Goal: Task Accomplishment & Management: Complete application form

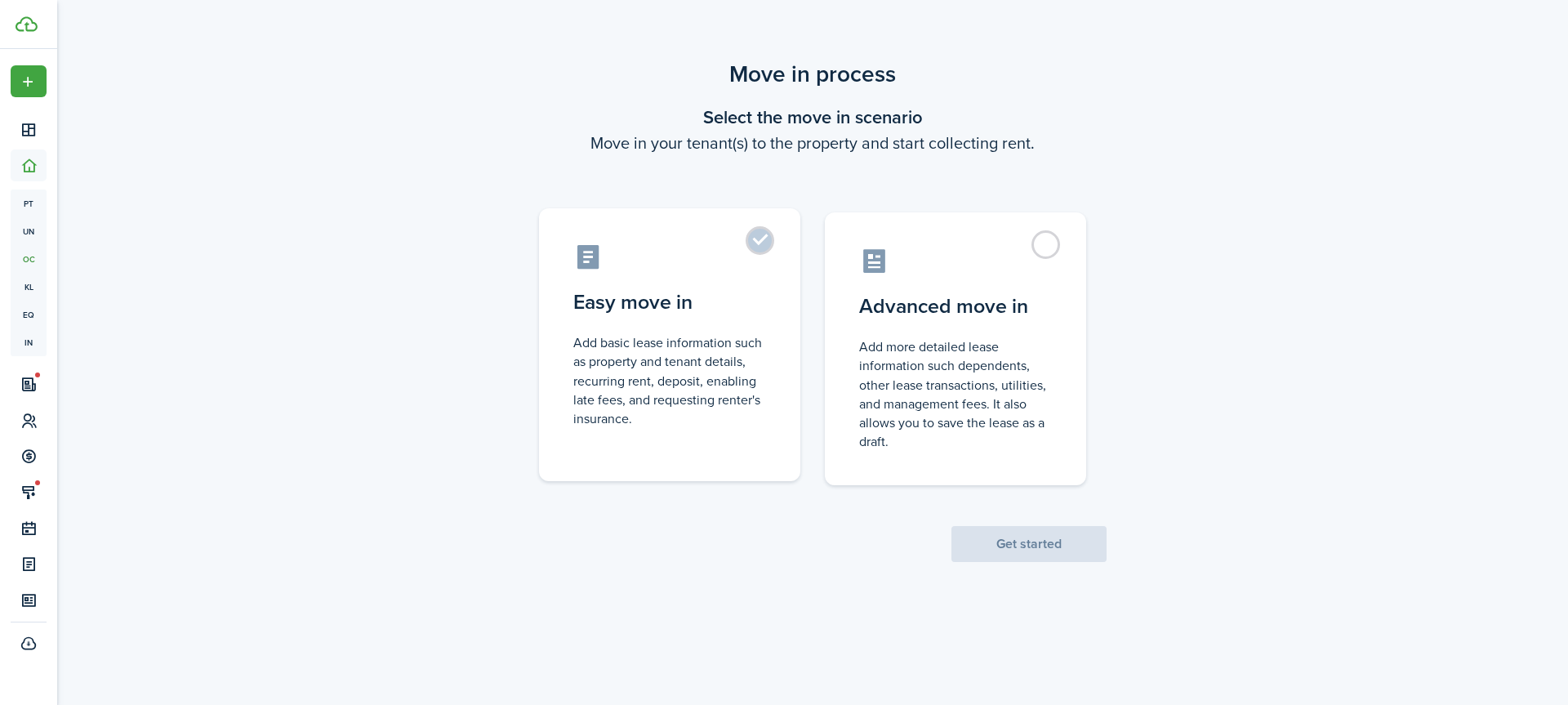
click at [742, 301] on control-radio-card-title "Easy move in" at bounding box center [669, 302] width 193 height 30
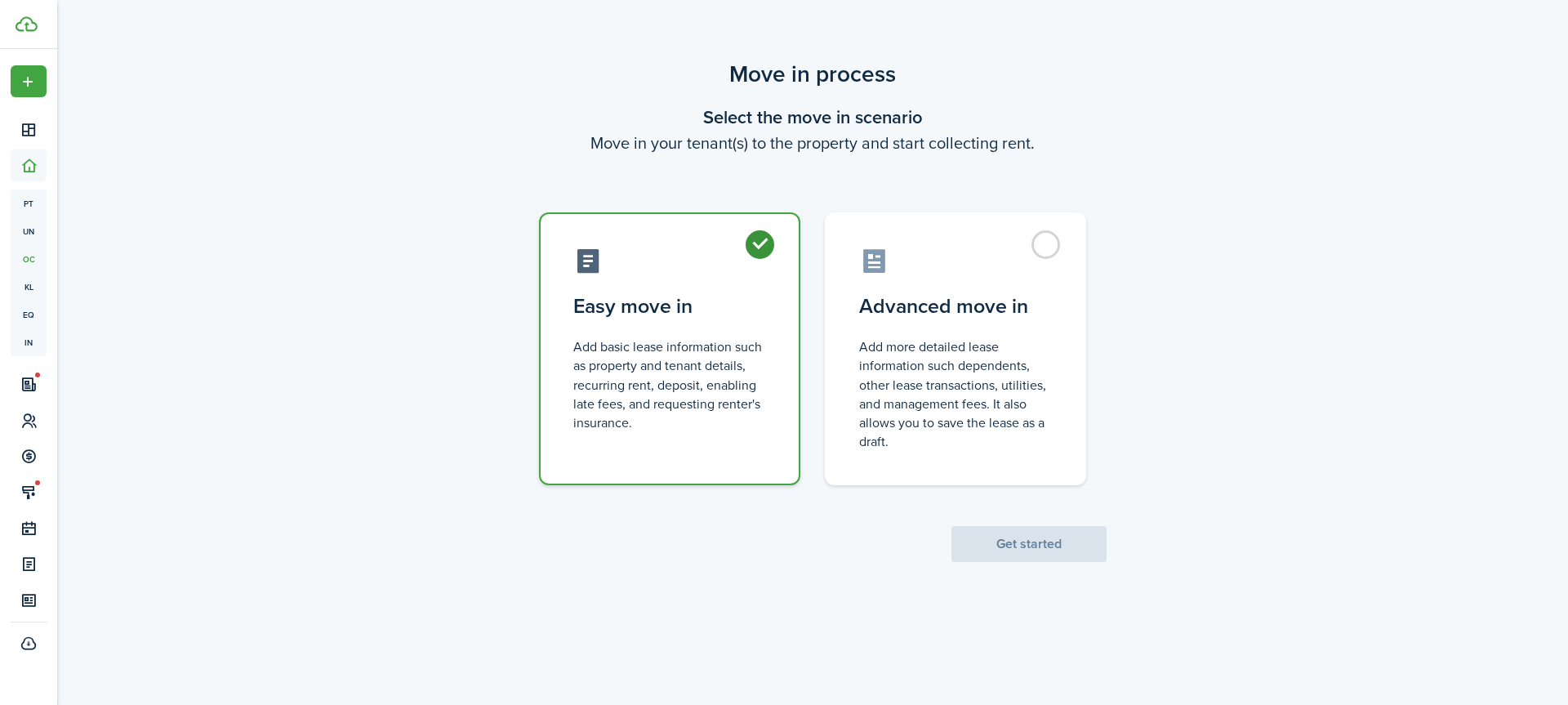
radio input "true"
click at [1035, 549] on button "Get started" at bounding box center [1028, 544] width 155 height 36
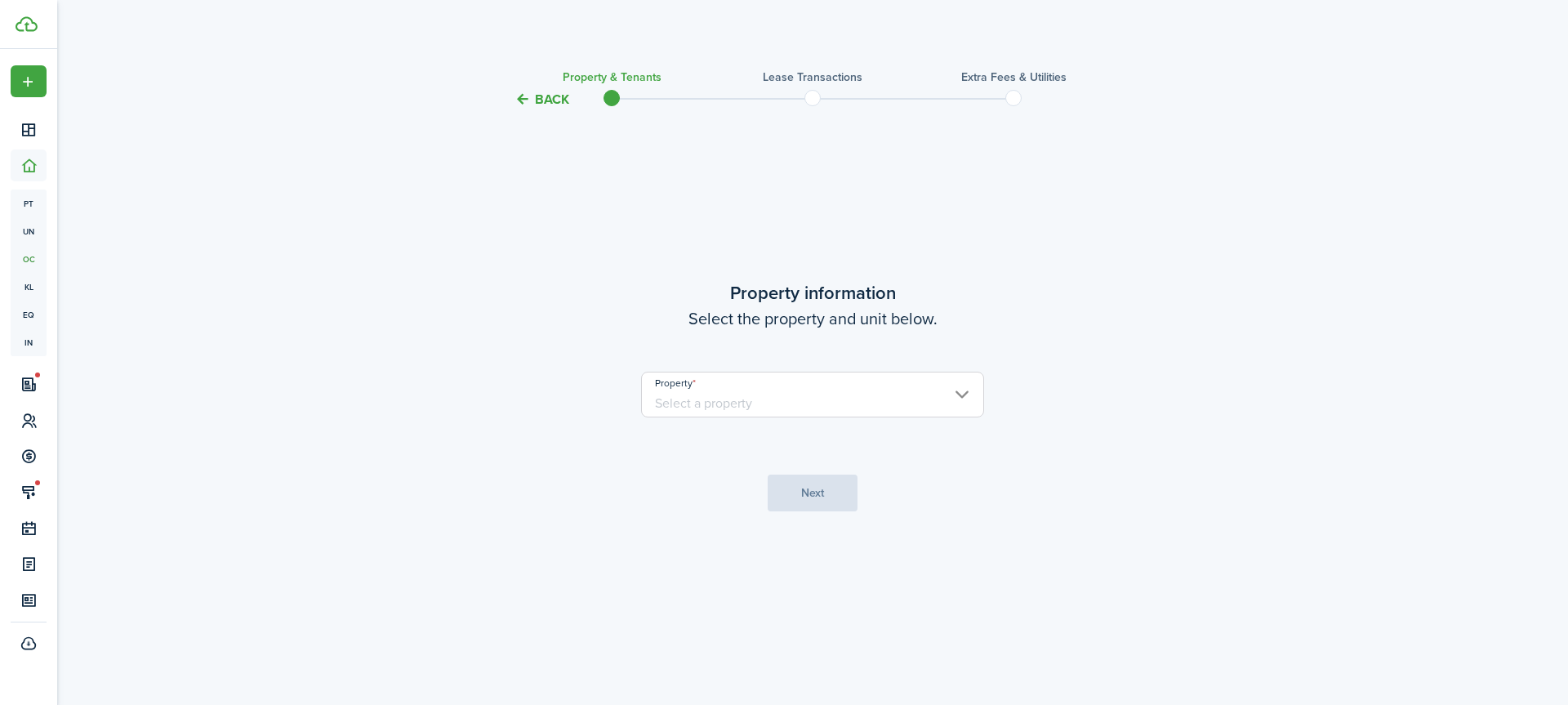
click at [804, 404] on input "Property" at bounding box center [812, 394] width 343 height 45
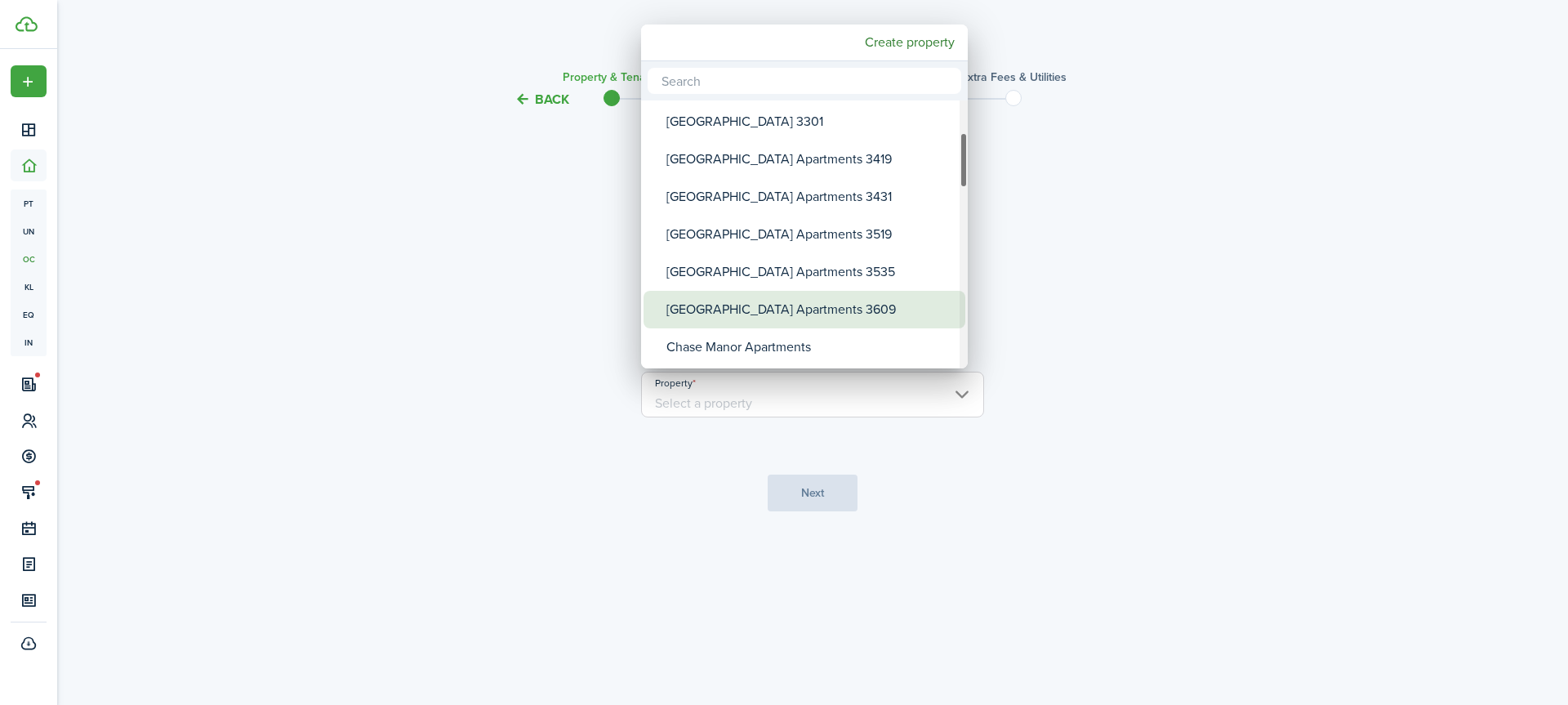
click at [785, 314] on div "[GEOGRAPHIC_DATA] Apartments 3609" at bounding box center [811, 310] width 289 height 38
type input "[GEOGRAPHIC_DATA] Apartments 3609"
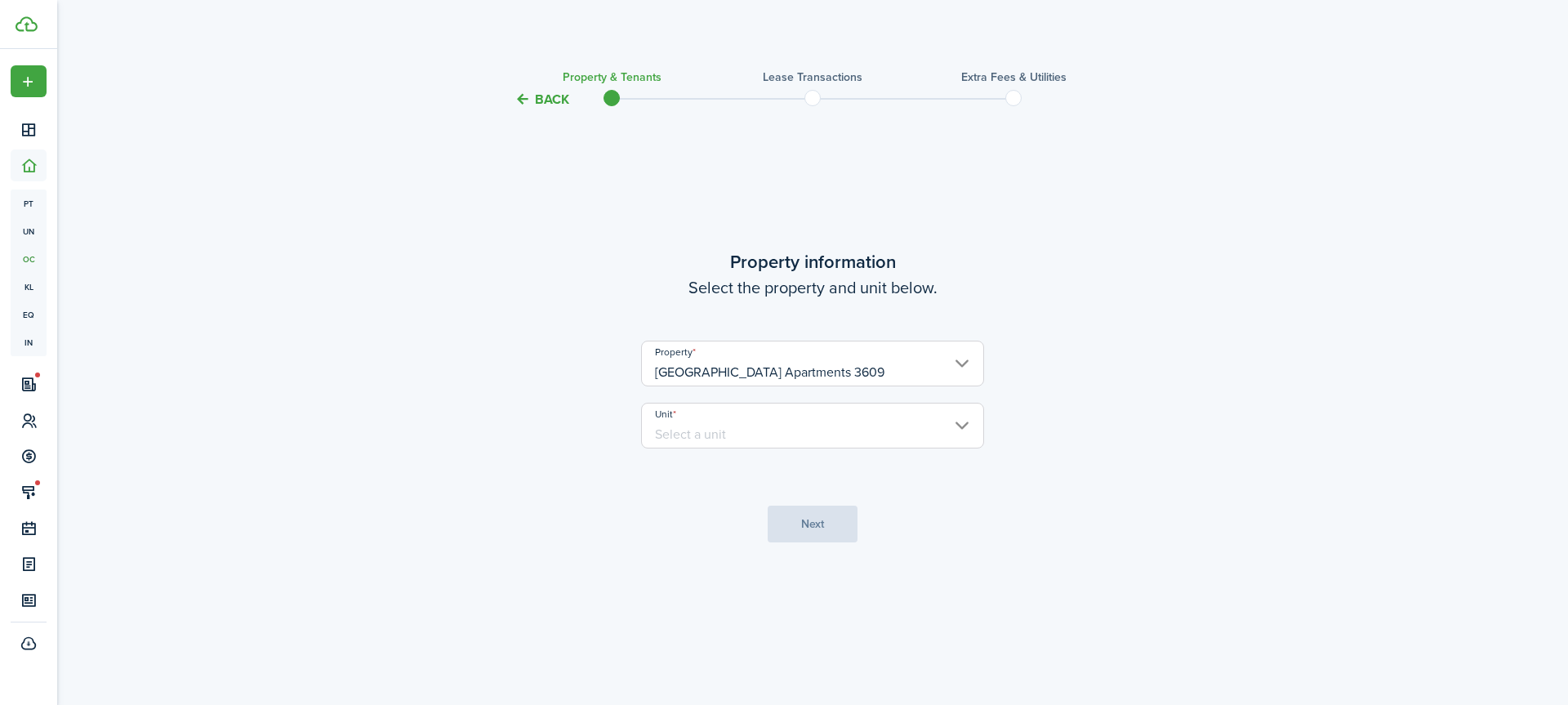
click at [804, 429] on input "Unit" at bounding box center [812, 425] width 343 height 45
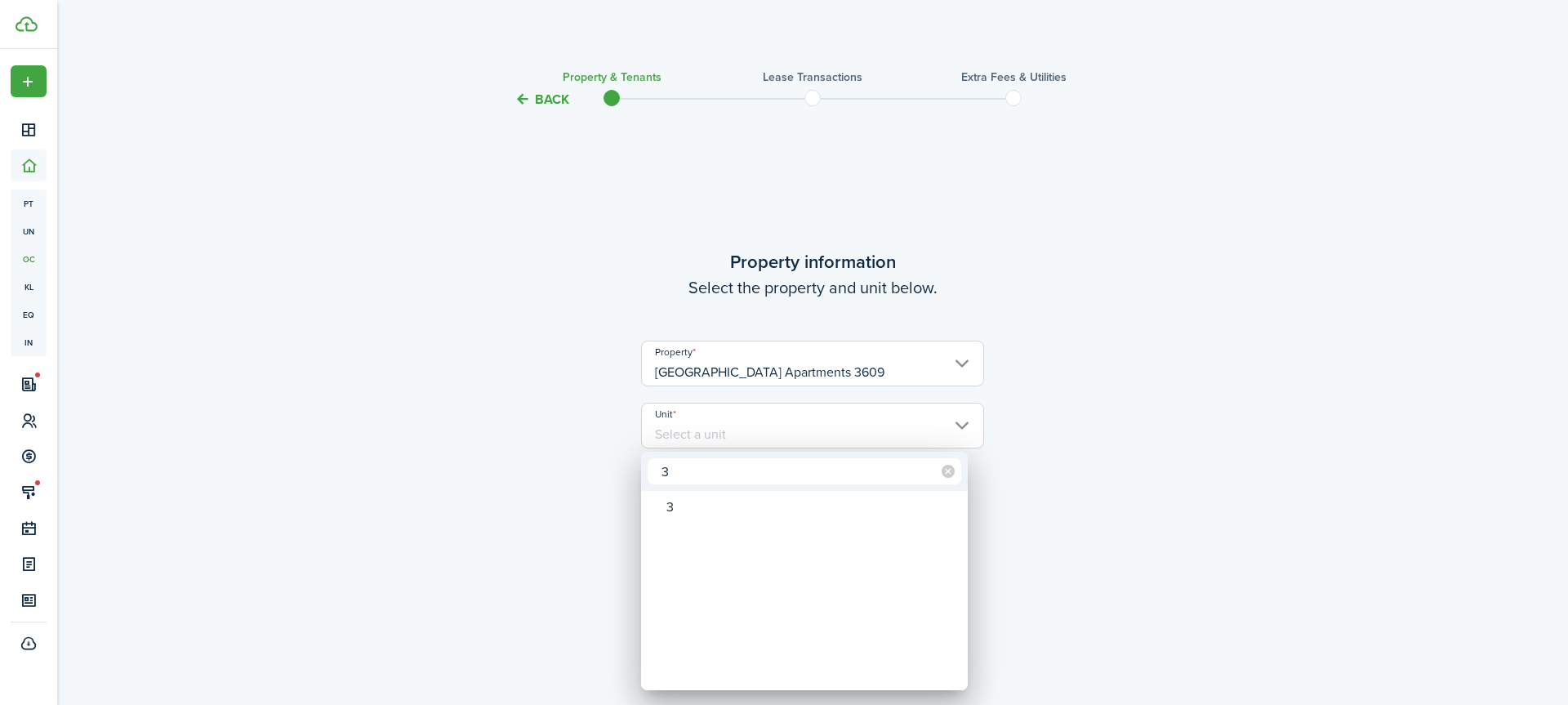
type input "3"
click at [1080, 460] on div at bounding box center [784, 352] width 1829 height 967
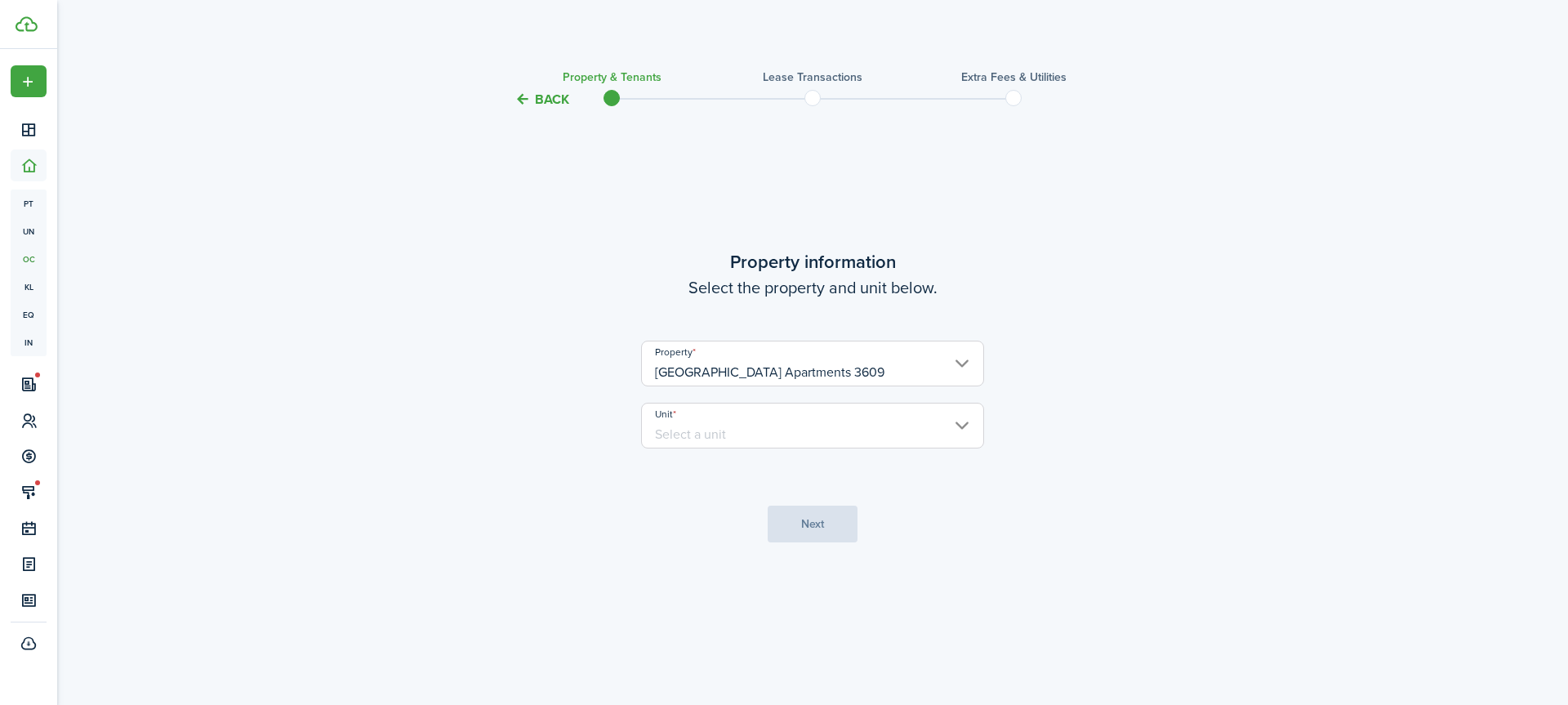
click at [746, 439] on input "Unit" at bounding box center [812, 425] width 343 height 45
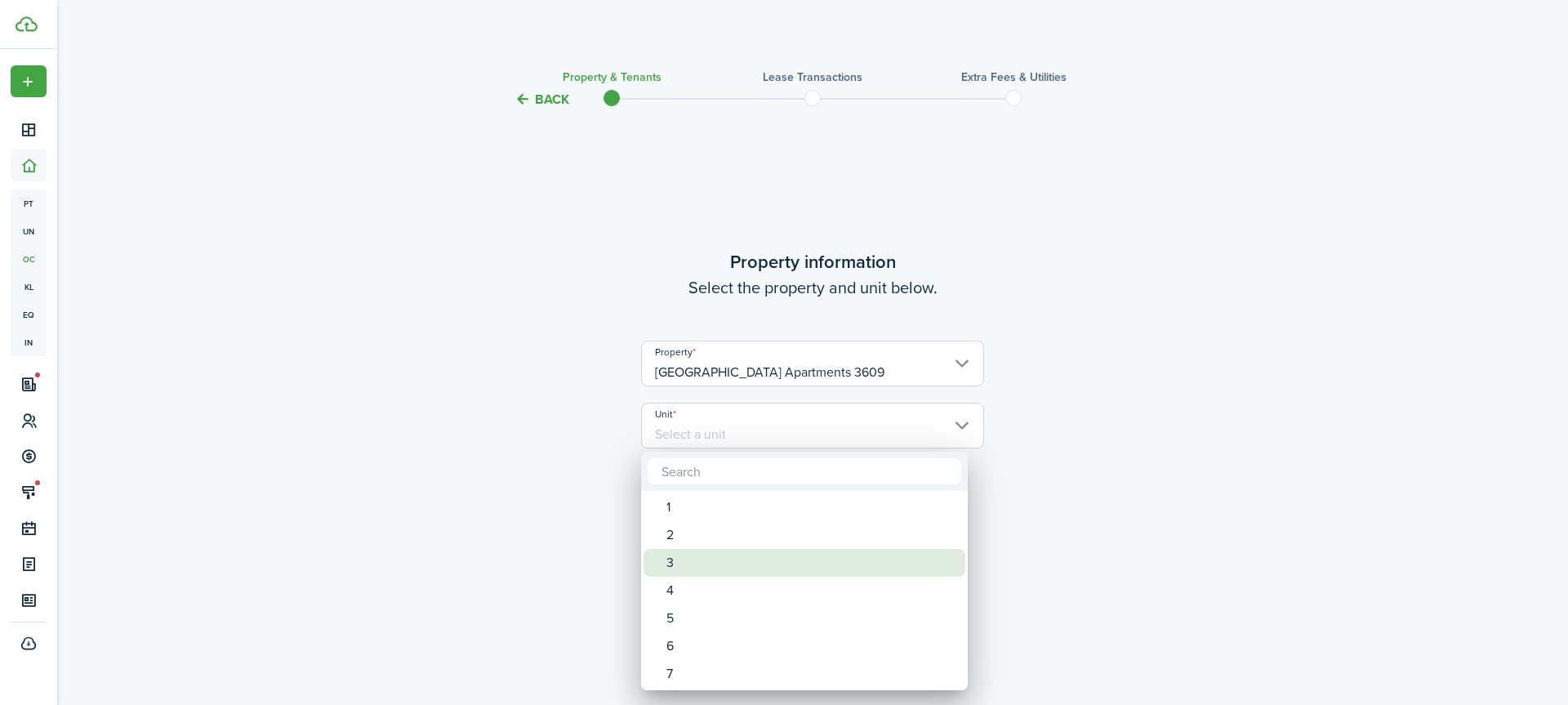
click at [714, 567] on div "3" at bounding box center [811, 563] width 289 height 28
type input "3"
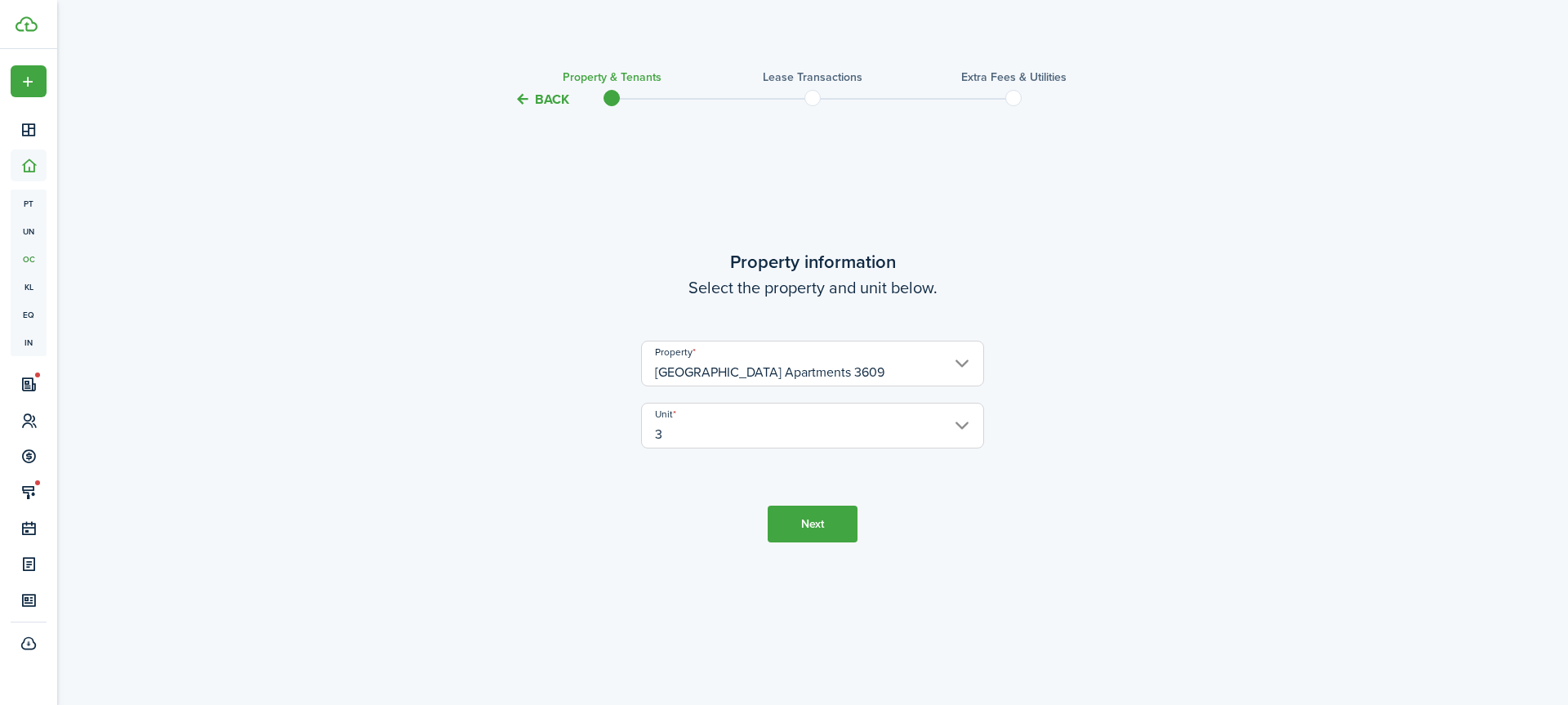
click at [822, 526] on button "Next" at bounding box center [812, 524] width 90 height 37
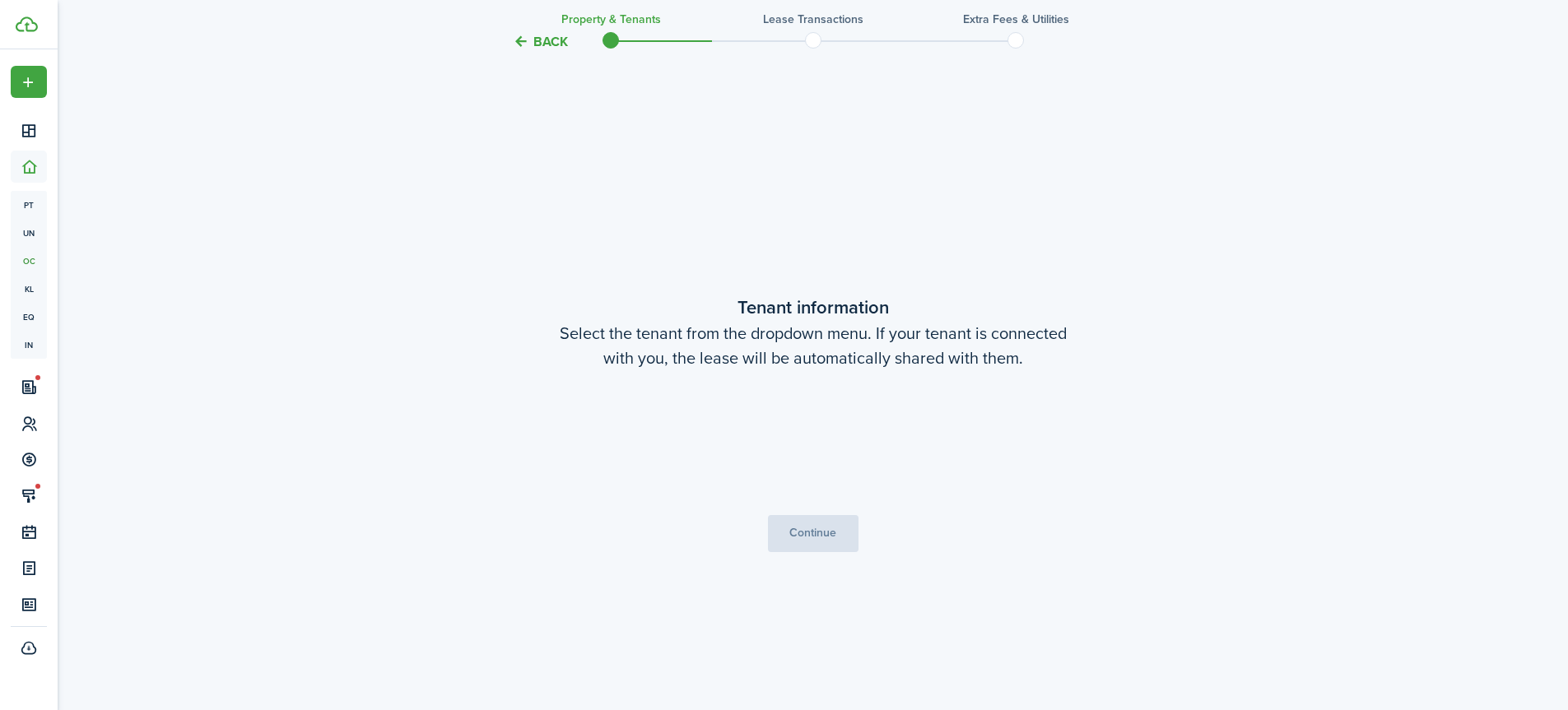
scroll to position [600, 0]
click at [817, 537] on button "Continue" at bounding box center [813, 532] width 91 height 37
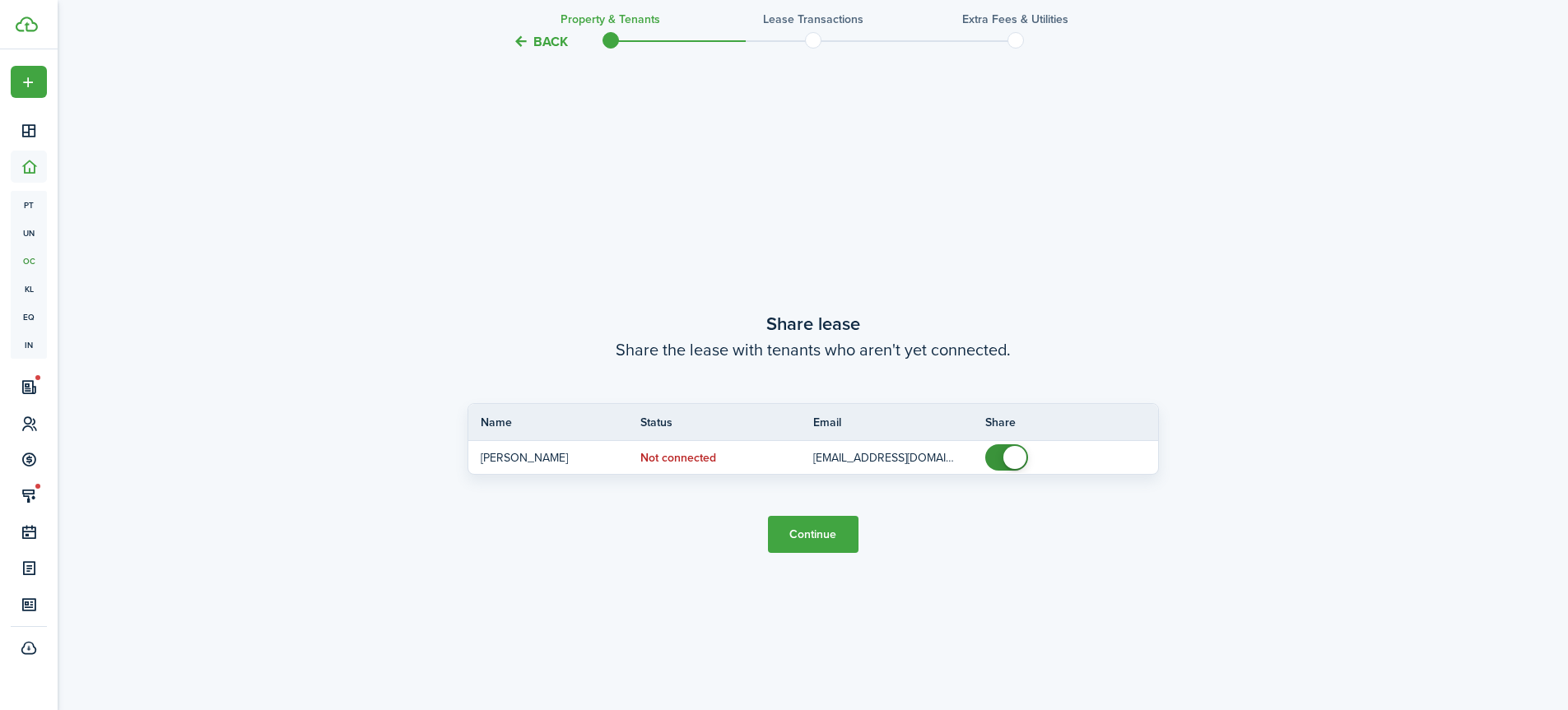
scroll to position [1310, 0]
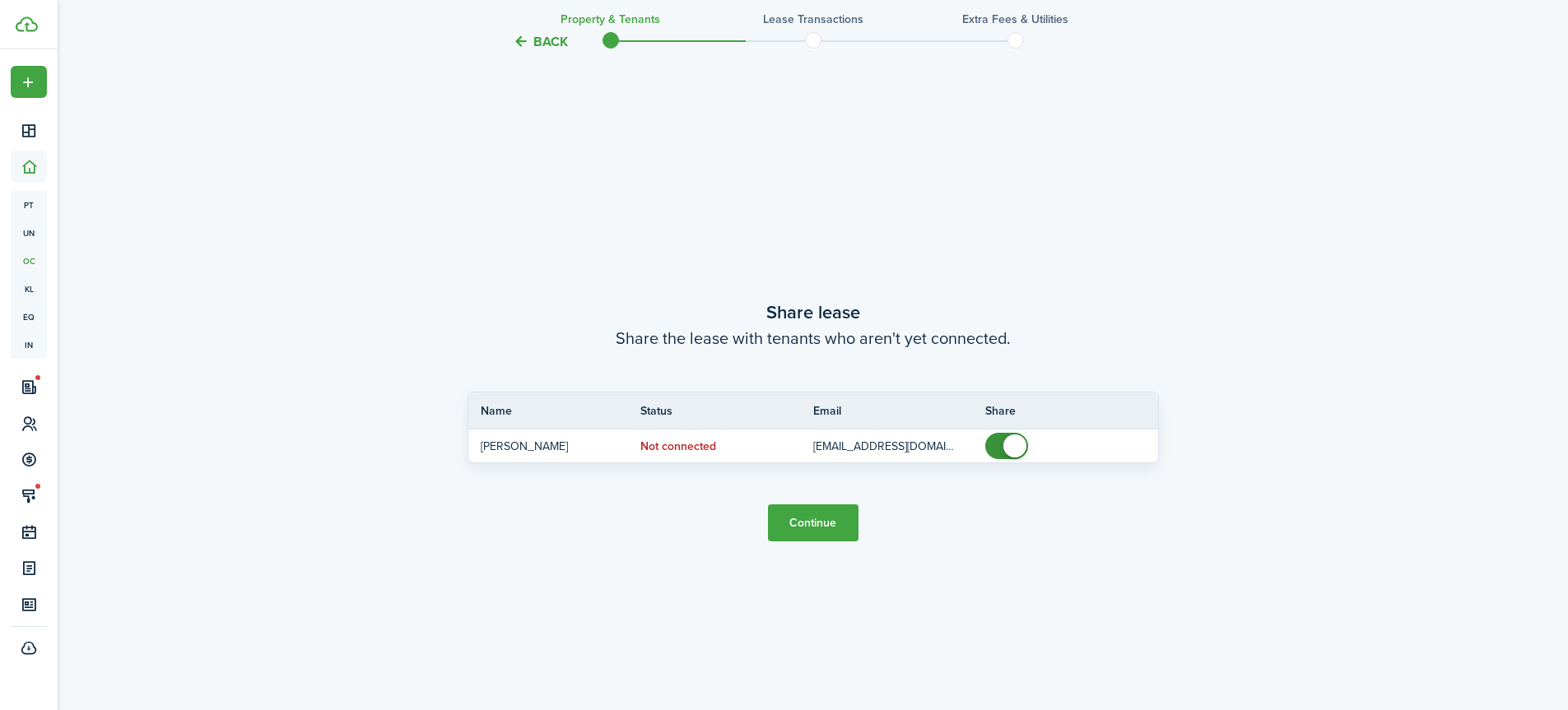
click at [805, 527] on button "Continue" at bounding box center [813, 523] width 91 height 37
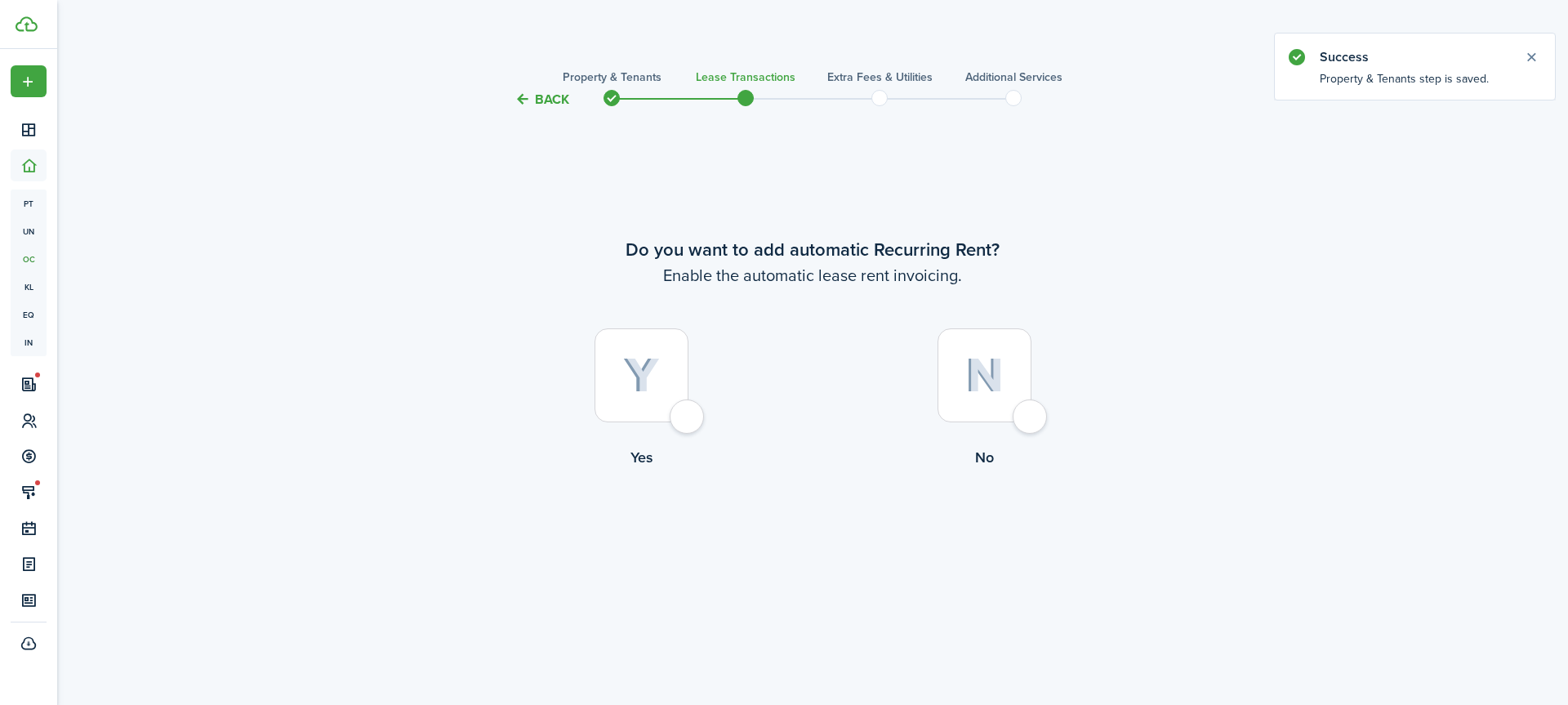
click at [688, 422] on div at bounding box center [641, 375] width 94 height 94
radio input "true"
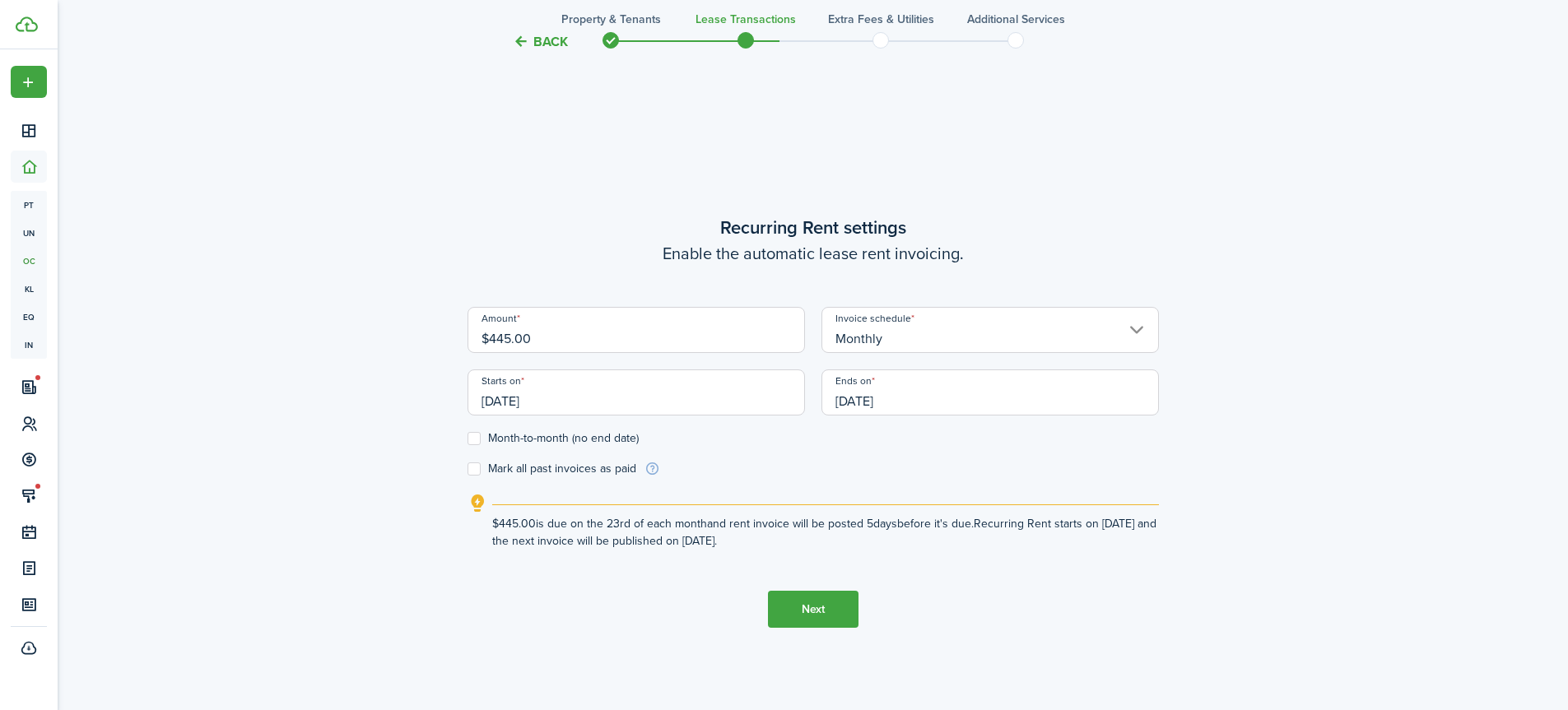
scroll to position [600, 0]
drag, startPoint x: 509, startPoint y: 336, endPoint x: 486, endPoint y: 346, distance: 25.1
click at [486, 346] on input "$445.00" at bounding box center [635, 329] width 337 height 46
click at [634, 404] on input "[DATE]" at bounding box center [635, 391] width 337 height 46
type input "$750.00"
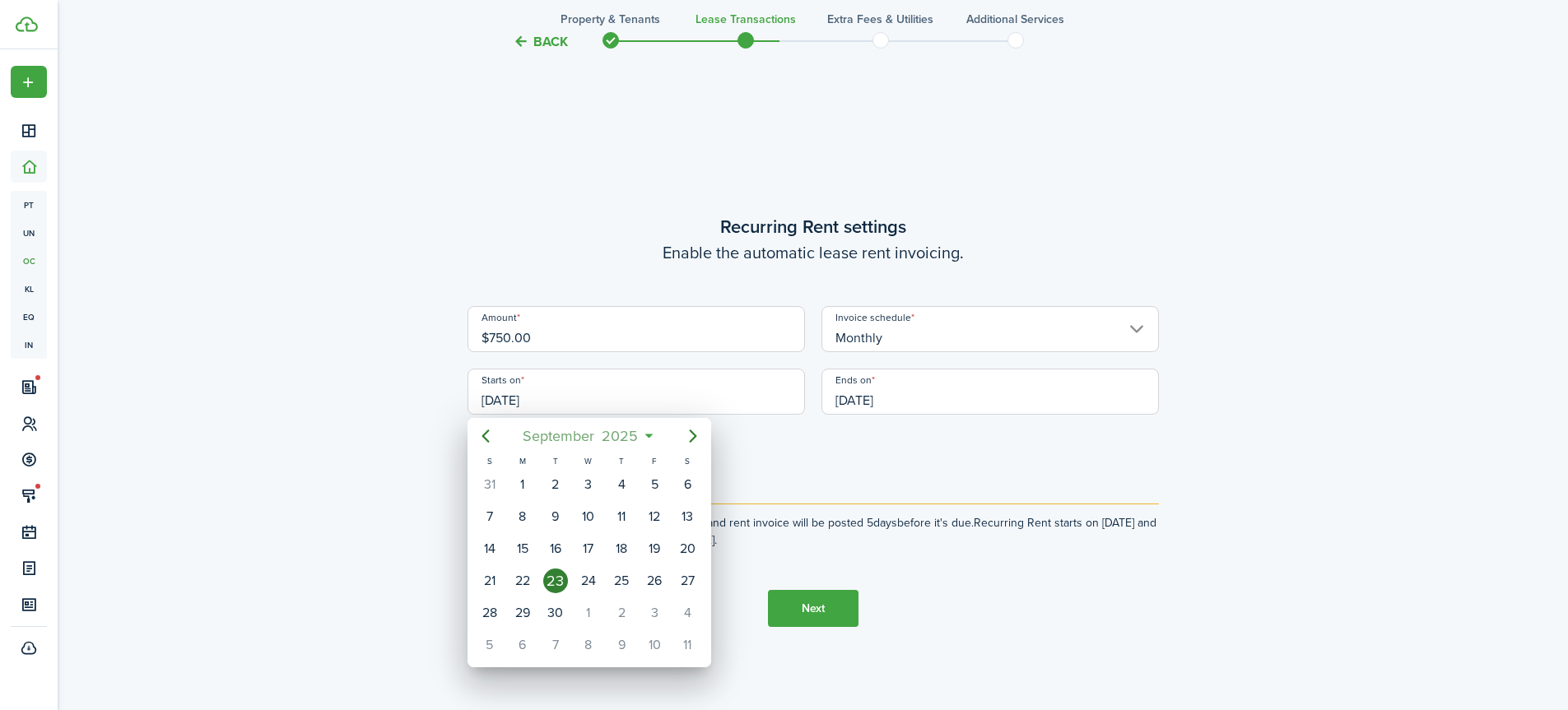
click at [578, 440] on span "September" at bounding box center [559, 436] width 79 height 30
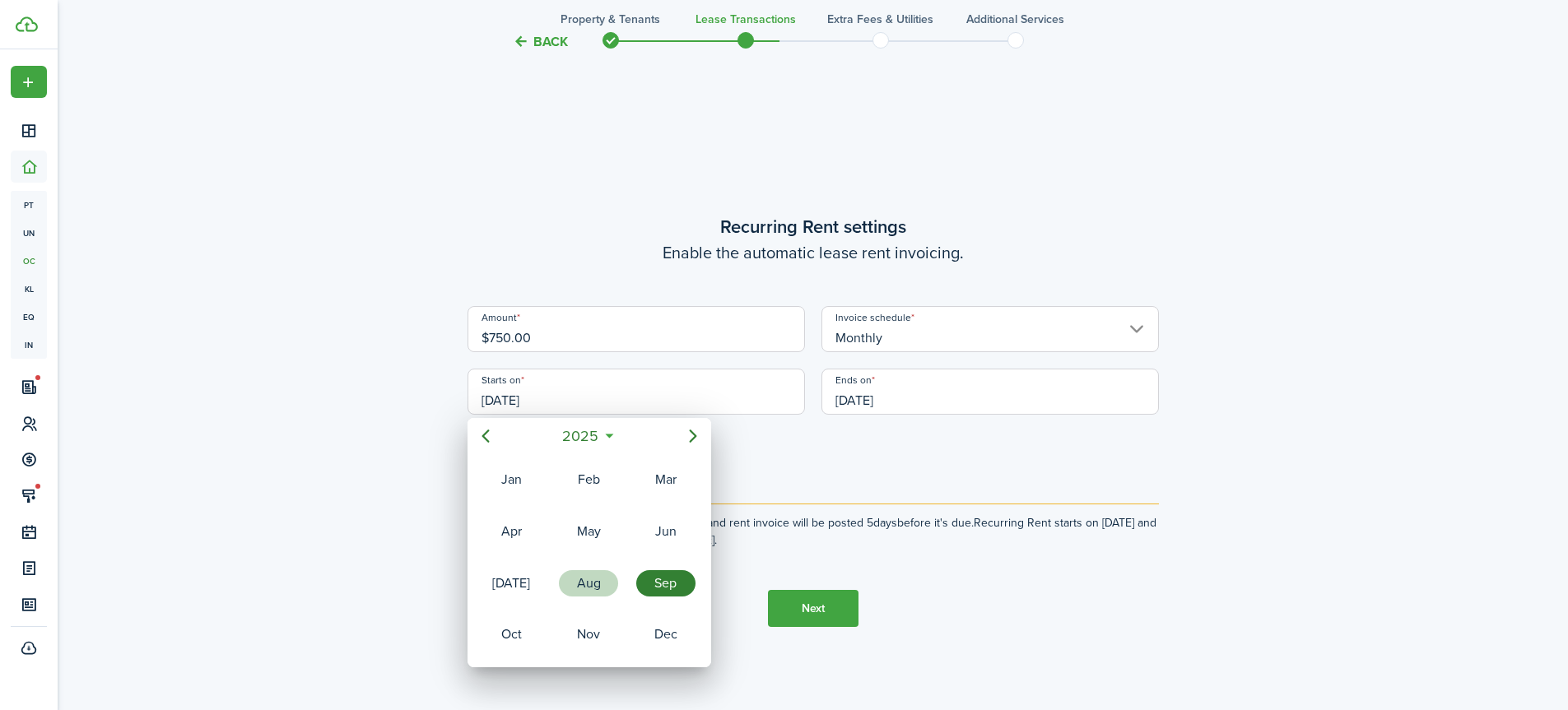
click at [586, 585] on div "Aug" at bounding box center [588, 583] width 59 height 26
click at [649, 610] on div "29" at bounding box center [654, 613] width 24 height 24
type input "[DATE]"
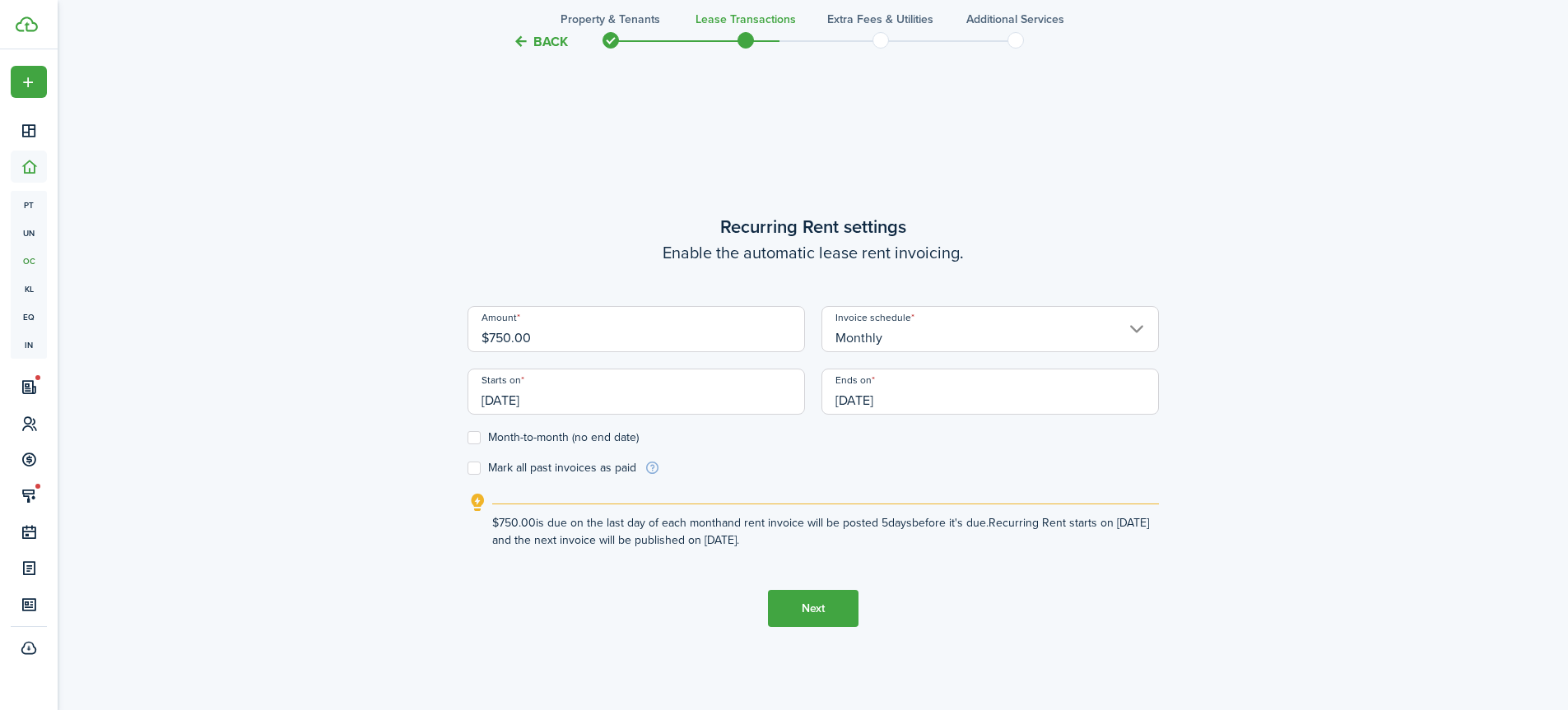
click at [469, 440] on label "Month-to-month (no end date)" at bounding box center [552, 437] width 171 height 13
click at [467, 438] on input "Month-to-month (no end date)" at bounding box center [466, 438] width 1 height 1
checkbox input "true"
click at [612, 403] on input "[DATE]" at bounding box center [635, 391] width 337 height 46
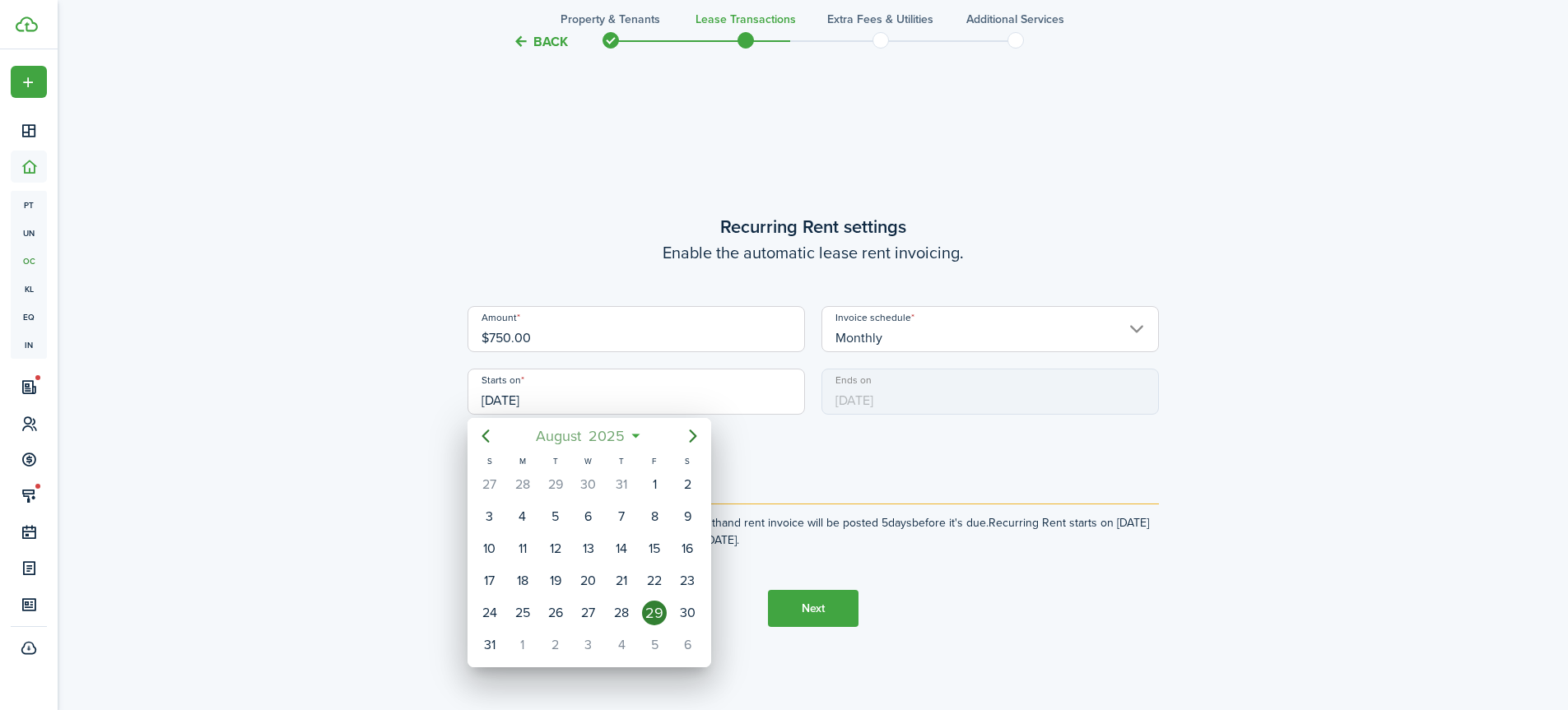
click at [628, 436] on span "2025" at bounding box center [606, 436] width 44 height 30
click at [658, 581] on div "Sep" at bounding box center [665, 583] width 59 height 26
click at [520, 479] on div "1" at bounding box center [522, 485] width 24 height 24
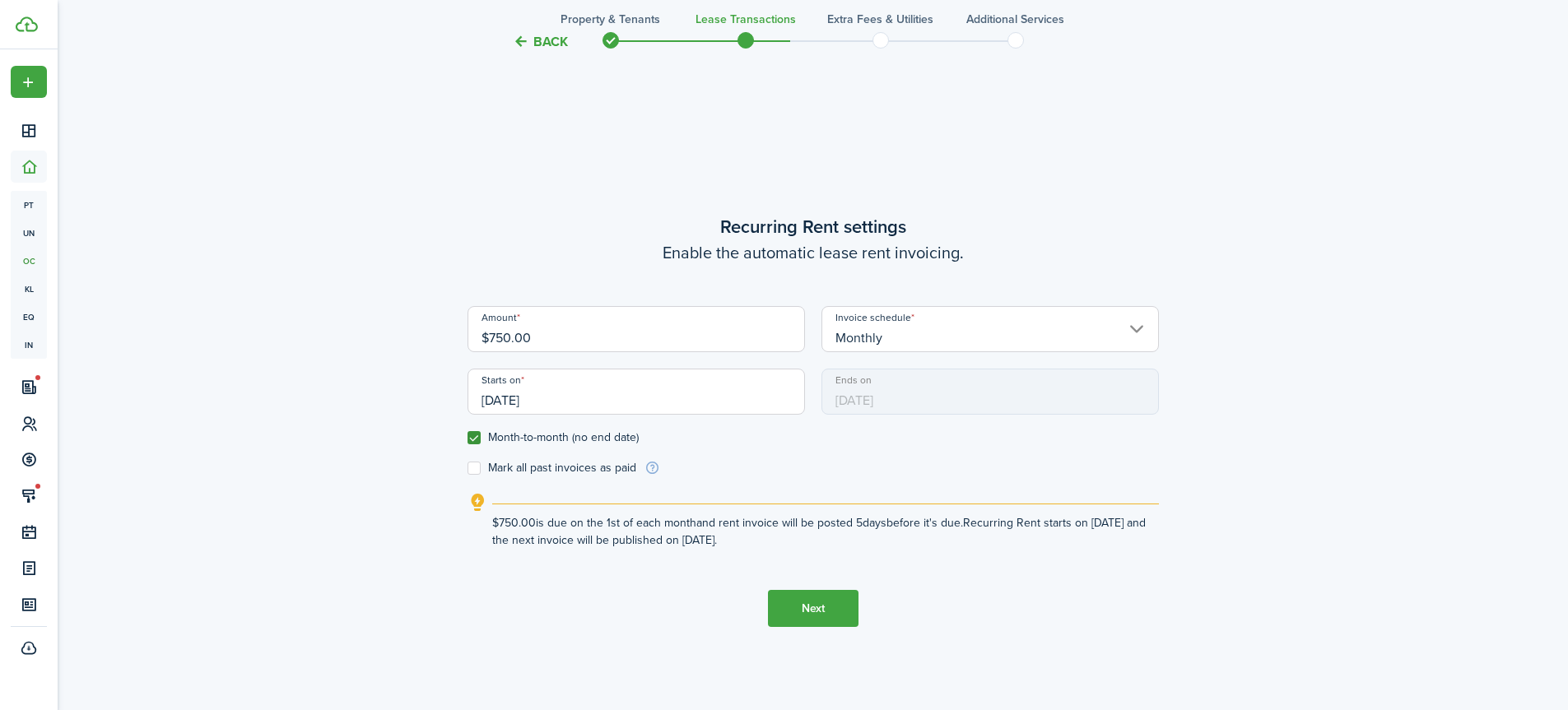
click at [577, 403] on input "[DATE]" at bounding box center [635, 391] width 337 height 46
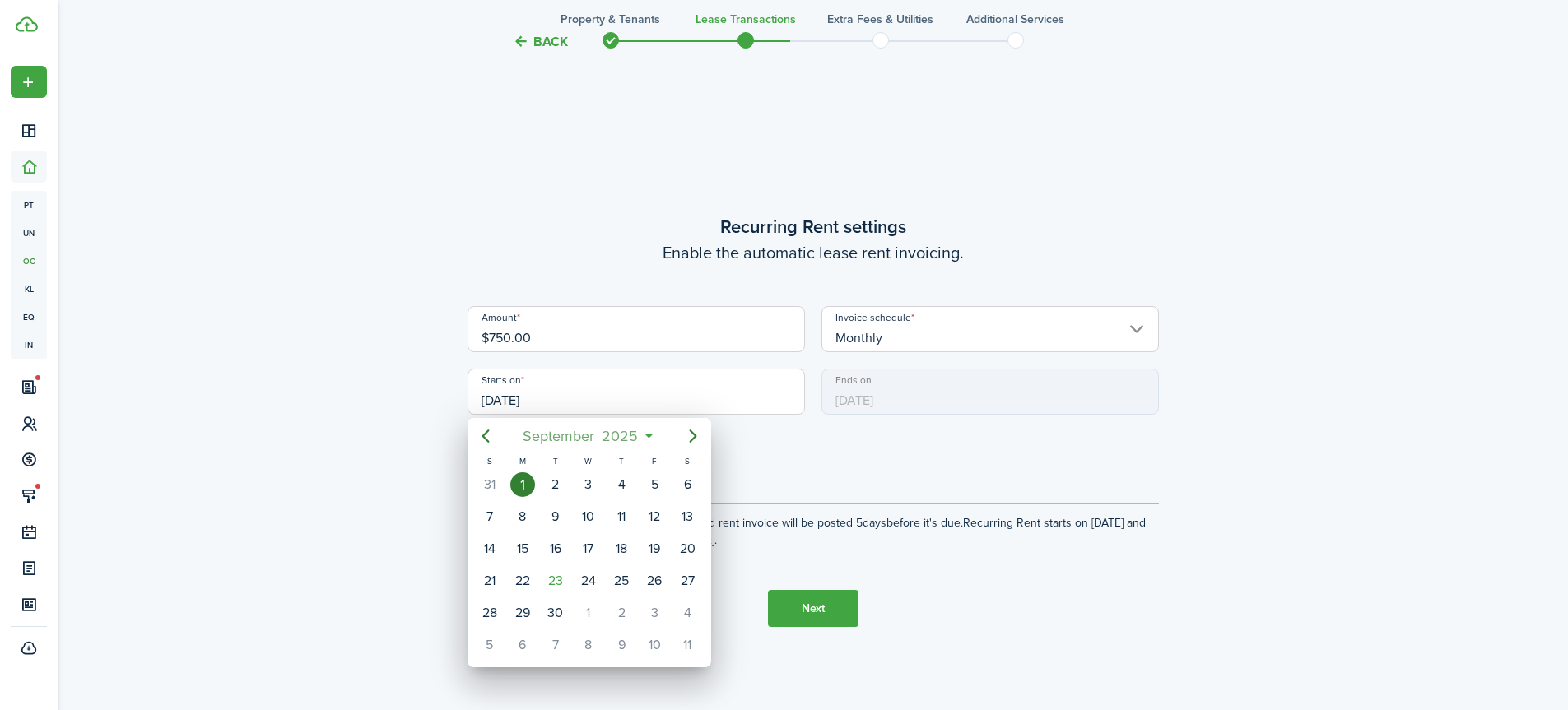
click at [542, 437] on span "September" at bounding box center [559, 436] width 79 height 30
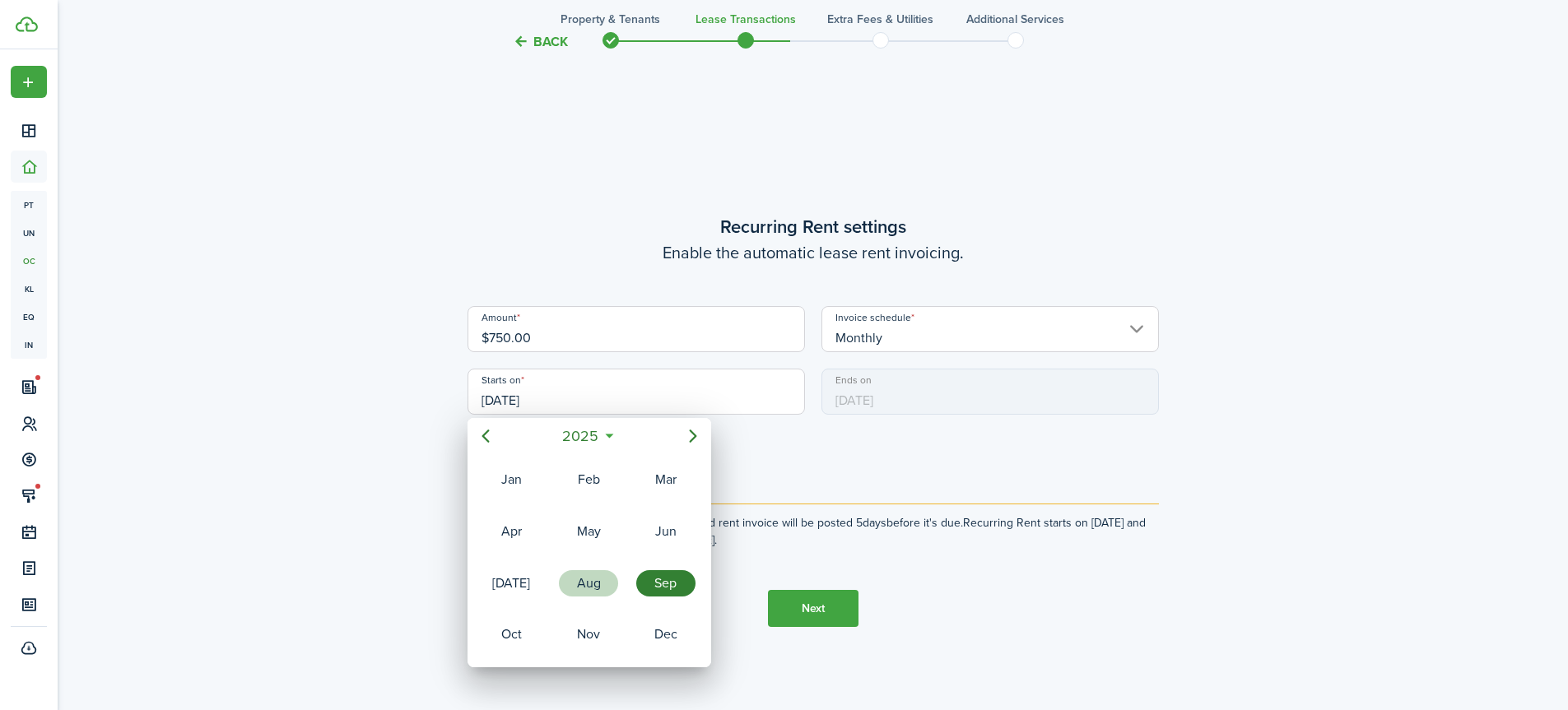
click at [598, 579] on div "Aug" at bounding box center [588, 583] width 59 height 26
click at [646, 609] on div "29" at bounding box center [654, 613] width 24 height 24
type input "[DATE]"
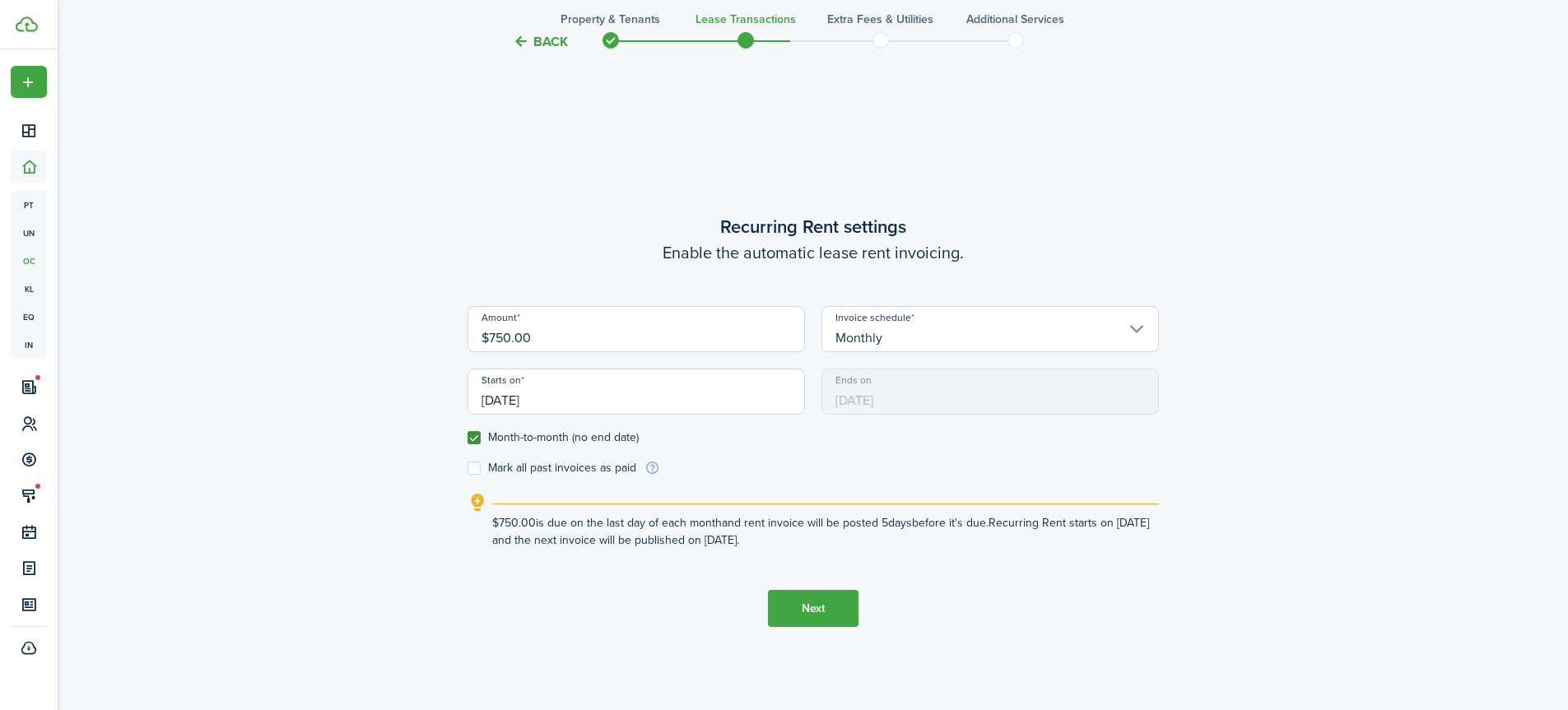
click at [813, 605] on button "Next" at bounding box center [813, 608] width 91 height 37
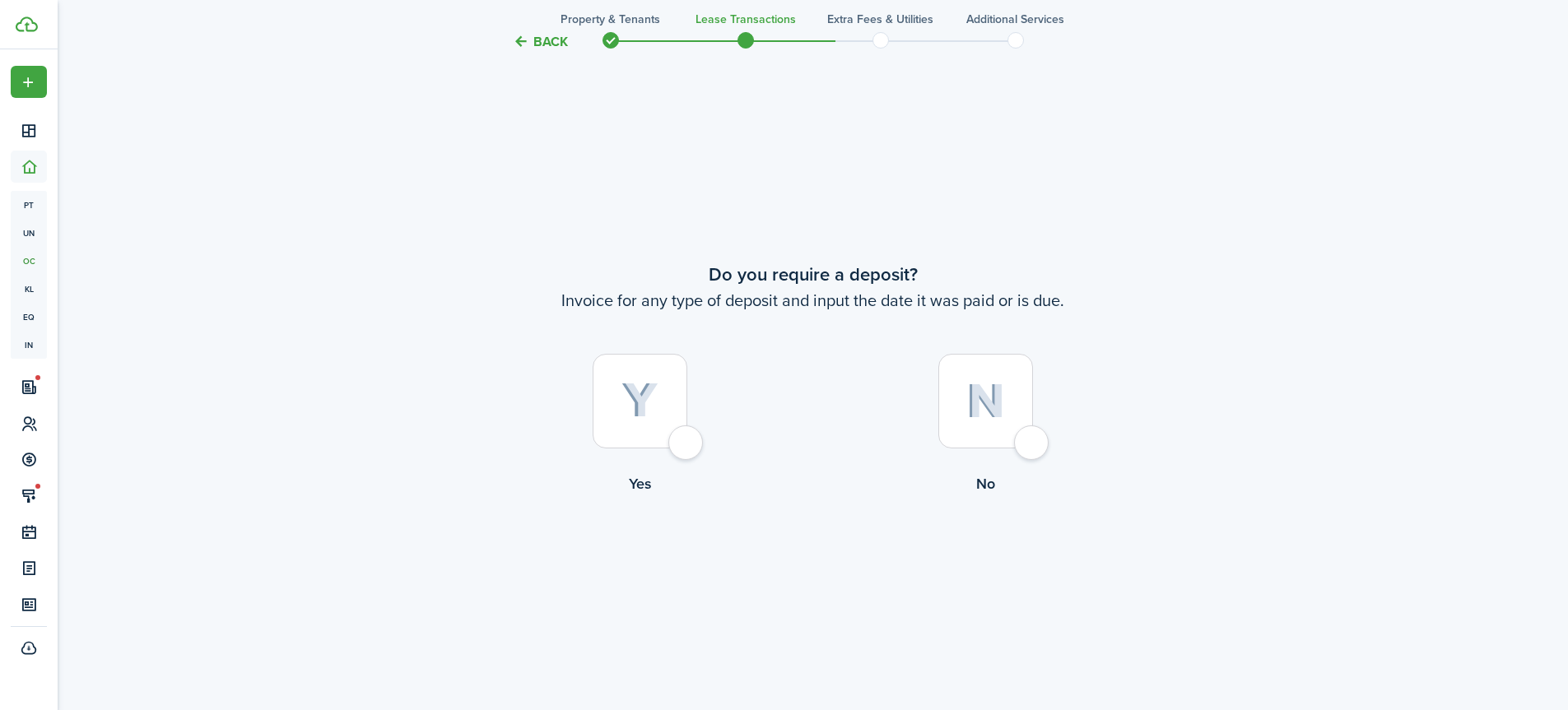
scroll to position [1310, 0]
click at [687, 445] on div at bounding box center [639, 400] width 94 height 94
radio input "true"
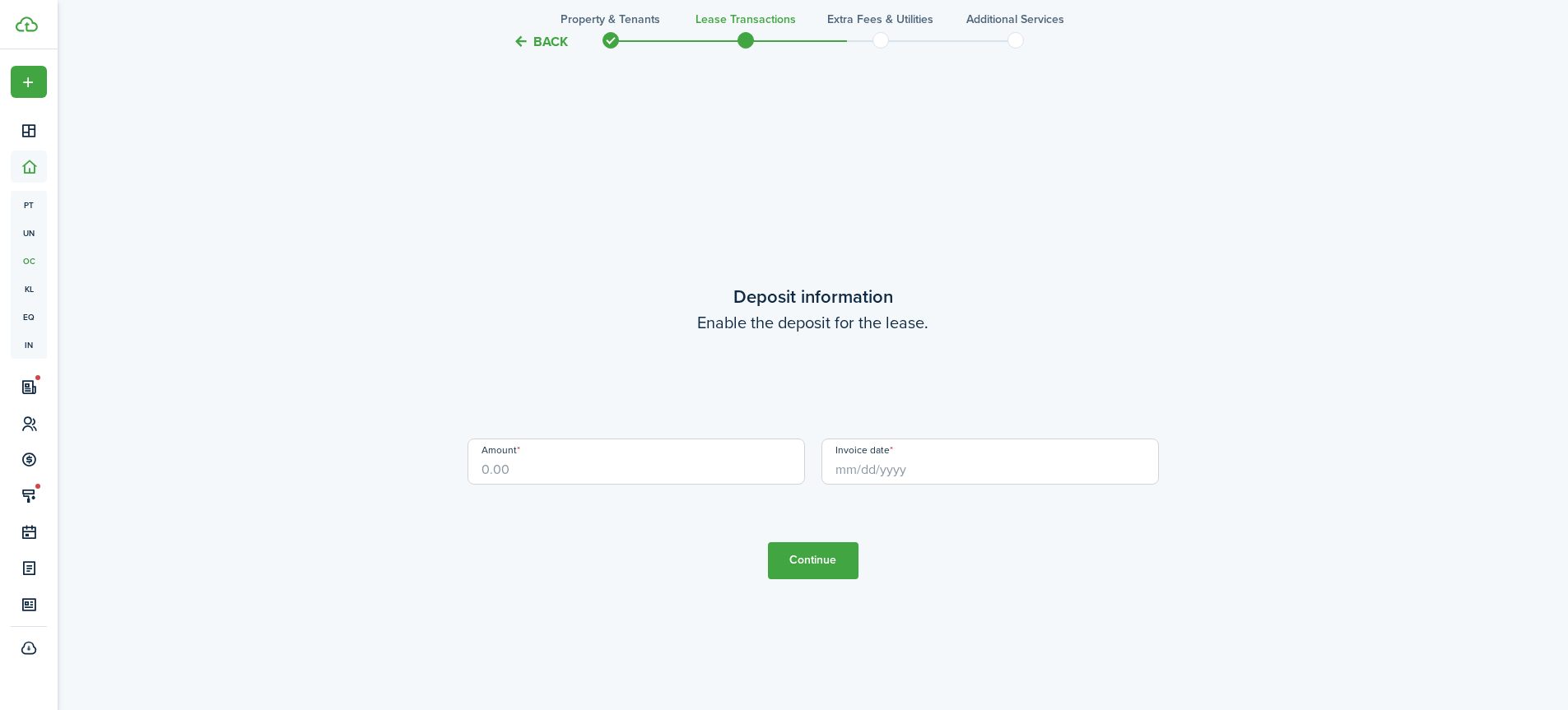
scroll to position [2020, 0]
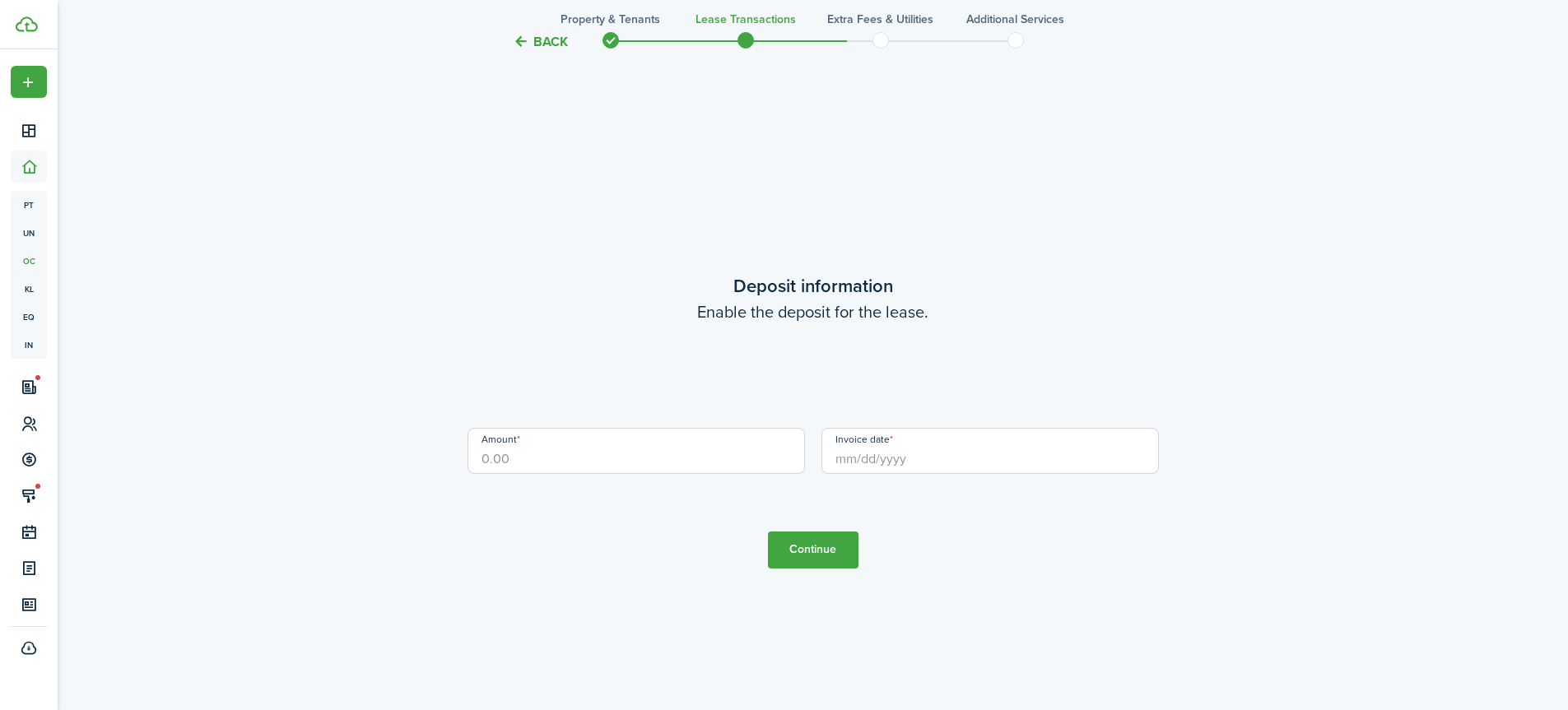
click at [652, 465] on input "Amount" at bounding box center [635, 450] width 337 height 46
type input "$750.00"
click at [836, 457] on input "Invoice date" at bounding box center [990, 450] width 337 height 46
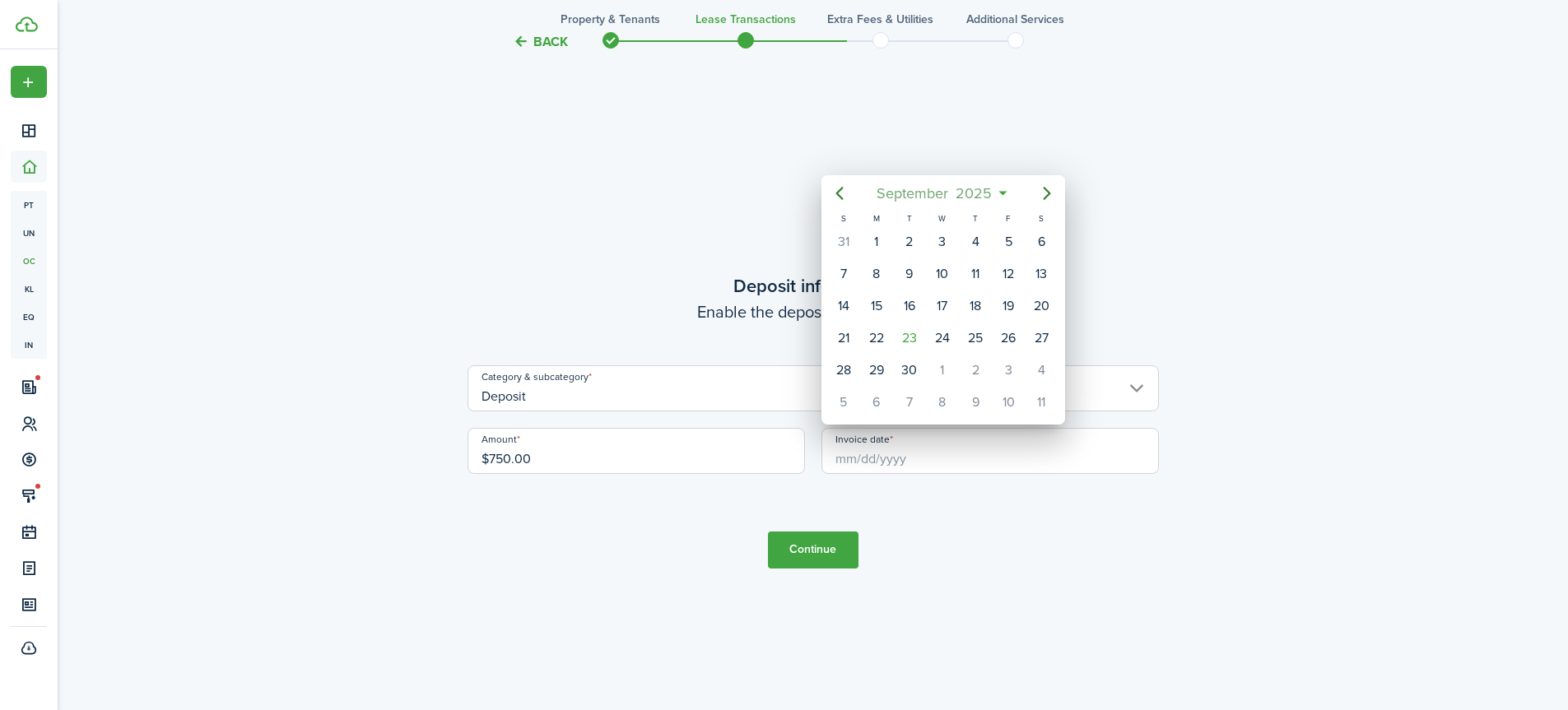
click at [929, 194] on span "September" at bounding box center [912, 193] width 79 height 30
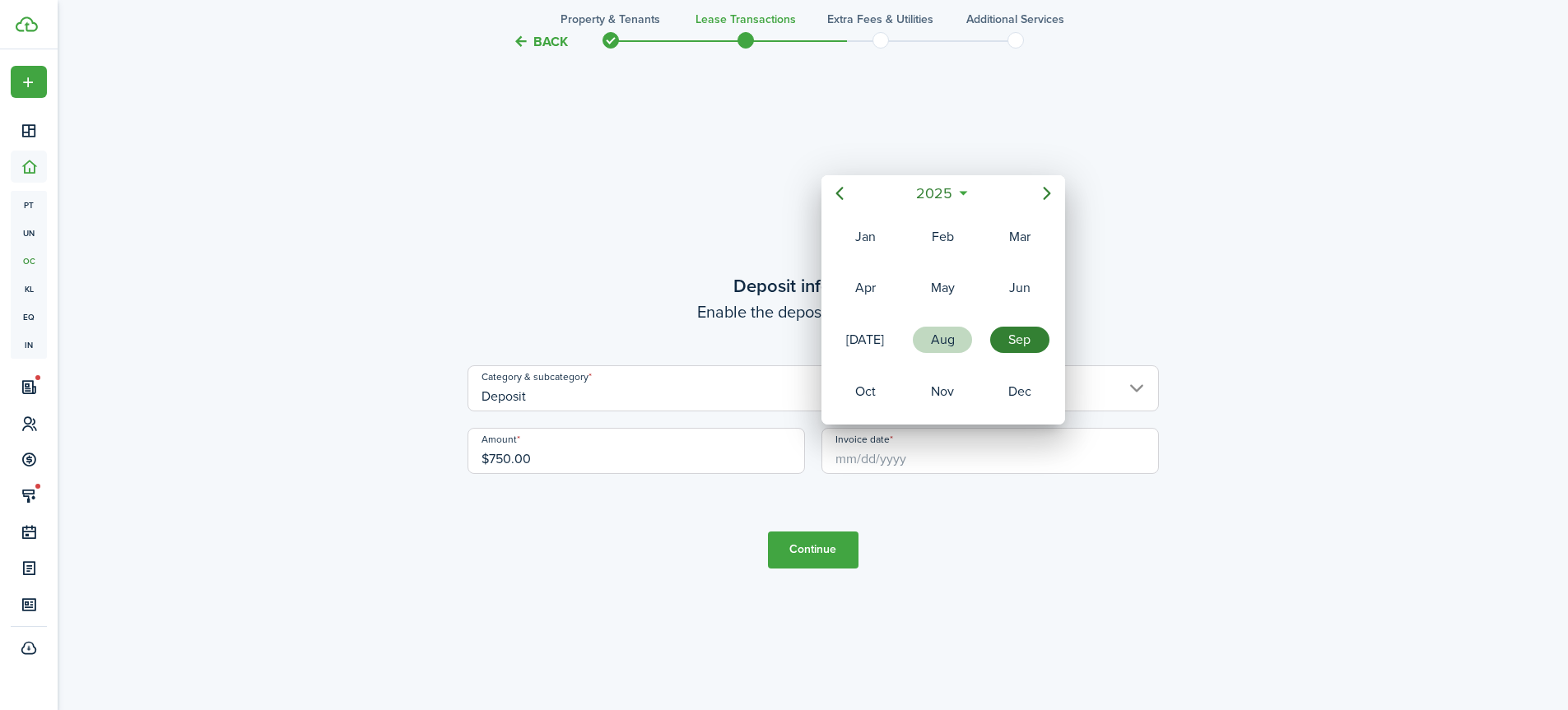
click at [939, 334] on div "Aug" at bounding box center [942, 340] width 59 height 26
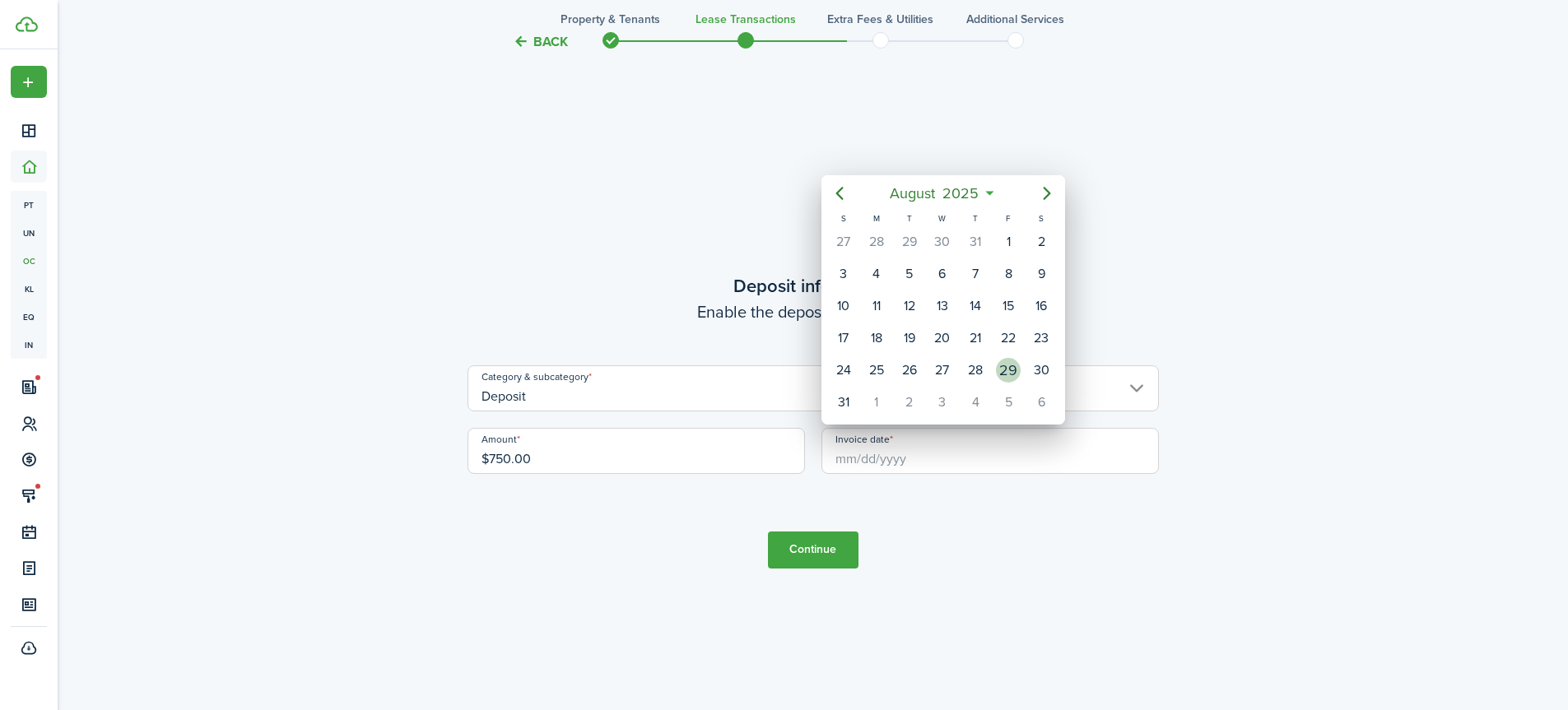
click at [994, 362] on div "29" at bounding box center [1007, 370] width 33 height 31
type input "[DATE]"
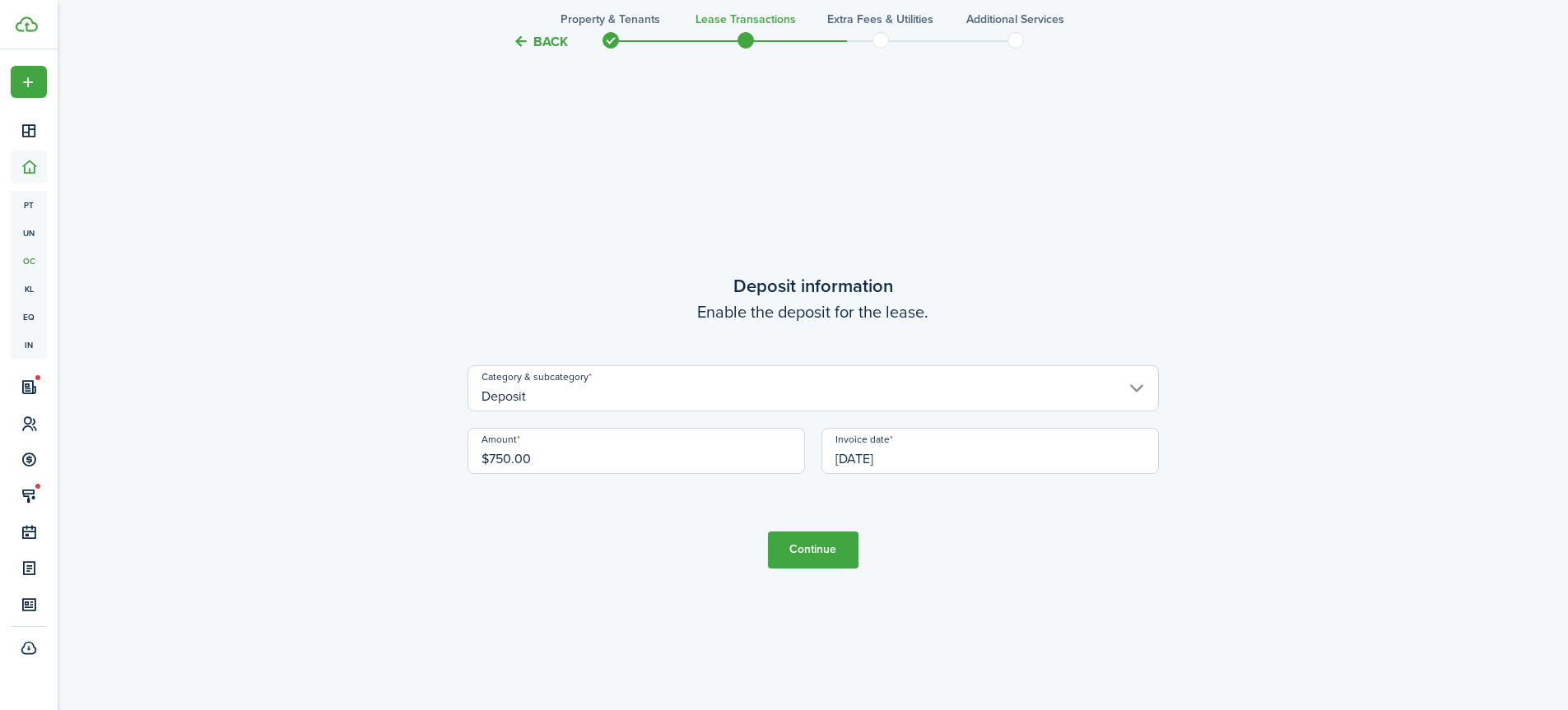
click at [809, 547] on button "Continue" at bounding box center [813, 550] width 91 height 37
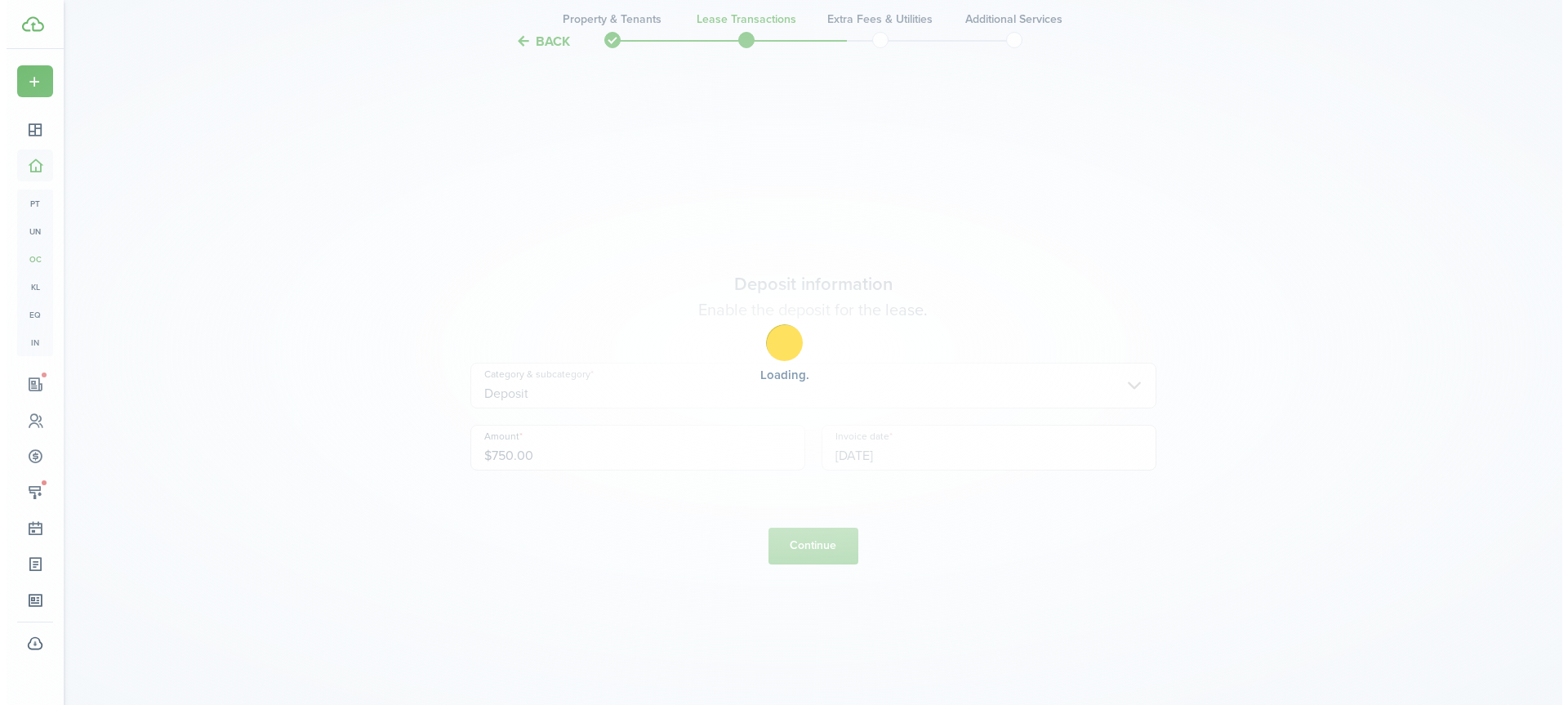
scroll to position [0, 0]
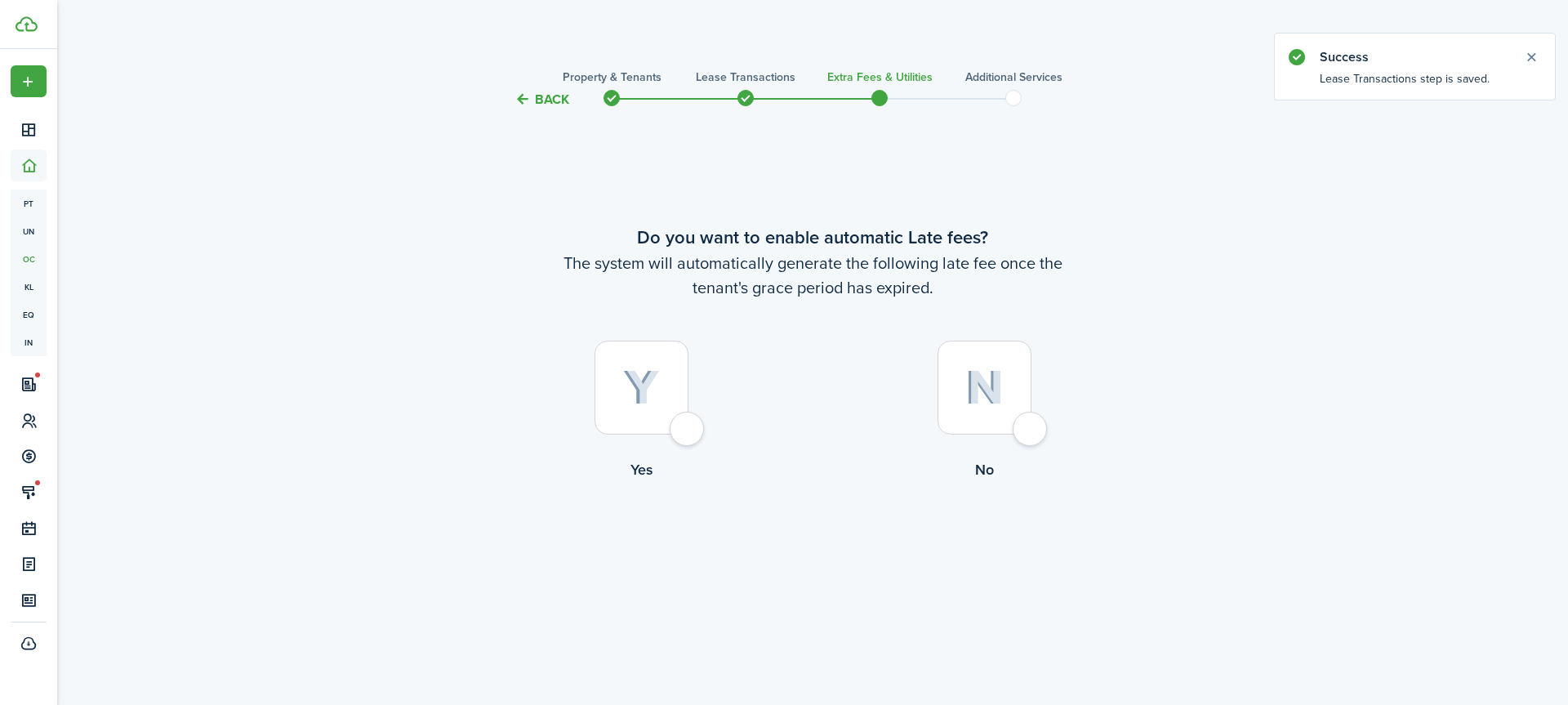
click at [685, 423] on div at bounding box center [641, 387] width 94 height 94
radio input "true"
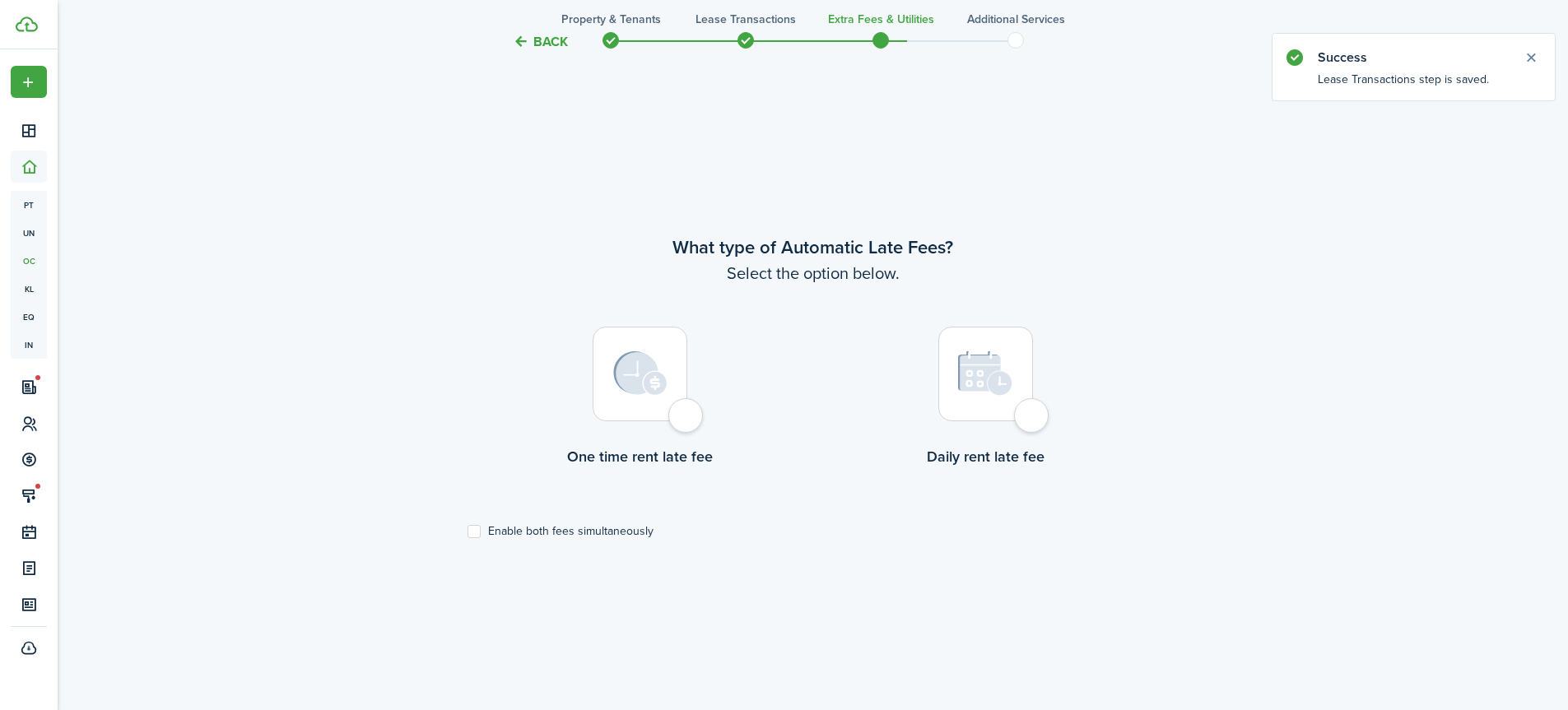
scroll to position [600, 0]
click at [549, 44] on button "Back" at bounding box center [540, 41] width 55 height 17
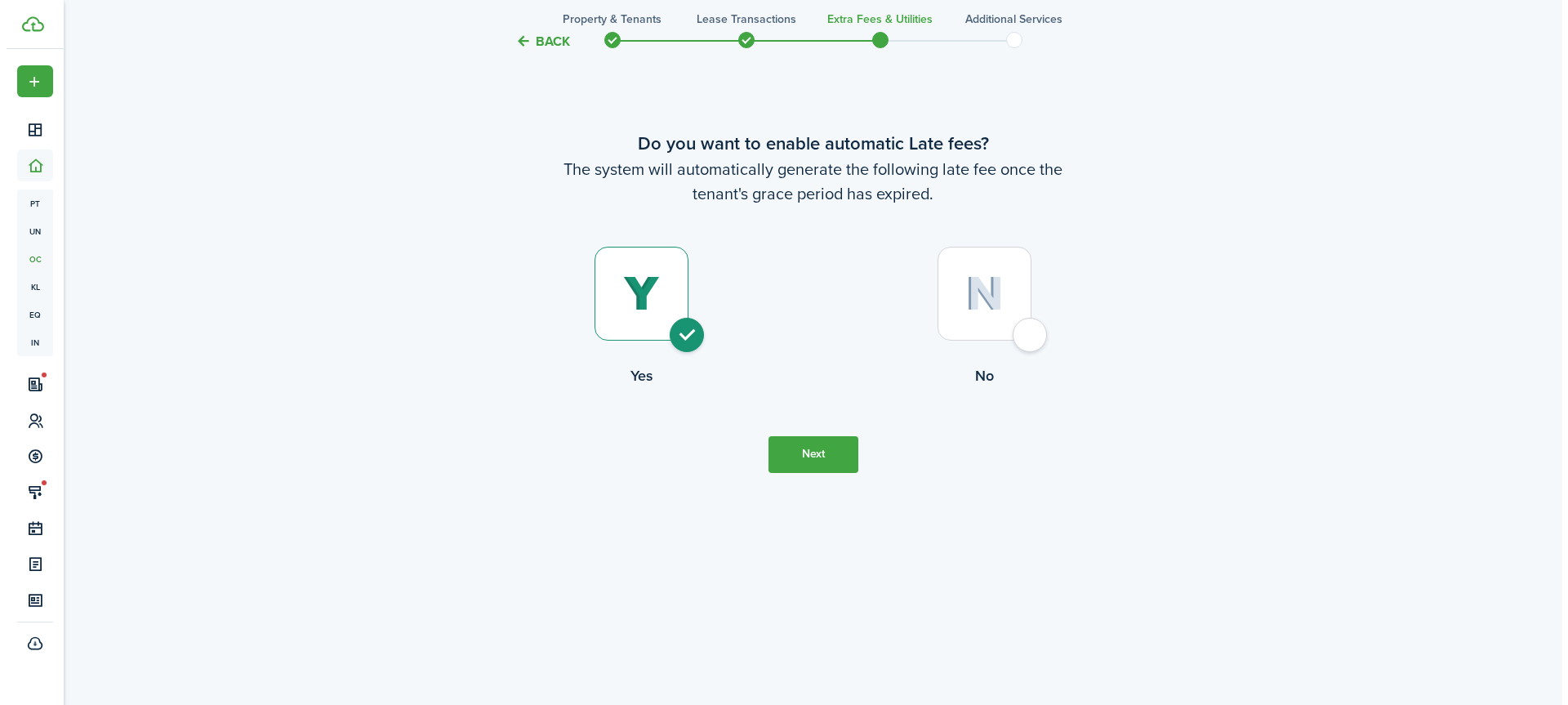
scroll to position [0, 0]
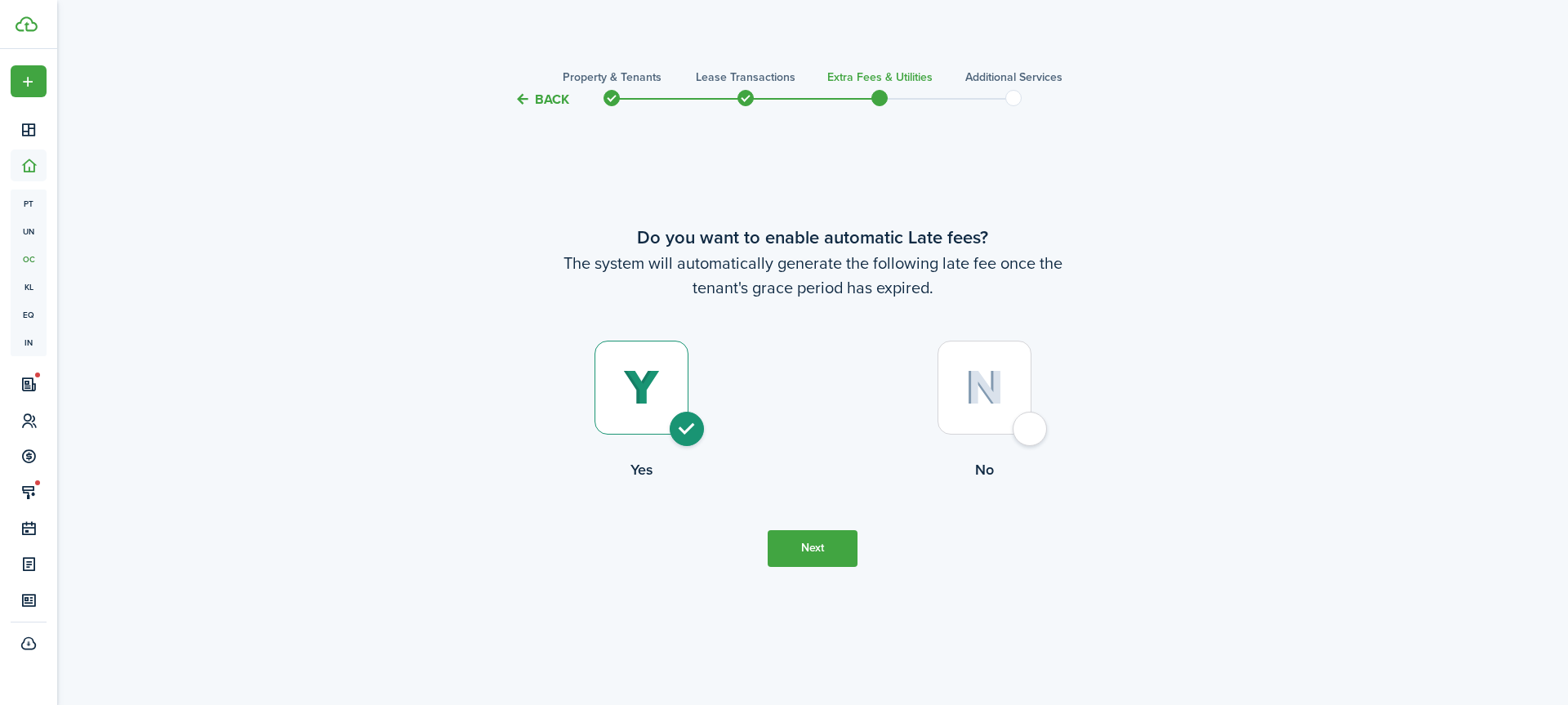
click at [550, 101] on button "Back" at bounding box center [542, 99] width 55 height 17
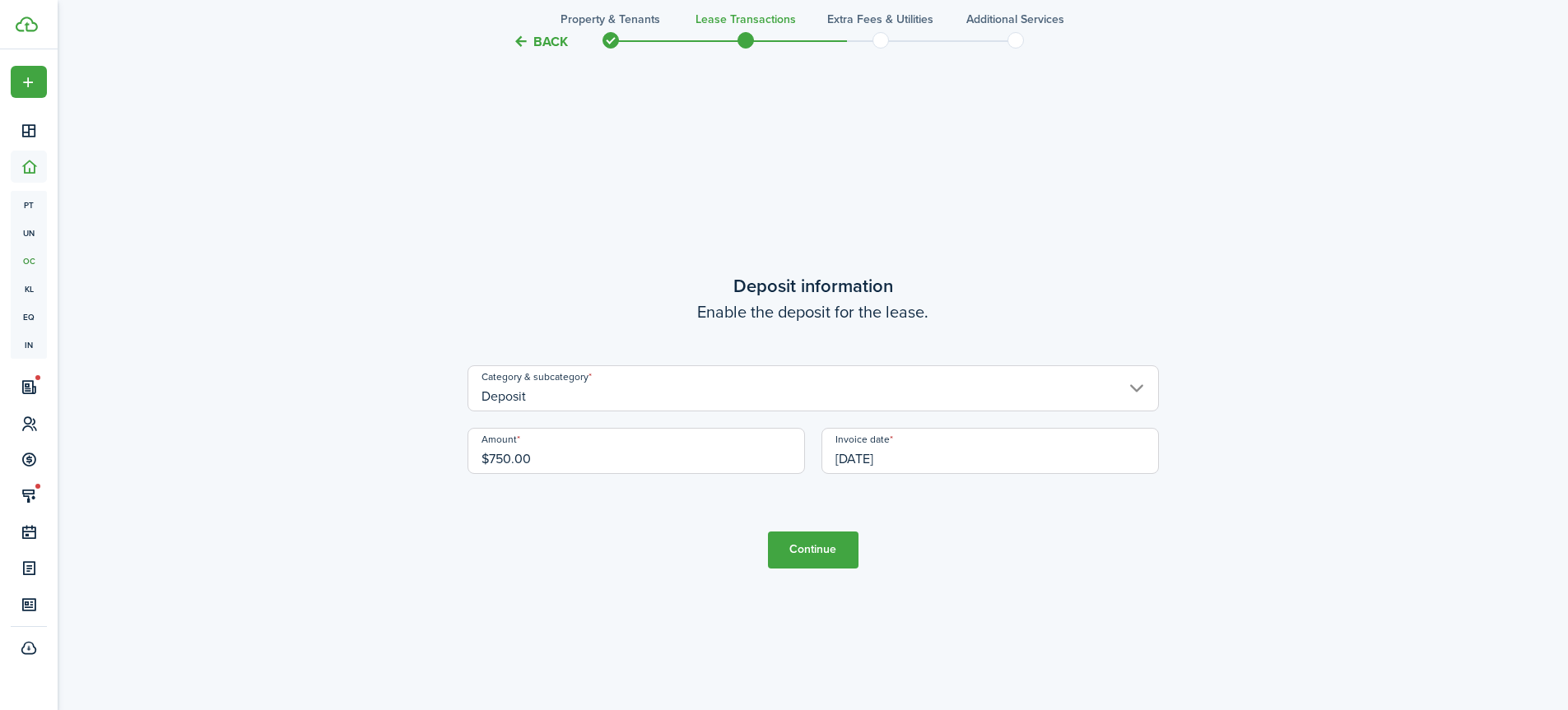
click at [538, 42] on button "Back" at bounding box center [540, 41] width 55 height 17
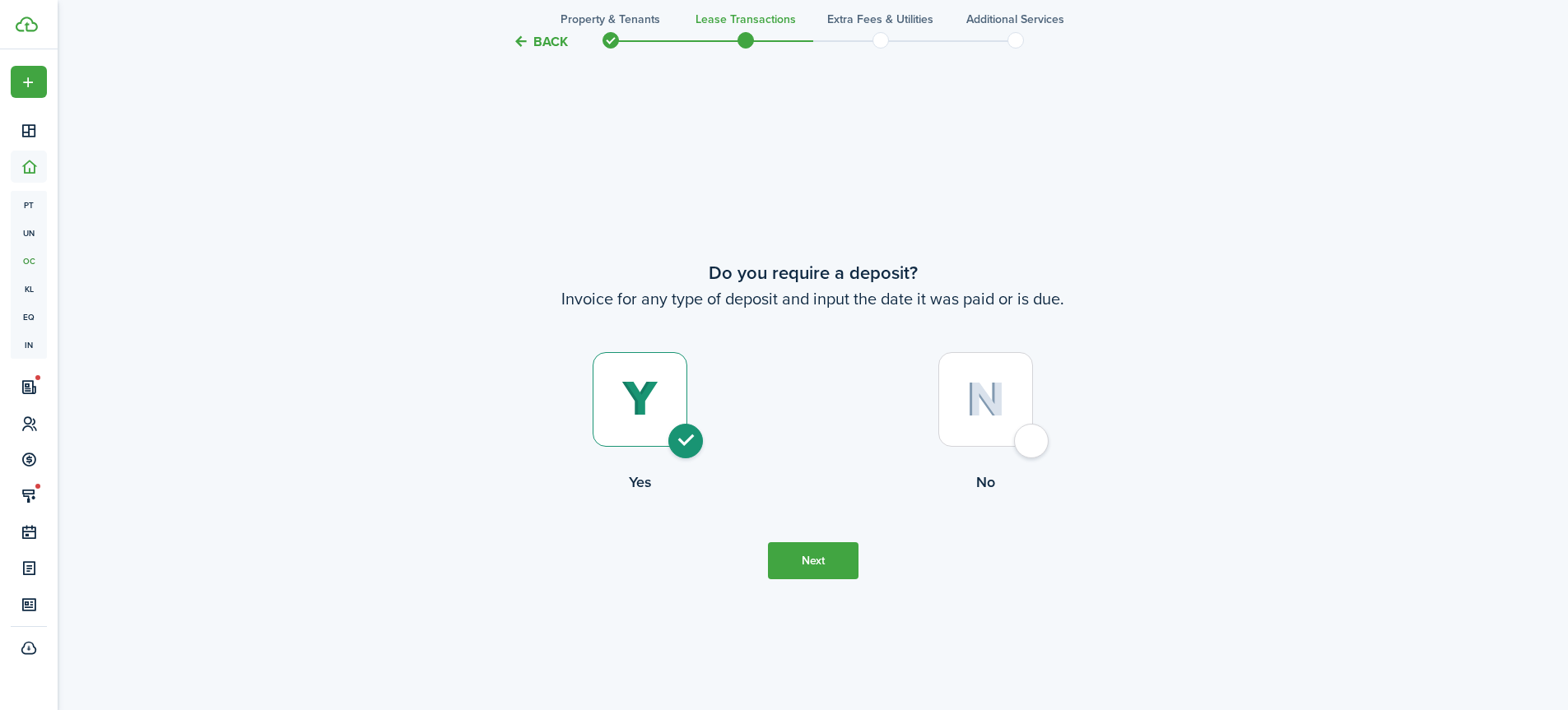
scroll to position [1310, 0]
click at [538, 42] on button "Back" at bounding box center [540, 41] width 55 height 17
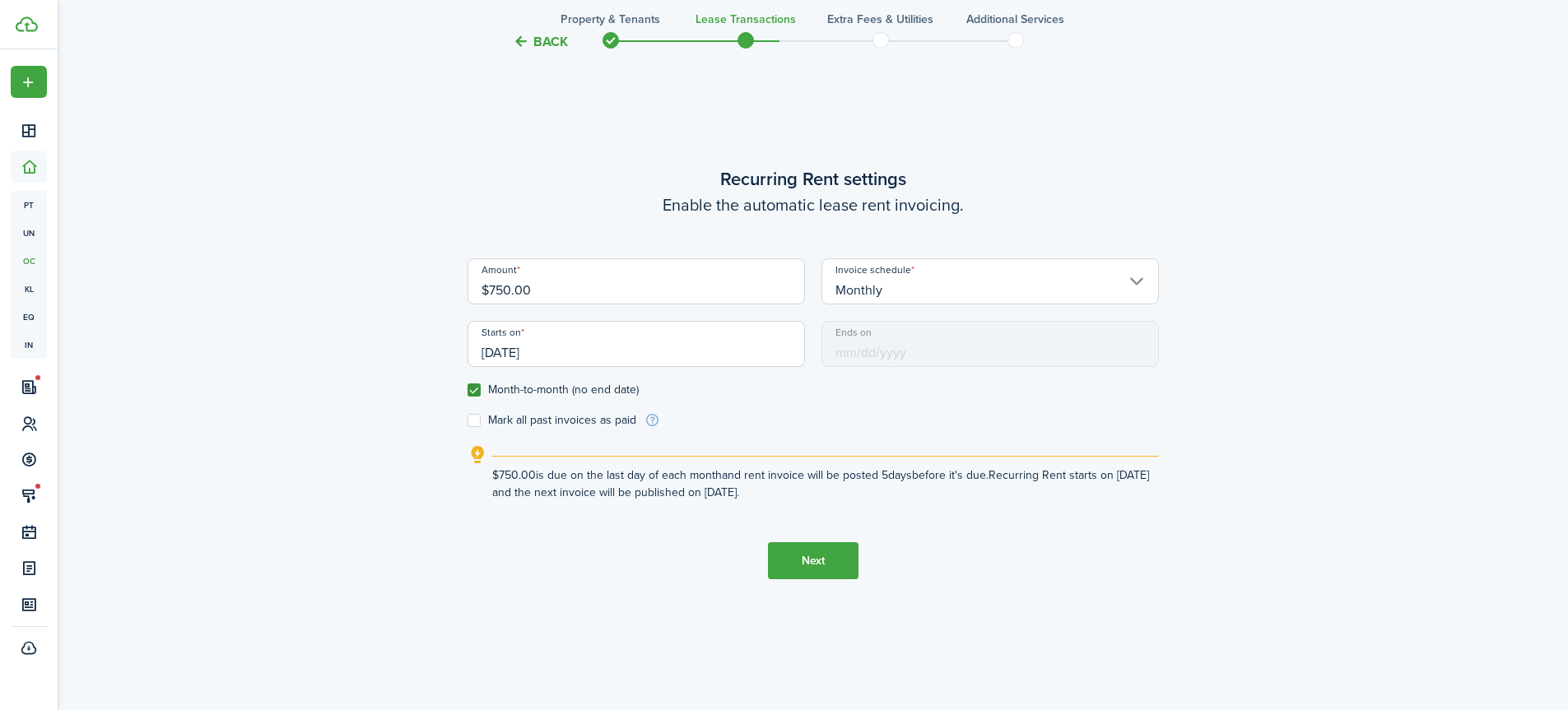
scroll to position [600, 0]
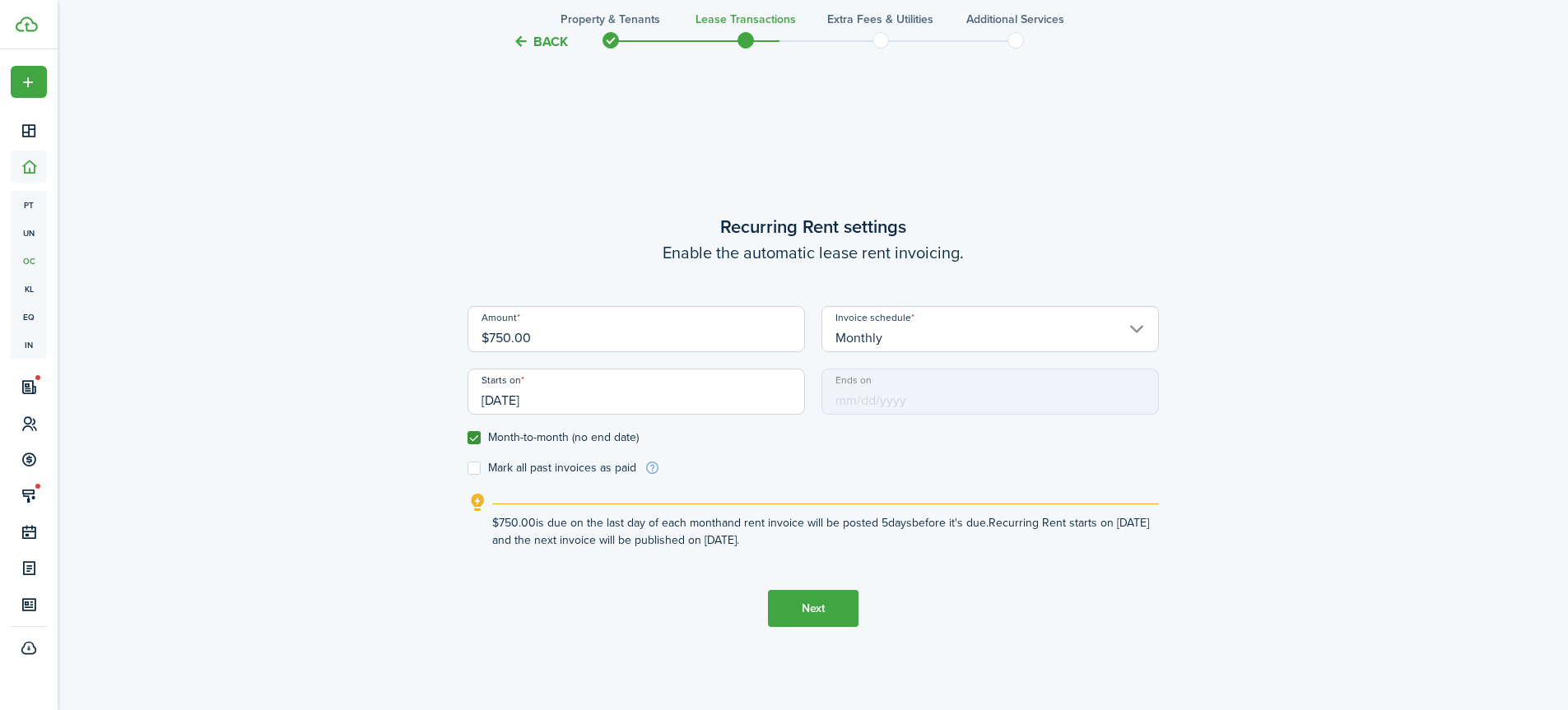
click at [587, 405] on input "[DATE]" at bounding box center [635, 391] width 337 height 46
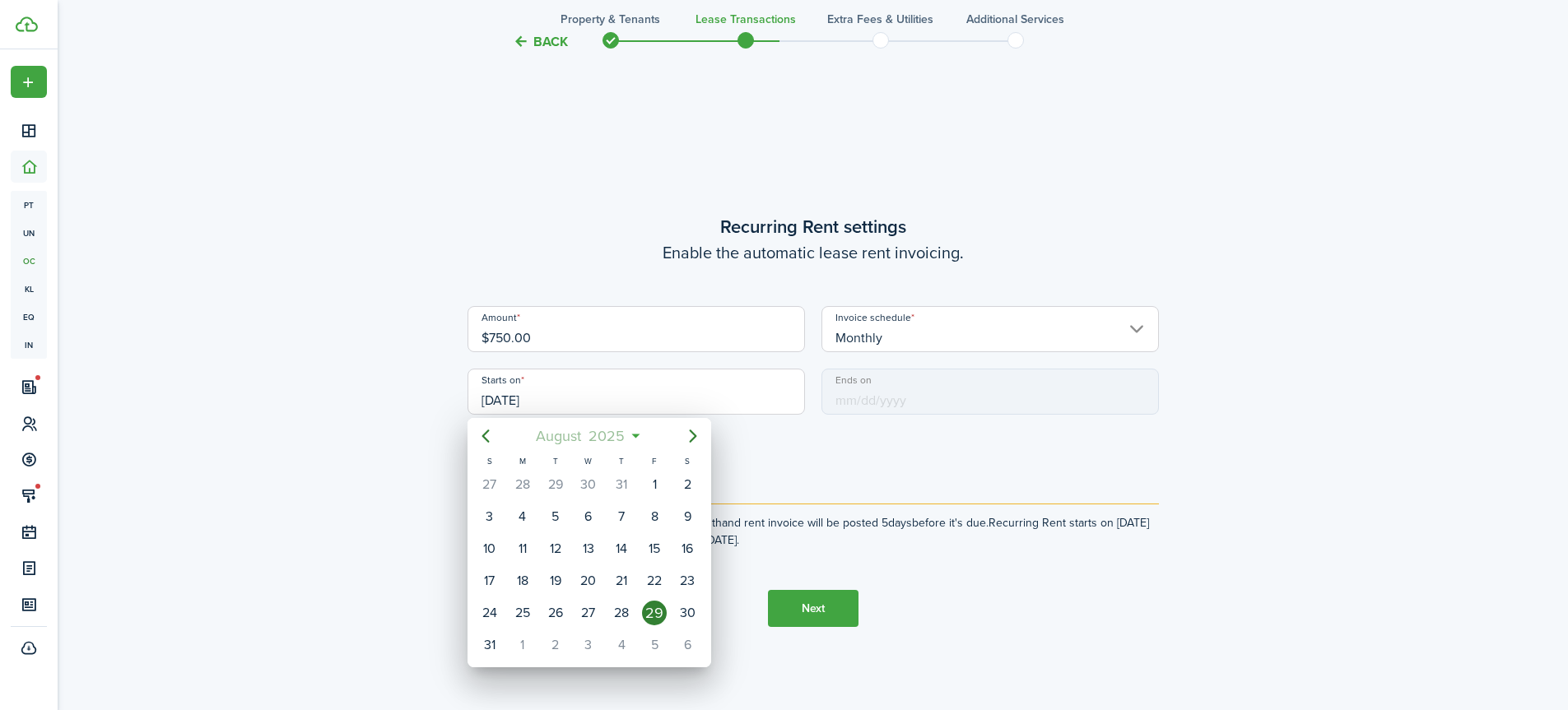
click at [602, 431] on span "2025" at bounding box center [606, 436] width 44 height 30
click at [659, 583] on div "Sep" at bounding box center [665, 583] width 59 height 26
click at [590, 604] on div "1" at bounding box center [589, 613] width 24 height 24
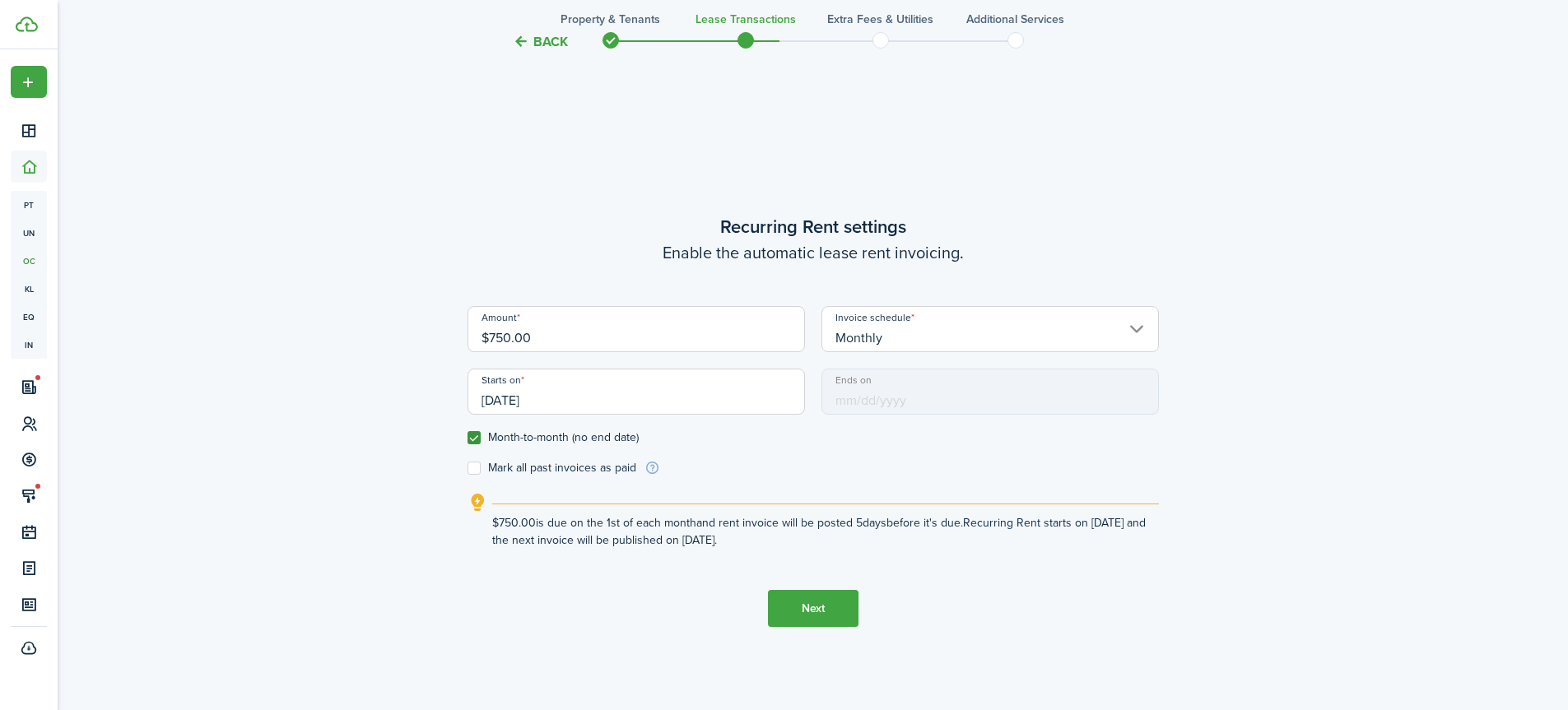
click at [679, 403] on input "[DATE]" at bounding box center [635, 391] width 337 height 46
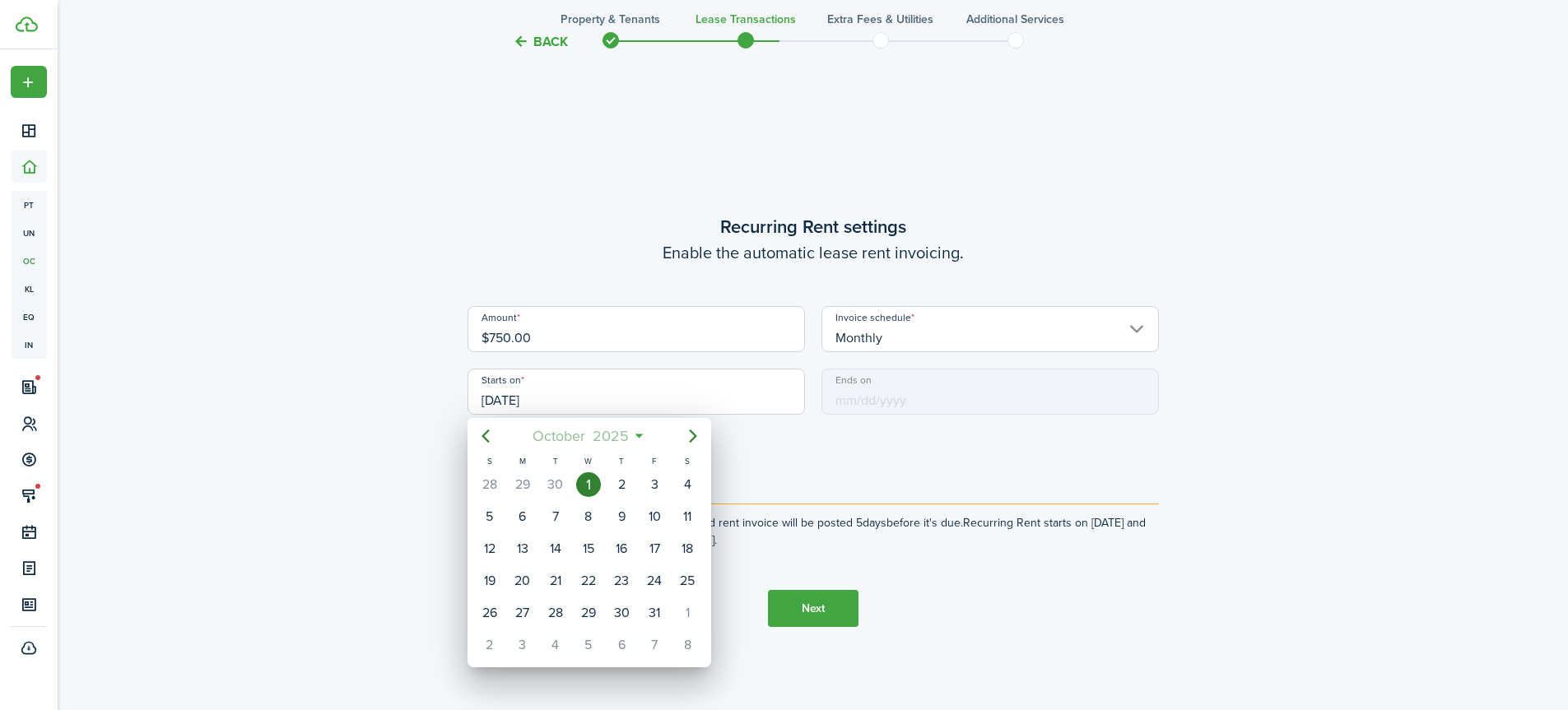
click at [577, 438] on span "October" at bounding box center [558, 436] width 60 height 30
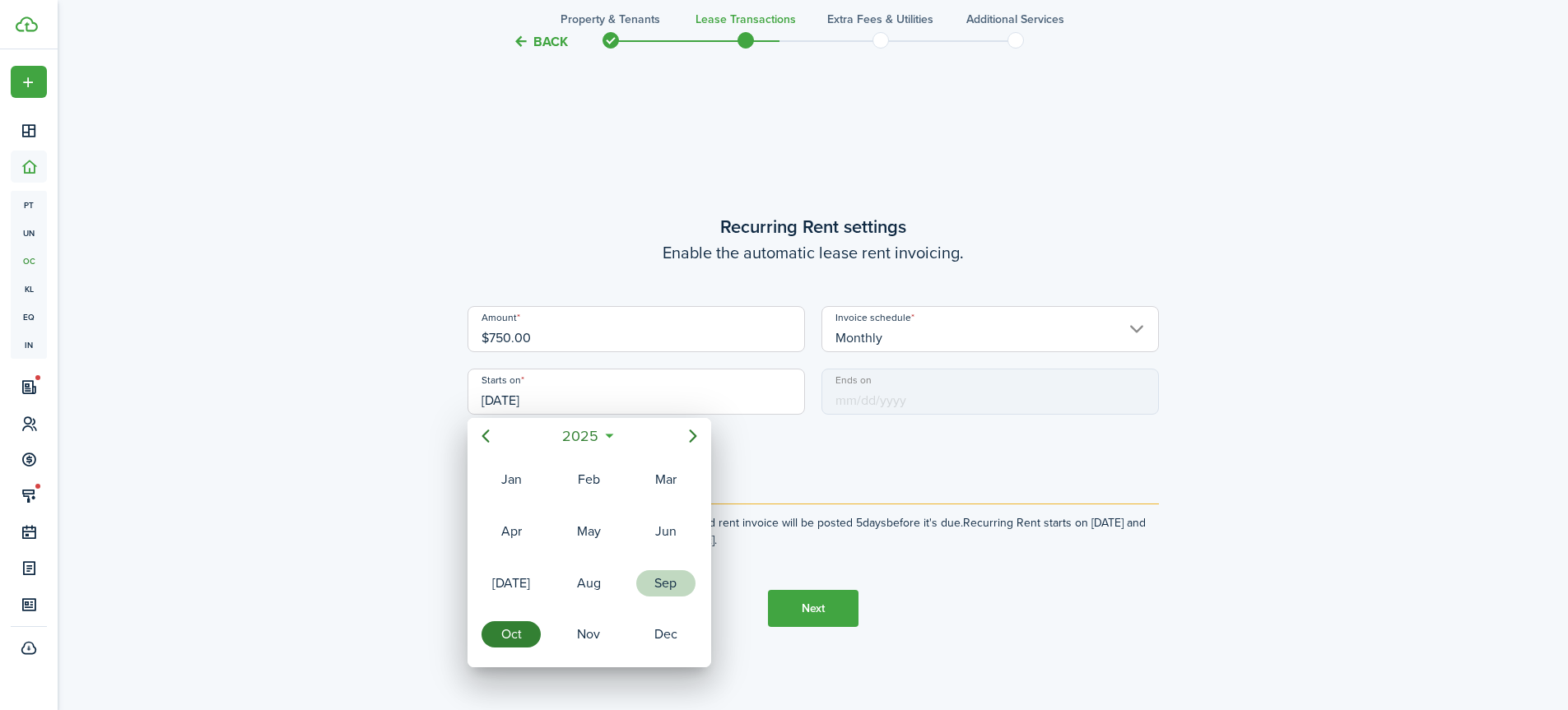
drag, startPoint x: 646, startPoint y: 576, endPoint x: 633, endPoint y: 562, distance: 19.1
click at [643, 574] on div "Sep" at bounding box center [665, 583] width 59 height 26
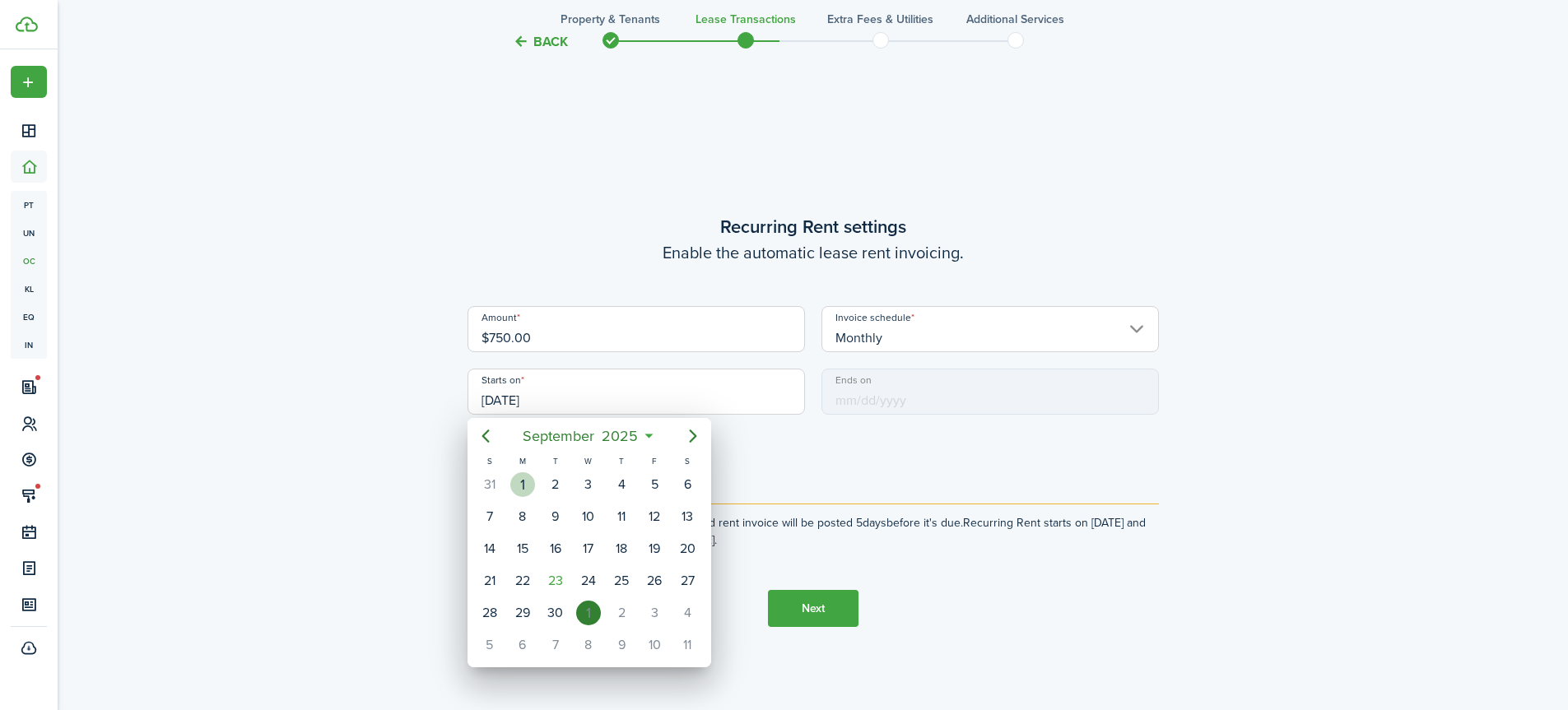
click at [531, 486] on div "1" at bounding box center [522, 485] width 24 height 24
type input "[DATE]"
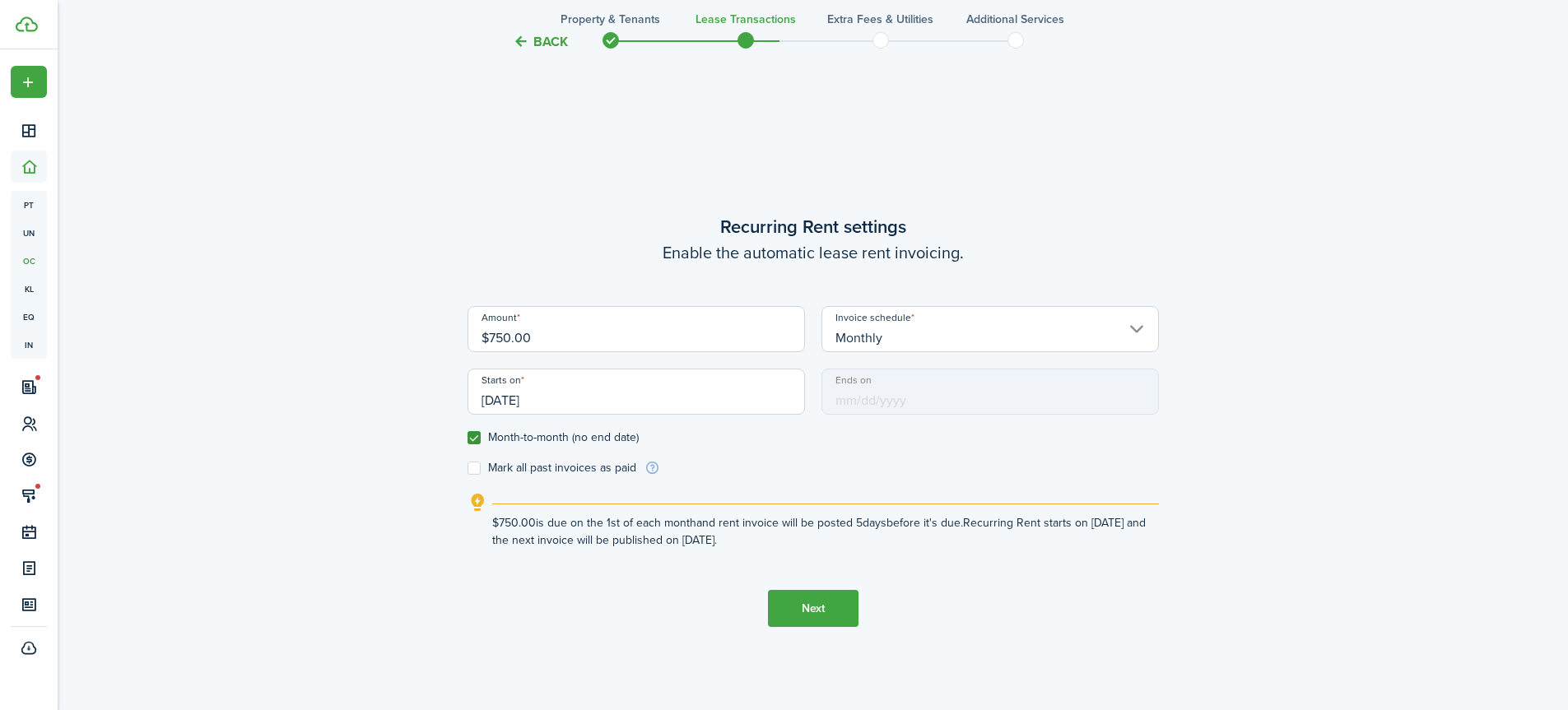
click at [805, 606] on button "Next" at bounding box center [813, 608] width 91 height 37
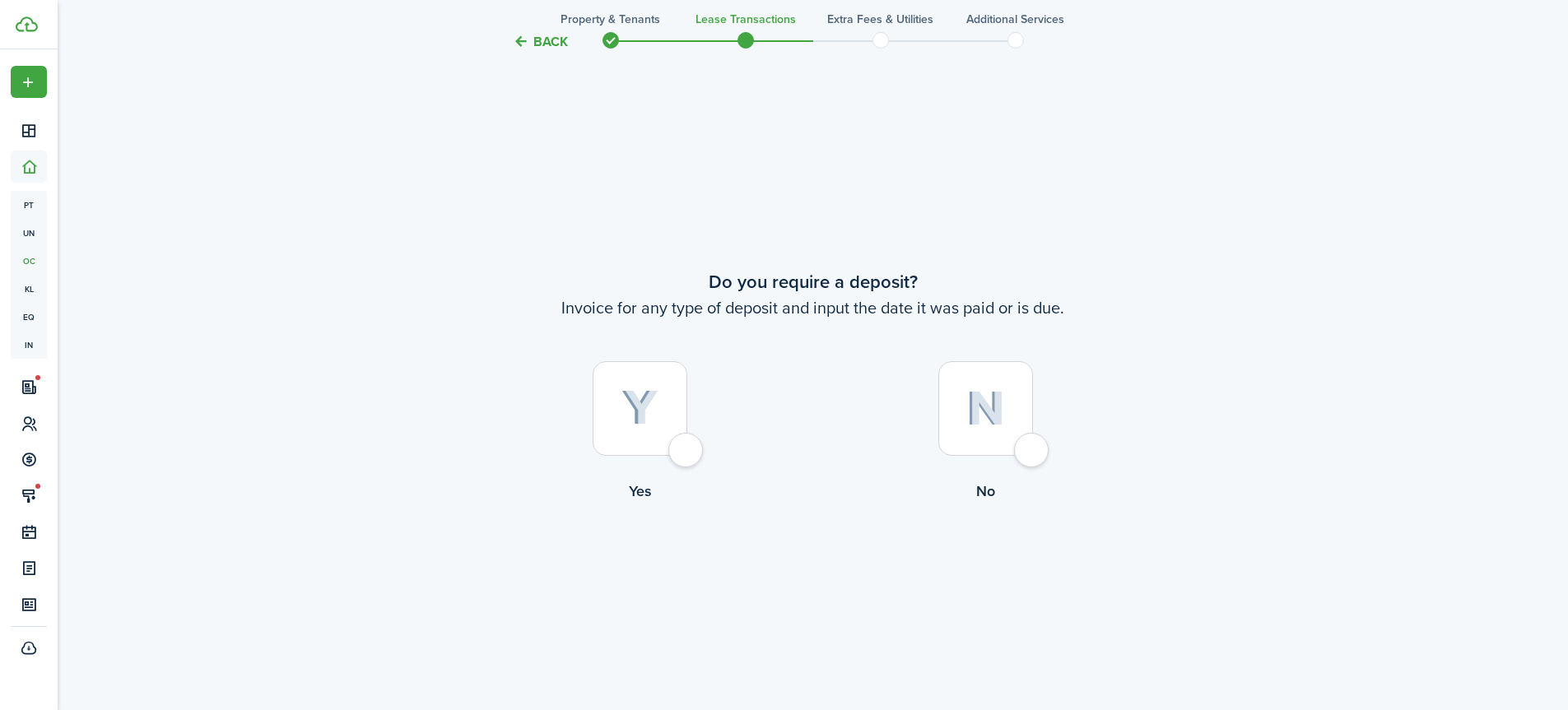
scroll to position [1310, 0]
click at [686, 444] on div at bounding box center [639, 400] width 94 height 94
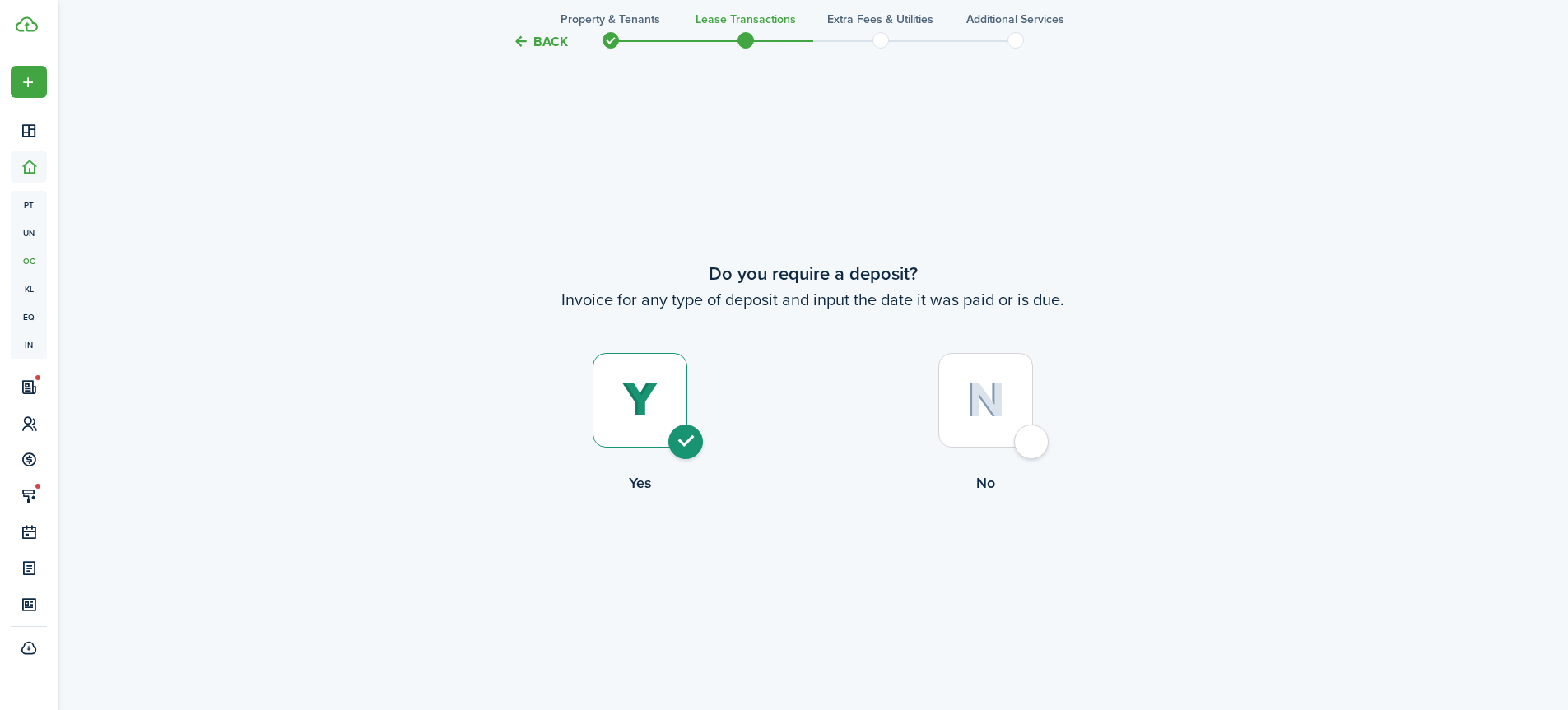
radio input "true"
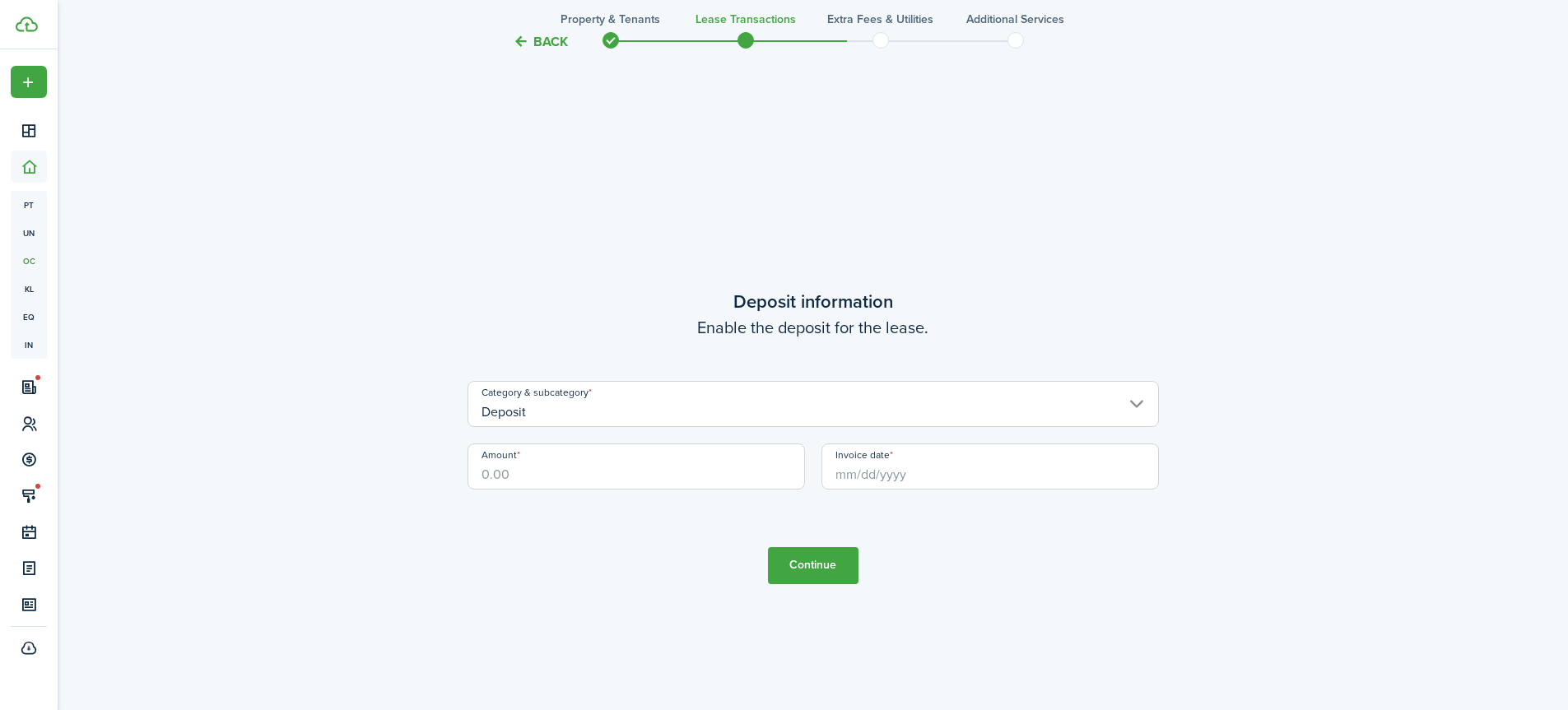
scroll to position [2020, 0]
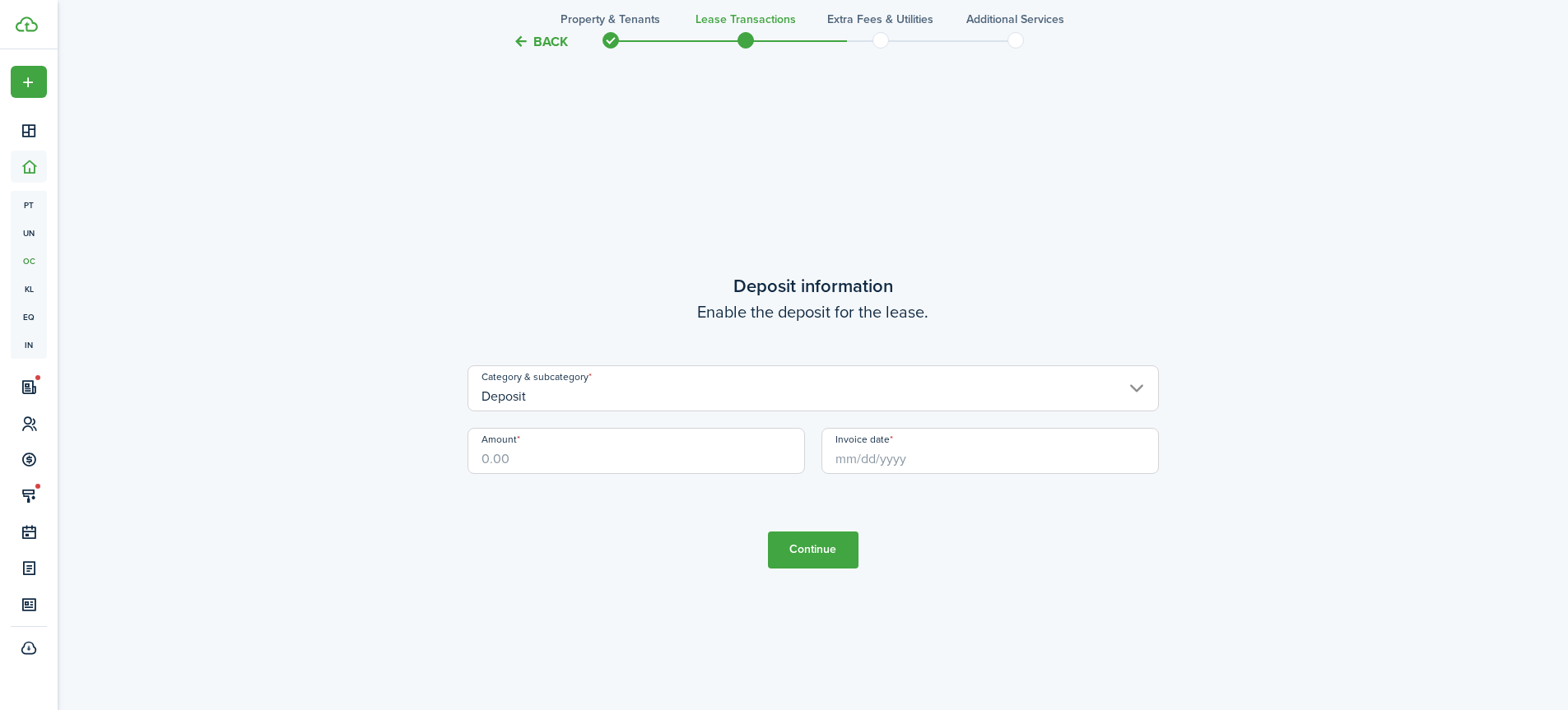
click at [649, 458] on input "Amount" at bounding box center [635, 450] width 337 height 46
type input "$750.00"
click at [835, 459] on input "Invoice date" at bounding box center [990, 450] width 337 height 46
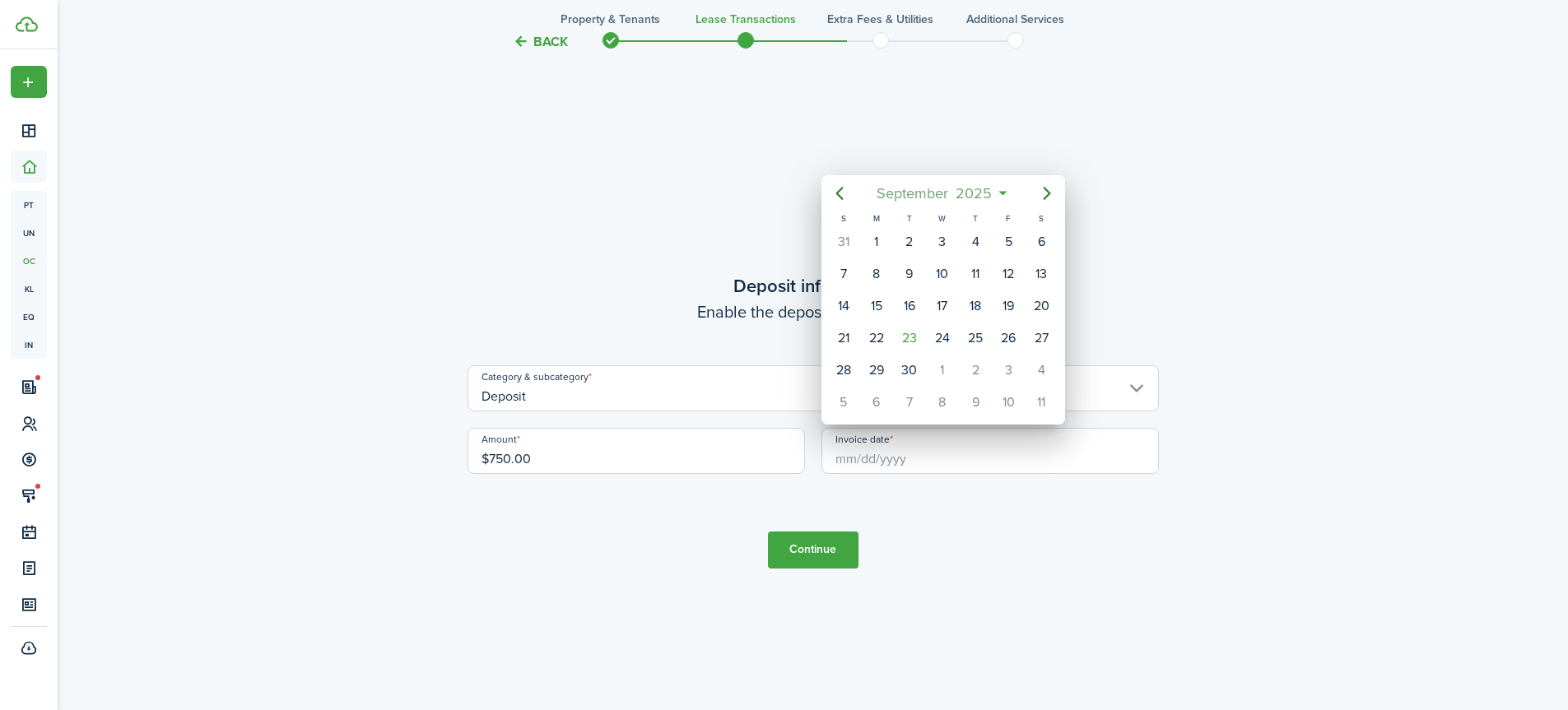
click at [972, 196] on span "2025" at bounding box center [974, 193] width 44 height 30
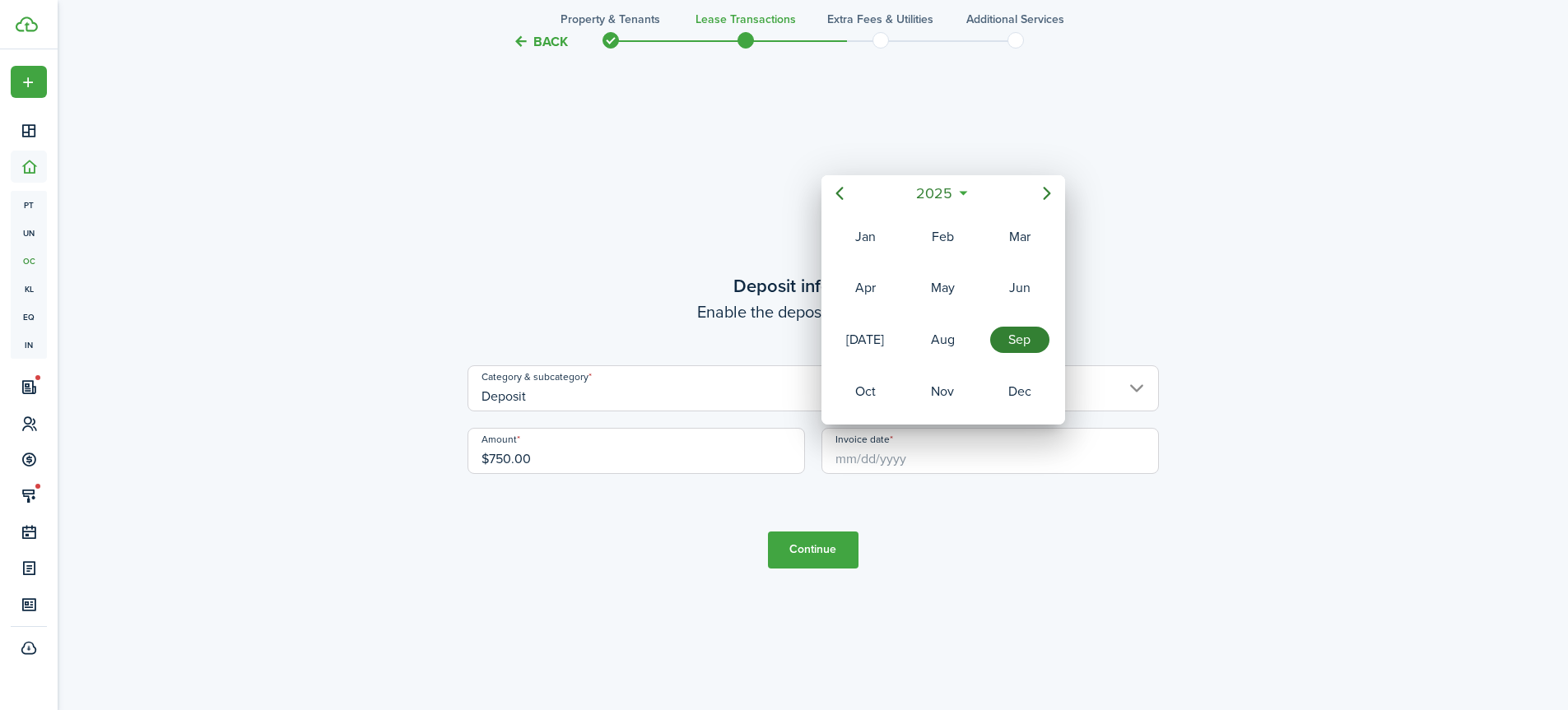
click at [996, 333] on div "Sep" at bounding box center [1019, 340] width 59 height 26
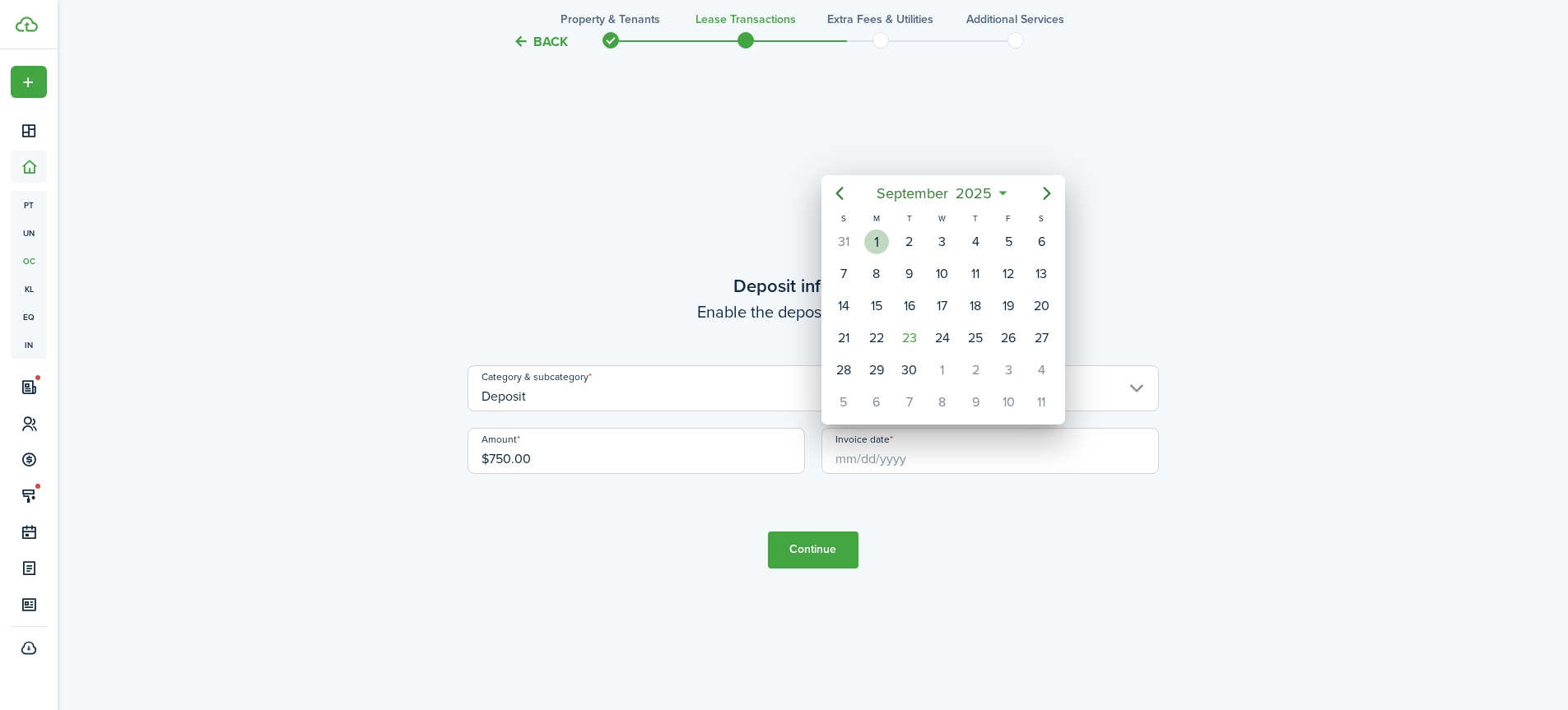
click at [879, 242] on div "1" at bounding box center [877, 242] width 24 height 24
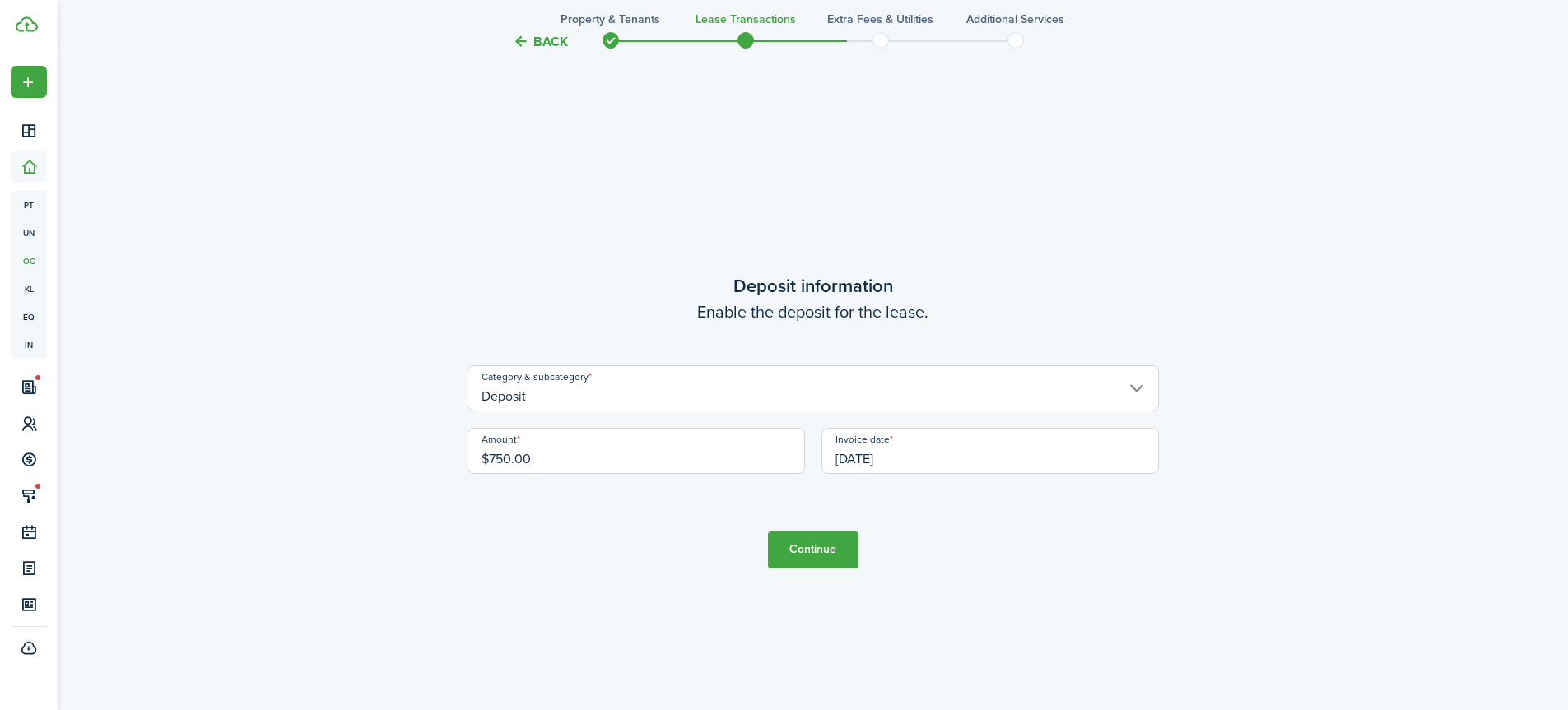
click at [877, 460] on input "[DATE]" at bounding box center [990, 450] width 337 height 46
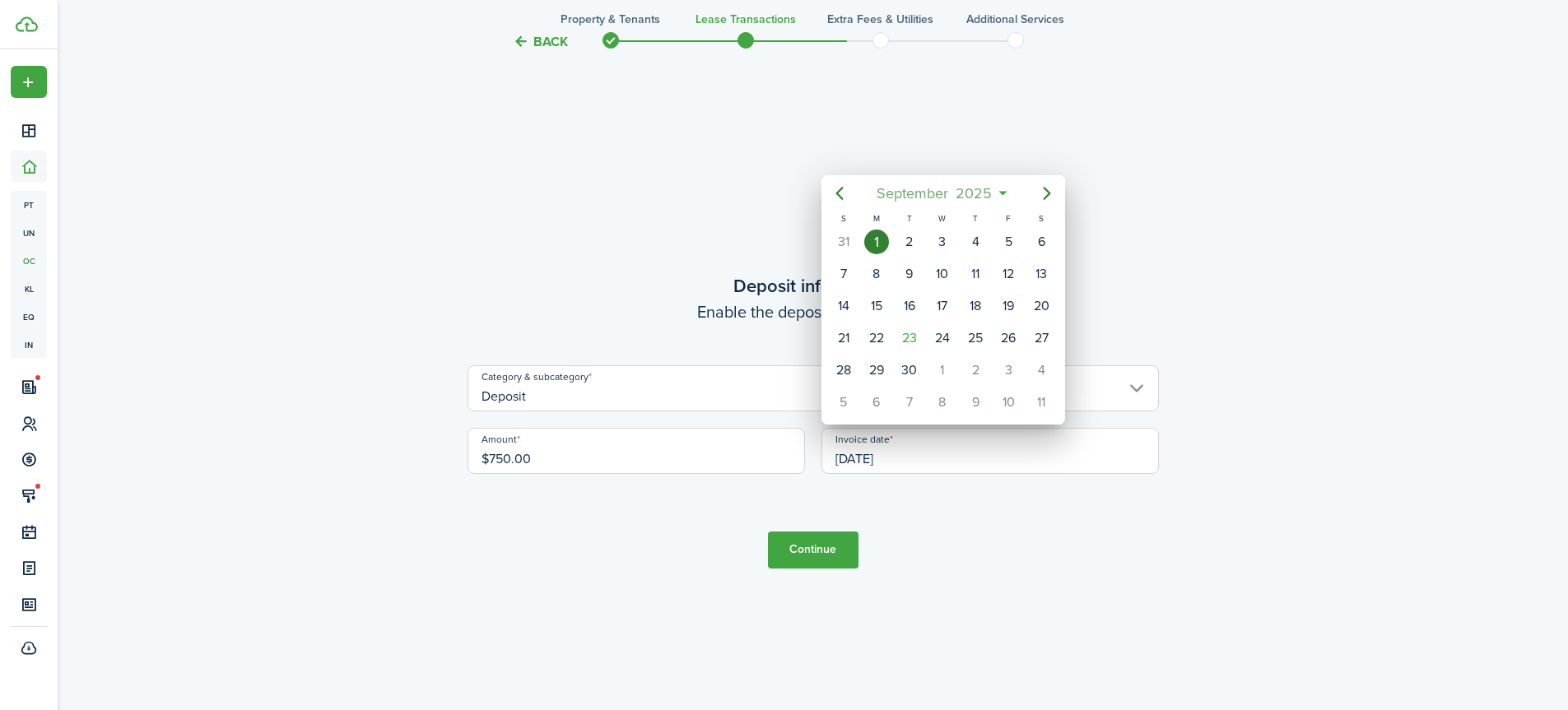
click at [928, 198] on span "September" at bounding box center [912, 193] width 79 height 30
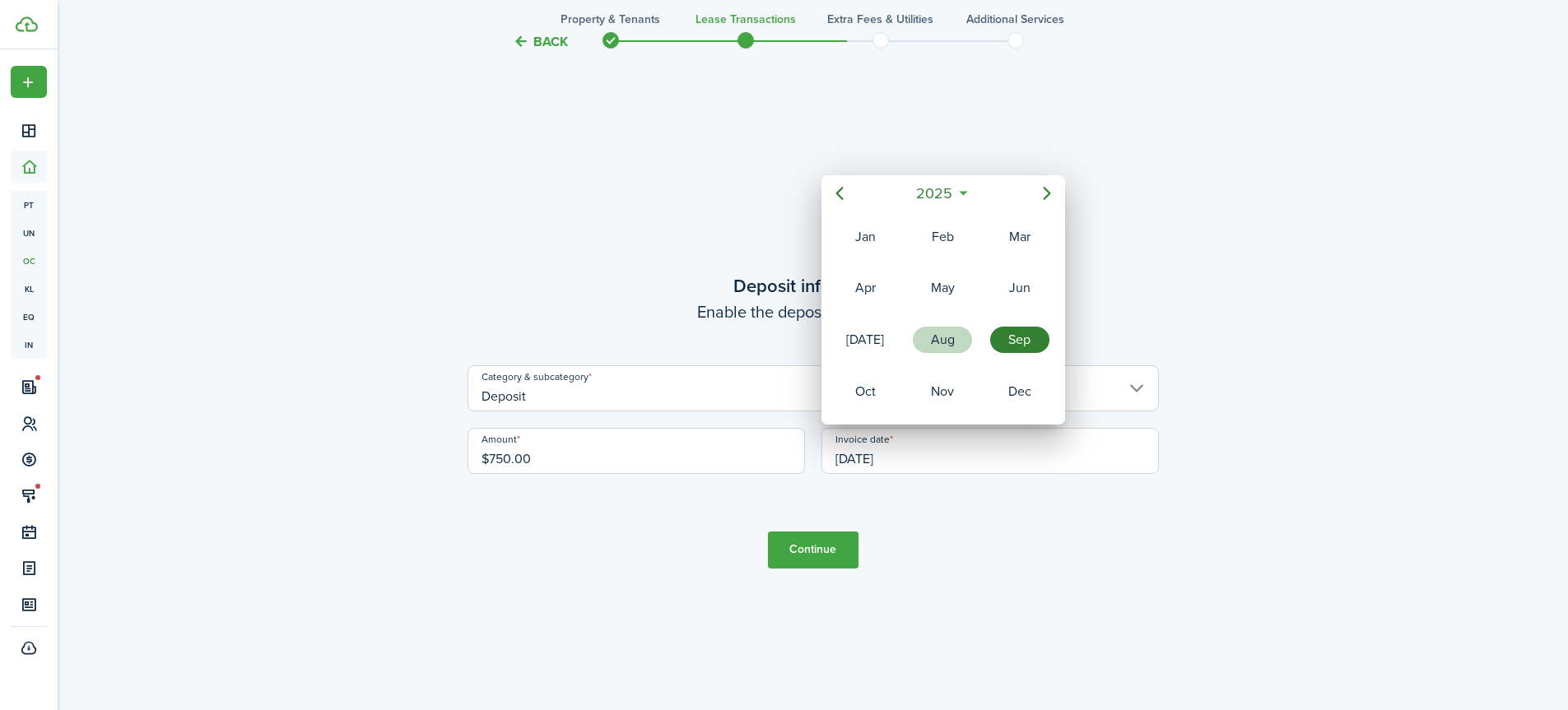
click at [944, 343] on div "Aug" at bounding box center [942, 340] width 59 height 26
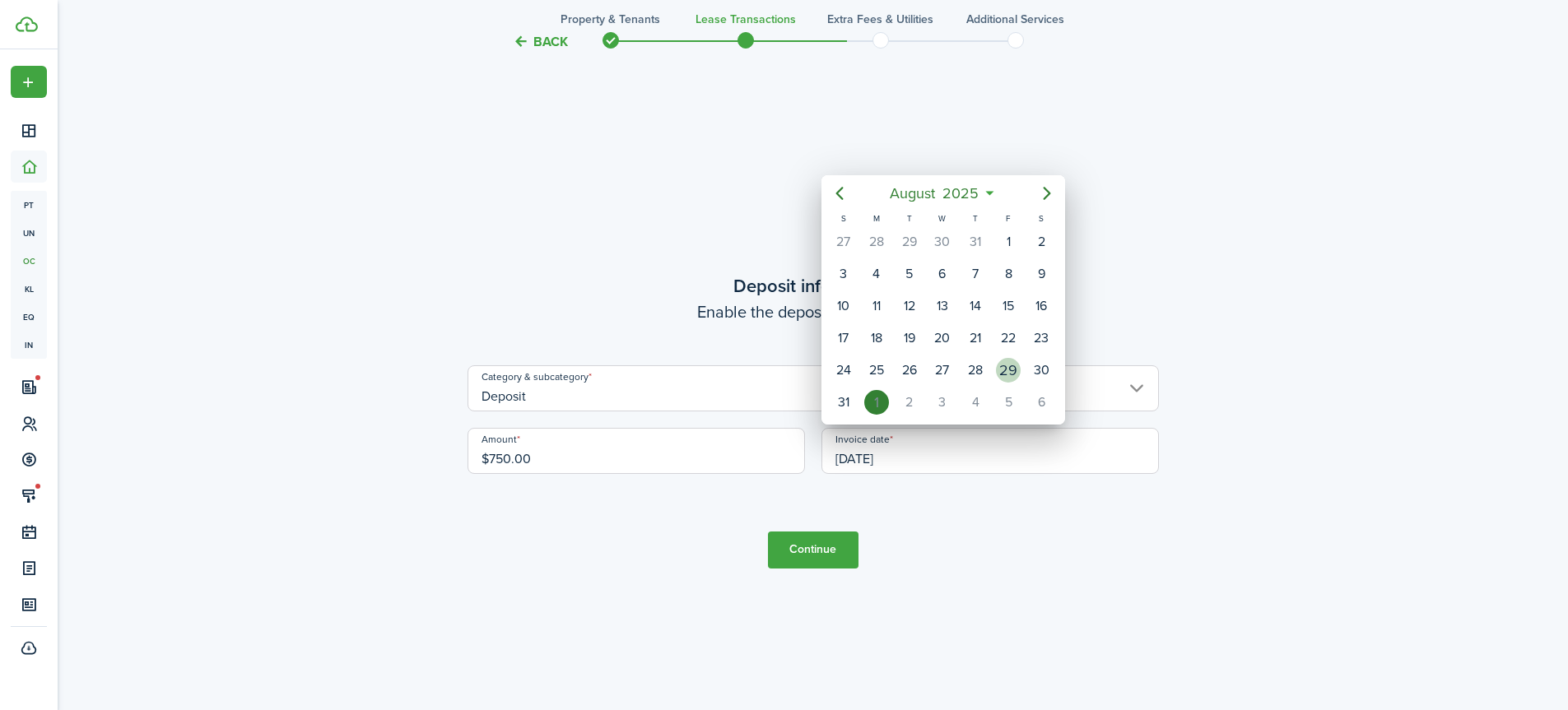
click at [1003, 366] on div "29" at bounding box center [1008, 370] width 24 height 24
type input "[DATE]"
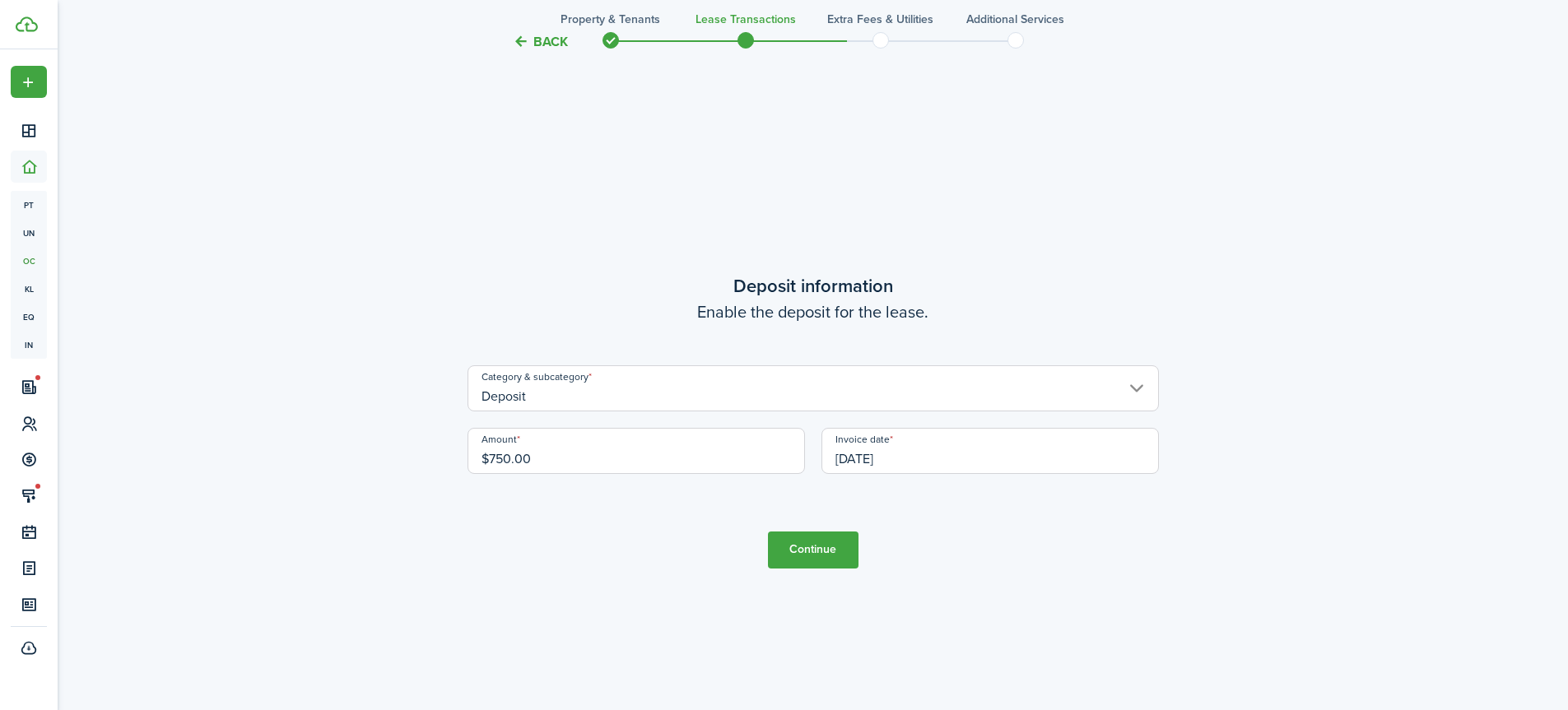
click at [818, 543] on button "Continue" at bounding box center [813, 550] width 91 height 37
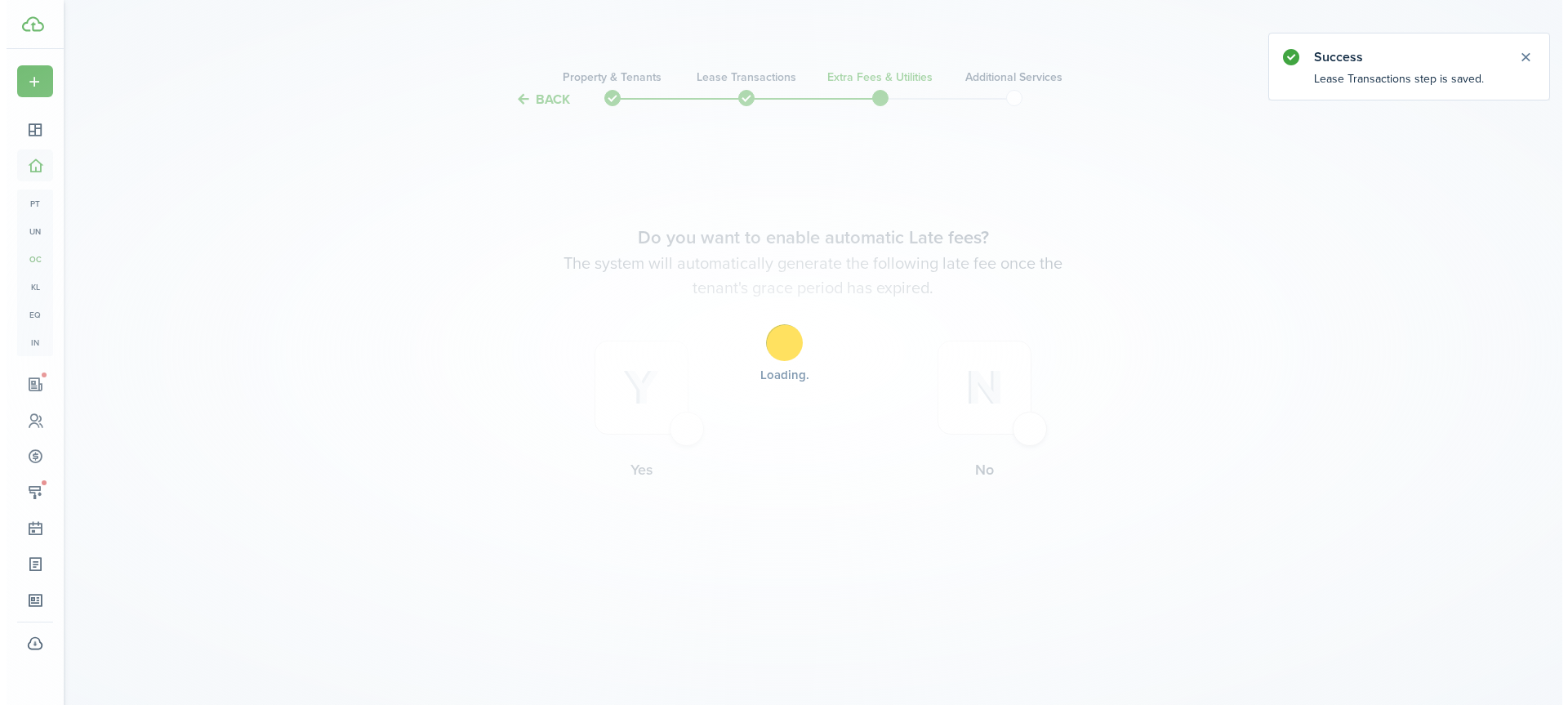
scroll to position [0, 0]
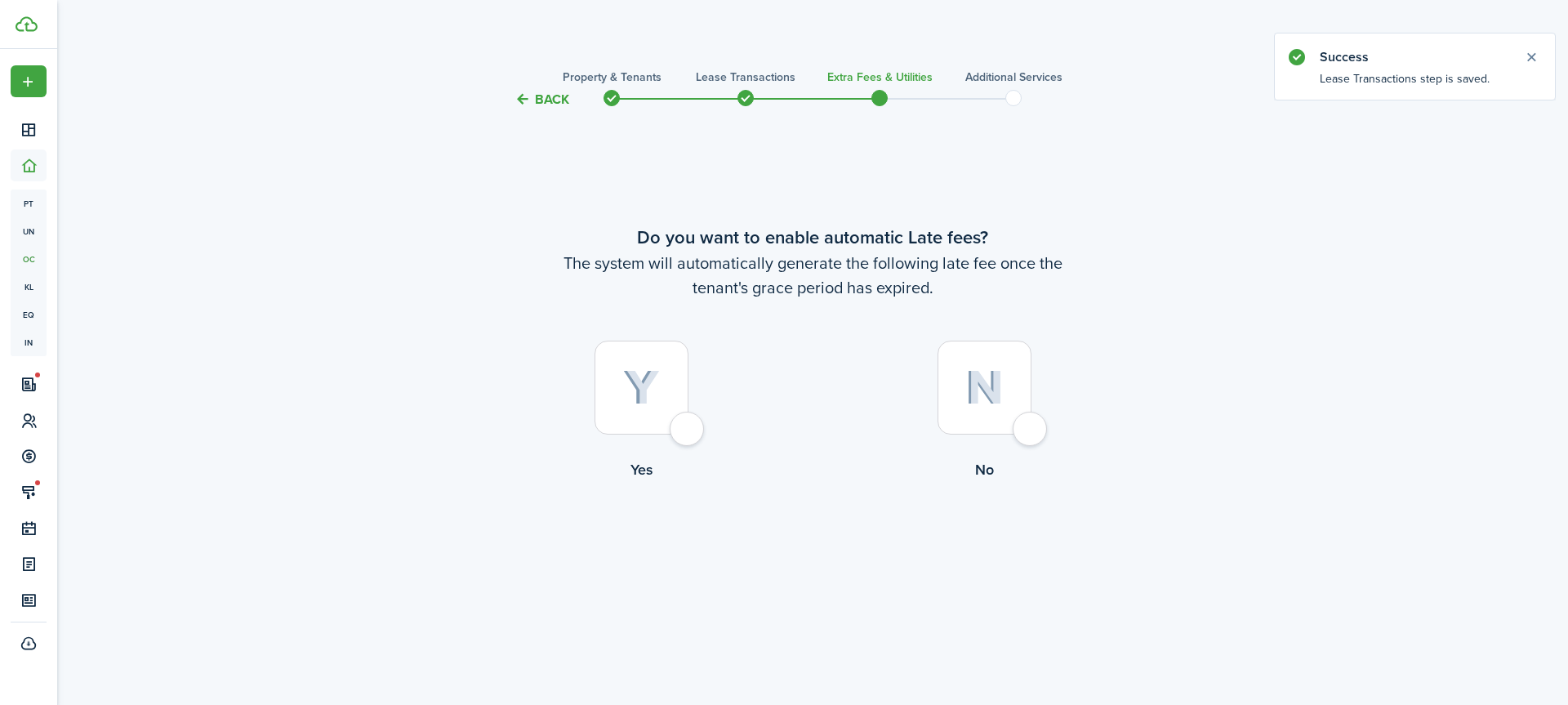
click at [688, 426] on div at bounding box center [641, 387] width 94 height 94
radio input "true"
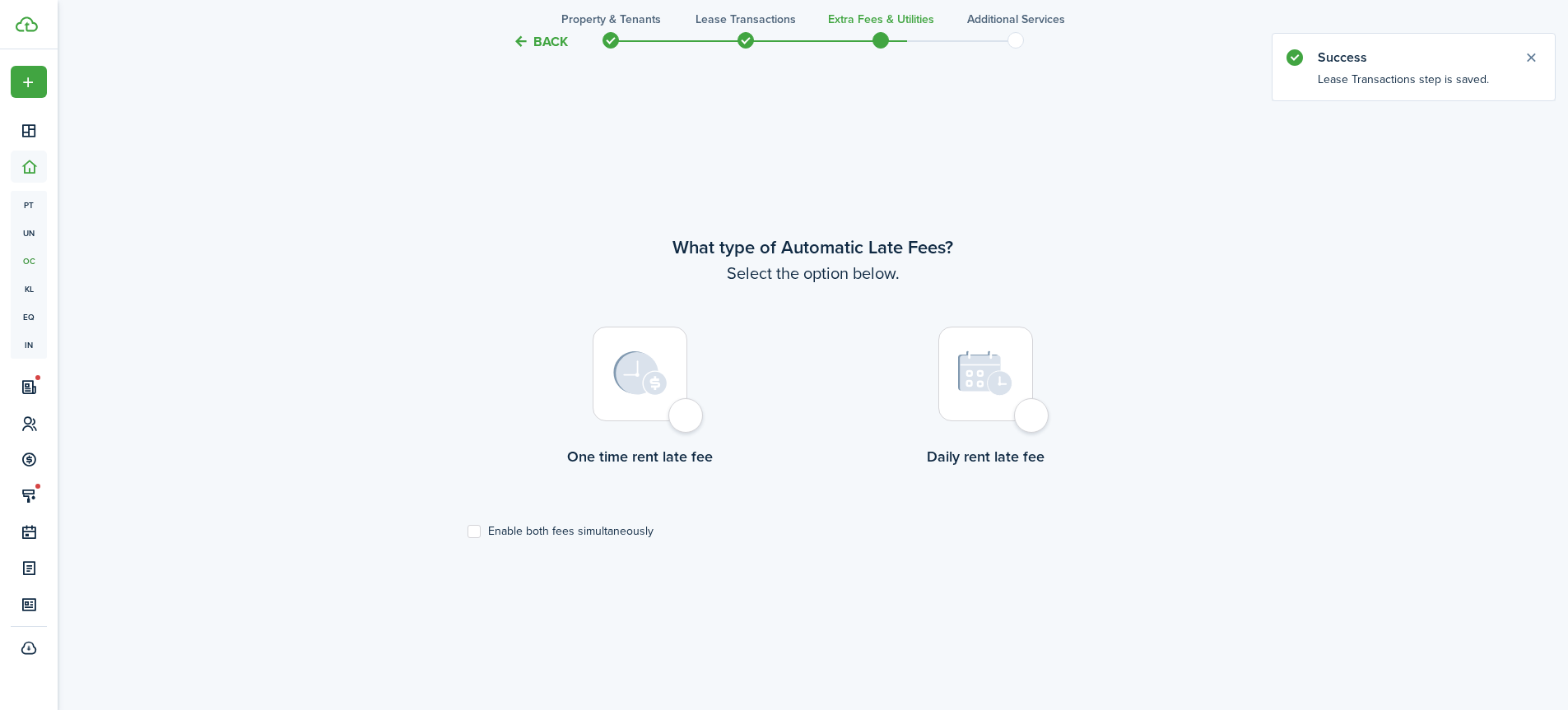
scroll to position [600, 0]
click at [687, 417] on div at bounding box center [639, 368] width 94 height 94
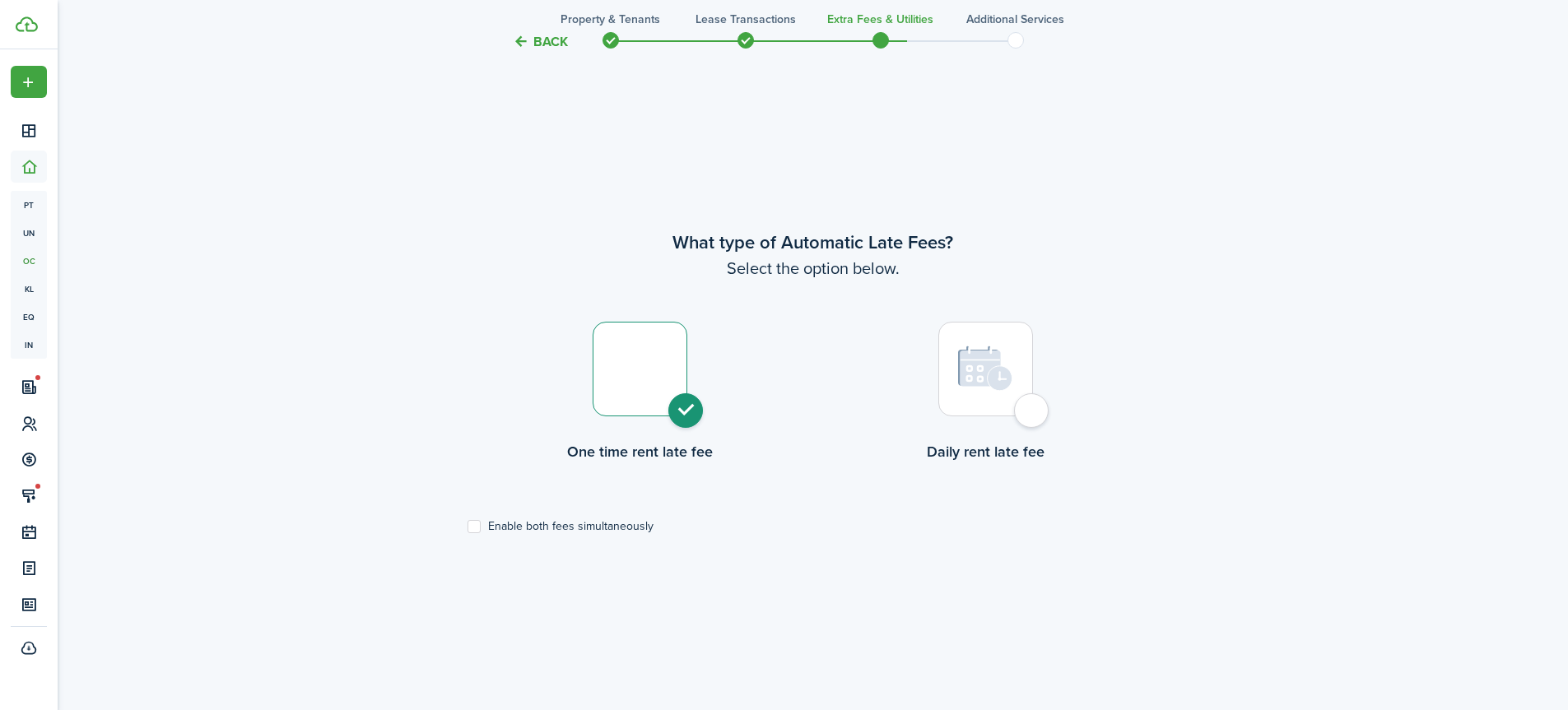
radio input "true"
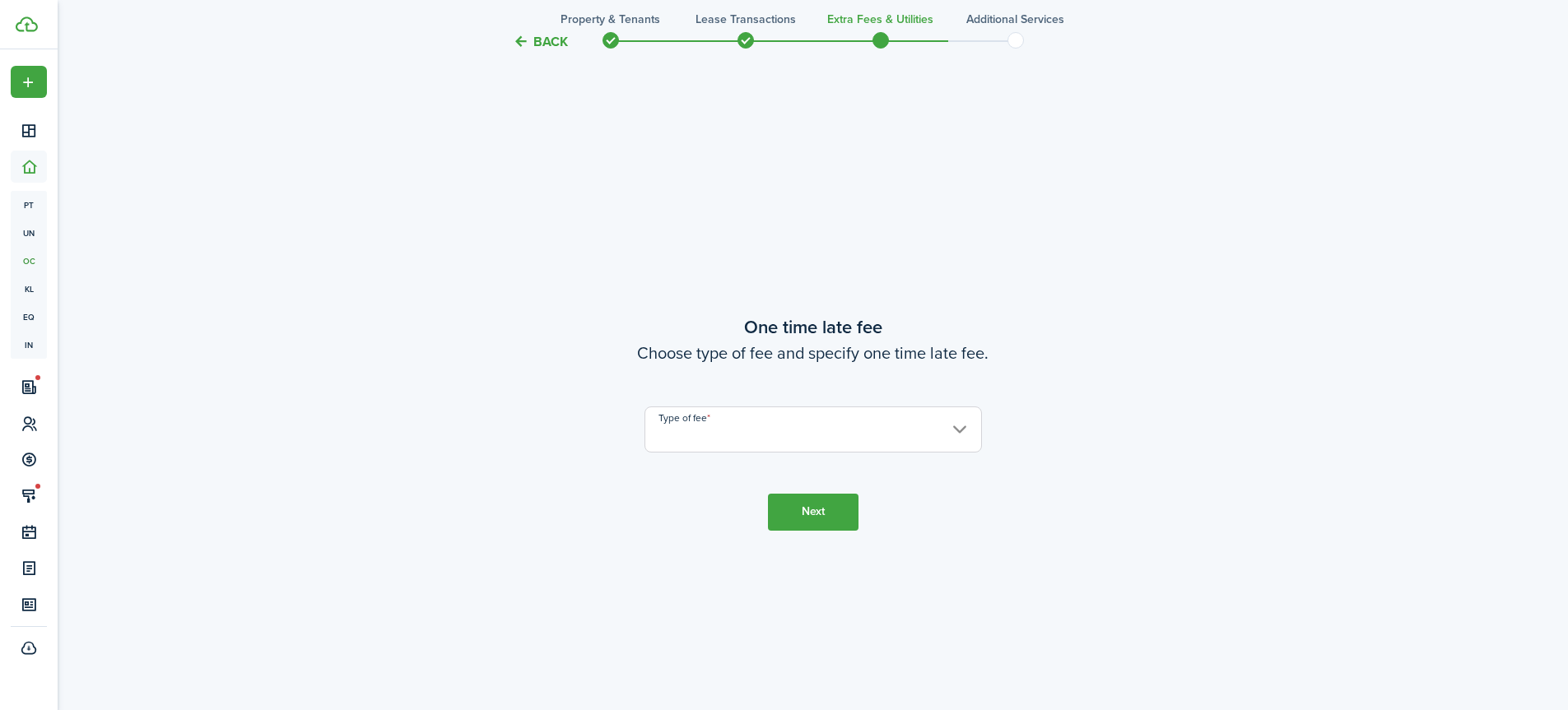
scroll to position [1310, 0]
click at [528, 38] on button "Back" at bounding box center [540, 41] width 55 height 17
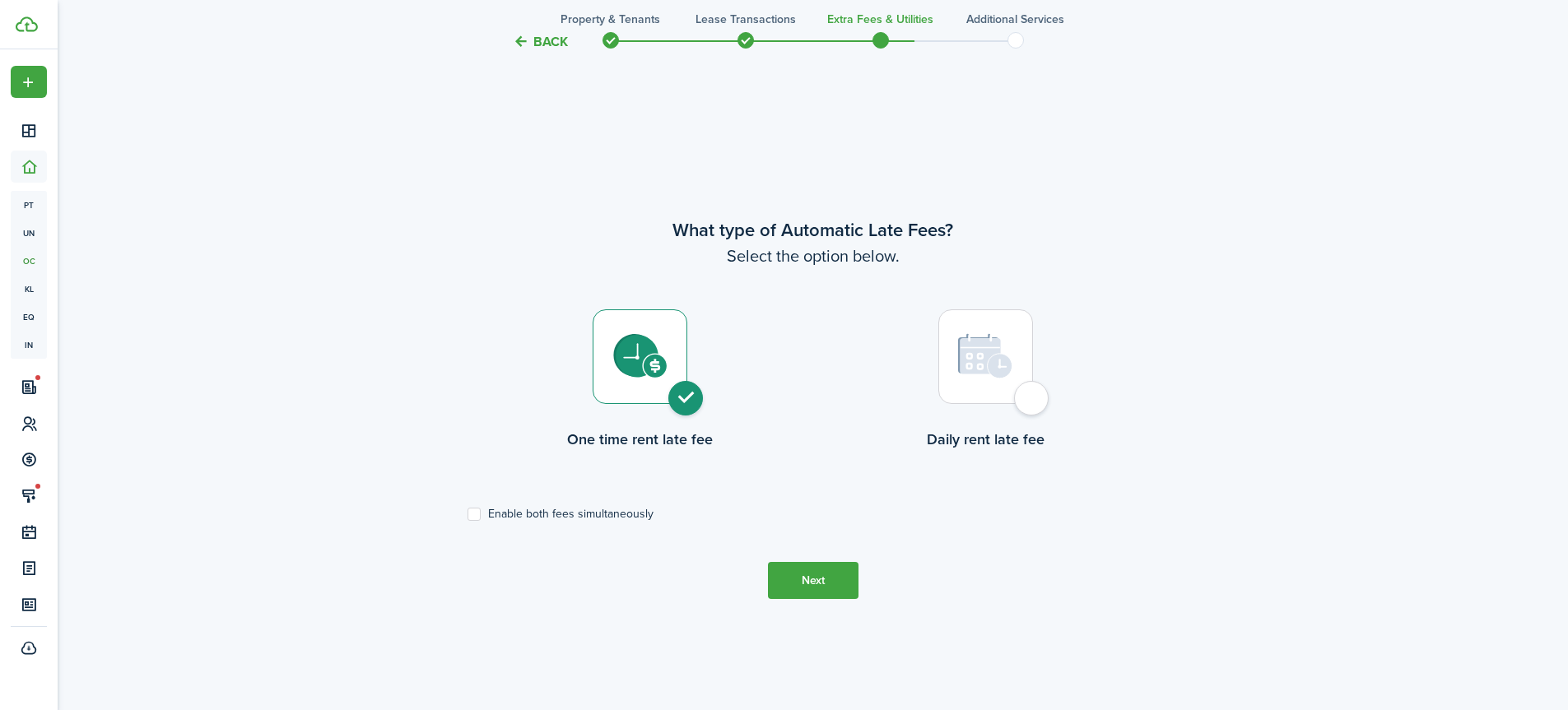
scroll to position [600, 0]
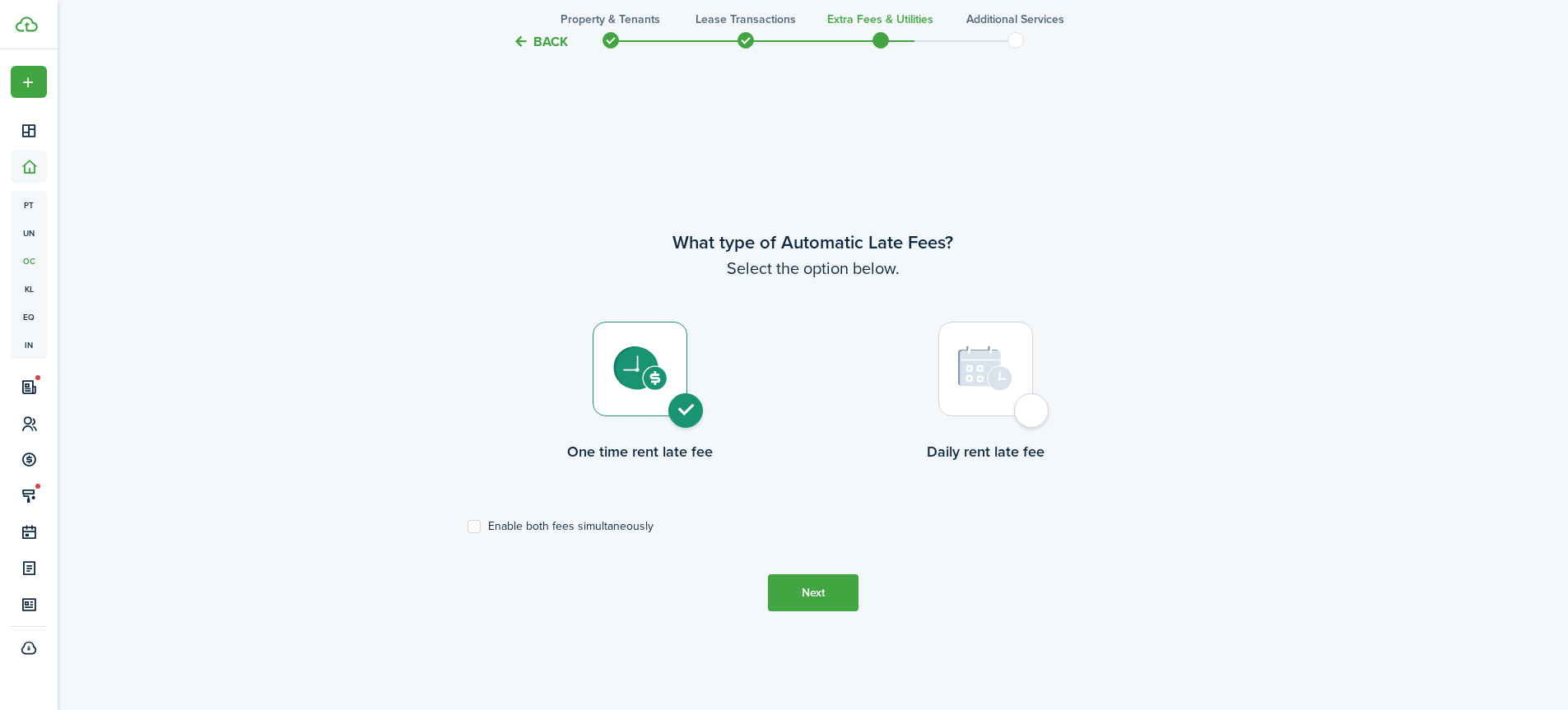
click at [791, 593] on button "Next" at bounding box center [813, 593] width 91 height 37
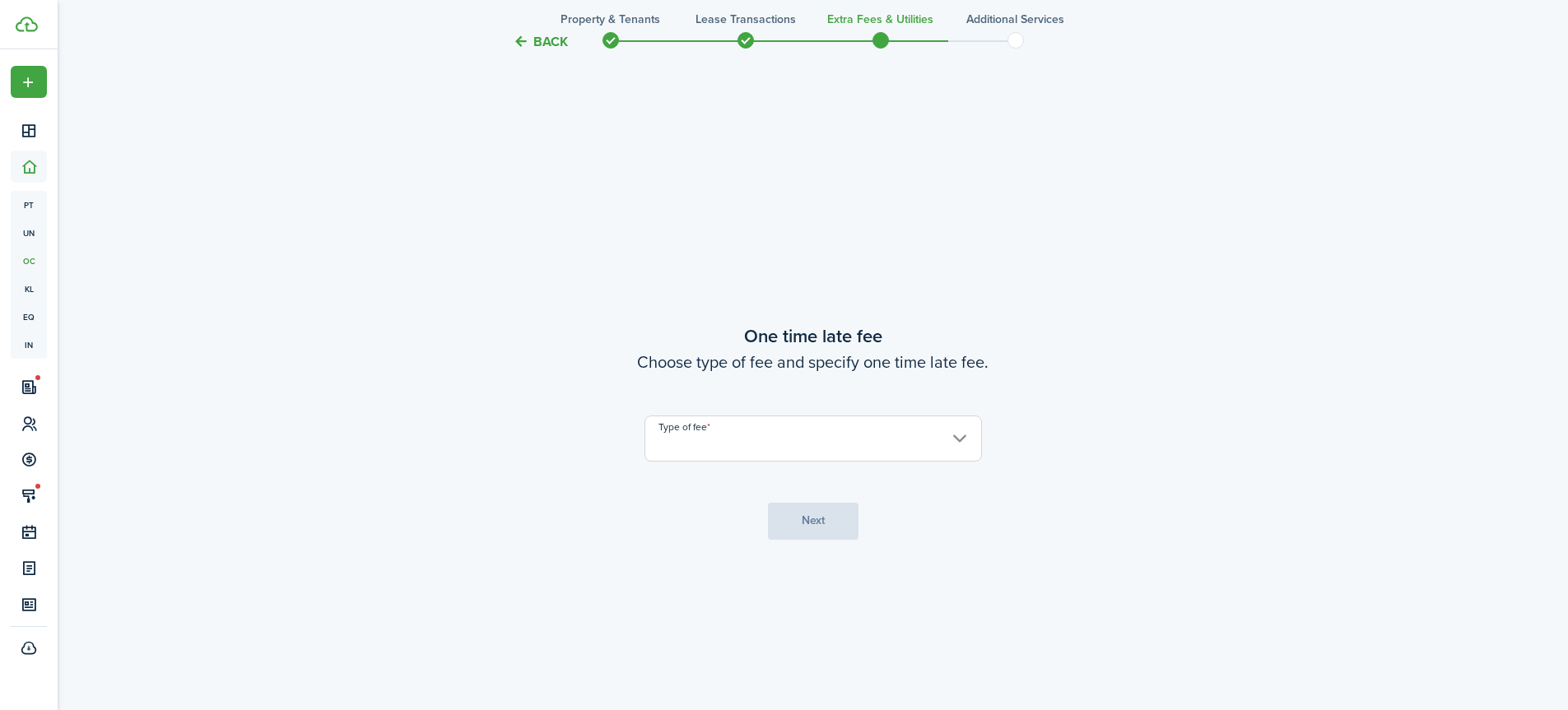
scroll to position [1310, 0]
click at [943, 423] on input "Type of fee" at bounding box center [813, 427] width 337 height 46
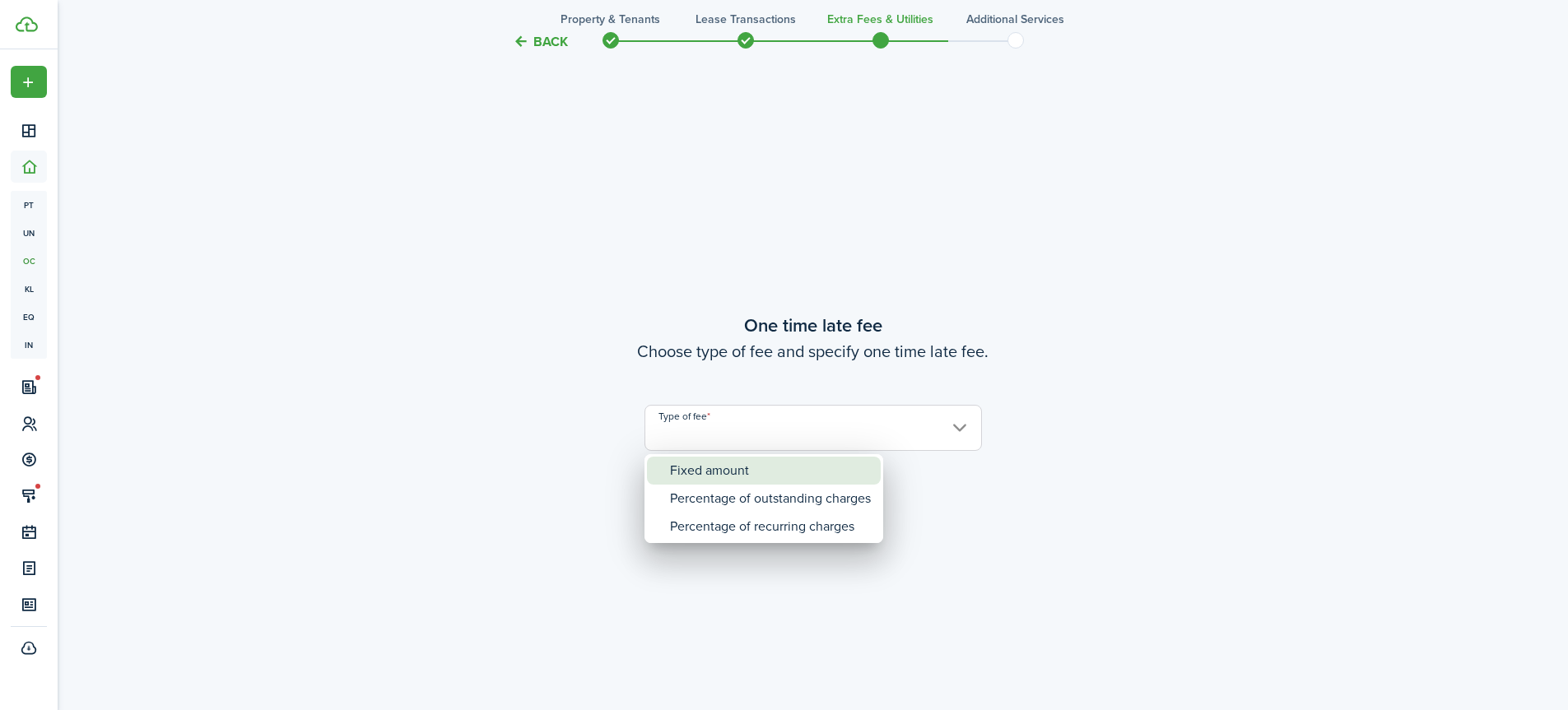
click at [793, 466] on div "Fixed amount" at bounding box center [770, 471] width 201 height 28
type input "Fixed amount"
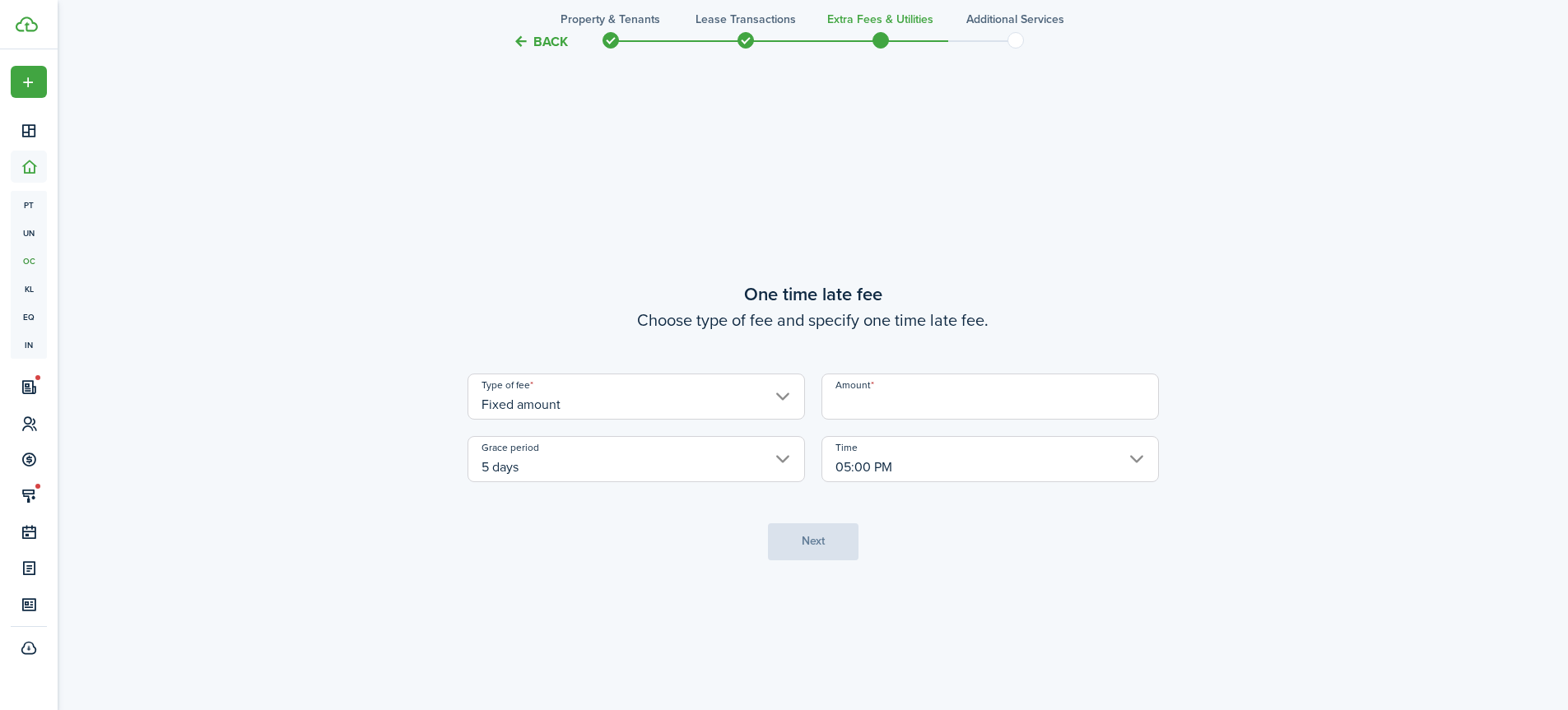
click at [878, 406] on input "Amount" at bounding box center [990, 396] width 337 height 46
type input "$50.00"
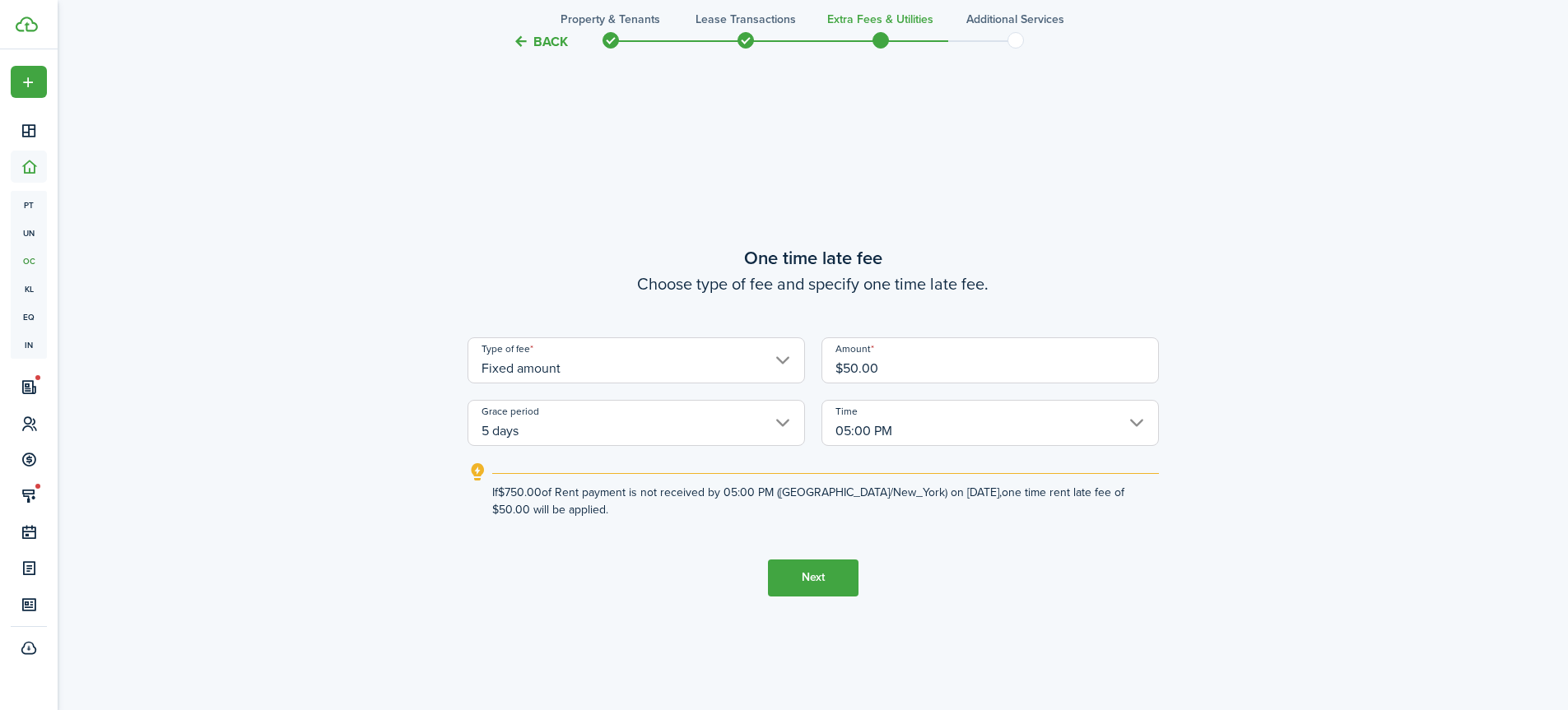
click at [819, 576] on button "Next" at bounding box center [813, 578] width 91 height 37
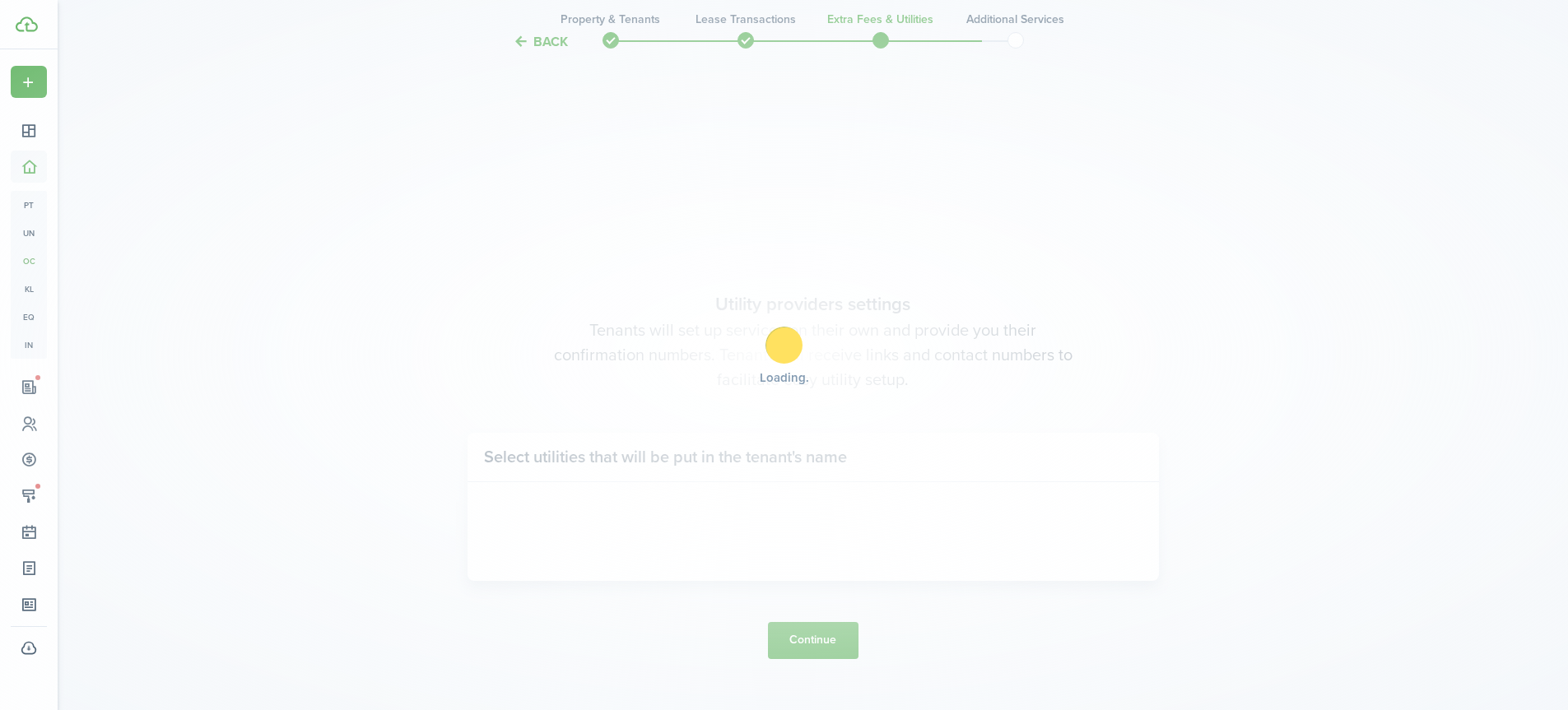
scroll to position [2020, 0]
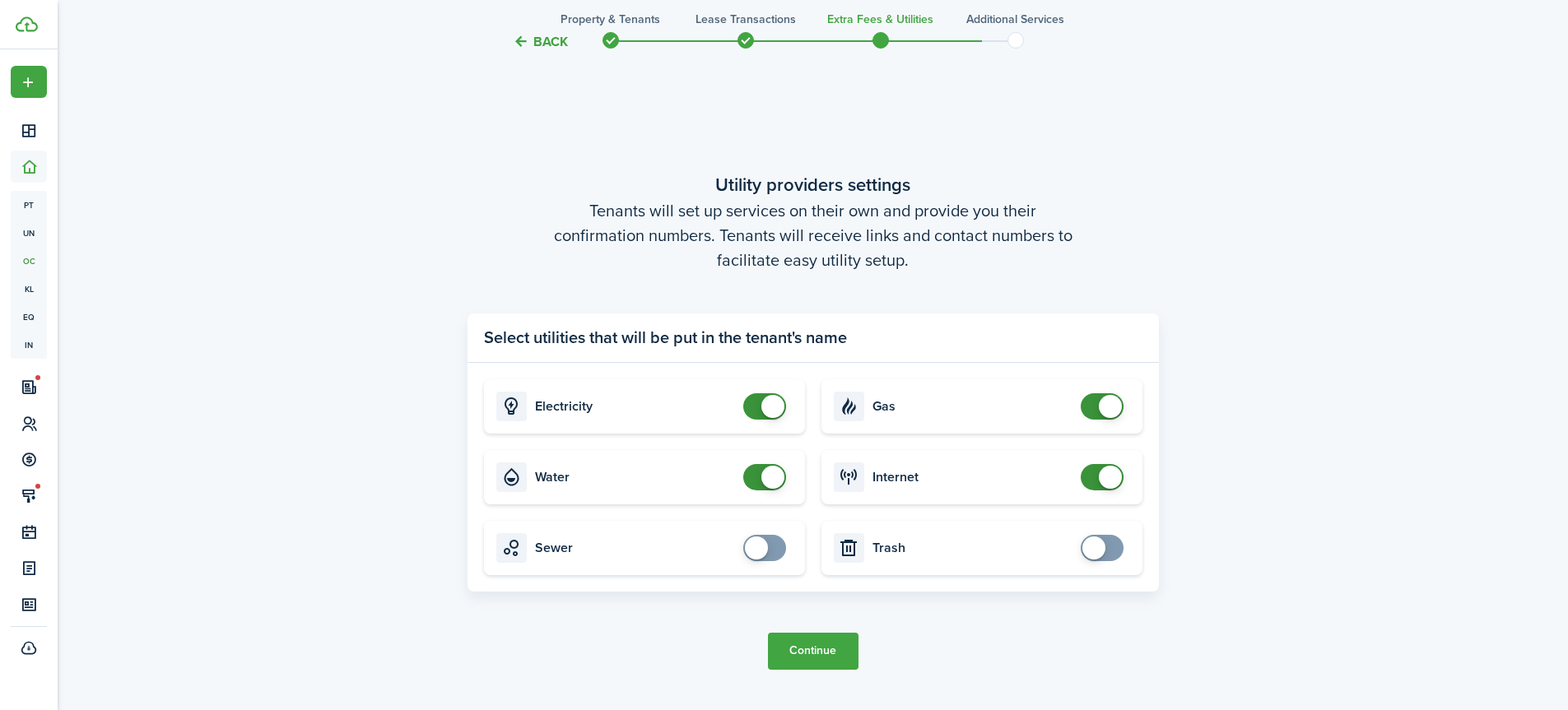
click at [523, 41] on button "Back" at bounding box center [540, 41] width 55 height 17
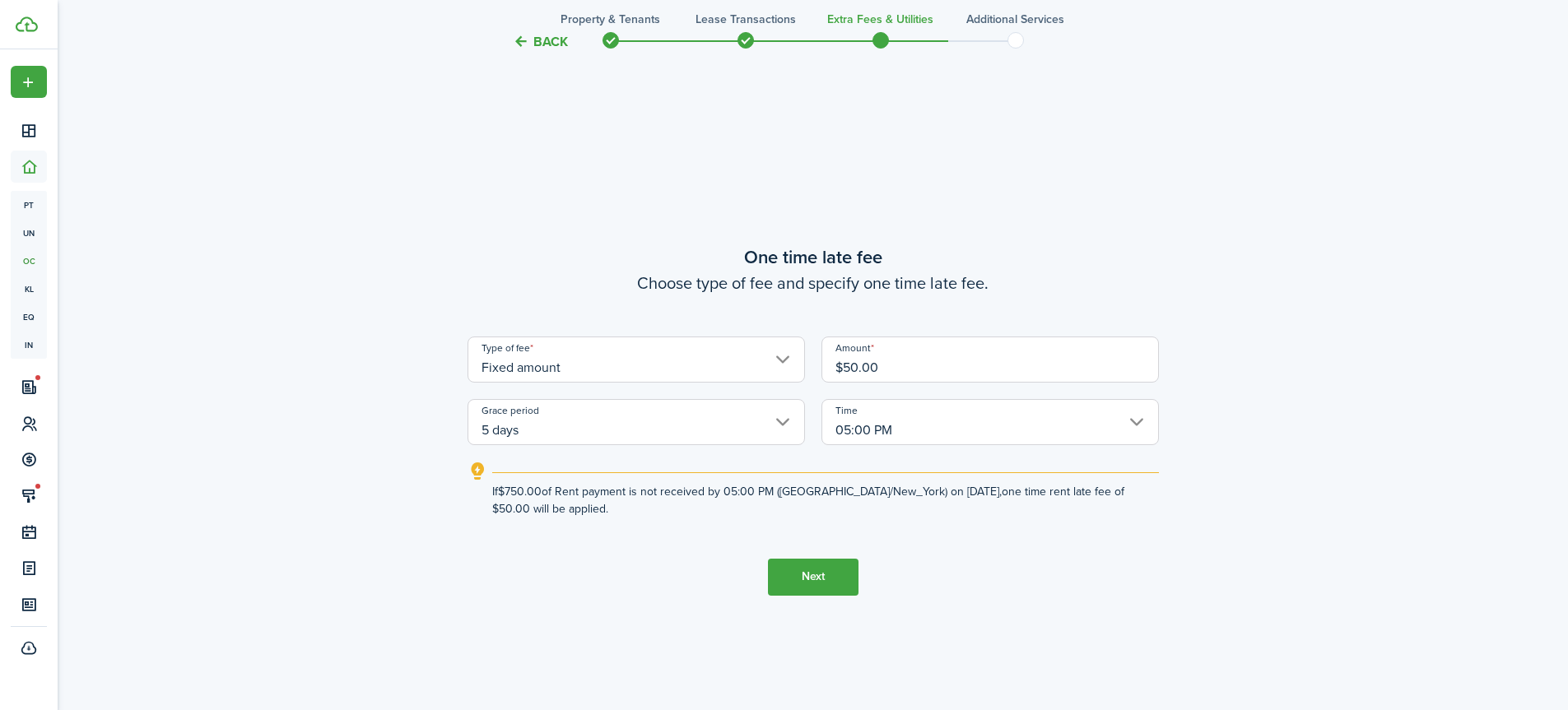
scroll to position [1310, 0]
click at [823, 578] on button "Next" at bounding box center [813, 578] width 91 height 37
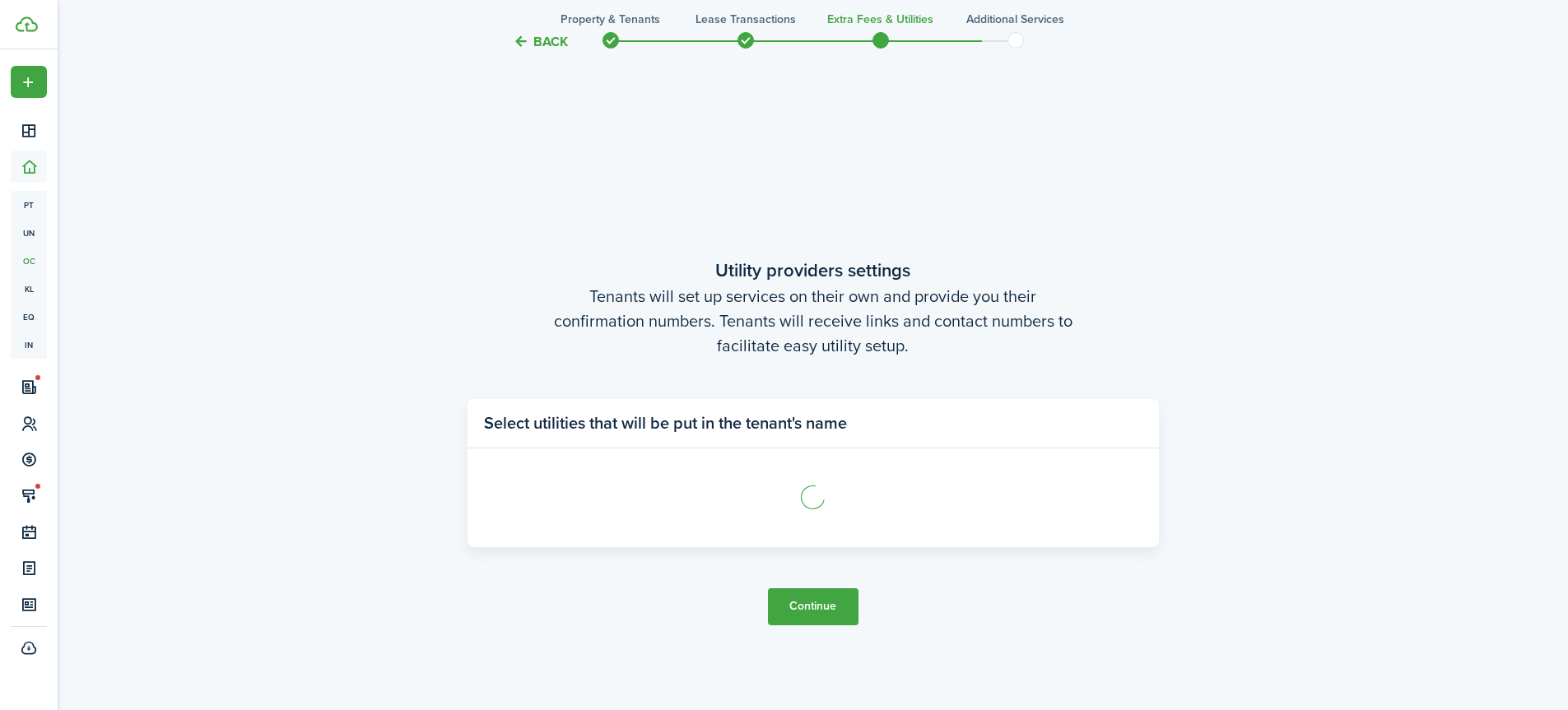
scroll to position [2020, 0]
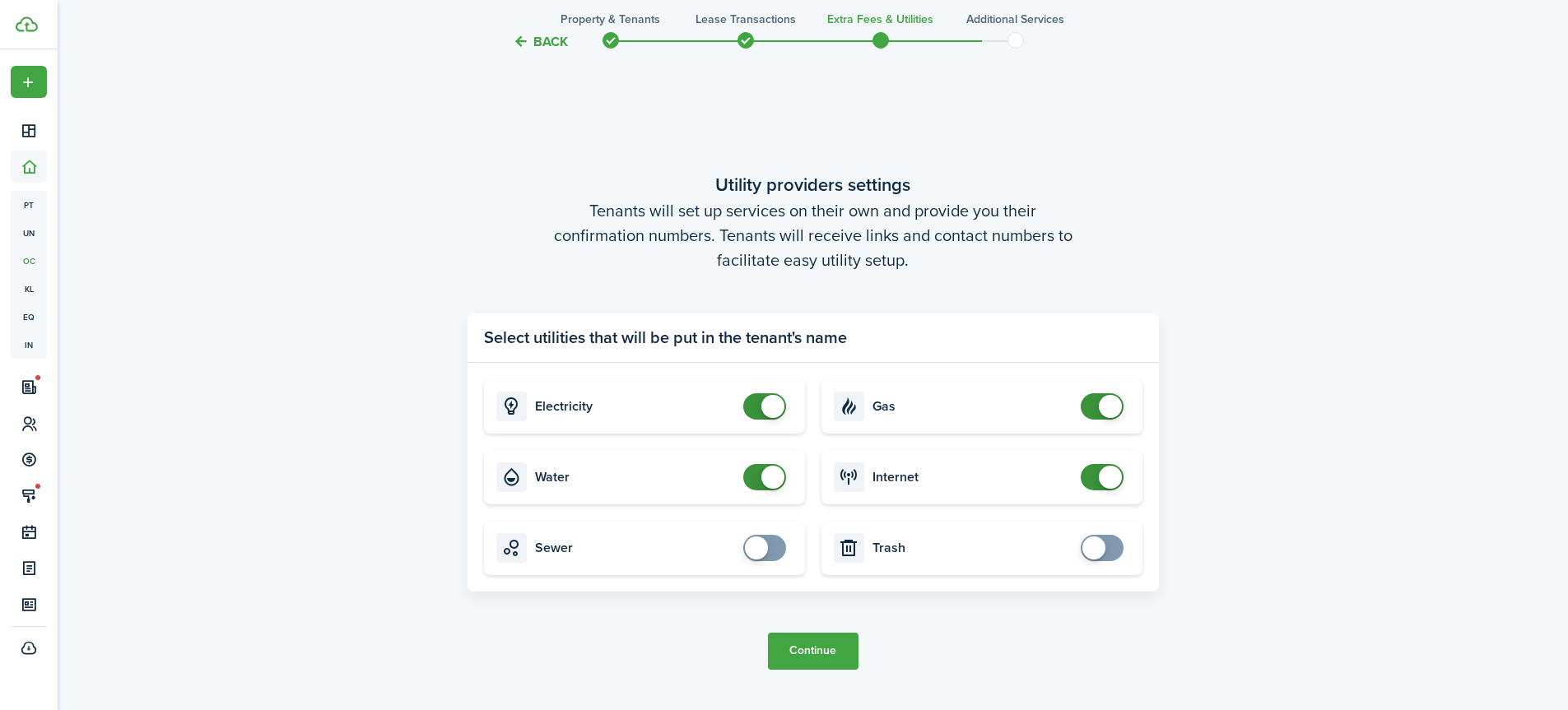
checkbox input "false"
click at [764, 405] on span at bounding box center [773, 406] width 23 height 23
click at [515, 38] on button "Back" at bounding box center [540, 41] width 55 height 17
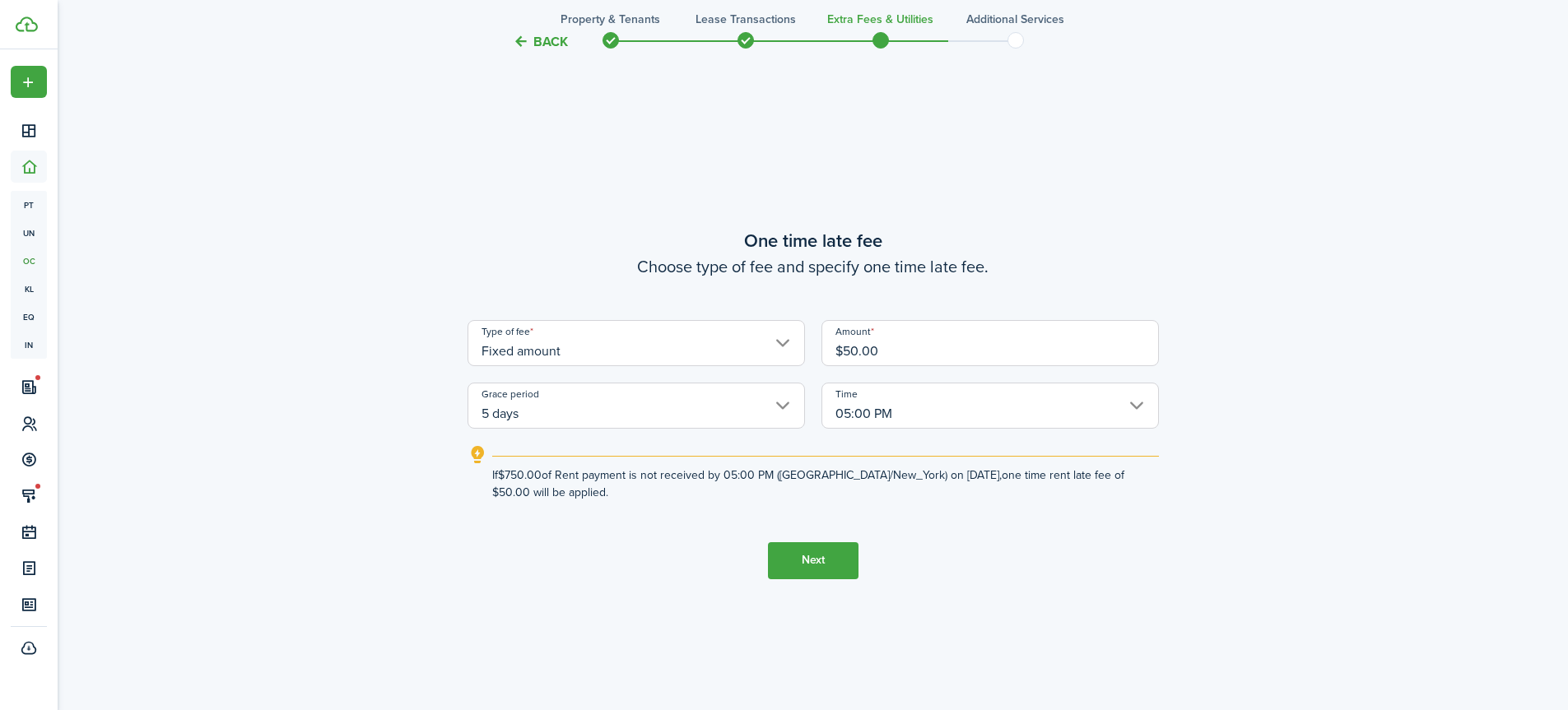
scroll to position [1310, 0]
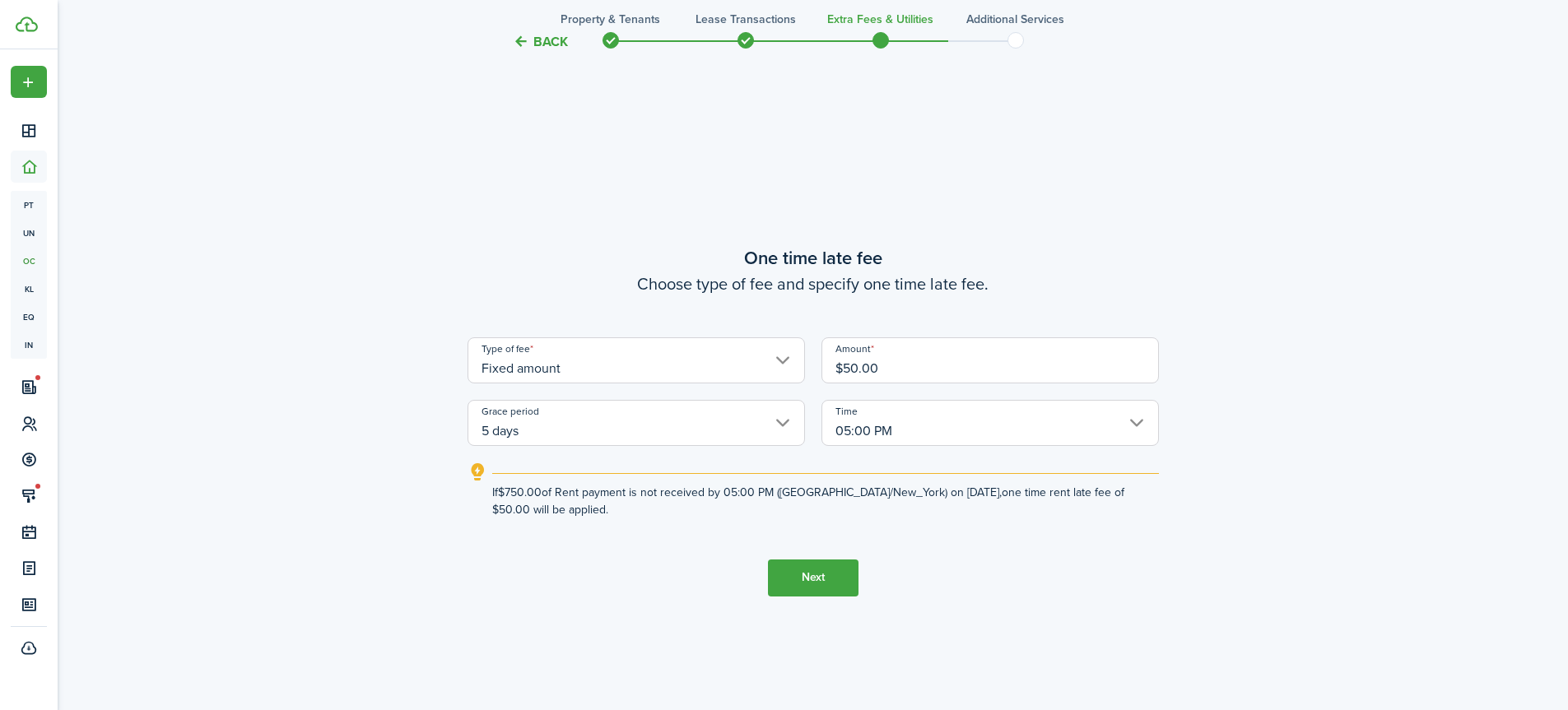
click at [824, 576] on button "Next" at bounding box center [813, 578] width 91 height 37
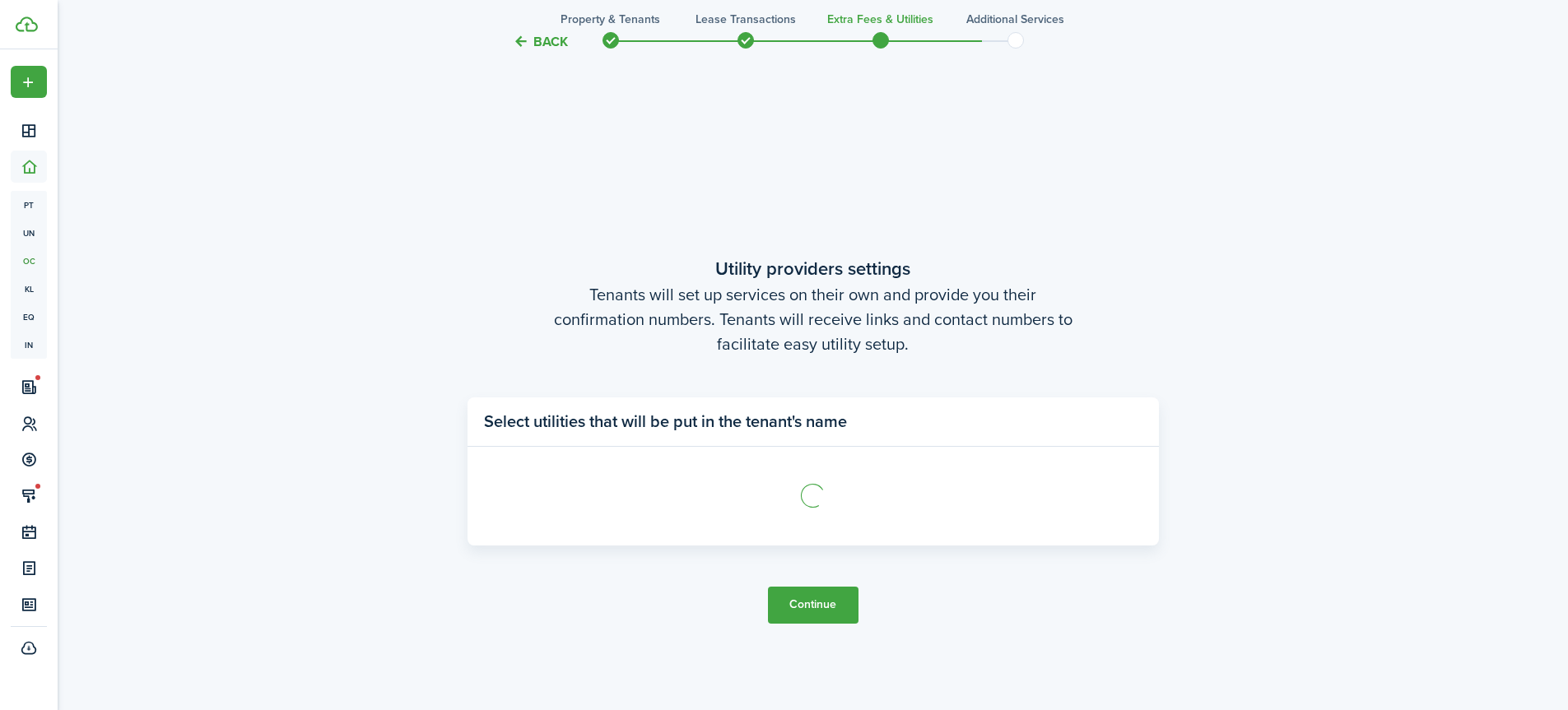
scroll to position [2020, 0]
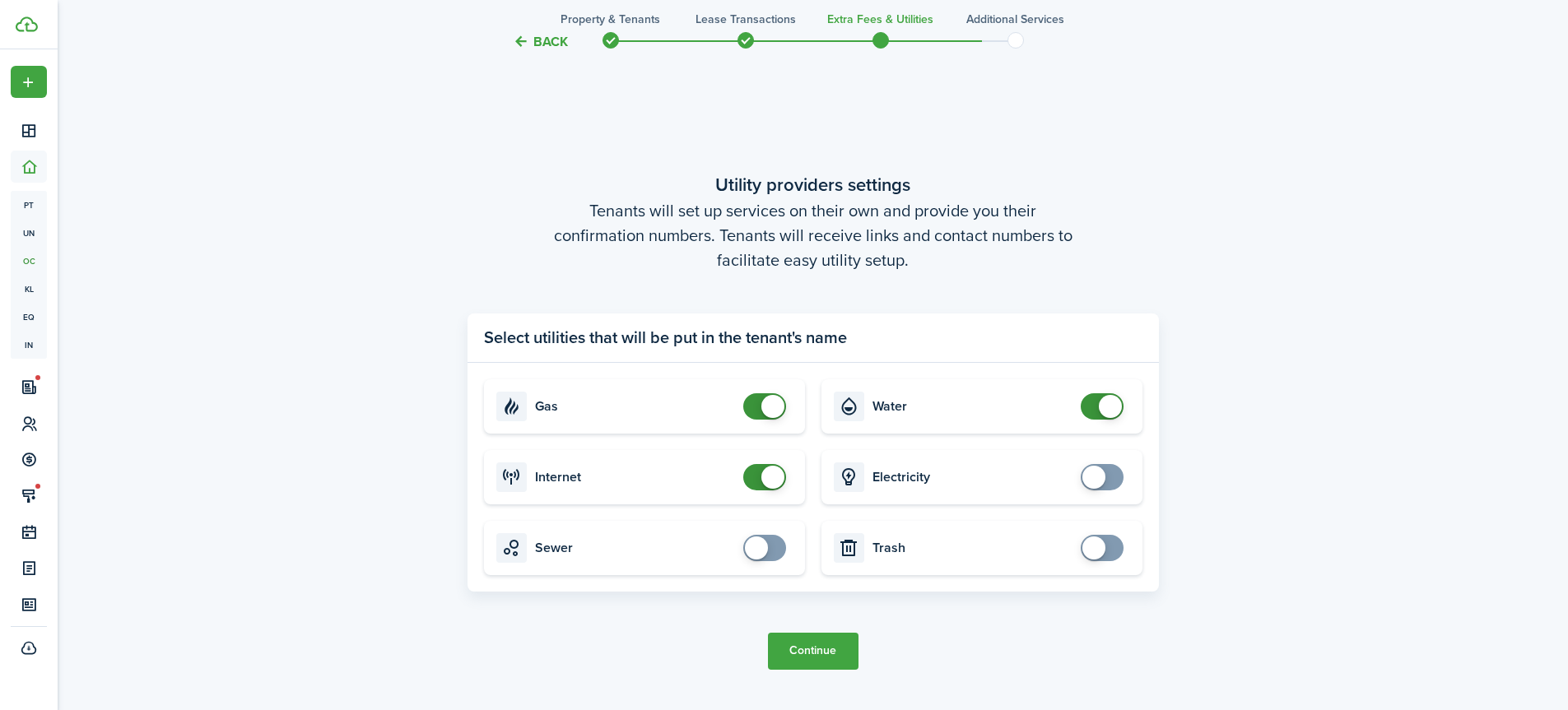
checkbox input "false"
click at [763, 406] on span at bounding box center [773, 406] width 23 height 23
checkbox input "false"
click at [766, 478] on span at bounding box center [773, 476] width 23 height 23
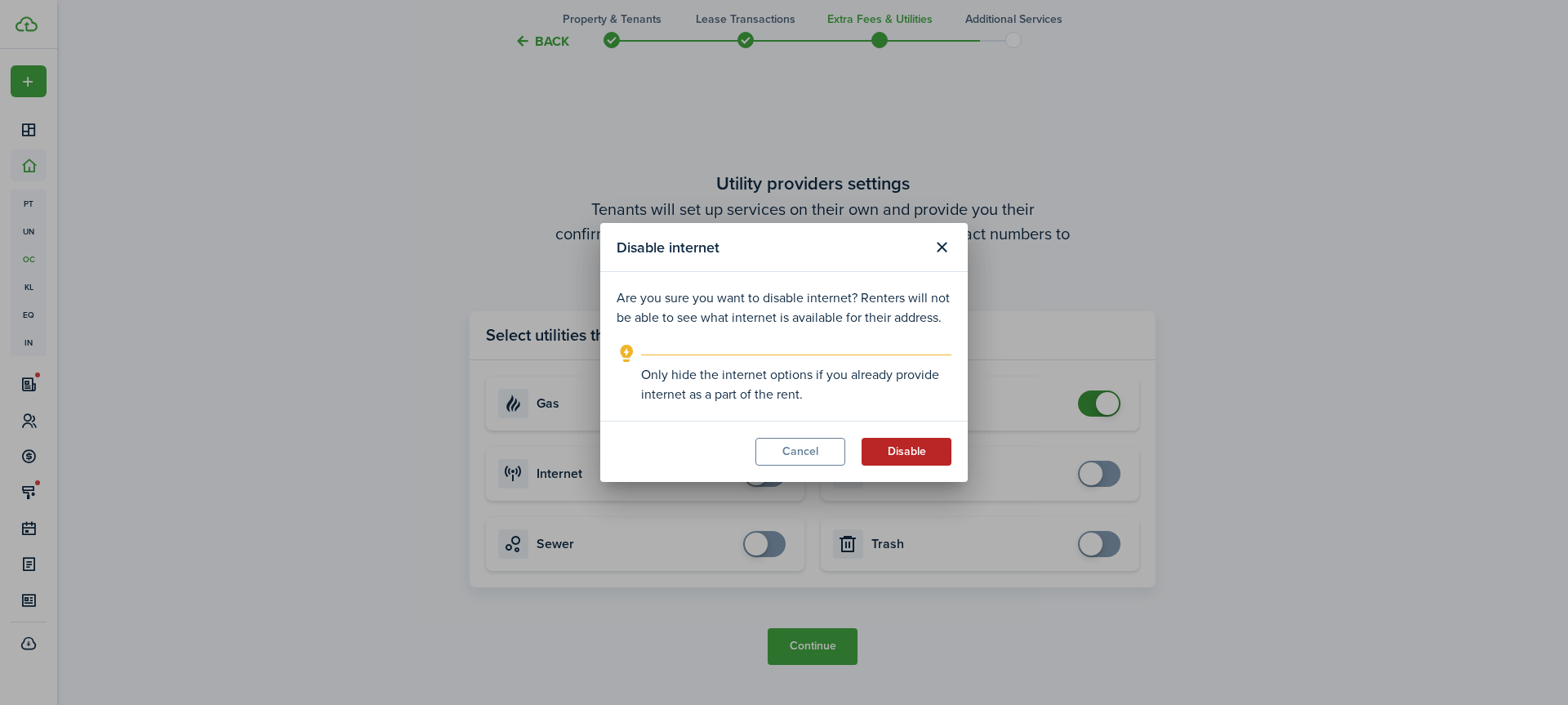
click at [880, 451] on button "Disable" at bounding box center [906, 452] width 90 height 28
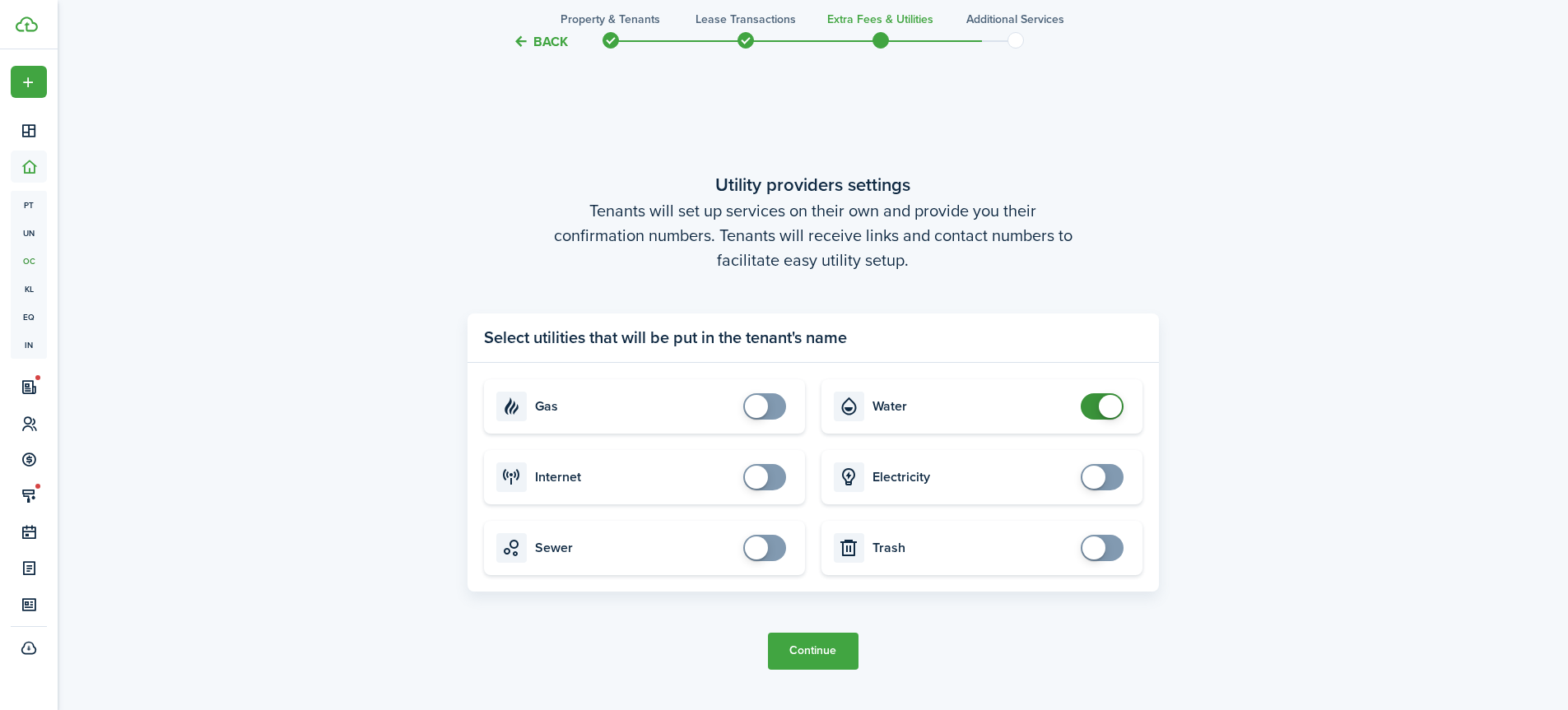
checkbox input "false"
click at [1101, 405] on span at bounding box center [1110, 406] width 23 height 23
click at [835, 644] on button "Continue" at bounding box center [813, 651] width 91 height 37
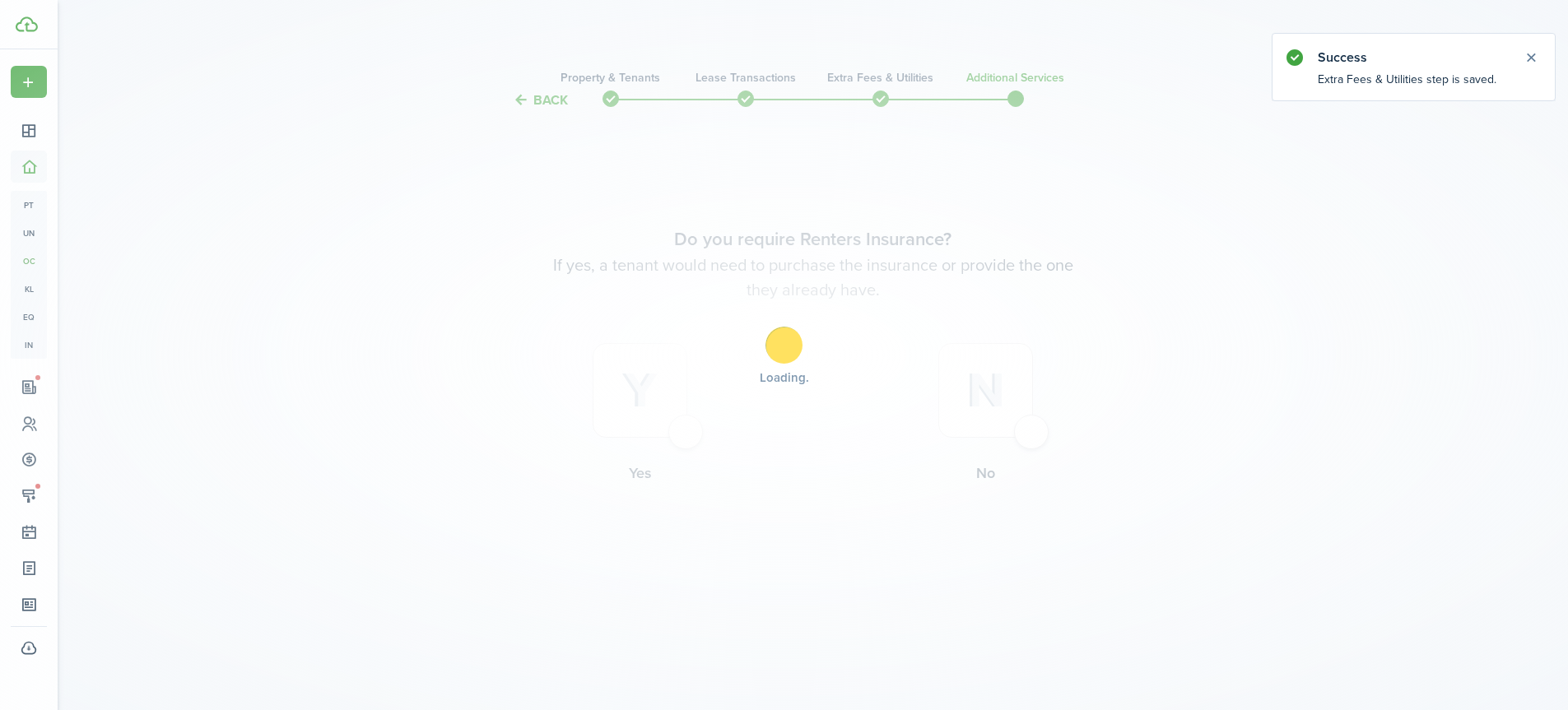
scroll to position [0, 0]
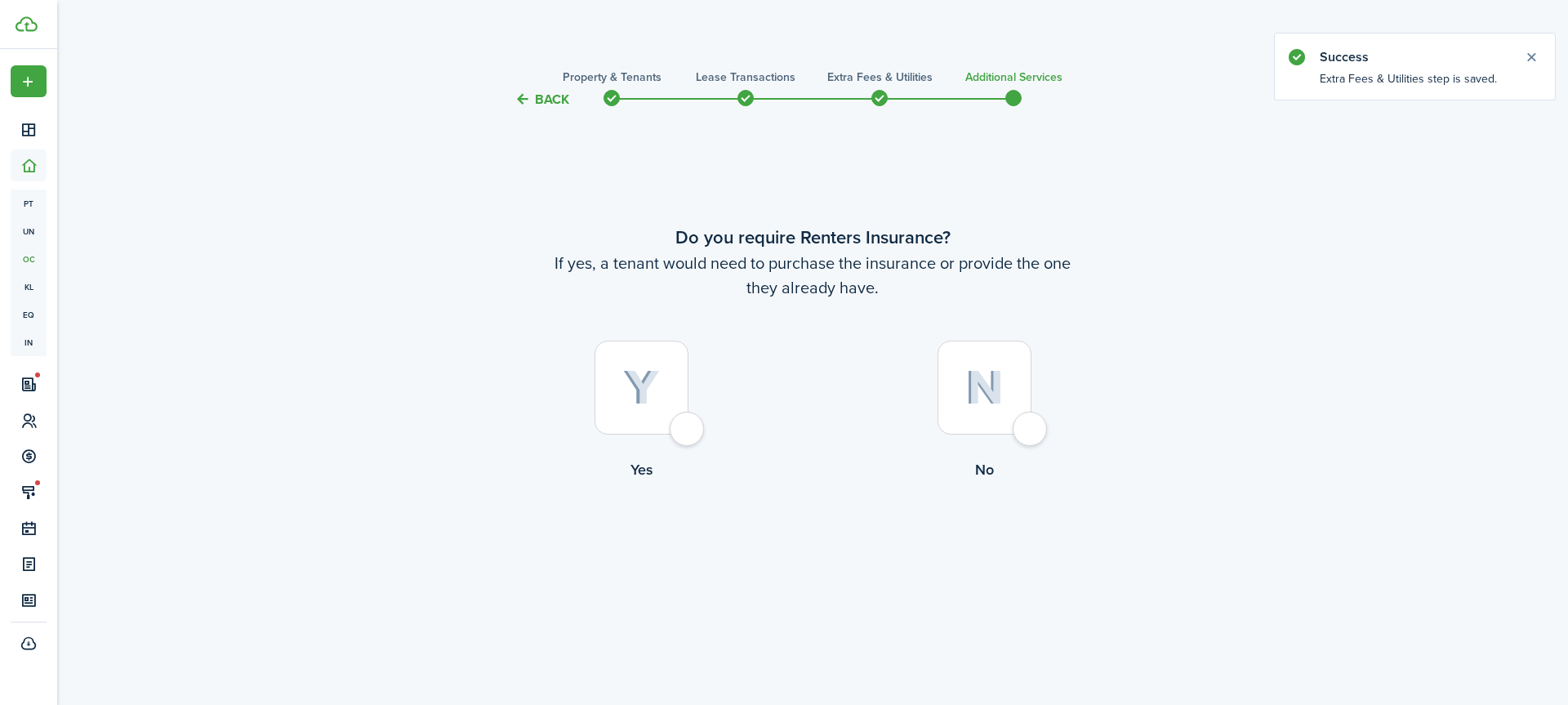
click at [1022, 432] on div at bounding box center [984, 387] width 94 height 94
radio input "true"
click at [852, 541] on button "Complete move in" at bounding box center [812, 549] width 120 height 37
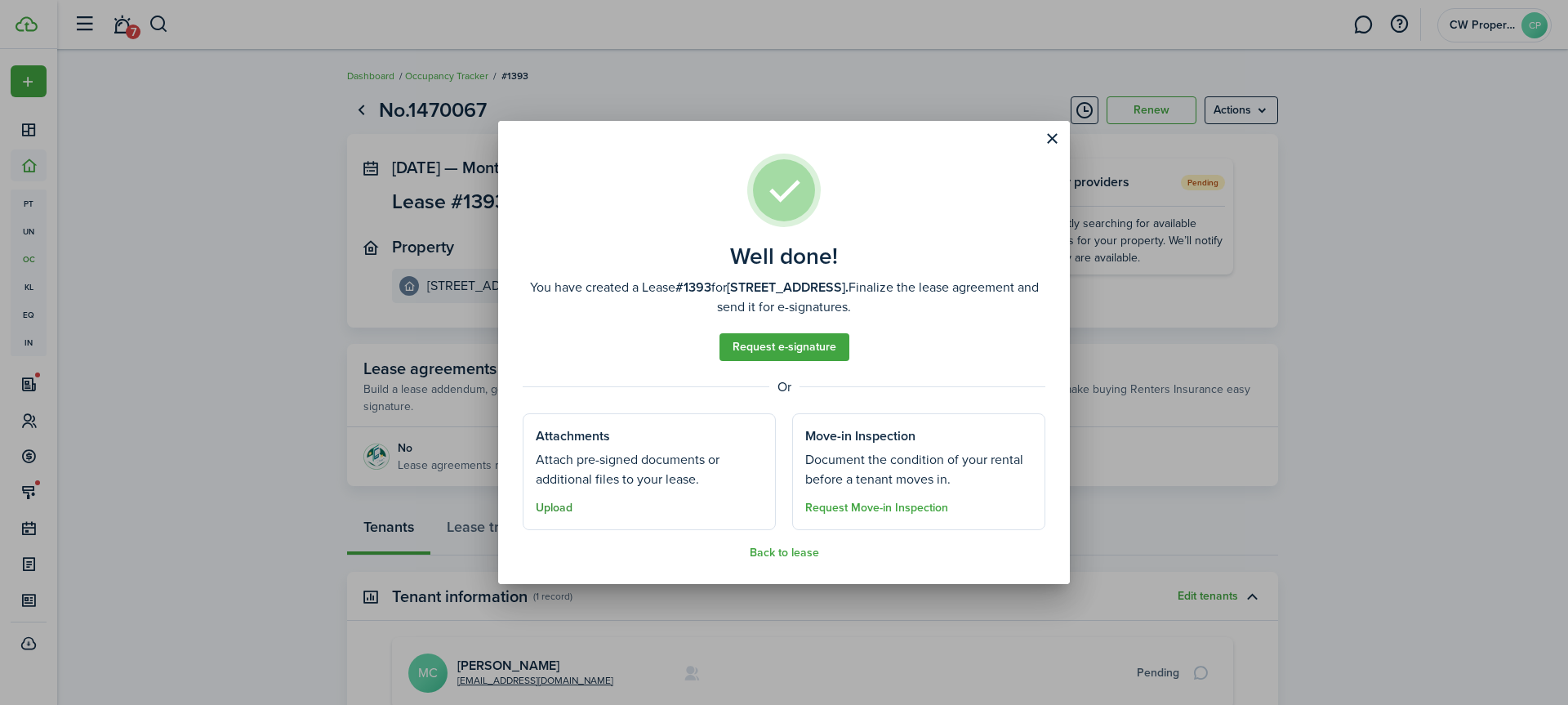
click at [558, 504] on button "Upload" at bounding box center [555, 508] width 37 height 13
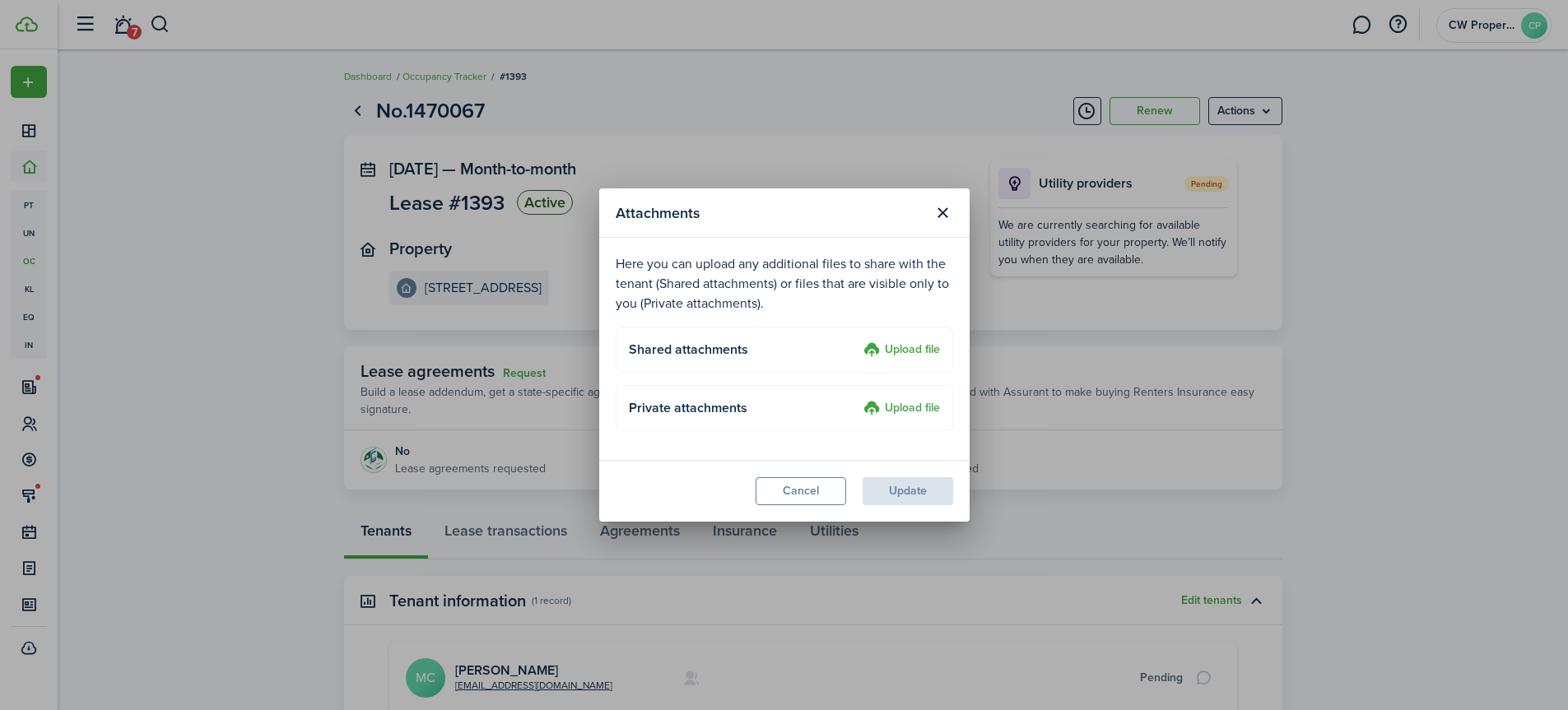
click at [903, 348] on label "Upload file" at bounding box center [902, 350] width 77 height 20
click at [858, 341] on input "Upload file" at bounding box center [858, 341] width 0 height 0
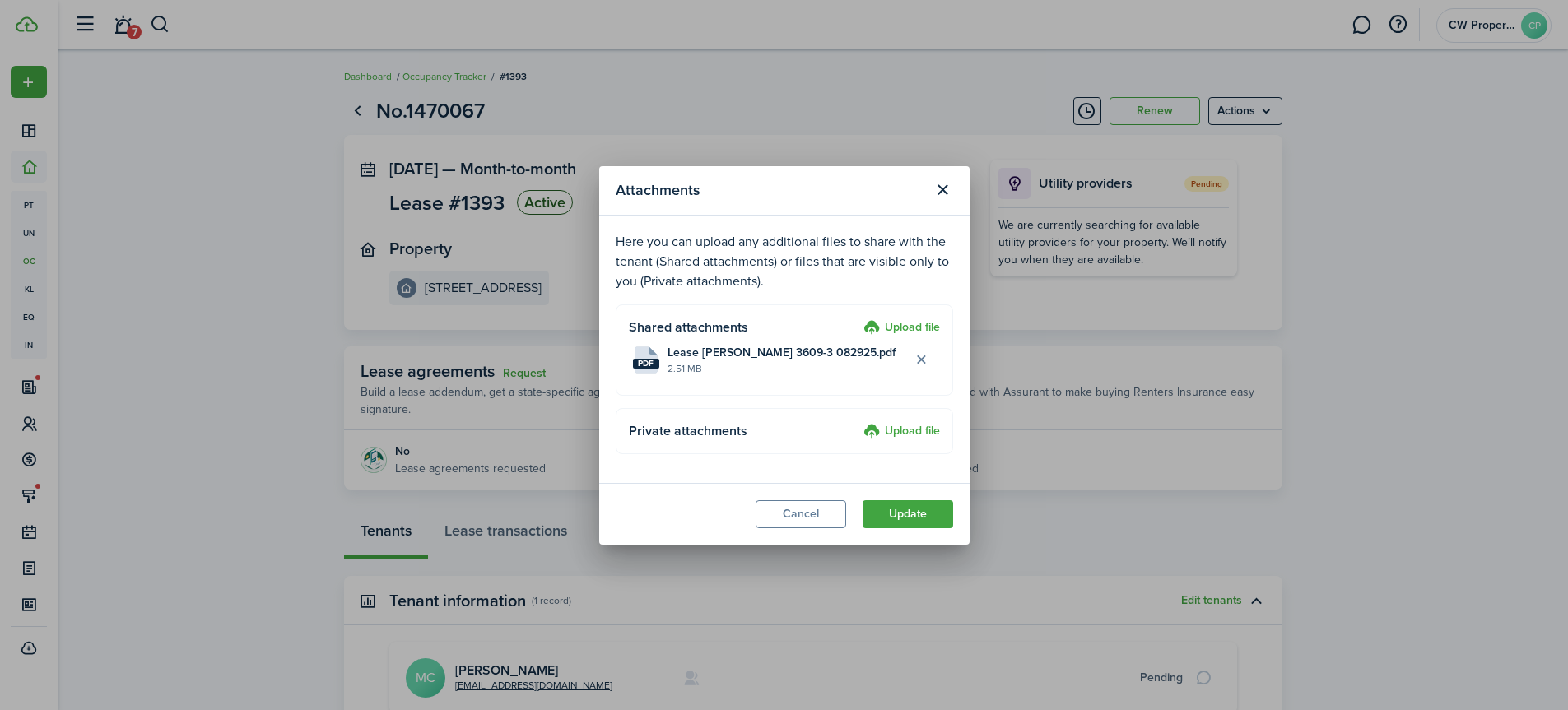
click at [893, 423] on label "Upload file" at bounding box center [902, 432] width 77 height 20
click at [858, 422] on input "Upload file" at bounding box center [858, 422] width 0 height 0
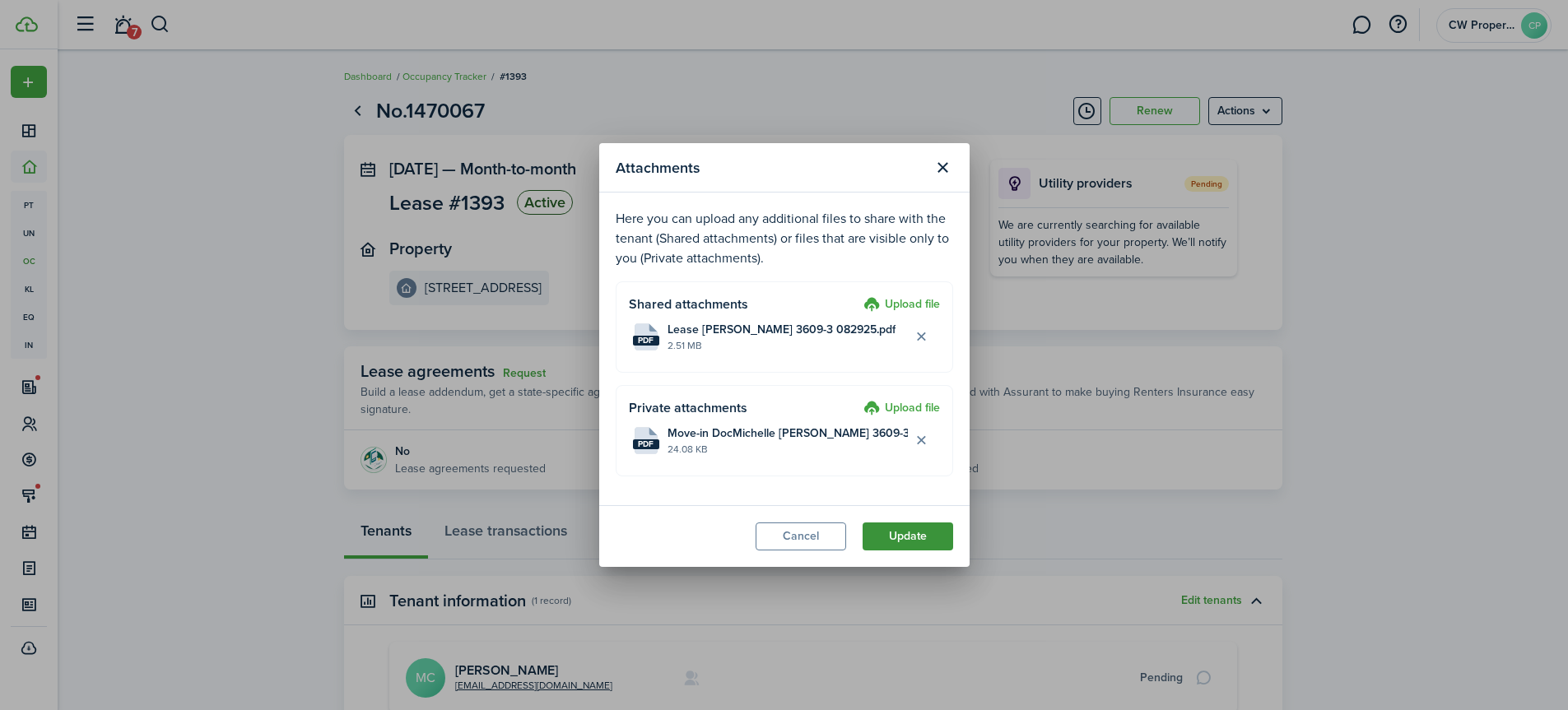
click at [912, 534] on button "Update" at bounding box center [907, 536] width 91 height 28
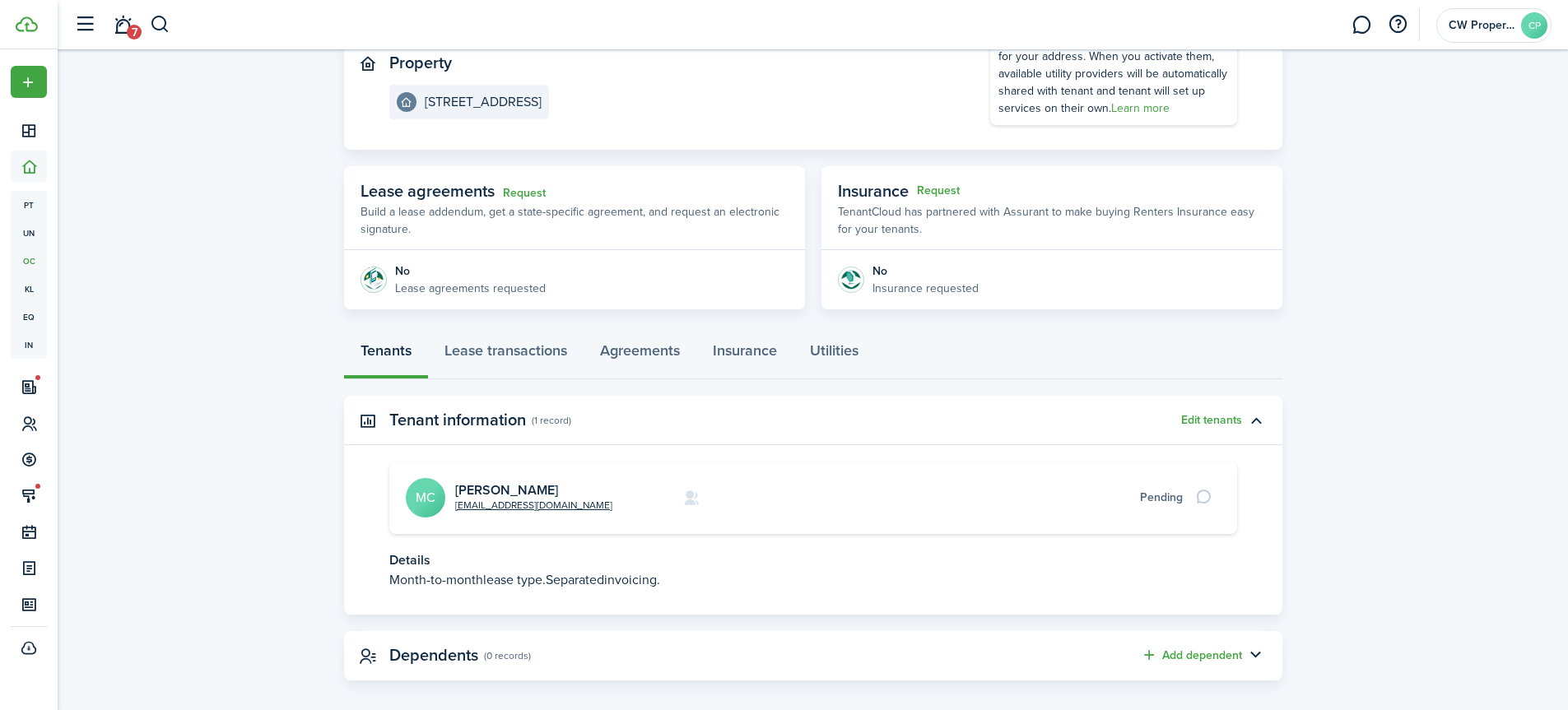
scroll to position [202, 0]
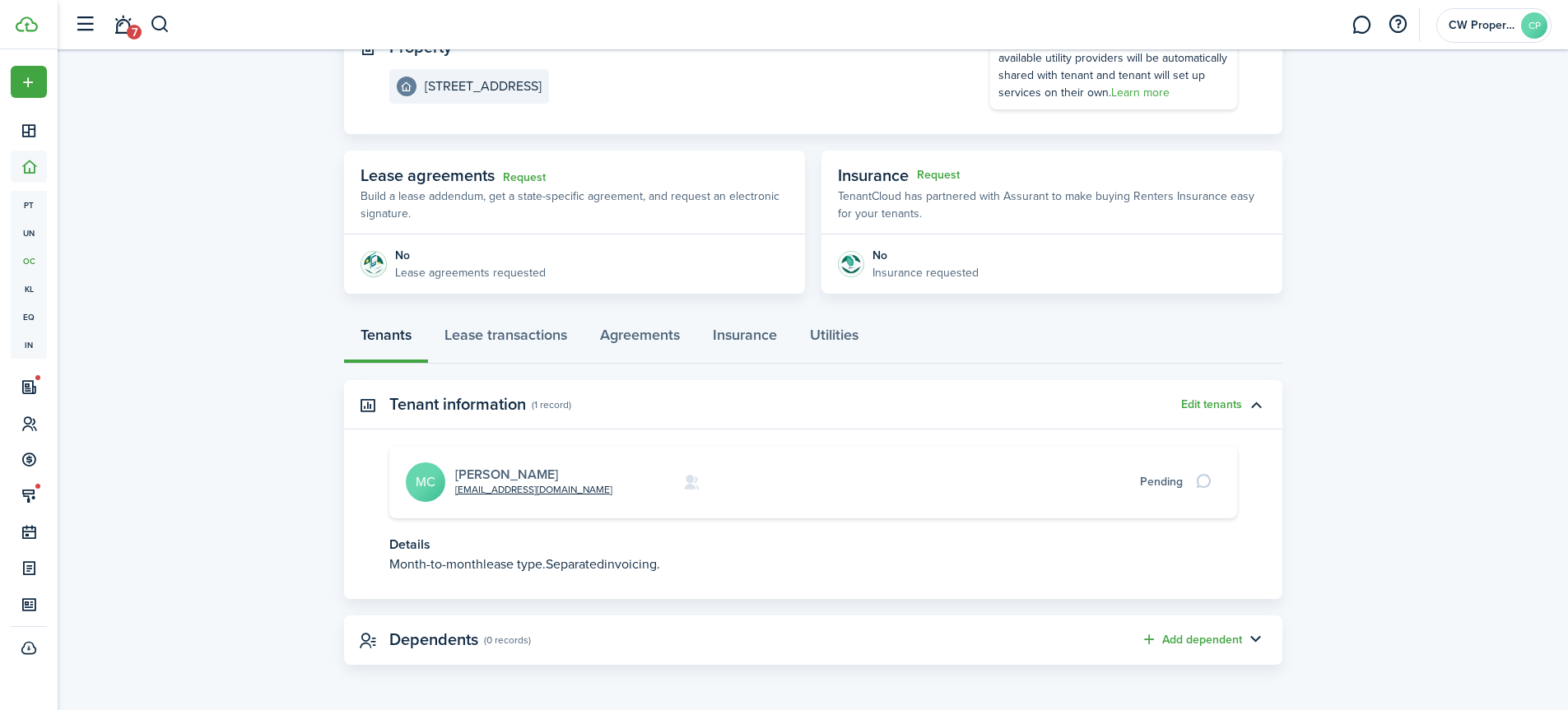
click at [520, 473] on link "[PERSON_NAME]" at bounding box center [506, 475] width 103 height 19
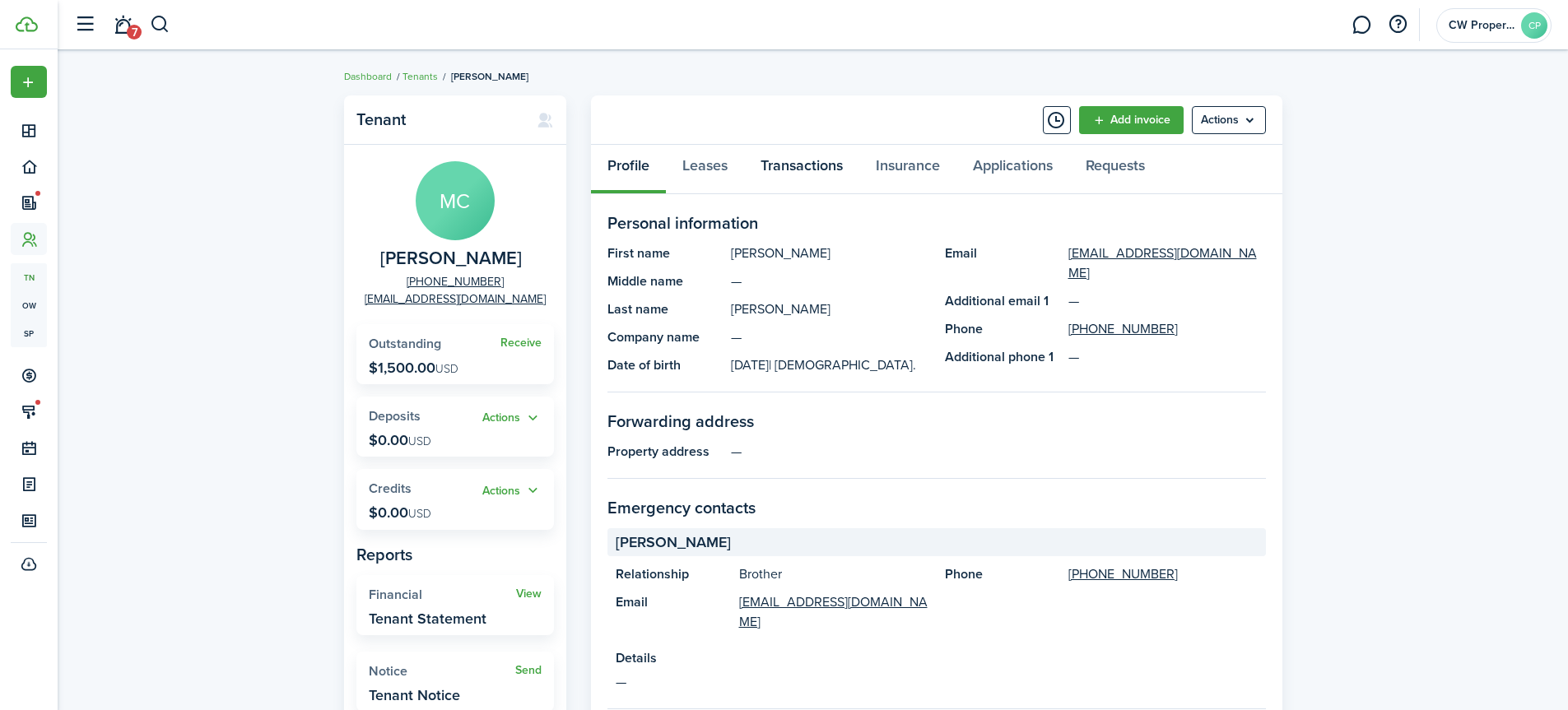
click at [810, 166] on link "Transactions" at bounding box center [801, 169] width 115 height 50
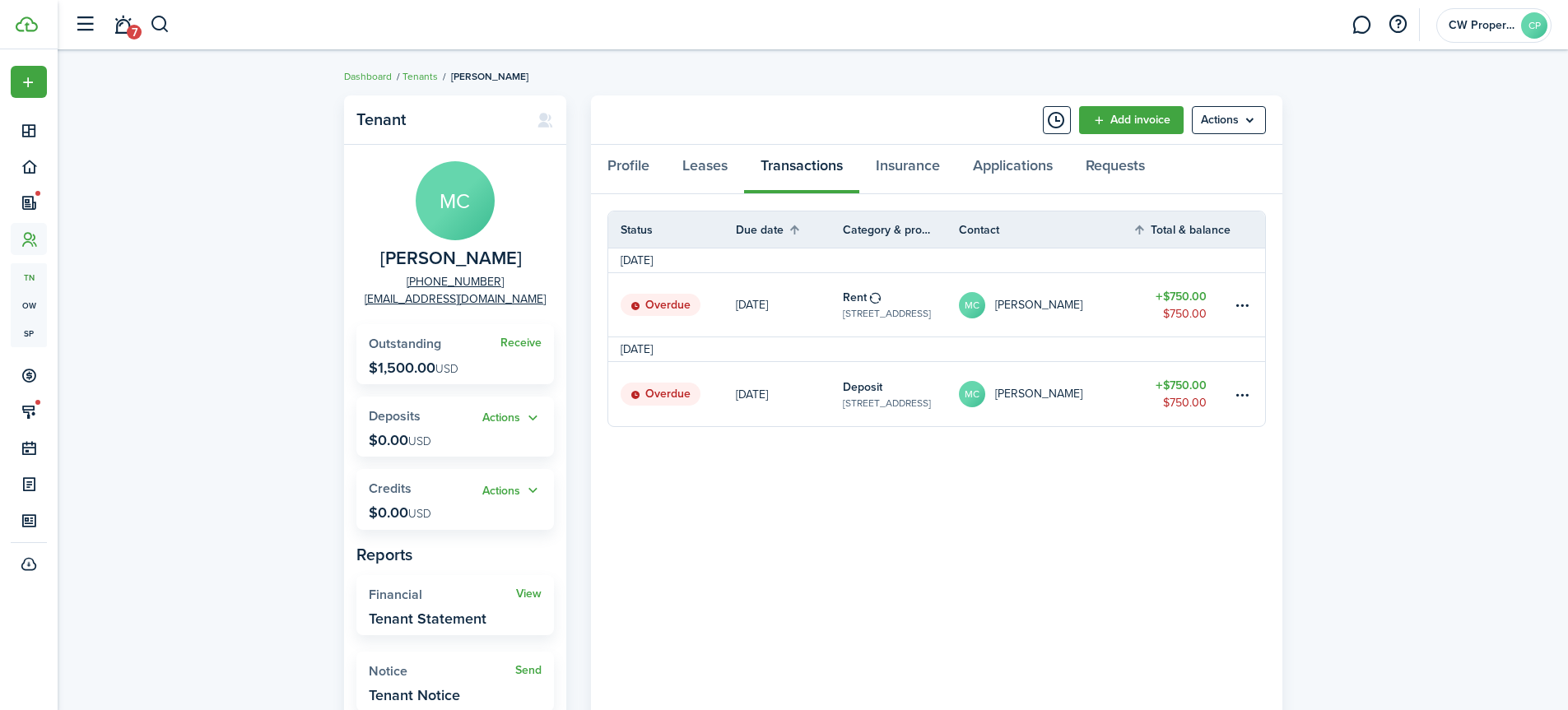
click at [866, 393] on table-info-title "Deposit" at bounding box center [862, 387] width 39 height 17
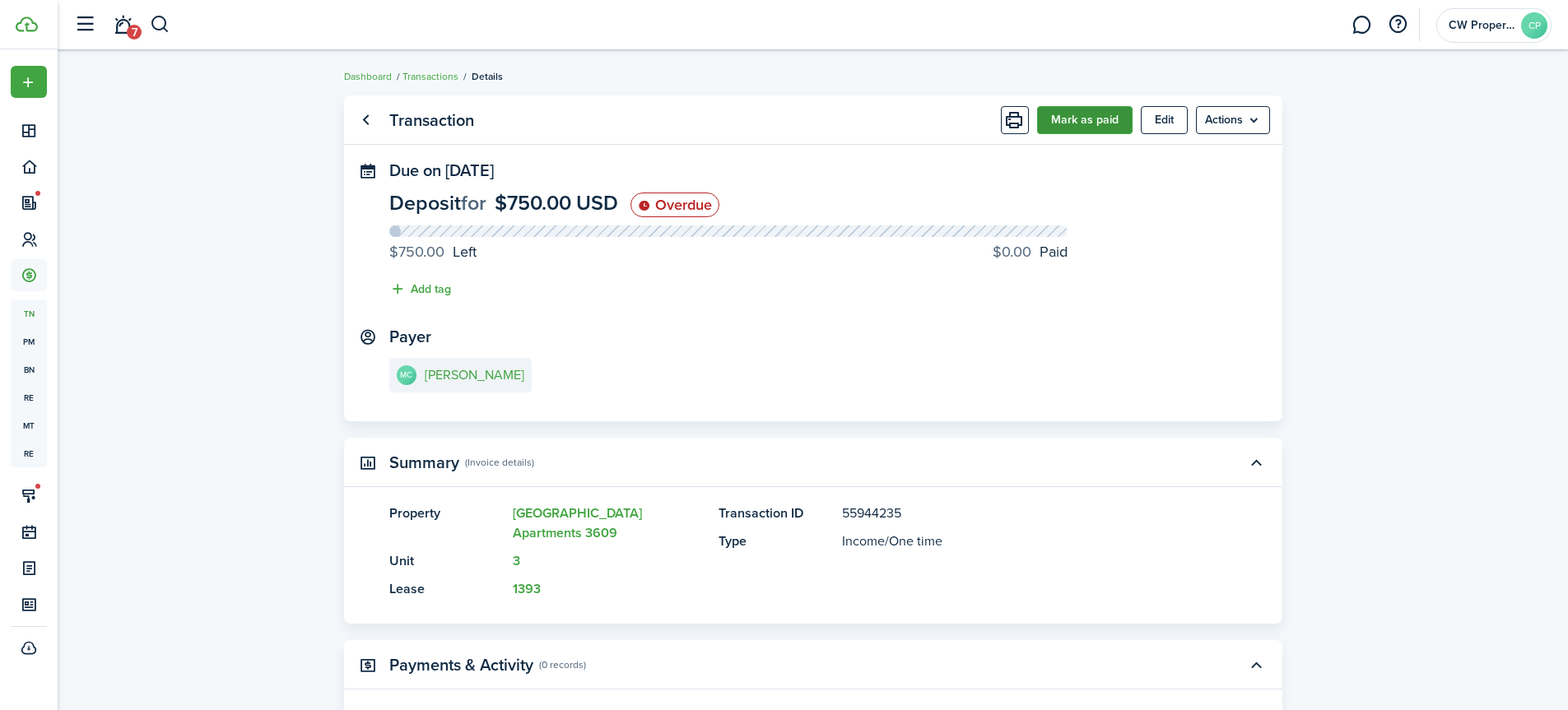
click at [1077, 121] on button "Mark as paid" at bounding box center [1085, 121] width 95 height 28
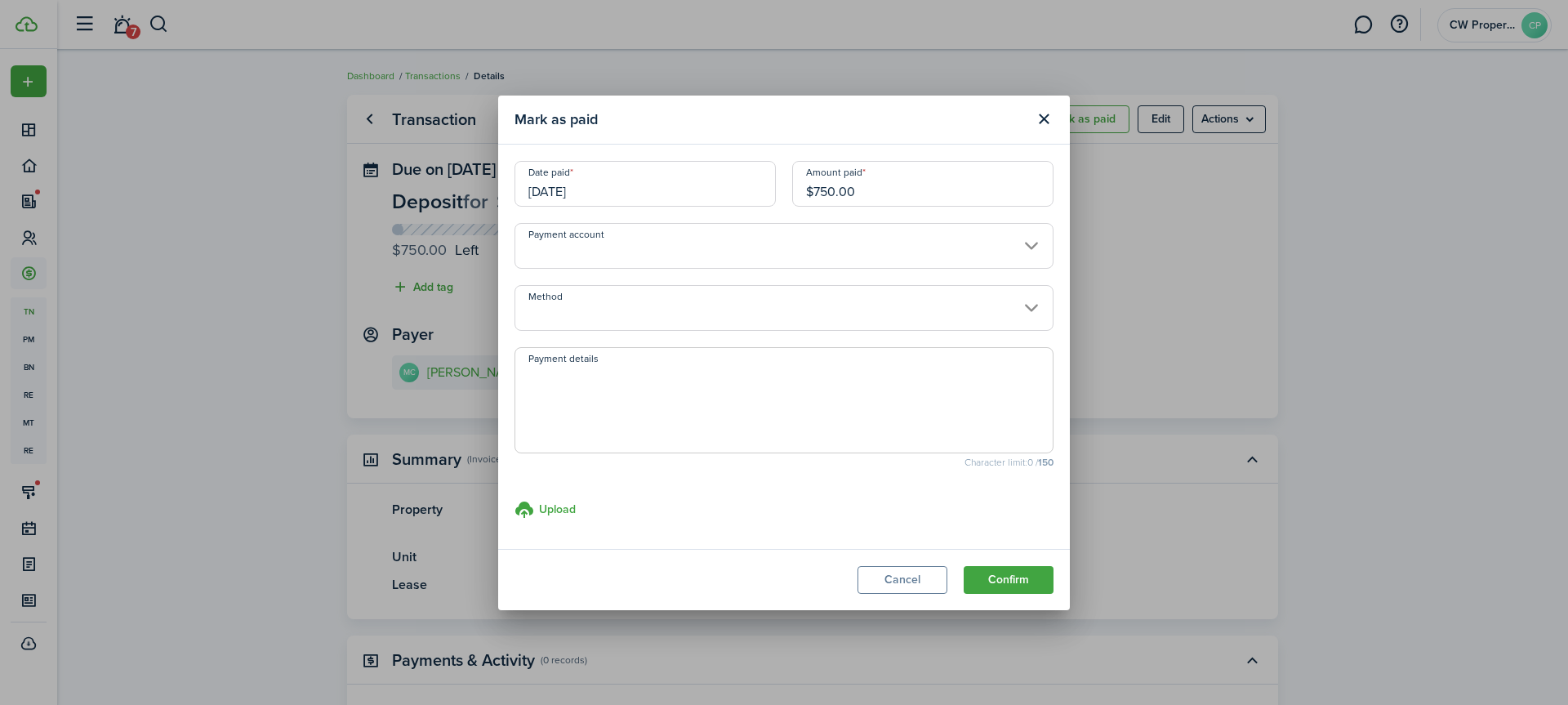
click at [633, 195] on input "[DATE]" at bounding box center [645, 184] width 261 height 45
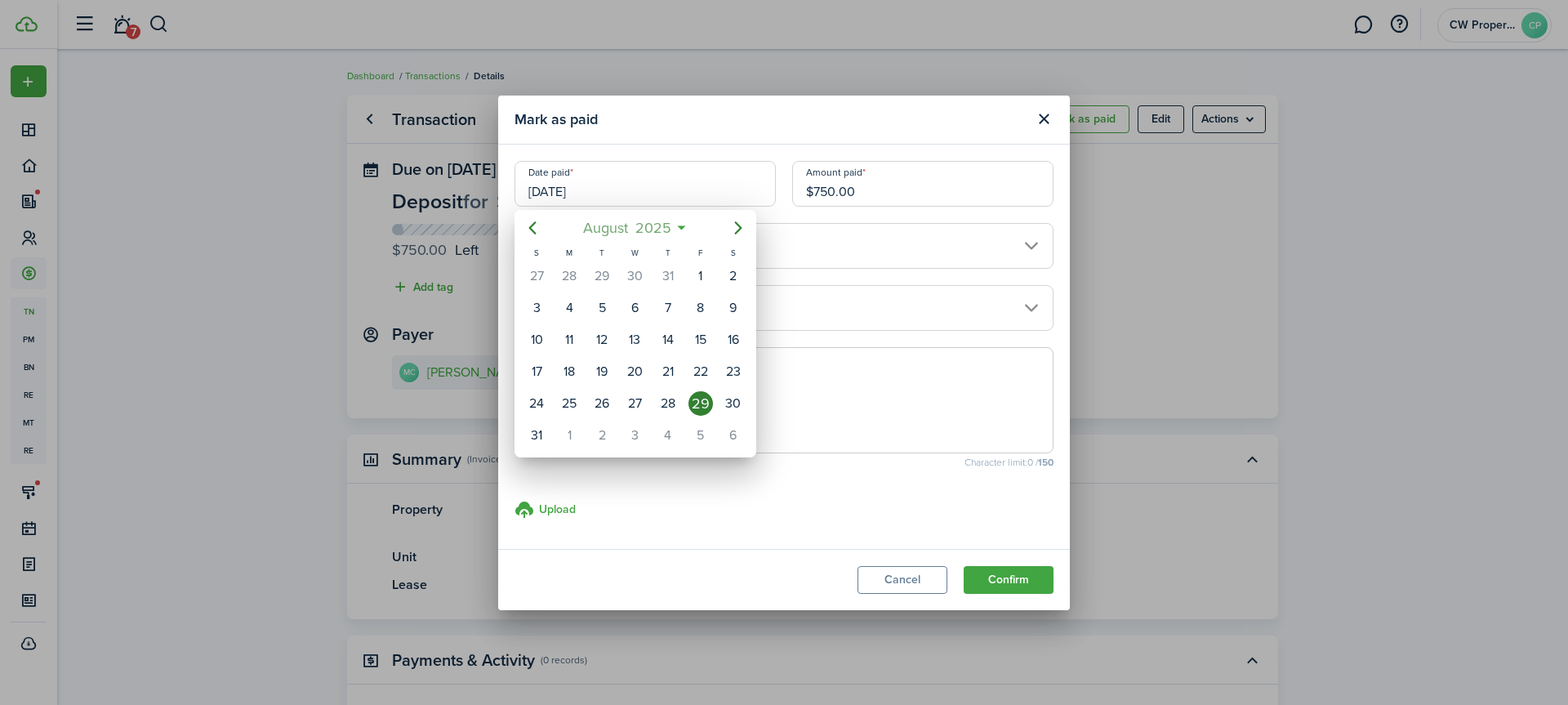
click at [644, 223] on span "2025" at bounding box center [653, 228] width 44 height 30
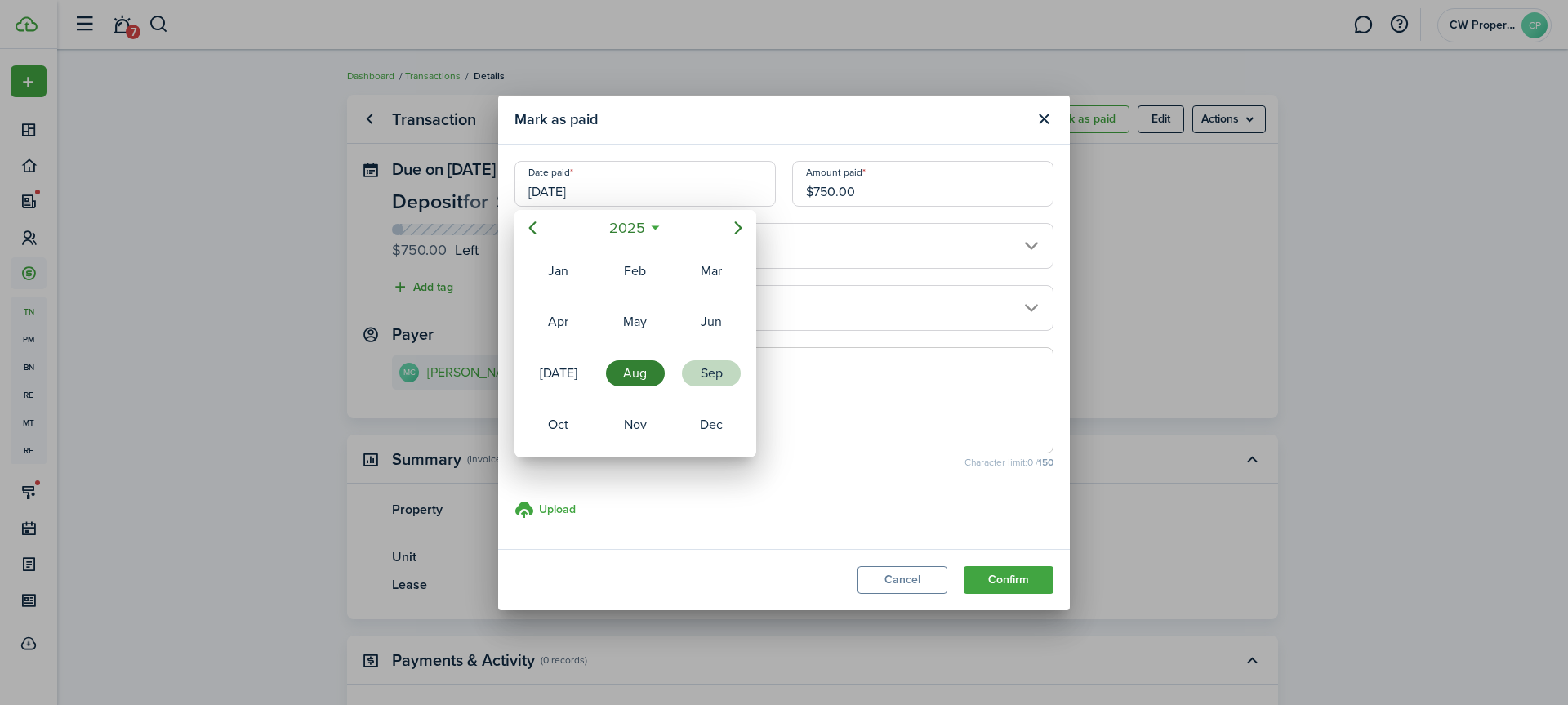
click at [708, 369] on div "Sep" at bounding box center [710, 373] width 58 height 26
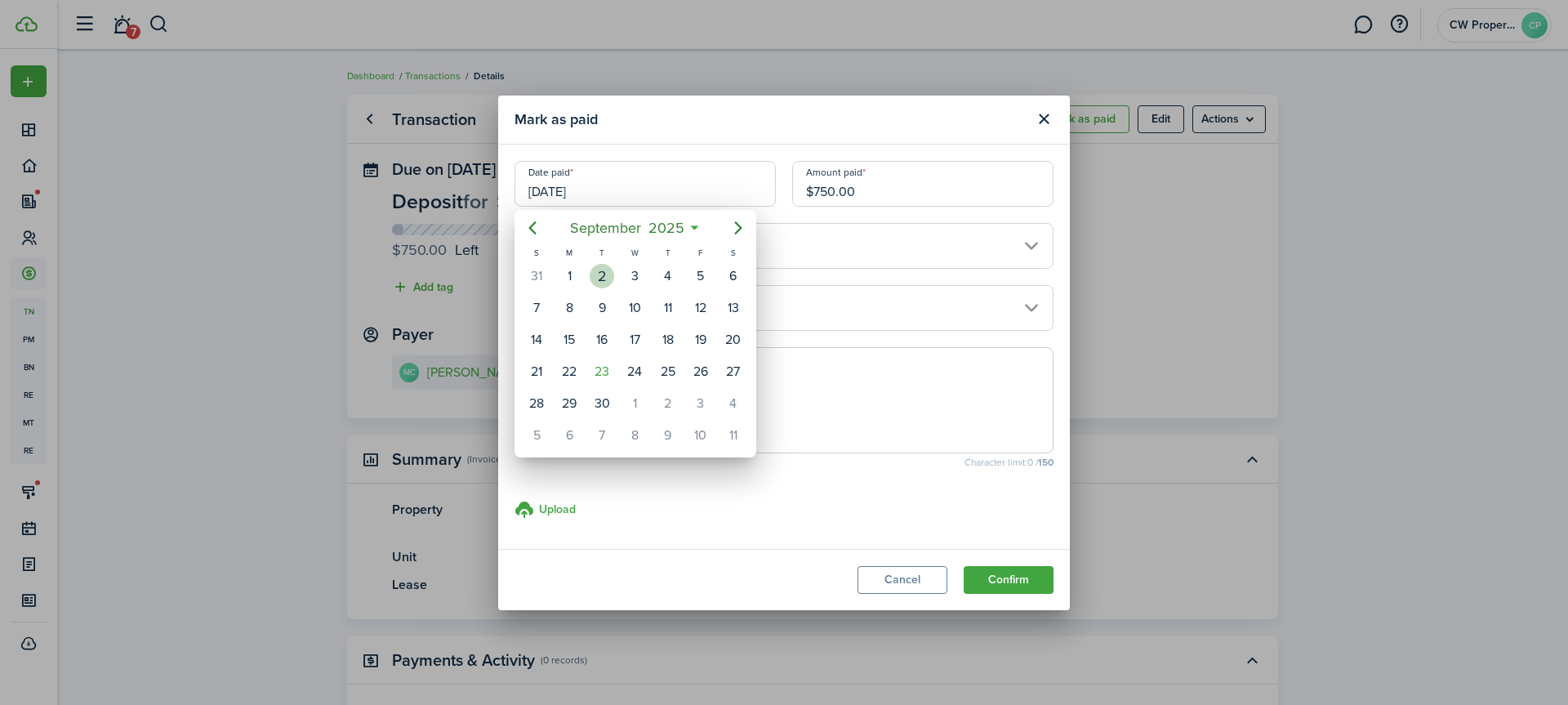
click at [601, 273] on div "2" at bounding box center [602, 276] width 24 height 24
type input "[DATE]"
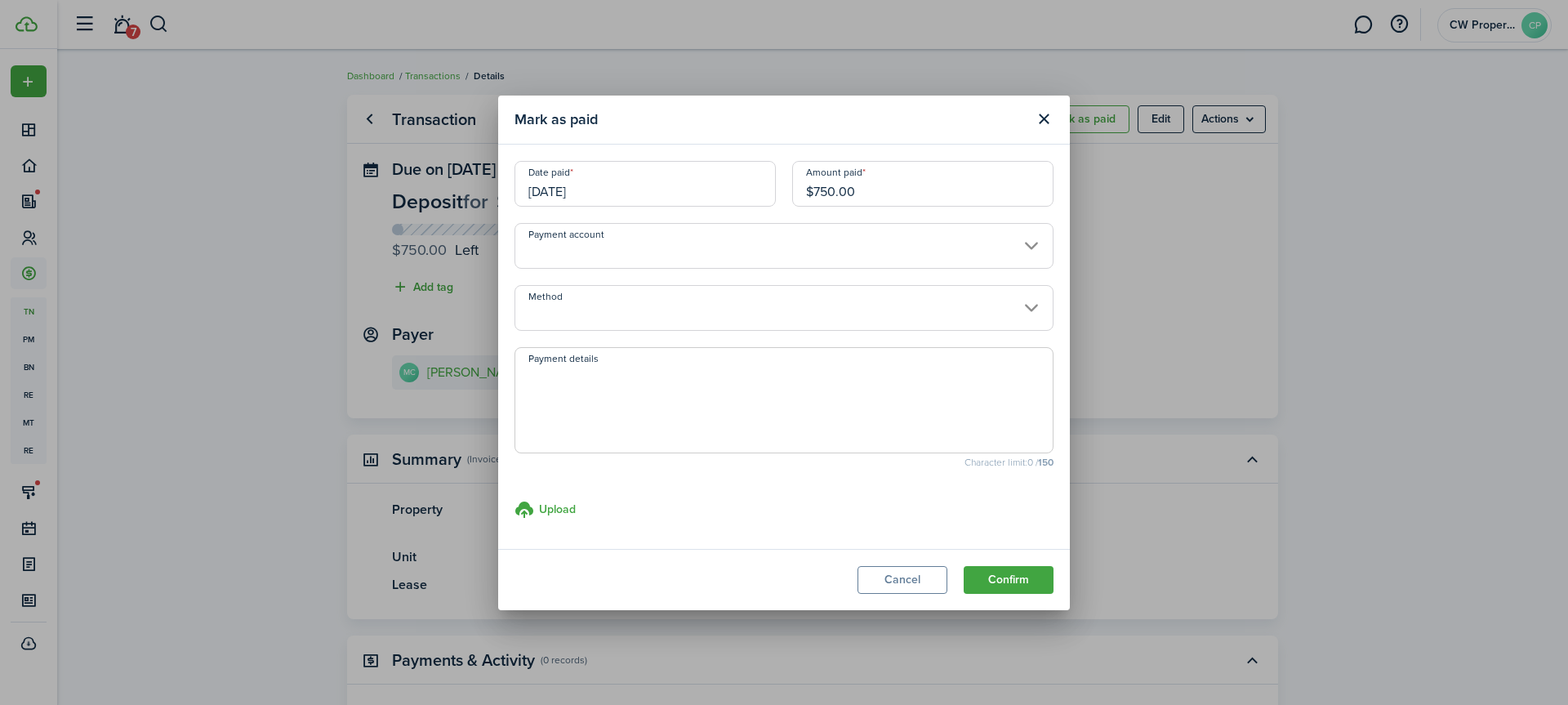
click at [626, 315] on input "Method" at bounding box center [784, 307] width 539 height 45
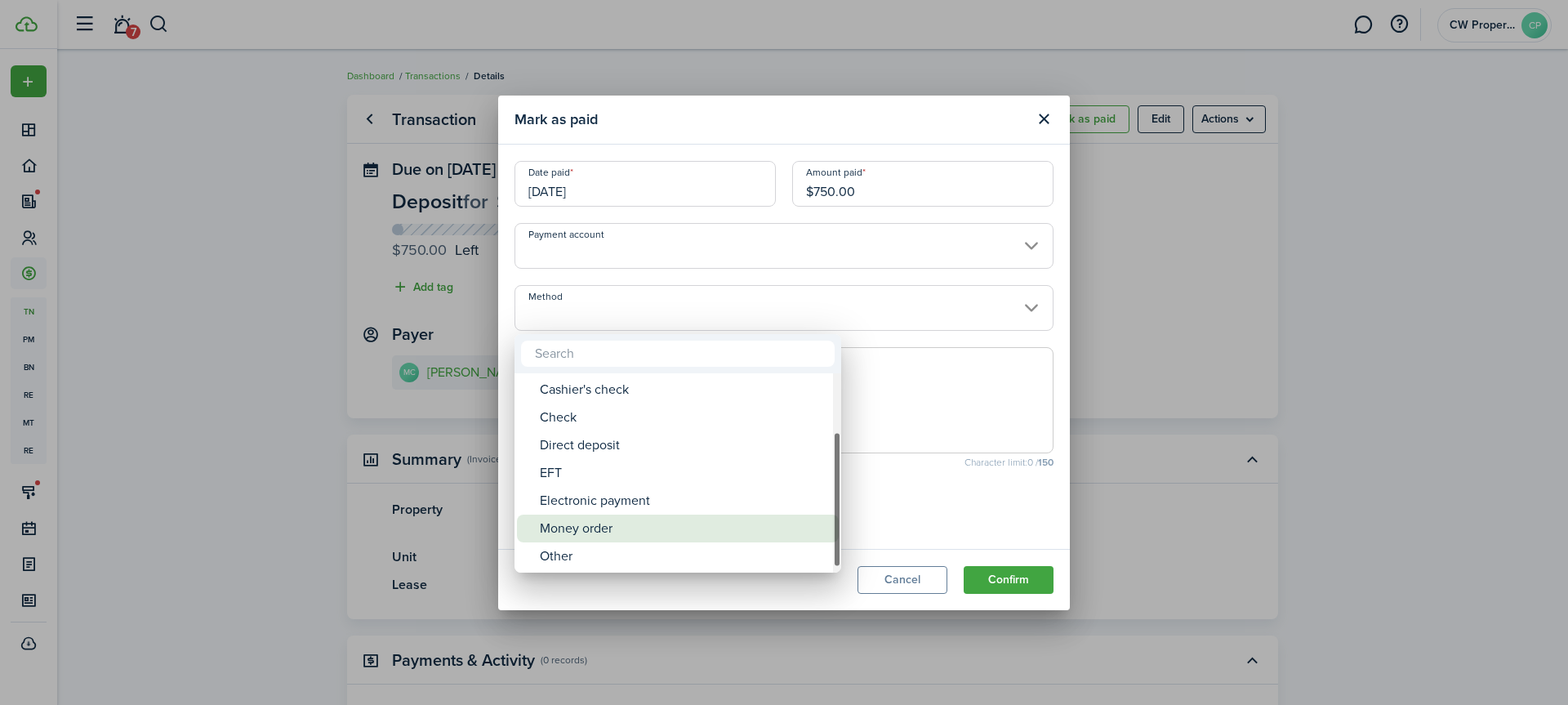
click at [606, 525] on div "Money order" at bounding box center [684, 529] width 289 height 28
type input "Money order"
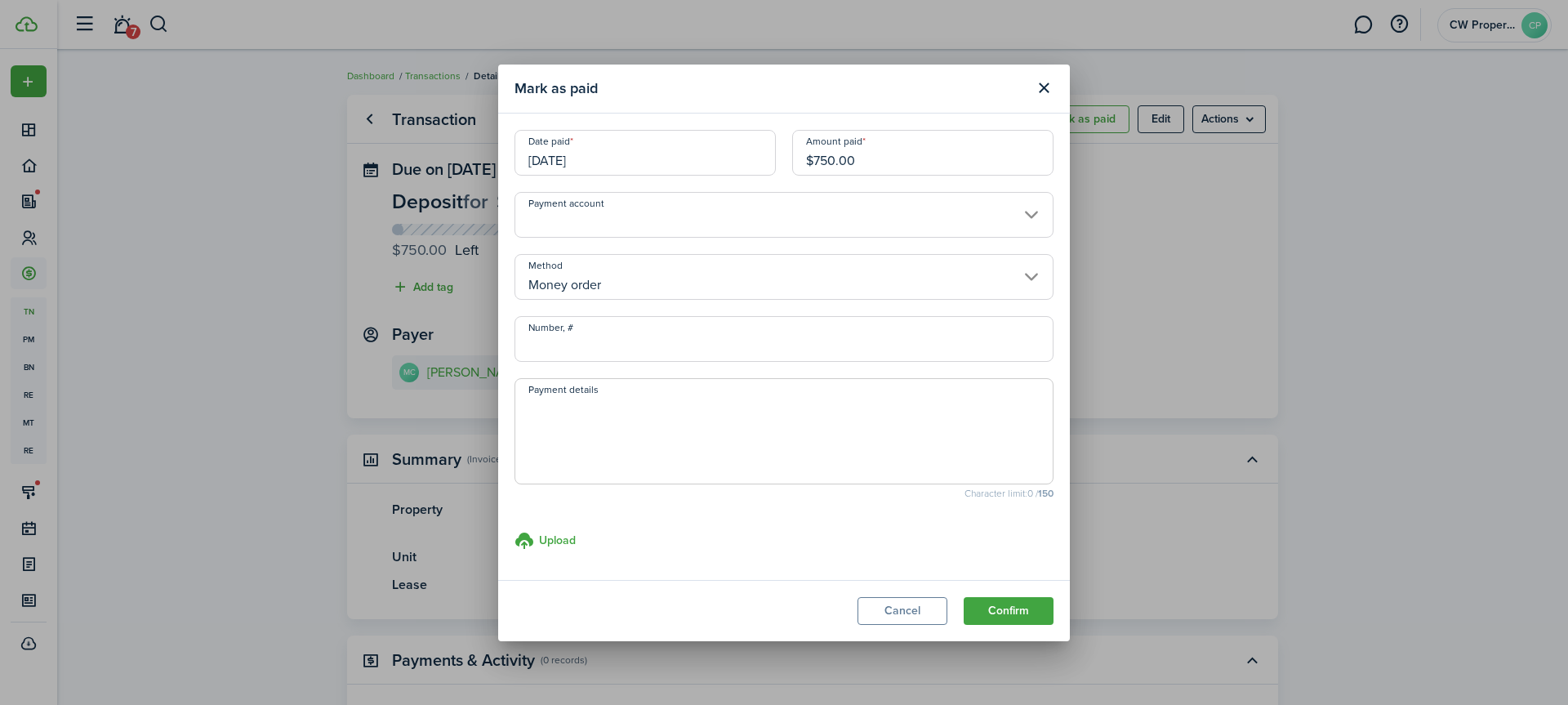
click at [593, 414] on textarea "Payment details" at bounding box center [784, 436] width 538 height 79
click at [519, 405] on textarea "Walmart MO" at bounding box center [784, 436] width 538 height 79
click at [647, 404] on textarea "[DATE] Walmart MO" at bounding box center [784, 436] width 538 height 79
click at [880, 407] on textarea "[DATE] Walmart MO 22-106529365 for Deposit Unit 3609-3" at bounding box center [784, 436] width 538 height 79
type textarea "[DATE] Walmart MO 22-106529365 for Deposit Unit 3609-3"
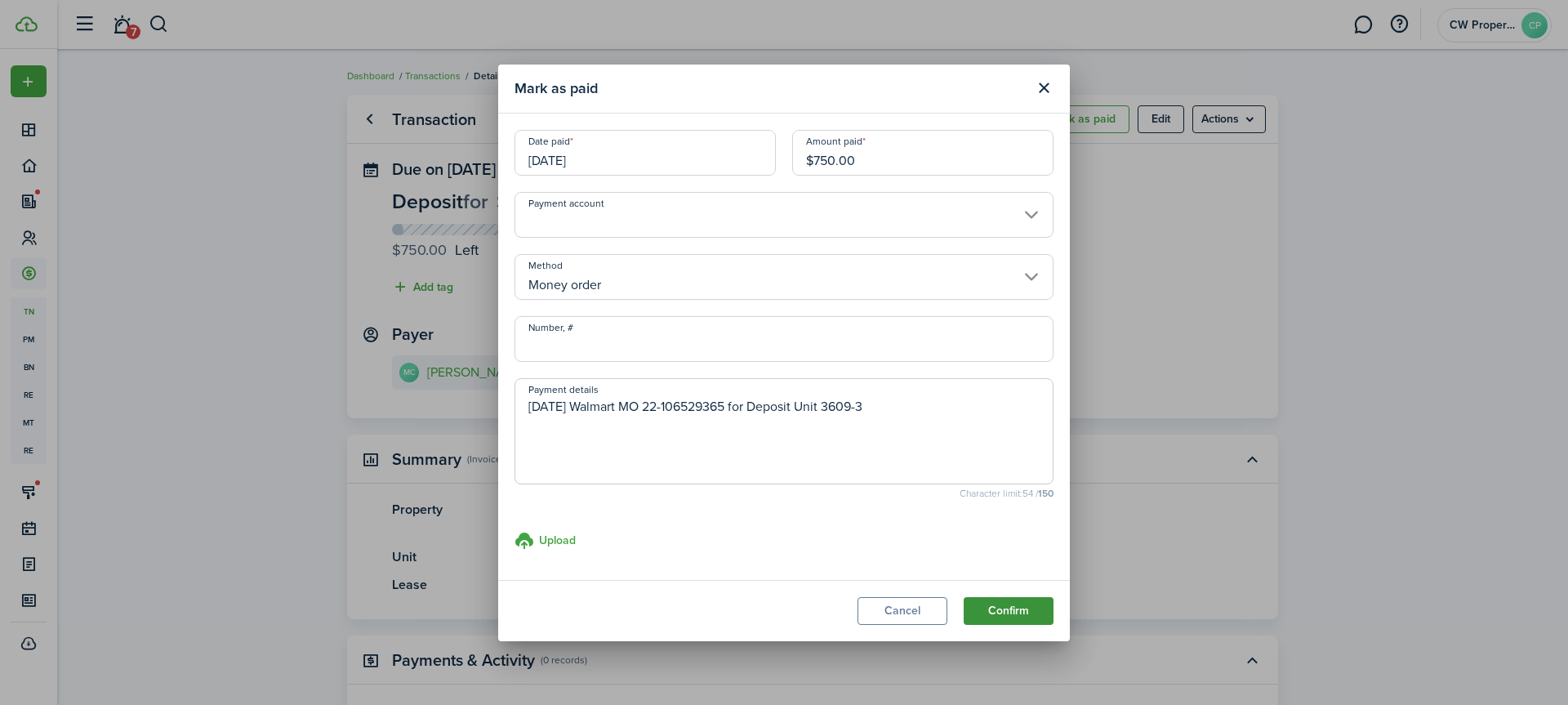
click at [994, 610] on button "Confirm" at bounding box center [1008, 611] width 90 height 28
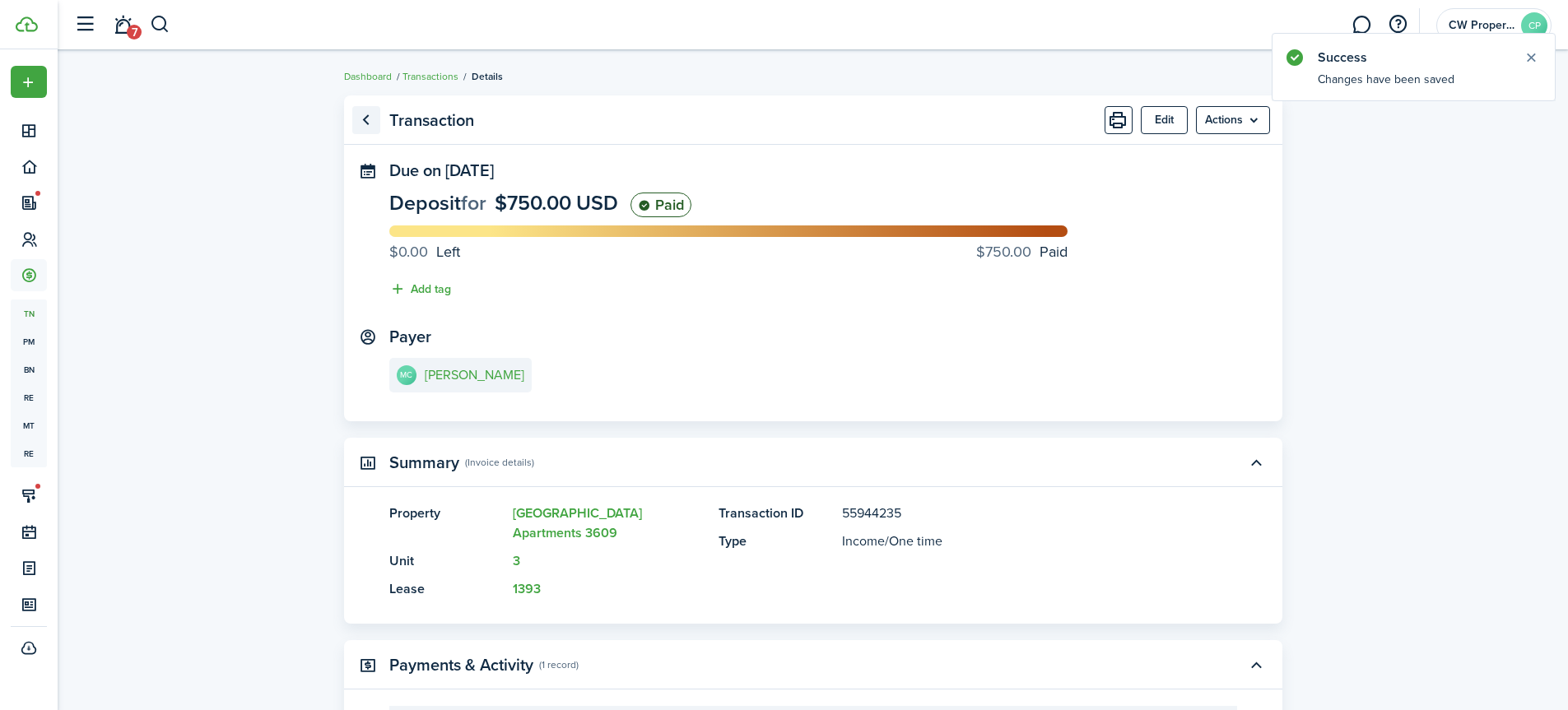
click at [364, 121] on link "Go back" at bounding box center [366, 121] width 28 height 28
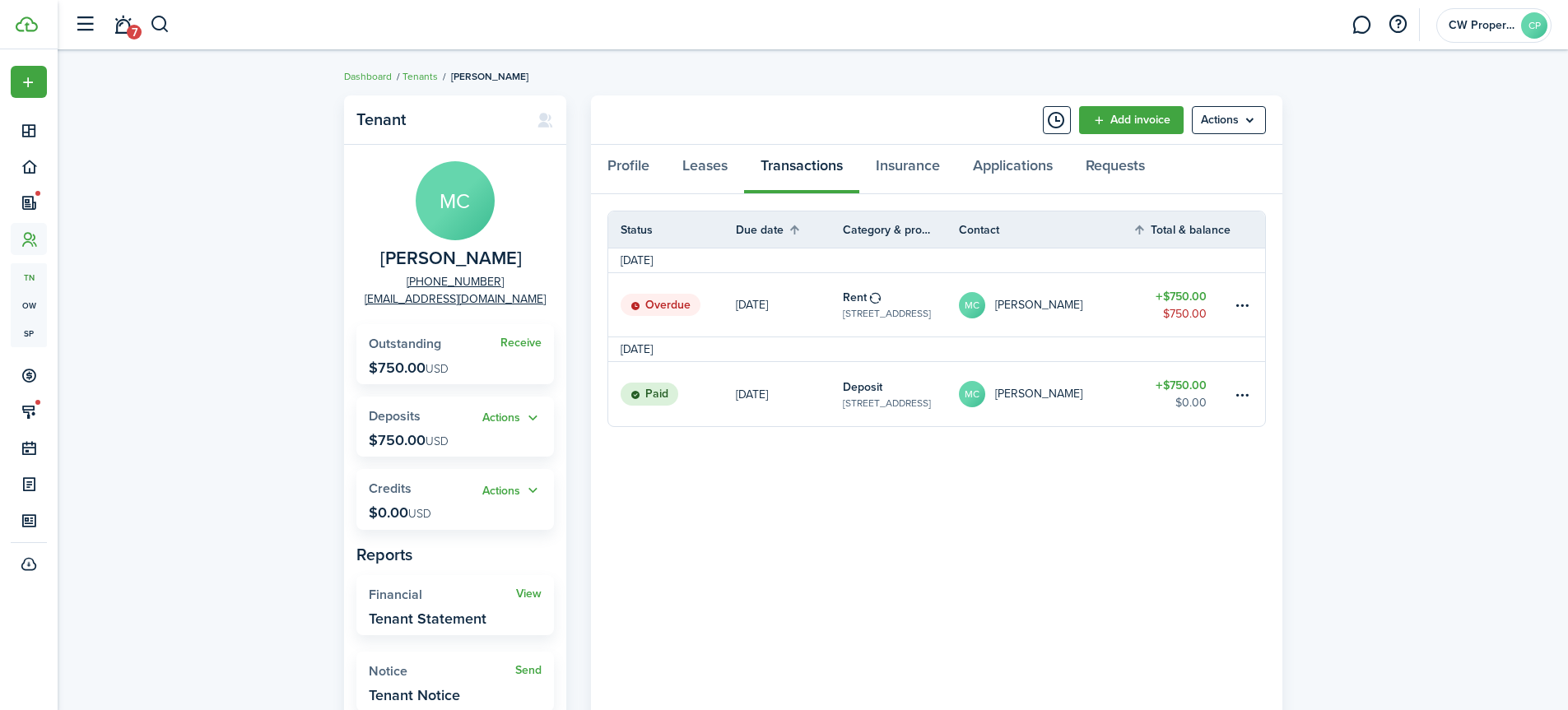
click at [747, 307] on p "[DATE]" at bounding box center [751, 305] width 32 height 17
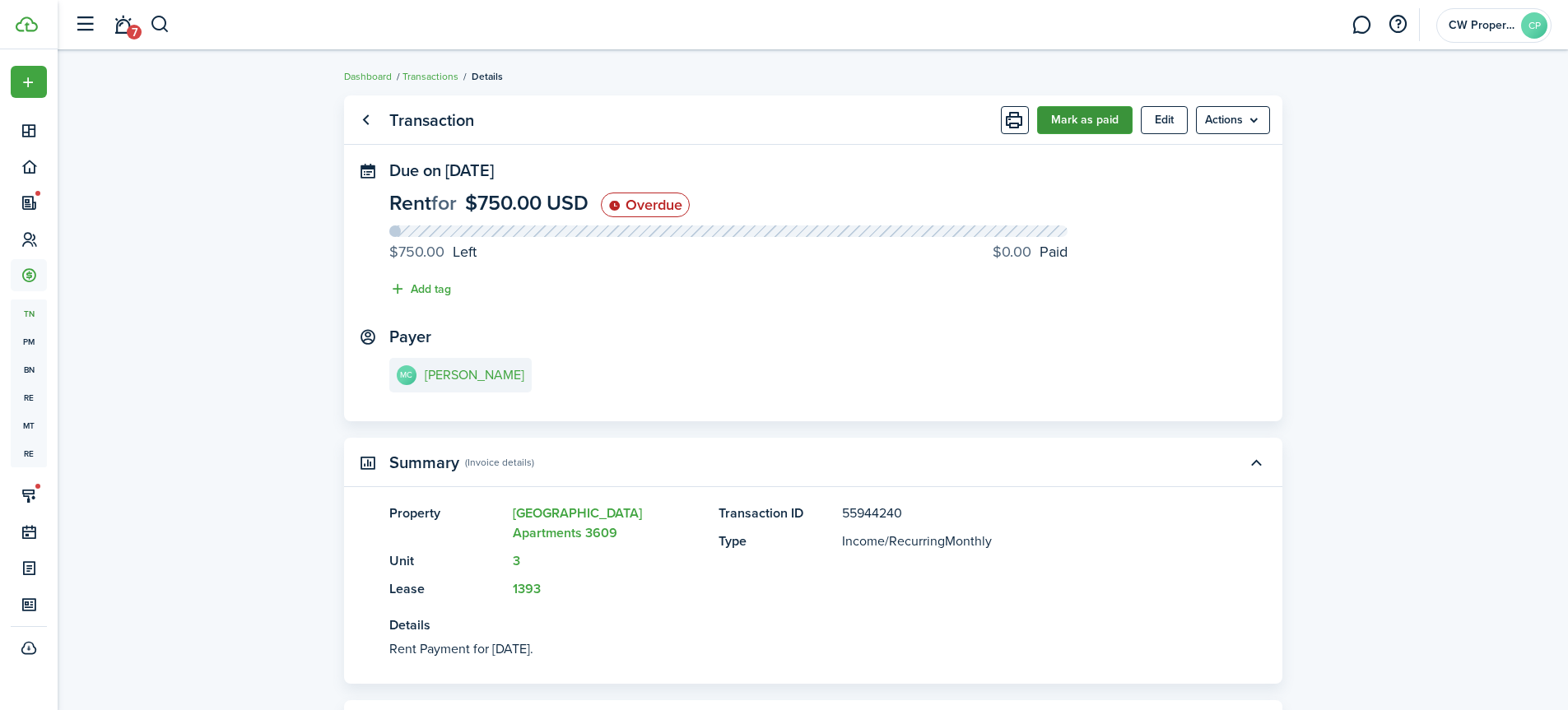
click at [1070, 122] on button "Mark as paid" at bounding box center [1085, 121] width 95 height 28
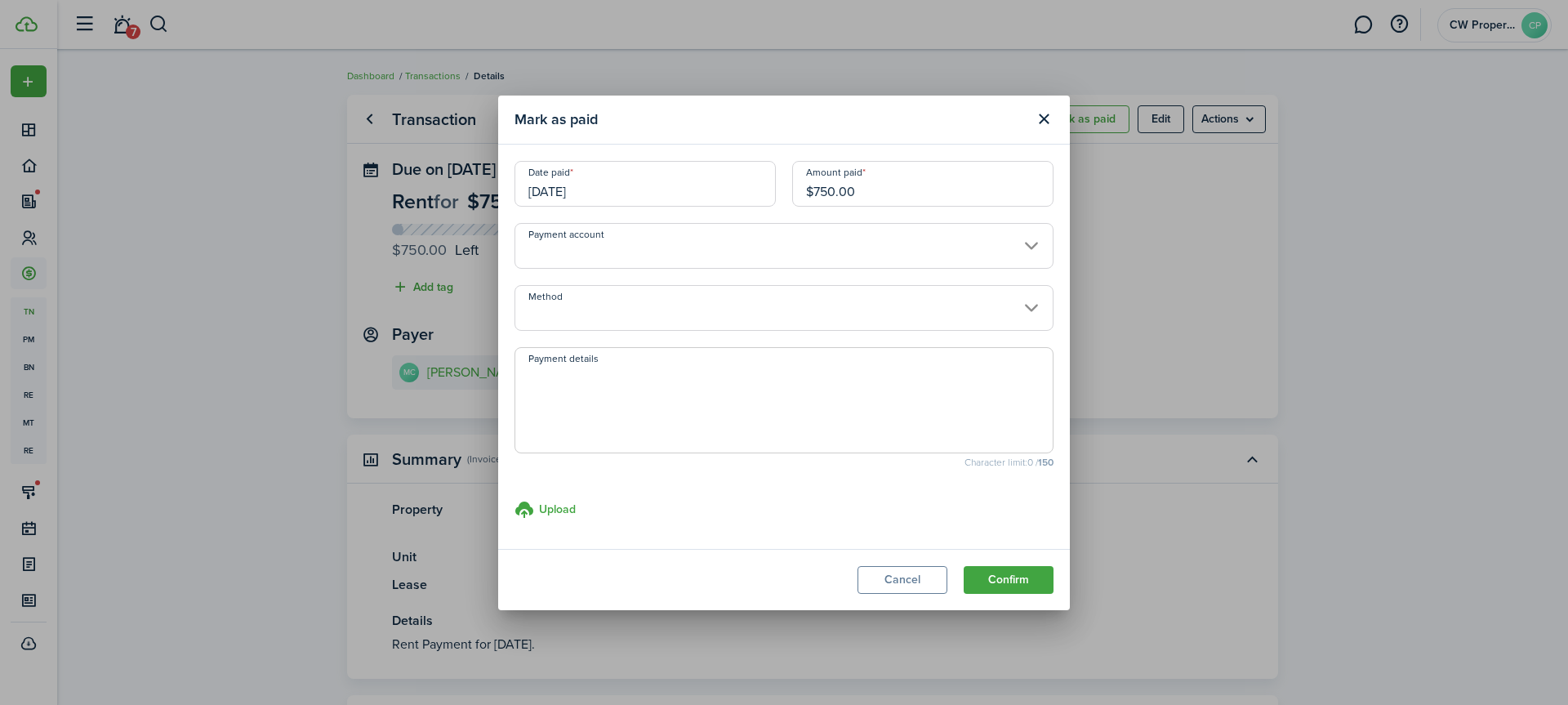
click at [661, 186] on input "[DATE]" at bounding box center [645, 184] width 261 height 45
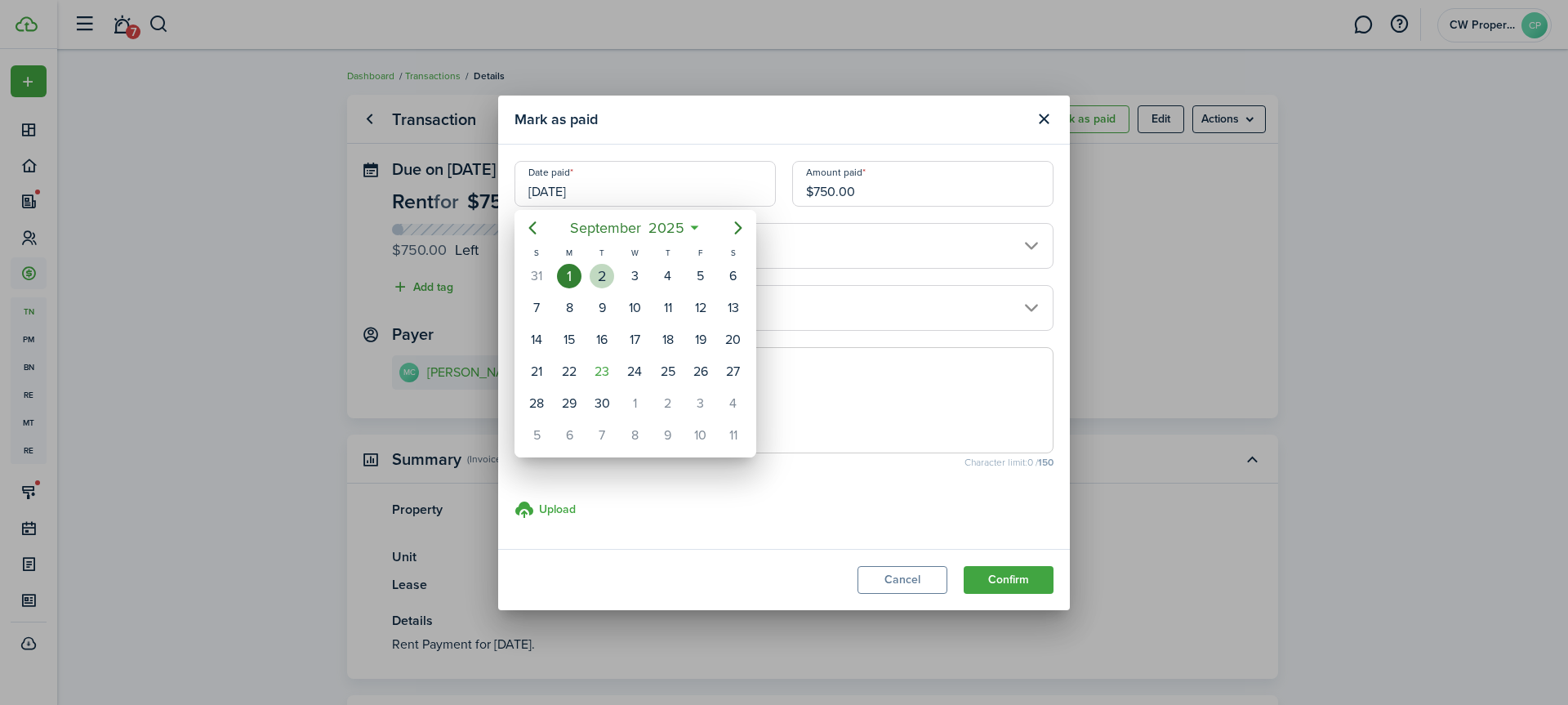
click at [602, 270] on div "2" at bounding box center [602, 276] width 24 height 24
type input "[DATE]"
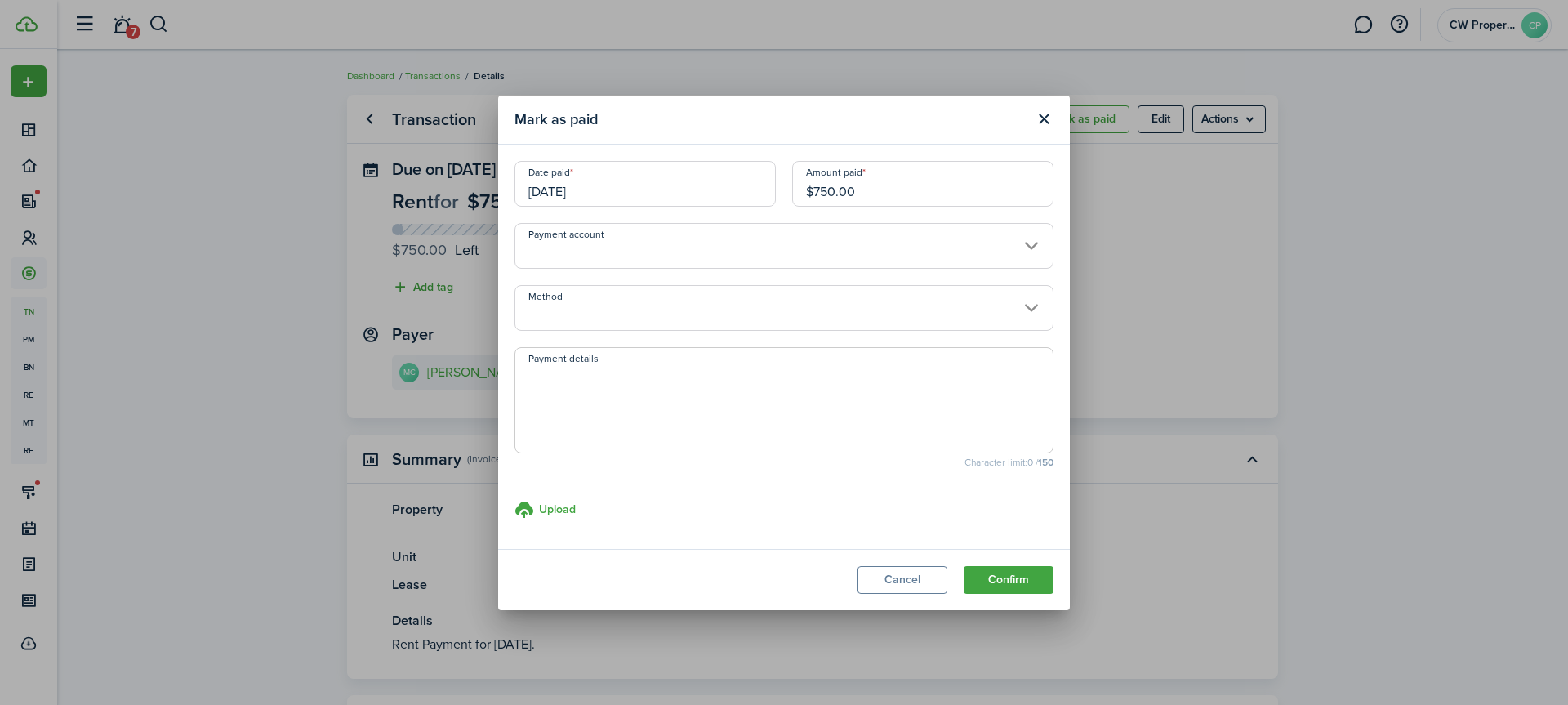
click at [666, 312] on input "Method" at bounding box center [784, 307] width 539 height 45
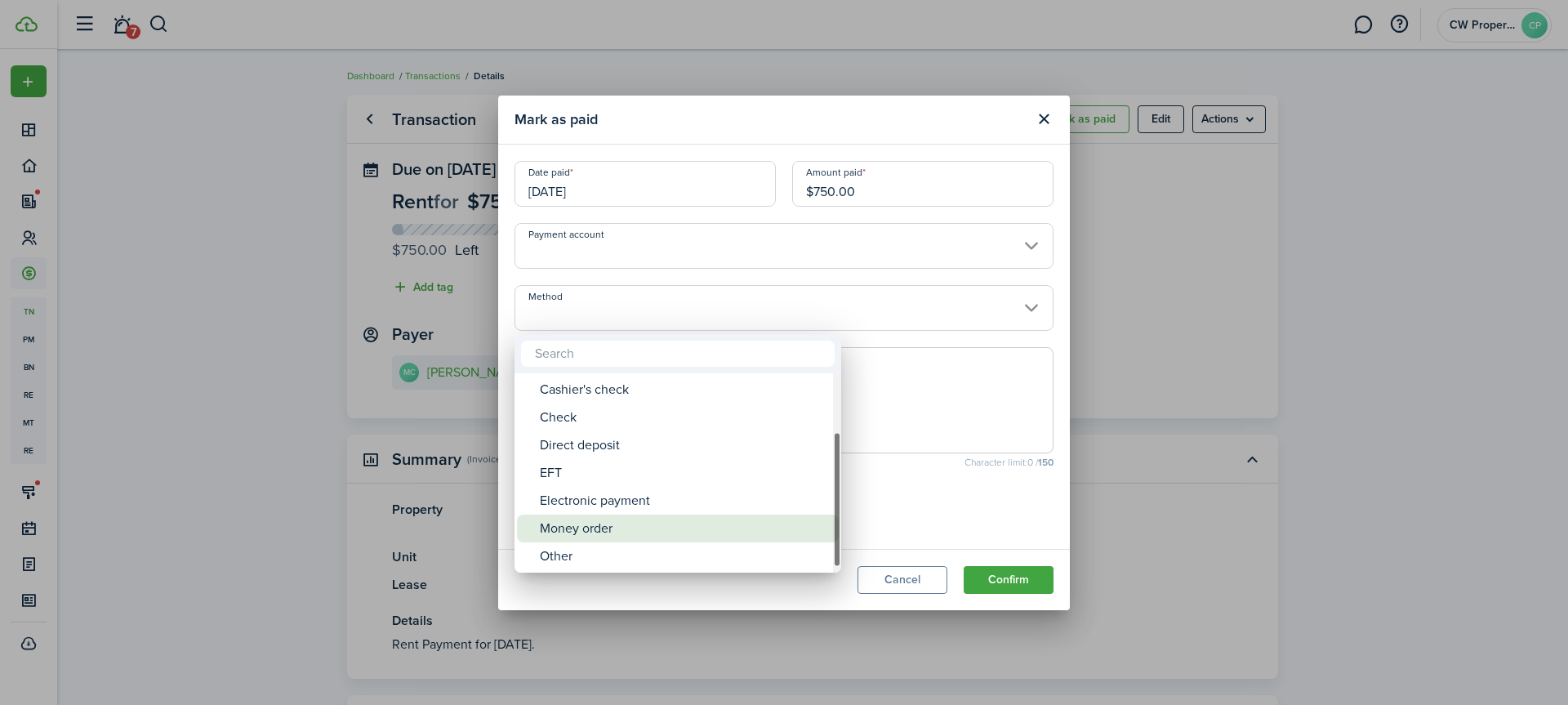
click at [644, 526] on div "Money order" at bounding box center [684, 529] width 289 height 28
type input "Money order"
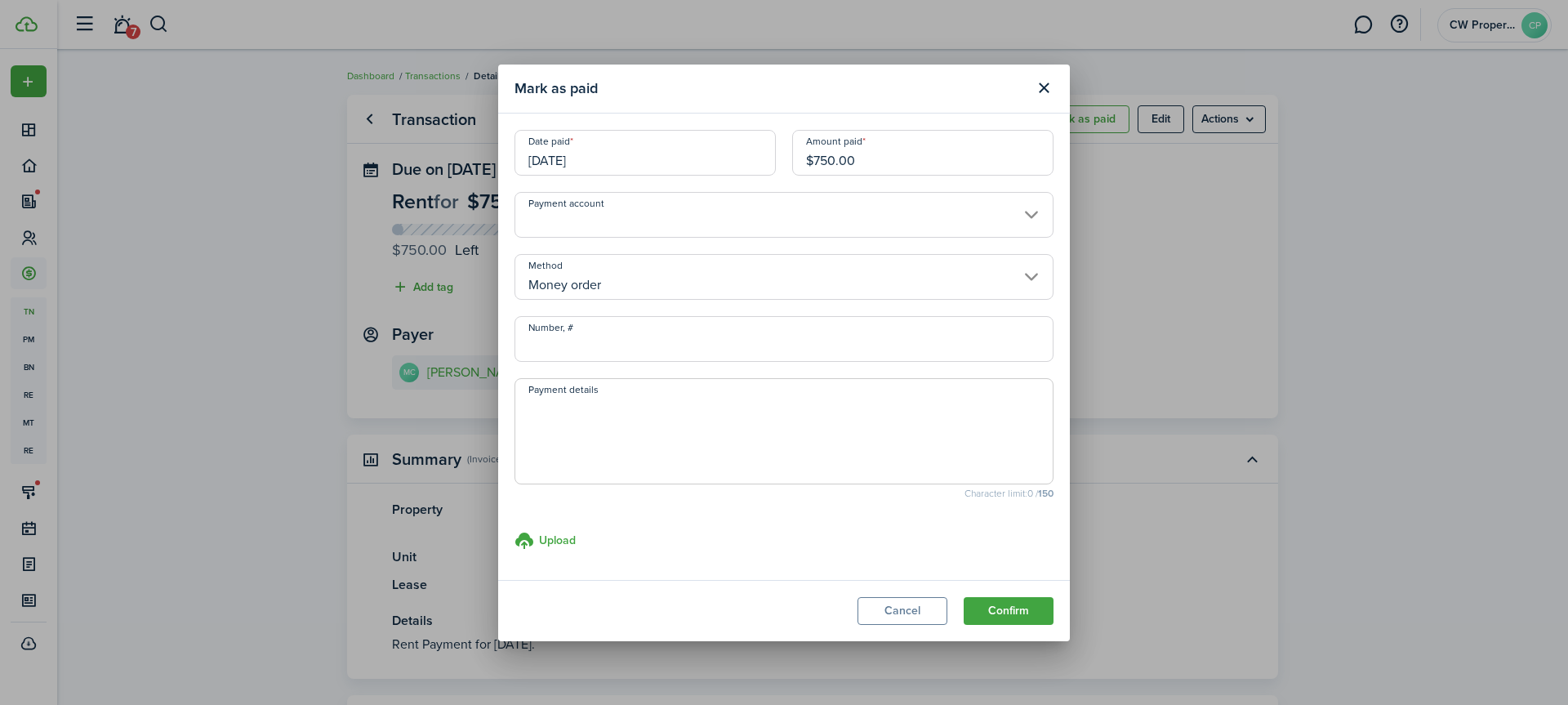
drag, startPoint x: 610, startPoint y: 417, endPoint x: 551, endPoint y: 412, distance: 59.2
click at [551, 412] on textarea "Payment details" at bounding box center [784, 436] width 538 height 79
type textarea "[DATE] Walmart MO 22-106529366 for rent $550"
click at [814, 159] on input "$750.00" at bounding box center [923, 152] width 261 height 45
type input "$550.00"
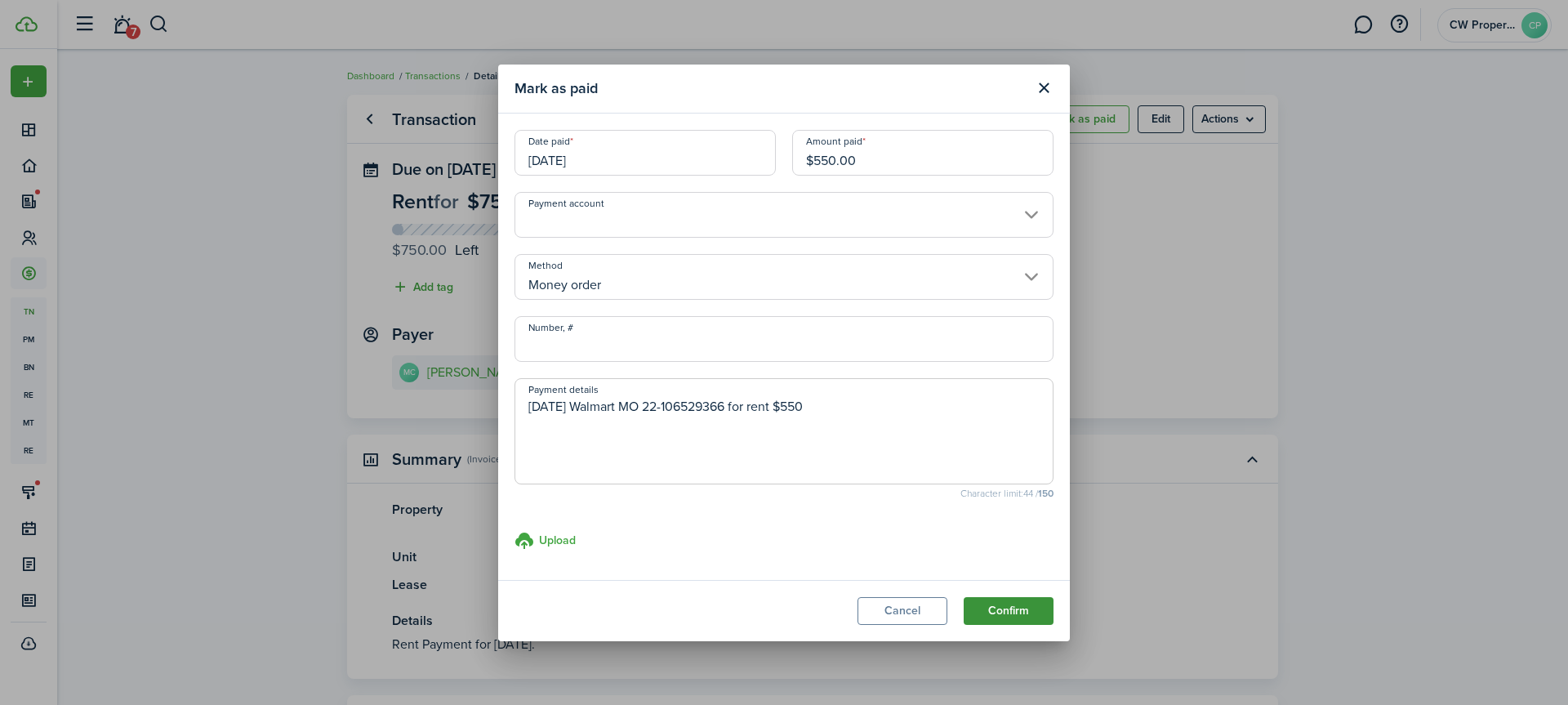
click at [1016, 613] on button "Confirm" at bounding box center [1008, 611] width 90 height 28
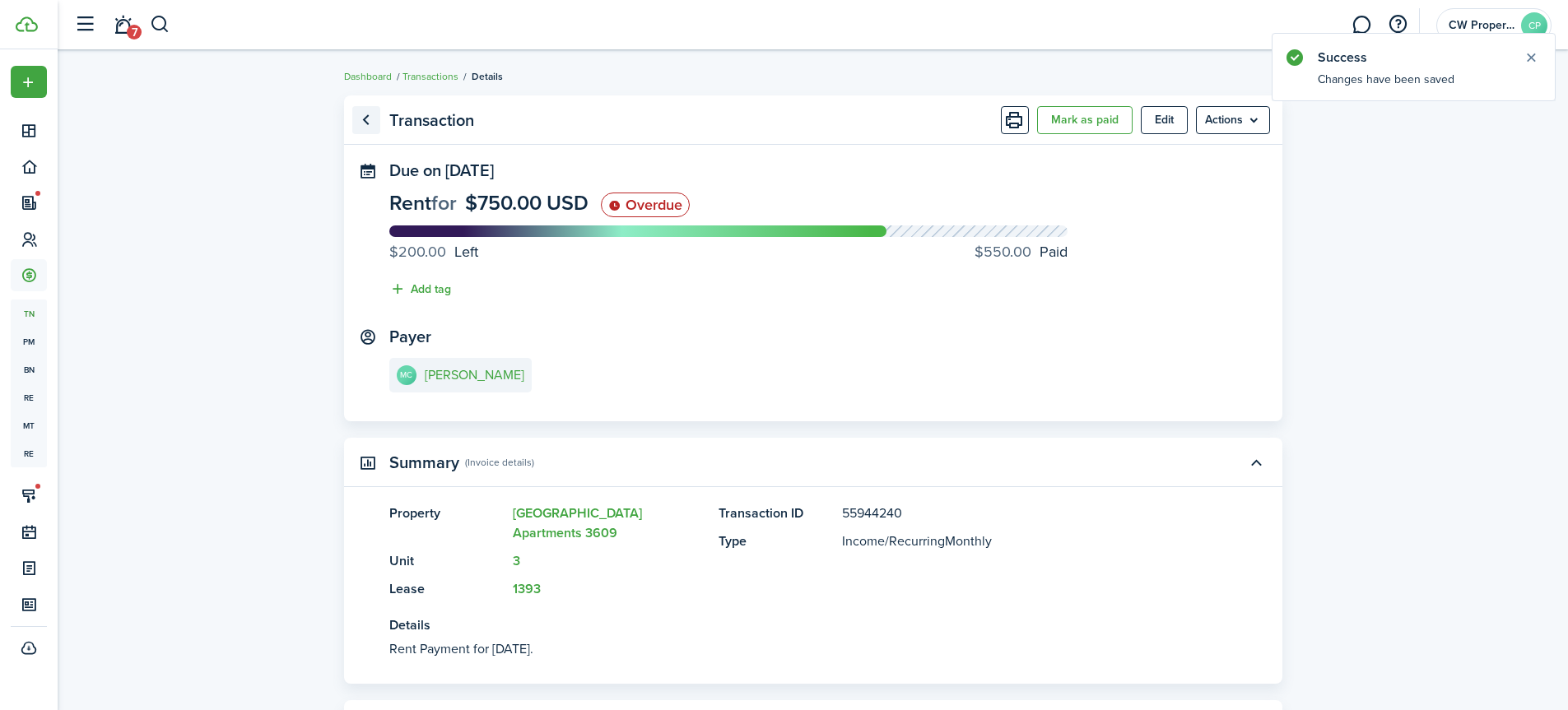
click at [363, 118] on link "Go back" at bounding box center [366, 121] width 28 height 28
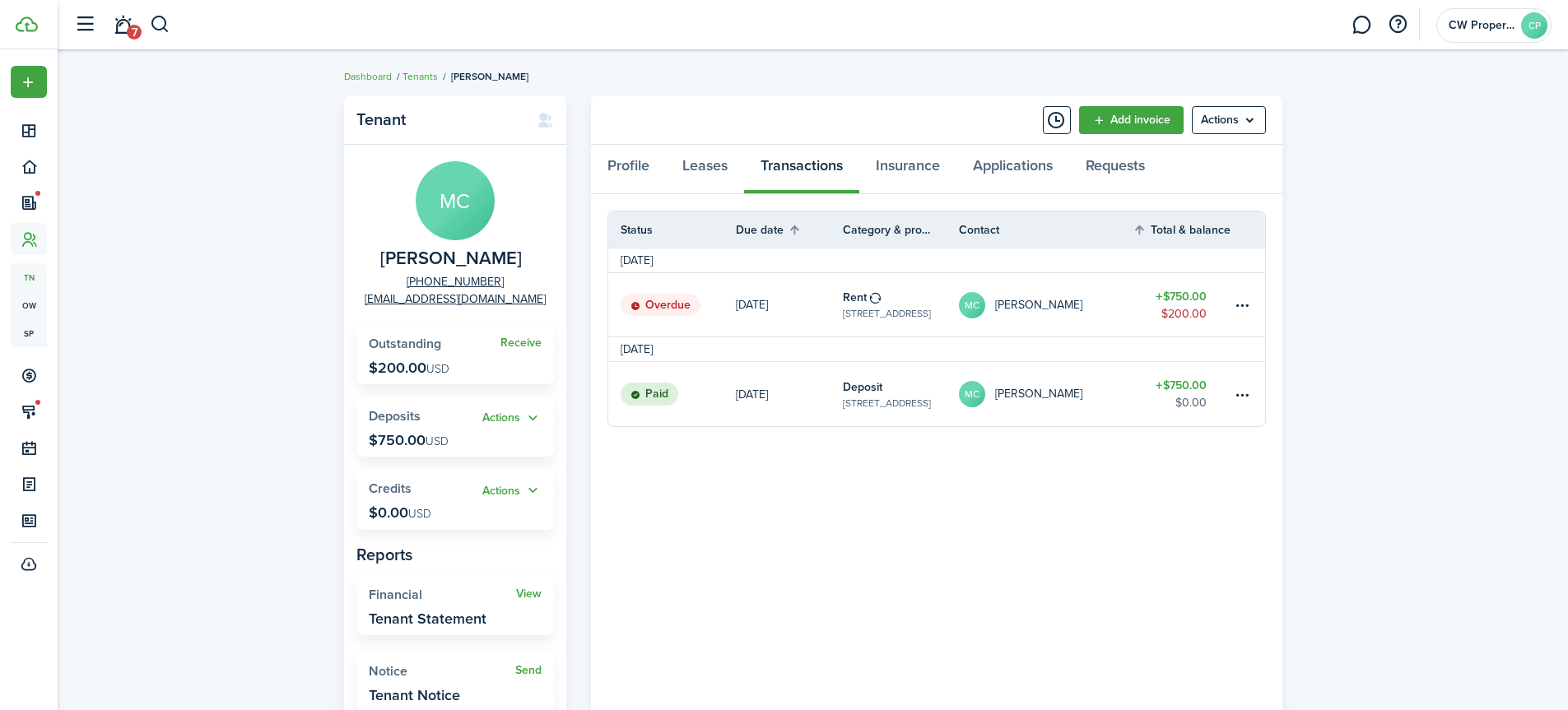
click at [895, 311] on table-subtitle "[STREET_ADDRESS]" at bounding box center [887, 314] width 88 height 15
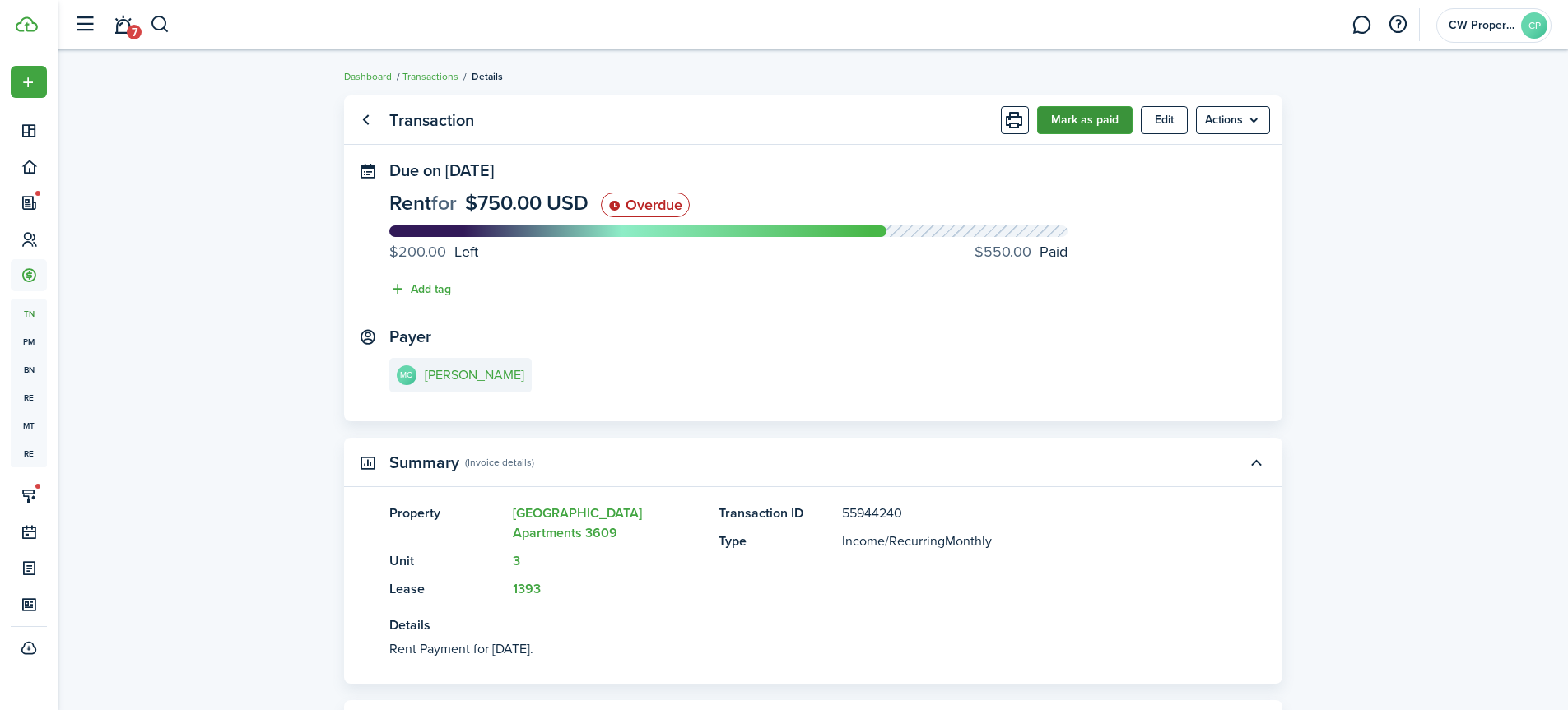
click at [1066, 125] on button "Mark as paid" at bounding box center [1085, 121] width 95 height 28
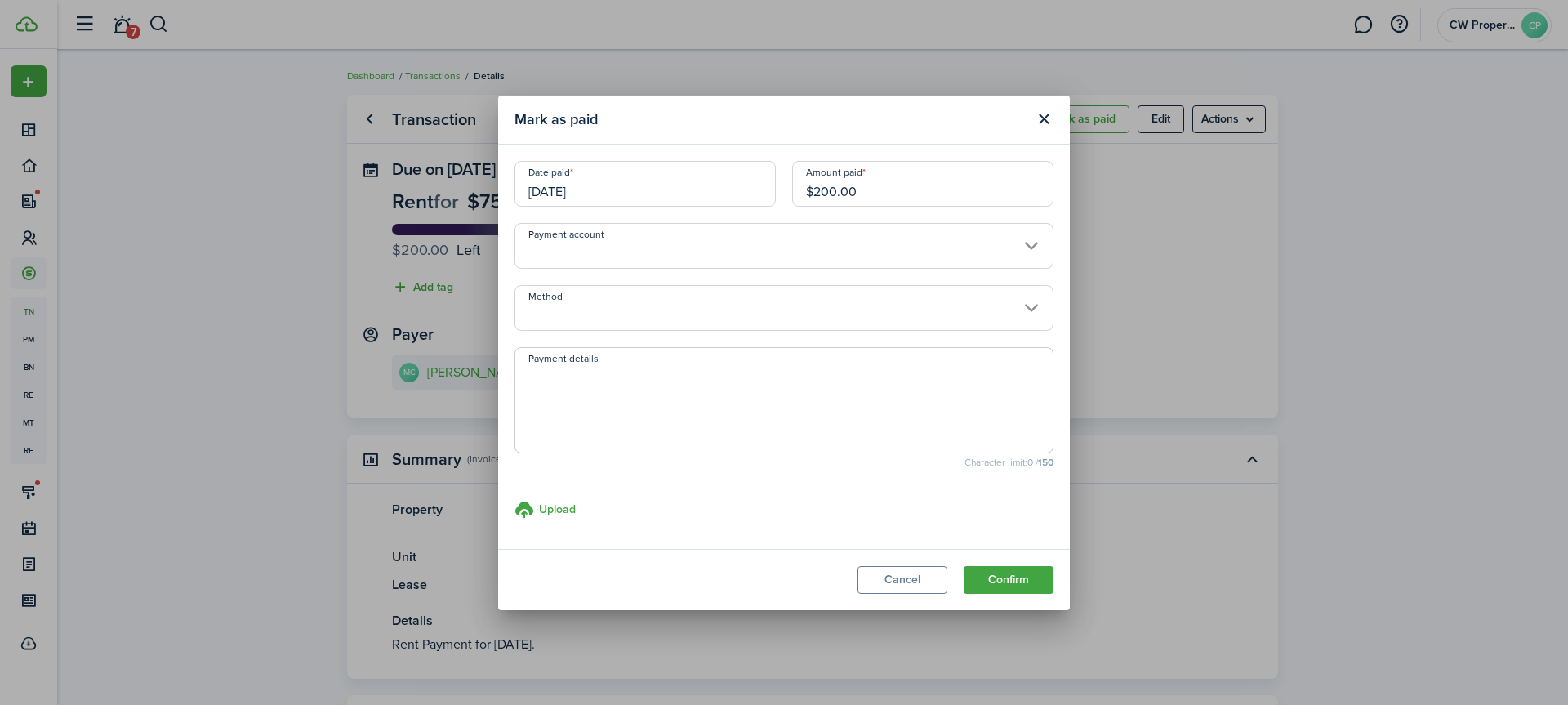
click at [670, 194] on input "[DATE]" at bounding box center [645, 184] width 261 height 45
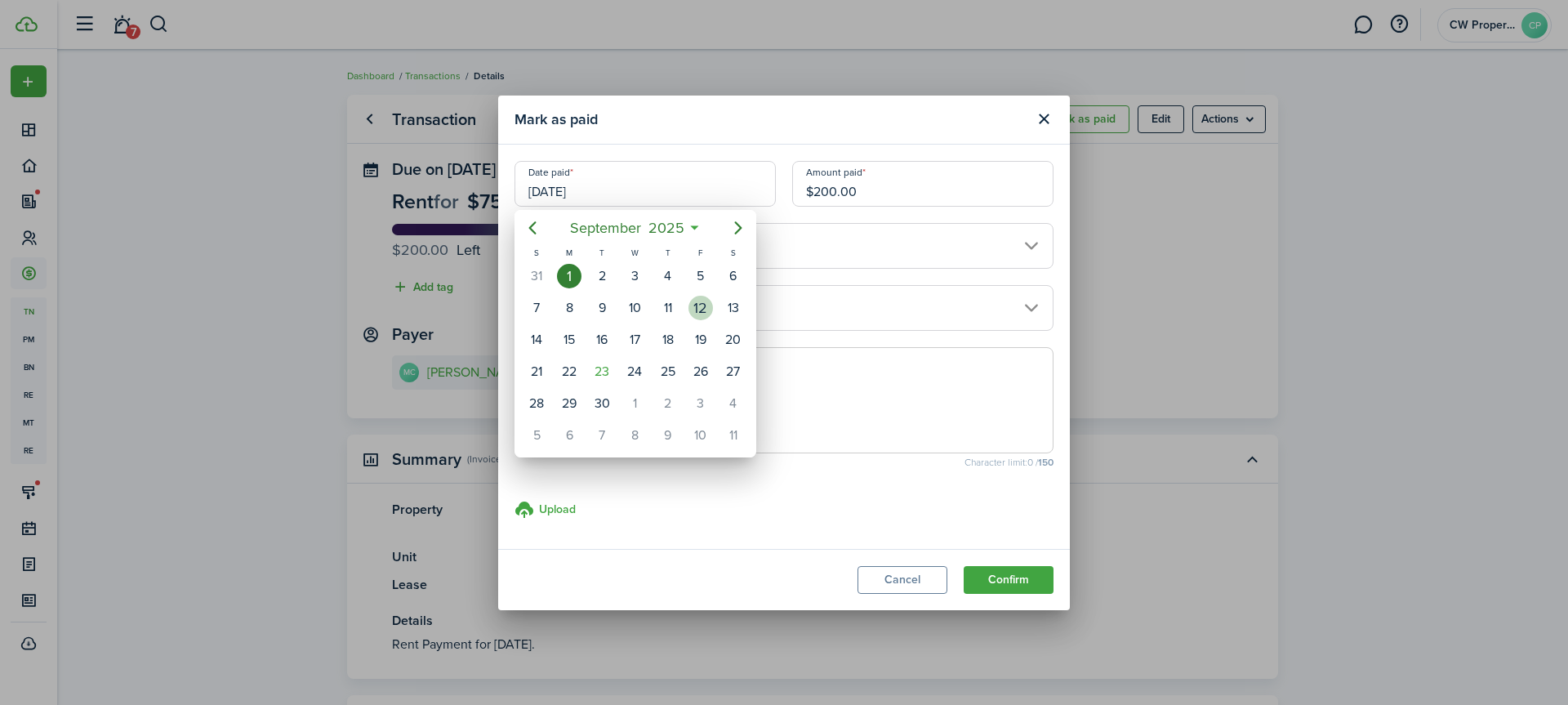
click at [695, 310] on div "12" at bounding box center [700, 308] width 24 height 24
type input "[DATE]"
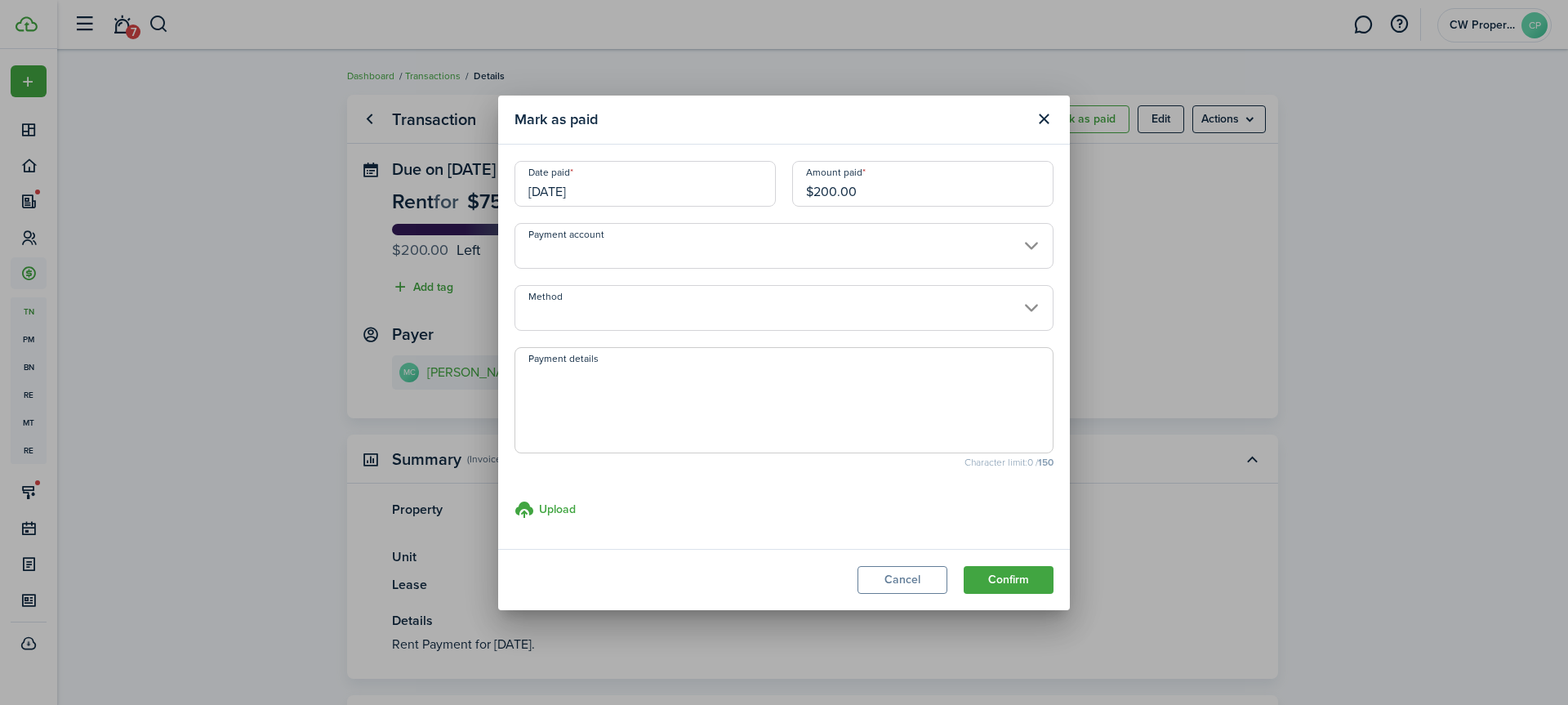
click at [587, 318] on input "Method" at bounding box center [784, 307] width 539 height 45
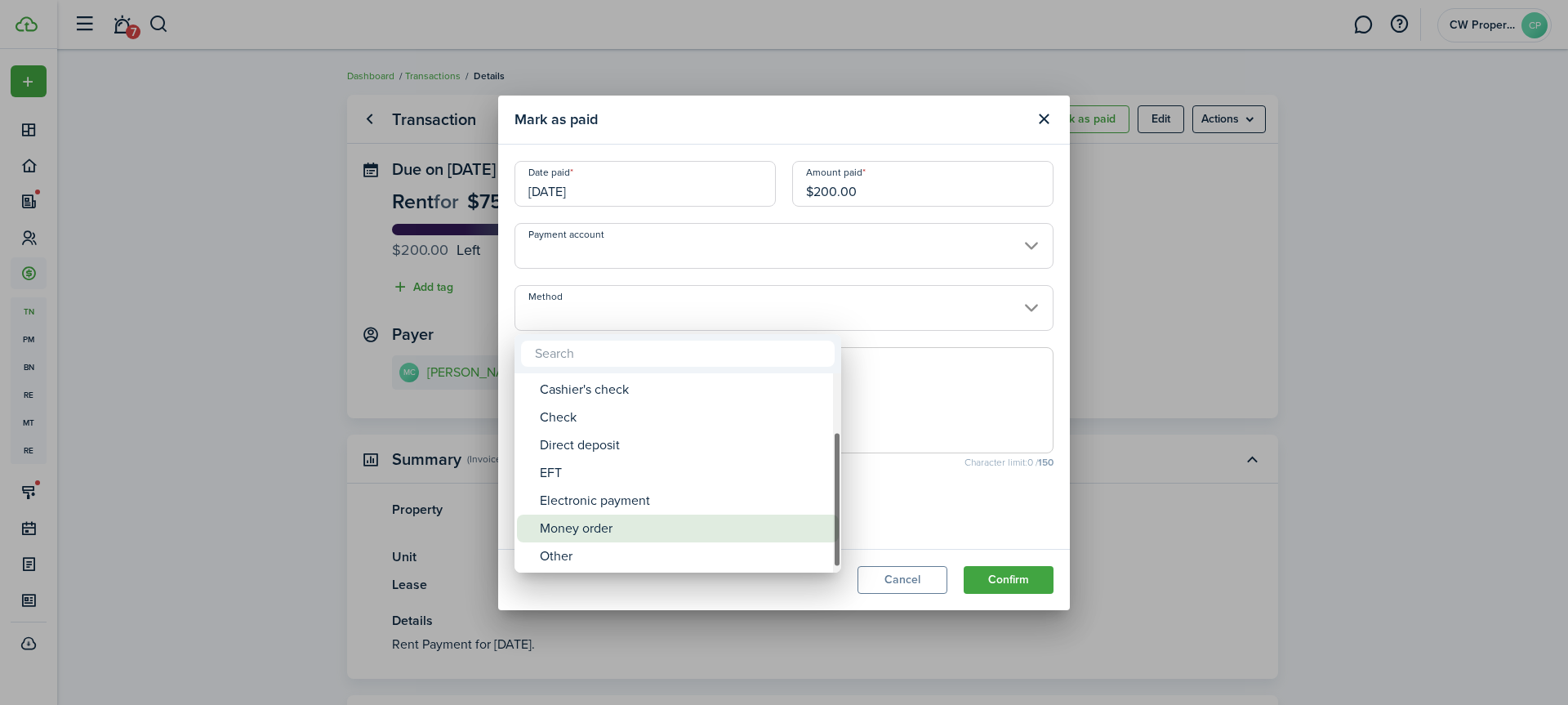
click at [596, 531] on div "Money order" at bounding box center [684, 529] width 289 height 28
type input "Money order"
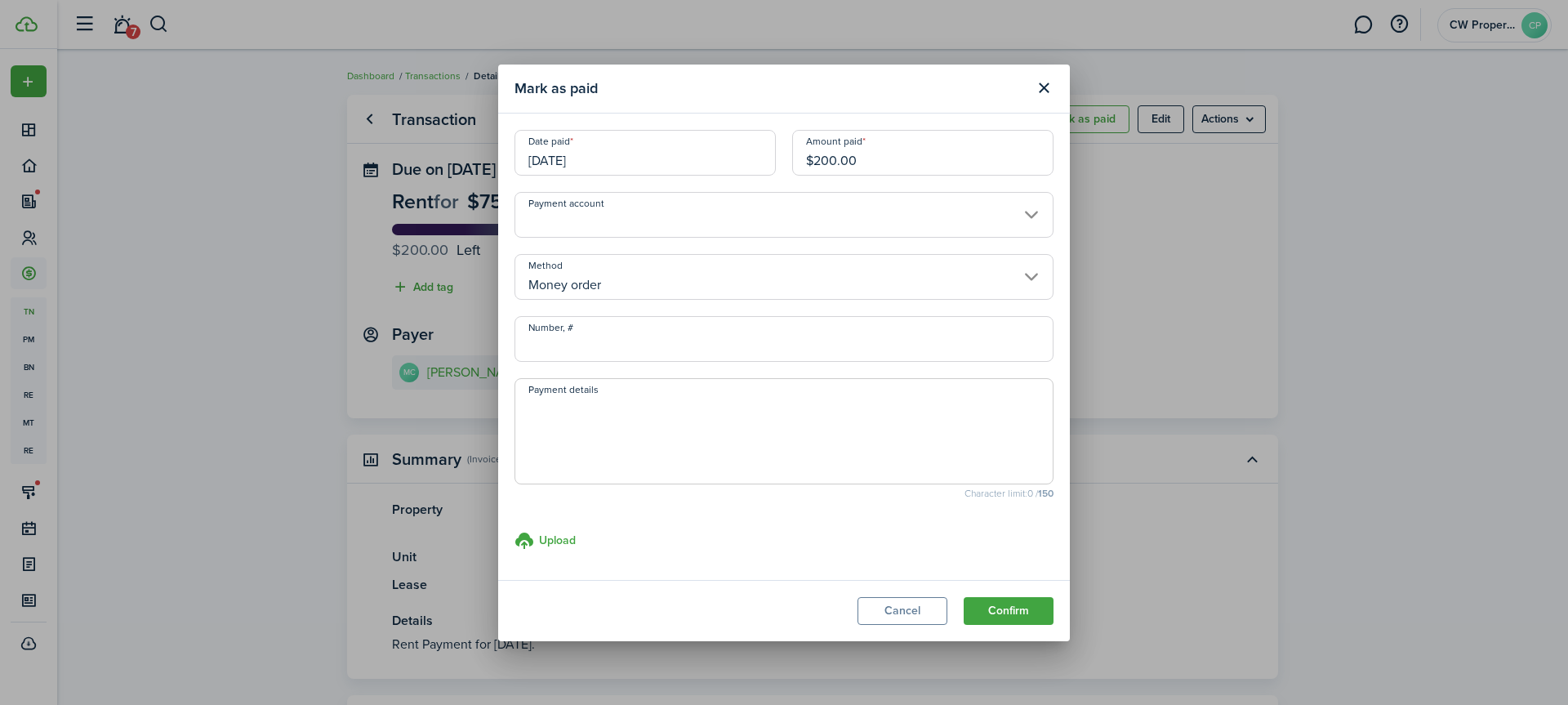
click at [578, 424] on textarea "Payment details" at bounding box center [784, 436] width 538 height 79
click at [572, 164] on input "[DATE]" at bounding box center [645, 152] width 261 height 45
type textarea "[DATE] Walmart [GEOGRAPHIC_DATA] 22-094587126 for rent $200"
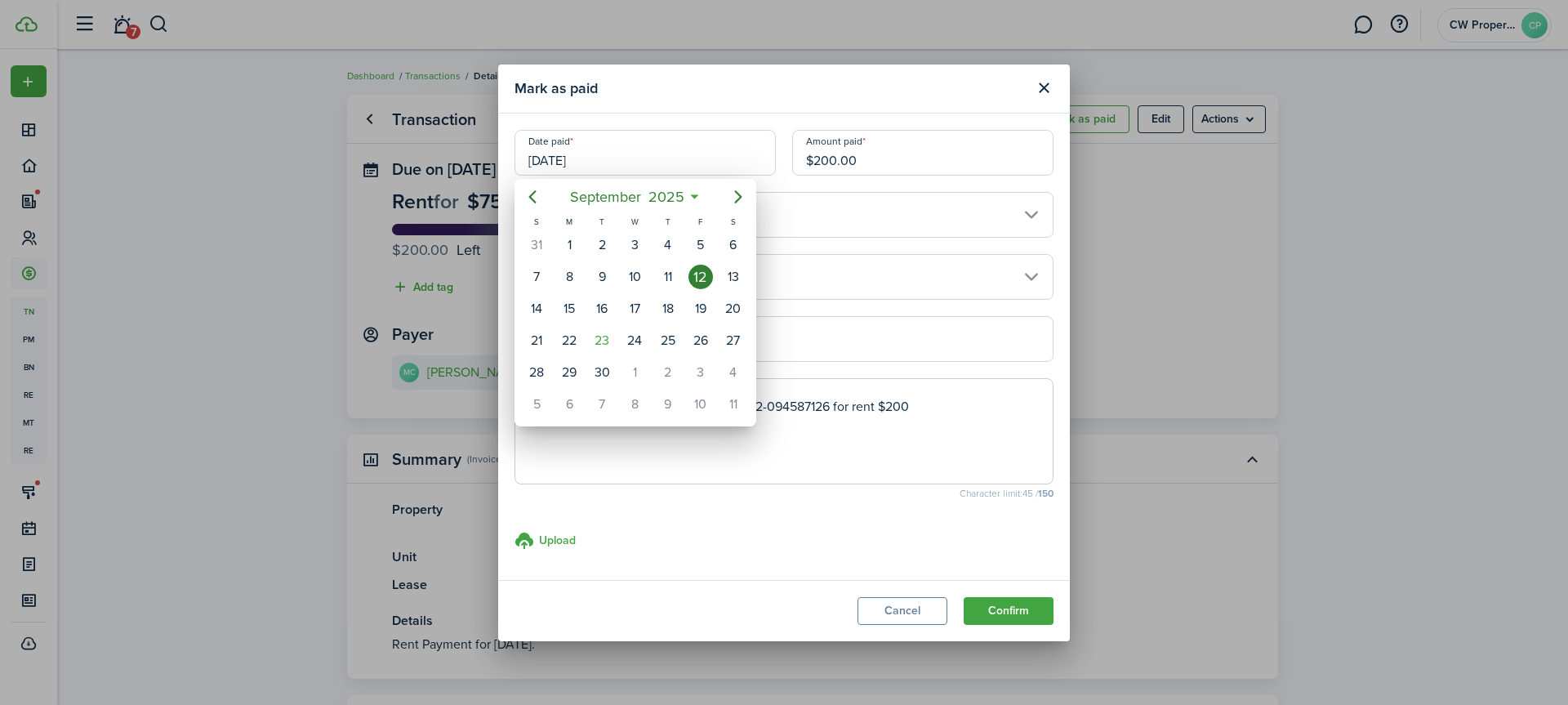
click at [695, 276] on div "12" at bounding box center [700, 276] width 24 height 24
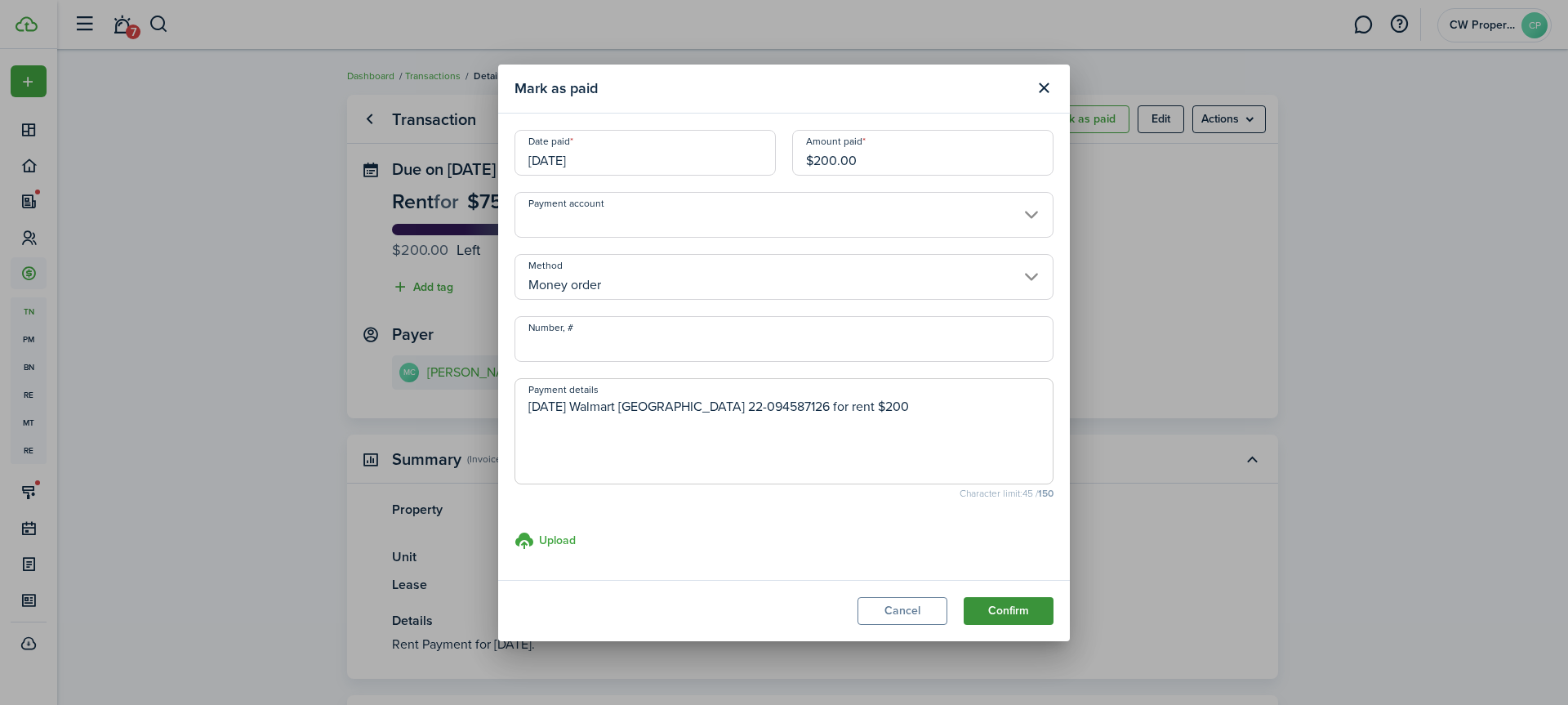
click at [1006, 610] on button "Confirm" at bounding box center [1008, 611] width 90 height 28
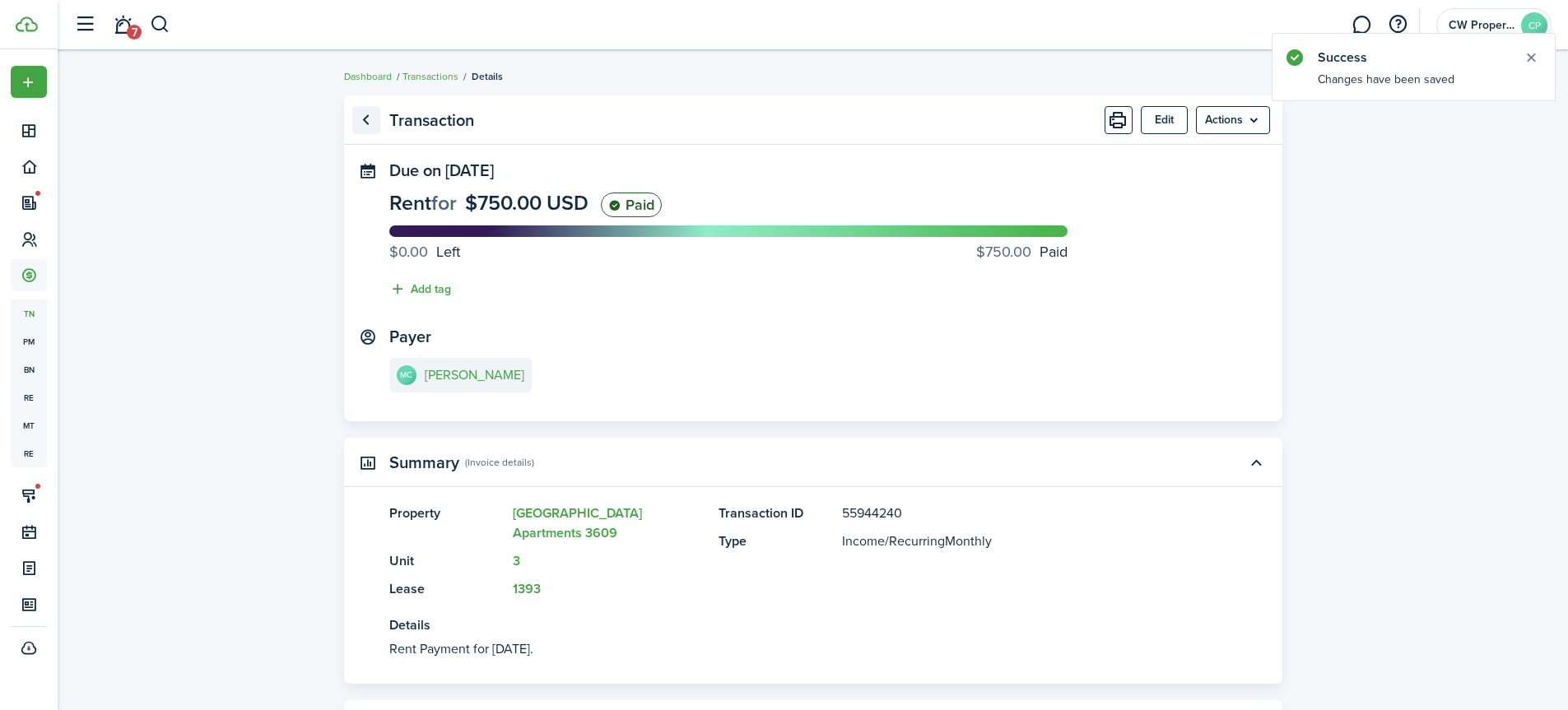
click at [366, 114] on link "Go back" at bounding box center [366, 121] width 28 height 28
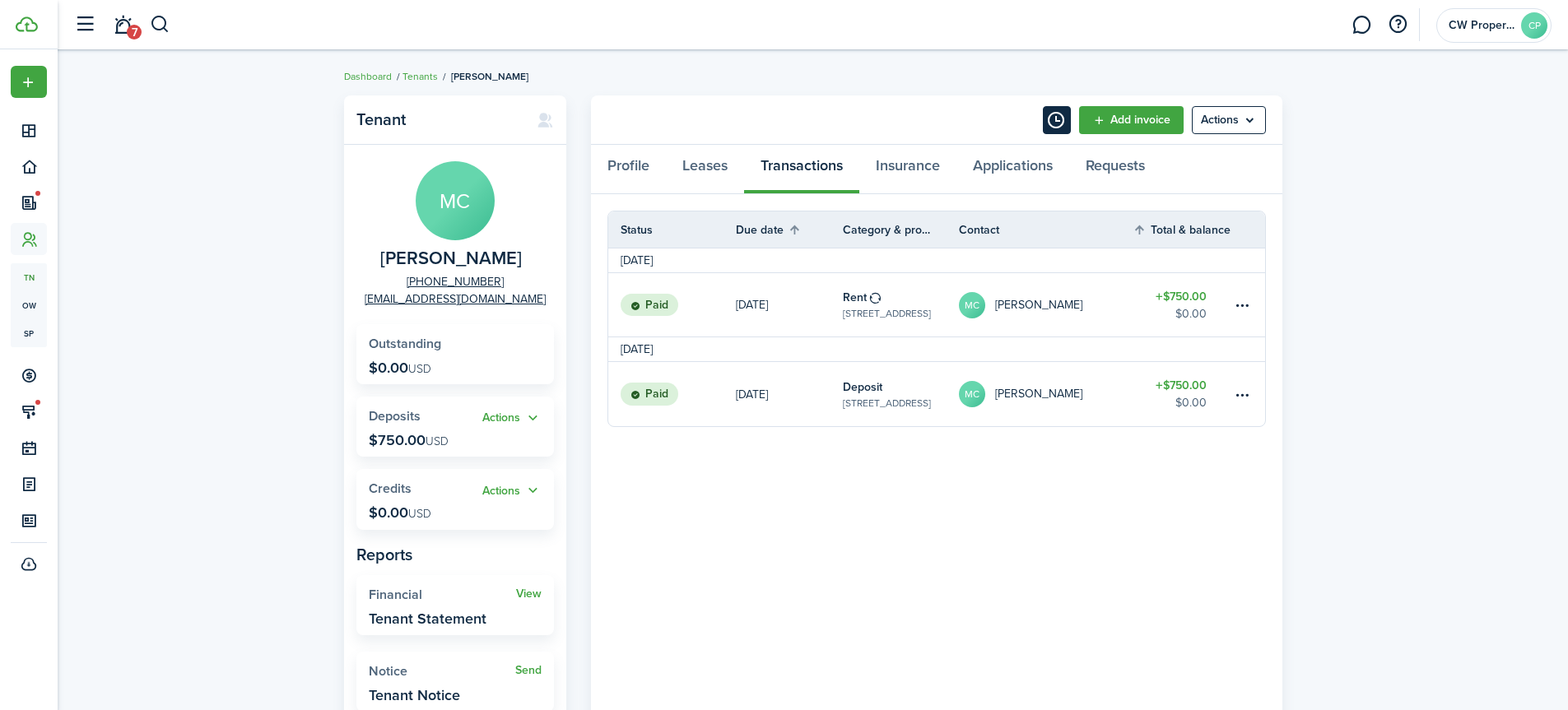
click at [1054, 115] on button "Timeline" at bounding box center [1057, 121] width 28 height 28
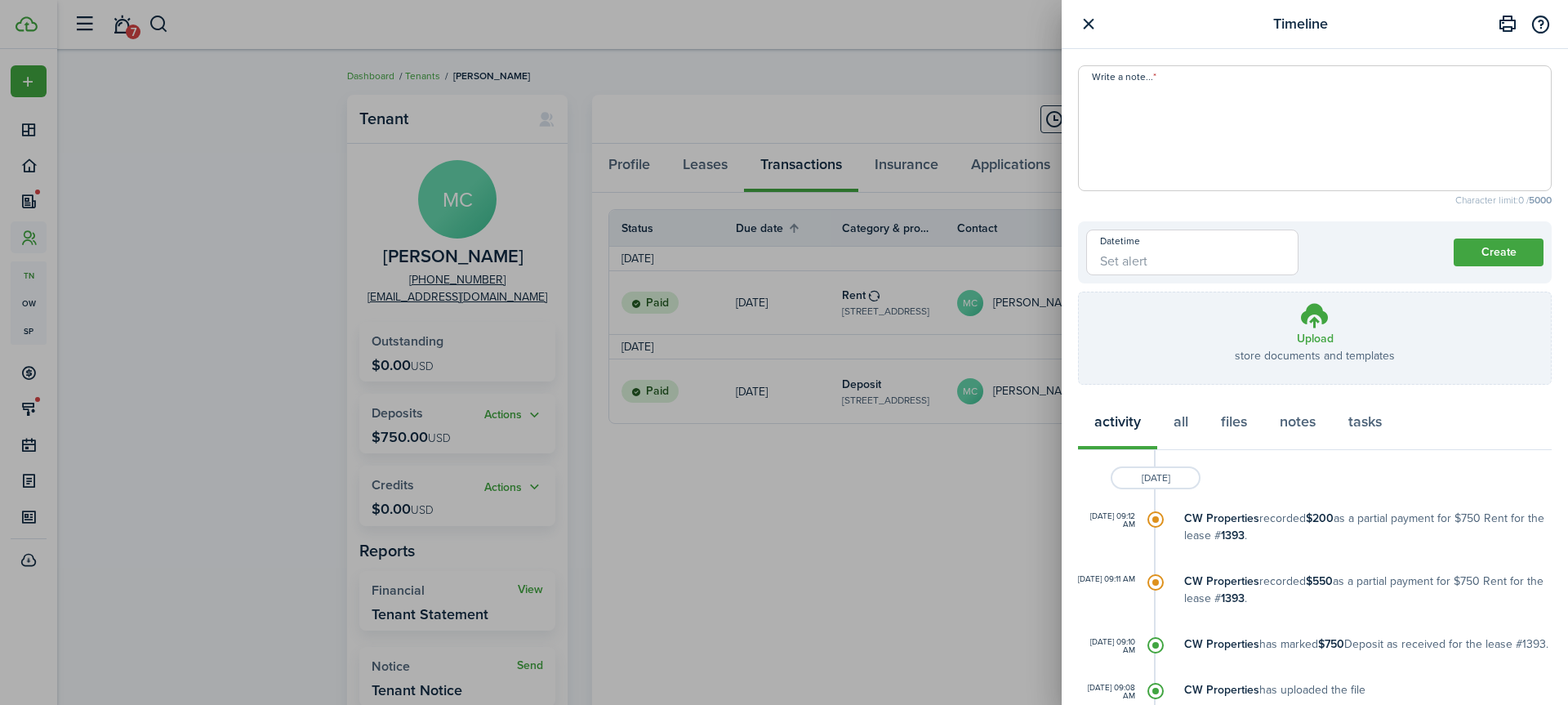
click at [1104, 96] on textarea "Write a note..." at bounding box center [1314, 134] width 472 height 98
paste textarea "[DATE] dc: called and left a detailed voicemail message. Neighbors saw kids fro…"
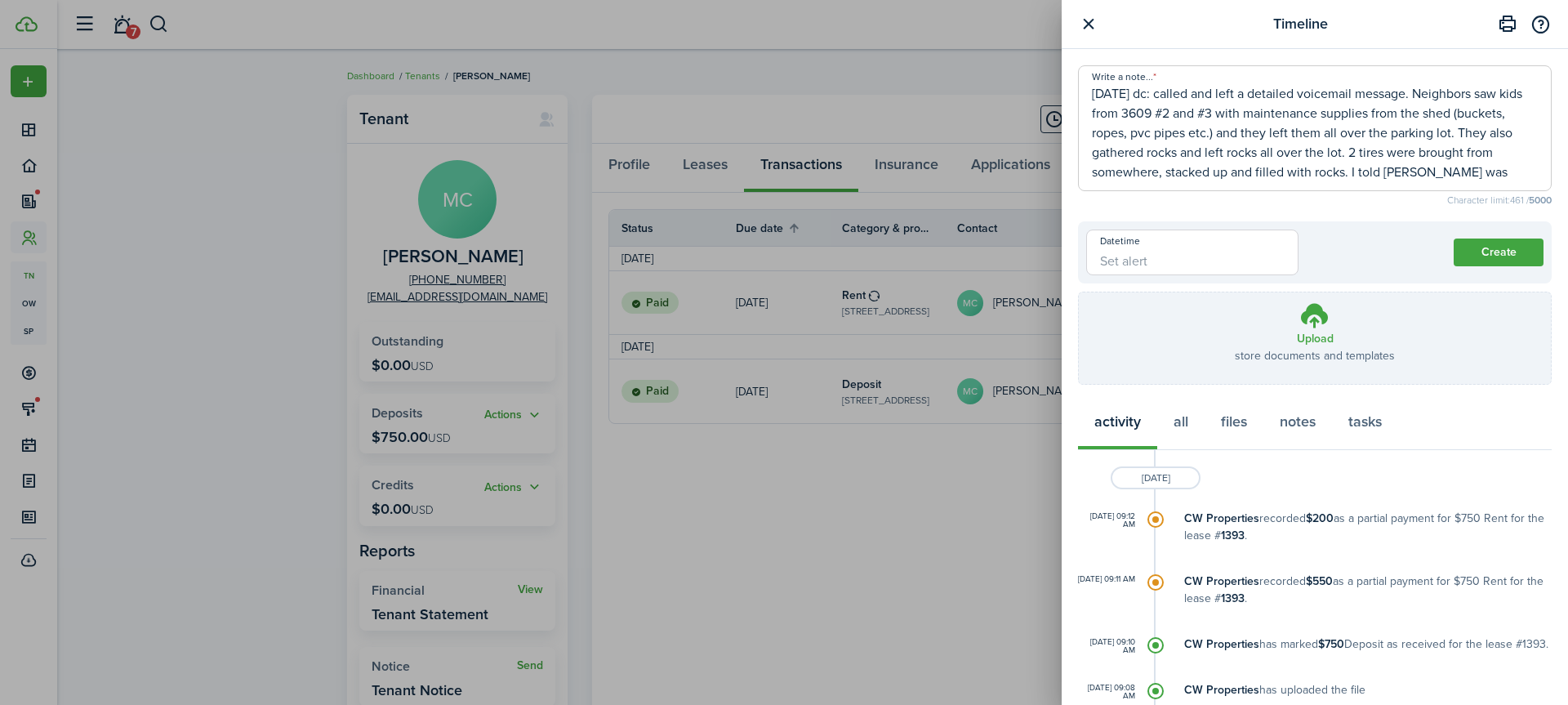
click at [1189, 258] on input "Datetime" at bounding box center [1192, 251] width 212 height 45
type textarea "[DATE] dc: called and left a detailed voicemail message. Neighbors saw kids fro…"
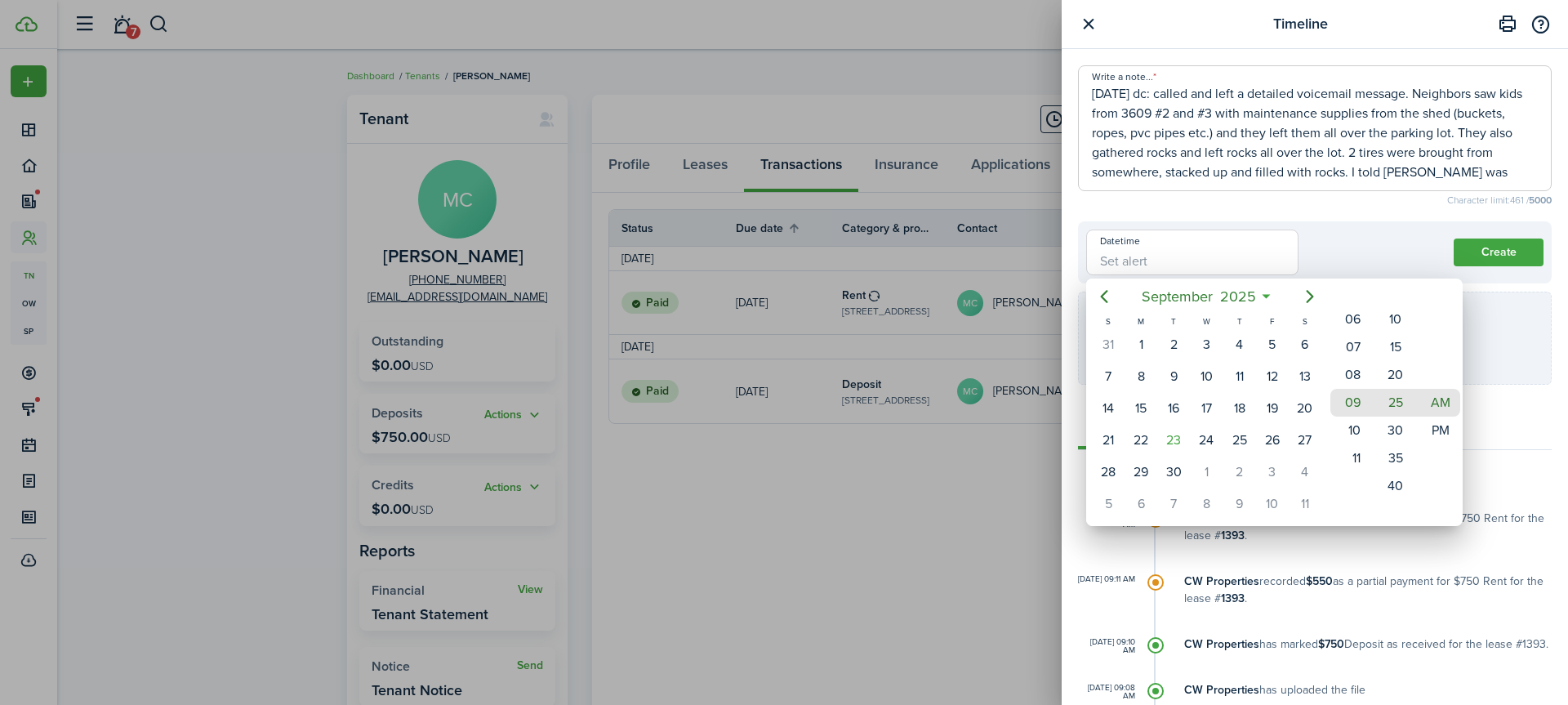
click at [1347, 235] on div at bounding box center [784, 352] width 1829 height 967
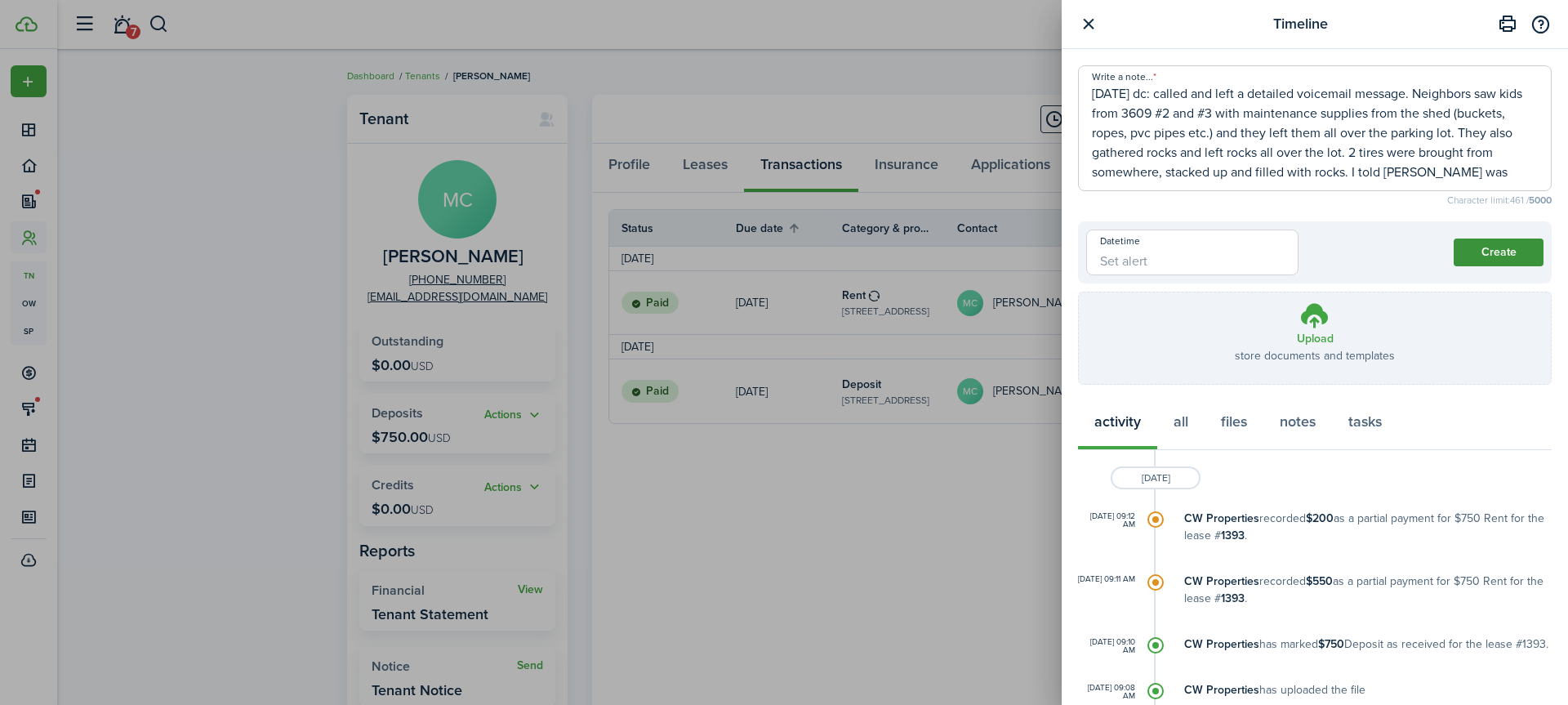
click at [1478, 253] on button "Create" at bounding box center [1498, 252] width 90 height 28
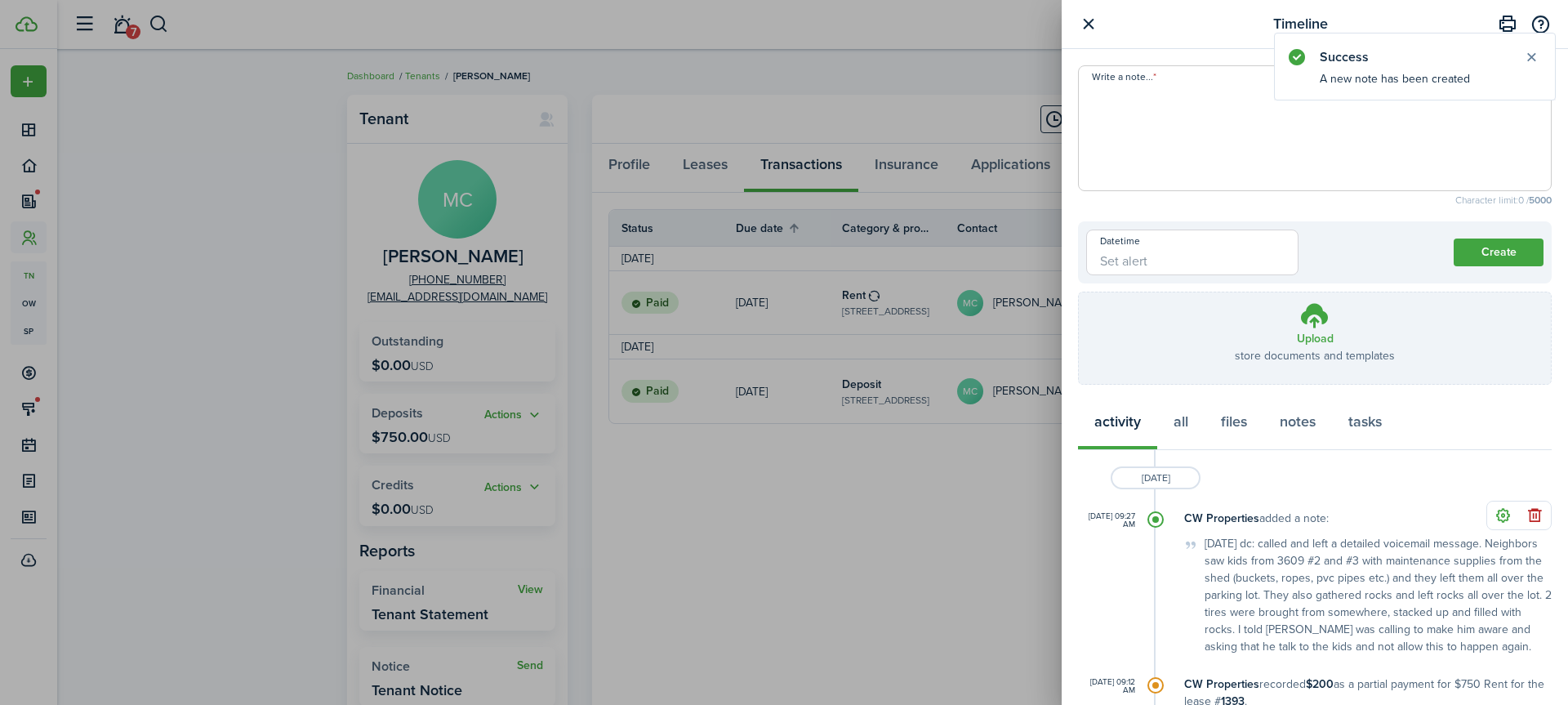
click at [1113, 104] on textarea "Write a note..." at bounding box center [1314, 134] width 472 height 98
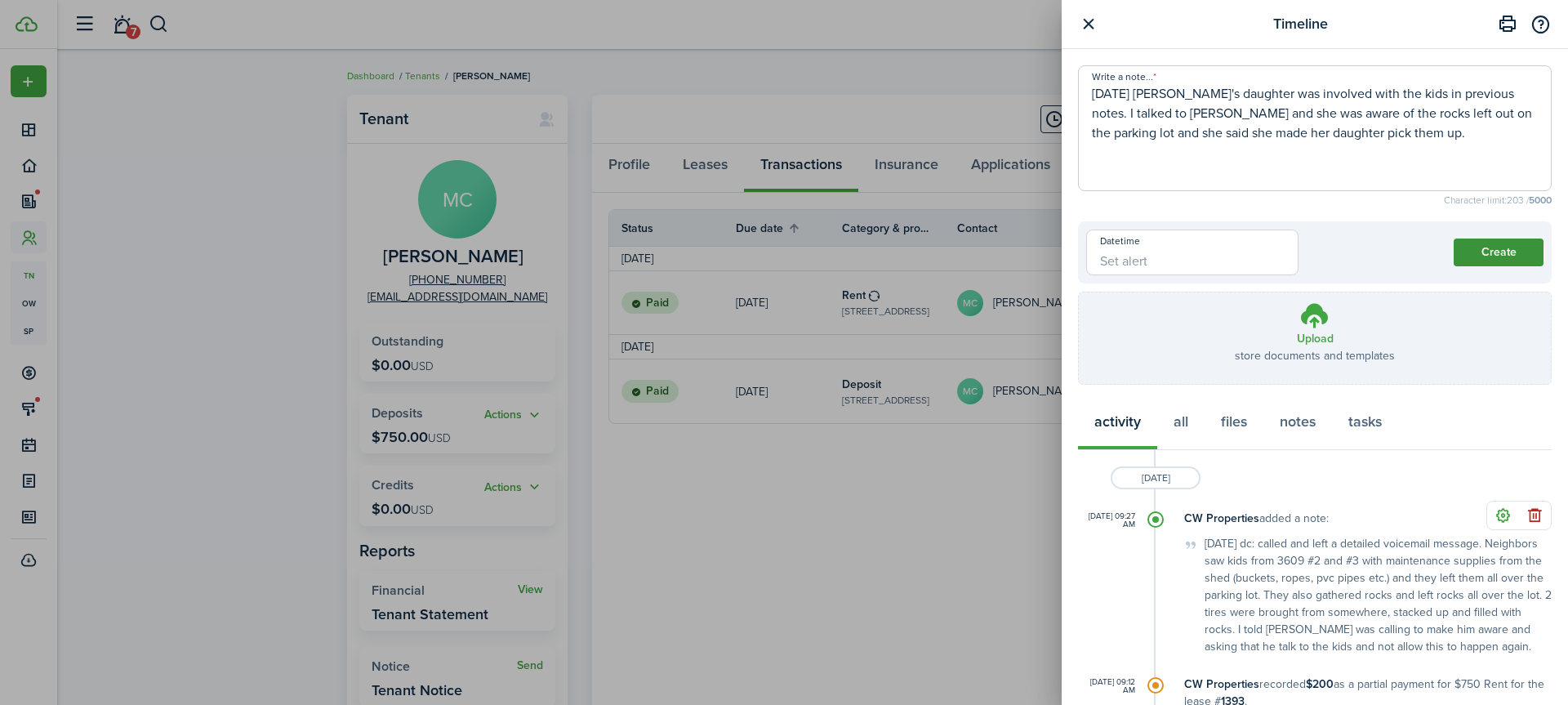
type textarea "[DATE] [PERSON_NAME]'s daughter was involved with the kids in previous notes. I…"
click at [1461, 253] on button "Create" at bounding box center [1498, 252] width 90 height 28
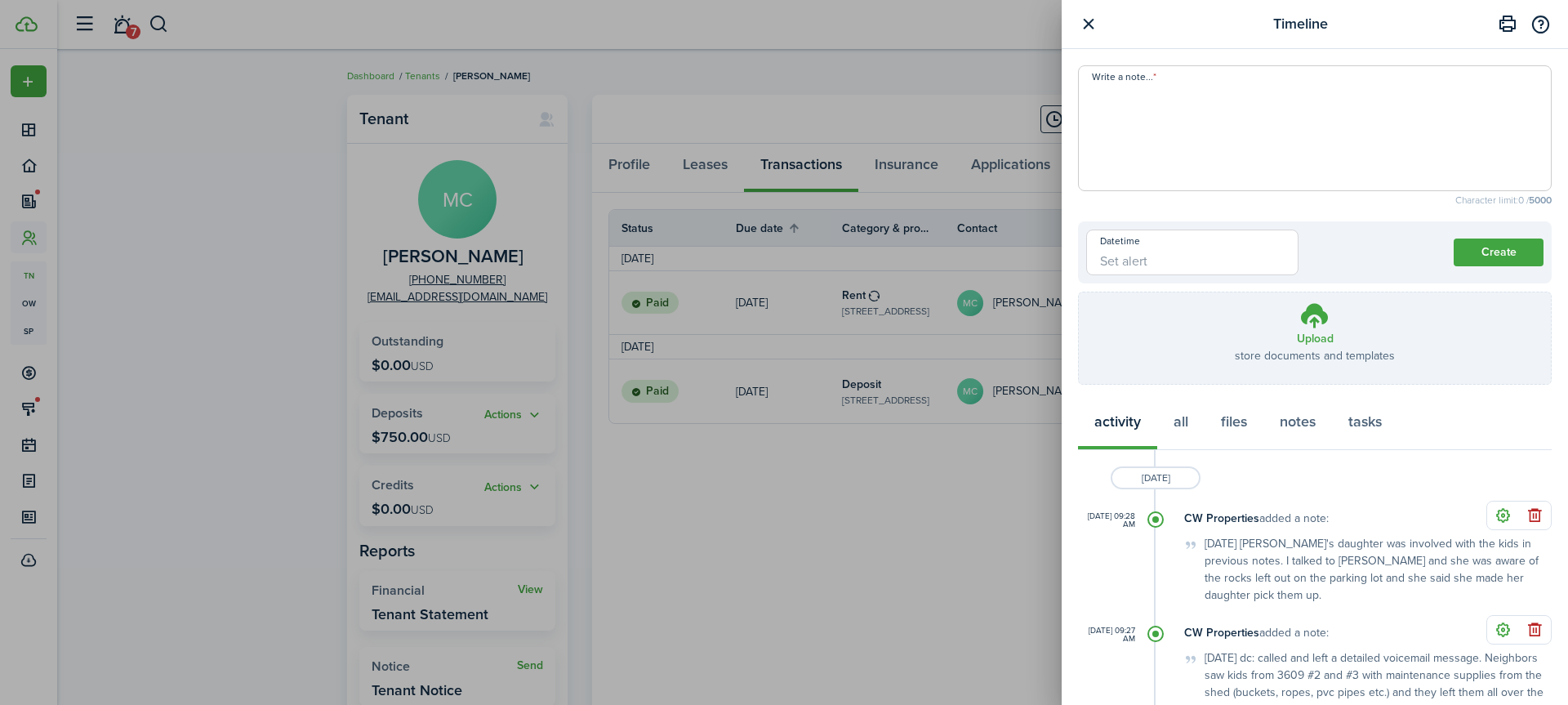
click at [195, 188] on div "Timeline Write a note... Character limit: 0 / 5000 Datetime Create Upload store…" at bounding box center [784, 352] width 1568 height 705
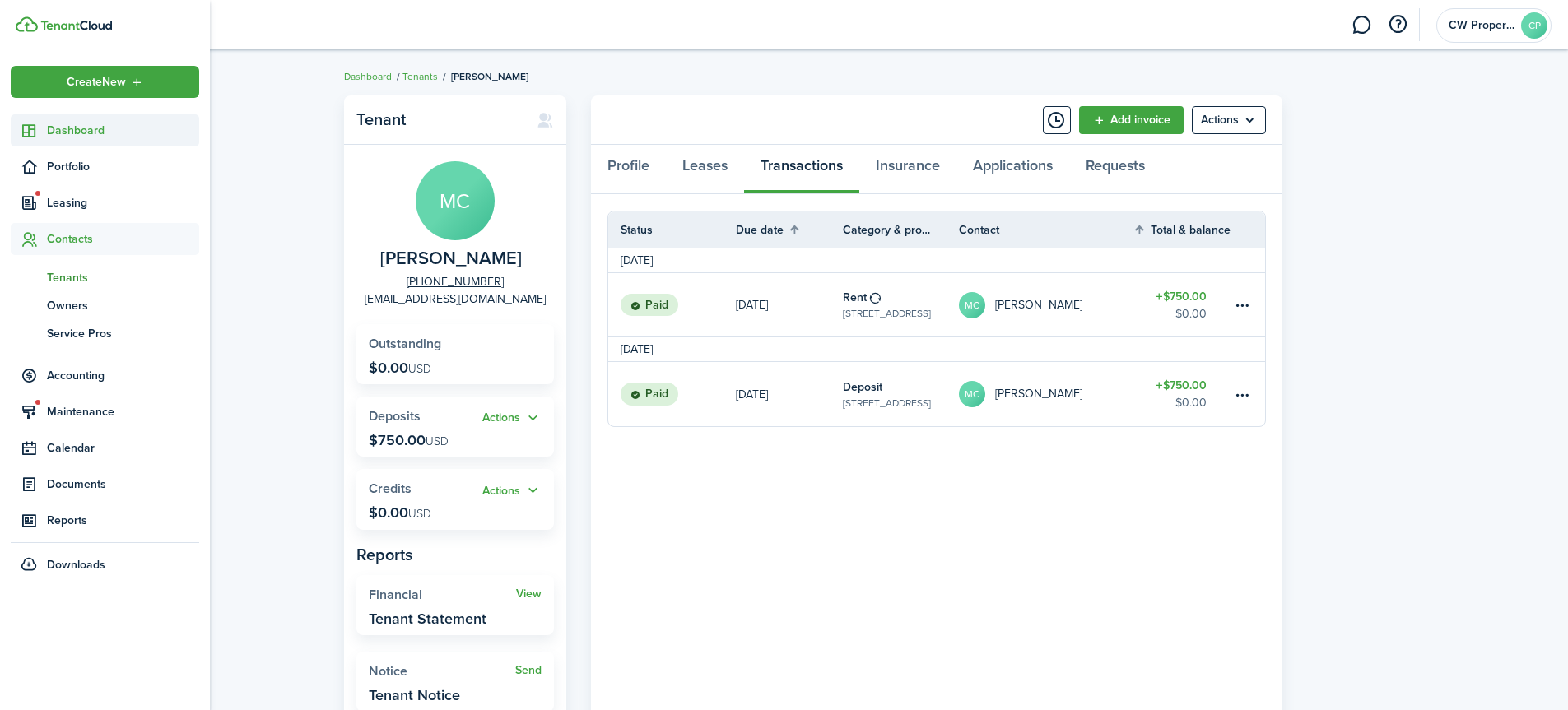
click at [93, 134] on span "Dashboard" at bounding box center [122, 130] width 152 height 17
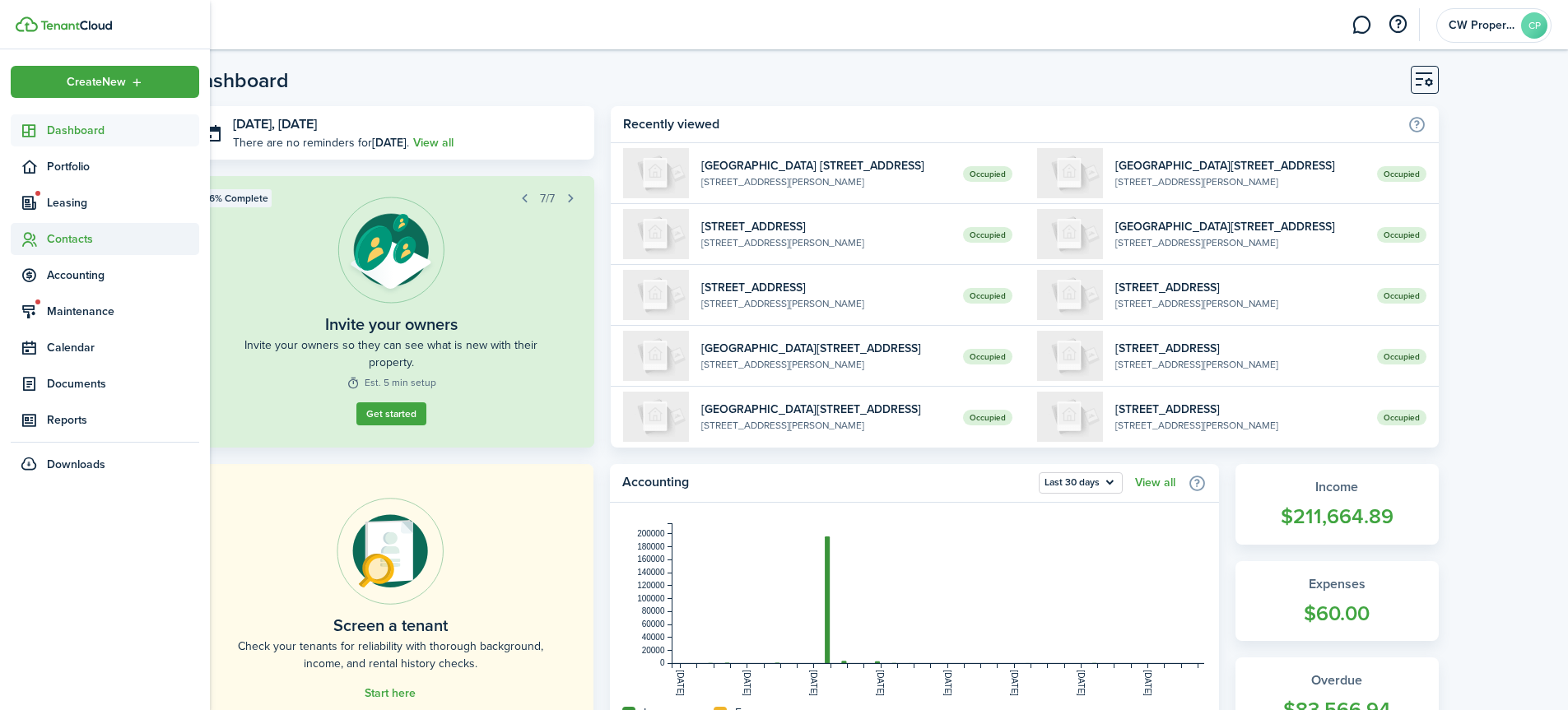
click at [79, 237] on span "Contacts" at bounding box center [122, 239] width 152 height 17
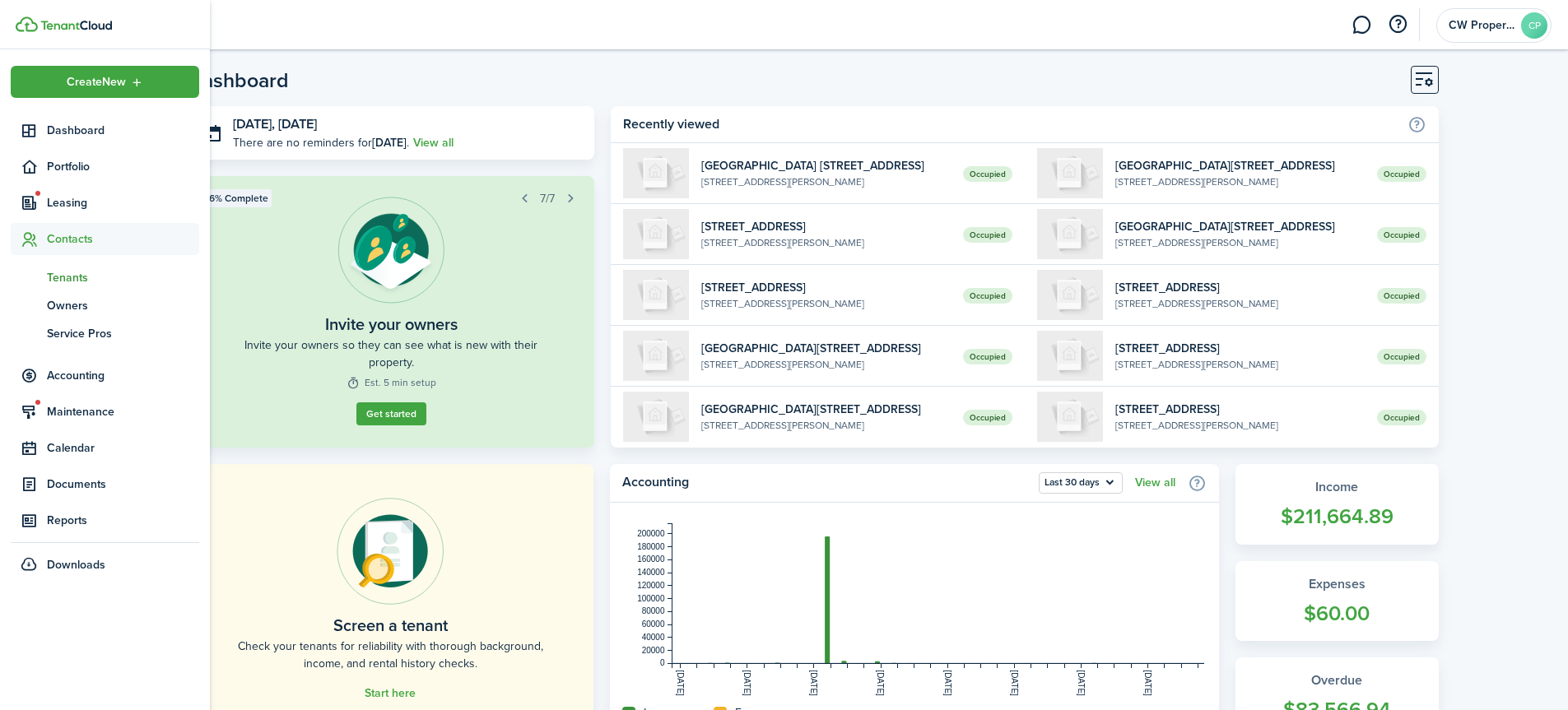
click at [84, 275] on span "Tenants" at bounding box center [122, 277] width 152 height 17
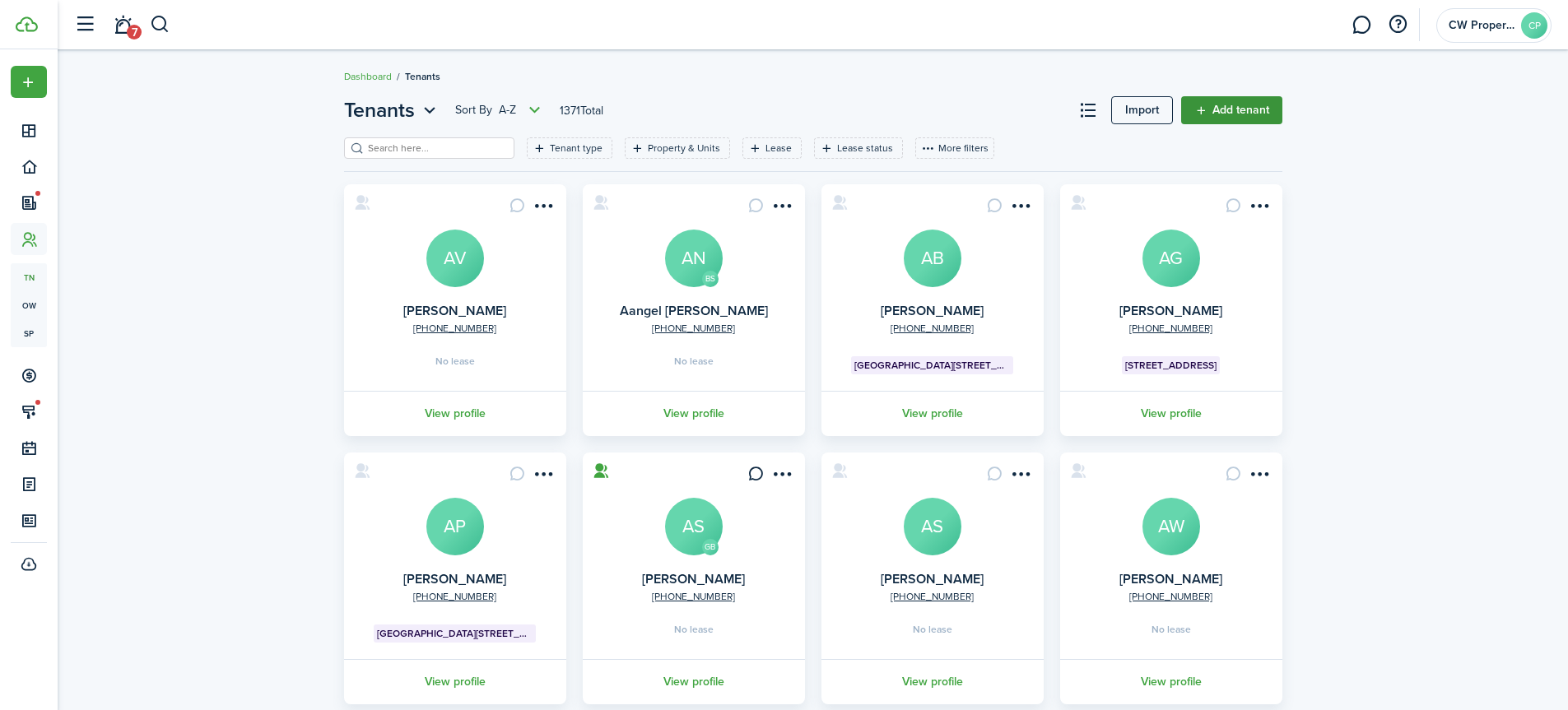
click at [1255, 109] on link "Add tenant" at bounding box center [1232, 110] width 101 height 28
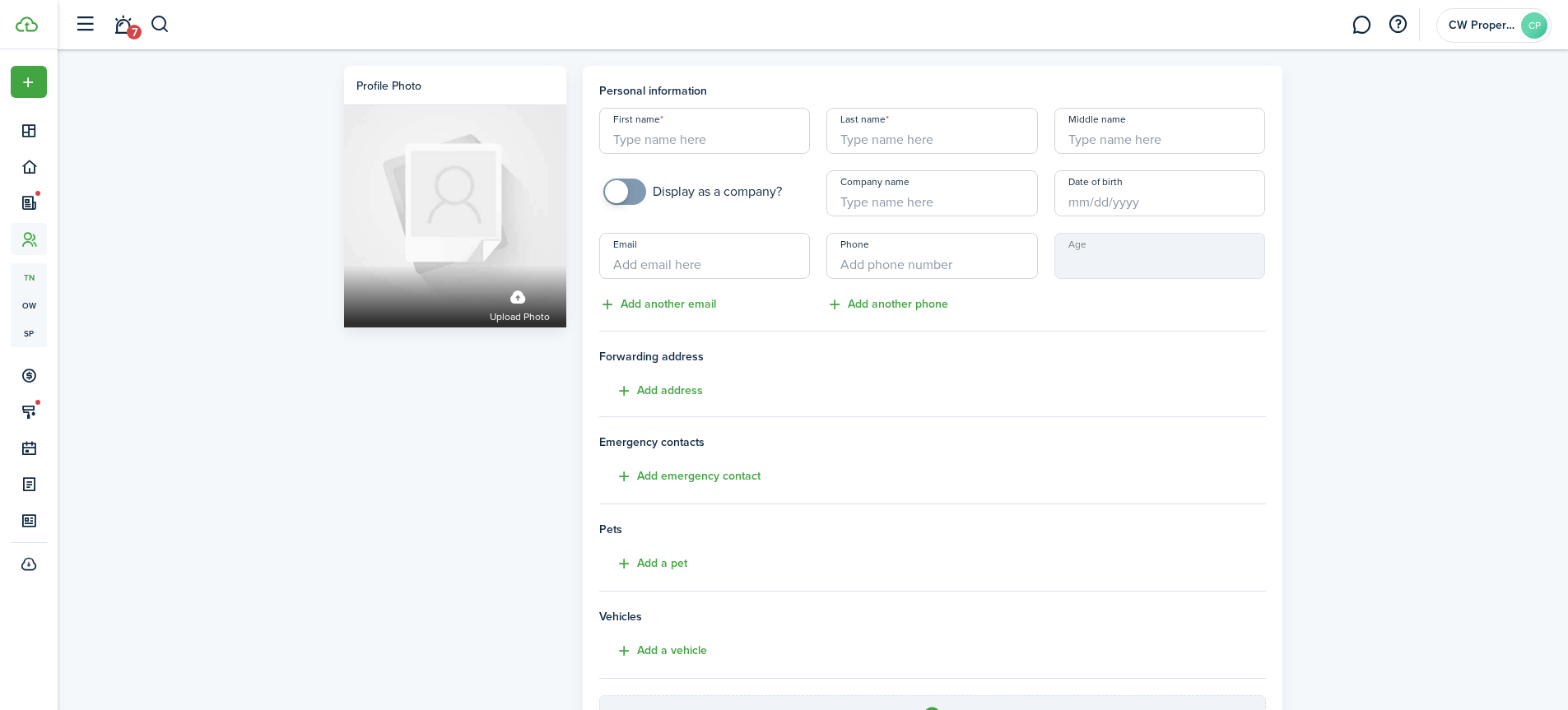
click at [734, 142] on input "First name" at bounding box center [705, 130] width 211 height 46
type input "Elette"
click at [952, 133] on input "Last name" at bounding box center [932, 130] width 211 height 46
click at [1087, 204] on input "Date of birth" at bounding box center [1160, 192] width 211 height 46
type input "[PERSON_NAME]"
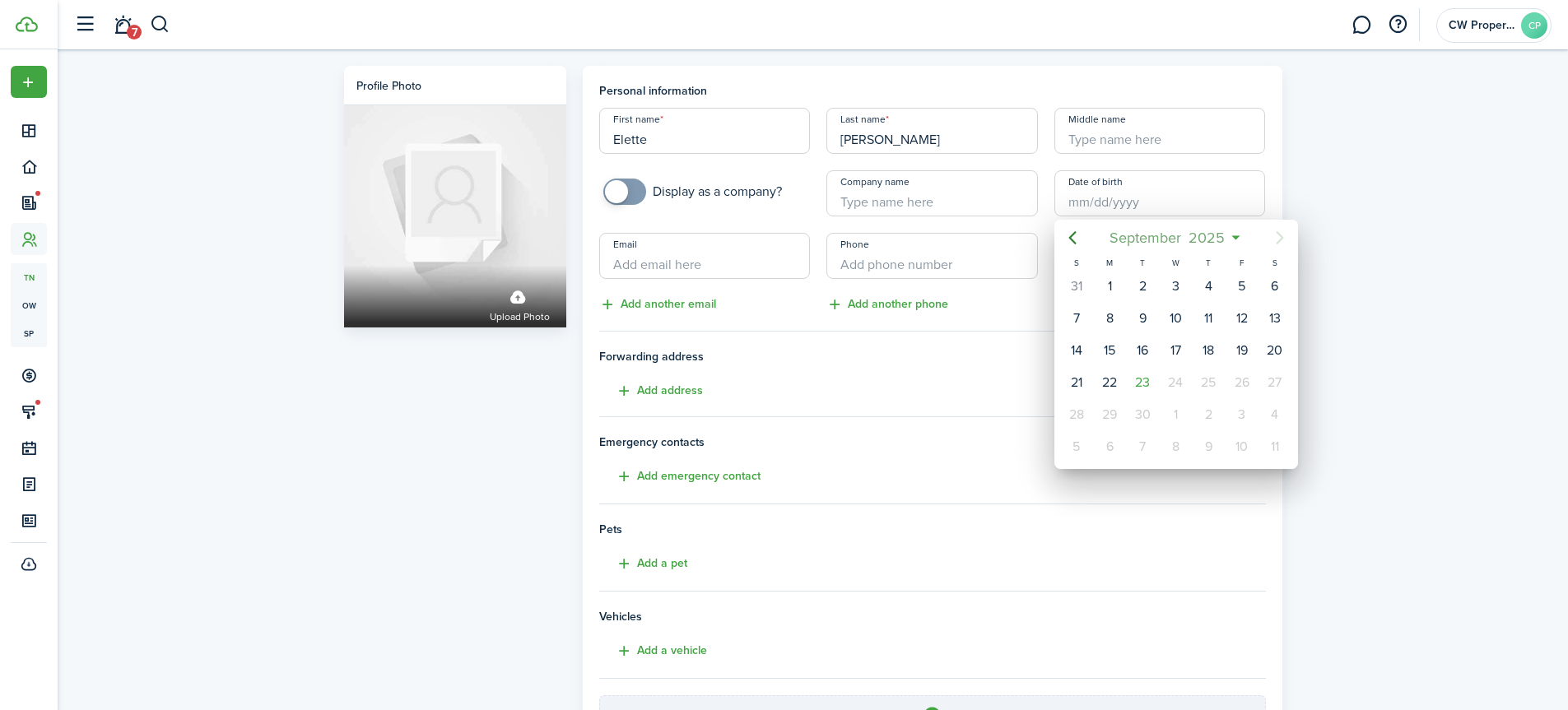
click at [1143, 235] on span "September" at bounding box center [1146, 238] width 79 height 30
click at [1174, 240] on span "2025" at bounding box center [1167, 238] width 44 height 30
click at [1075, 235] on icon "Previous page" at bounding box center [1072, 237] width 20 height 20
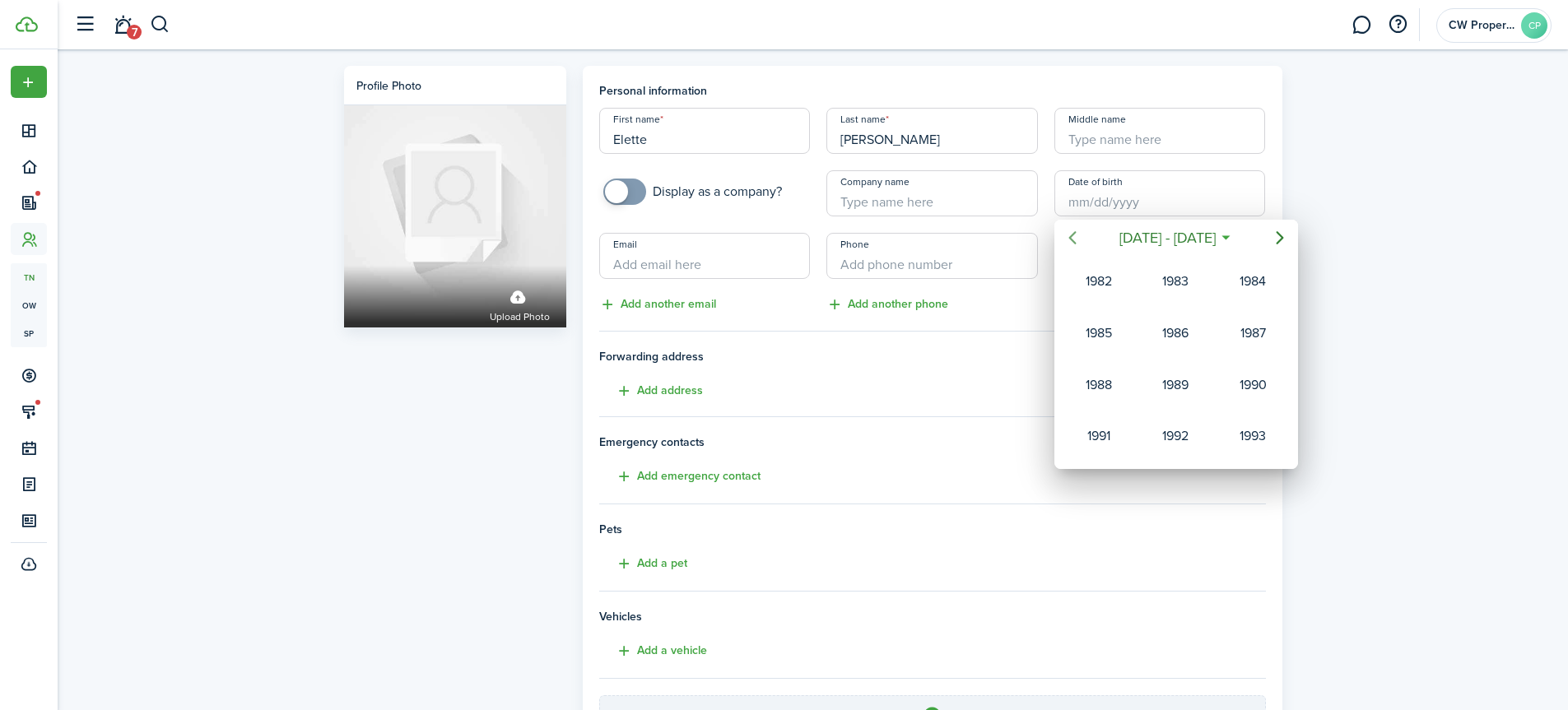
click at [1075, 235] on icon "Previous page" at bounding box center [1072, 237] width 20 height 20
click at [1252, 438] on div "1969" at bounding box center [1252, 436] width 59 height 26
click at [1183, 284] on div "Feb" at bounding box center [1175, 281] width 59 height 26
click at [1107, 371] on div "17" at bounding box center [1109, 382] width 24 height 24
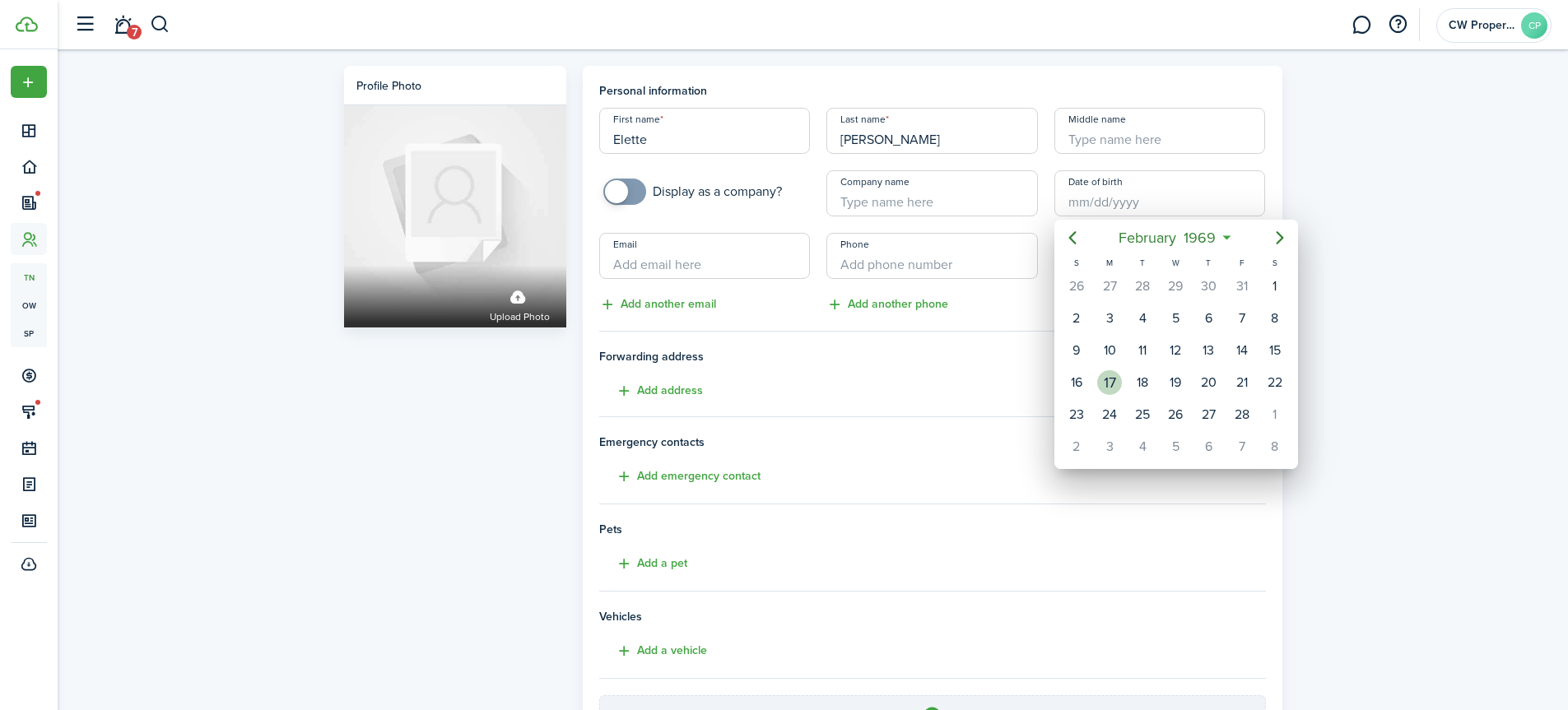
type input "[DATE]"
type input "56"
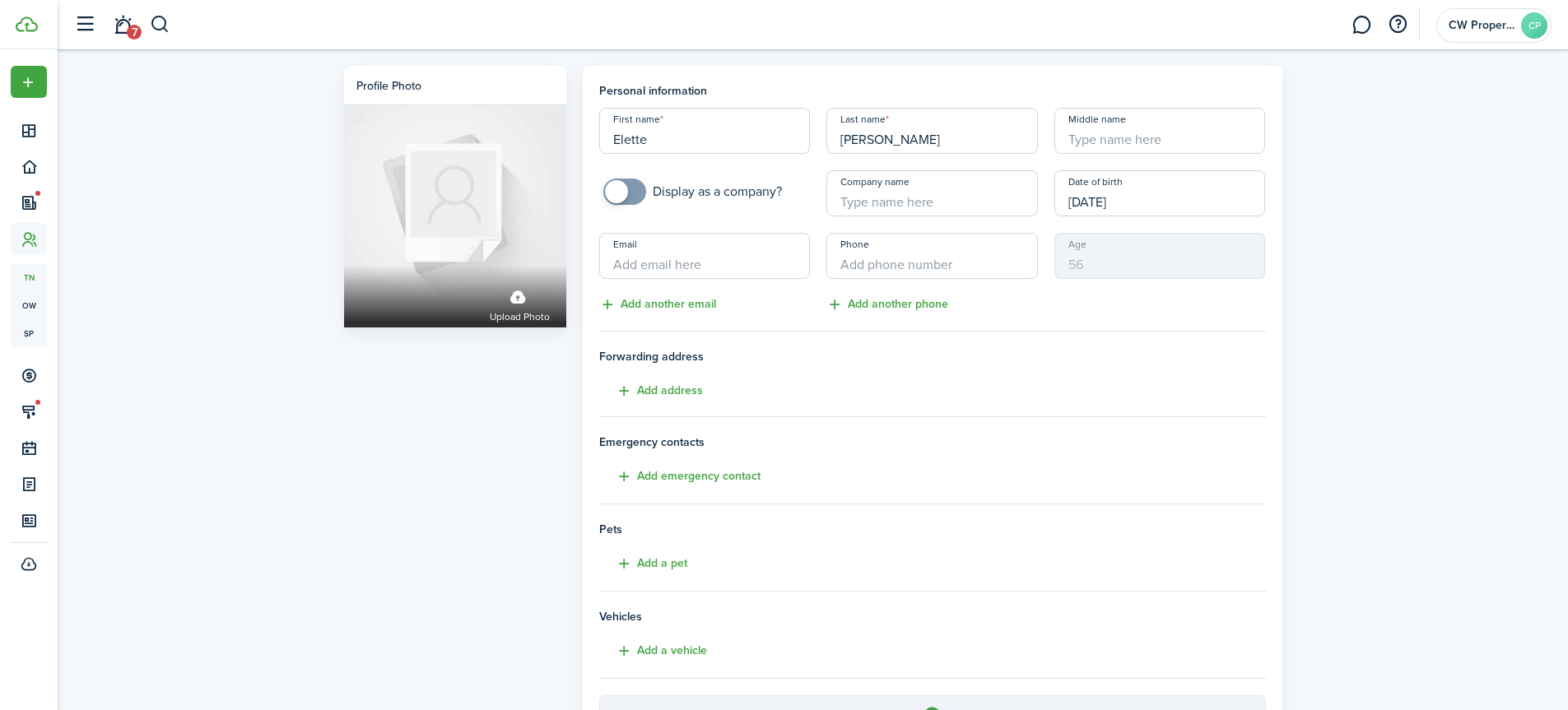
click at [700, 263] on input "Email" at bounding box center [705, 255] width 211 height 46
type input "[EMAIL_ADDRESS][DOMAIN_NAME]"
click at [873, 263] on input "+1" at bounding box center [932, 255] width 211 height 46
drag, startPoint x: 927, startPoint y: 260, endPoint x: 858, endPoint y: 258, distance: 69.0
click at [858, 258] on input "[PHONE_NUMBER]" at bounding box center [932, 255] width 211 height 46
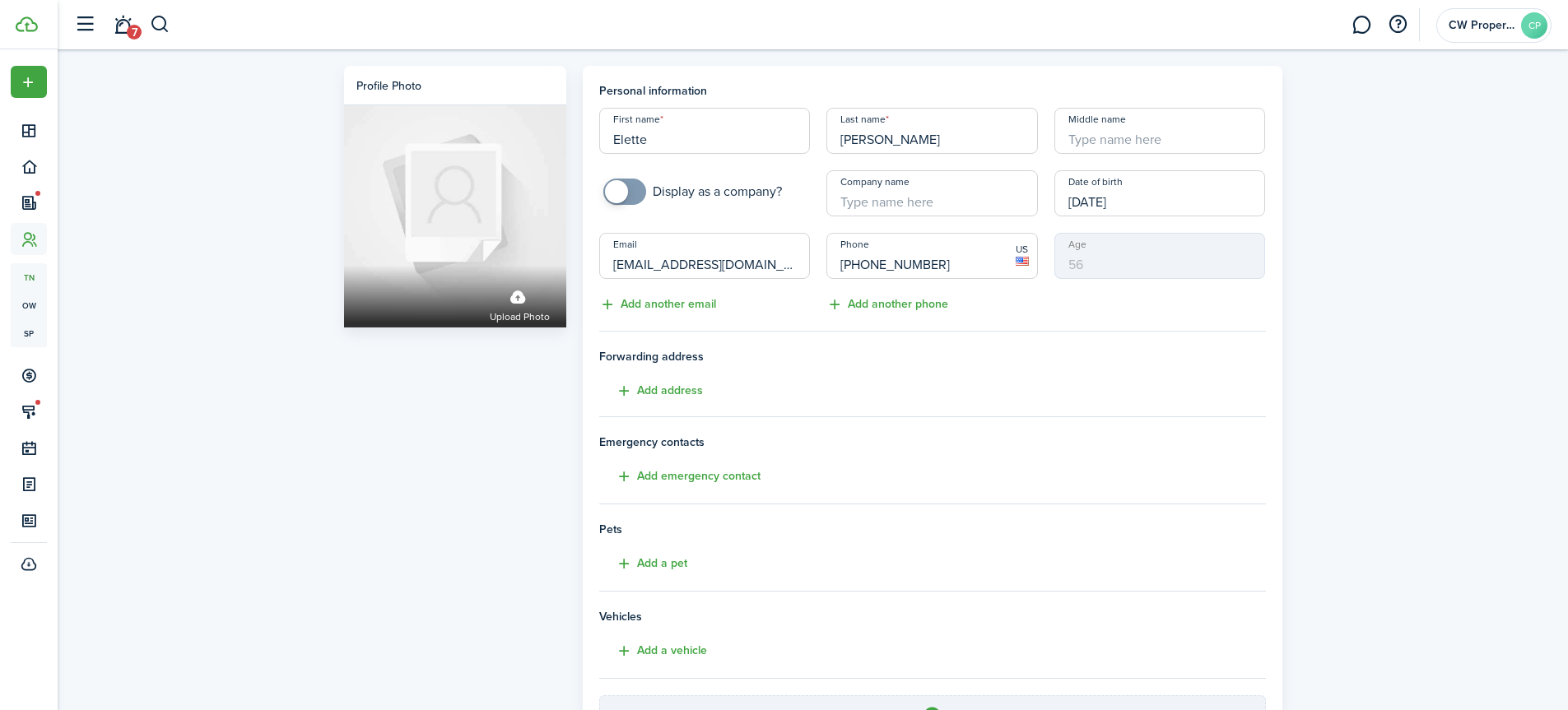
type input "[PHONE_NUMBER]"
click at [1009, 390] on h4 "Forwarding address Add address" at bounding box center [932, 375] width 666 height 52
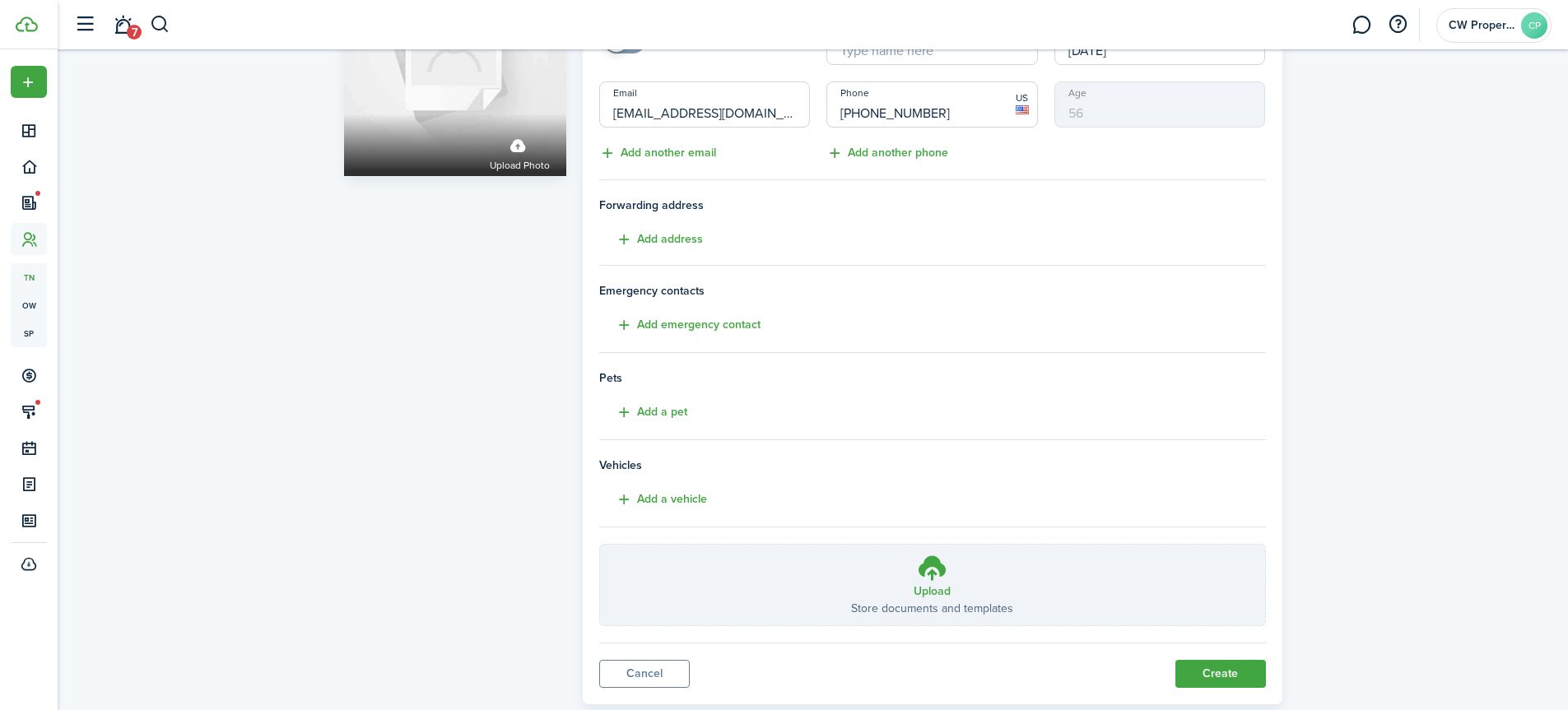
scroll to position [164, 0]
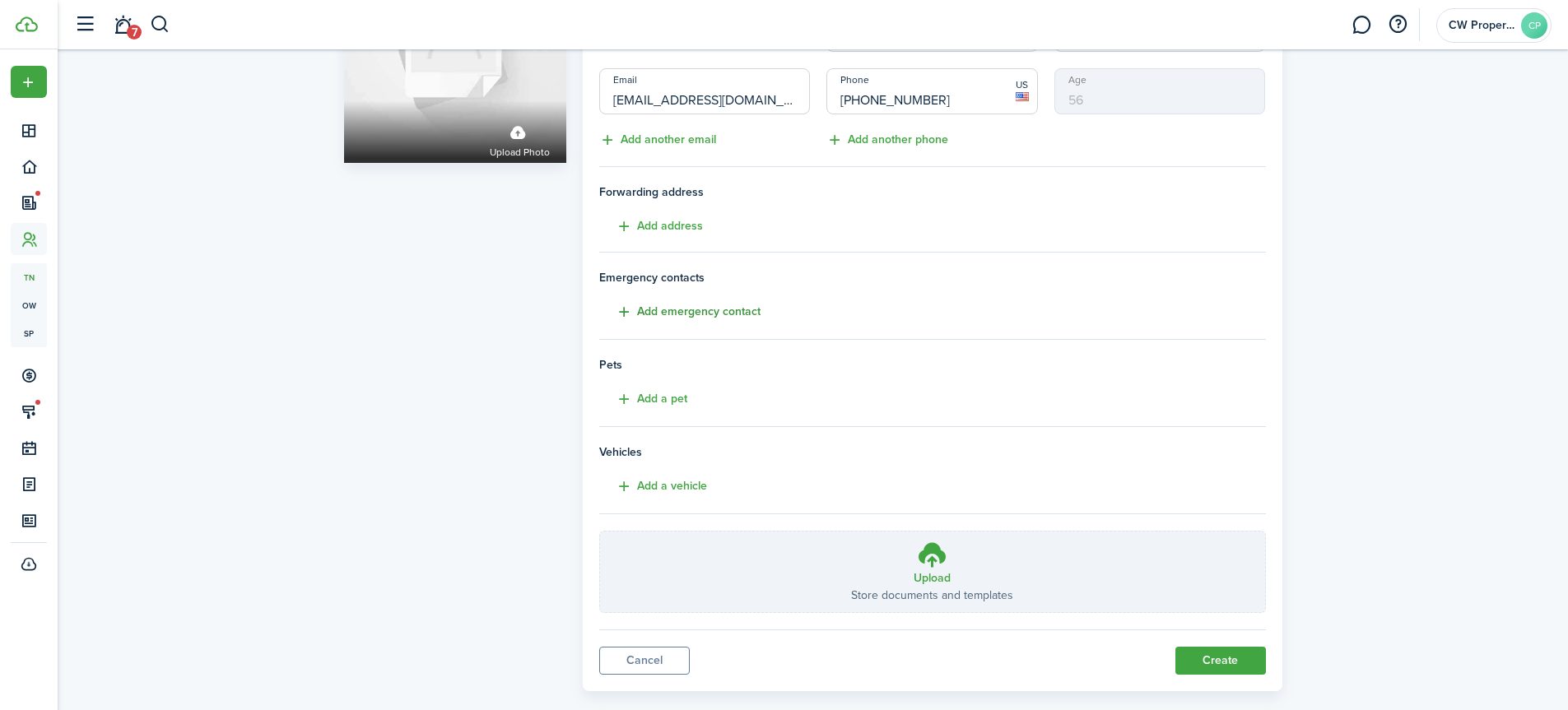
click at [749, 311] on button "Add emergency contact" at bounding box center [679, 312] width 162 height 19
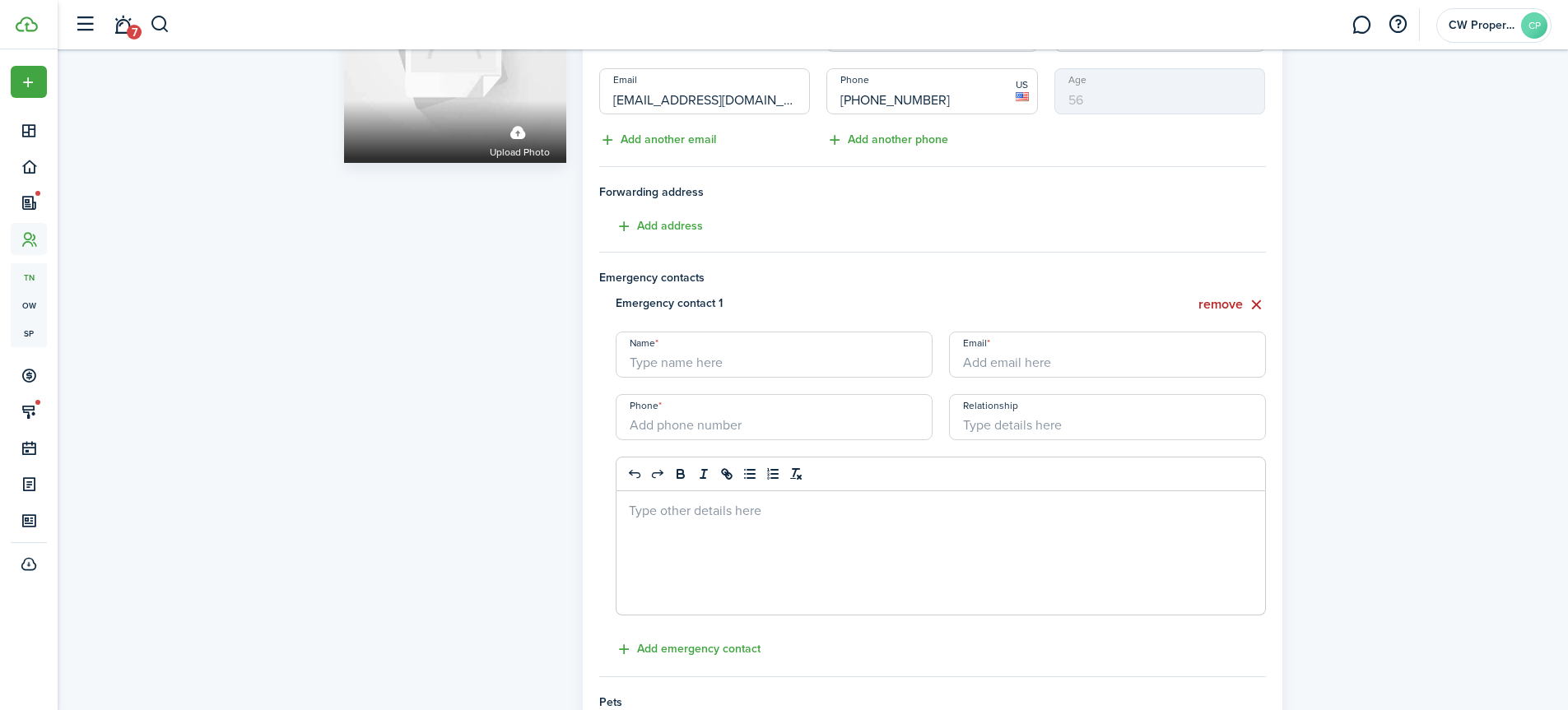
click at [748, 355] on input "Name" at bounding box center [774, 354] width 317 height 46
type input "[PERSON_NAME]"
click at [993, 365] on input "Email" at bounding box center [1106, 354] width 317 height 46
type input "[EMAIL_ADDRESS][DOMAIN_NAME]"
click at [756, 420] on input "+1" at bounding box center [774, 417] width 317 height 46
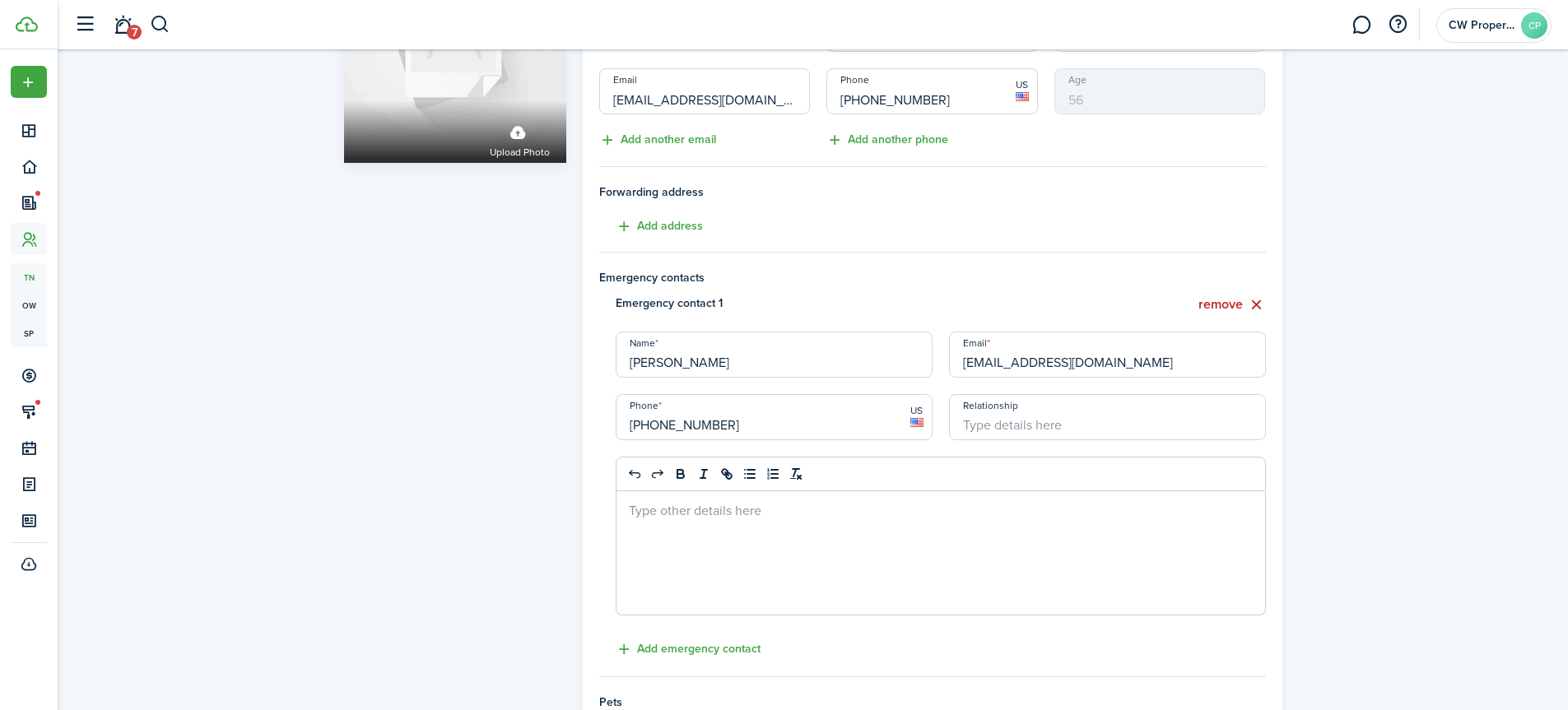
type input "[PHONE_NUMBER]"
click at [1023, 427] on input "Relationship" at bounding box center [1106, 417] width 317 height 46
type input "Friend"
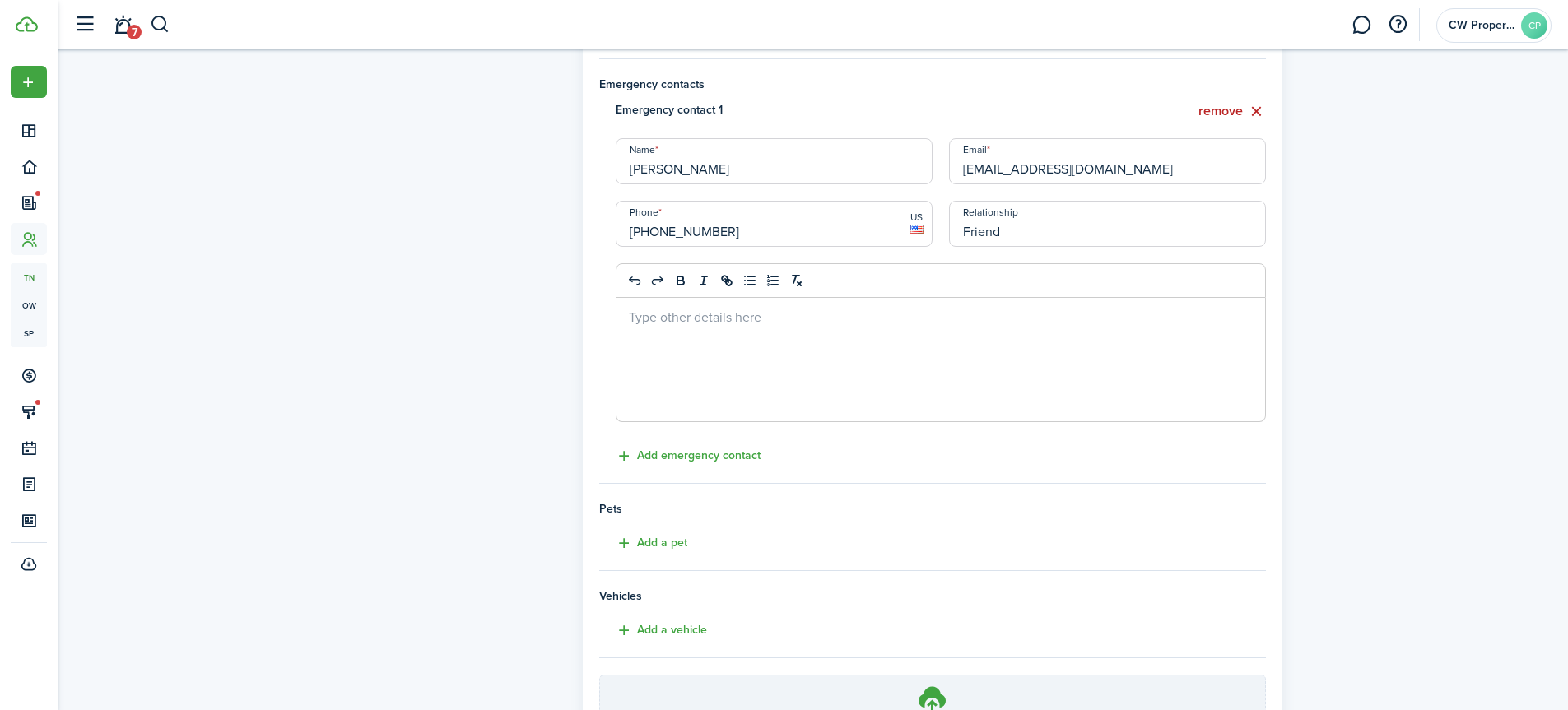
scroll to position [528, 0]
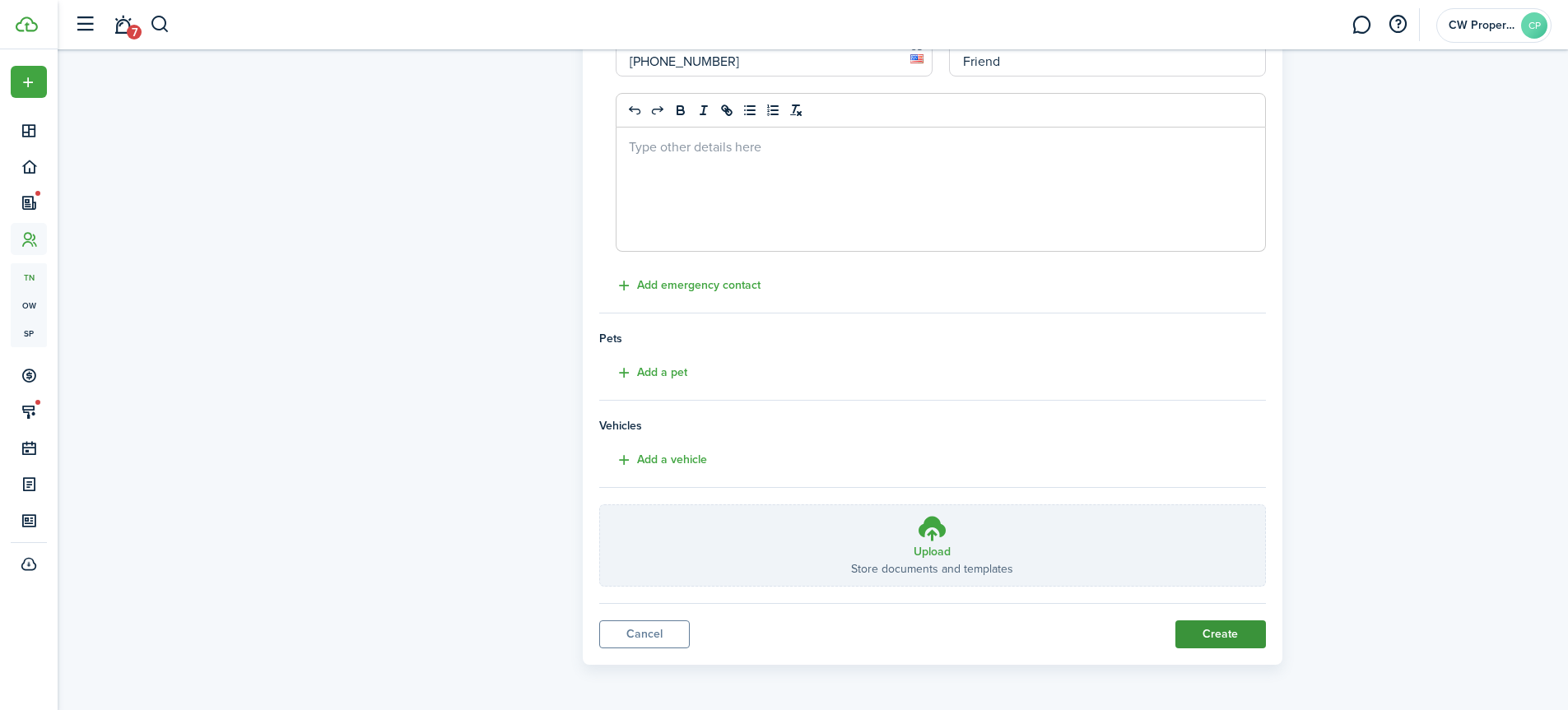
click at [1188, 635] on button "Create" at bounding box center [1220, 634] width 91 height 28
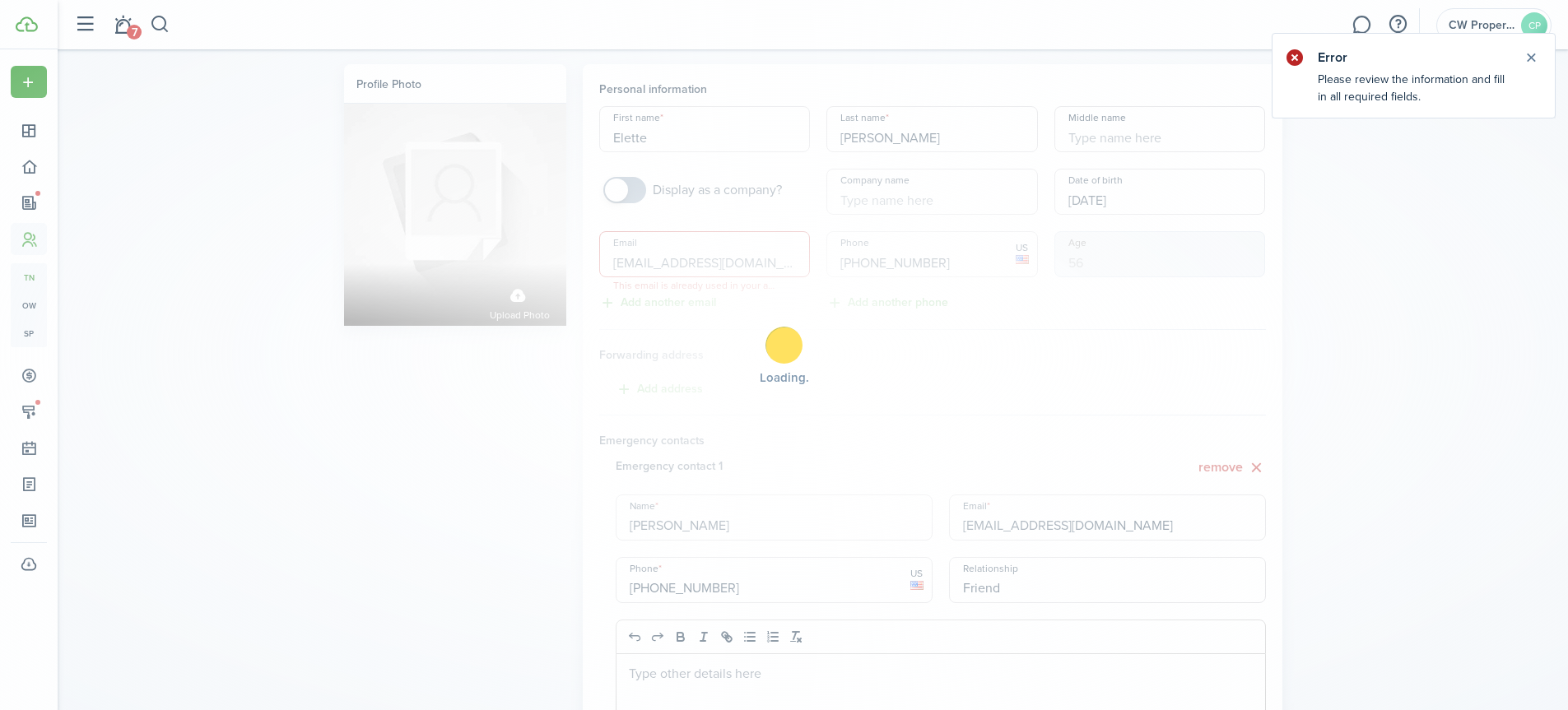
scroll to position [0, 0]
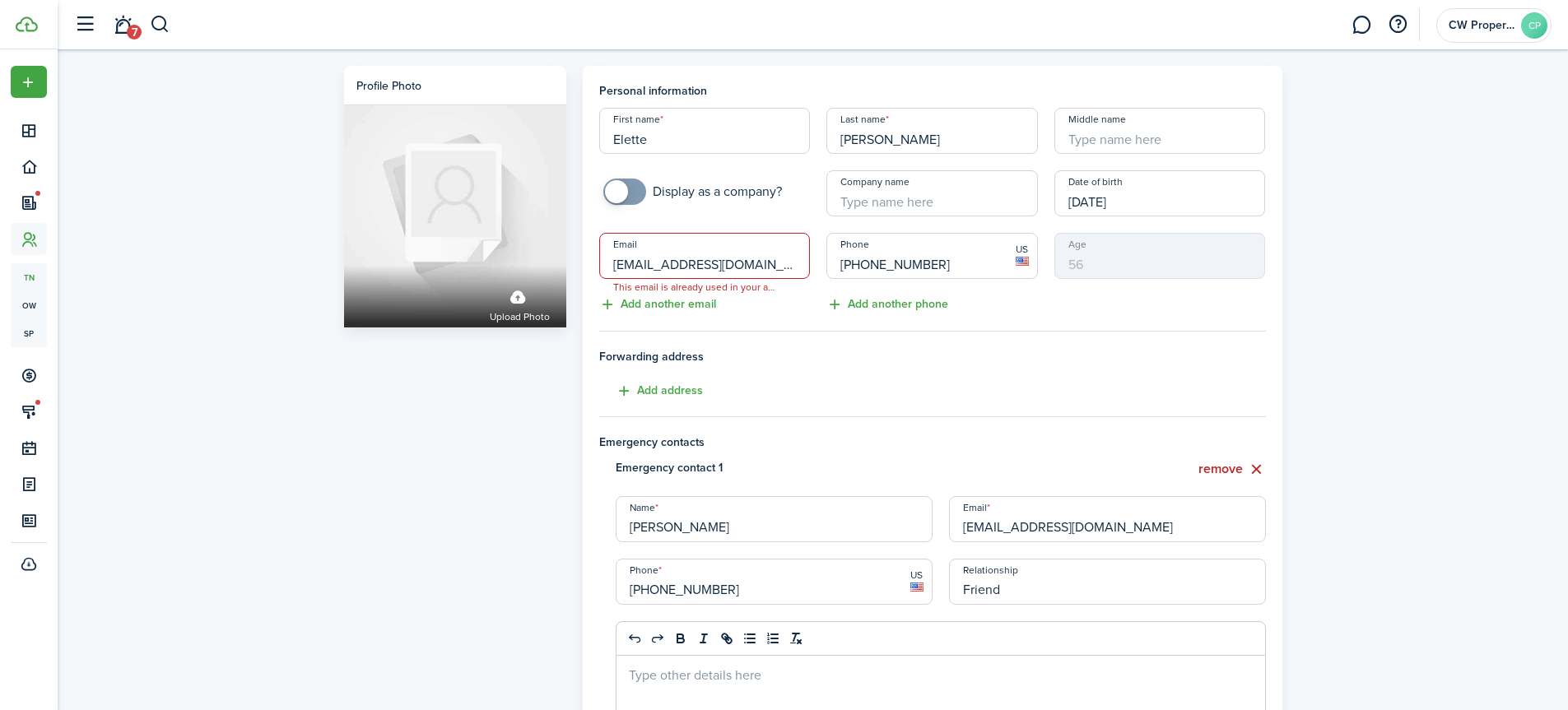
click at [761, 289] on span "This email is already used in your account." at bounding box center [694, 288] width 190 height 17
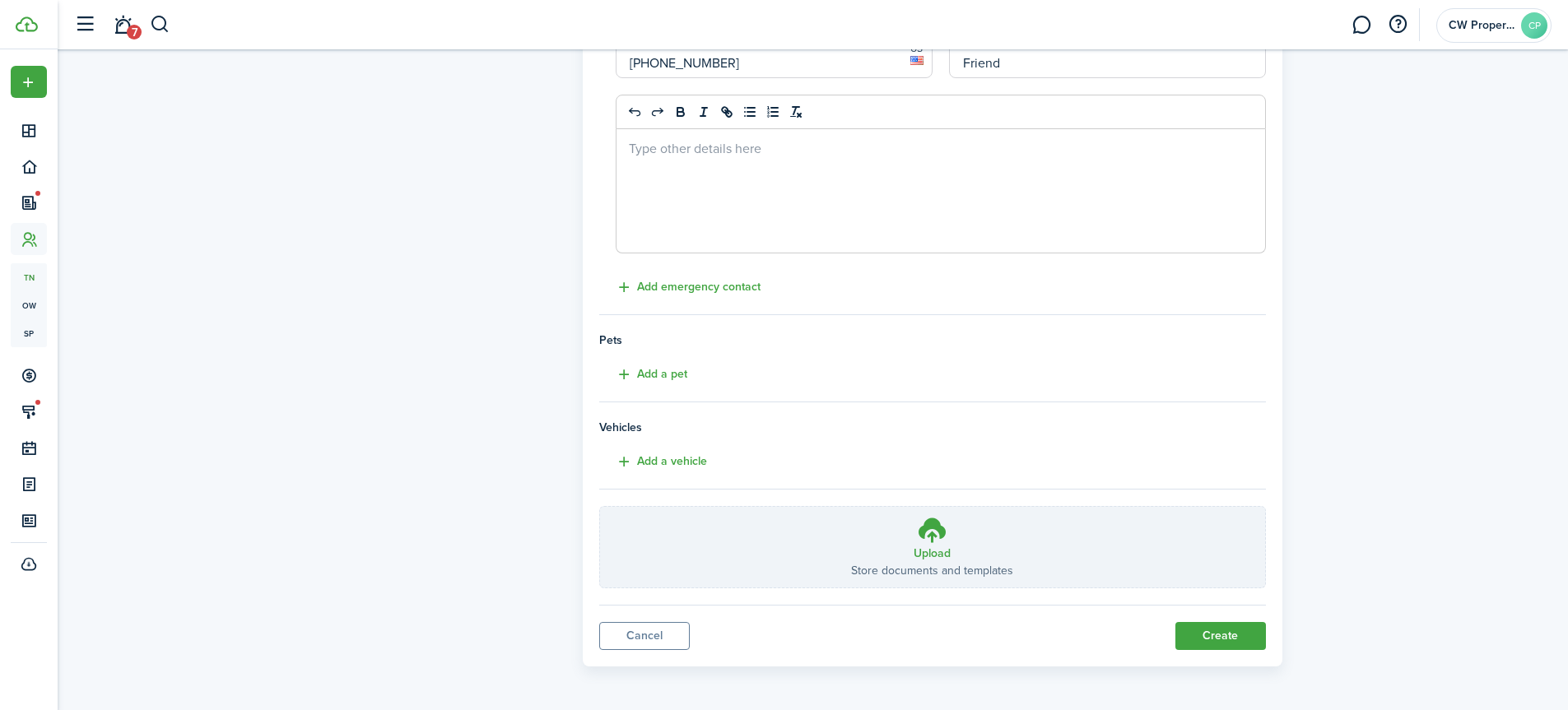
scroll to position [528, 0]
click at [923, 548] on h3 "Upload" at bounding box center [933, 551] width 37 height 17
click at [600, 505] on input "Upload Store documents and templates Choose file" at bounding box center [600, 505] width 0 height 0
click at [1186, 632] on button "Create" at bounding box center [1220, 634] width 91 height 28
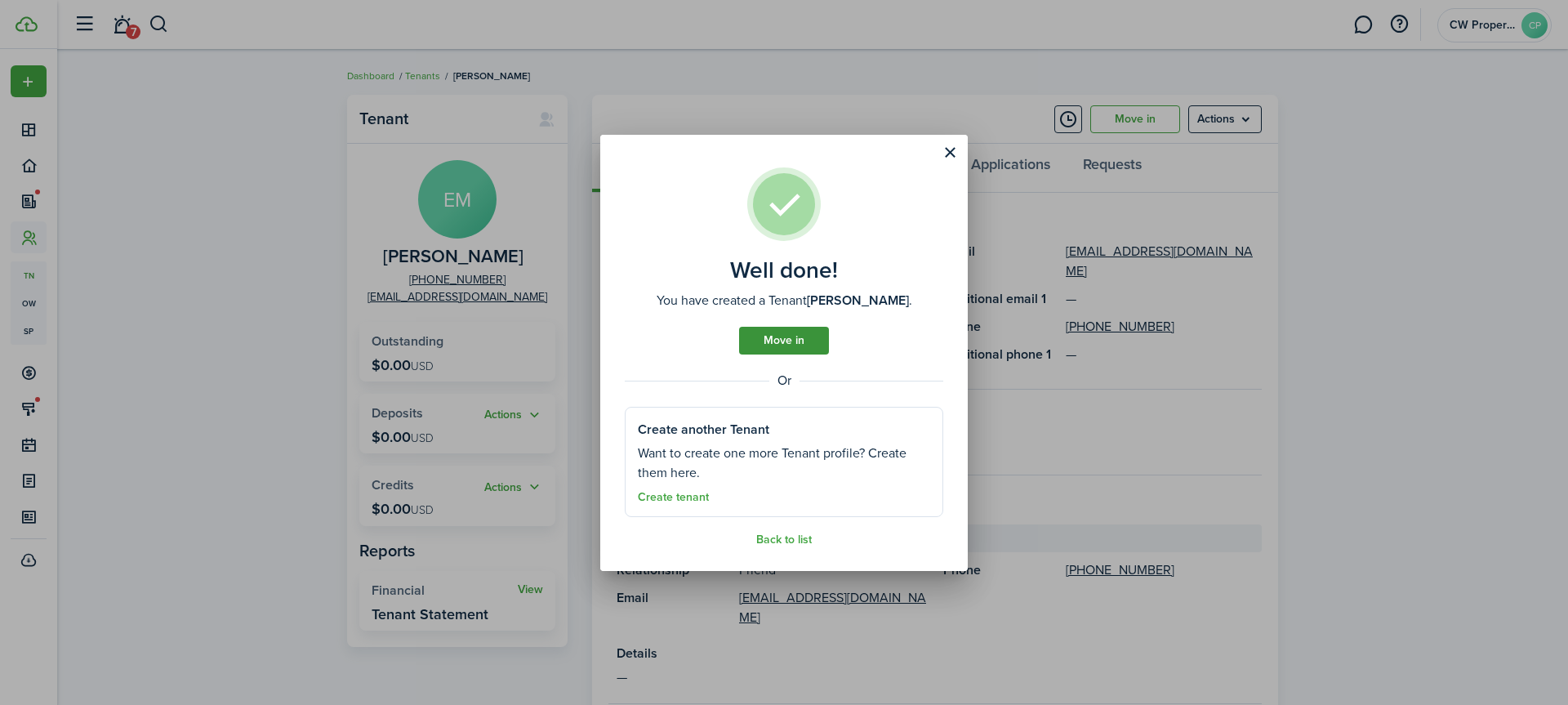
click at [767, 337] on link "Move in" at bounding box center [784, 340] width 90 height 28
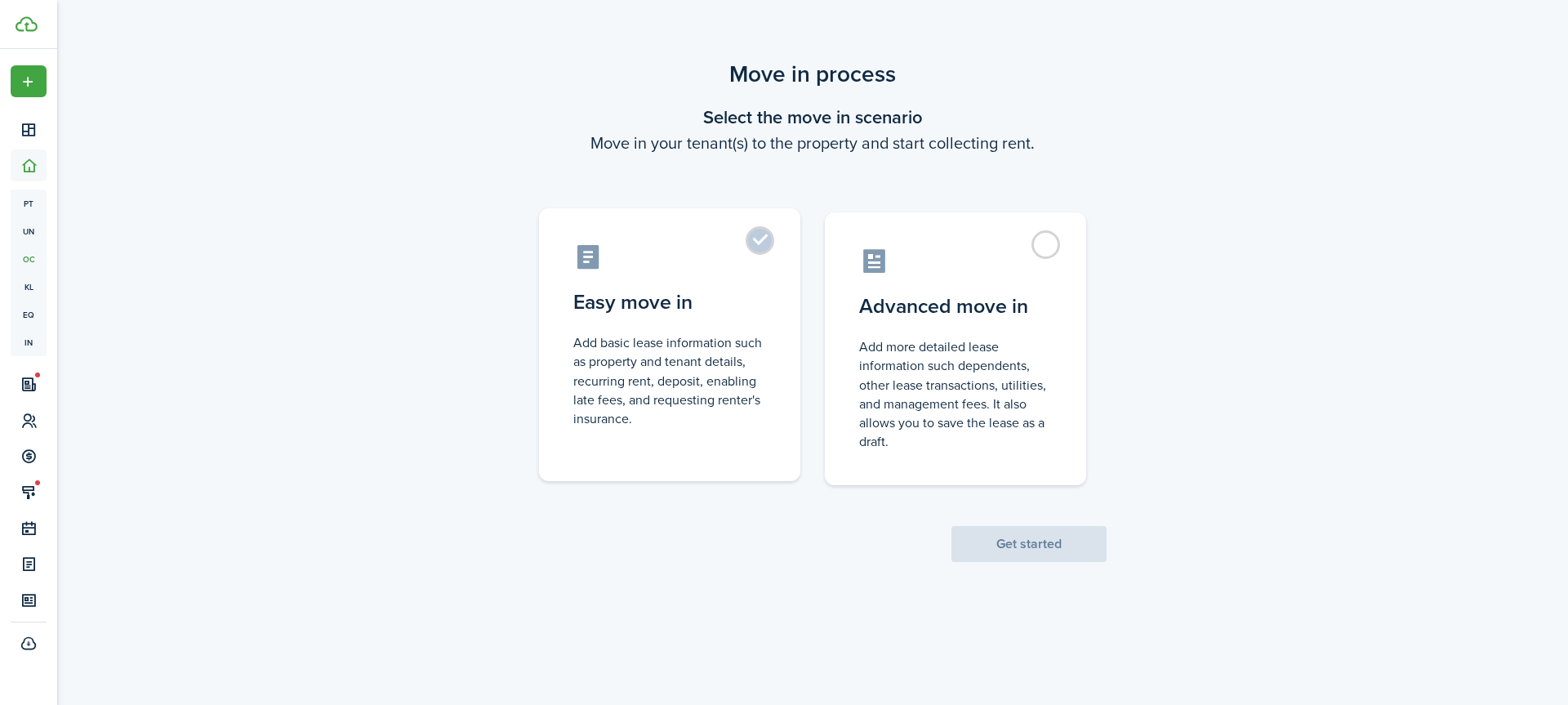
click at [760, 237] on label "Easy move in Add basic lease information such as property and tenant details, r…" at bounding box center [669, 345] width 261 height 273
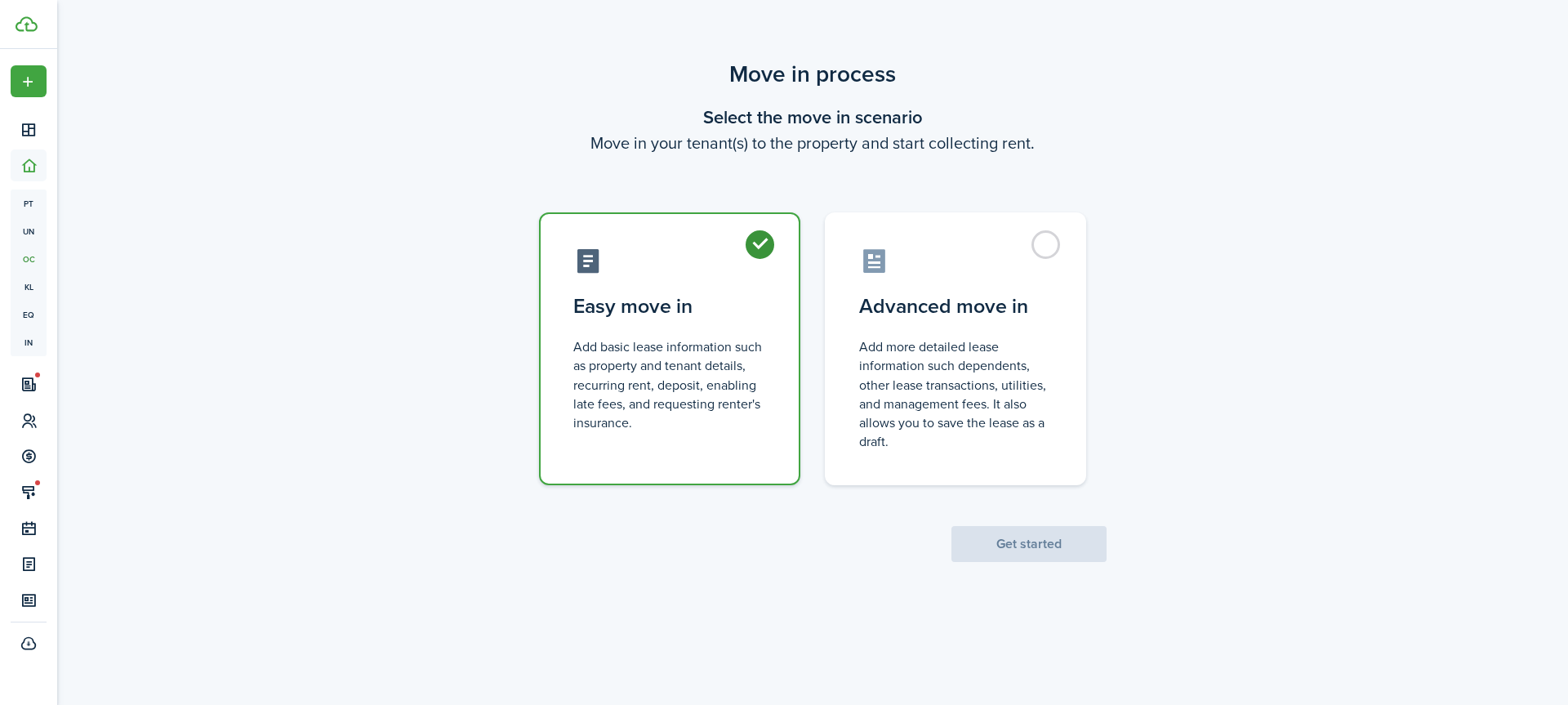
radio input "true"
click at [1011, 559] on button "Get started" at bounding box center [1028, 544] width 155 height 36
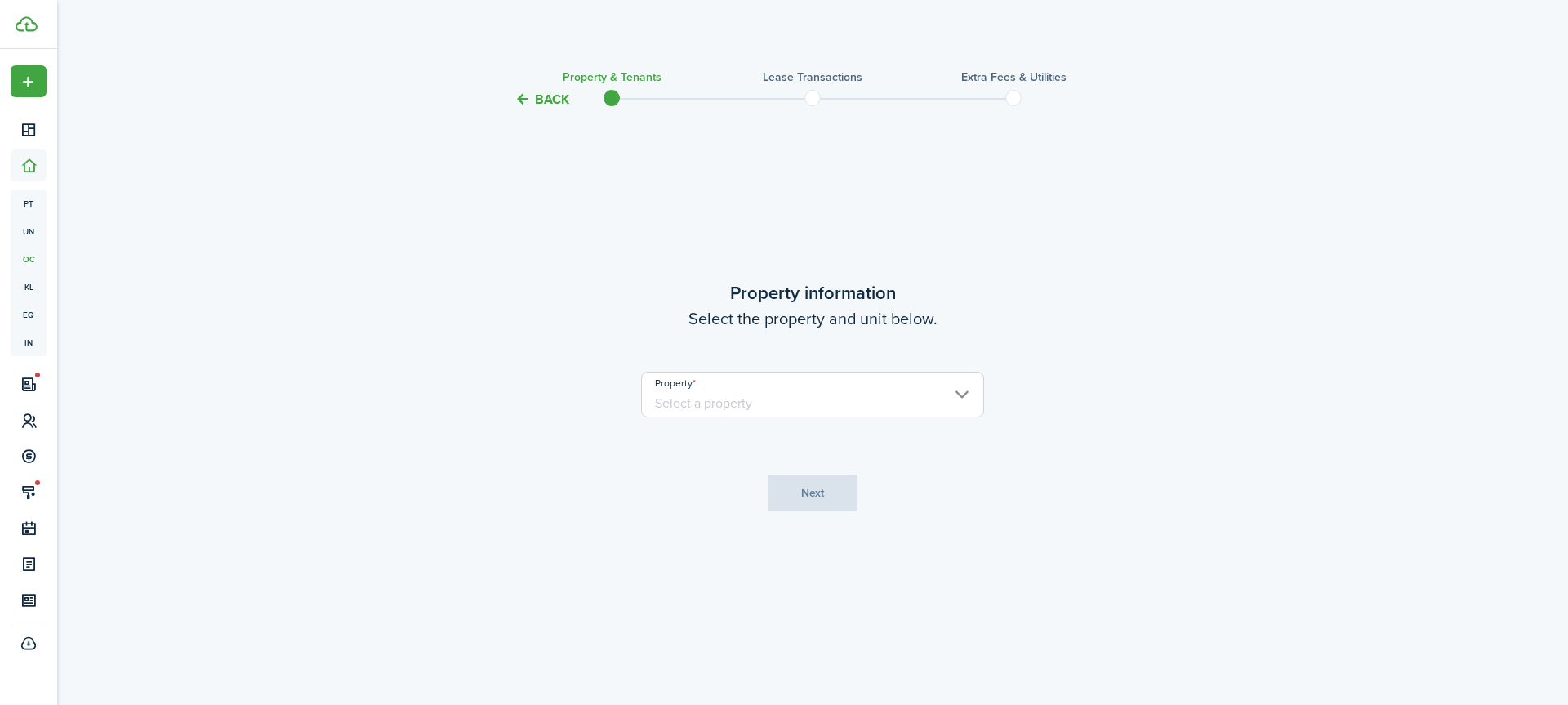
click at [826, 402] on input "Property" at bounding box center [812, 394] width 343 height 45
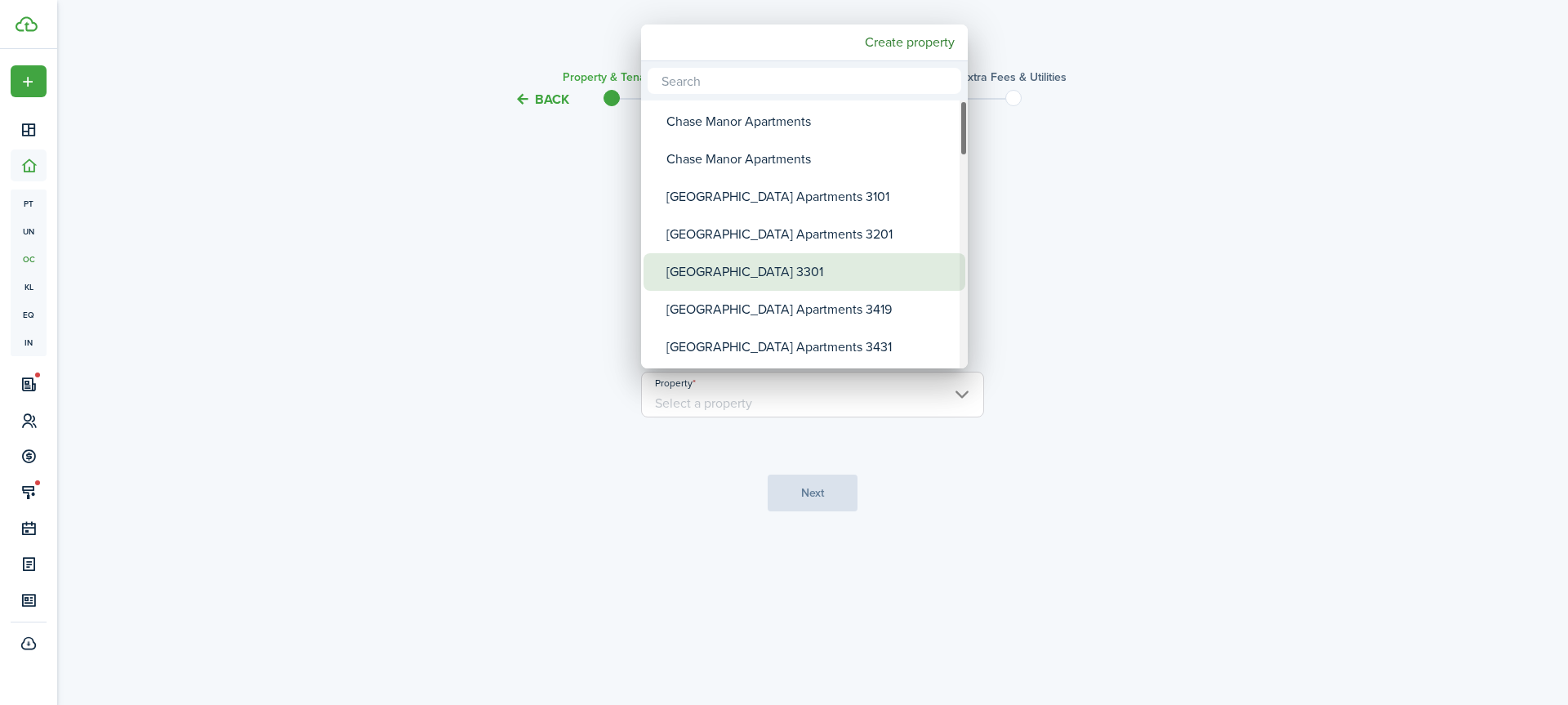
click at [849, 277] on div "[GEOGRAPHIC_DATA] 3301" at bounding box center [811, 272] width 289 height 38
type input "[GEOGRAPHIC_DATA] 3301"
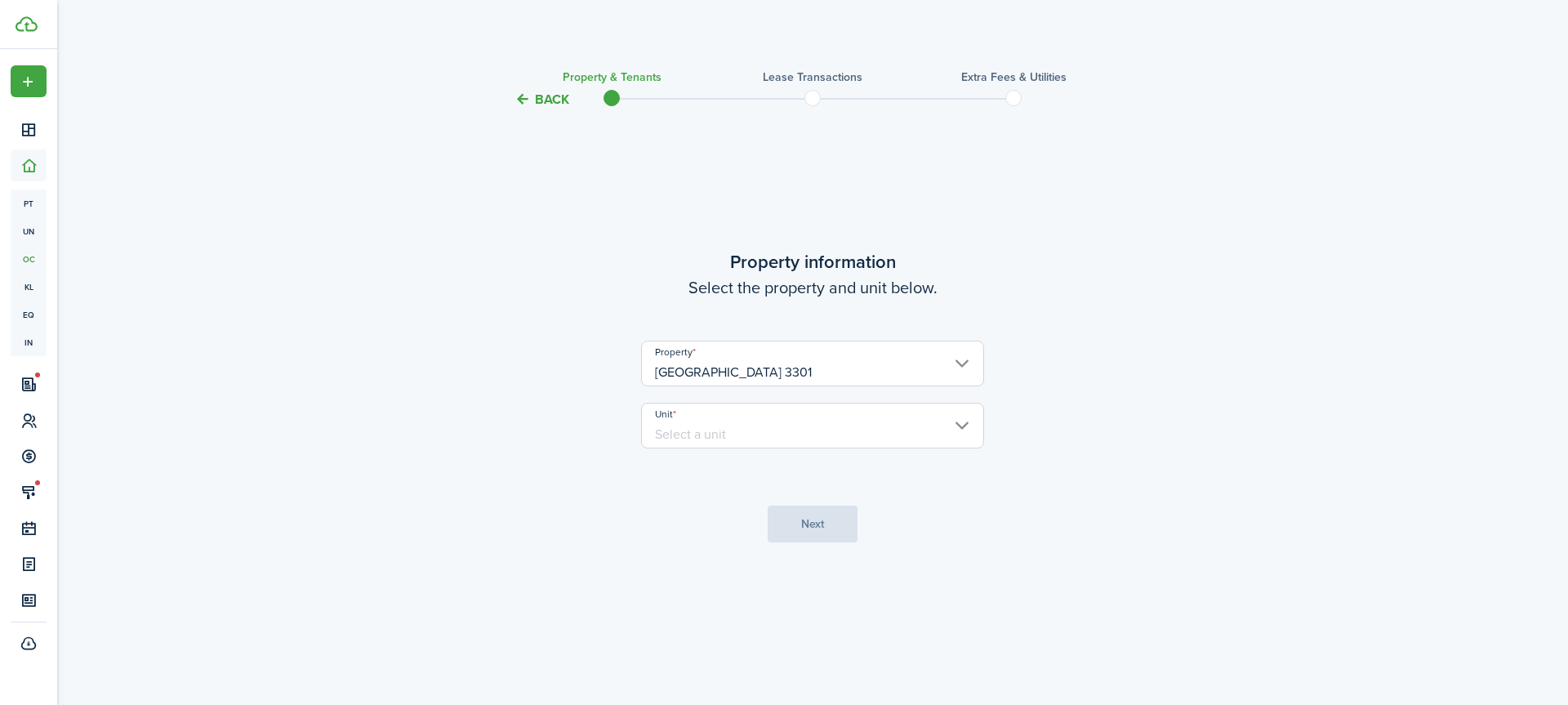
click at [815, 436] on input "Unit" at bounding box center [812, 425] width 343 height 45
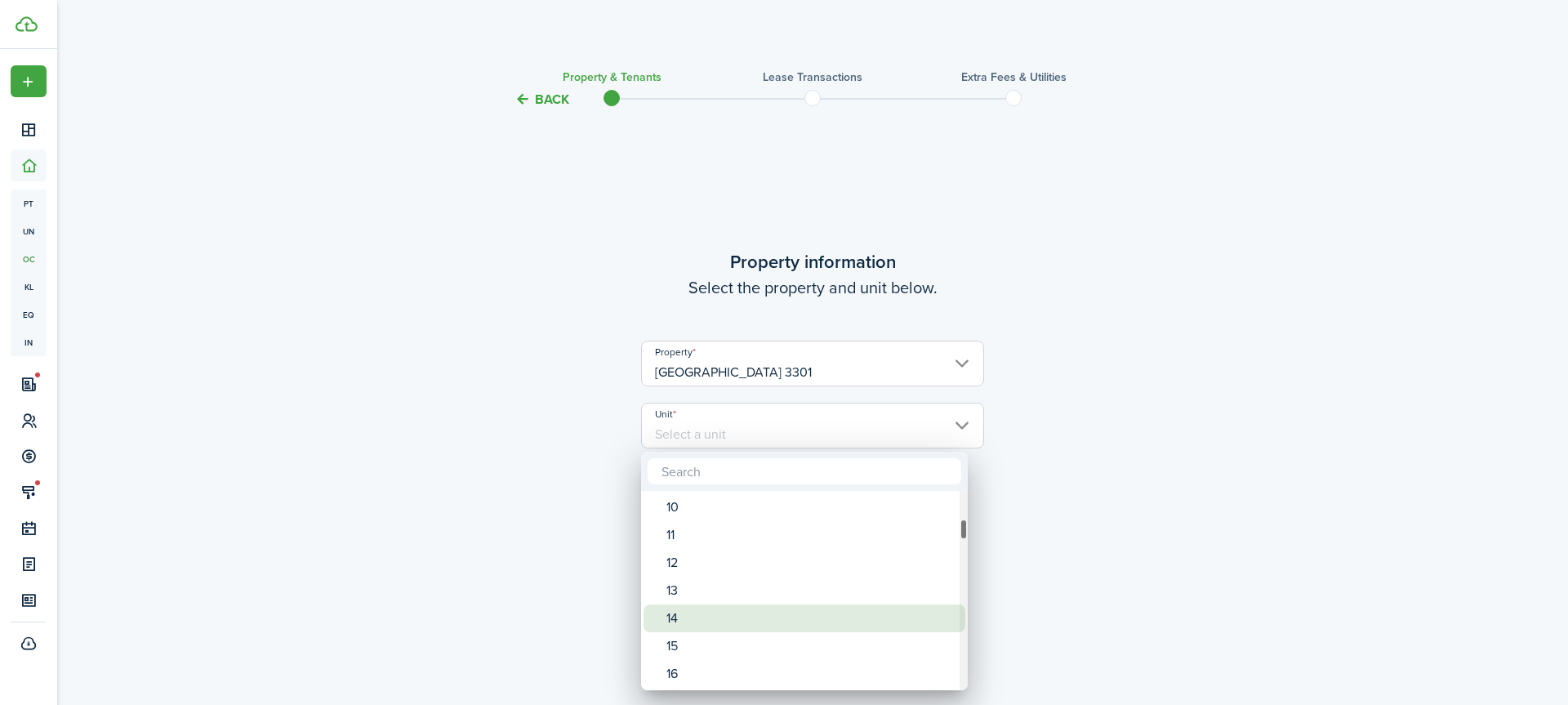
click at [785, 614] on div "14" at bounding box center [811, 619] width 289 height 28
type input "14"
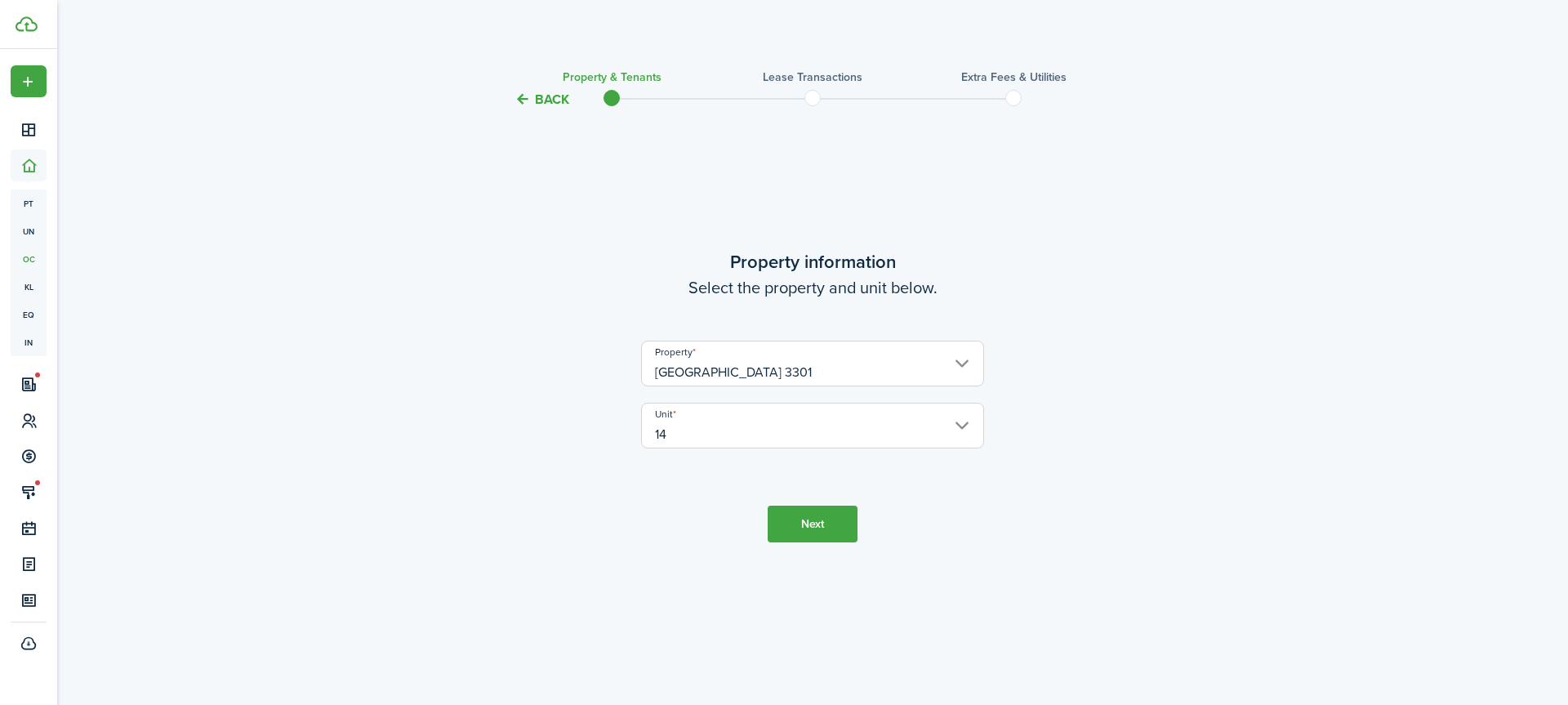
click at [806, 521] on button "Next" at bounding box center [812, 524] width 90 height 37
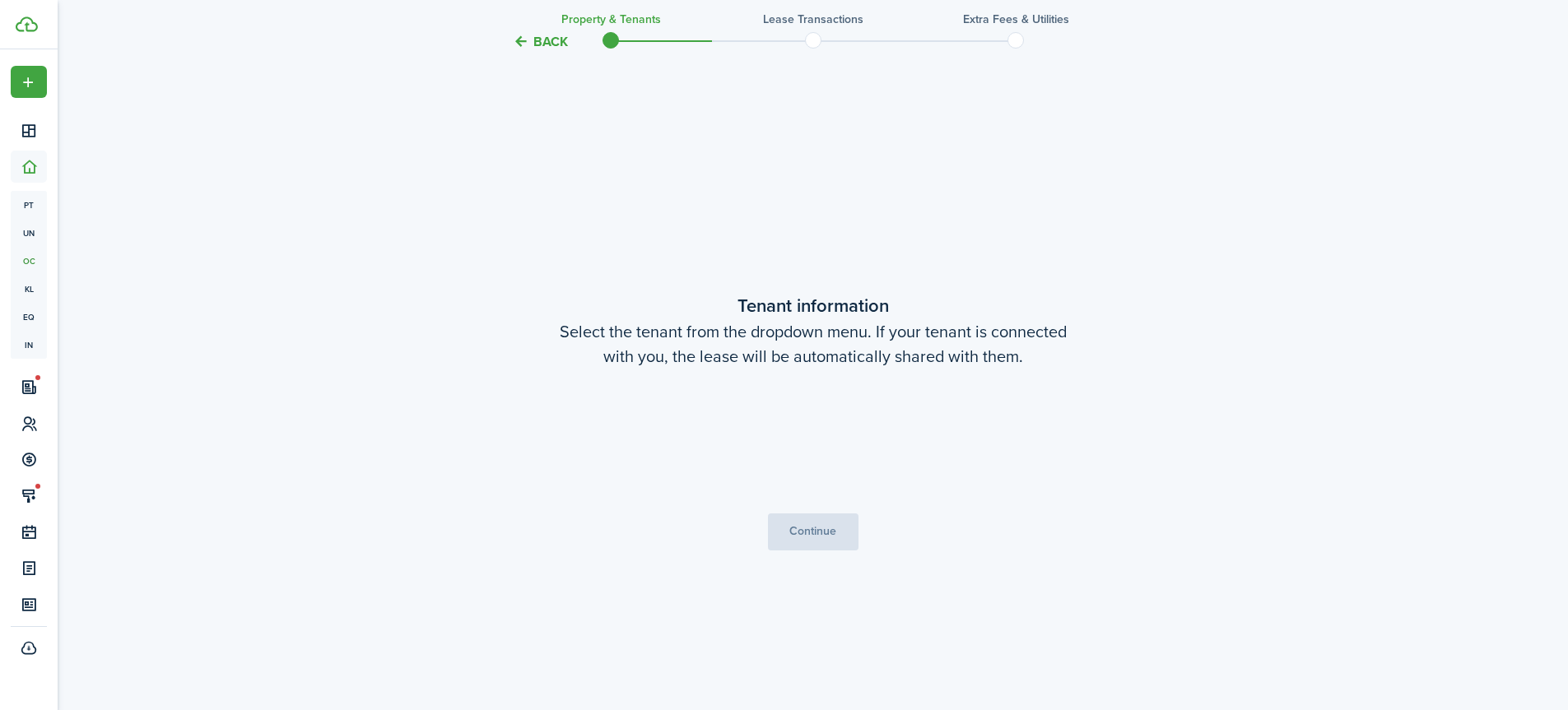
scroll to position [600, 0]
click at [816, 535] on button "Continue" at bounding box center [813, 532] width 91 height 37
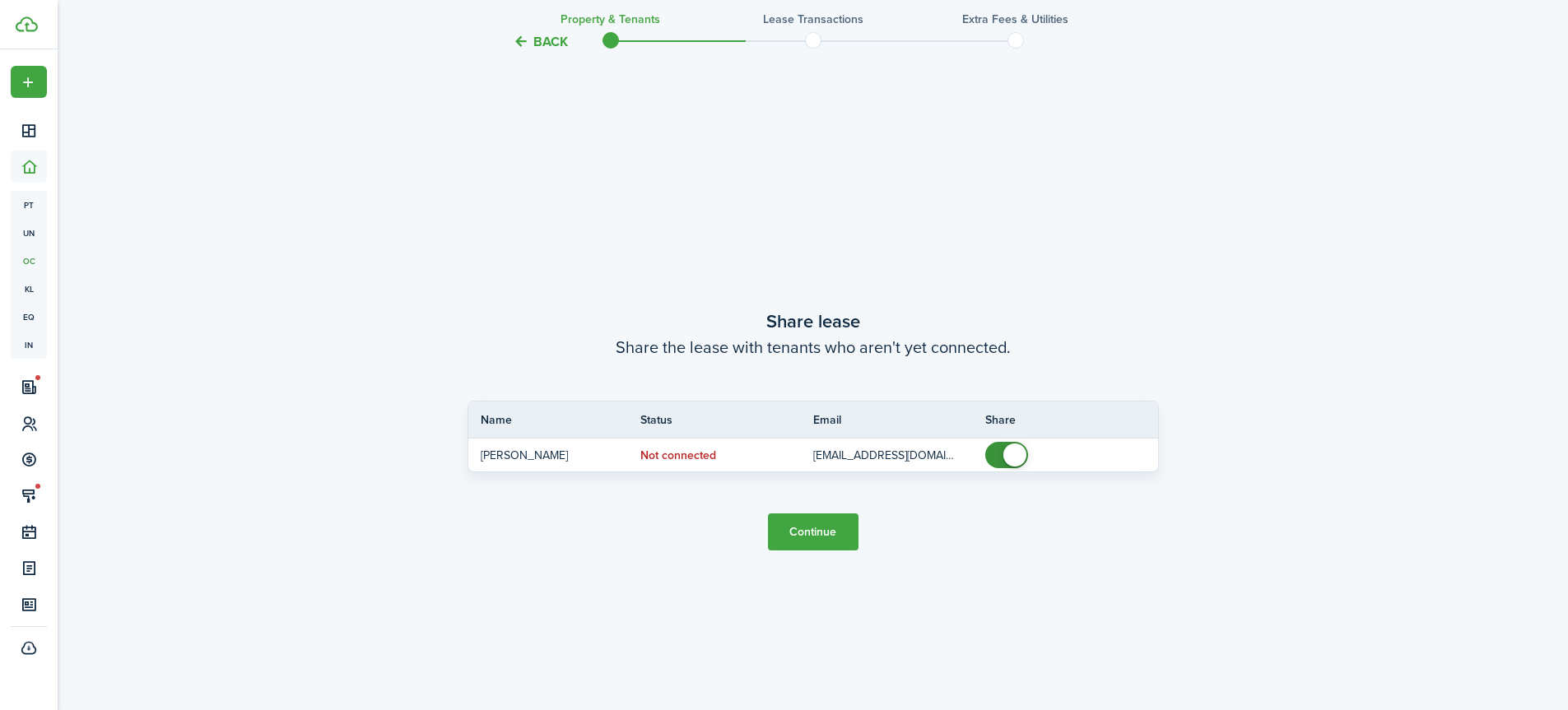
scroll to position [1310, 0]
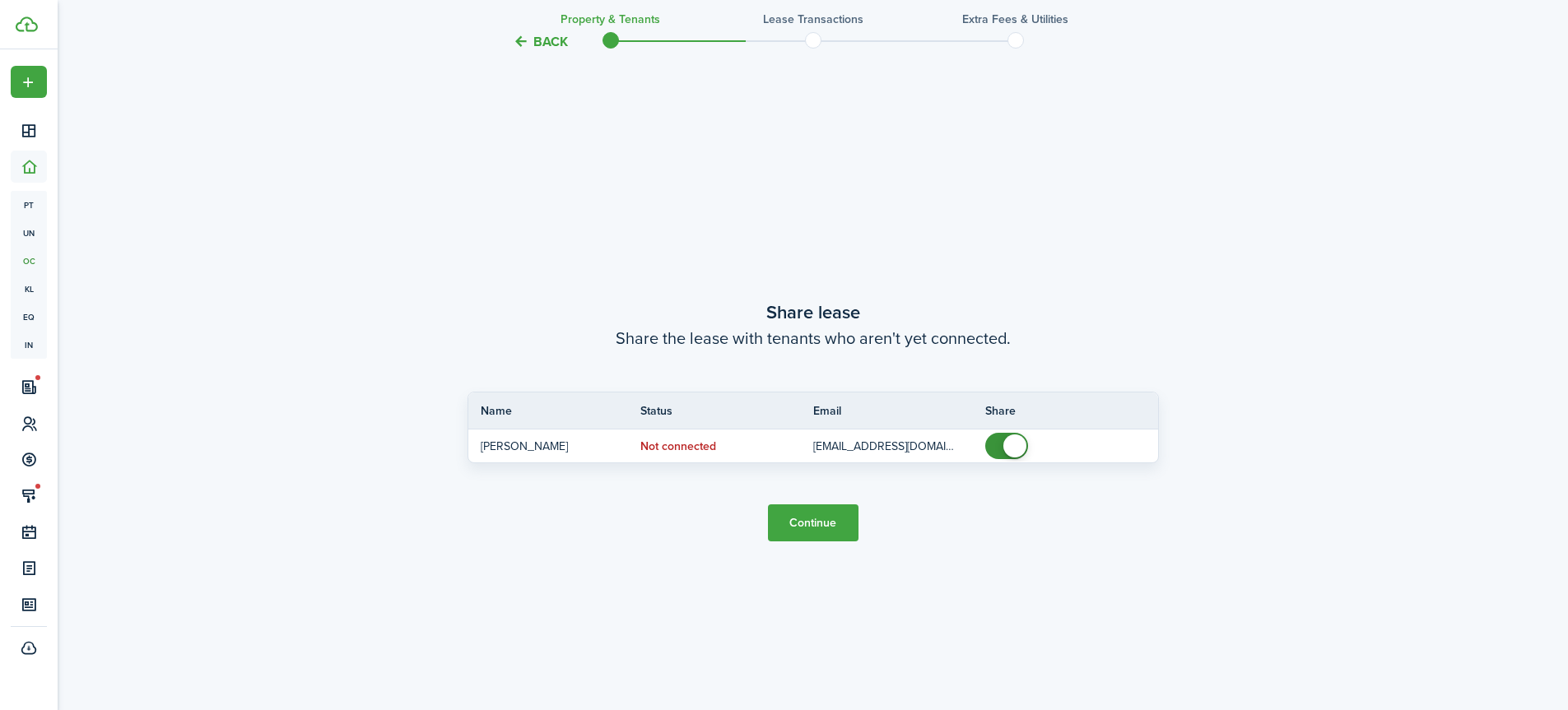
click at [804, 522] on button "Continue" at bounding box center [813, 523] width 91 height 37
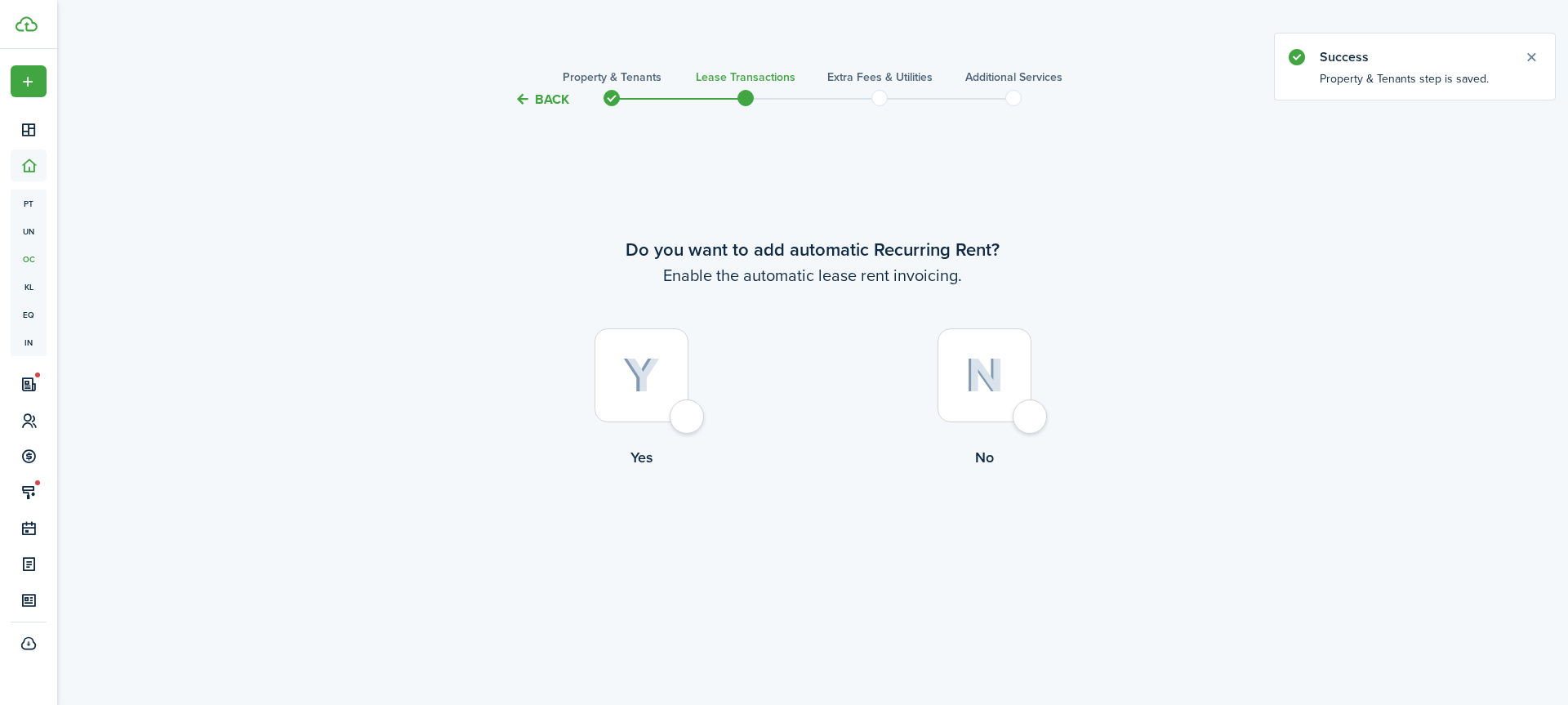
click at [688, 418] on div at bounding box center [641, 375] width 94 height 94
radio input "true"
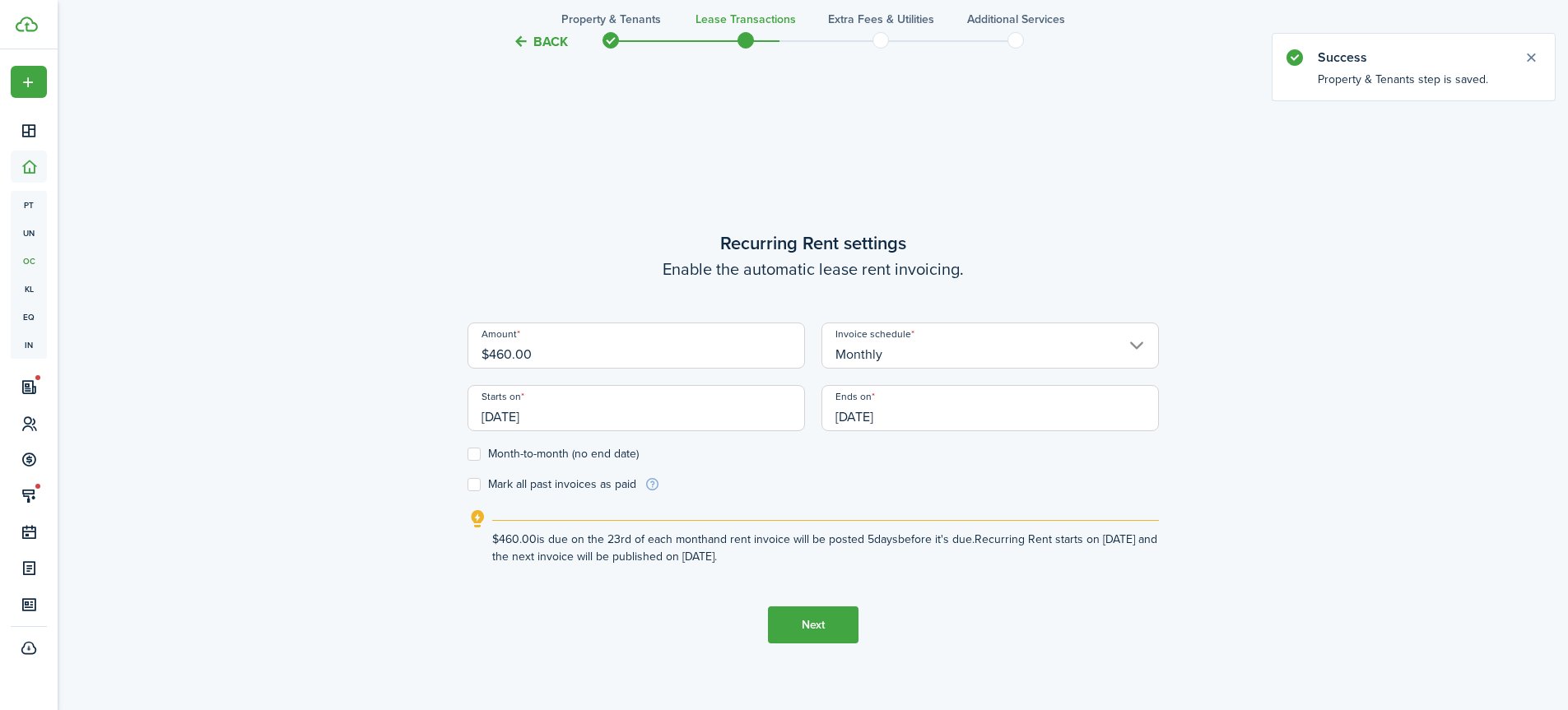
scroll to position [600, 0]
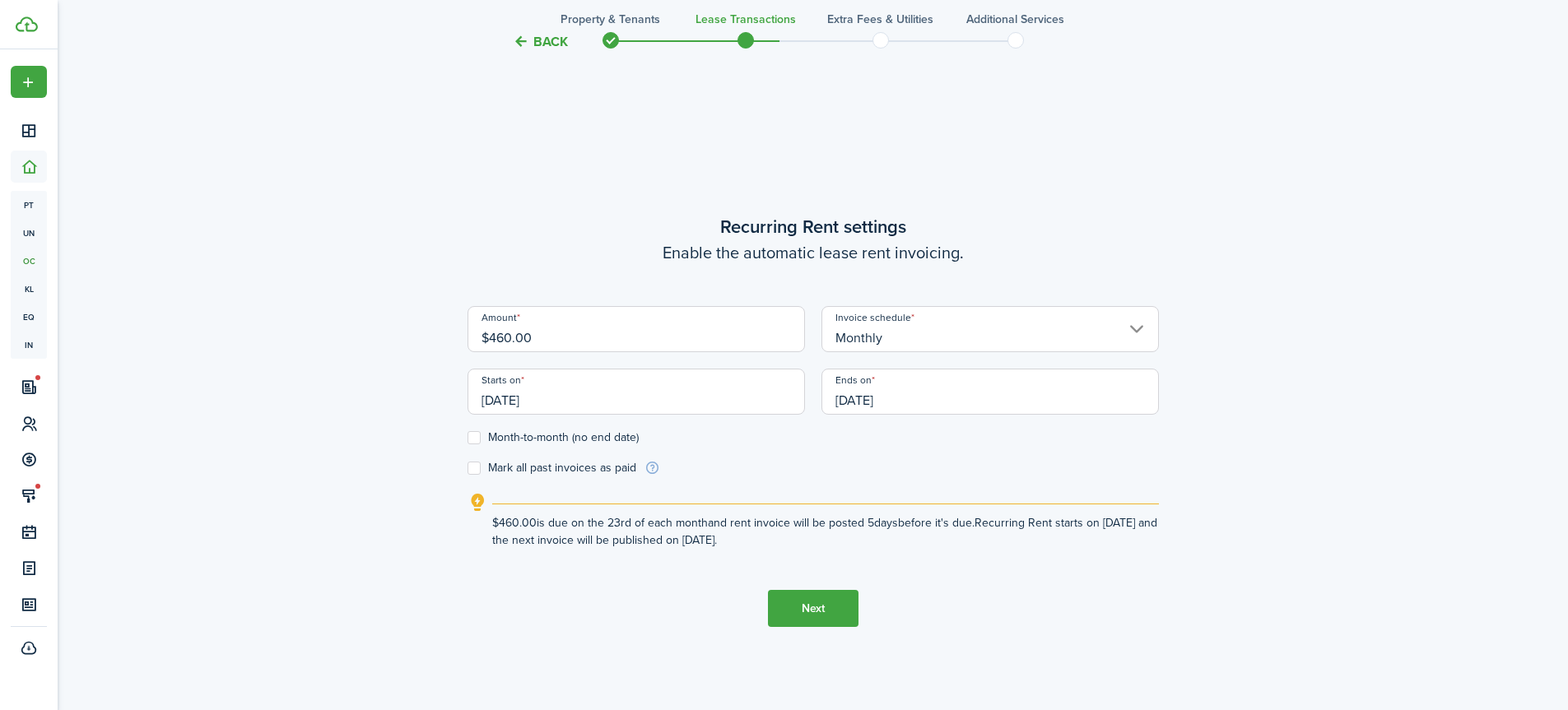
drag, startPoint x: 534, startPoint y: 339, endPoint x: 492, endPoint y: 338, distance: 42.0
click at [492, 338] on input "$460.00" at bounding box center [635, 329] width 337 height 46
click at [687, 400] on input "[DATE]" at bounding box center [635, 391] width 337 height 46
type input "$725.00"
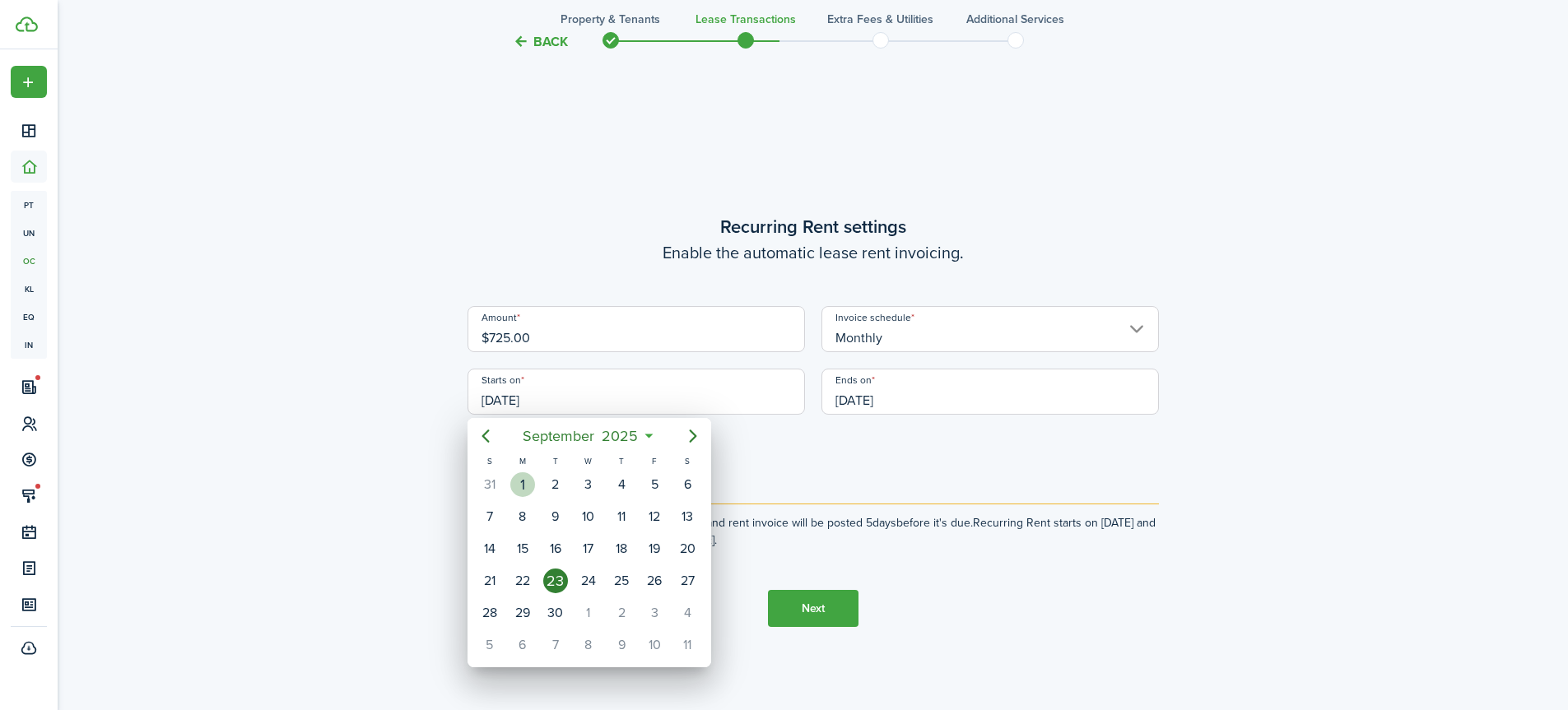
click at [529, 480] on div "1" at bounding box center [522, 485] width 24 height 24
type input "[DATE]"
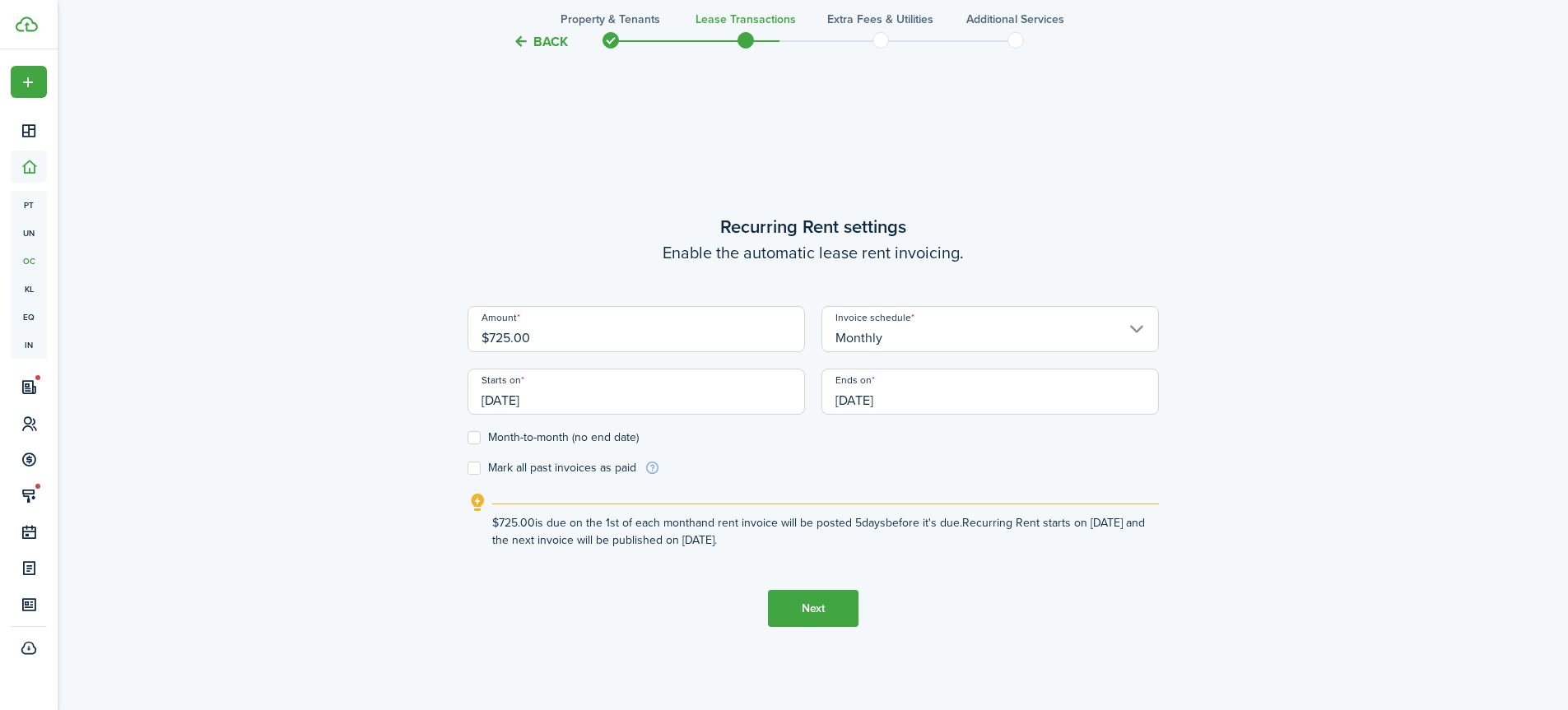
click at [476, 438] on label "Month-to-month (no end date)" at bounding box center [552, 437] width 171 height 13
click at [467, 438] on input "Month-to-month (no end date)" at bounding box center [466, 438] width 1 height 1
checkbox input "true"
click at [559, 397] on input "[DATE]" at bounding box center [635, 391] width 337 height 46
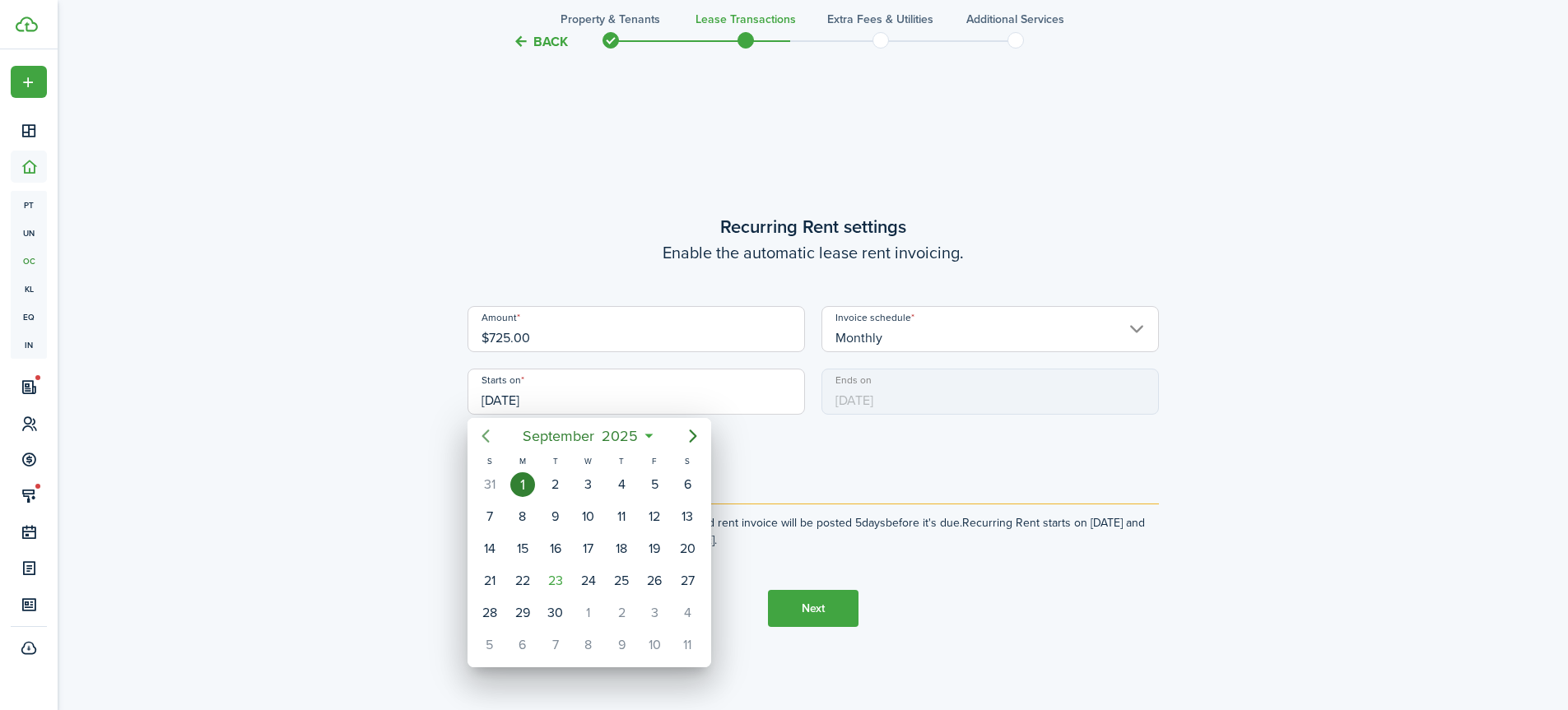
click at [489, 433] on icon "Previous page" at bounding box center [485, 435] width 20 height 20
click at [644, 575] on div "22" at bounding box center [654, 581] width 24 height 24
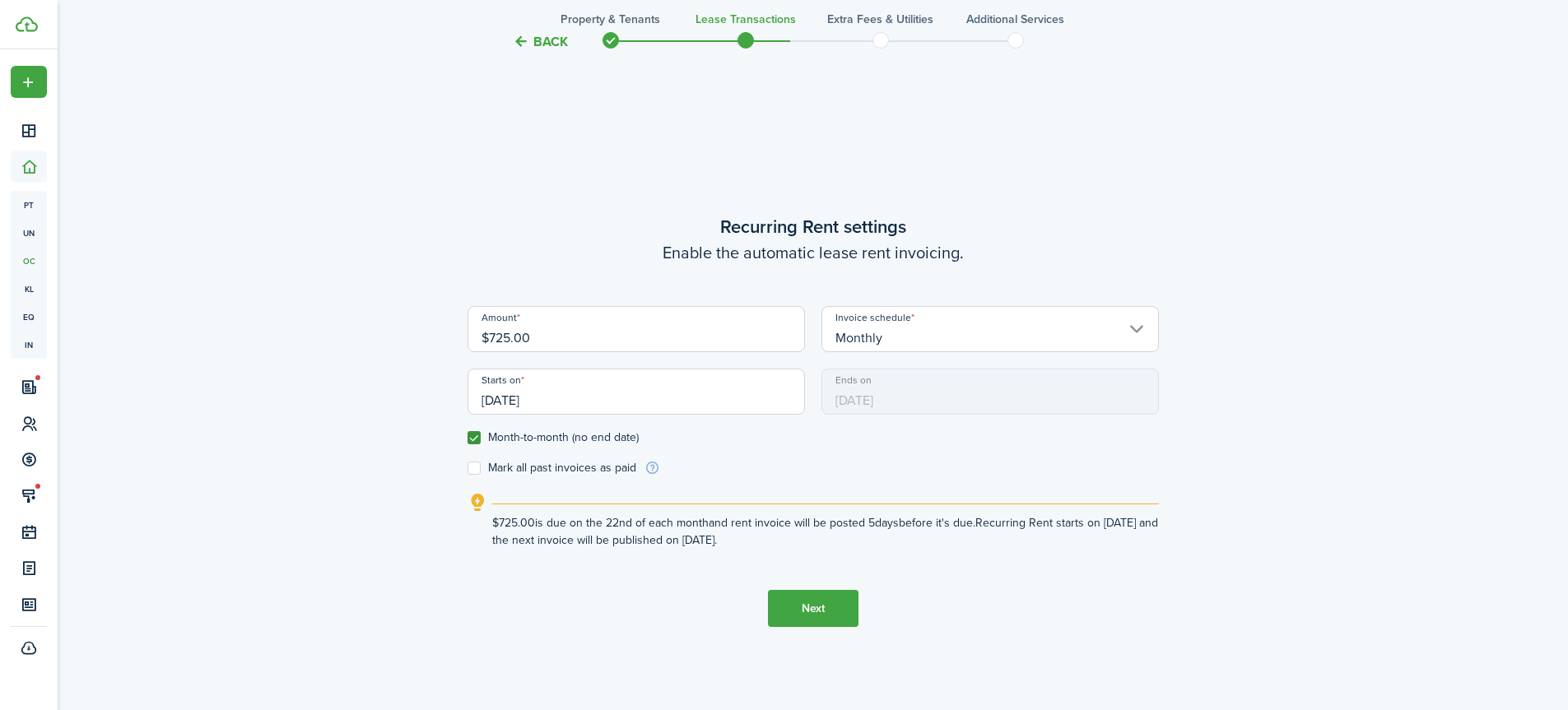
click at [555, 396] on input "[DATE]" at bounding box center [635, 391] width 337 height 46
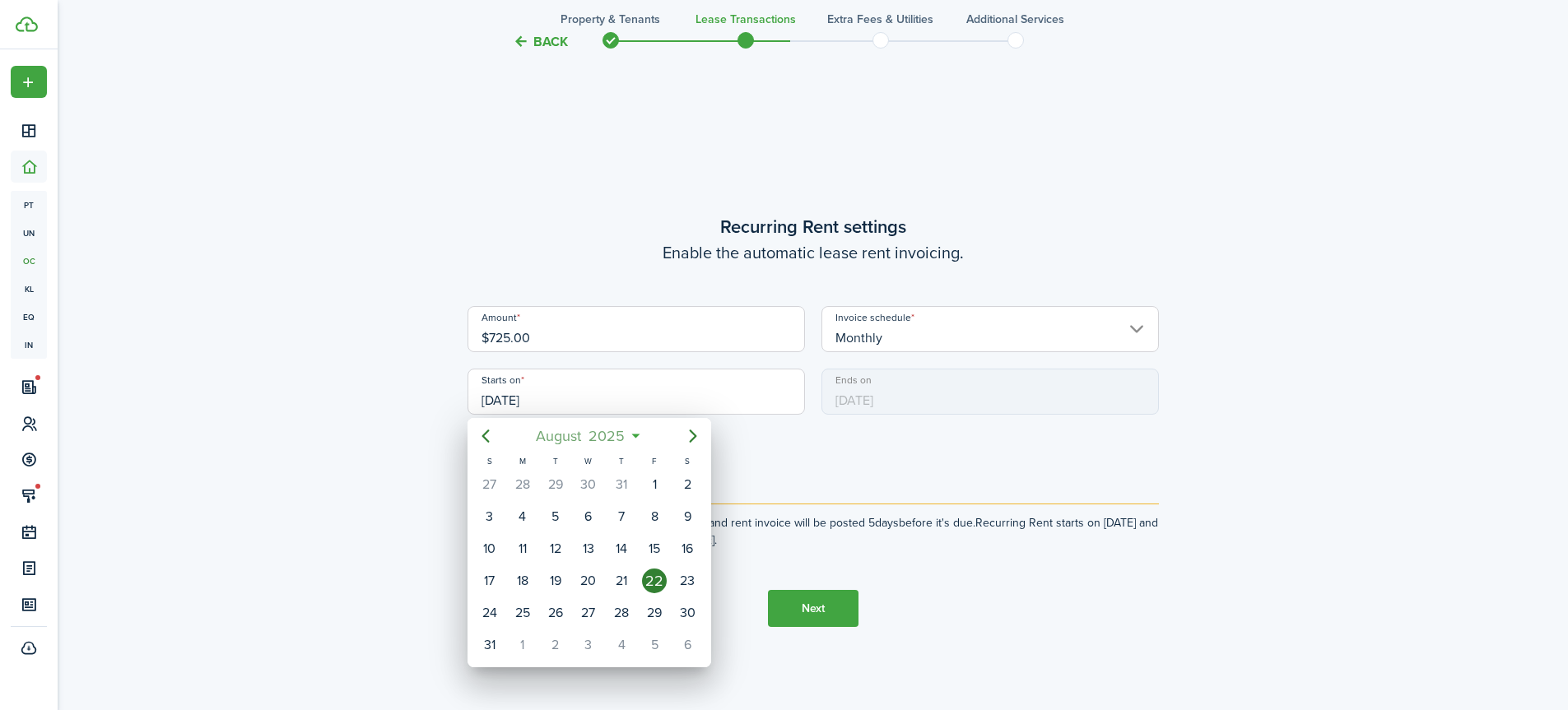
click at [580, 438] on span "August" at bounding box center [559, 436] width 52 height 30
click at [658, 591] on div "Sep" at bounding box center [665, 583] width 59 height 26
click at [526, 487] on div "1" at bounding box center [522, 485] width 24 height 24
type input "[DATE]"
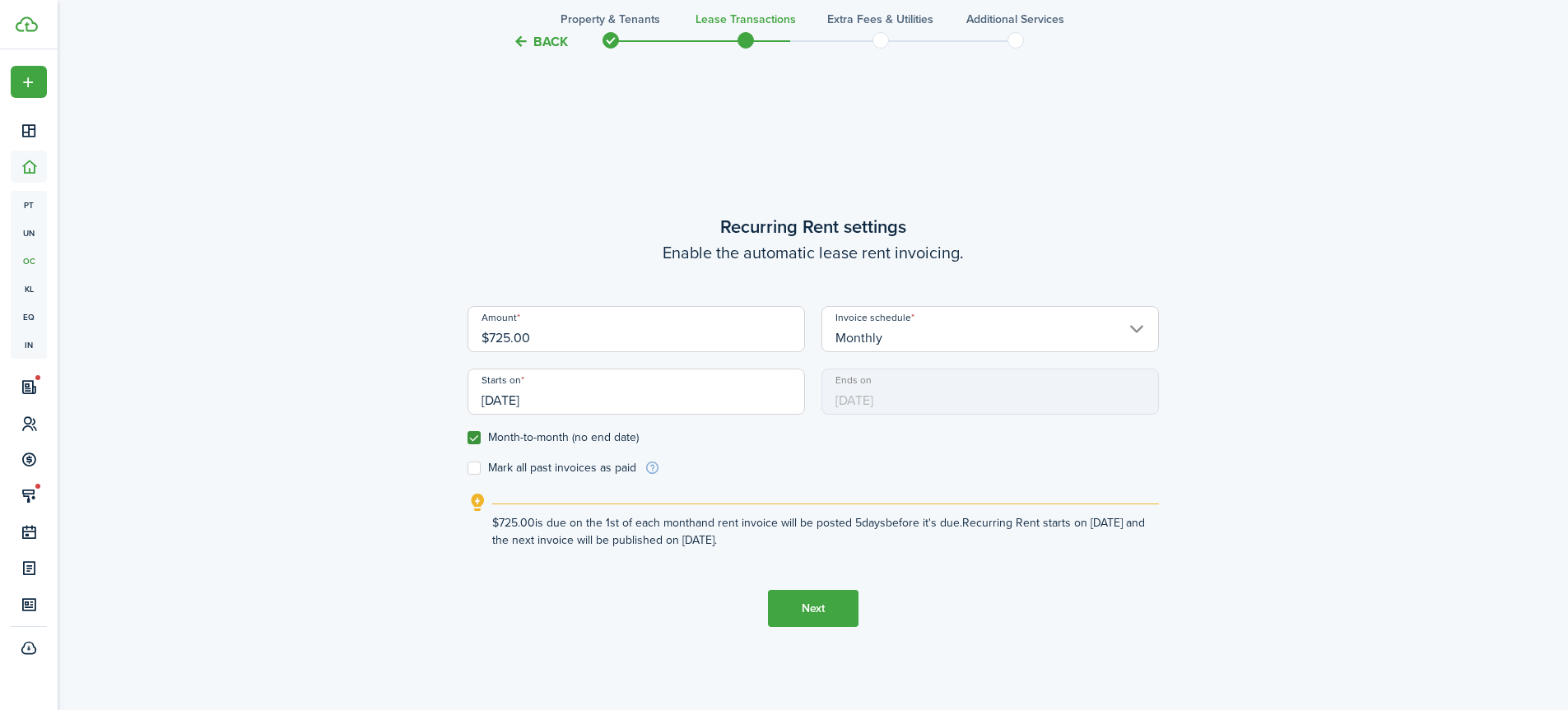
click at [808, 607] on button "Next" at bounding box center [813, 608] width 91 height 37
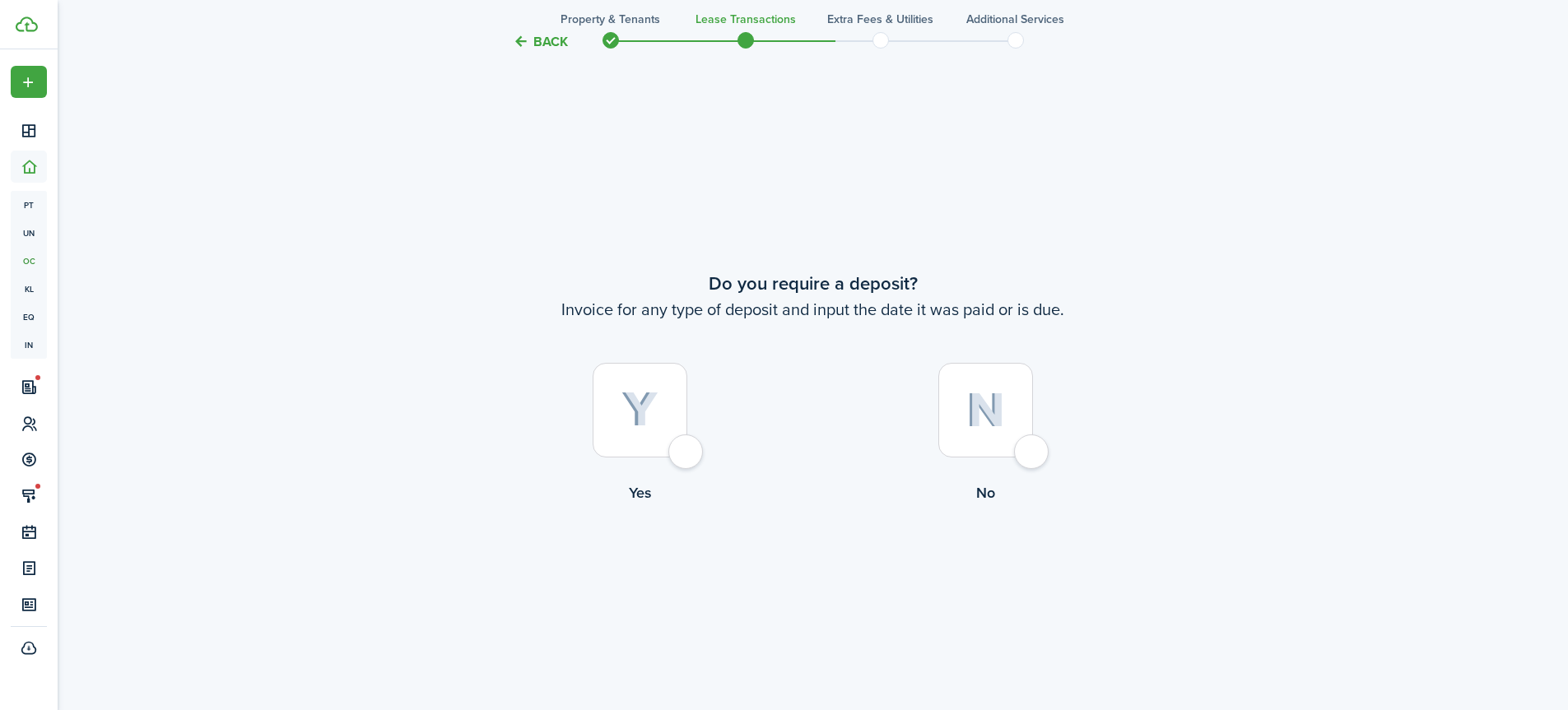
scroll to position [1310, 0]
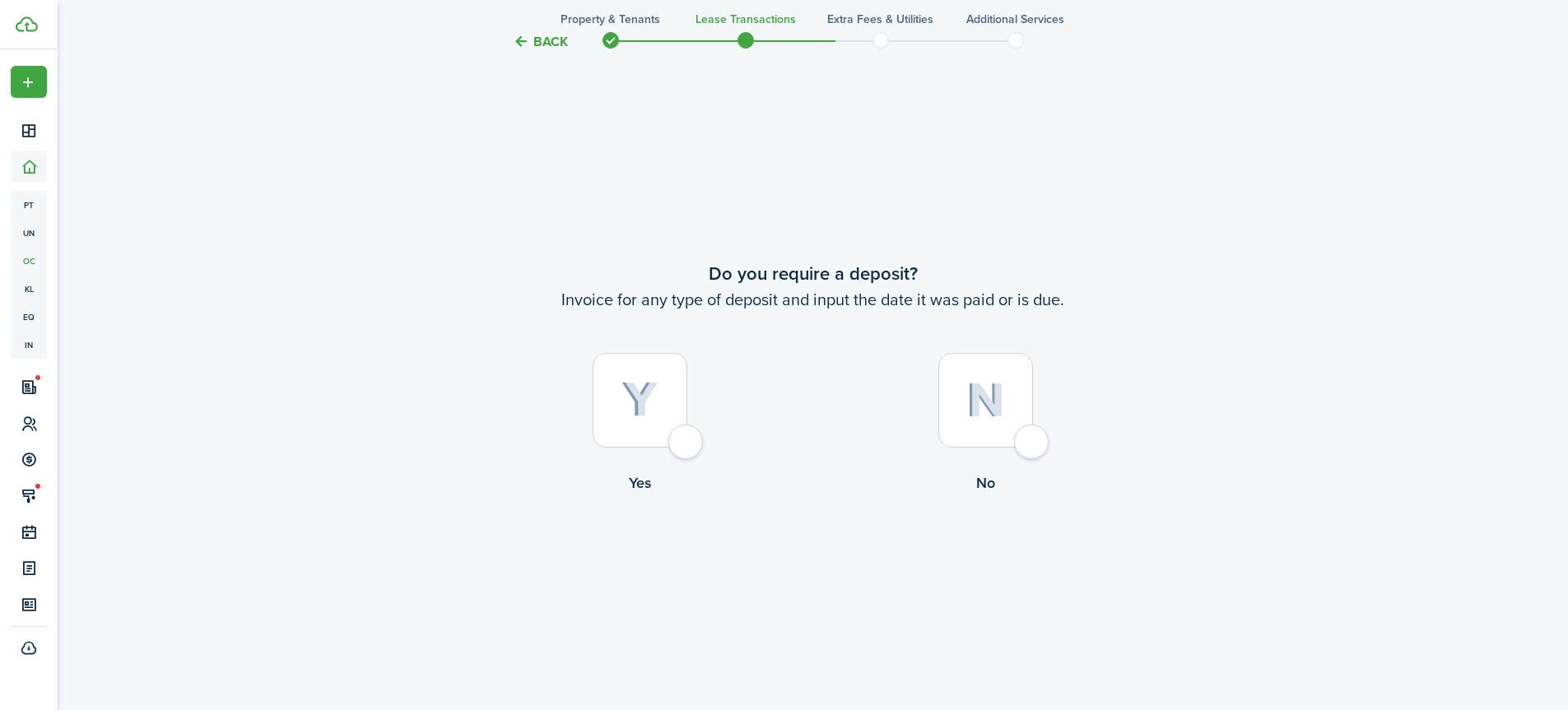
click at [687, 440] on div at bounding box center [639, 400] width 94 height 94
radio input "true"
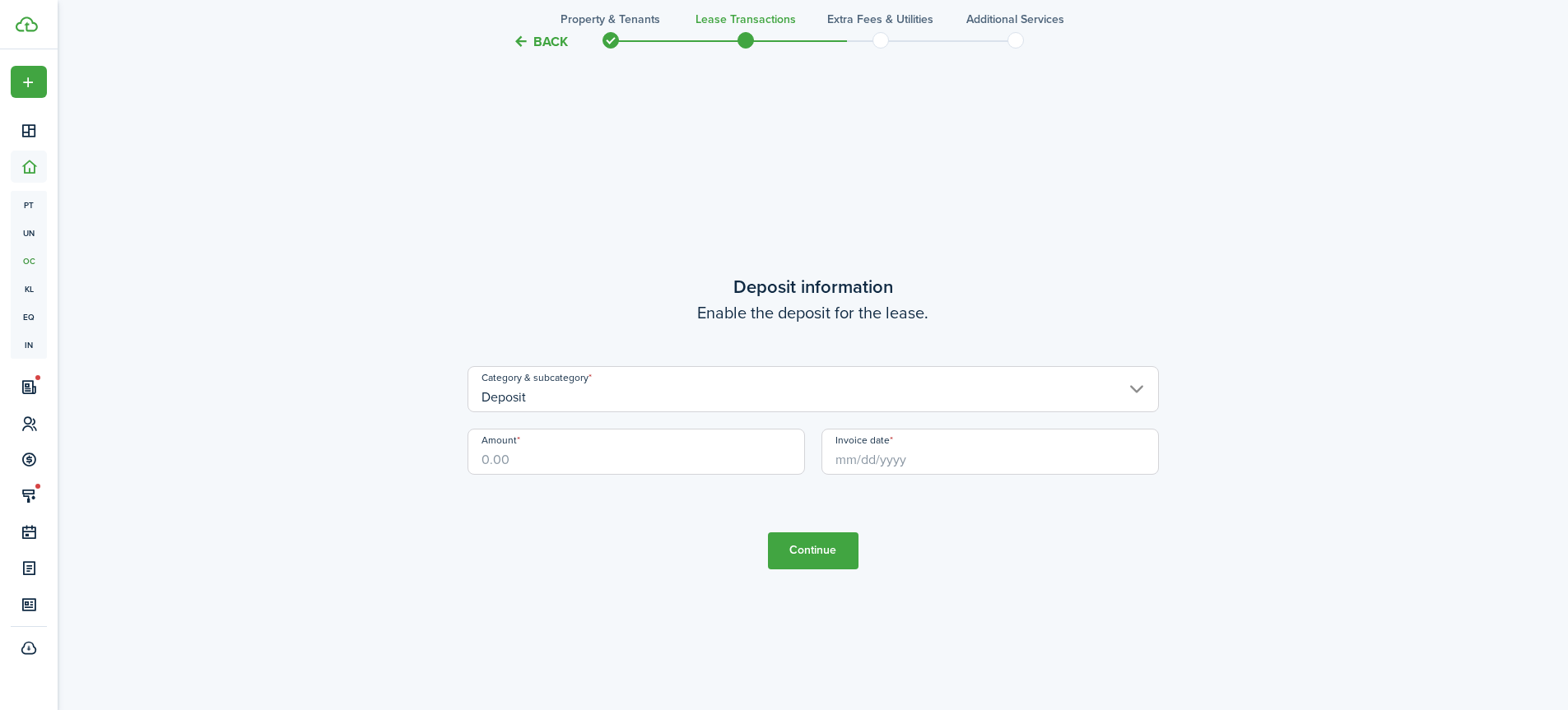
scroll to position [2020, 0]
click at [624, 462] on input "Amount" at bounding box center [635, 450] width 337 height 46
type input "$725.00"
click at [865, 459] on input "Invoice date" at bounding box center [990, 450] width 337 height 46
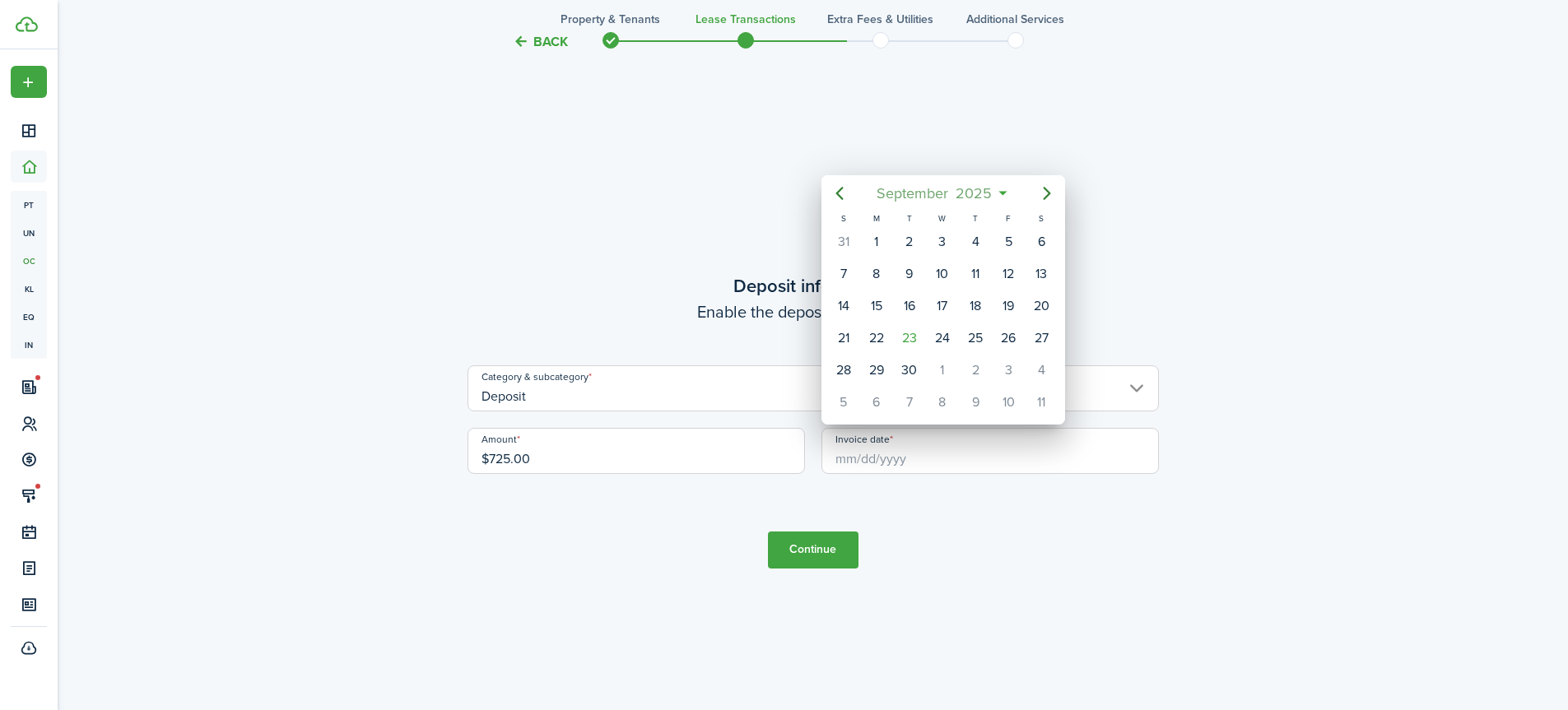
click at [948, 187] on span "September" at bounding box center [912, 193] width 79 height 30
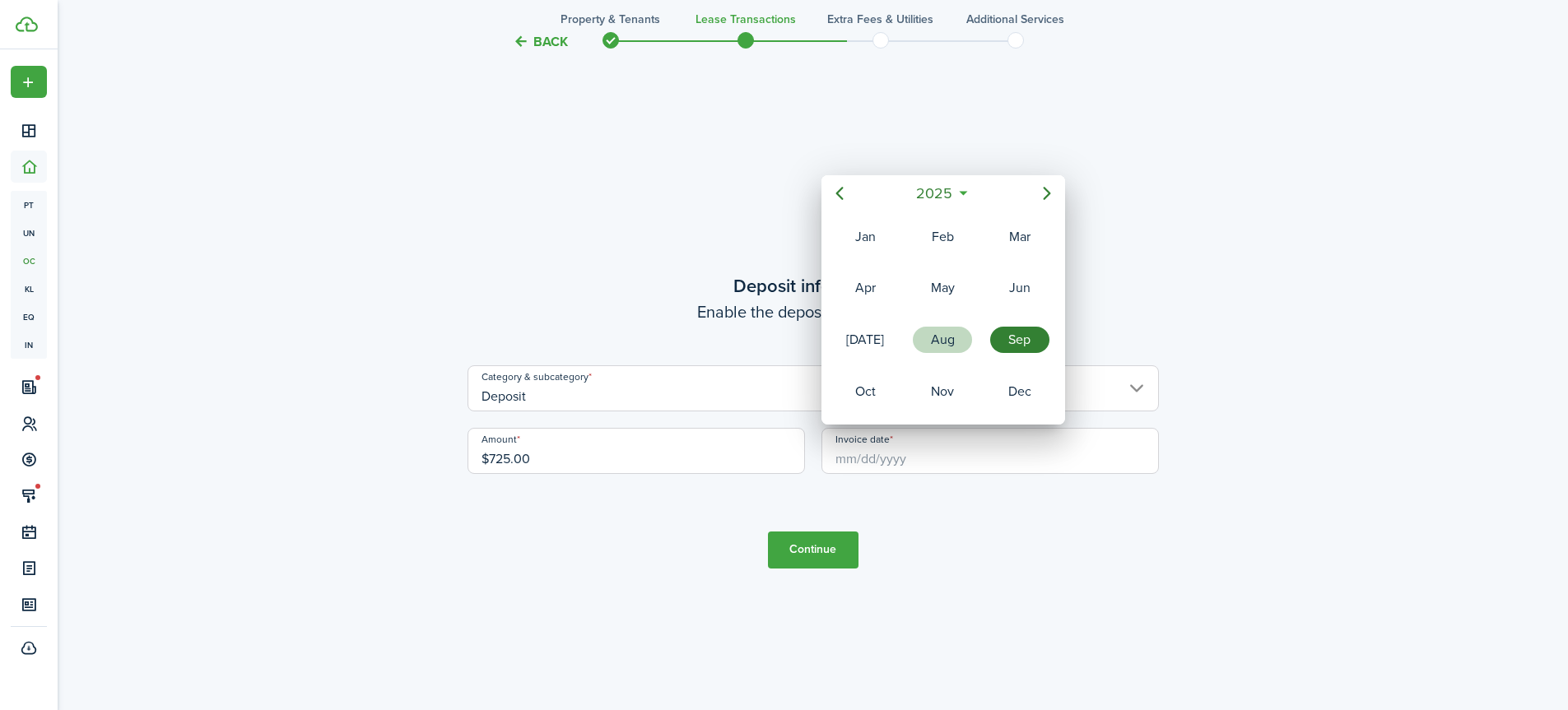
click at [942, 322] on div "Aug" at bounding box center [942, 339] width 65 height 50
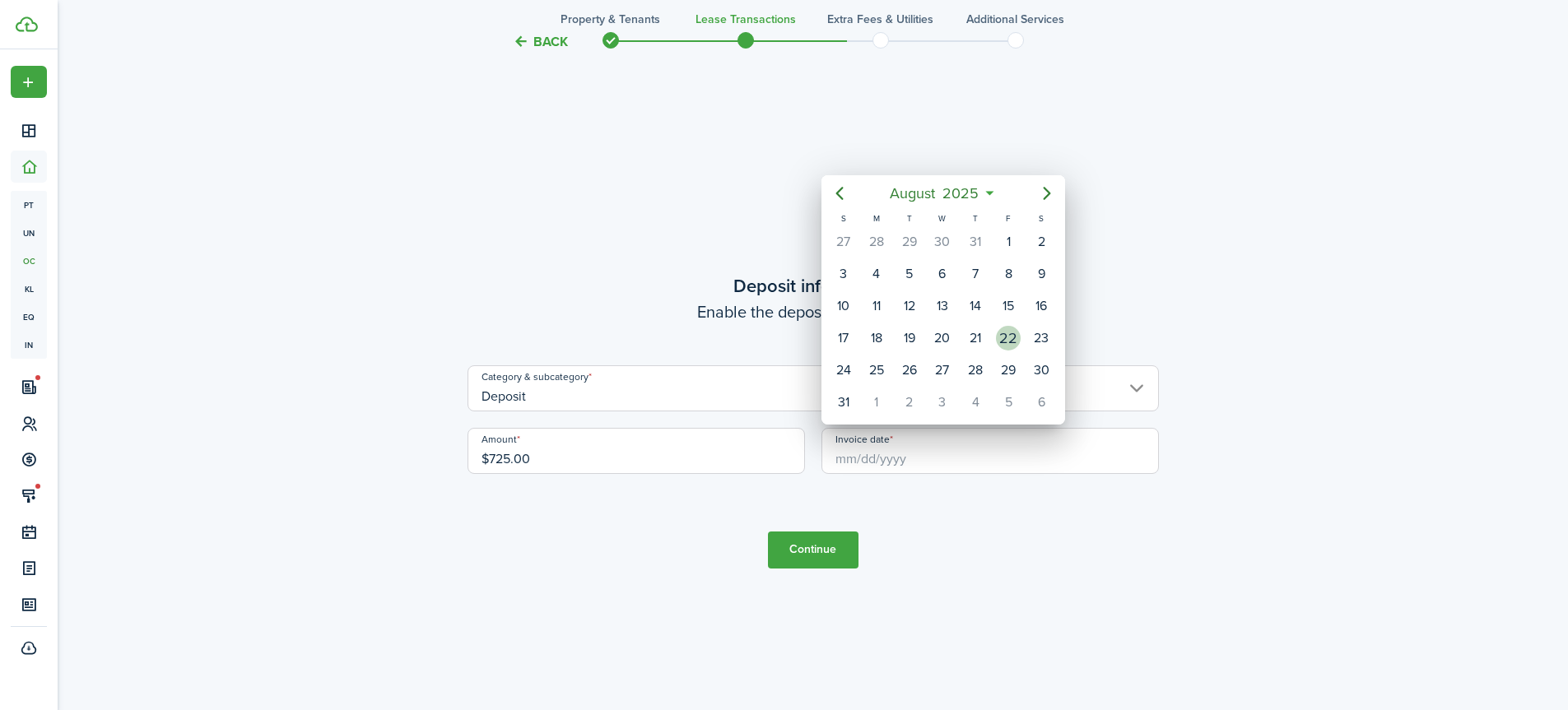
click at [1002, 334] on div "22" at bounding box center [1008, 338] width 24 height 24
type input "[DATE]"
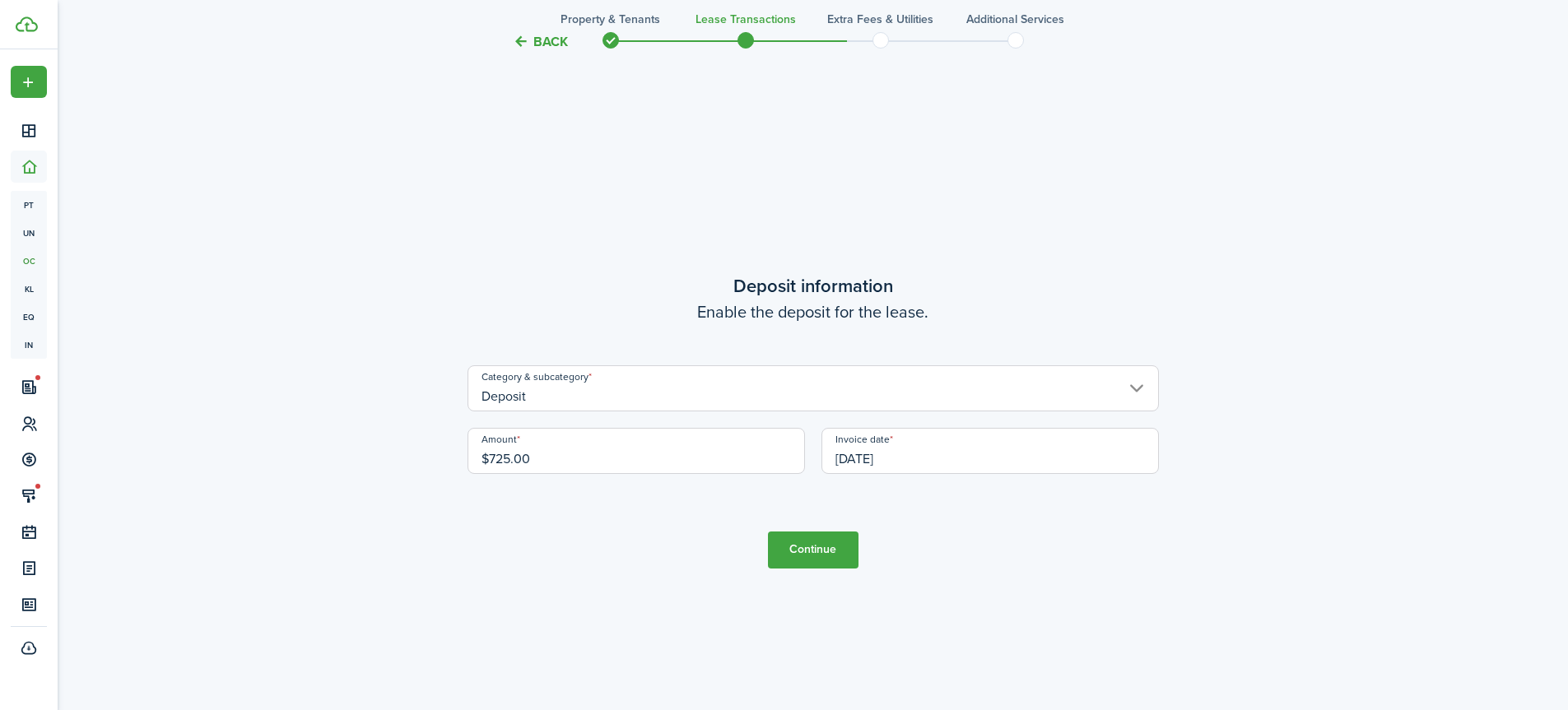
click at [825, 550] on button "Continue" at bounding box center [813, 550] width 91 height 37
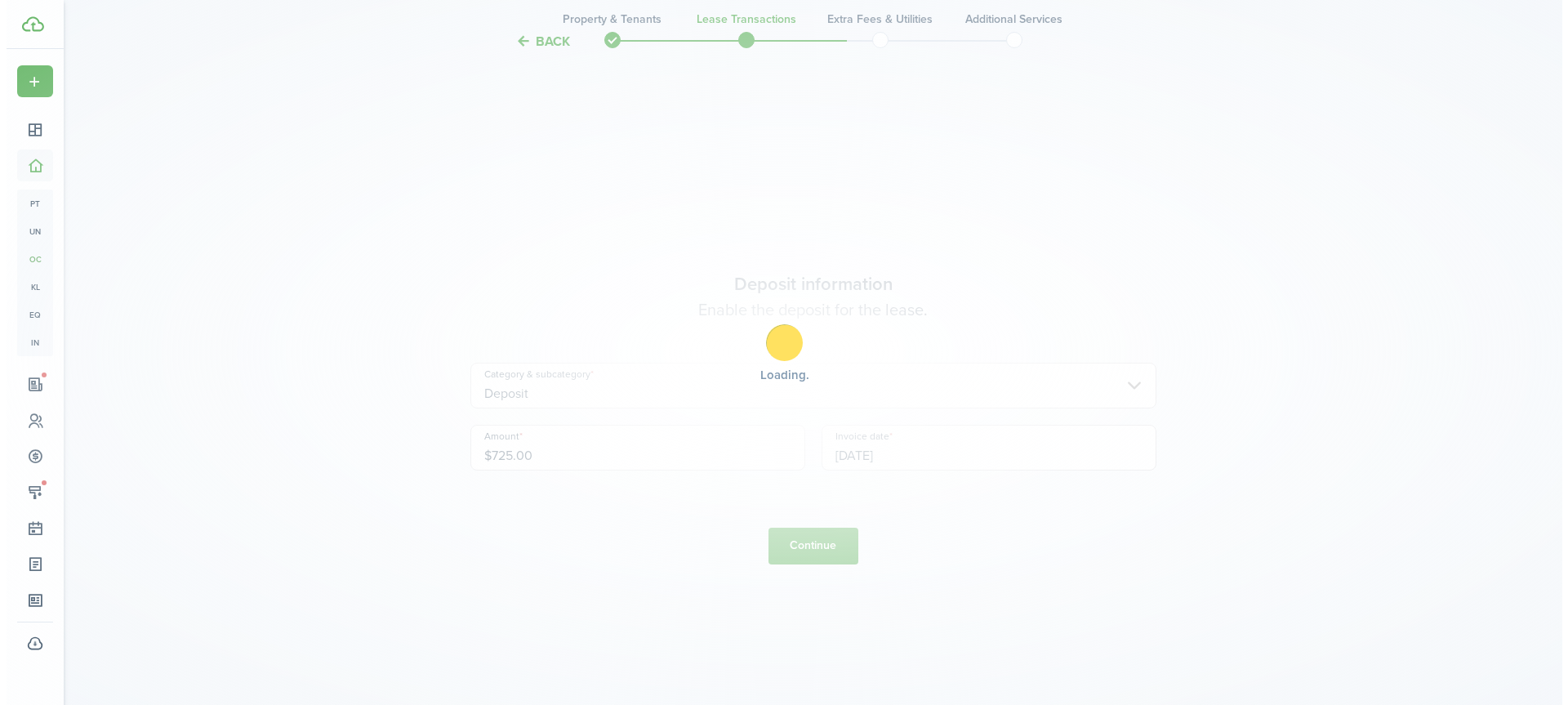
scroll to position [0, 0]
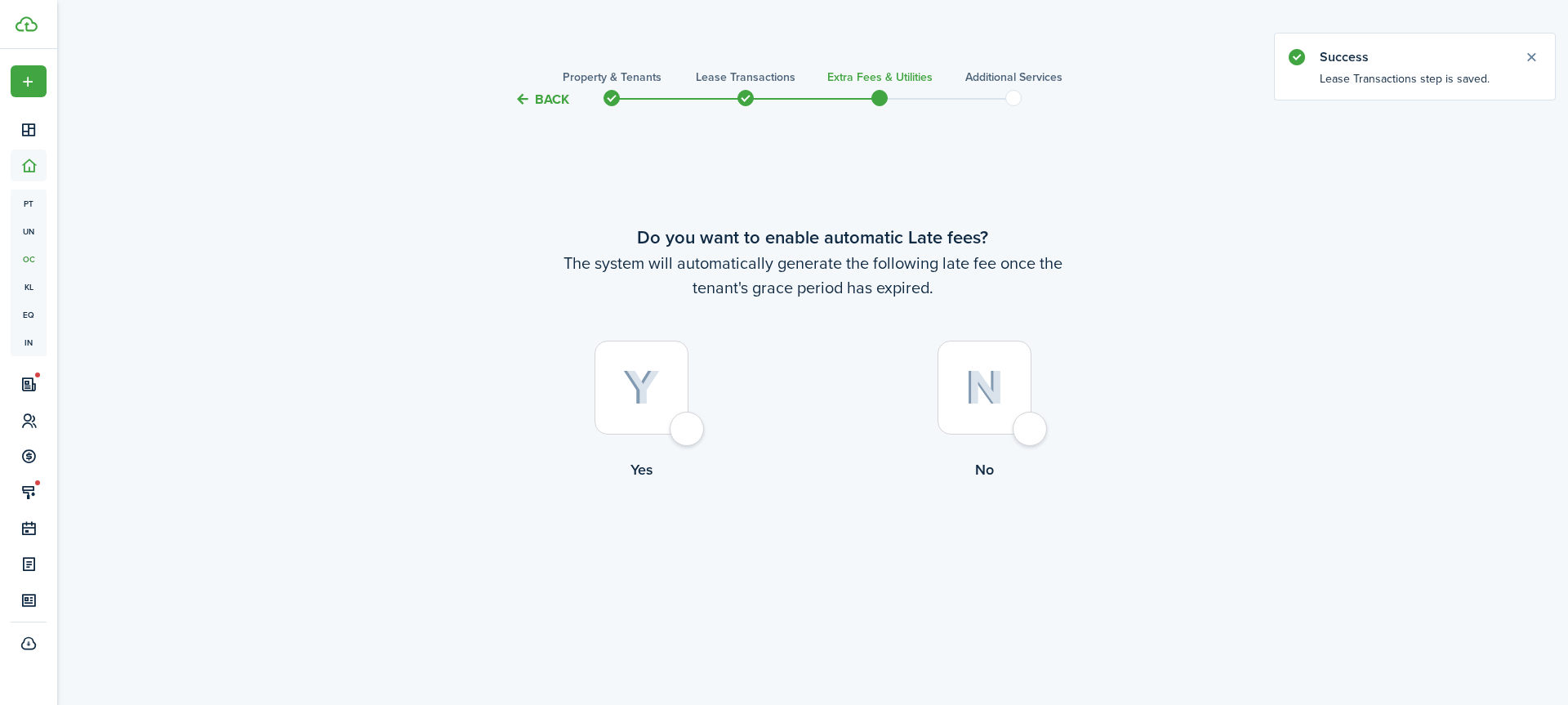
click at [686, 427] on div at bounding box center [641, 387] width 94 height 94
radio input "true"
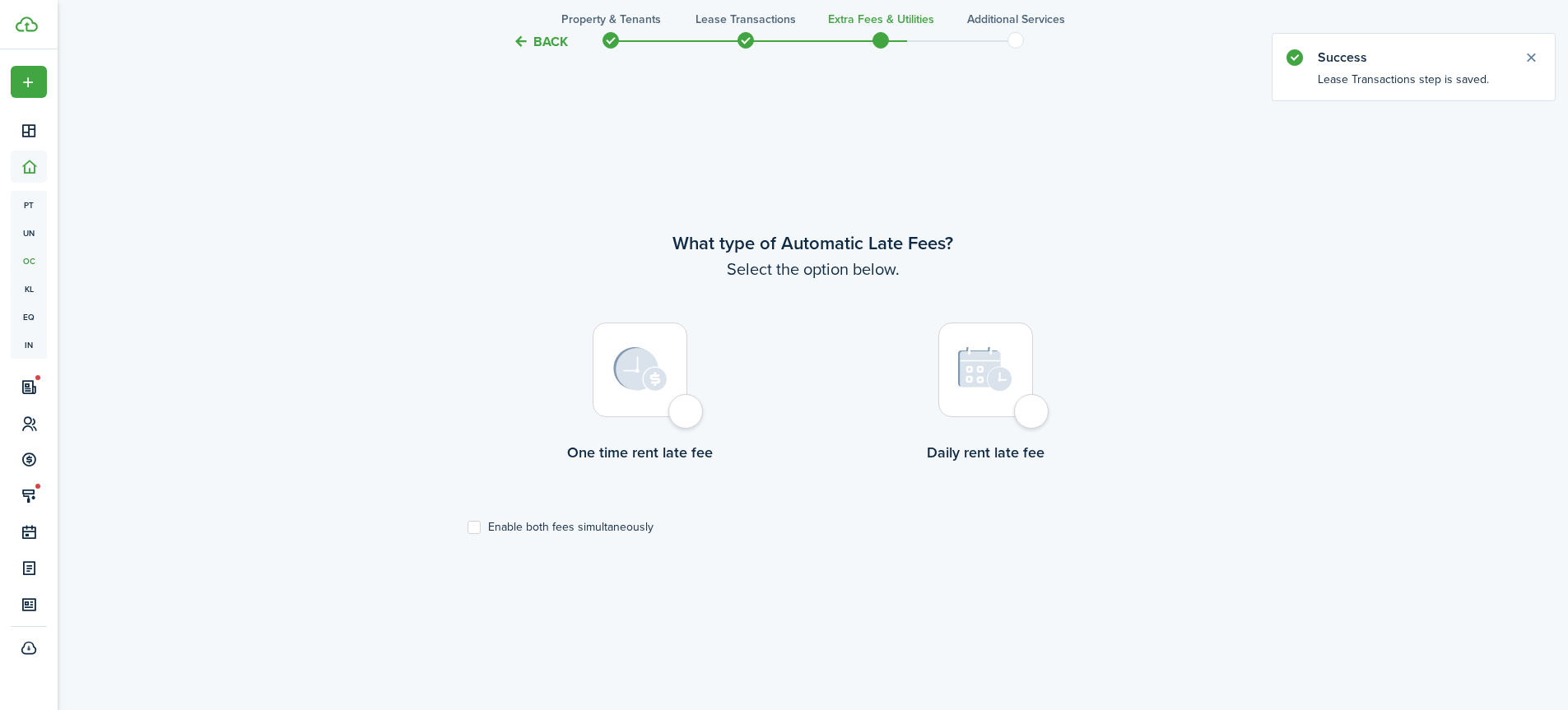
scroll to position [600, 0]
click at [687, 415] on div at bounding box center [639, 368] width 94 height 94
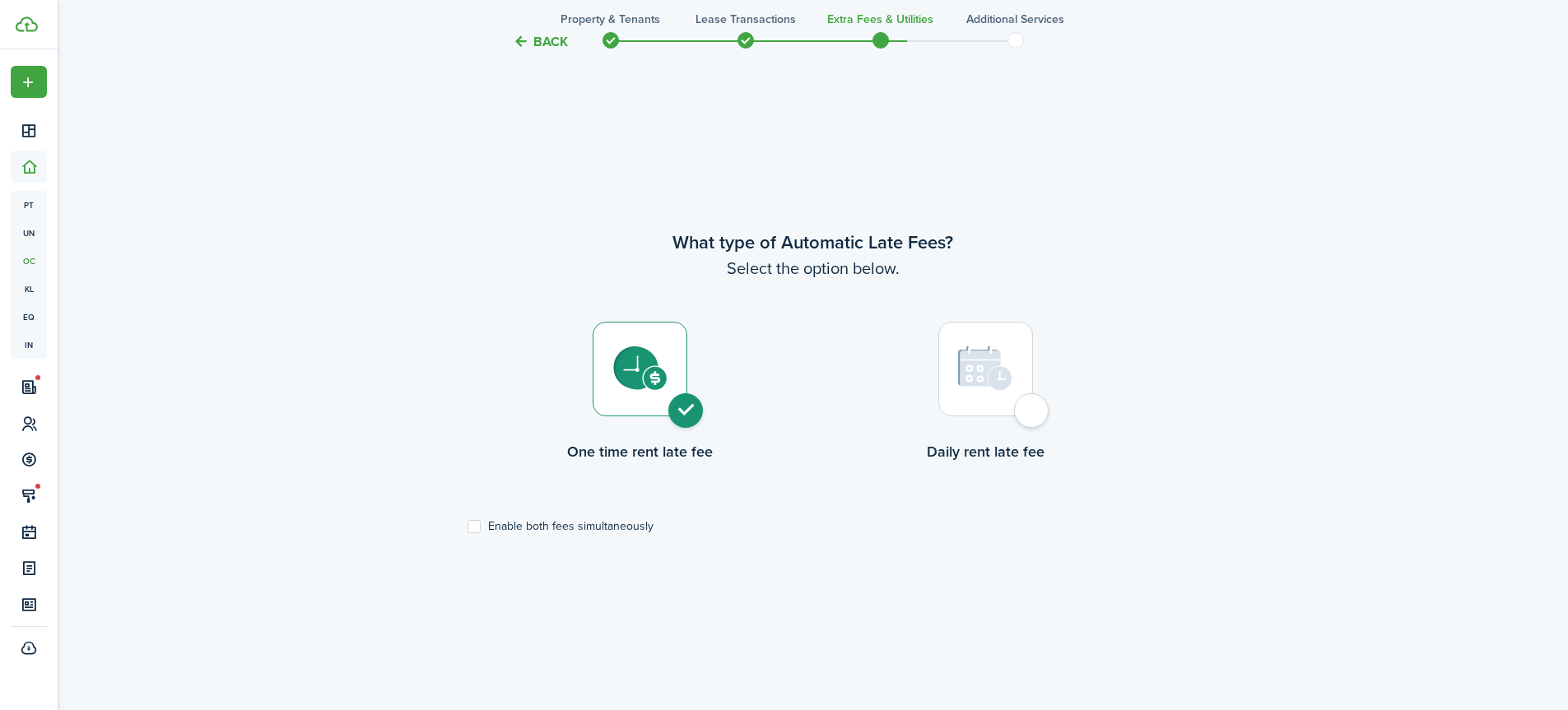
radio input "true"
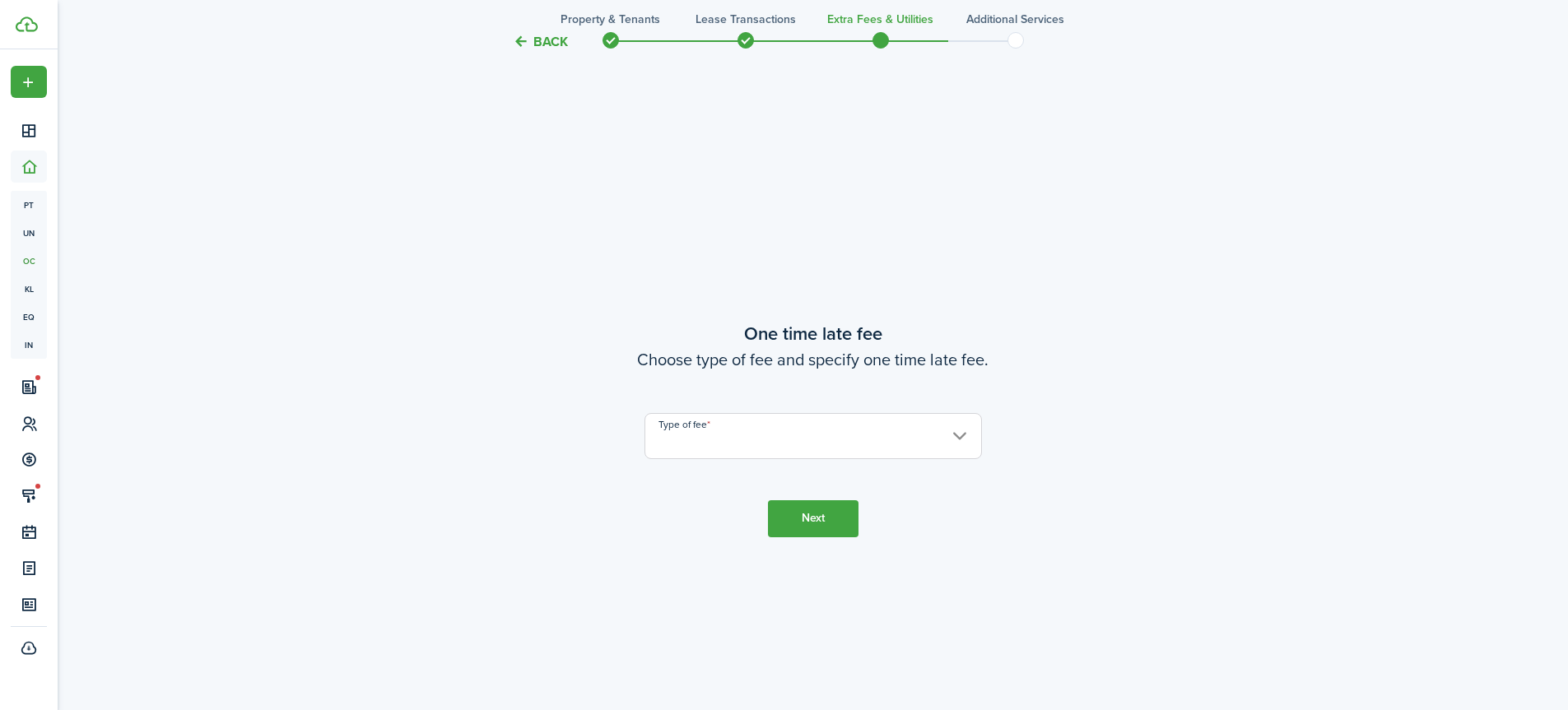
scroll to position [1310, 0]
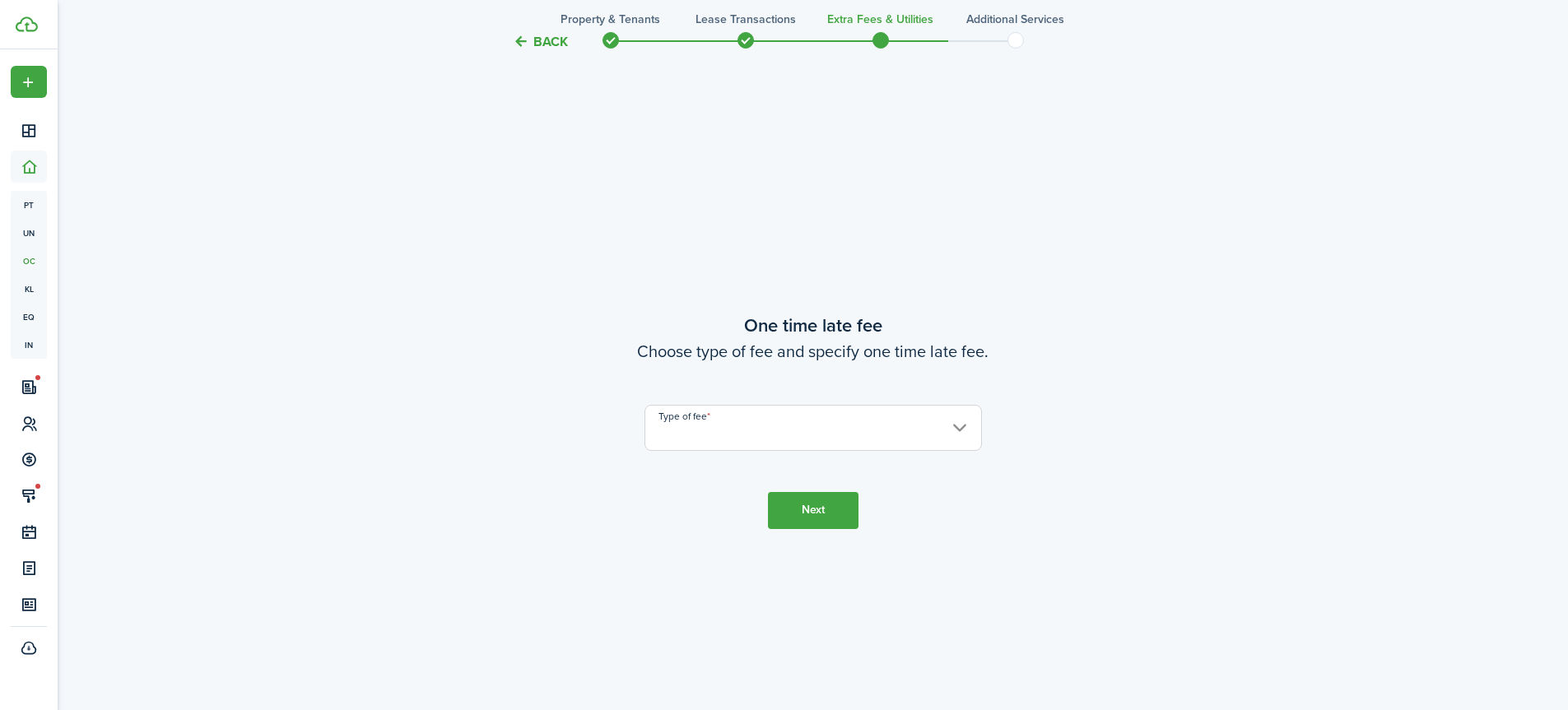
click at [813, 429] on input "Type of fee" at bounding box center [813, 427] width 337 height 46
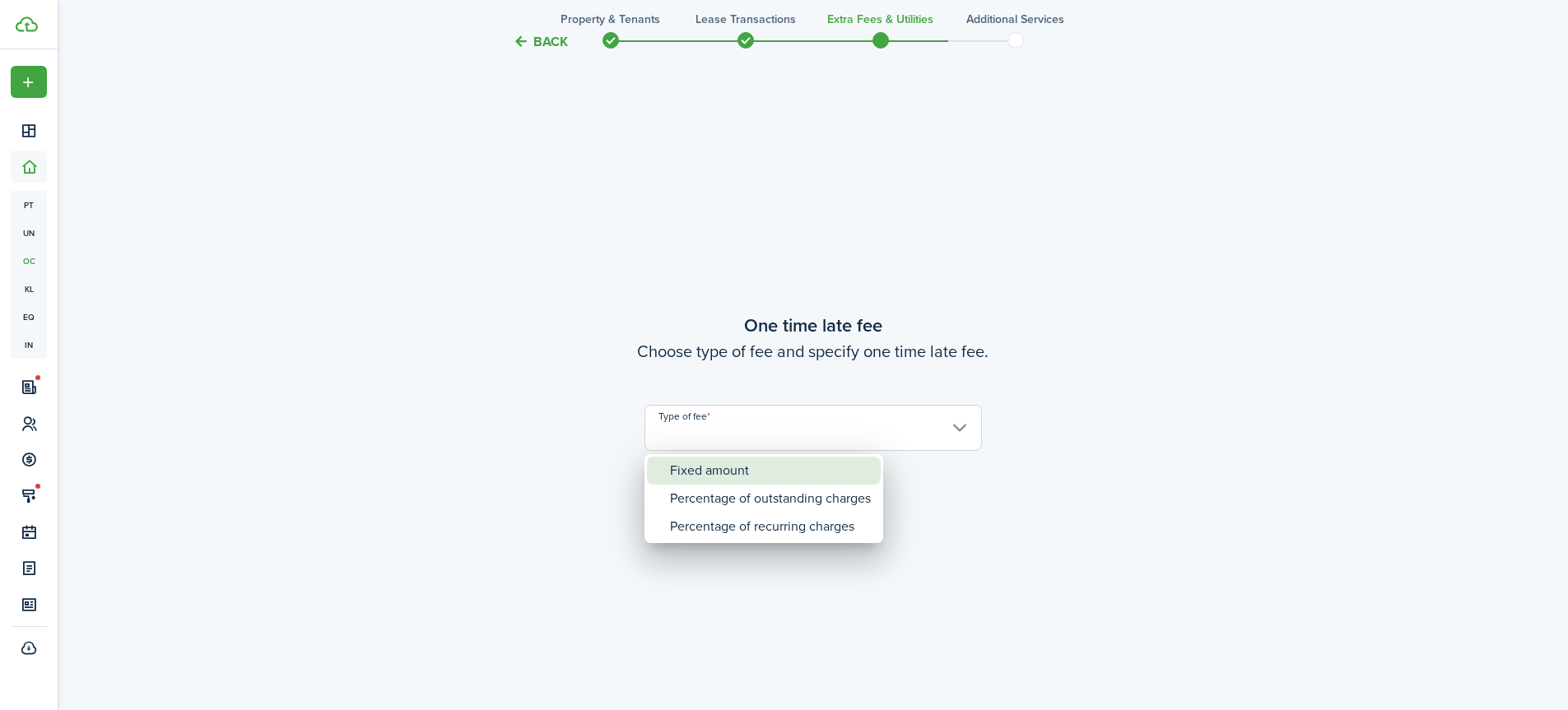
click at [783, 465] on div "Fixed amount" at bounding box center [770, 471] width 201 height 28
type input "Fixed amount"
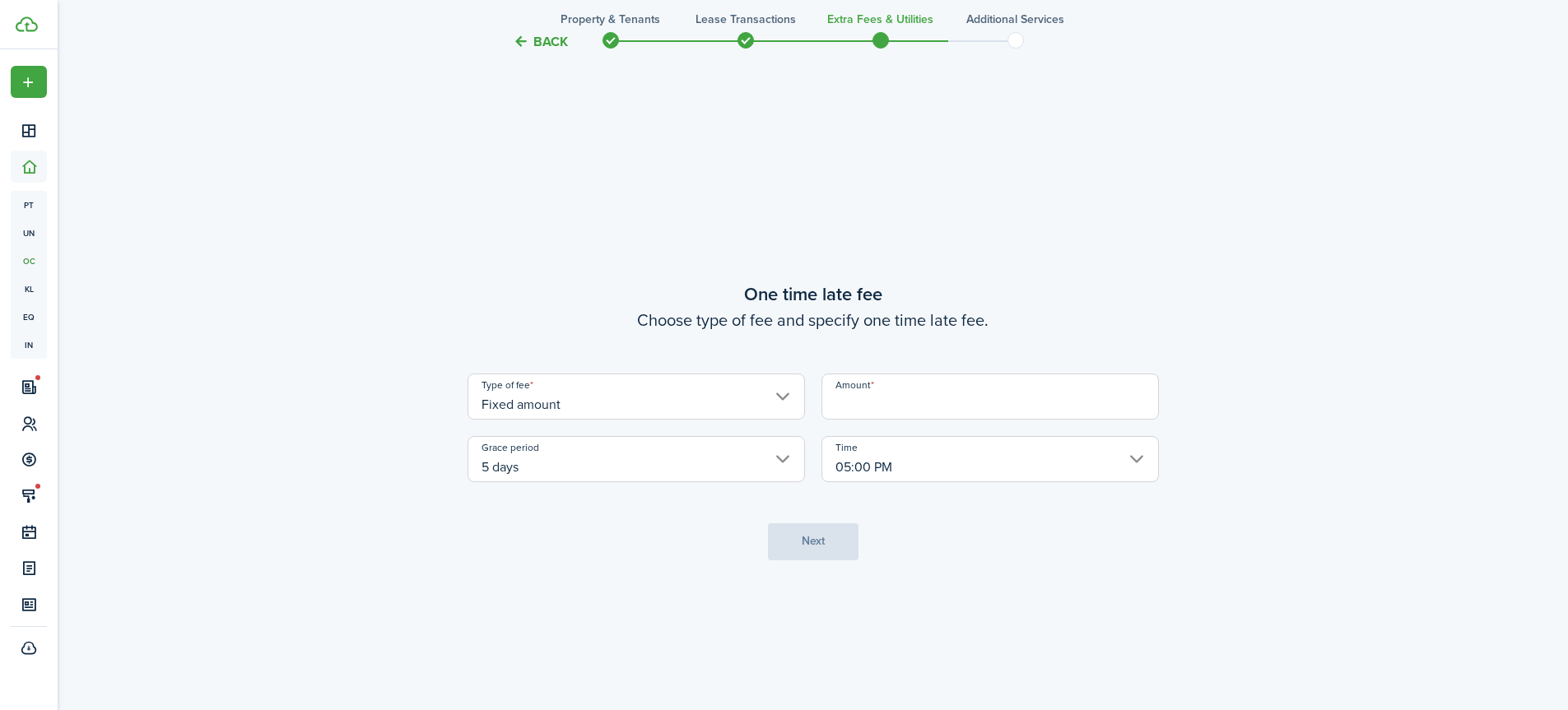
click at [848, 406] on input "Amount" at bounding box center [990, 396] width 337 height 46
type input "$50.00"
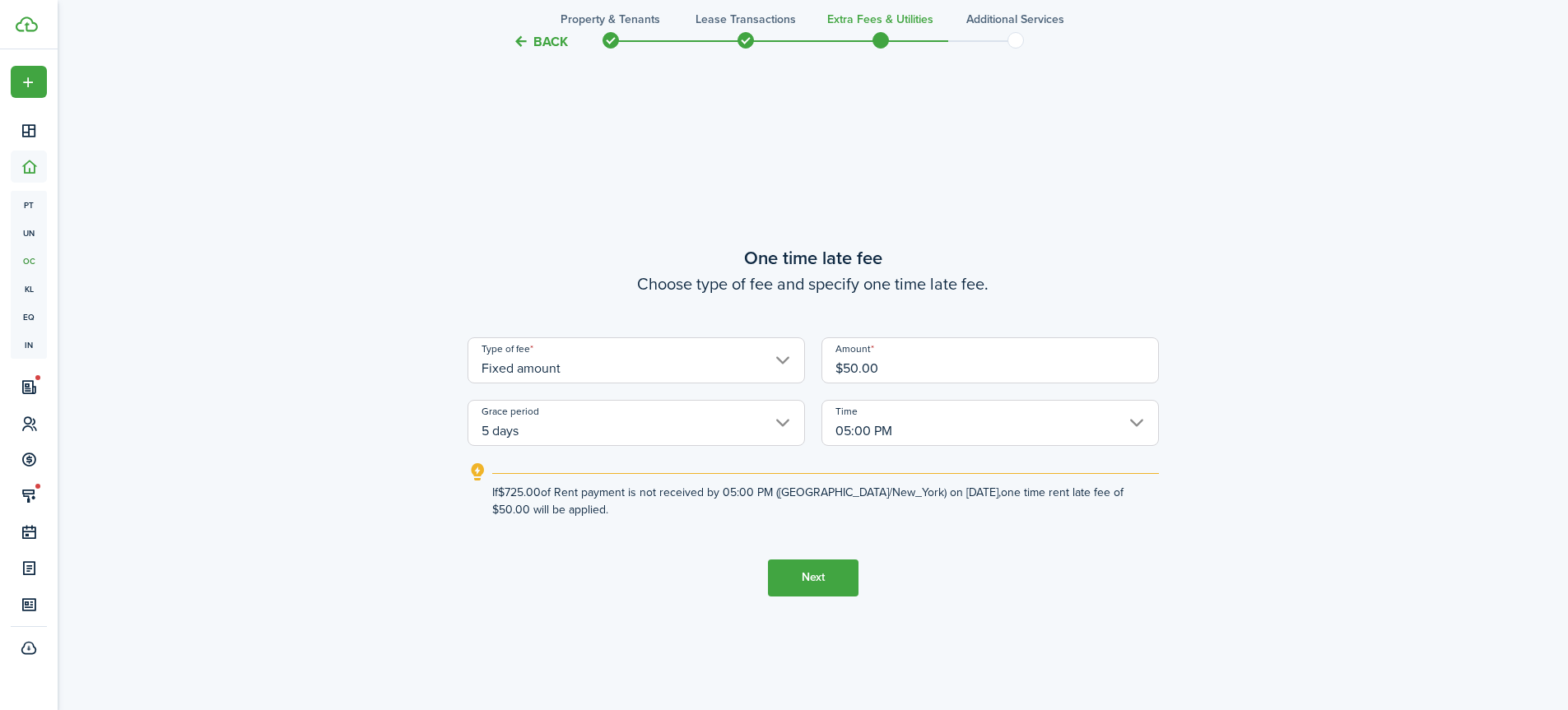
click at [817, 574] on button "Next" at bounding box center [813, 578] width 91 height 37
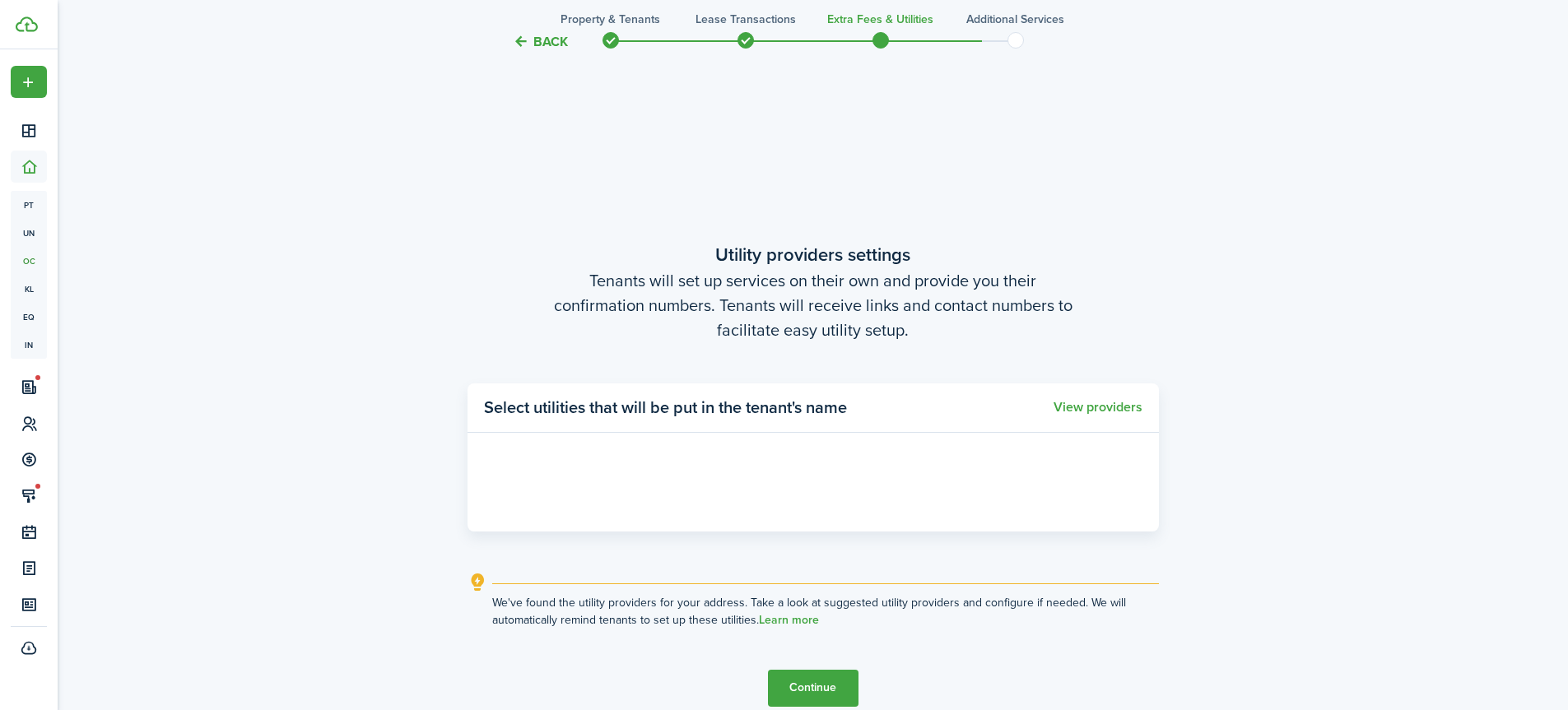
scroll to position [2020, 0]
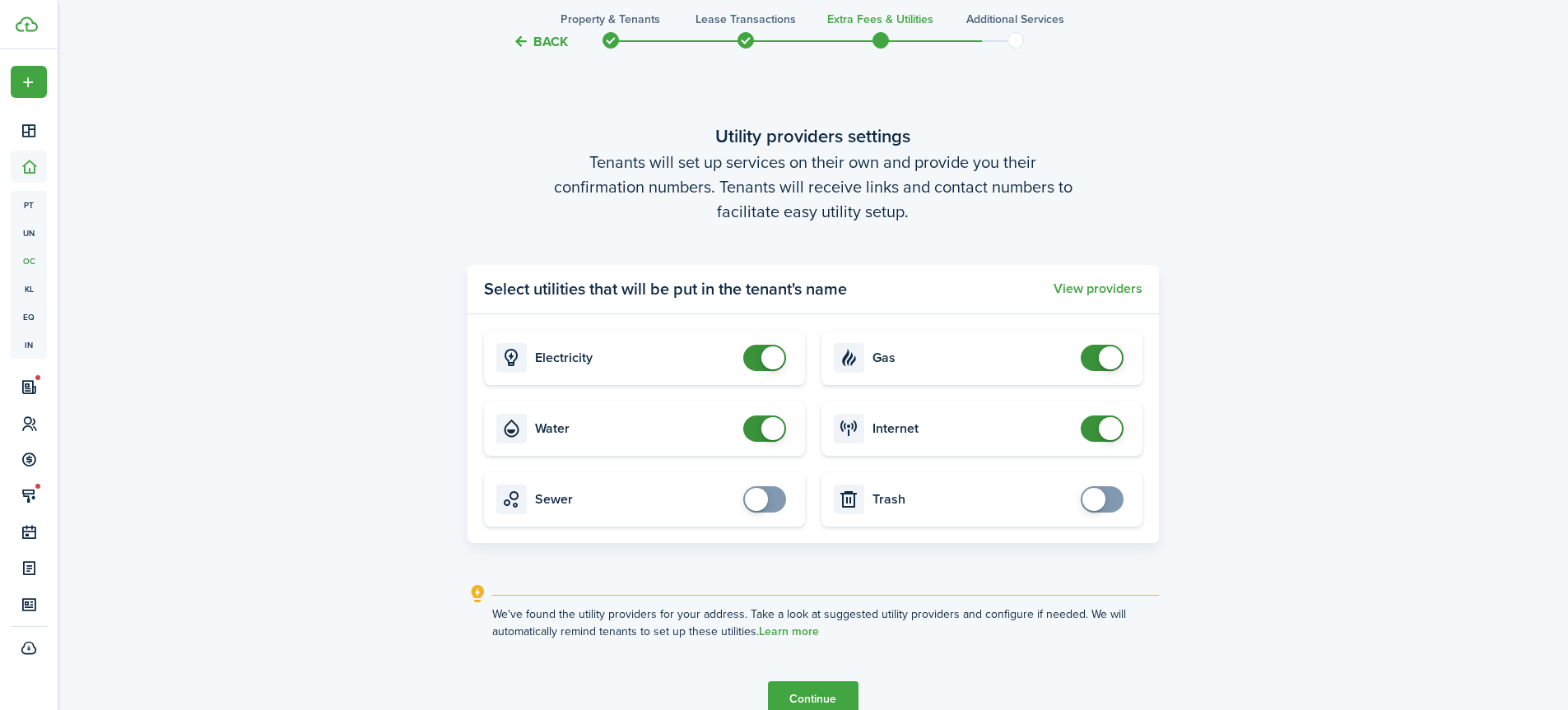
checkbox input "false"
click at [769, 358] on span at bounding box center [773, 358] width 23 height 23
checkbox input "false"
click at [767, 425] on span at bounding box center [773, 429] width 23 height 23
checkbox input "false"
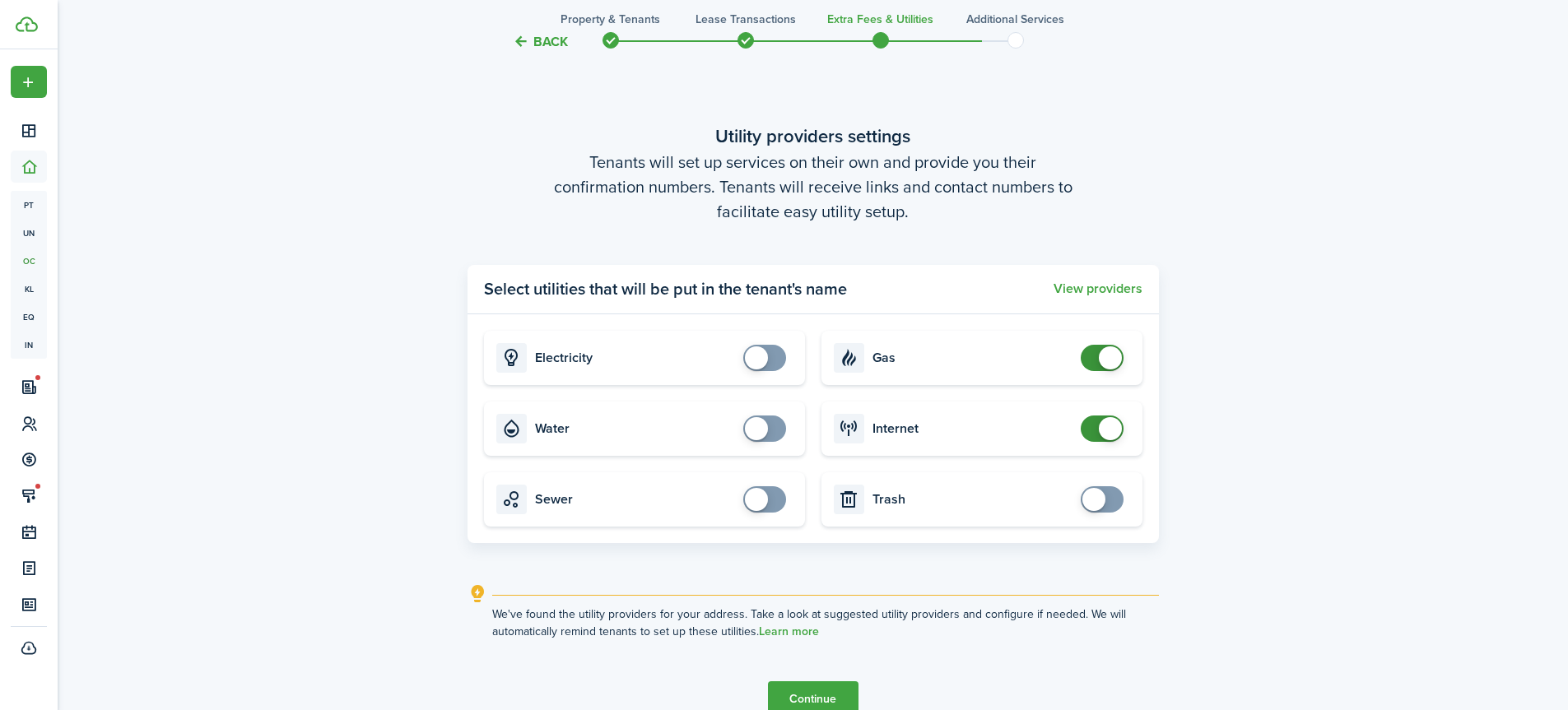
click at [1108, 355] on span at bounding box center [1110, 358] width 23 height 23
checkbox input "false"
click at [1102, 426] on span at bounding box center [1110, 429] width 23 height 23
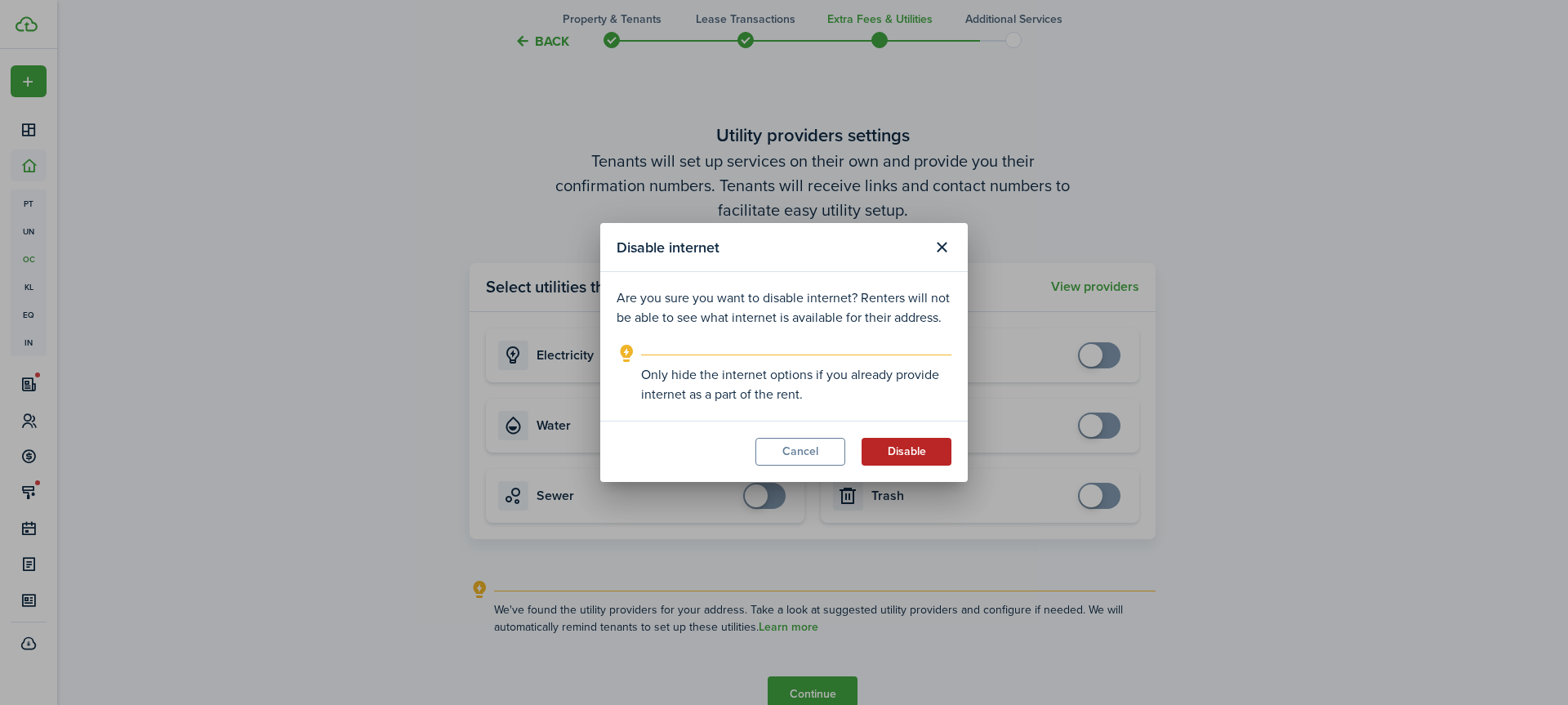
click at [907, 451] on button "Disable" at bounding box center [906, 452] width 90 height 28
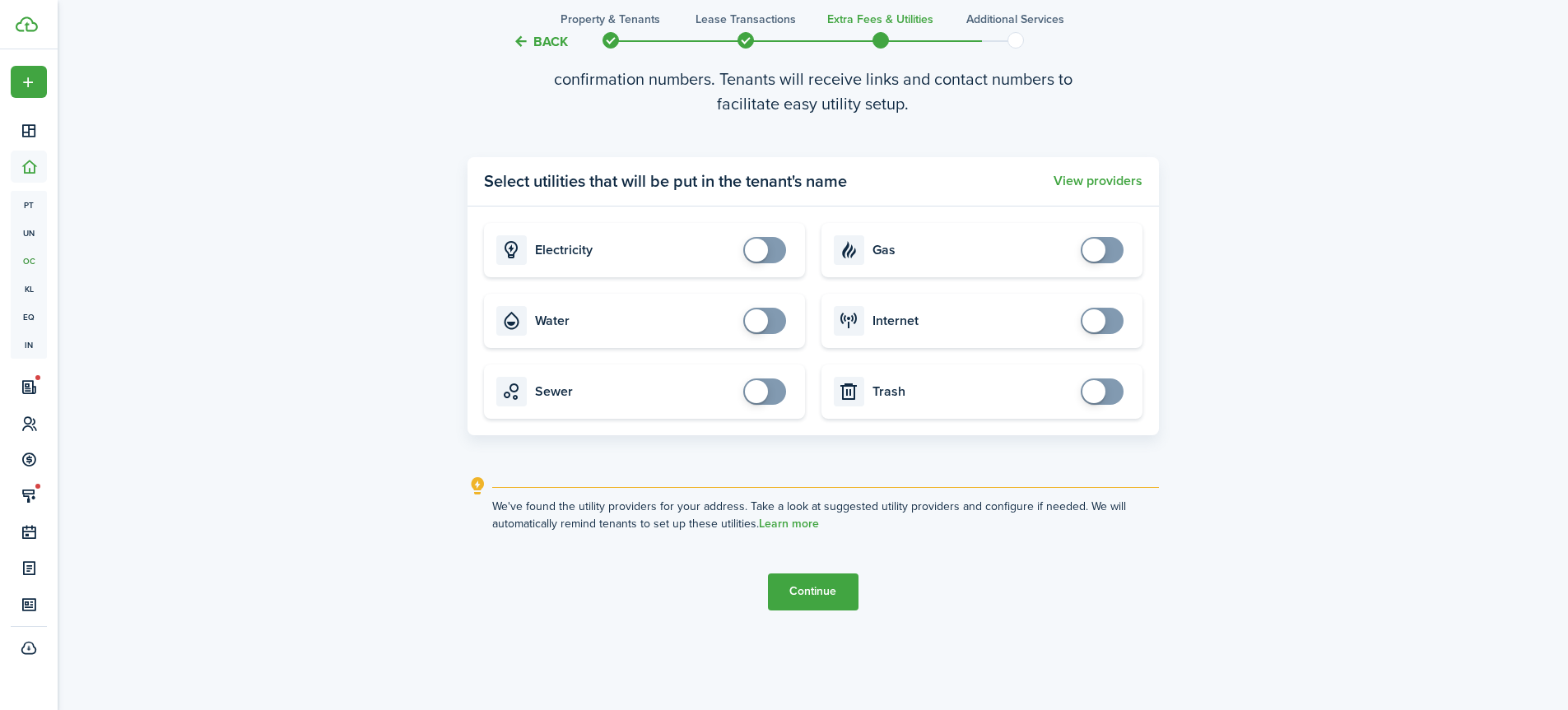
scroll to position [2130, 0]
click at [812, 591] on button "Continue" at bounding box center [813, 589] width 91 height 37
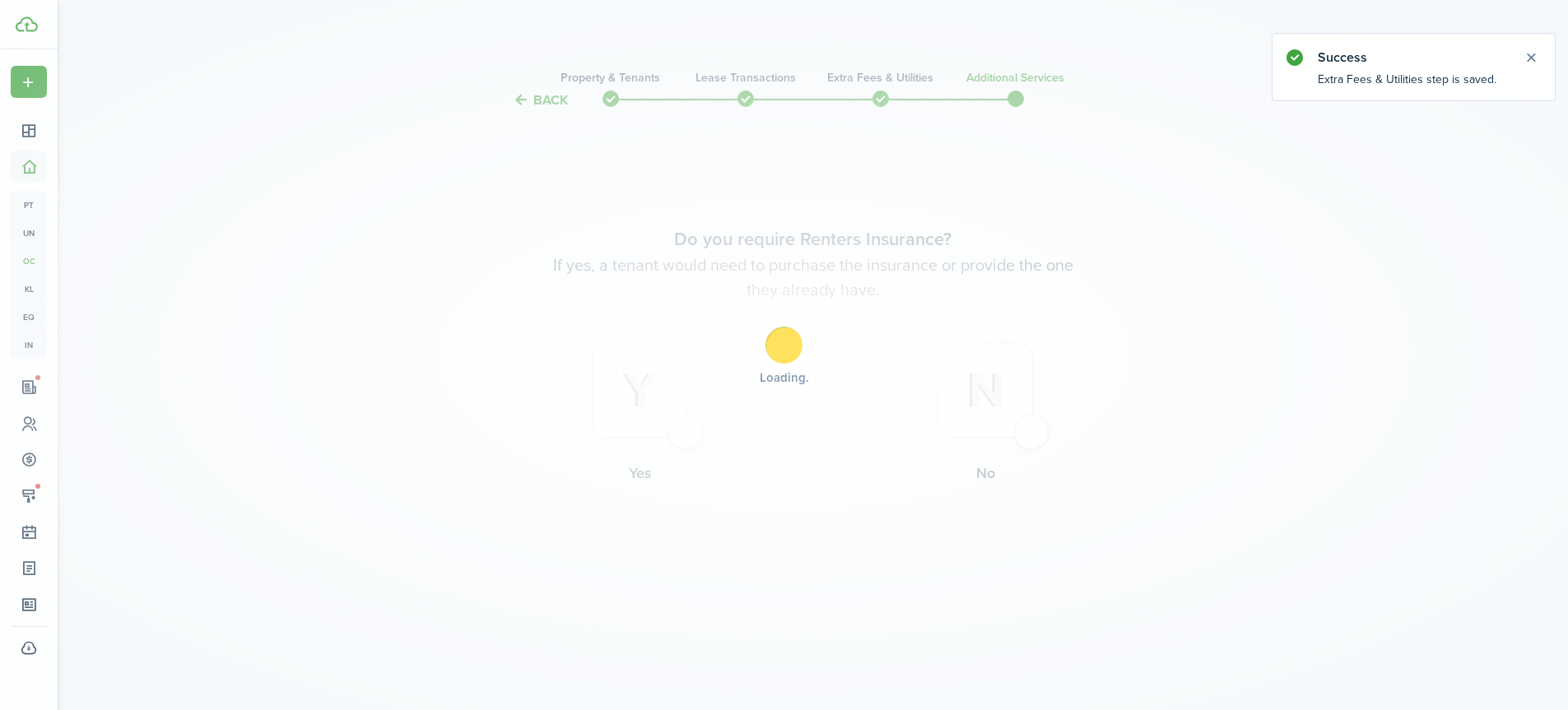
scroll to position [0, 0]
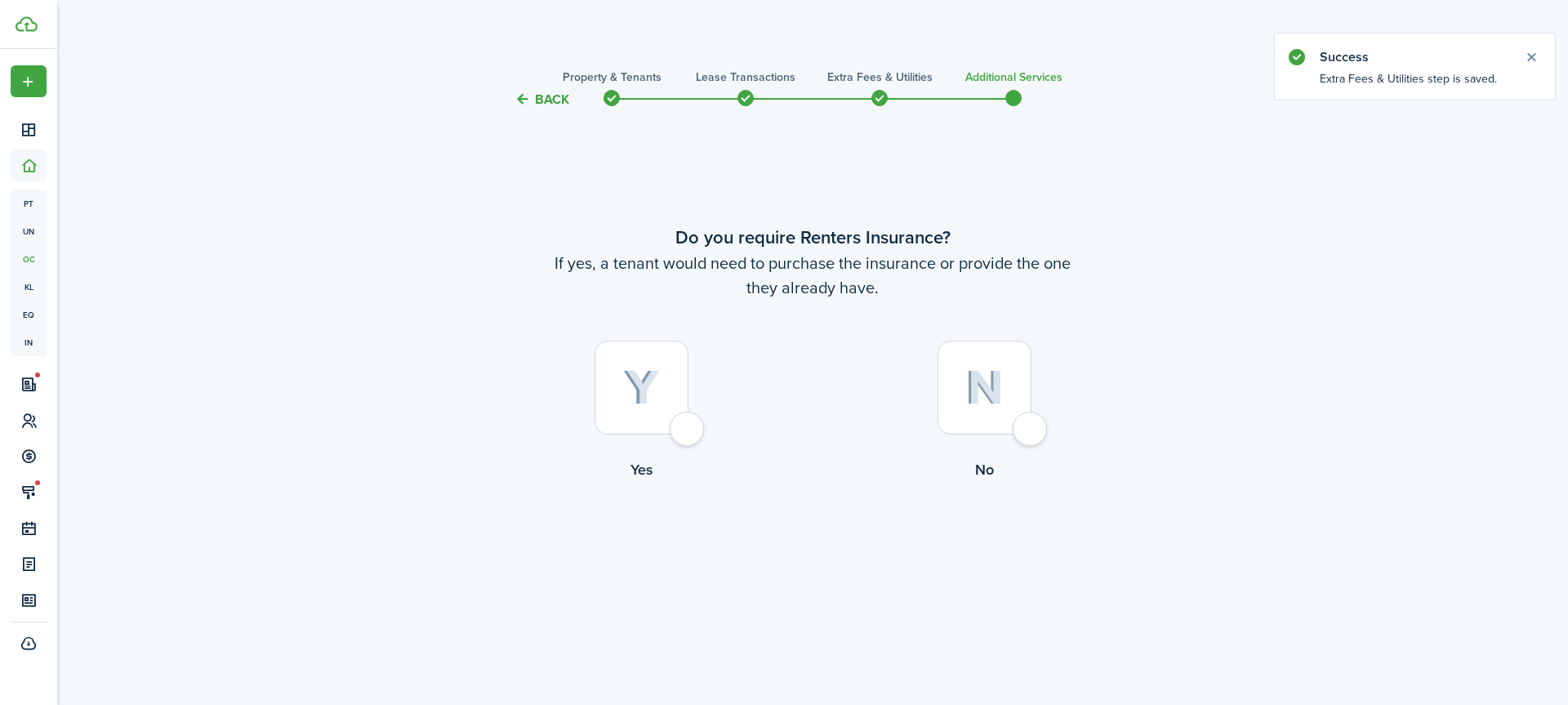
click at [1019, 429] on div at bounding box center [984, 387] width 94 height 94
radio input "true"
click at [835, 540] on button "Complete move in" at bounding box center [812, 549] width 120 height 37
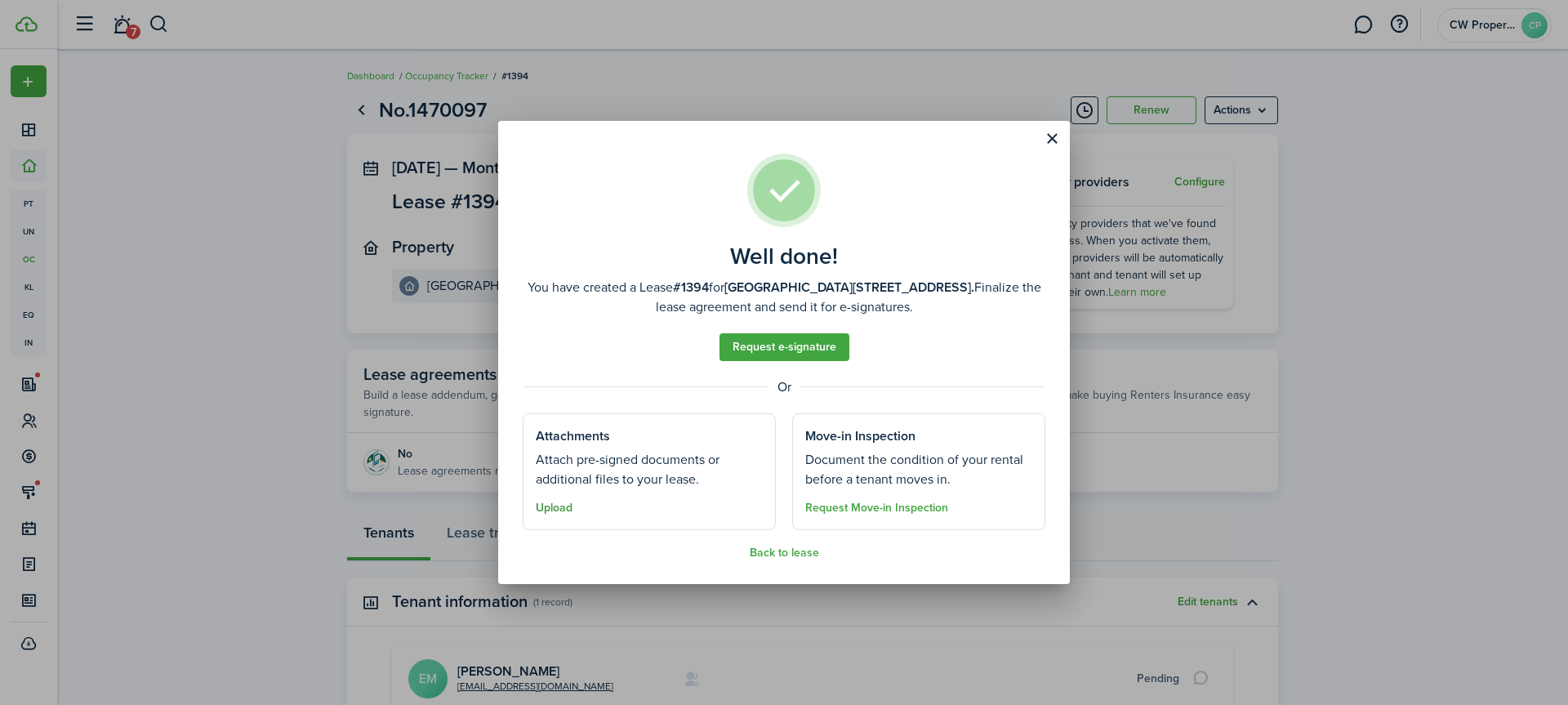
click at [563, 505] on button "Upload" at bounding box center [555, 508] width 37 height 13
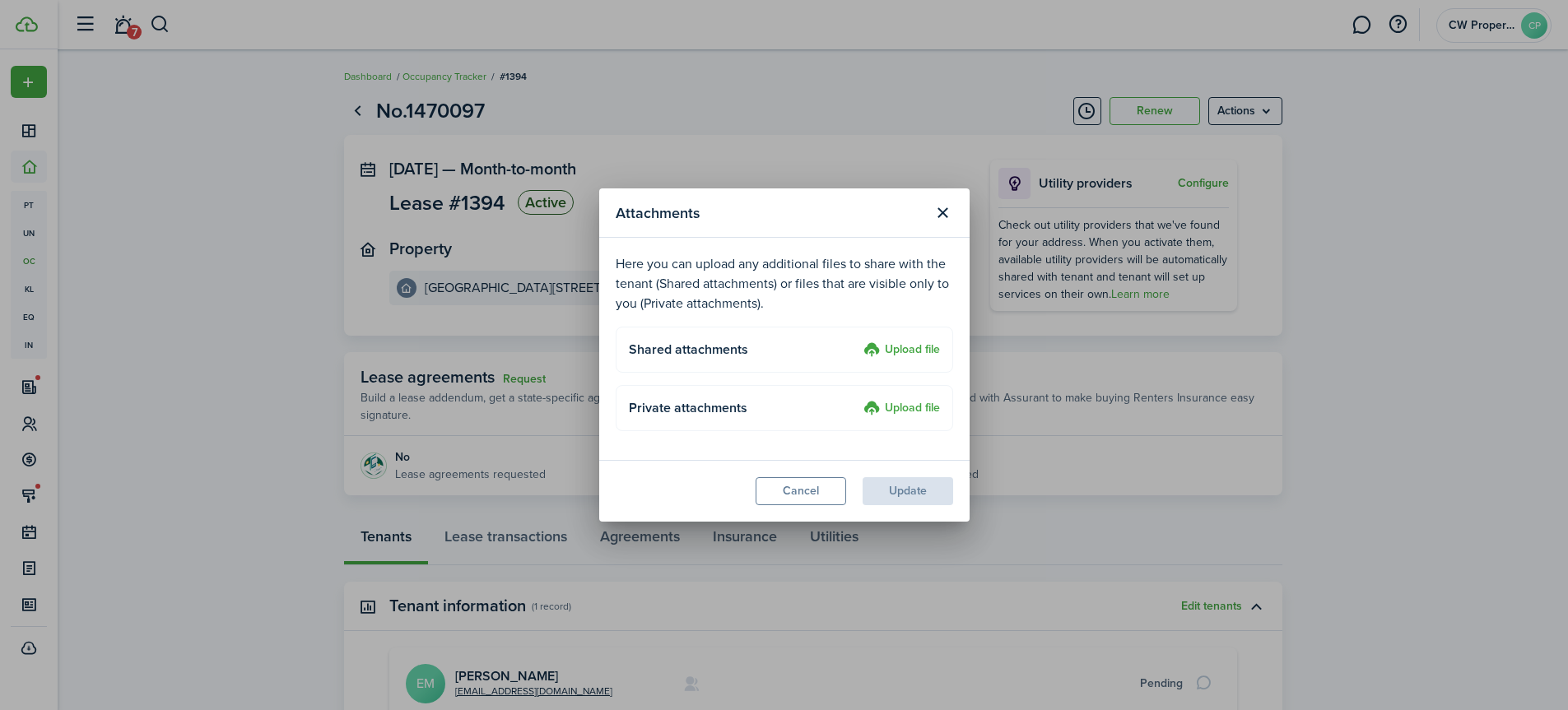
click at [1348, 201] on div "Attachments Here you can upload any additional files to share with the tenant (…" at bounding box center [784, 355] width 1568 height 710
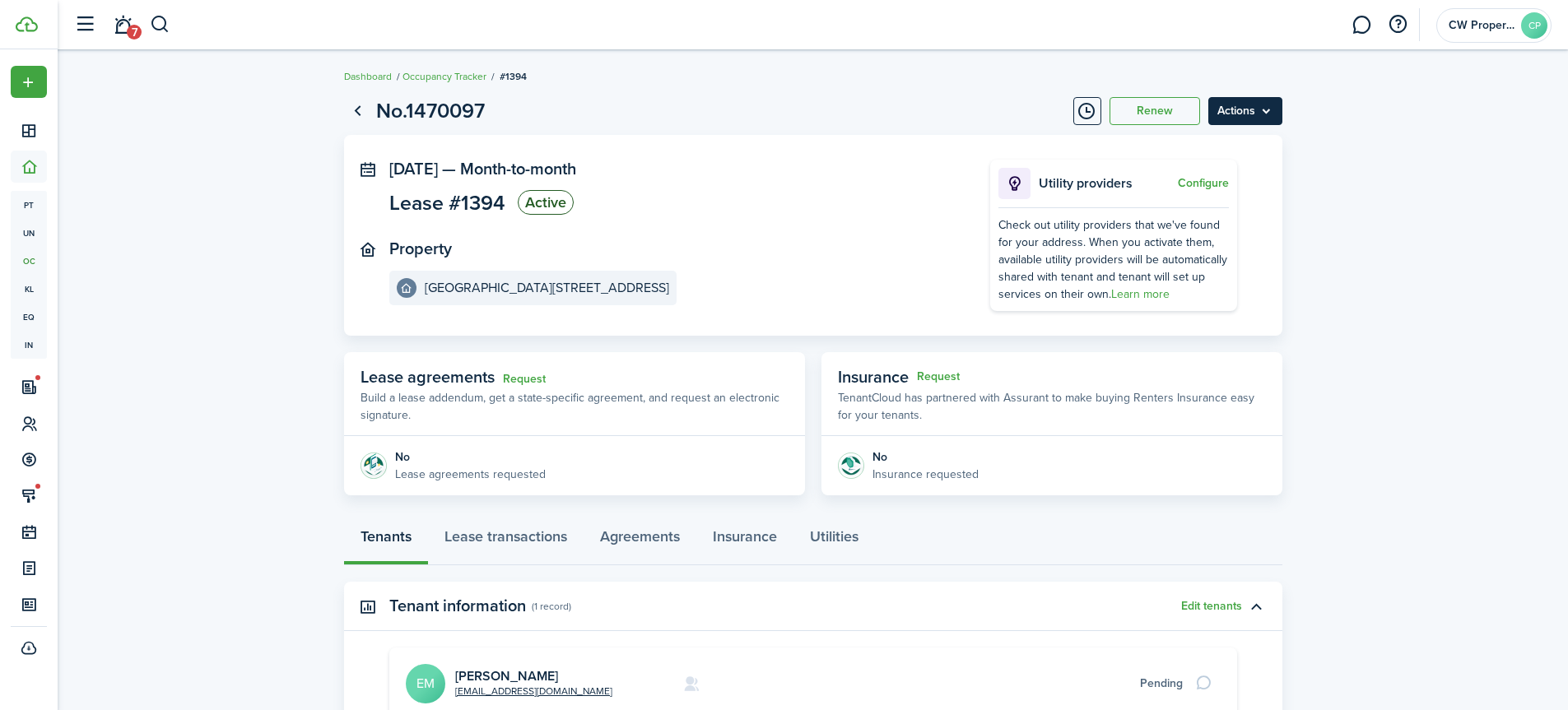
click at [1251, 120] on menu-btn "Actions" at bounding box center [1245, 111] width 74 height 28
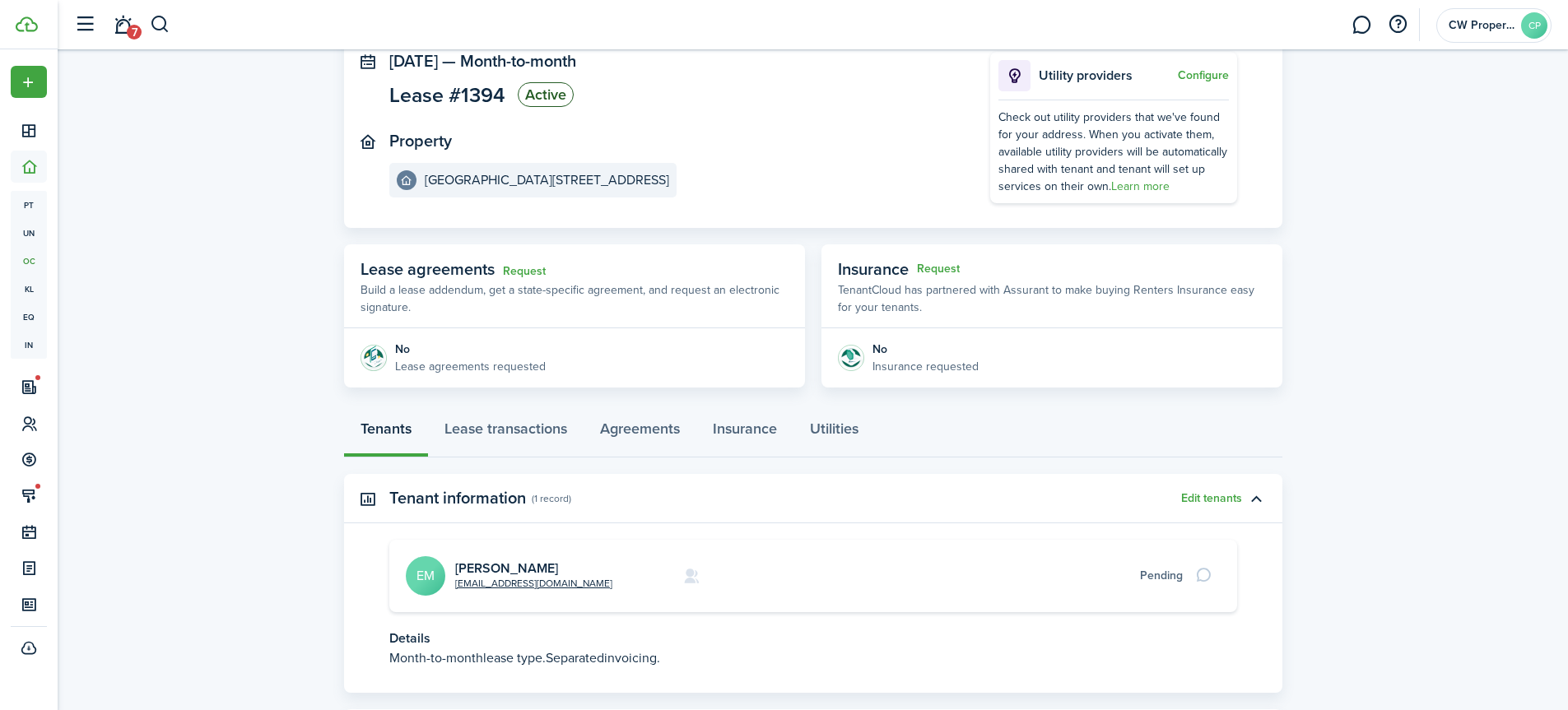
scroll to position [202, 0]
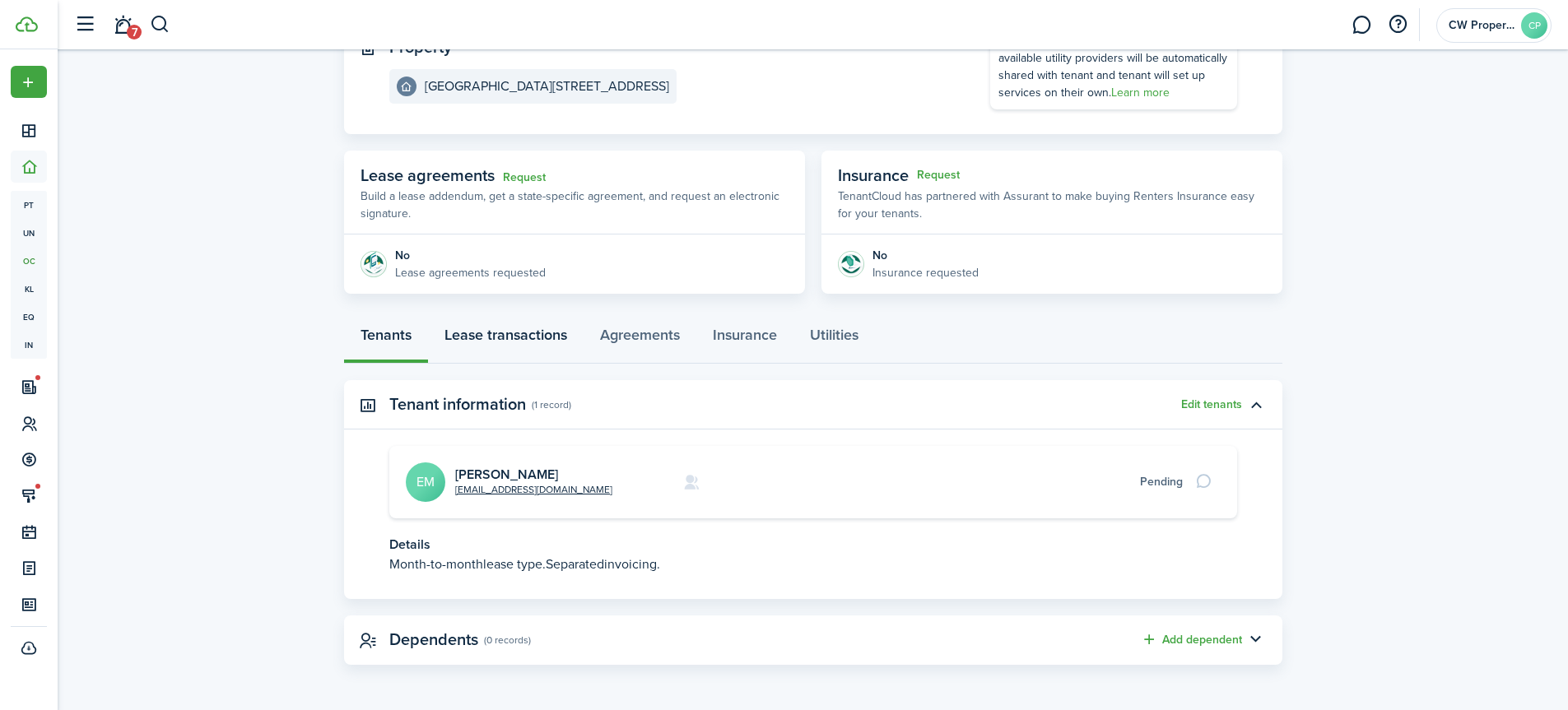
click at [523, 338] on link "Lease transactions" at bounding box center [506, 338] width 155 height 50
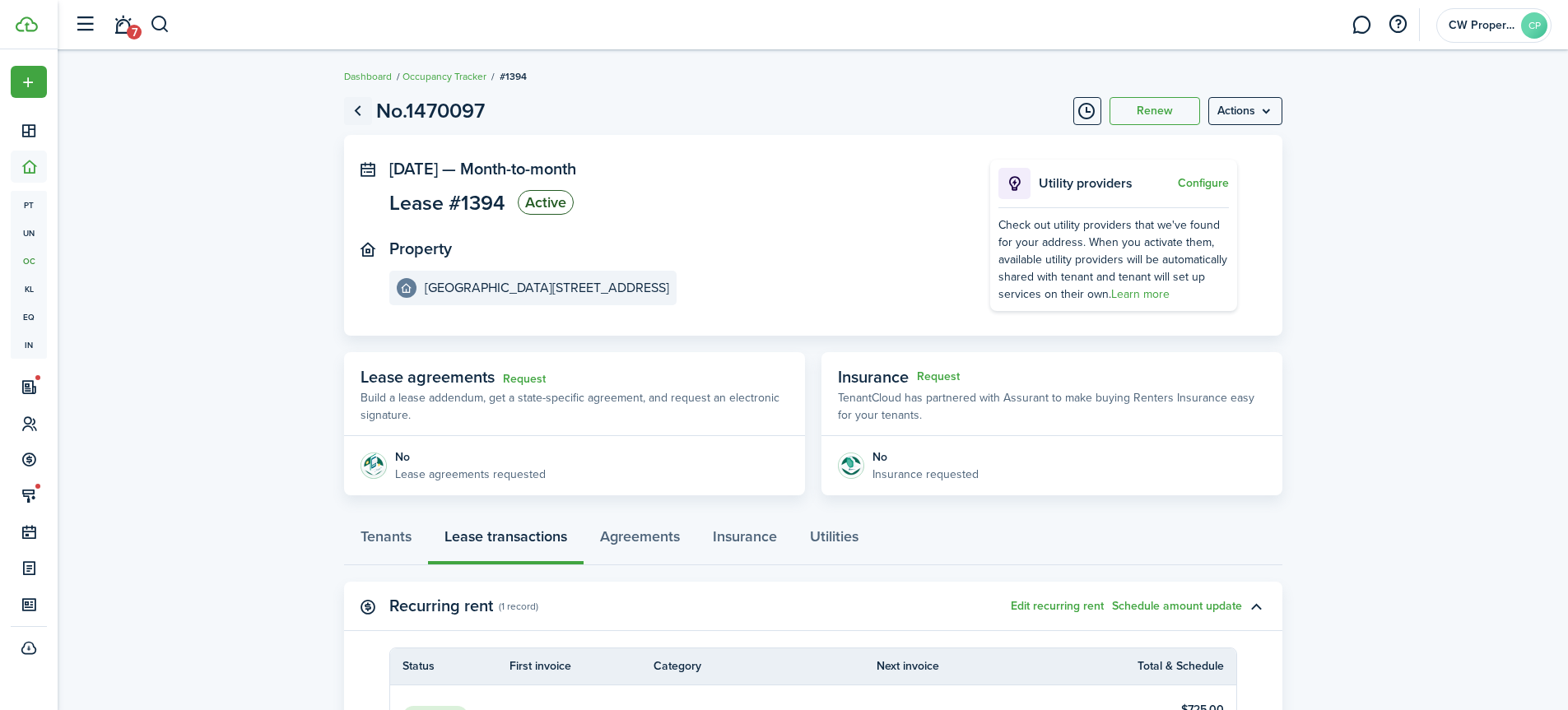
click at [360, 114] on link "Go back" at bounding box center [358, 111] width 28 height 28
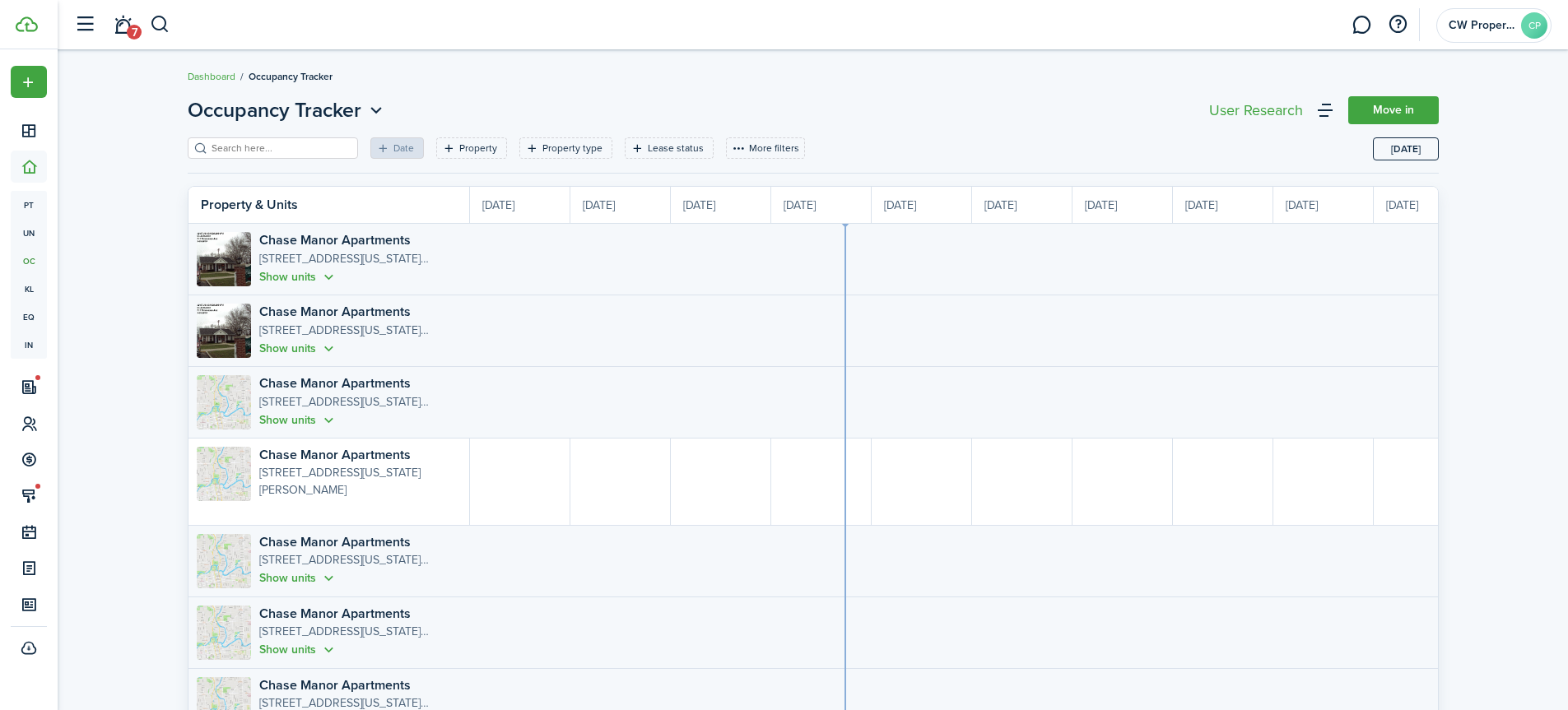
scroll to position [0, 301]
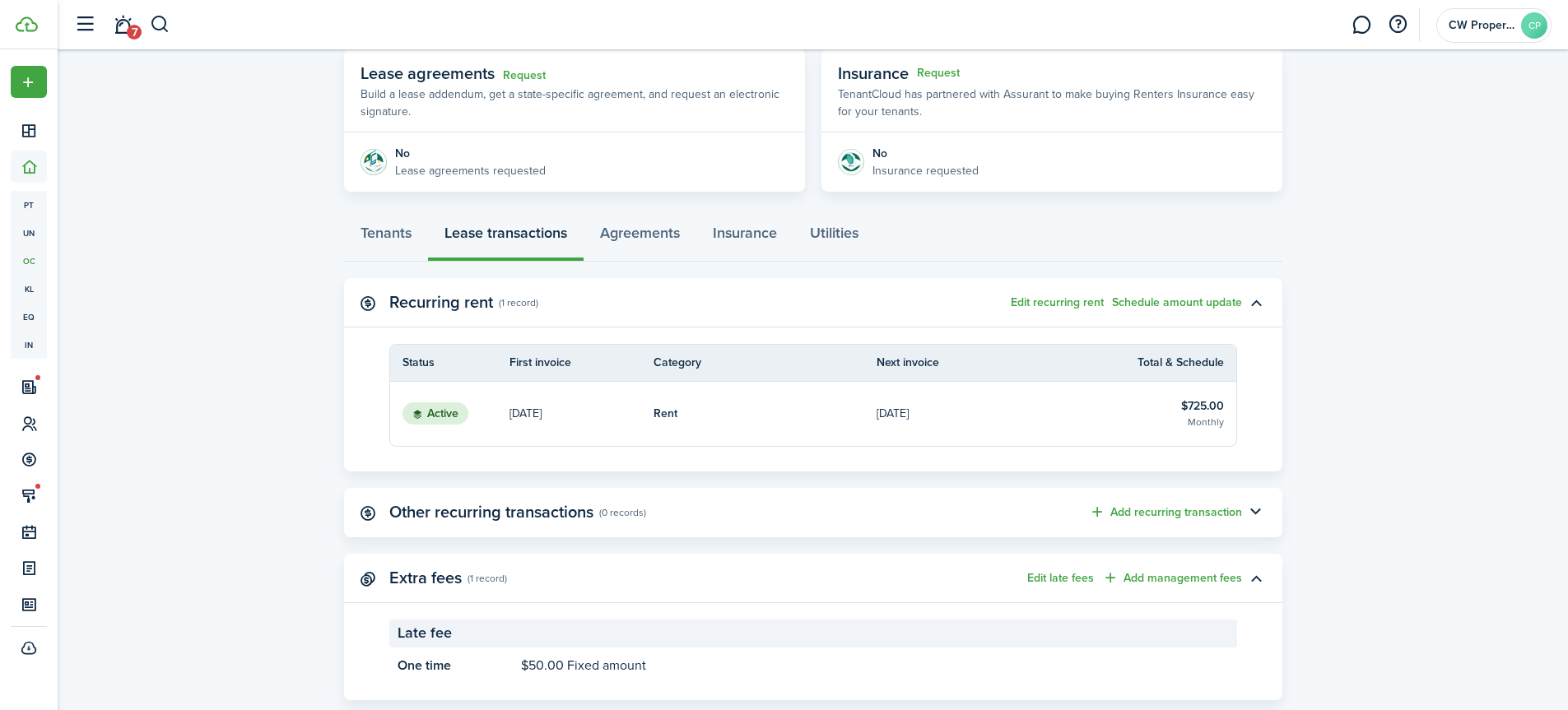
scroll to position [329, 0]
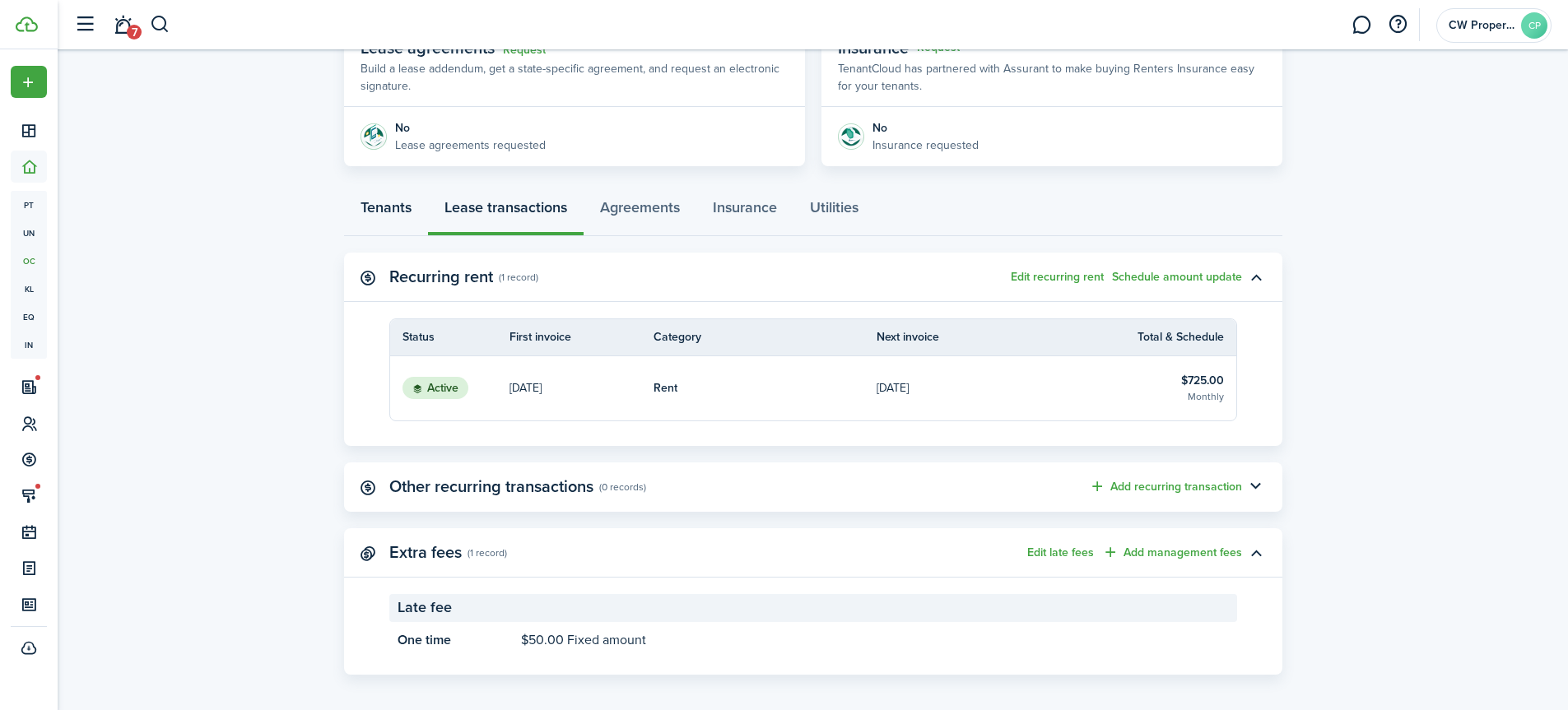
click at [397, 210] on link "Tenants" at bounding box center [386, 211] width 84 height 50
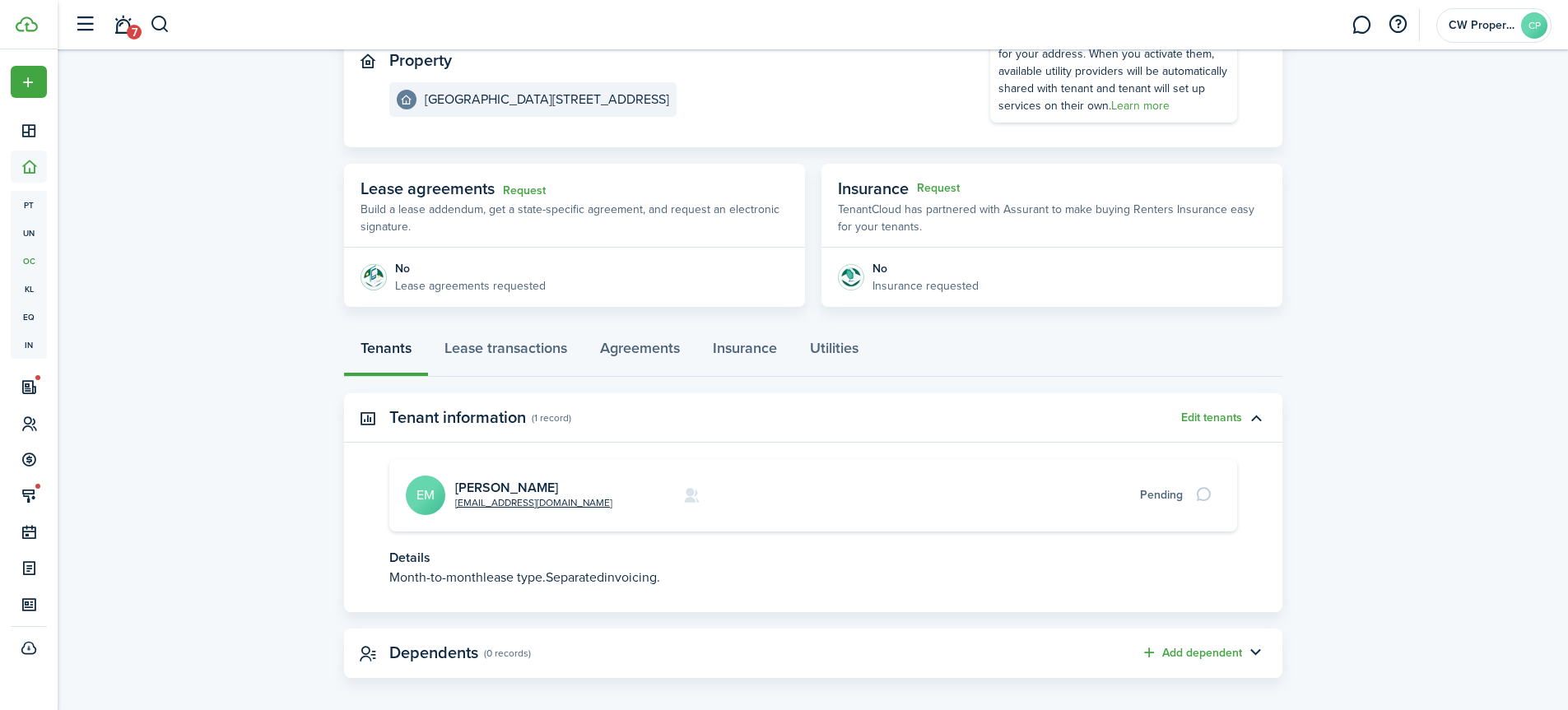
scroll to position [202, 0]
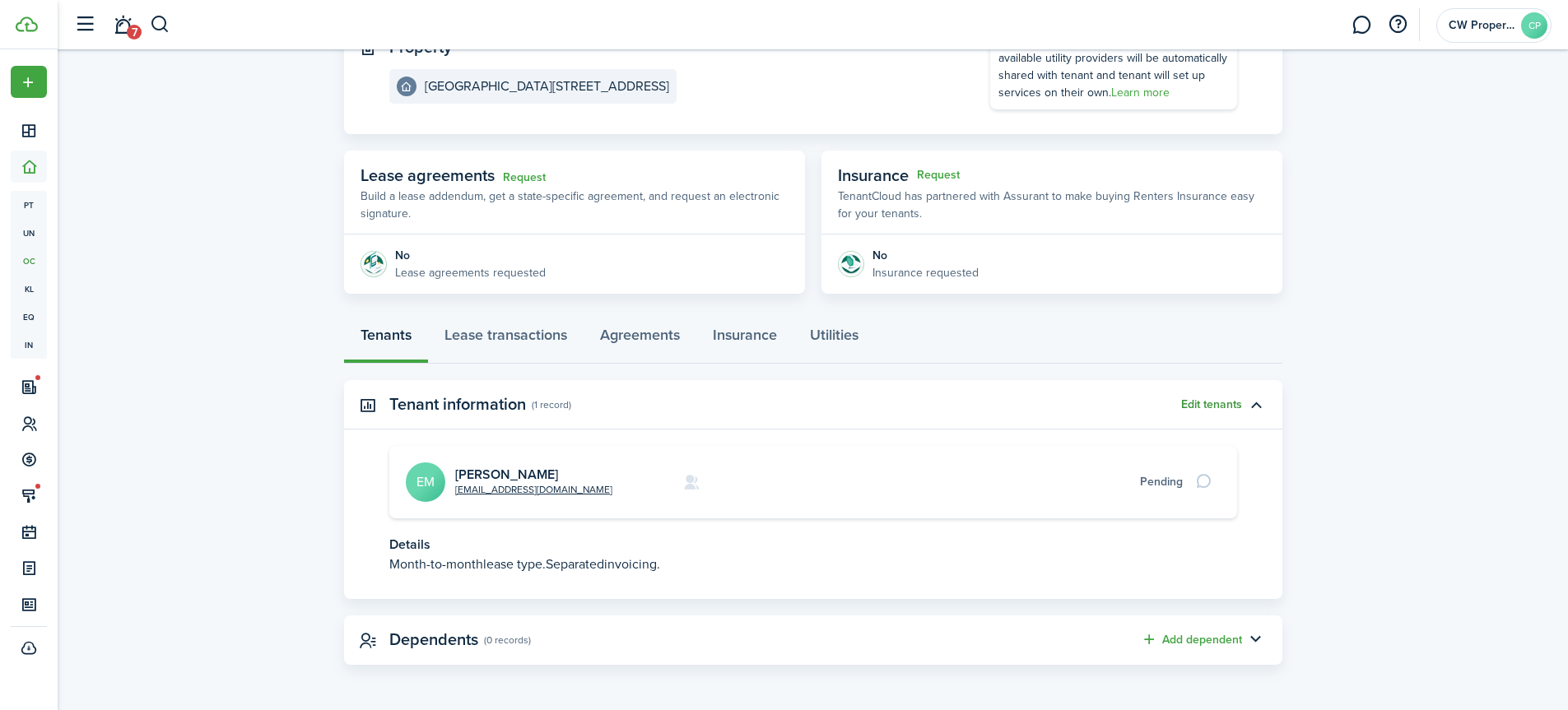
click at [1211, 404] on button "Edit tenants" at bounding box center [1211, 405] width 61 height 13
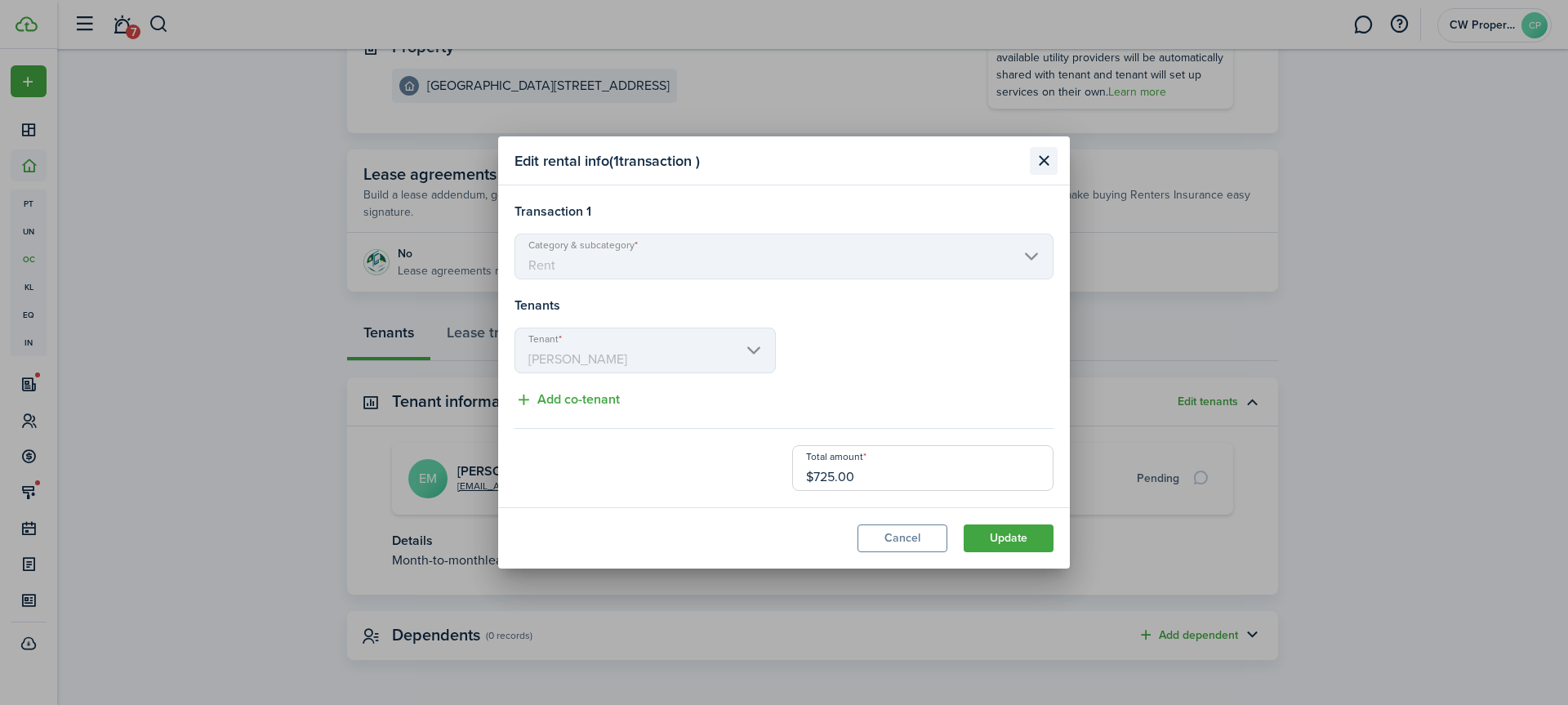
click at [1037, 168] on button "Close modal" at bounding box center [1044, 161] width 28 height 28
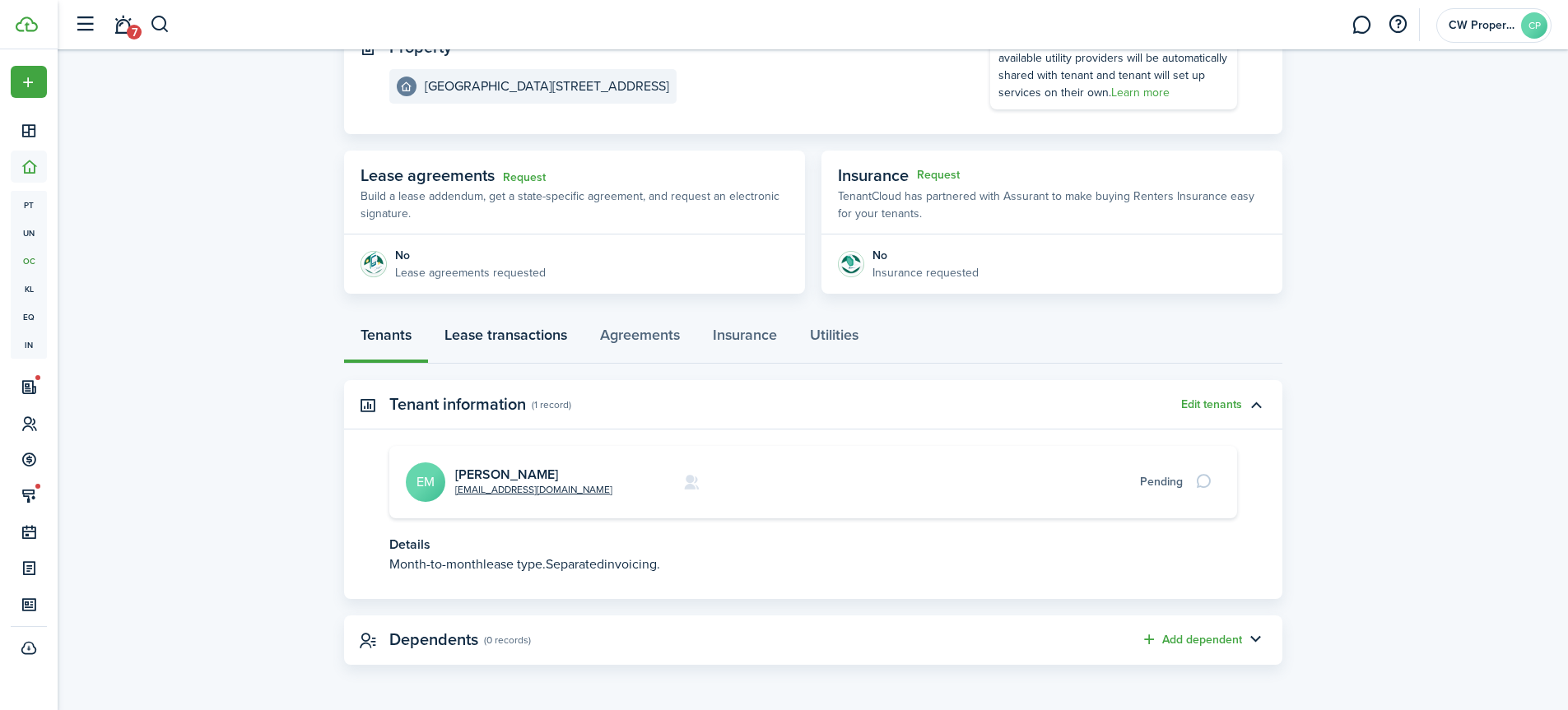
click at [474, 337] on link "Lease transactions" at bounding box center [506, 338] width 155 height 50
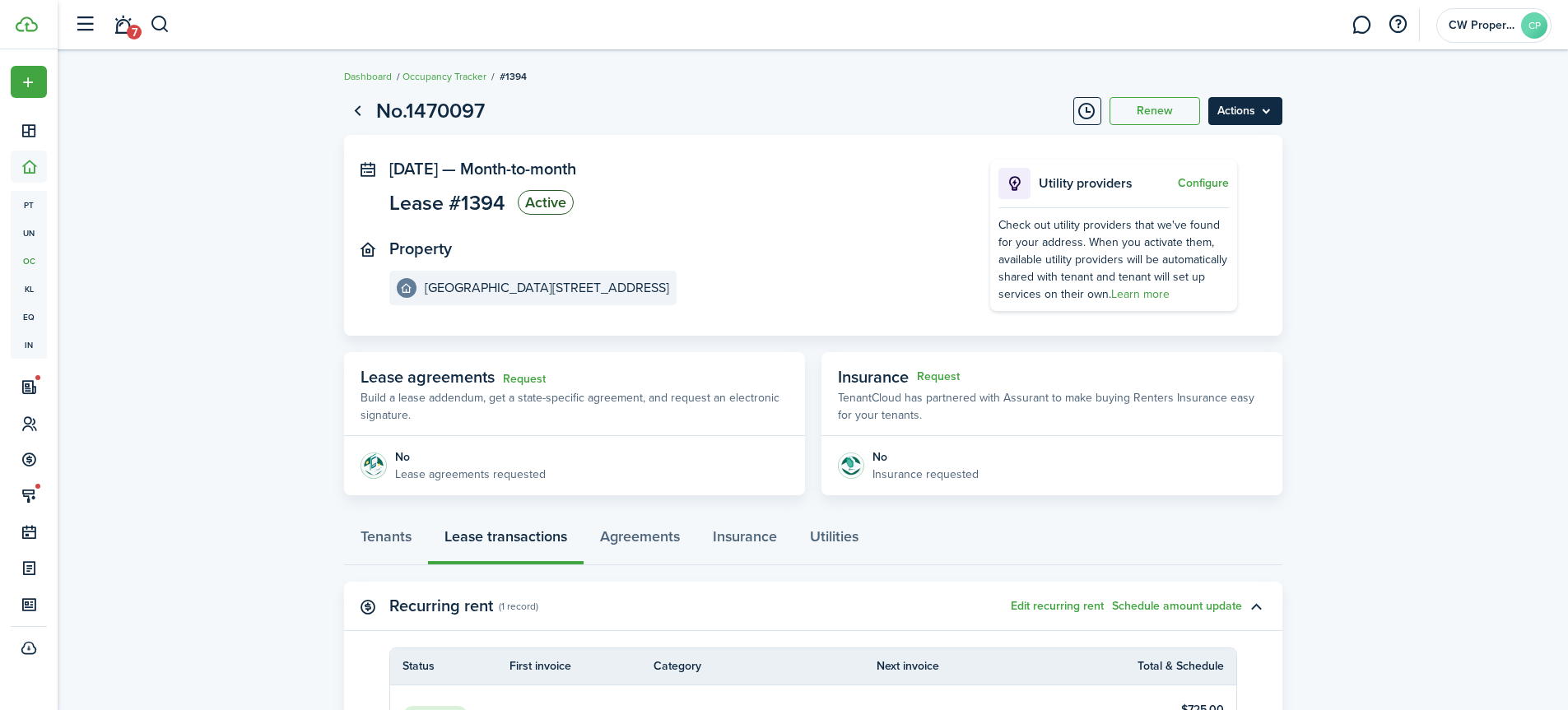
click at [1246, 113] on menu-btn "Actions" at bounding box center [1245, 111] width 74 height 28
click at [1238, 146] on button "Edit" at bounding box center [1210, 148] width 144 height 28
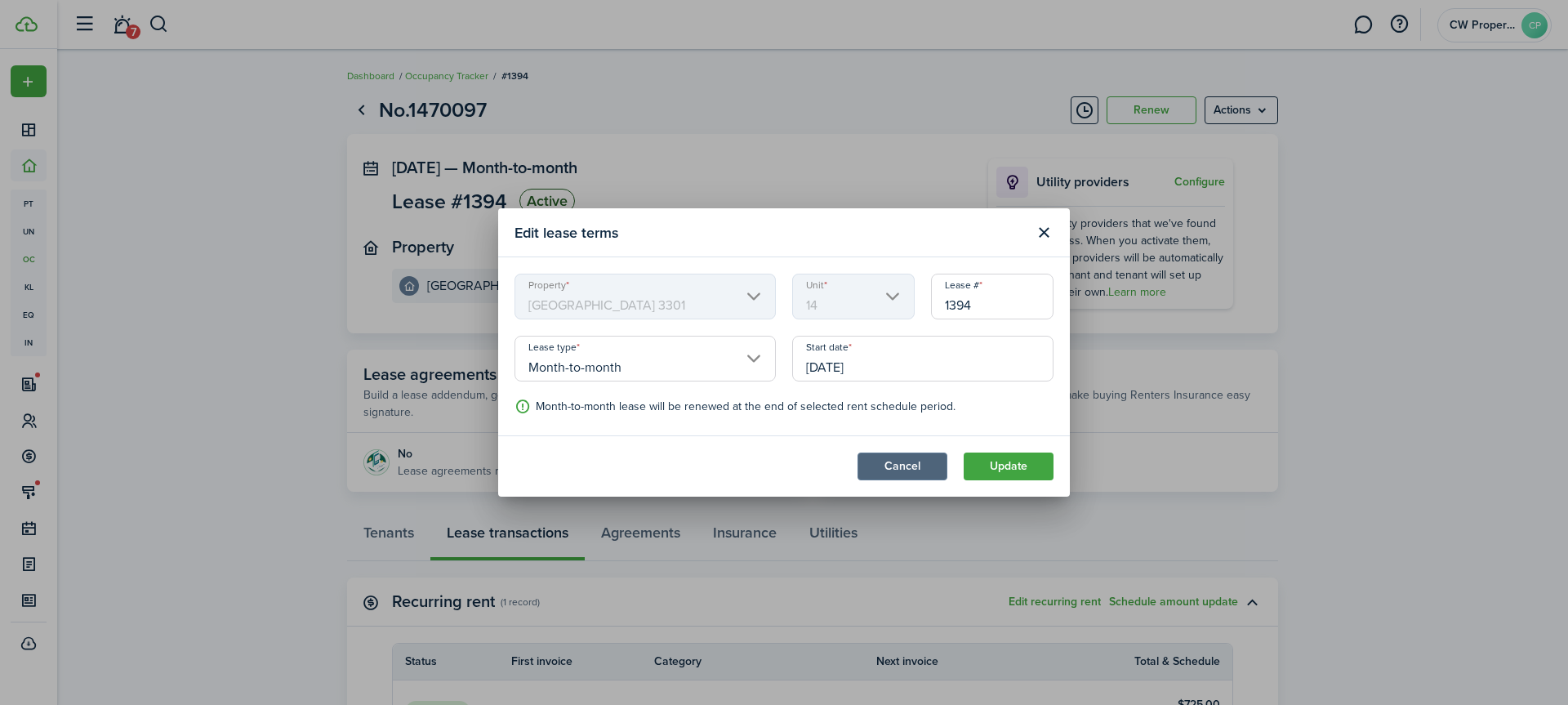
click at [915, 461] on button "Cancel" at bounding box center [902, 467] width 90 height 28
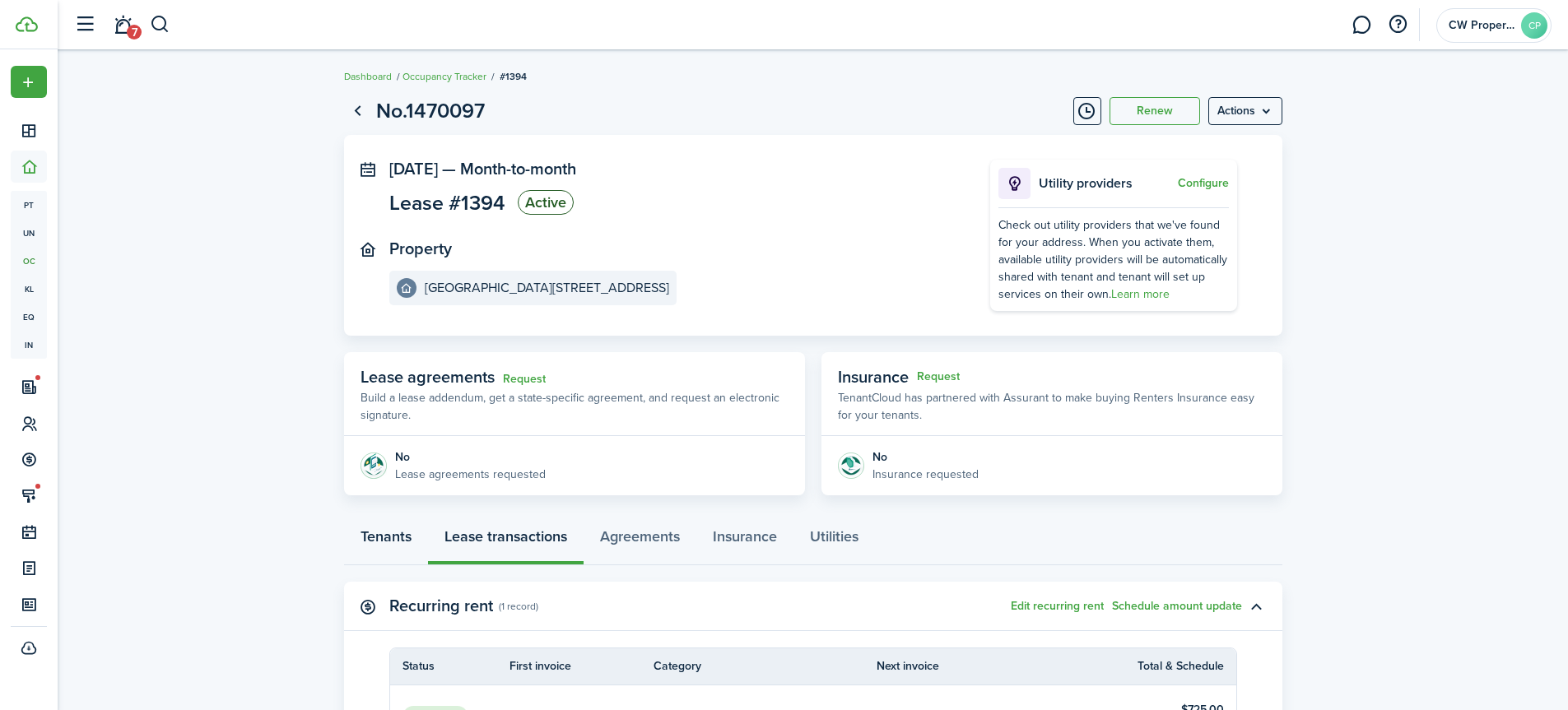
click at [386, 537] on link "Tenants" at bounding box center [386, 540] width 84 height 50
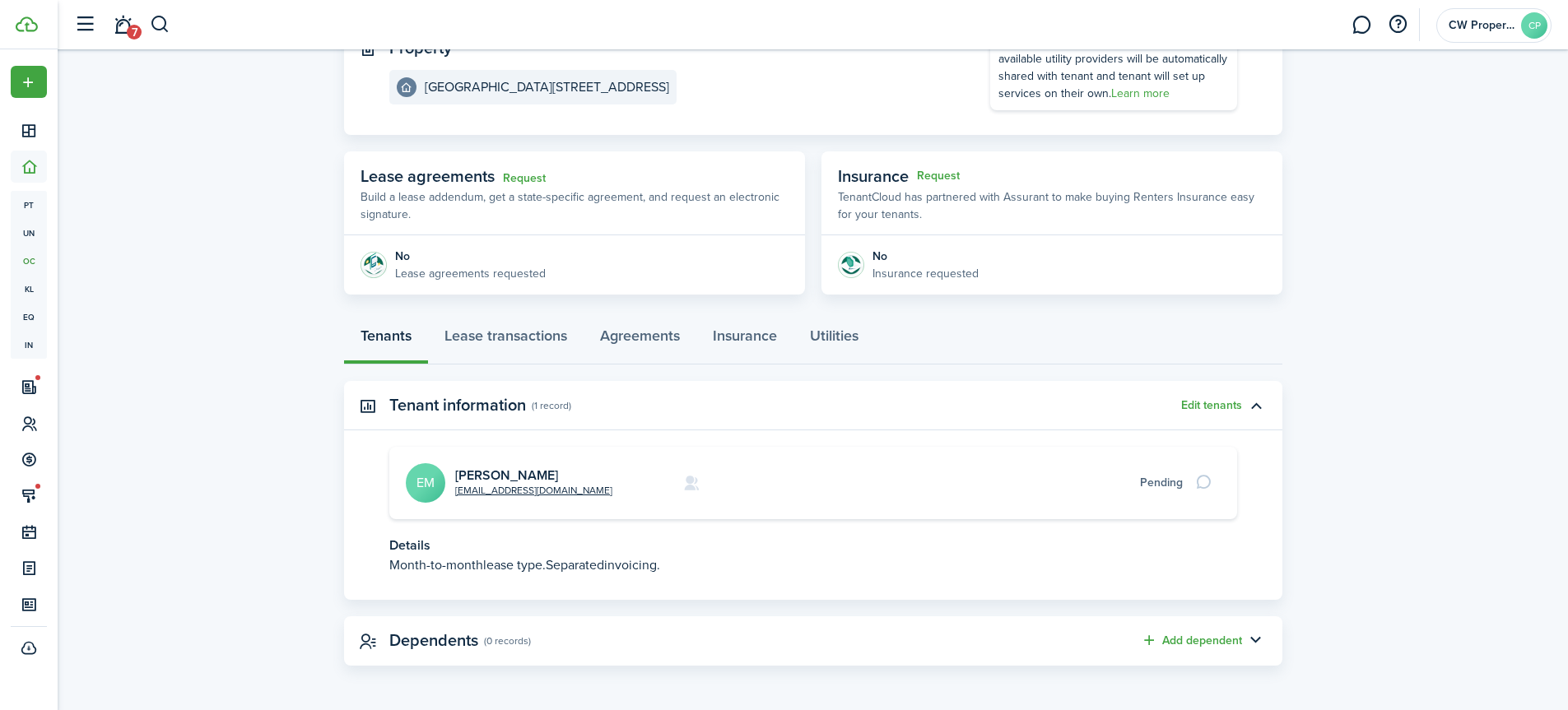
scroll to position [202, 0]
click at [554, 472] on link "[PERSON_NAME]" at bounding box center [506, 475] width 103 height 19
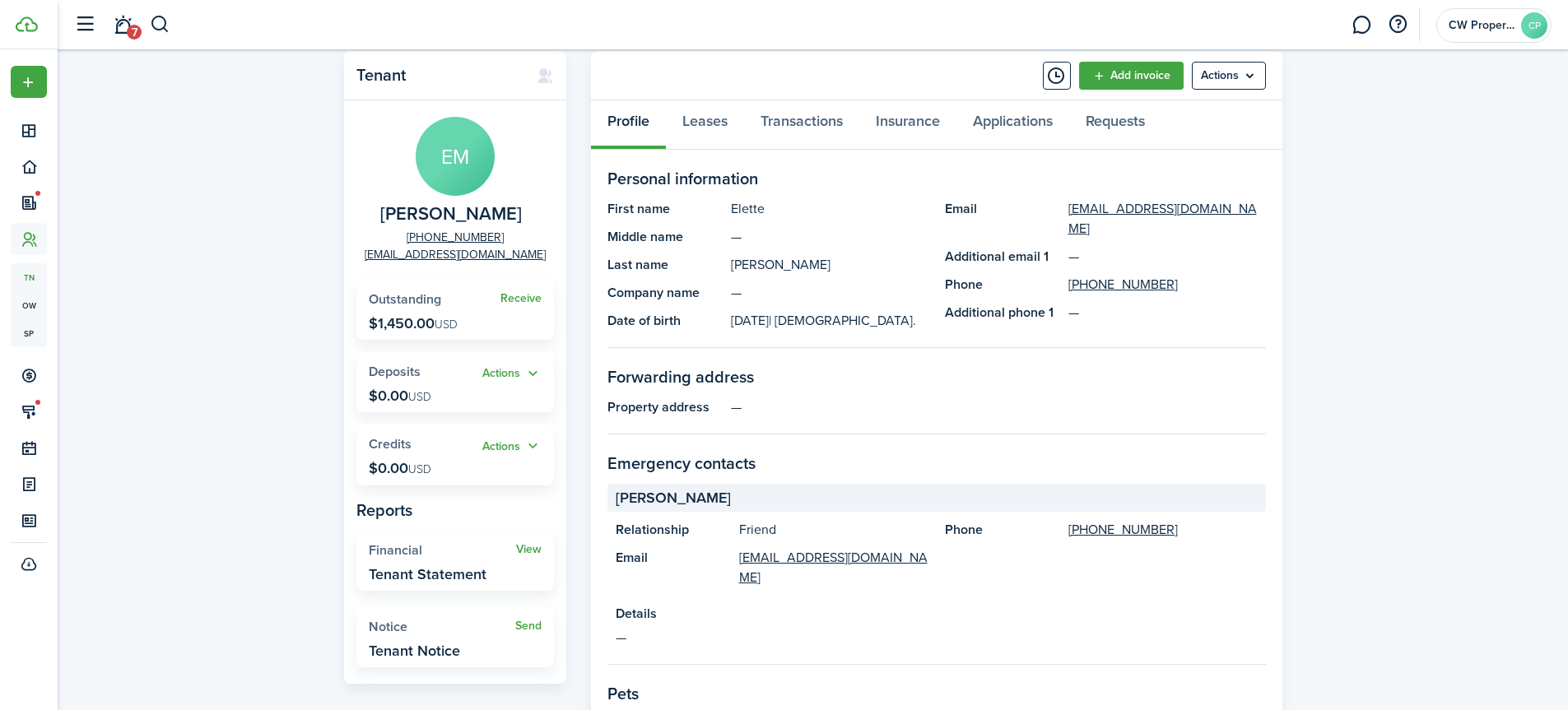
scroll to position [44, 0]
click at [1233, 80] on menu-btn "Actions" at bounding box center [1228, 77] width 74 height 28
click at [1229, 106] on link "Edit" at bounding box center [1193, 113] width 144 height 28
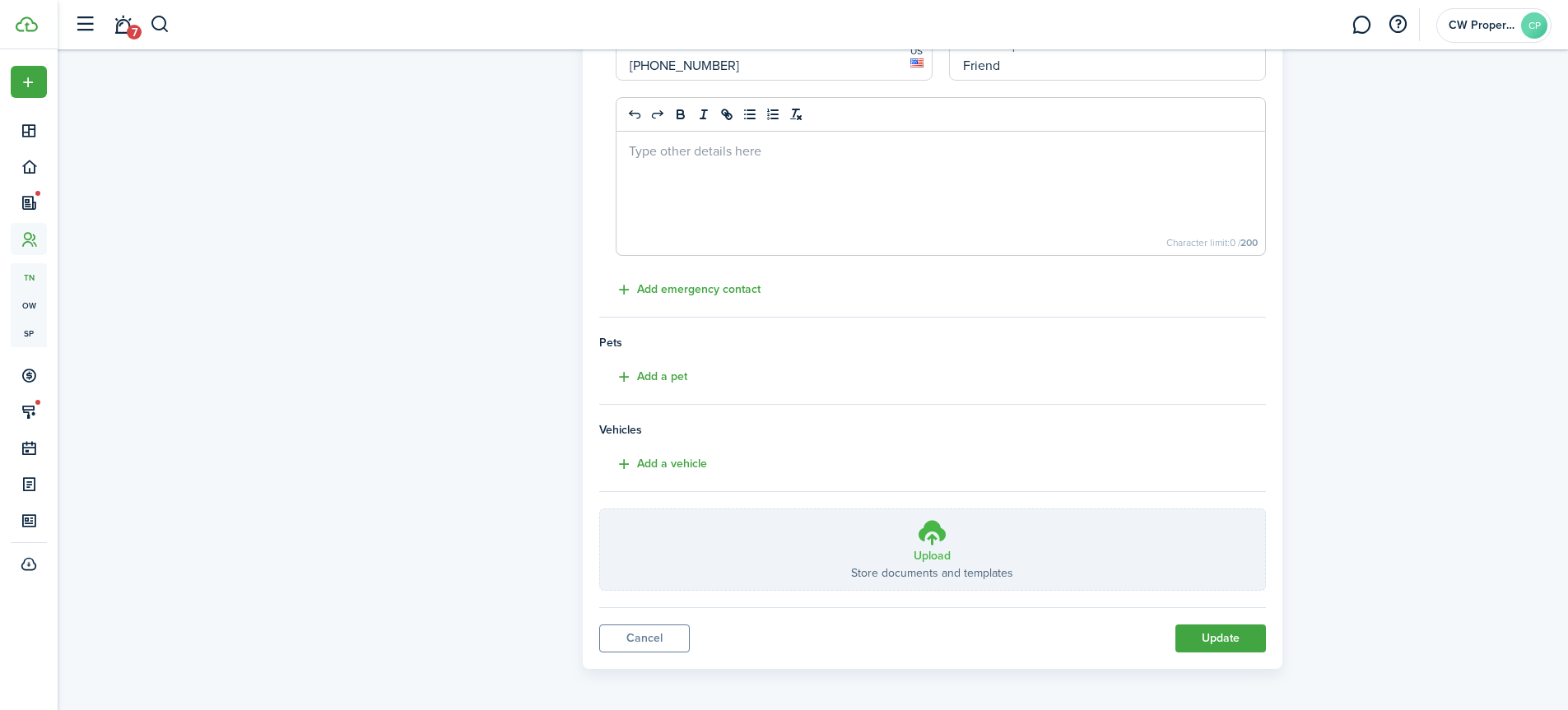
scroll to position [528, 0]
click at [922, 542] on icon at bounding box center [932, 529] width 31 height 30
click at [600, 505] on input "Upload Store documents and templates Choose file" at bounding box center [600, 505] width 0 height 0
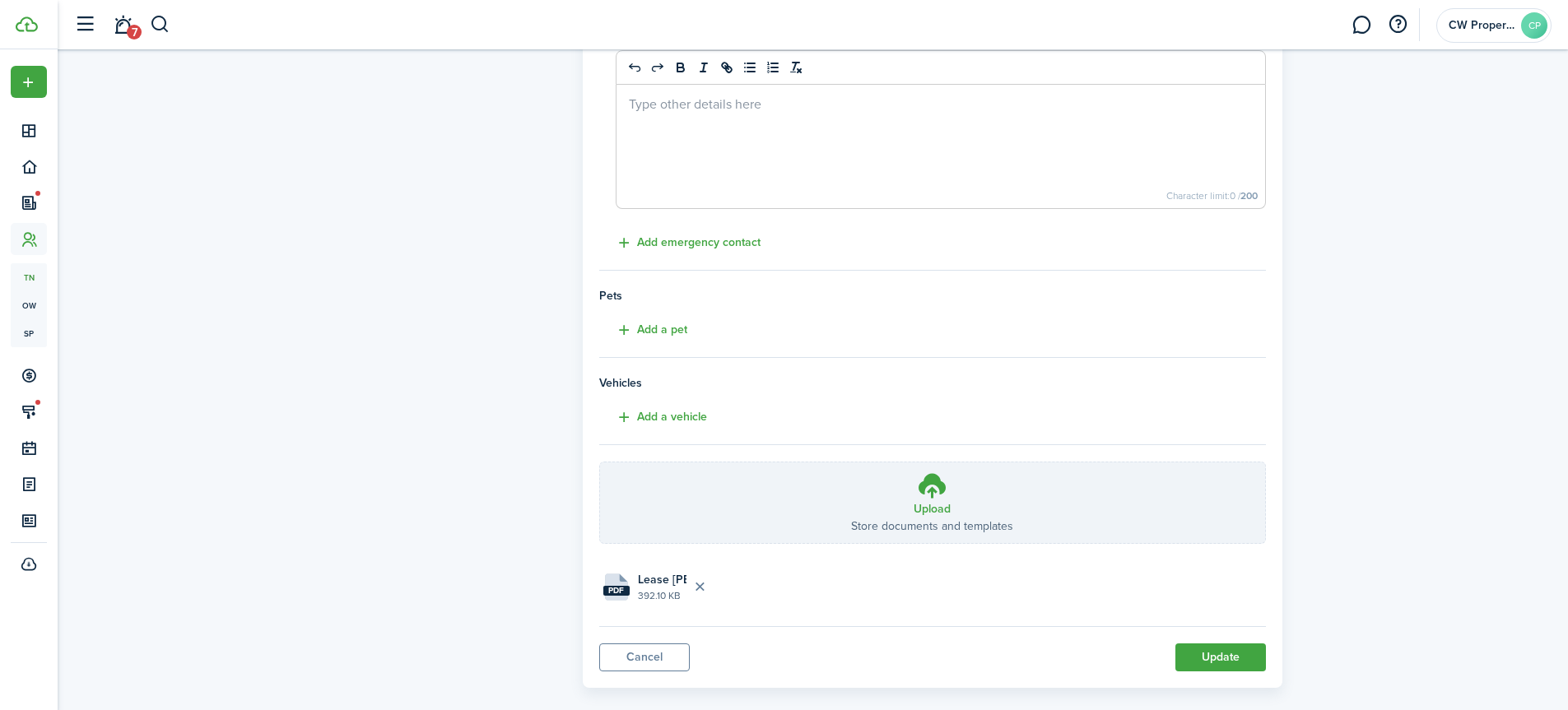
scroll to position [594, 0]
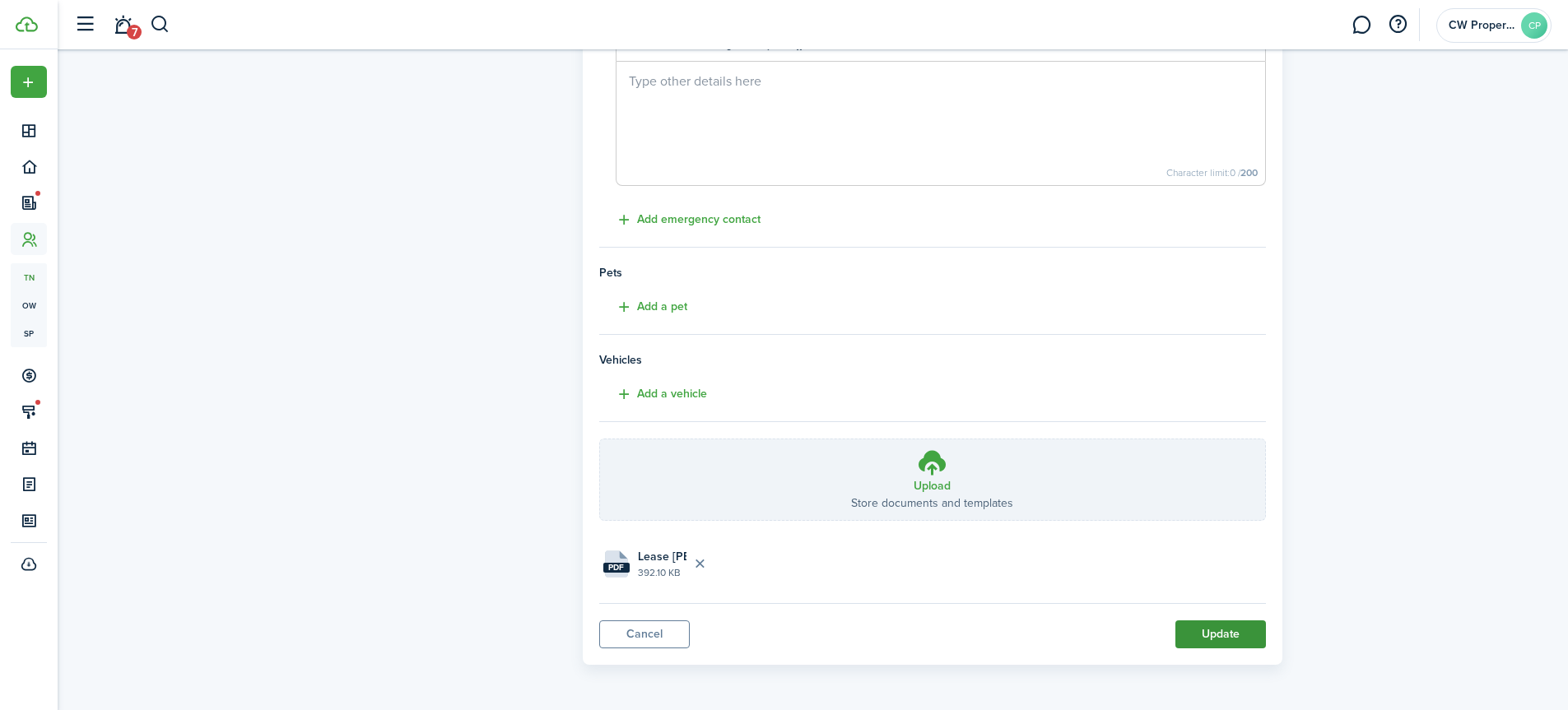
click at [1220, 623] on button "Update" at bounding box center [1220, 634] width 91 height 28
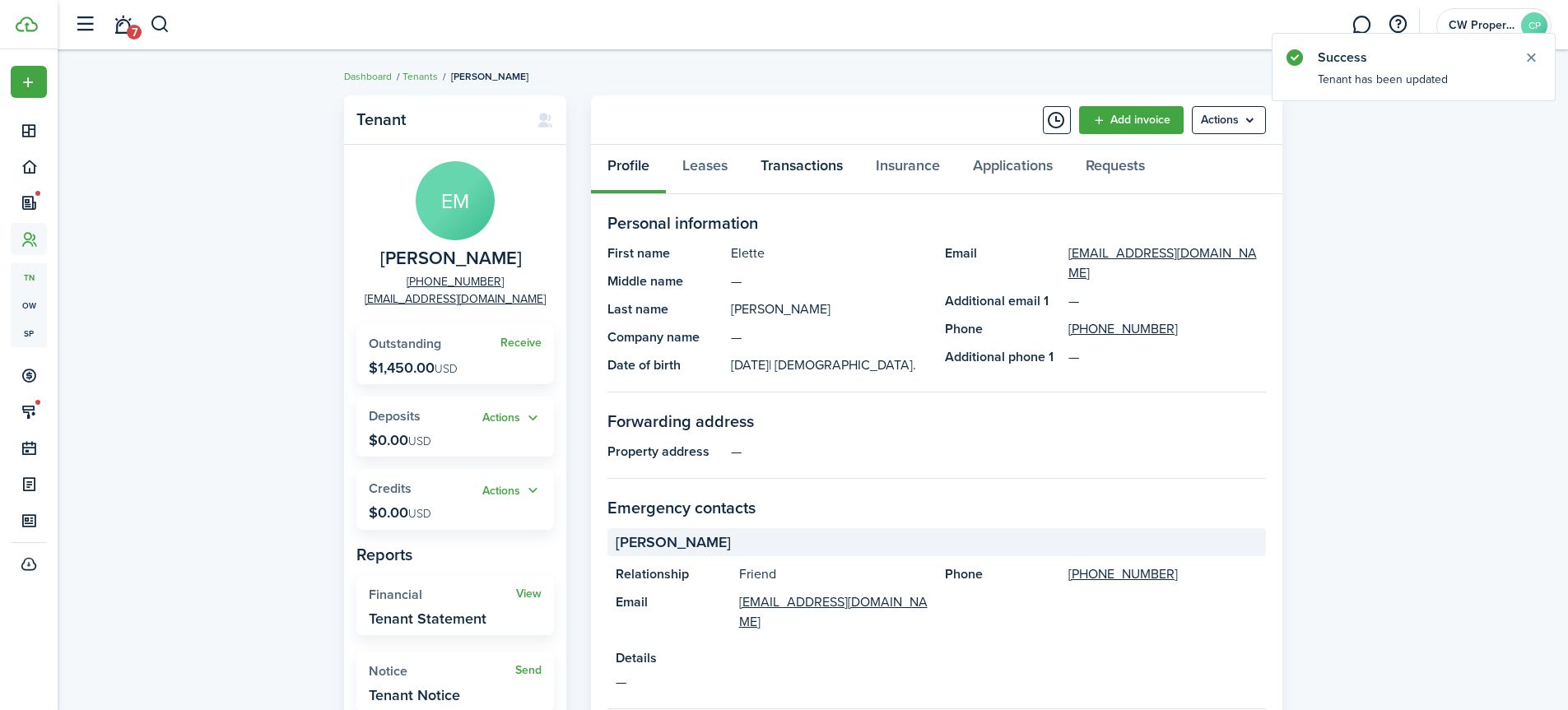
click at [799, 164] on link "Transactions" at bounding box center [801, 169] width 115 height 50
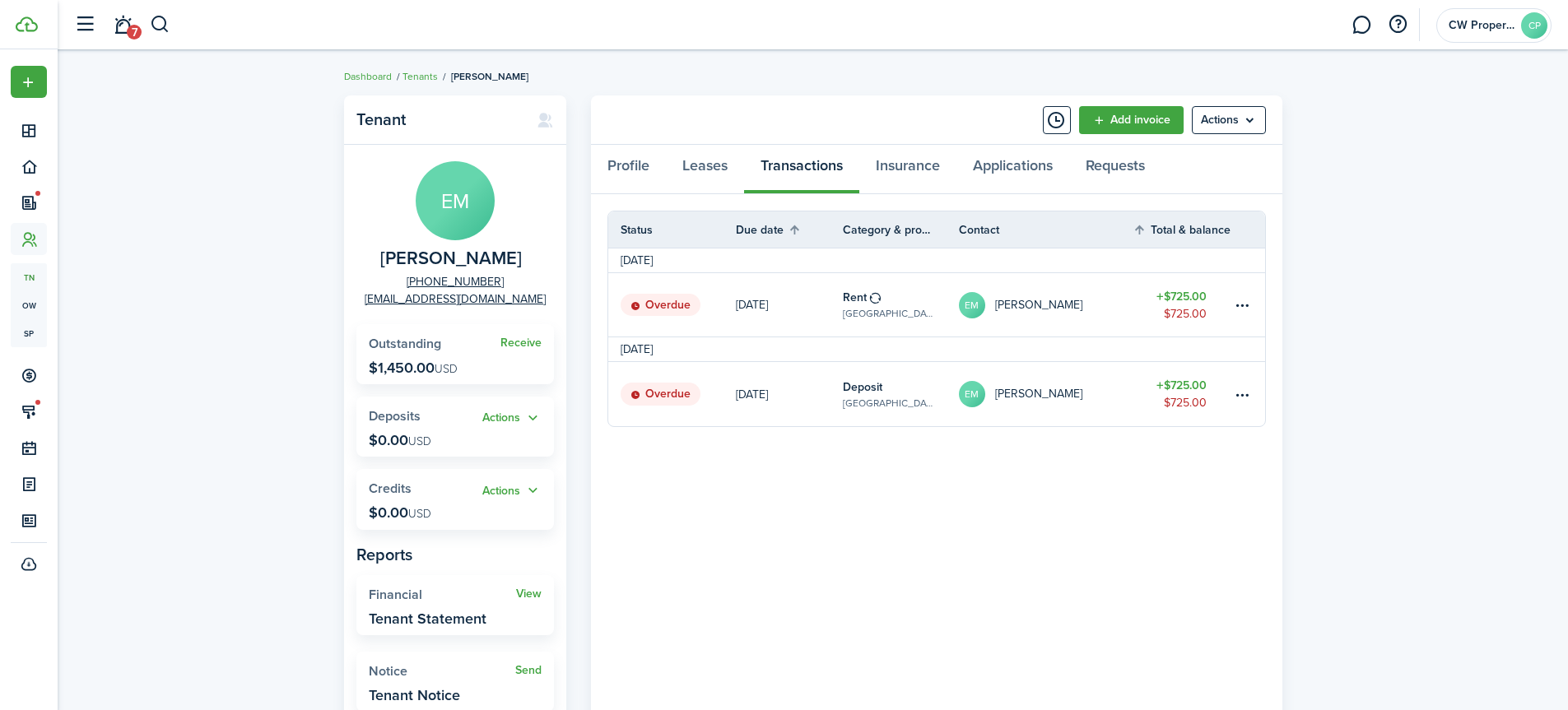
click at [807, 397] on link "[DATE]" at bounding box center [789, 394] width 107 height 64
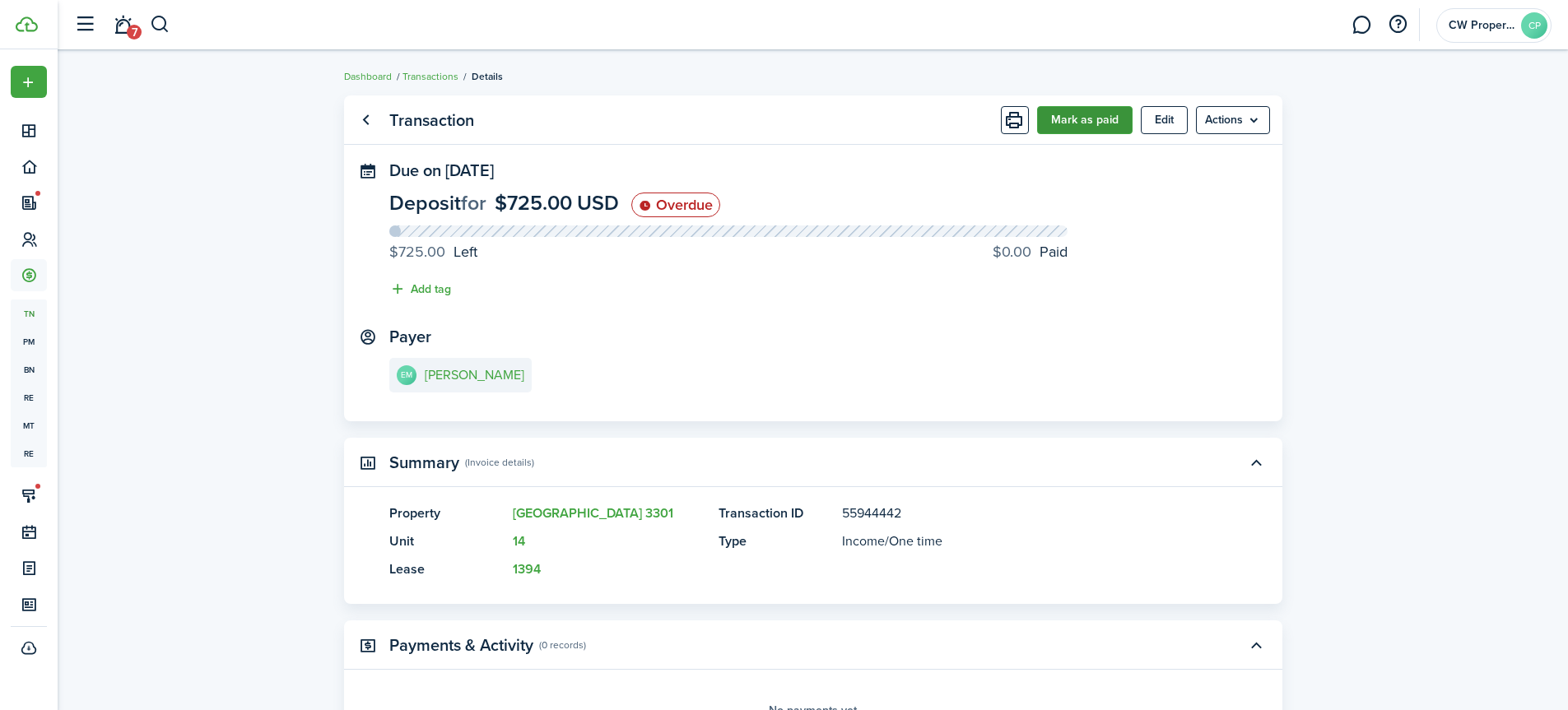
click at [1065, 121] on button "Mark as paid" at bounding box center [1085, 121] width 95 height 28
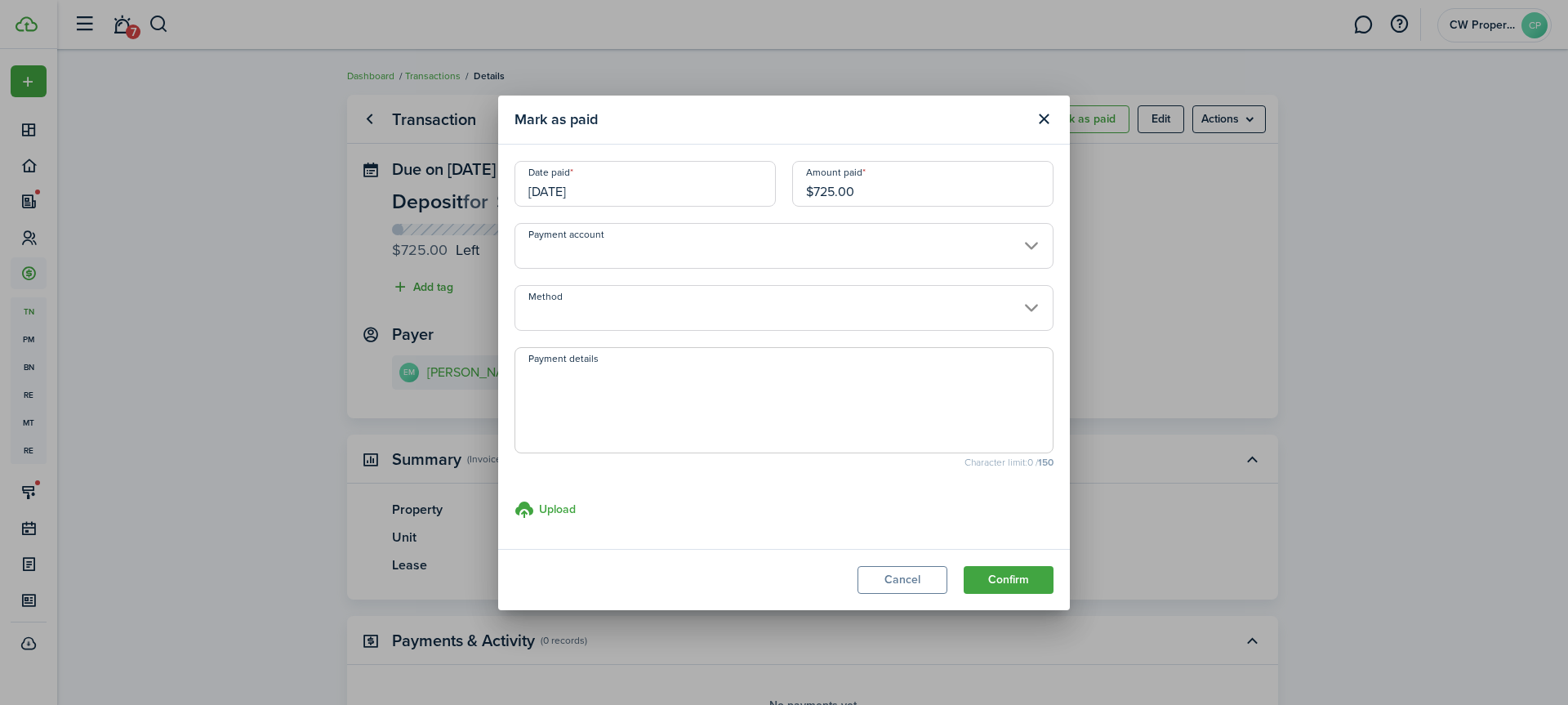
click at [644, 308] on input "Method" at bounding box center [784, 307] width 539 height 45
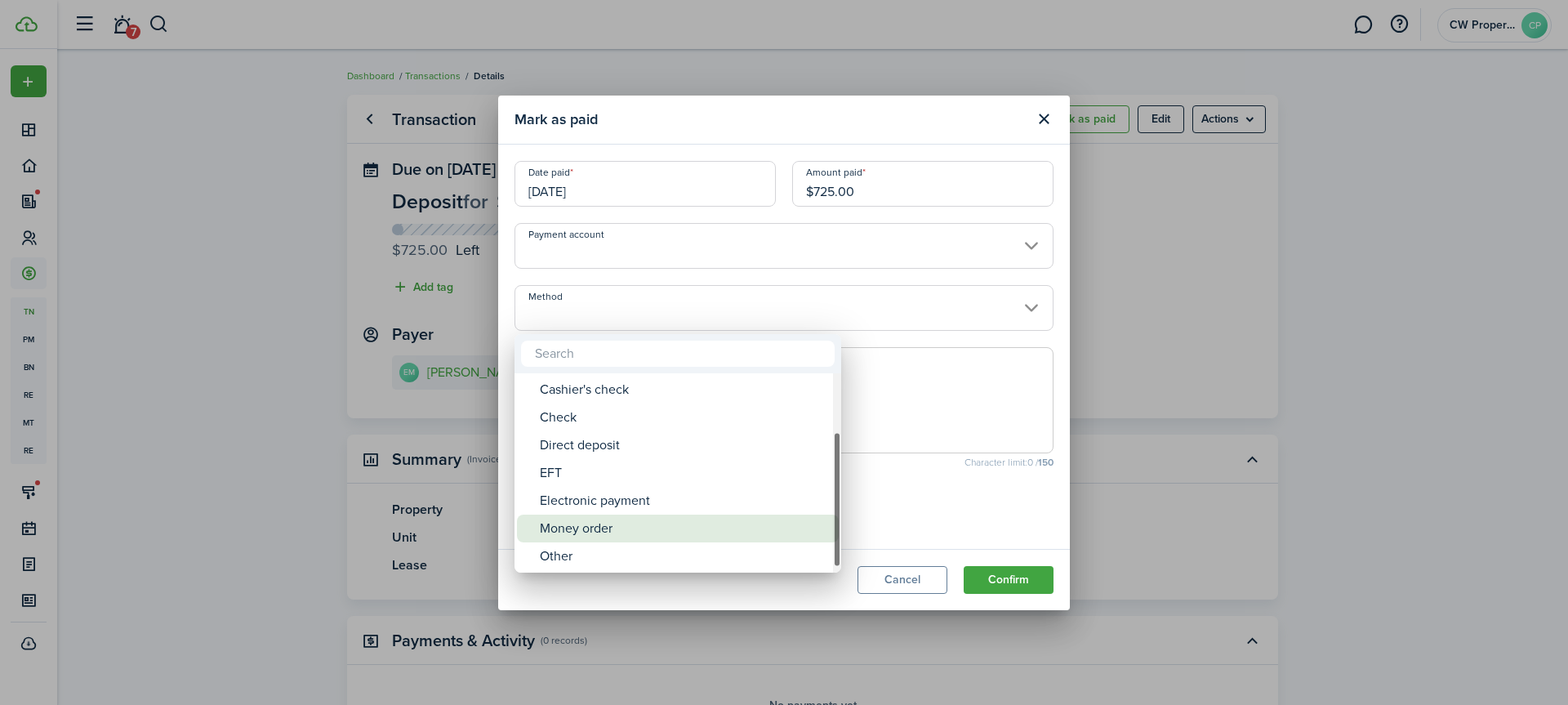
click at [627, 527] on div "Money order" at bounding box center [684, 529] width 289 height 28
type input "Money order"
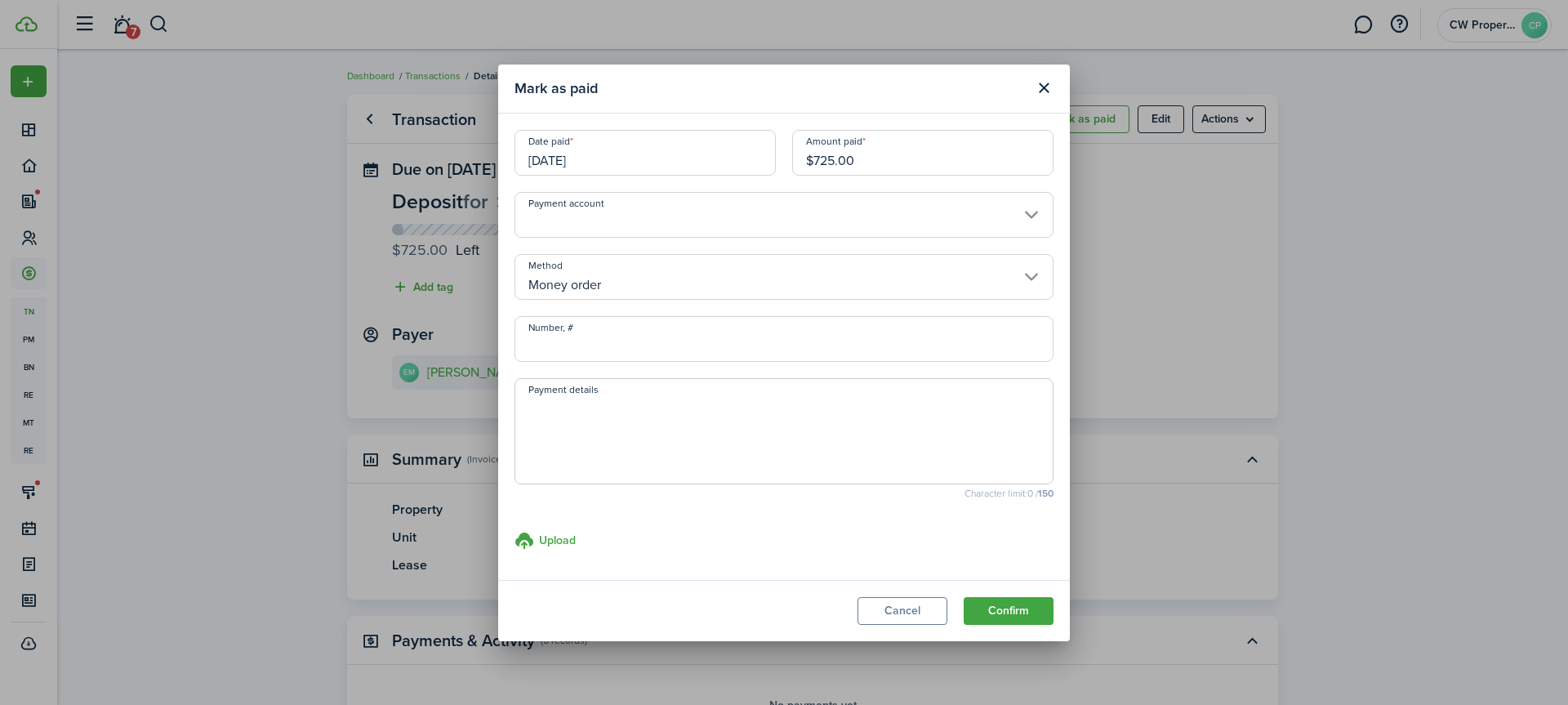
click at [591, 415] on textarea "Payment details" at bounding box center [784, 436] width 538 height 79
click at [707, 424] on textarea "[DATE] Prorated rent $238 and deposit $725 paid: Walmart MO 22-103871014 for 49…" at bounding box center [784, 436] width 538 height 79
drag, startPoint x: 525, startPoint y: 404, endPoint x: 782, endPoint y: 429, distance: 258.2
click at [782, 429] on textarea "[DATE] Prorated rent $238 and deposit $725 paid: Walmart MO 22-103871014 for $9…" at bounding box center [784, 436] width 538 height 79
type textarea "[DATE] Prorated rent $238 and deposit $725 paid: Walmart MO 22-103871014 for $9…"
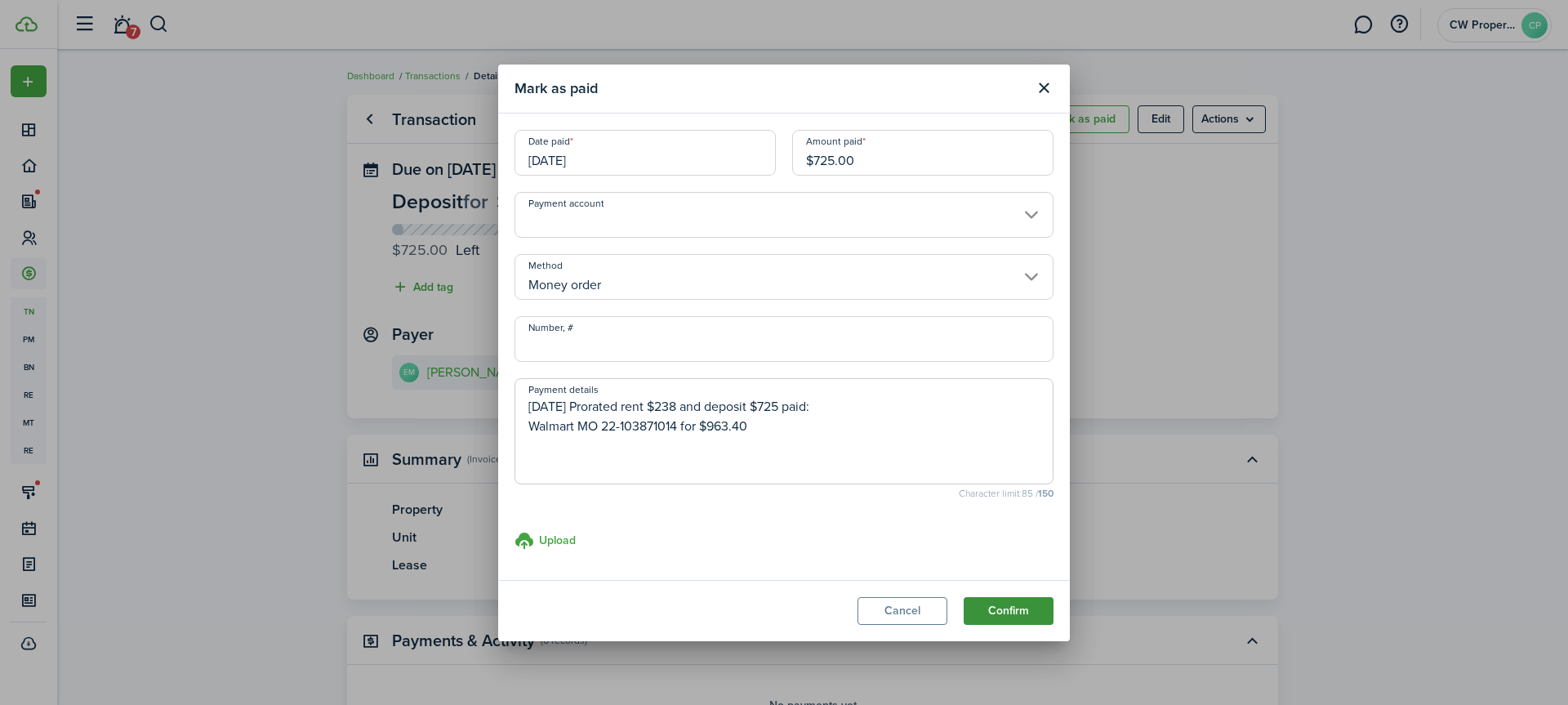
click at [1000, 609] on button "Confirm" at bounding box center [1008, 611] width 90 height 28
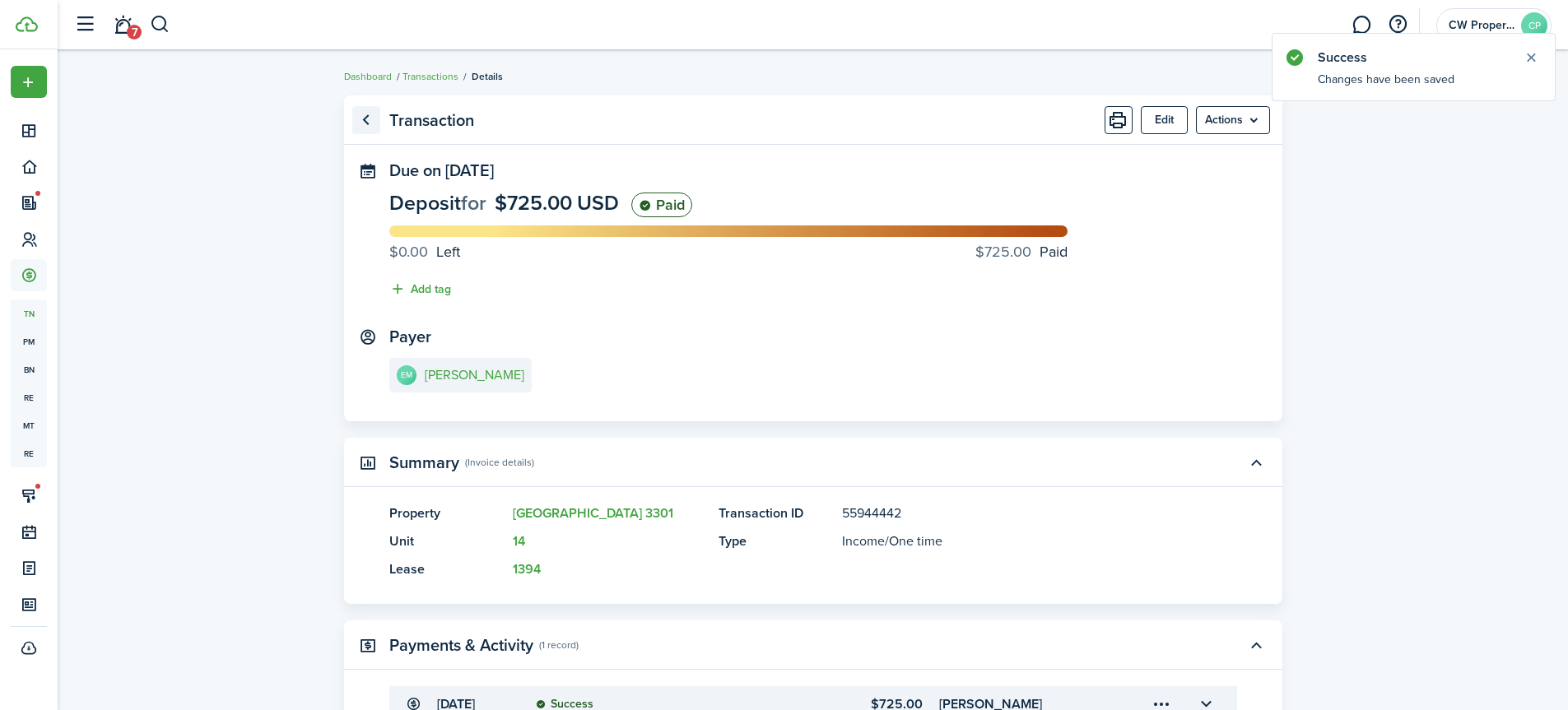
click at [365, 121] on link "Go back" at bounding box center [366, 121] width 28 height 28
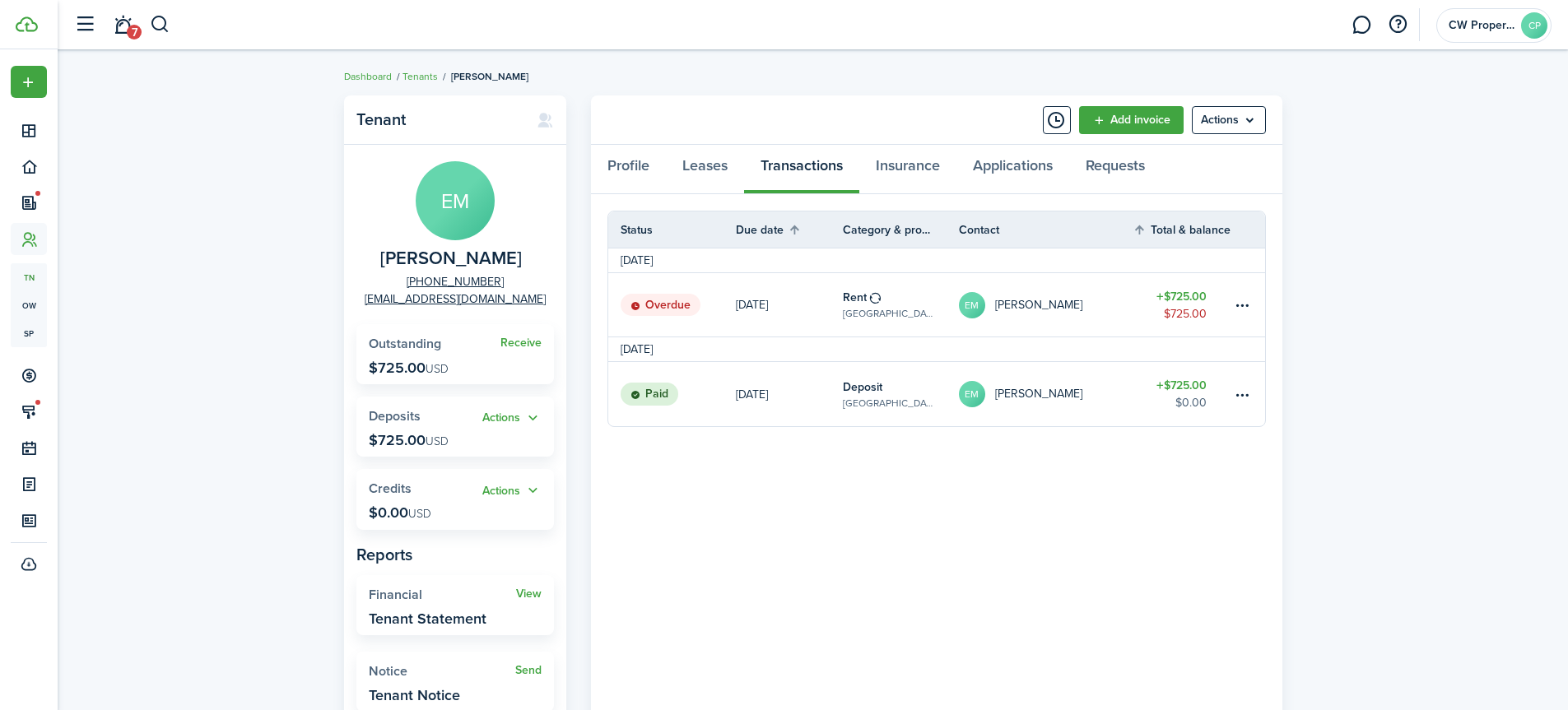
click at [1025, 383] on table-profile-info "EM [PERSON_NAME]" at bounding box center [1020, 394] width 123 height 26
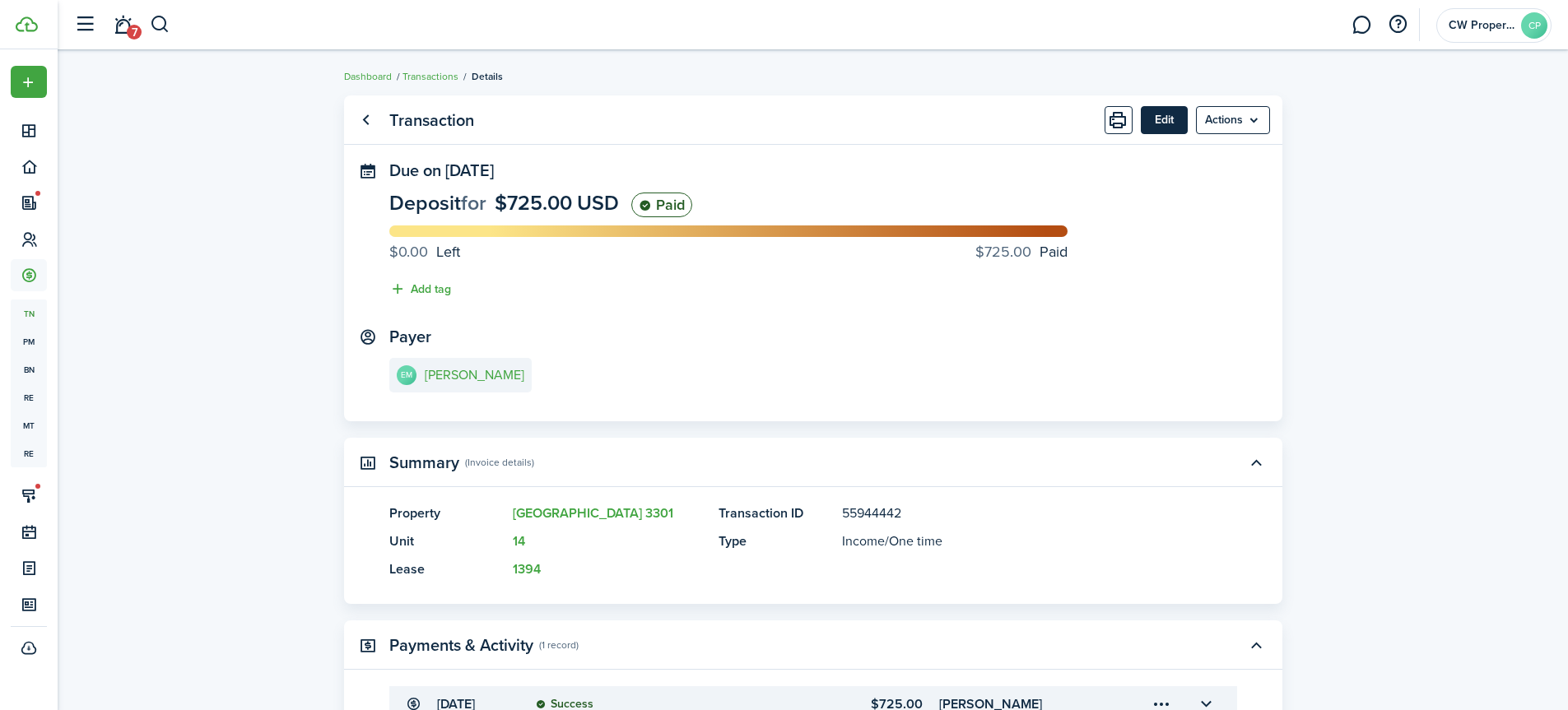
click at [1153, 121] on button "Edit" at bounding box center [1164, 121] width 47 height 28
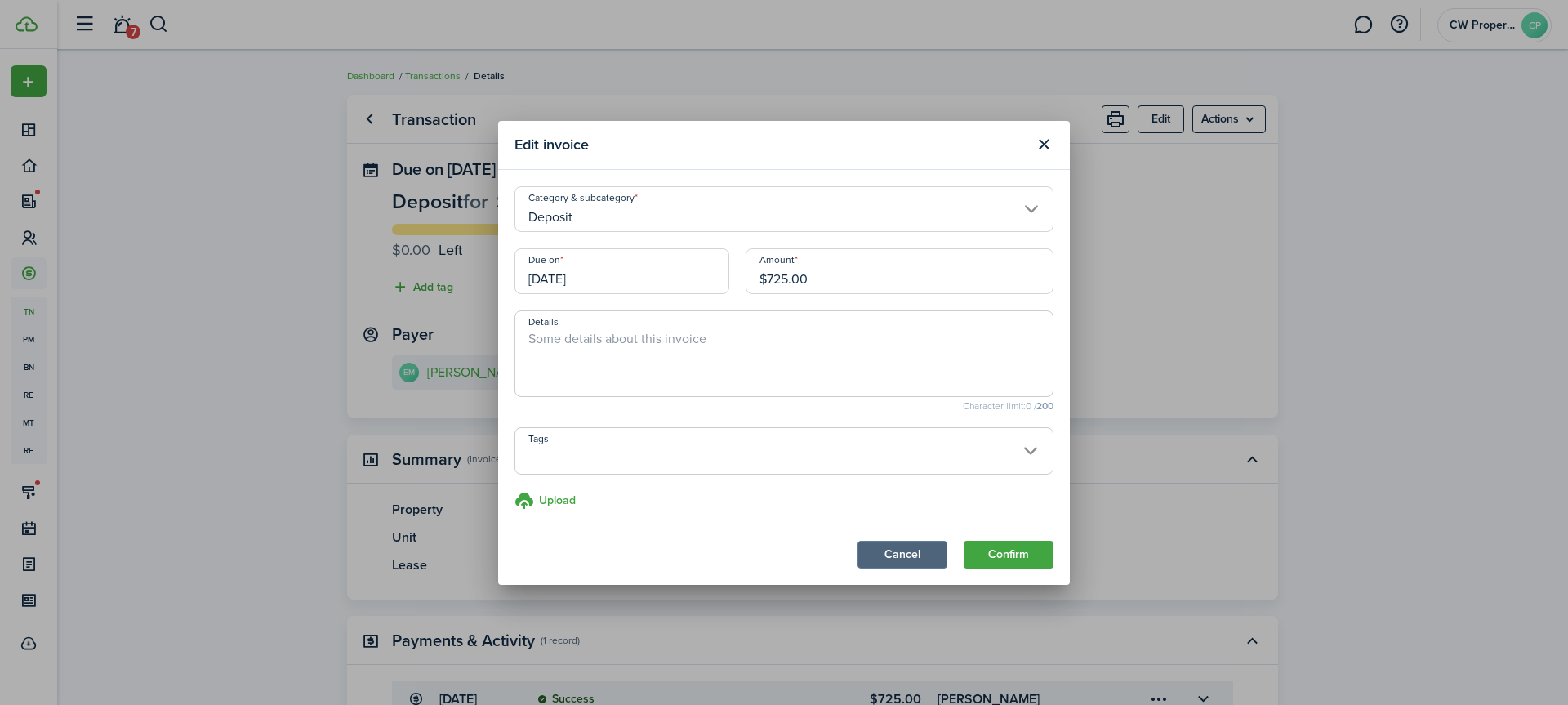
click at [872, 549] on button "Cancel" at bounding box center [902, 555] width 90 height 28
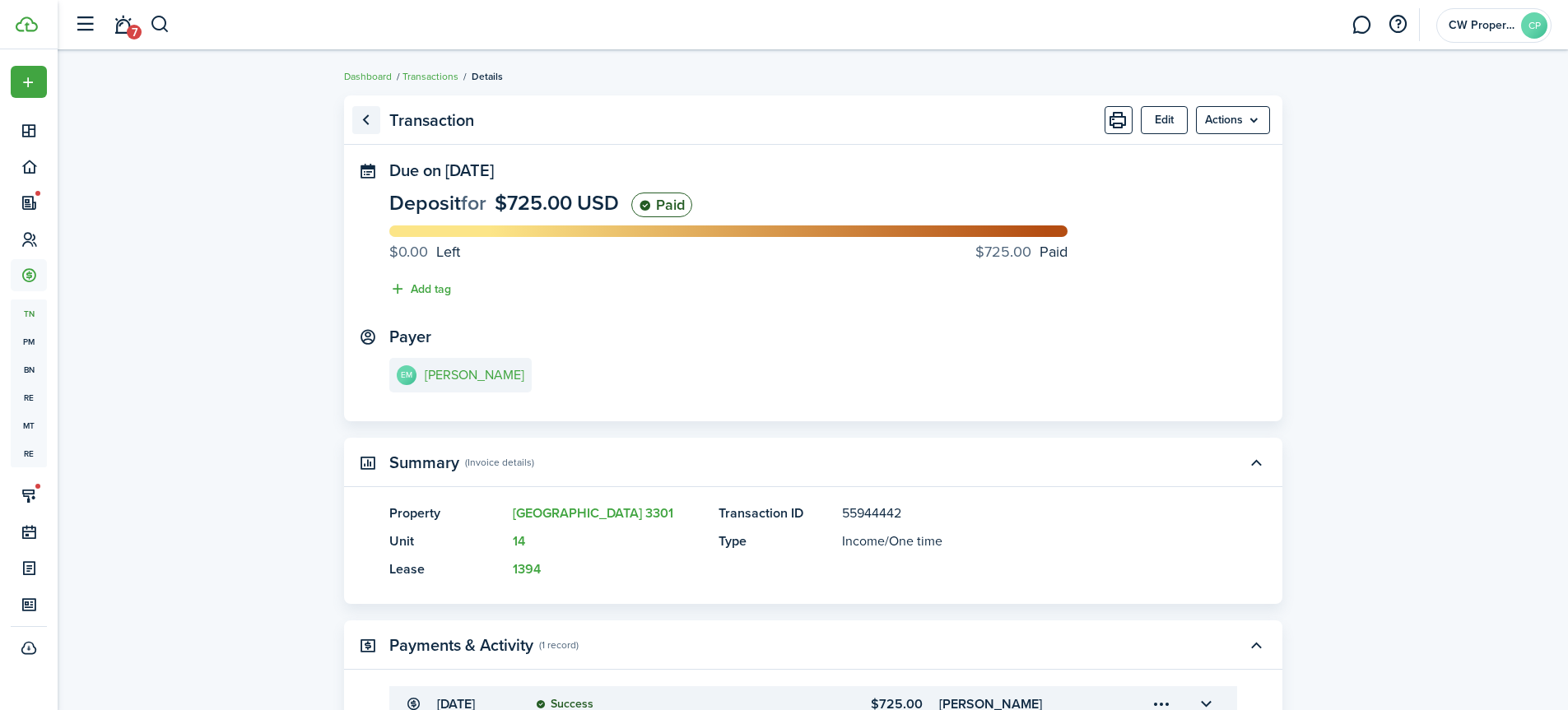
click at [360, 121] on link "Go back" at bounding box center [366, 121] width 28 height 28
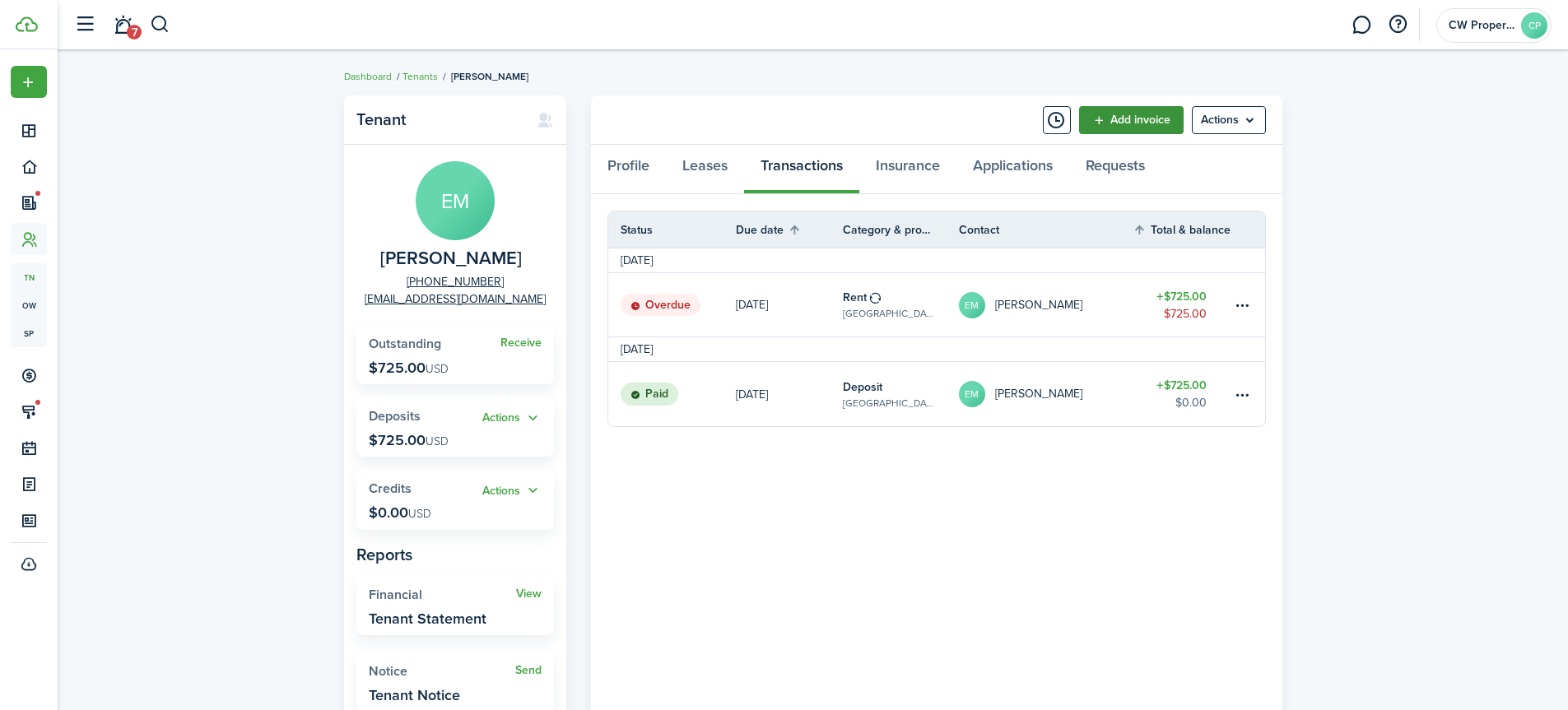
click at [1103, 121] on link "Add invoice" at bounding box center [1132, 121] width 105 height 28
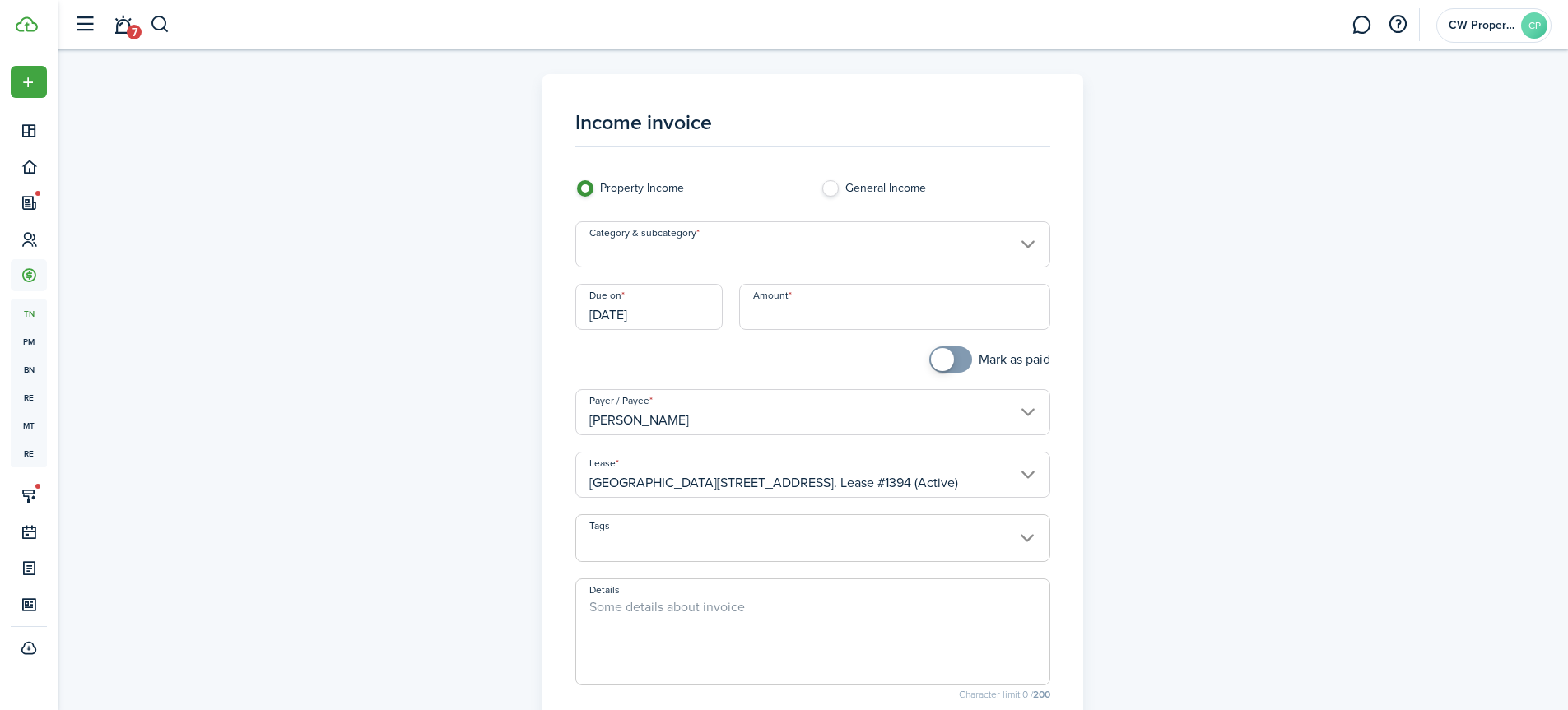
click at [680, 258] on input "Category & subcategory" at bounding box center [813, 244] width 475 height 46
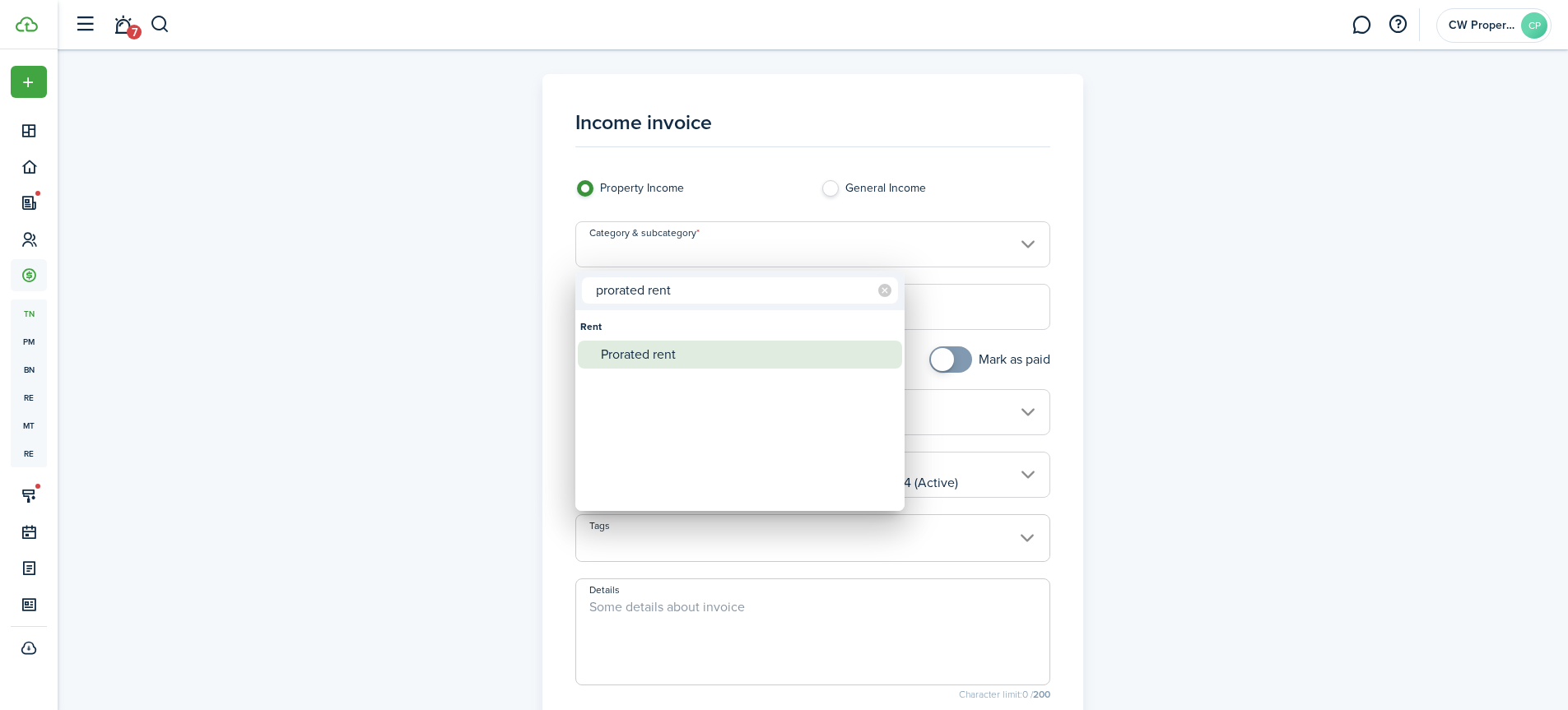
type input "prorated rent"
click at [650, 351] on div "Prorated rent" at bounding box center [747, 355] width 292 height 28
type input "Rent / Prorated rent"
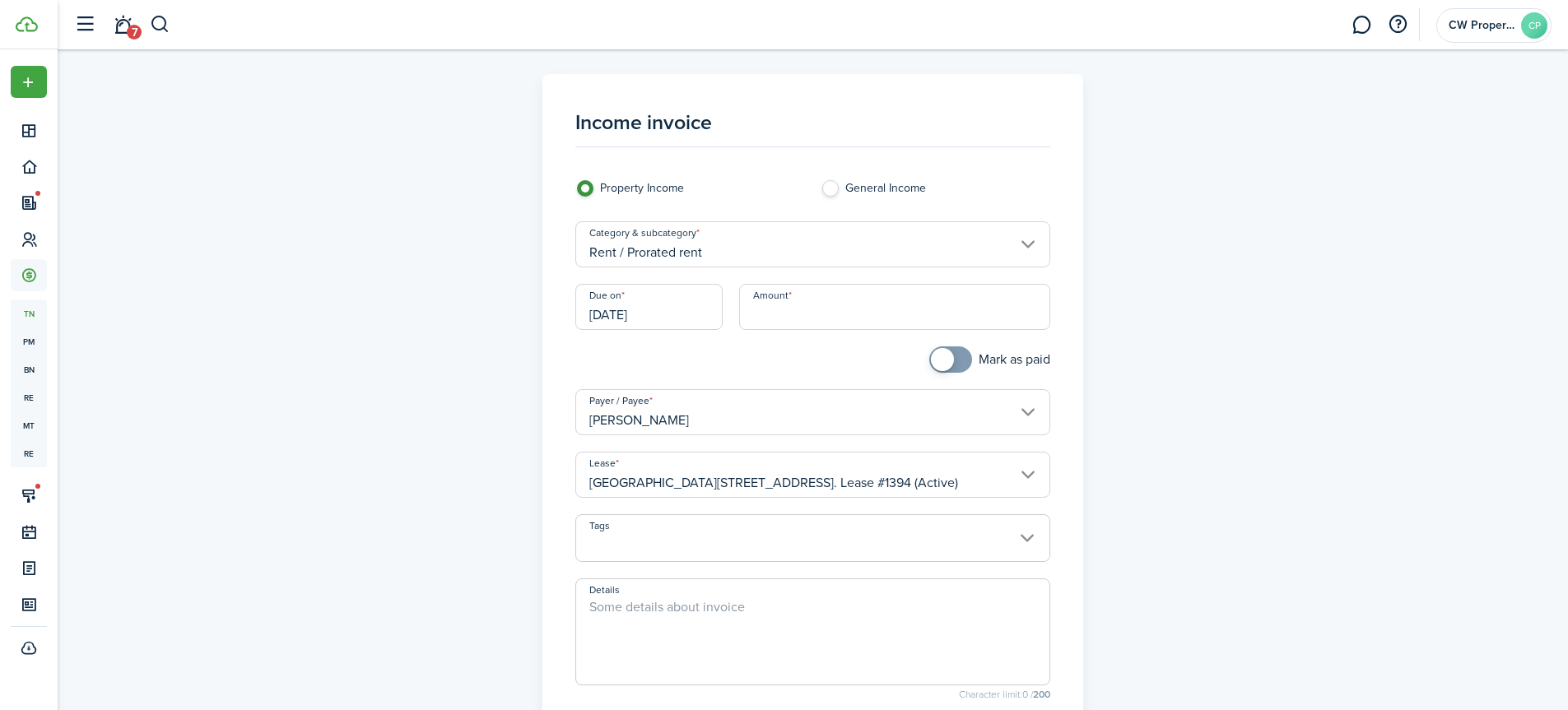
click at [671, 315] on input "[DATE]" at bounding box center [649, 306] width 148 height 46
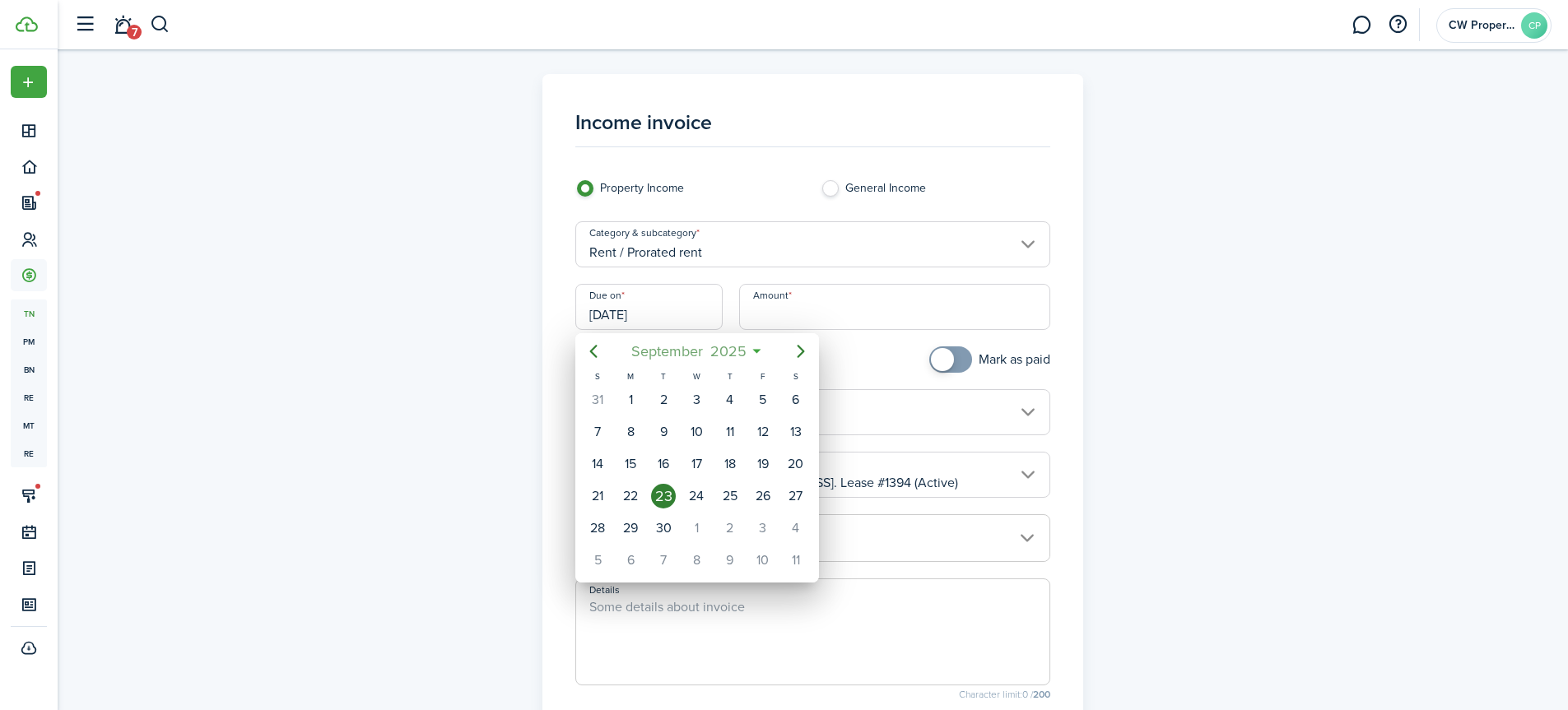
click at [663, 354] on span "September" at bounding box center [666, 351] width 79 height 30
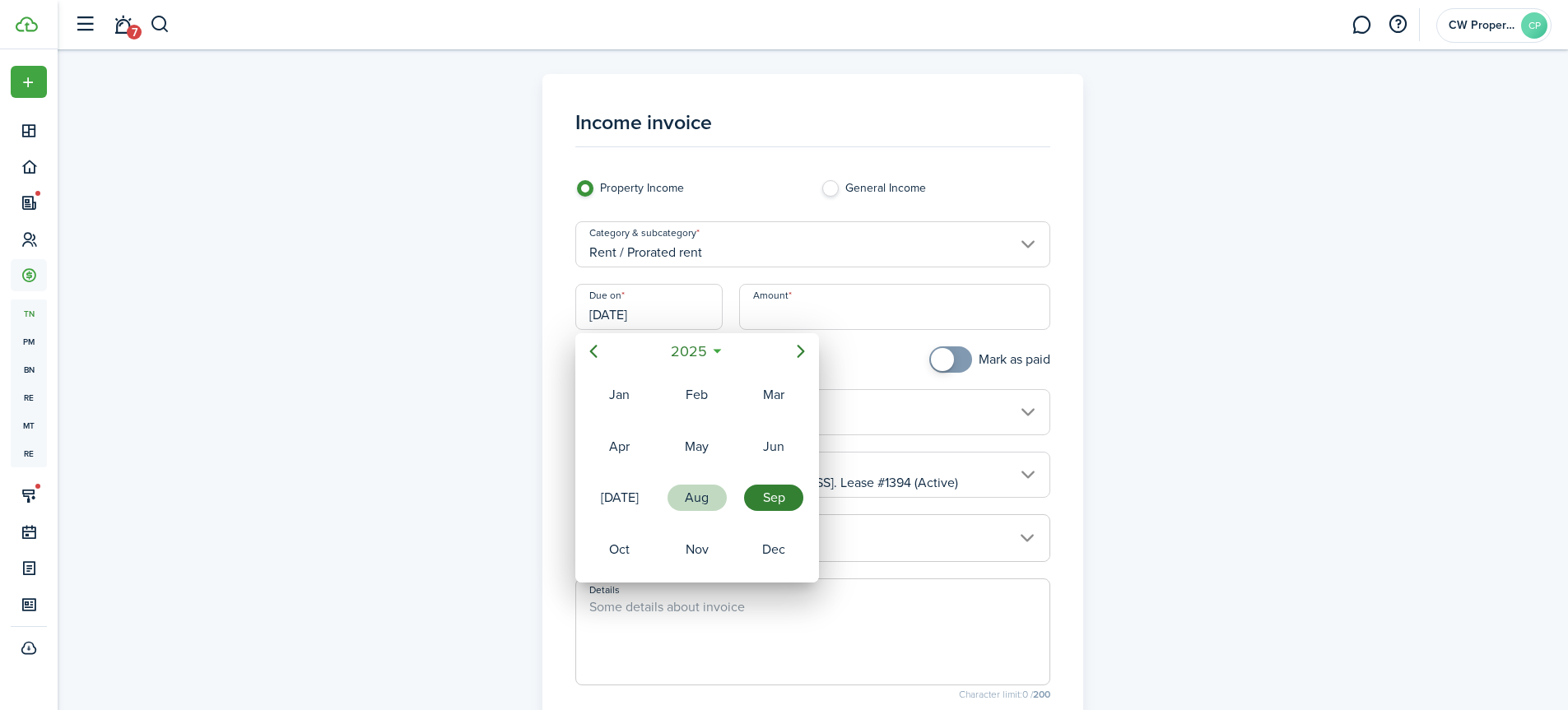
click at [690, 488] on div "Aug" at bounding box center [696, 498] width 59 height 26
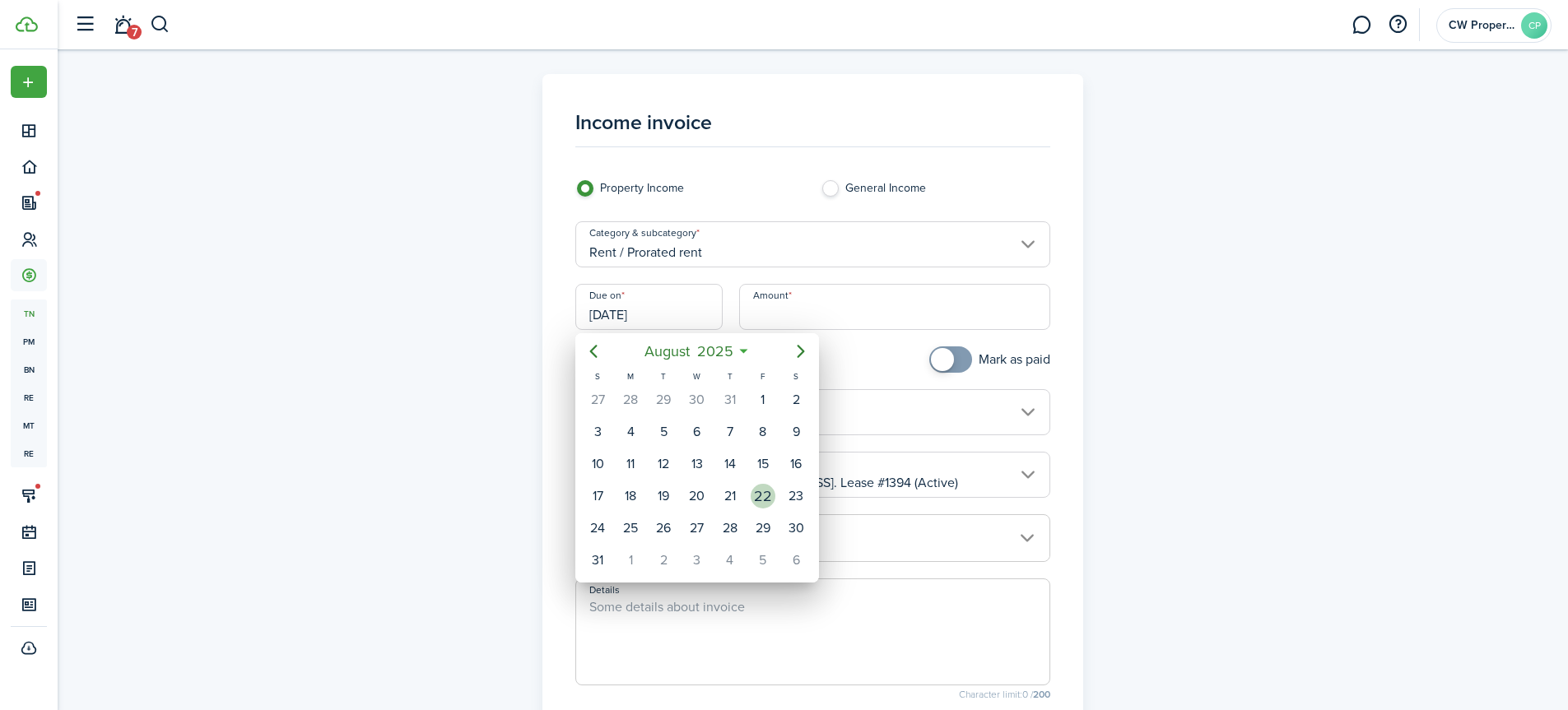
click at [756, 498] on div "22" at bounding box center [763, 496] width 24 height 24
type input "[DATE]"
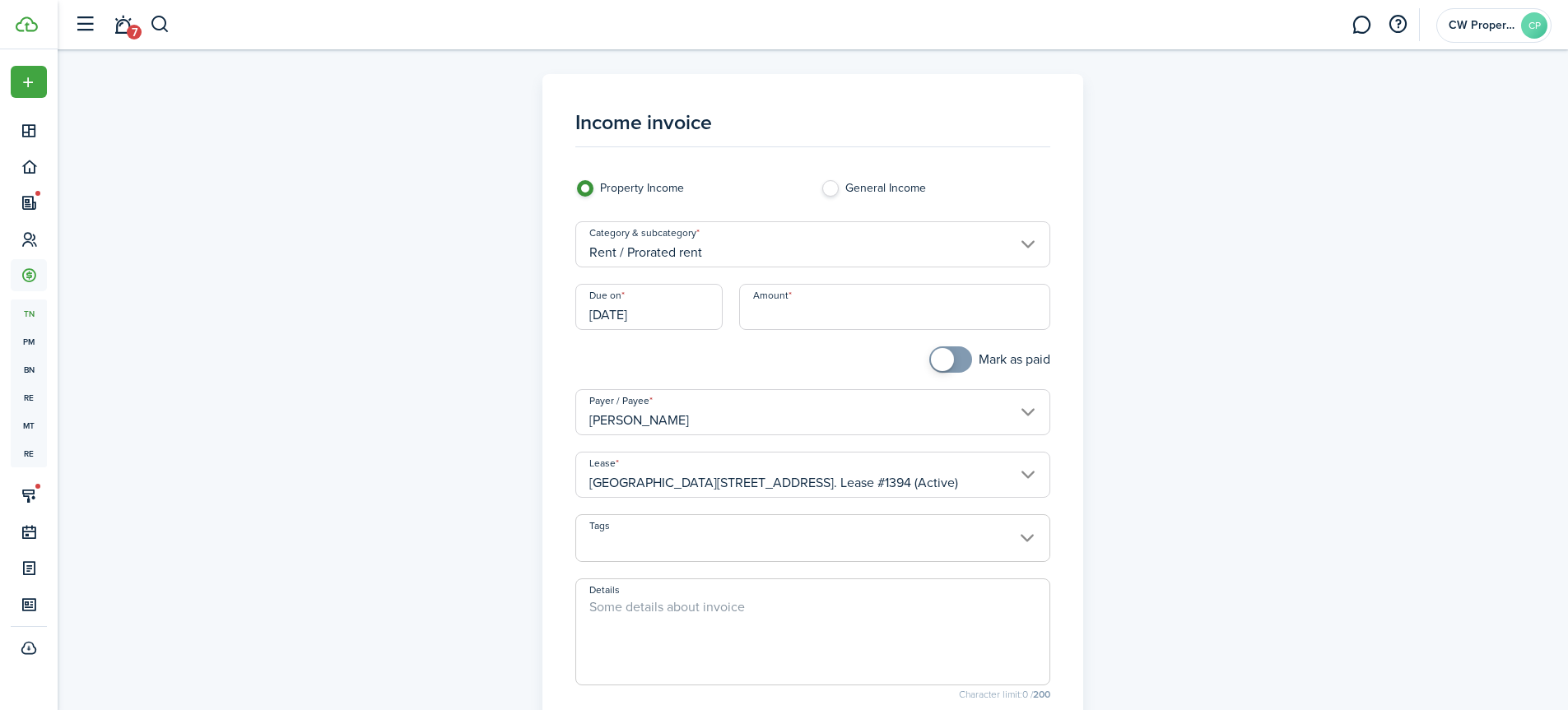
click at [776, 313] on input "Amount" at bounding box center [894, 306] width 311 height 46
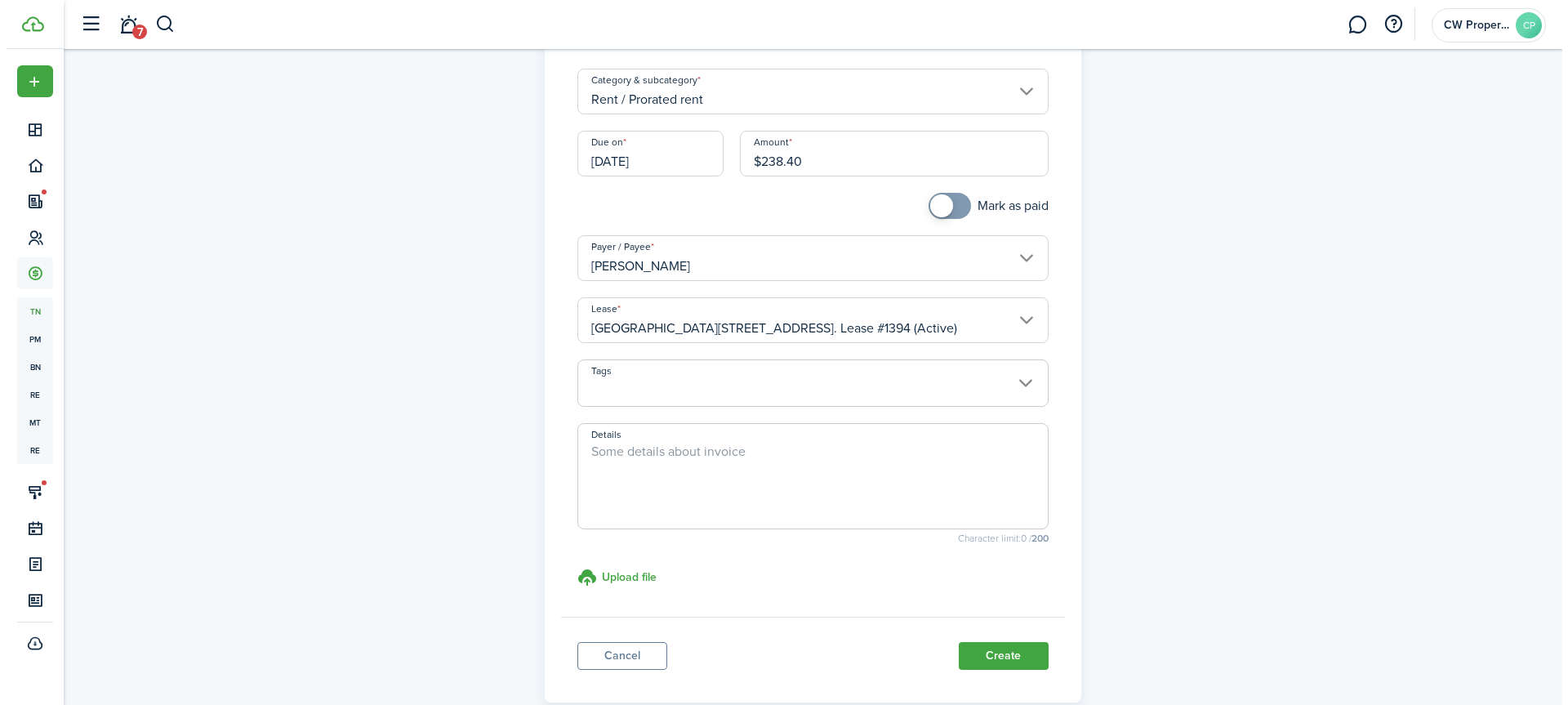
scroll to position [163, 0]
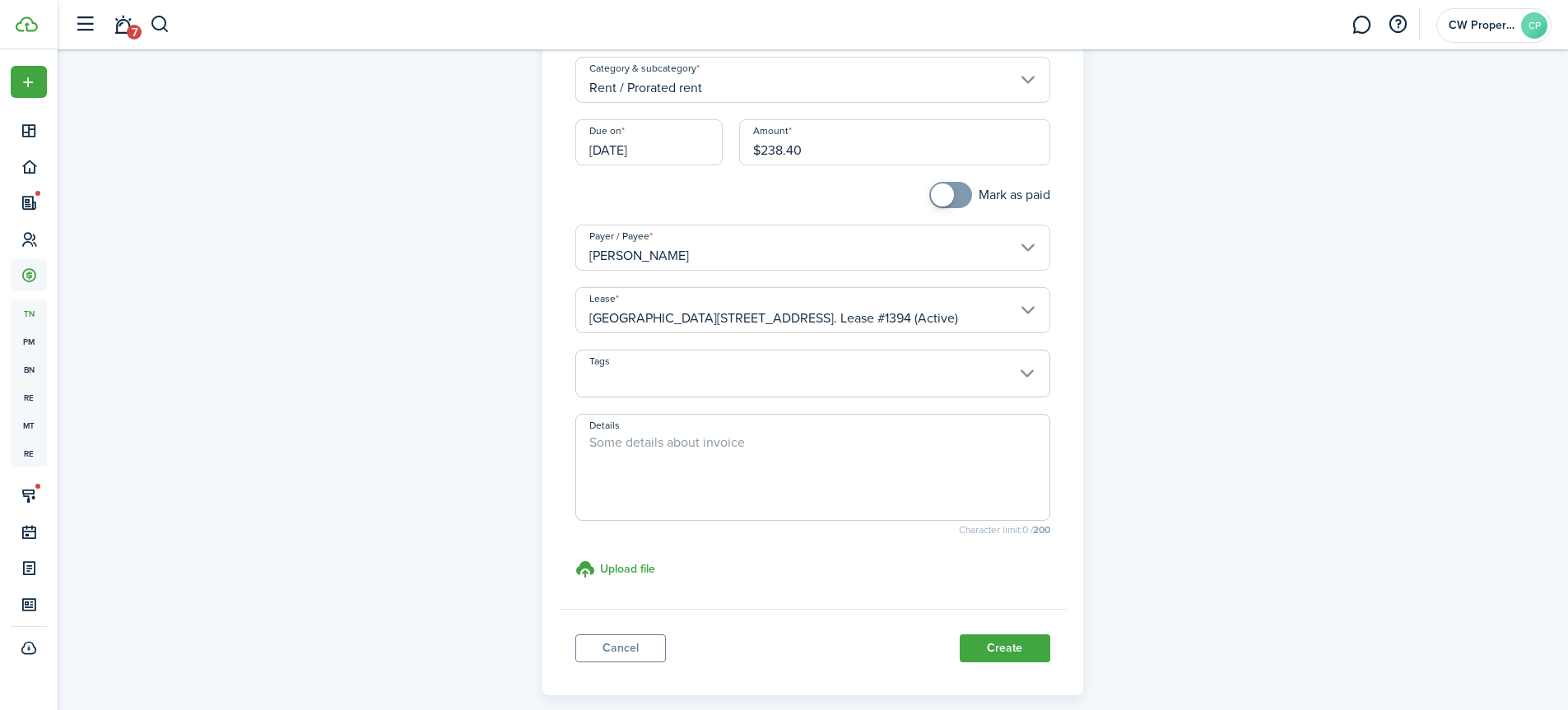
type input "$238.40"
click at [728, 443] on textarea "Details" at bounding box center [813, 472] width 473 height 79
paste textarea "[DATE] Prorated rent $238 and deposit $725 paid: Walmart MO 22-103871014 for $9…"
type textarea "[DATE] Prorated rent $238 and deposit $725 paid: Walmart MO 22-103871014 for $9…"
checkbox input "true"
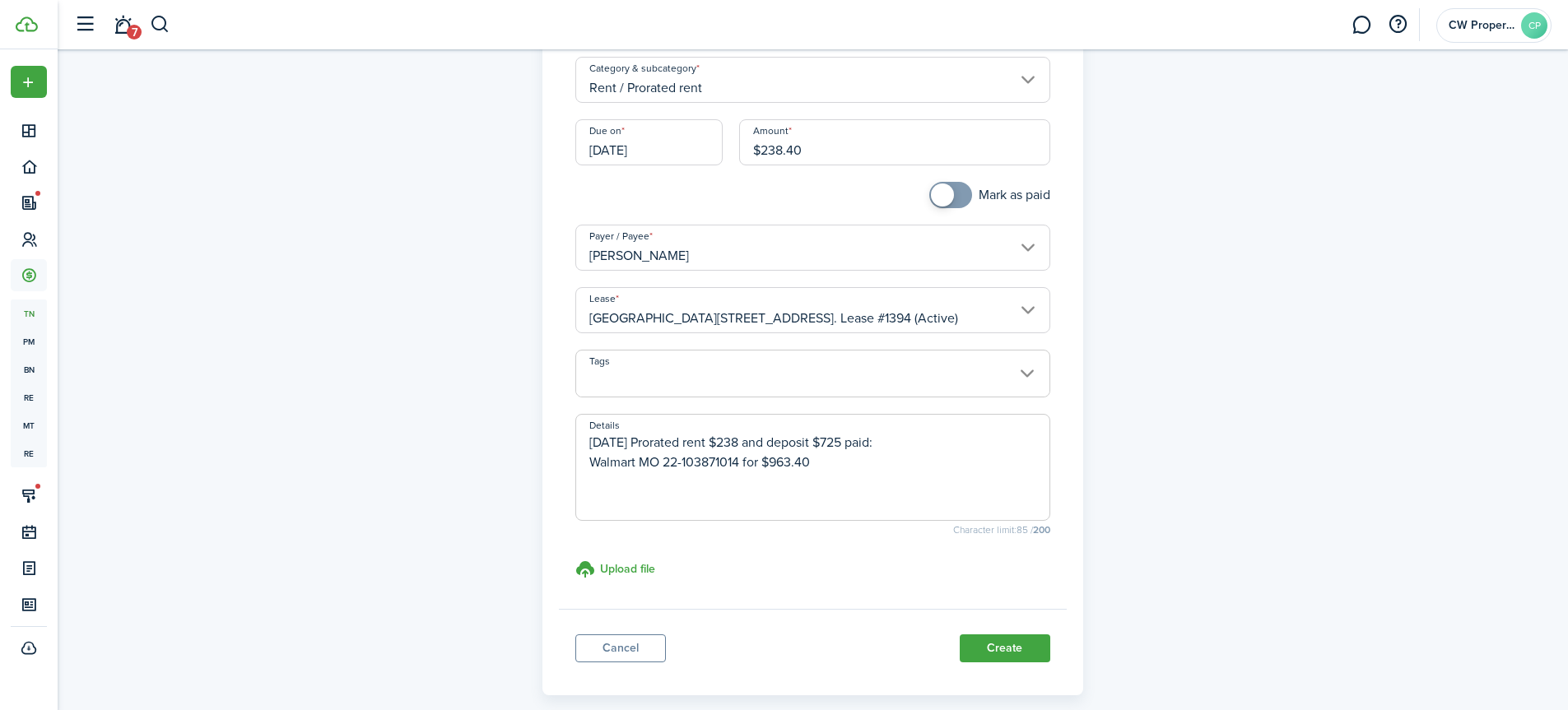
click at [946, 192] on span at bounding box center [942, 194] width 23 height 23
click at [1001, 645] on button "Create" at bounding box center [1005, 648] width 91 height 28
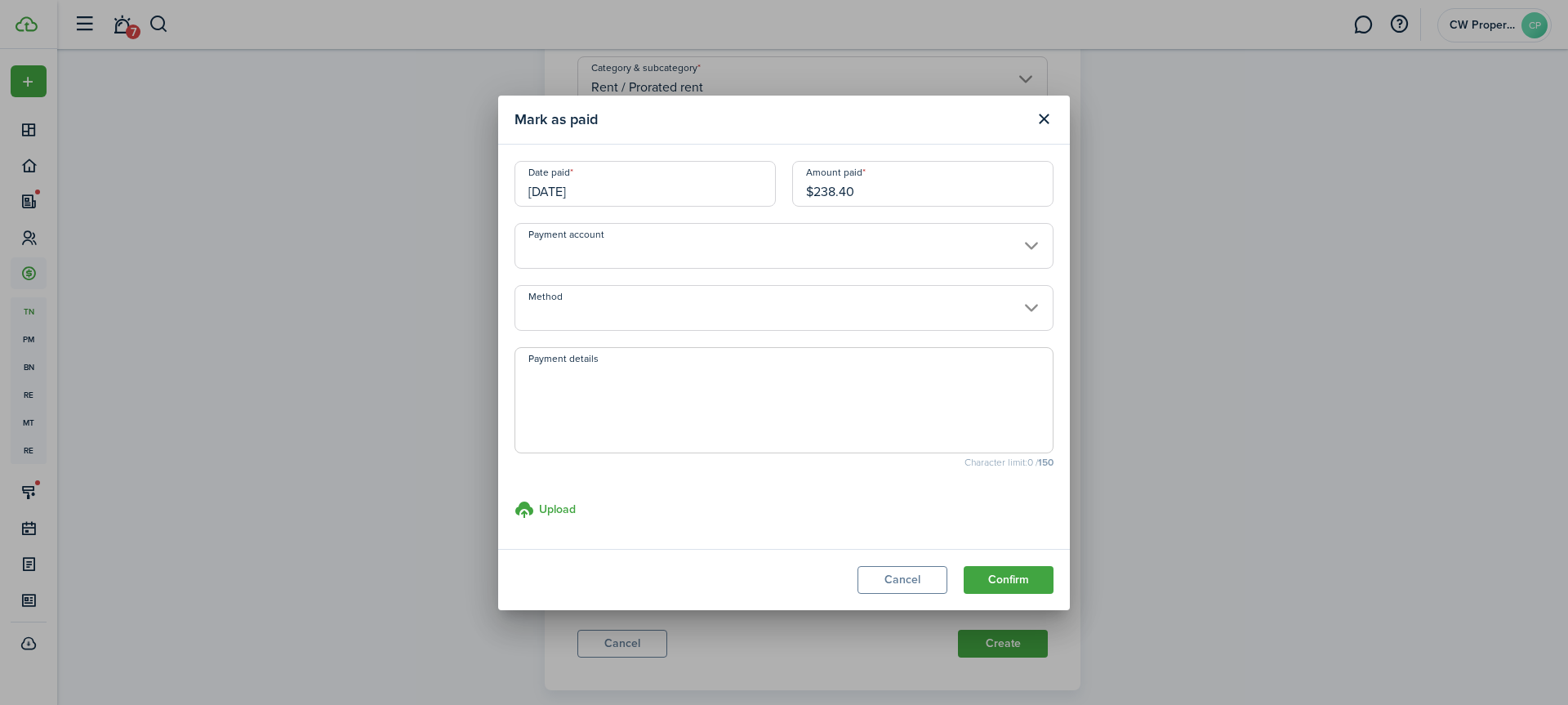
click at [631, 299] on input "Method" at bounding box center [784, 307] width 539 height 45
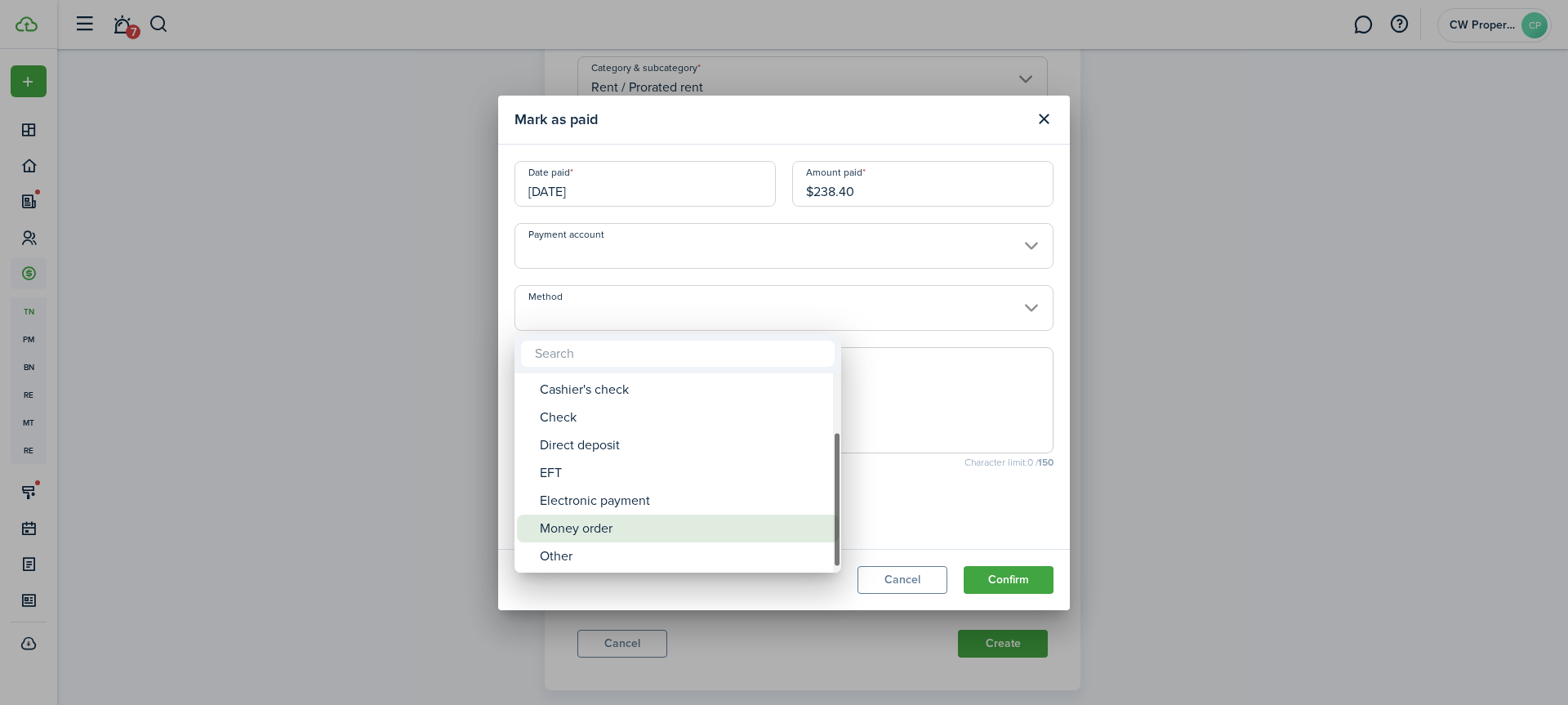
click at [633, 523] on div "Money order" at bounding box center [684, 529] width 289 height 28
type input "Money order"
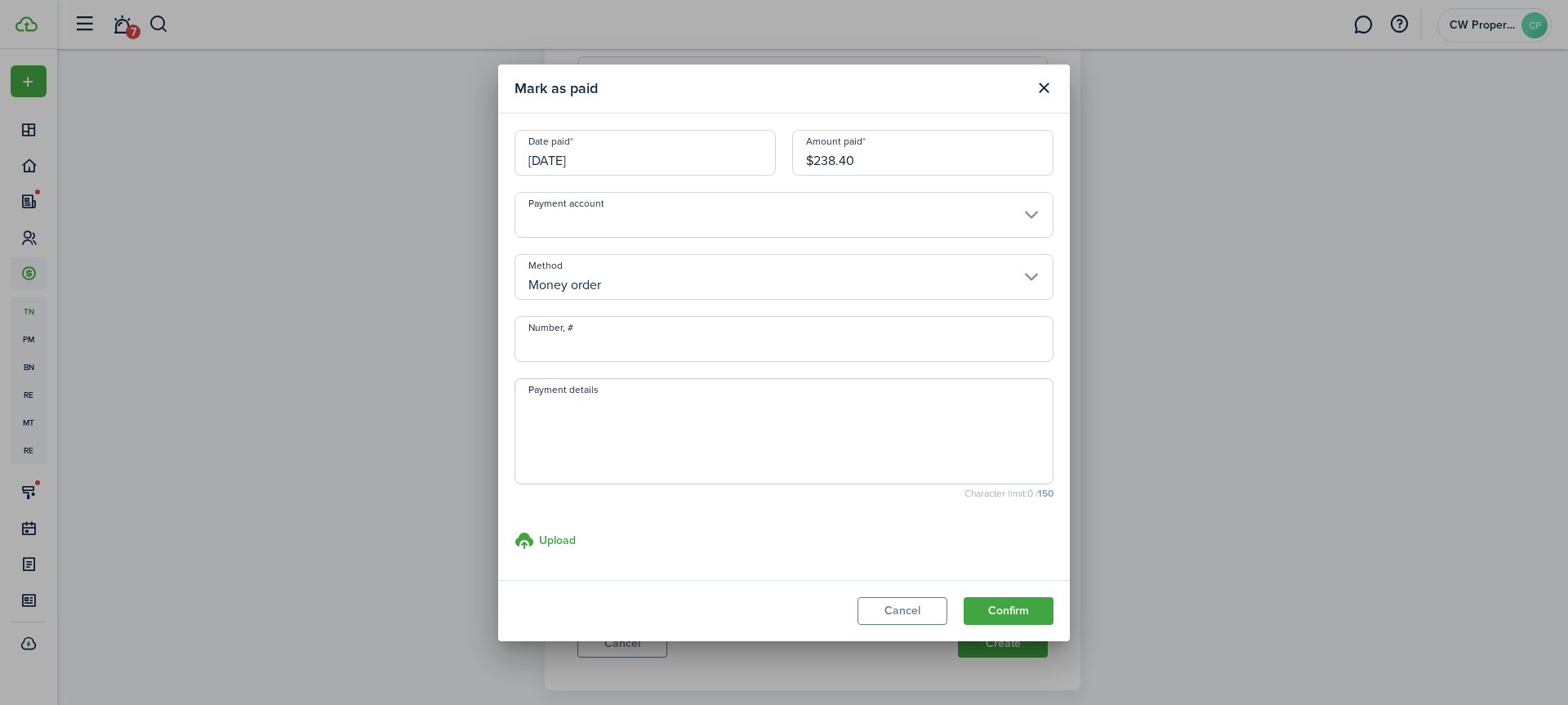
click at [580, 417] on textarea "Payment details" at bounding box center [784, 436] width 538 height 79
paste textarea "[DATE] Prorated rent $238 and deposit $725 paid: Walmart MO 22-103871014 for $9…"
type textarea "[DATE] Prorated rent $238 and deposit $725 paid: Walmart MO 22-103871014 for $9…"
click at [1019, 607] on button "Confirm" at bounding box center [1008, 611] width 90 height 28
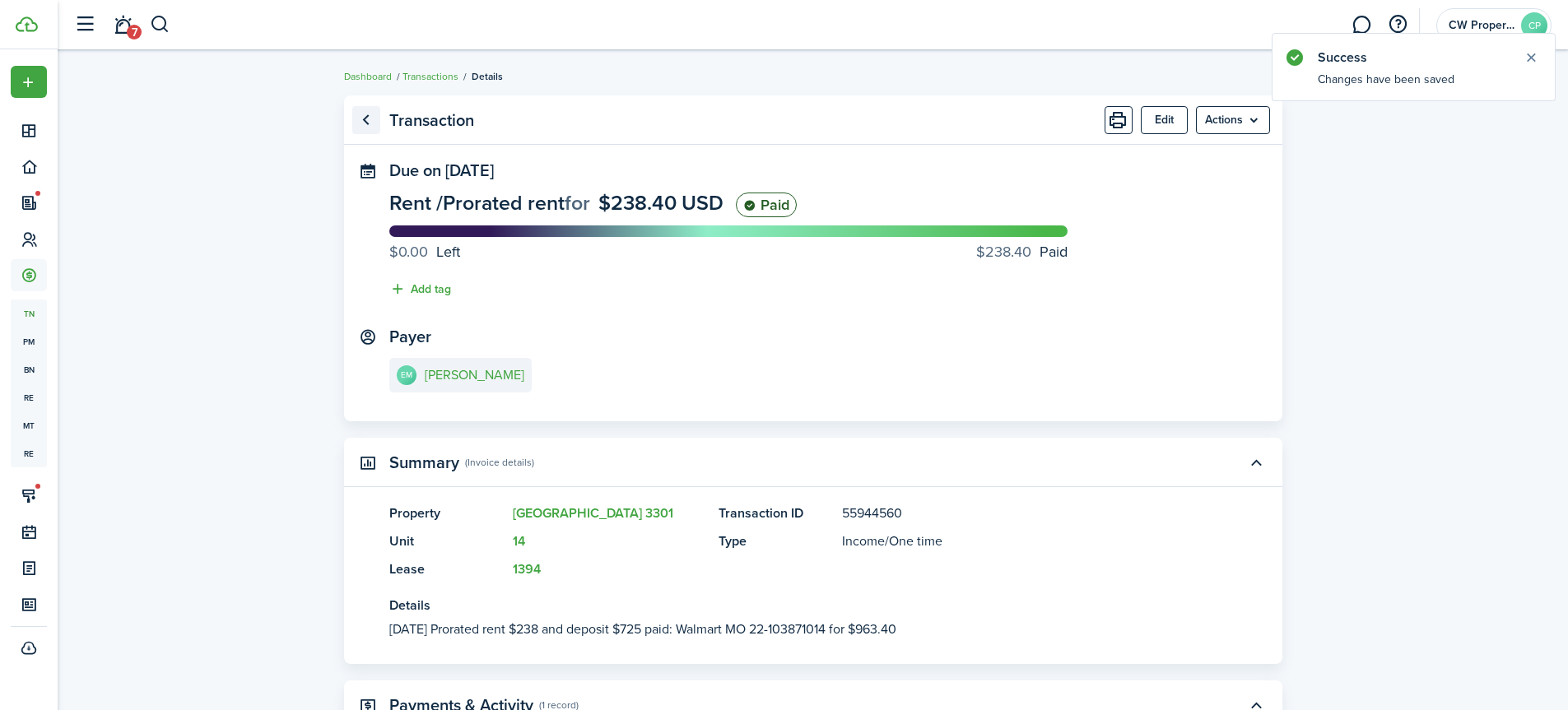
click at [366, 121] on link "Go back" at bounding box center [366, 121] width 28 height 28
click at [364, 121] on link "Go back" at bounding box center [366, 121] width 28 height 28
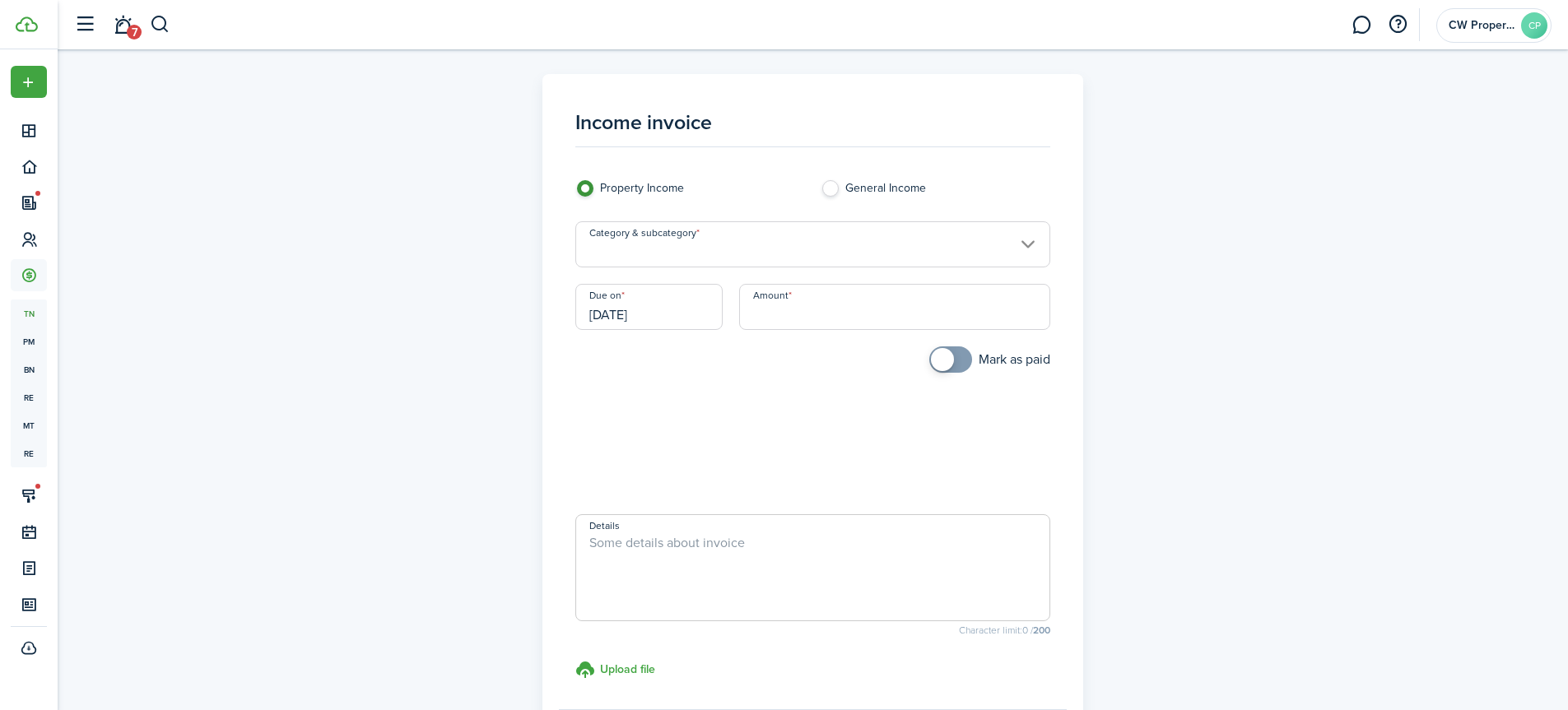
scroll to position [164, 0]
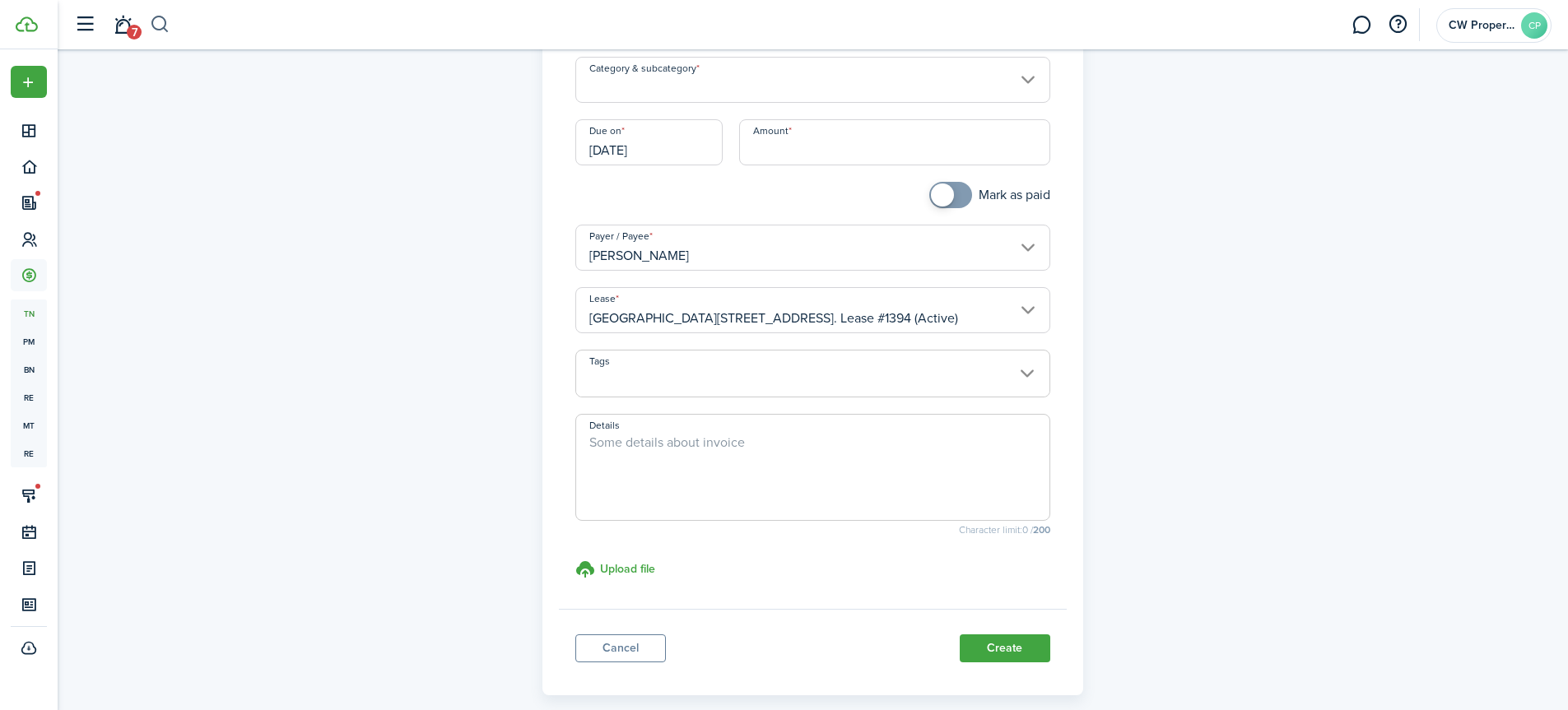
click at [162, 19] on button "button" at bounding box center [160, 24] width 21 height 28
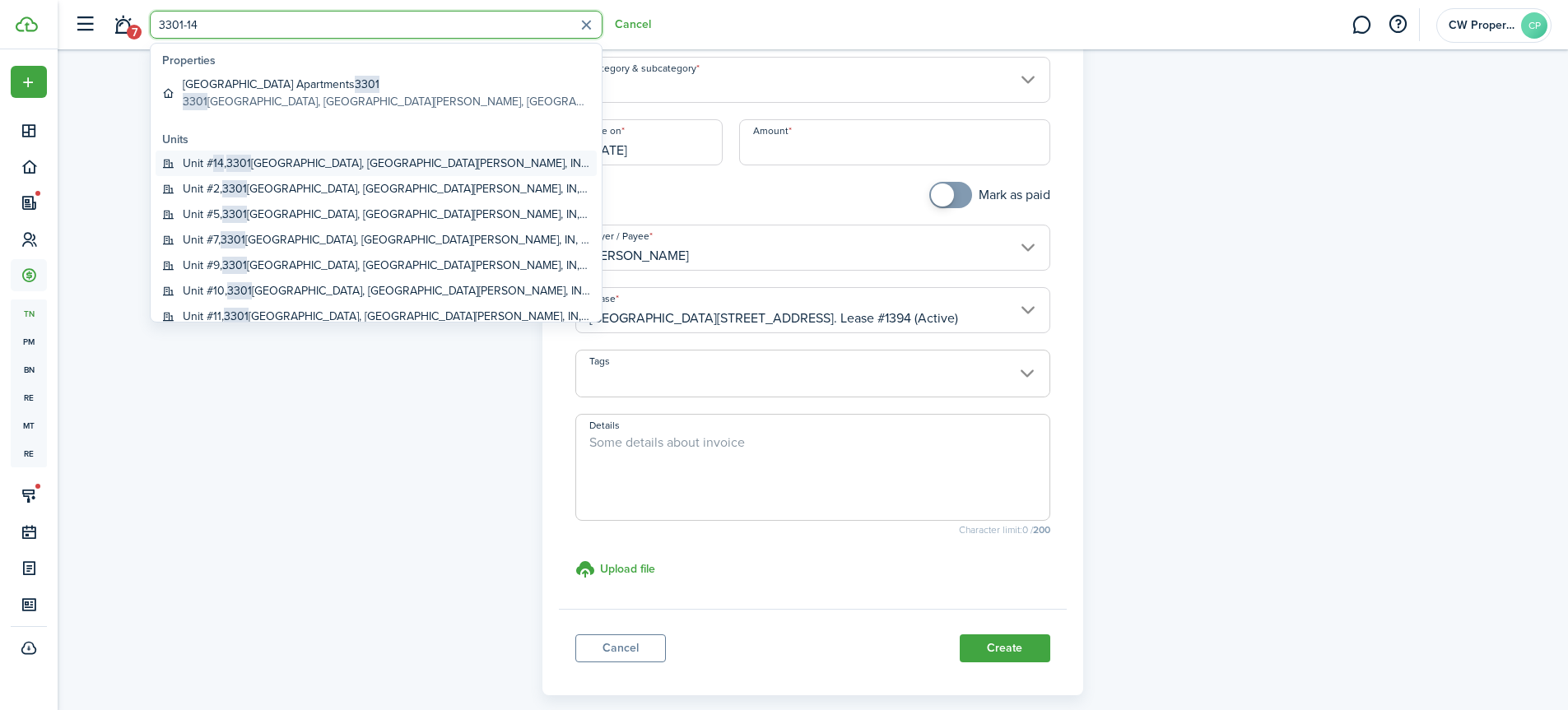
type input "3301-14"
click at [225, 155] on global-search-item-title "Unit # 14 , [STREET_ADDRESS][PERSON_NAME]" at bounding box center [387, 163] width 407 height 17
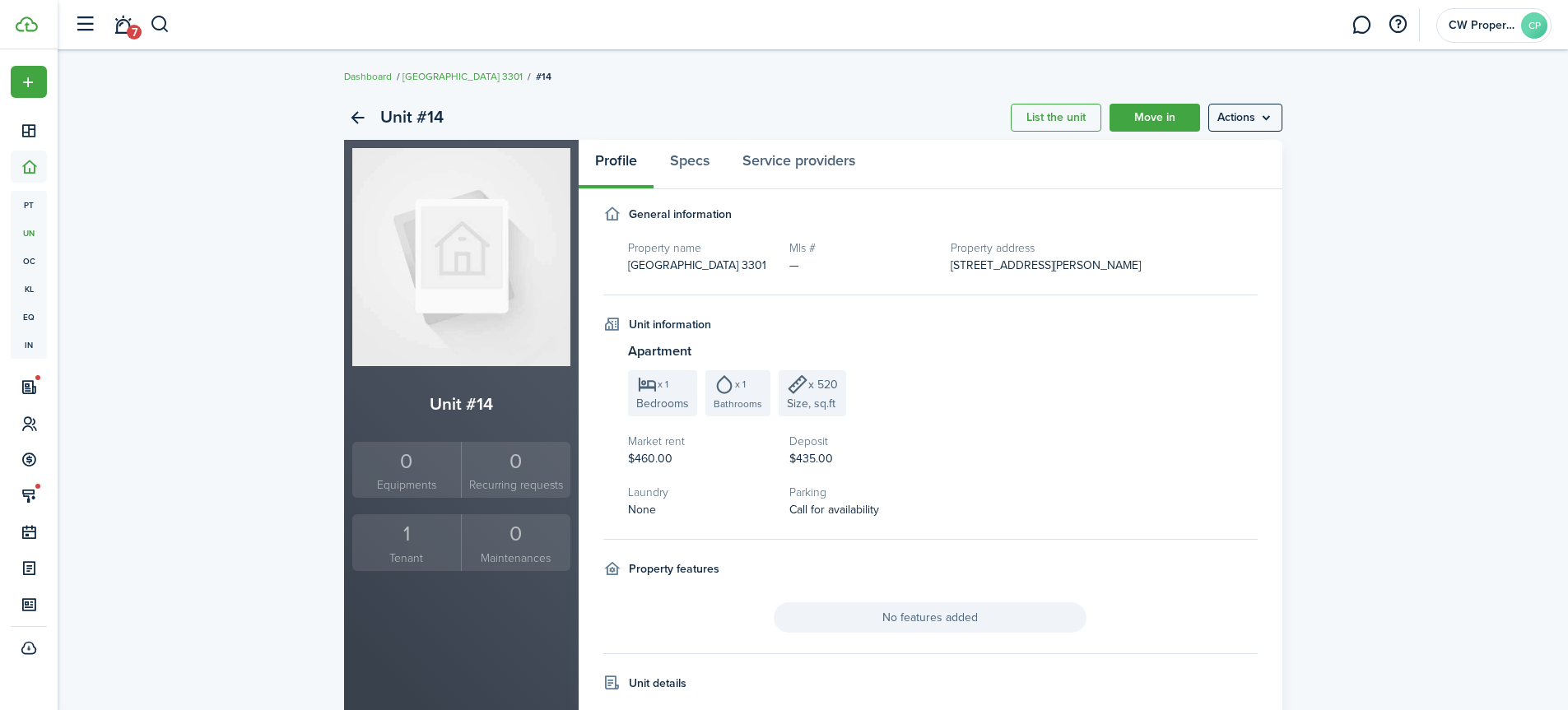
click at [421, 531] on div "1" at bounding box center [406, 533] width 101 height 31
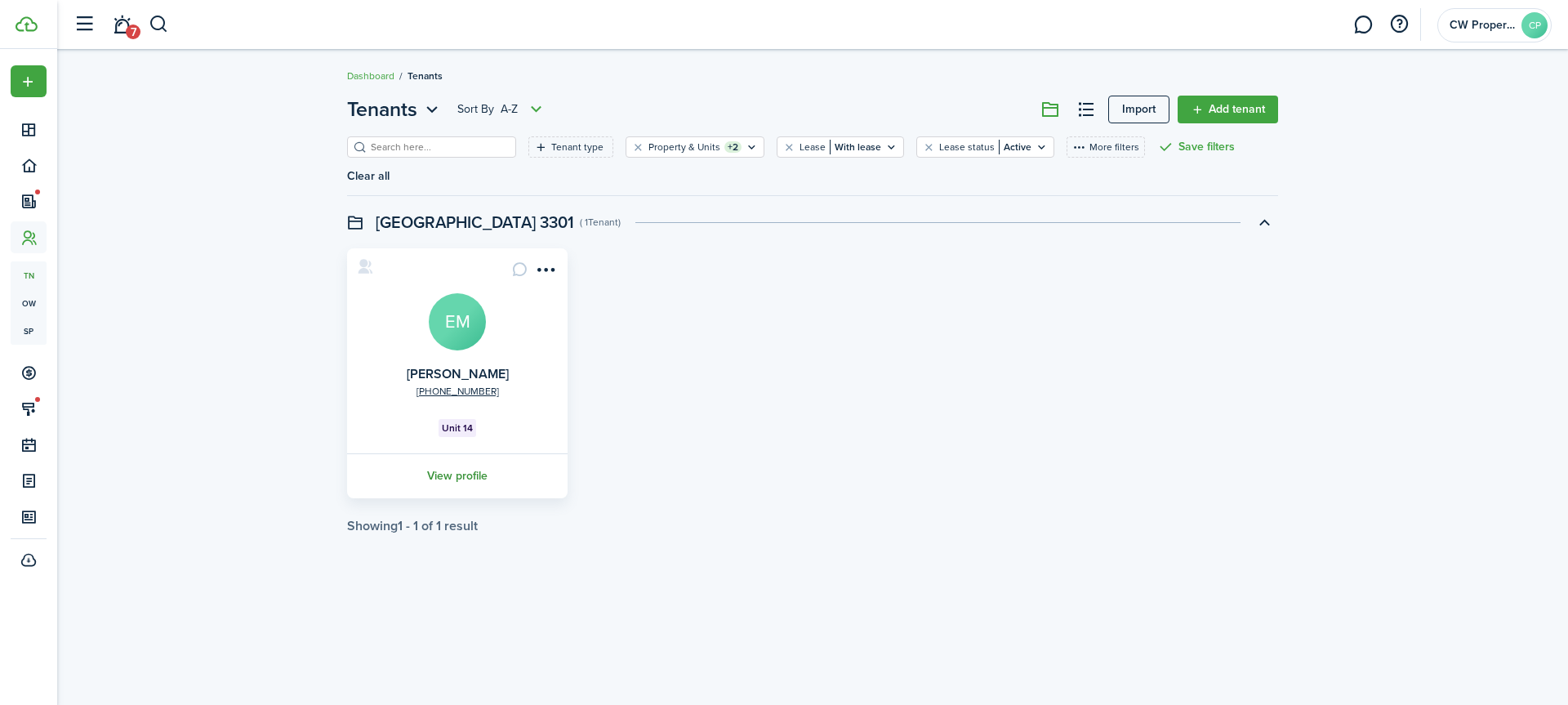
click at [458, 454] on link "View profile" at bounding box center [457, 476] width 225 height 45
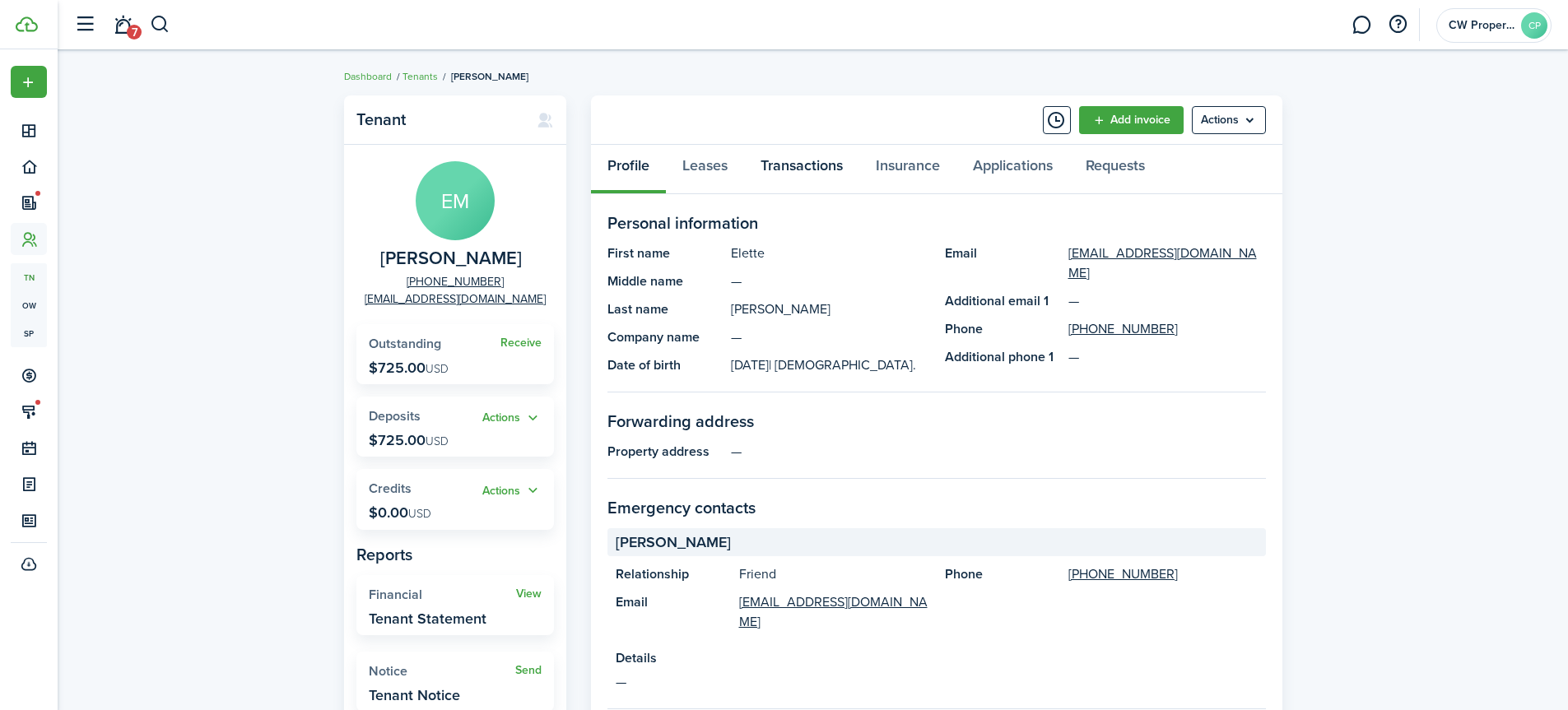
click at [804, 157] on link "Transactions" at bounding box center [801, 169] width 115 height 50
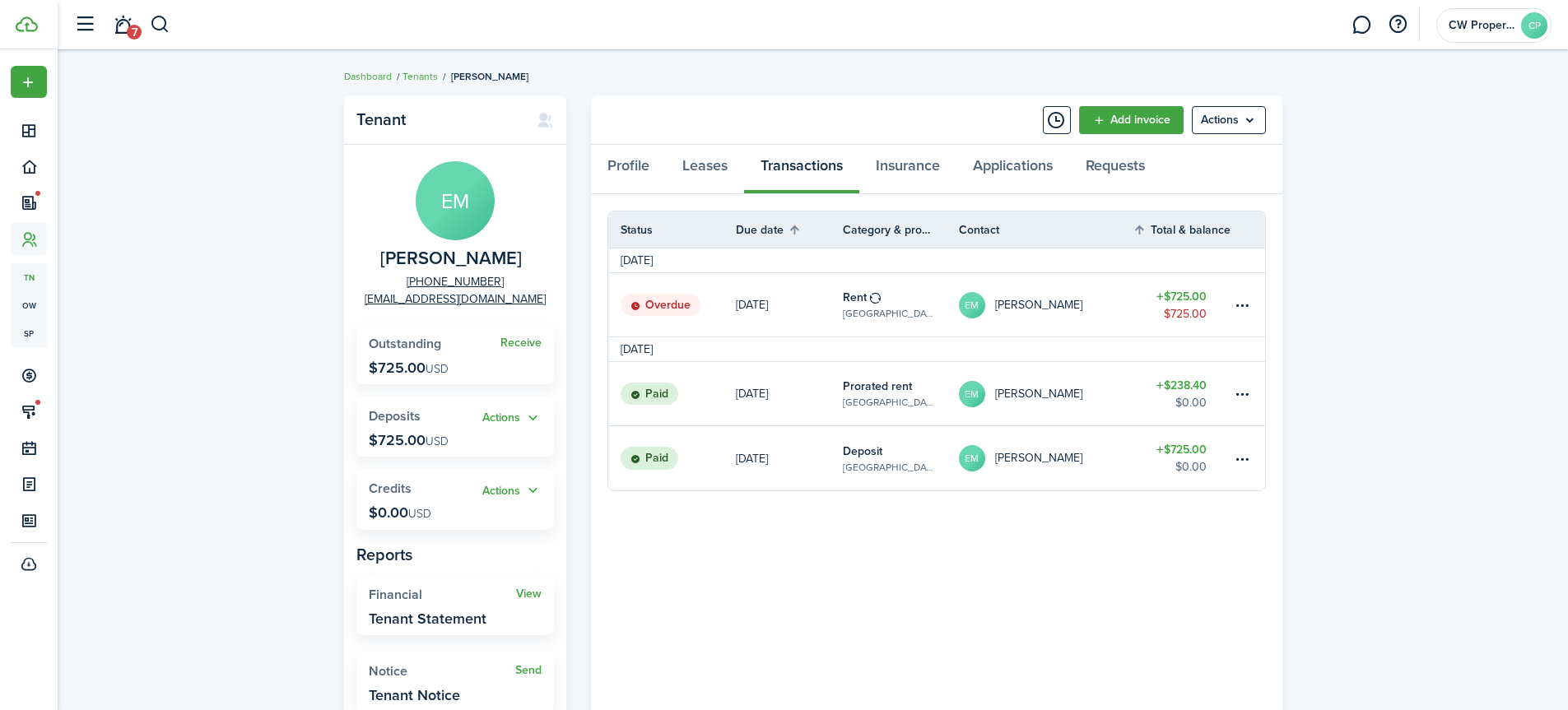
click at [888, 298] on link "Rent [STREET_ADDRESS]" at bounding box center [901, 305] width 116 height 64
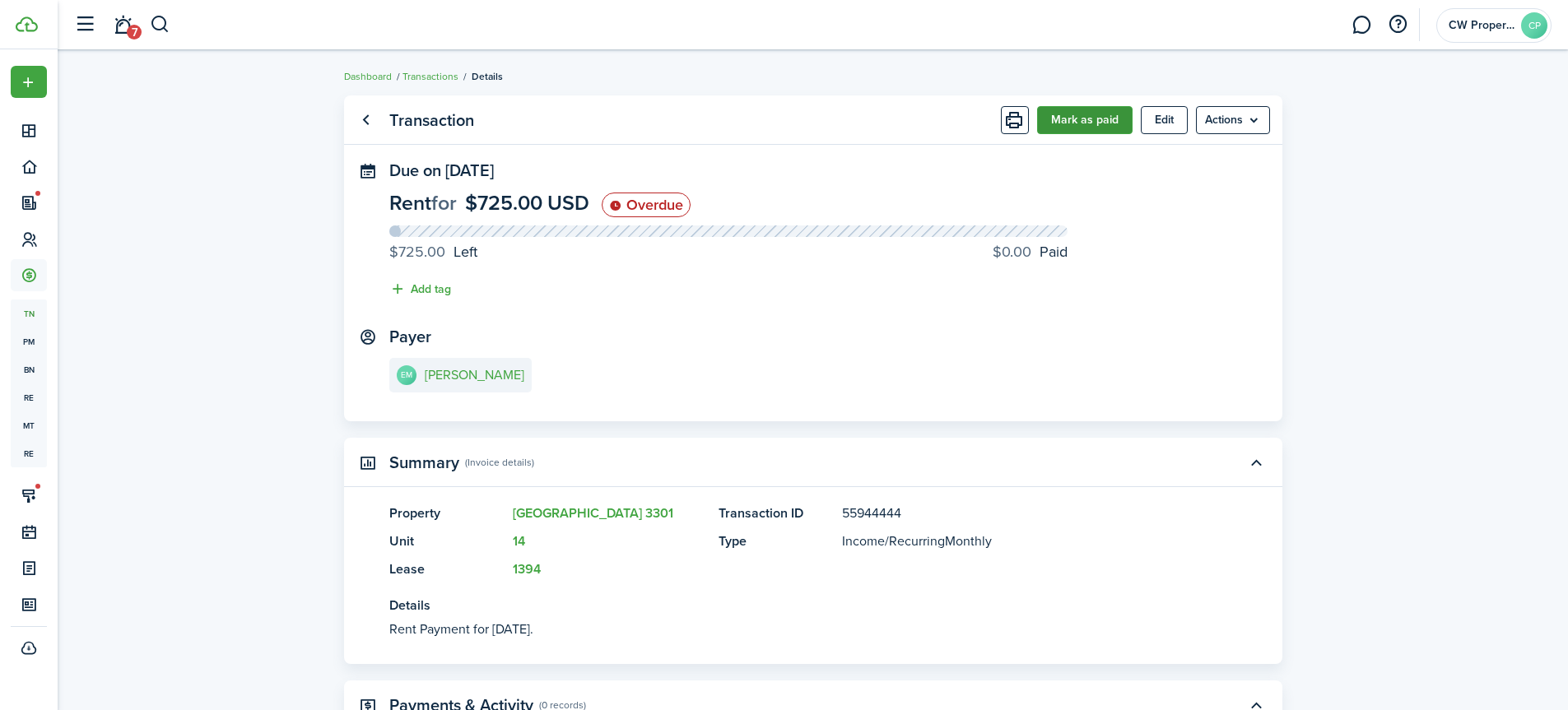
click at [1073, 116] on button "Mark as paid" at bounding box center [1085, 121] width 95 height 28
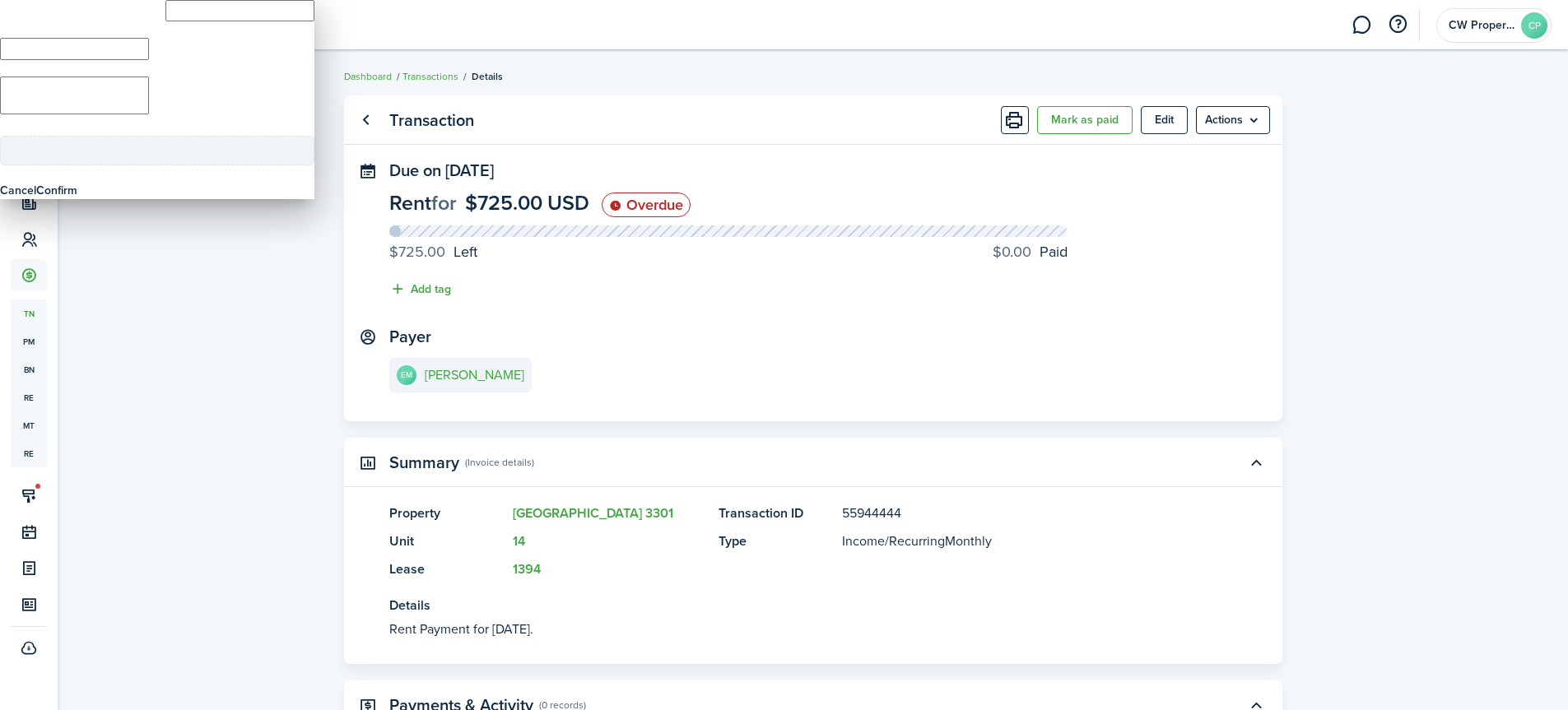
type input "$725.00"
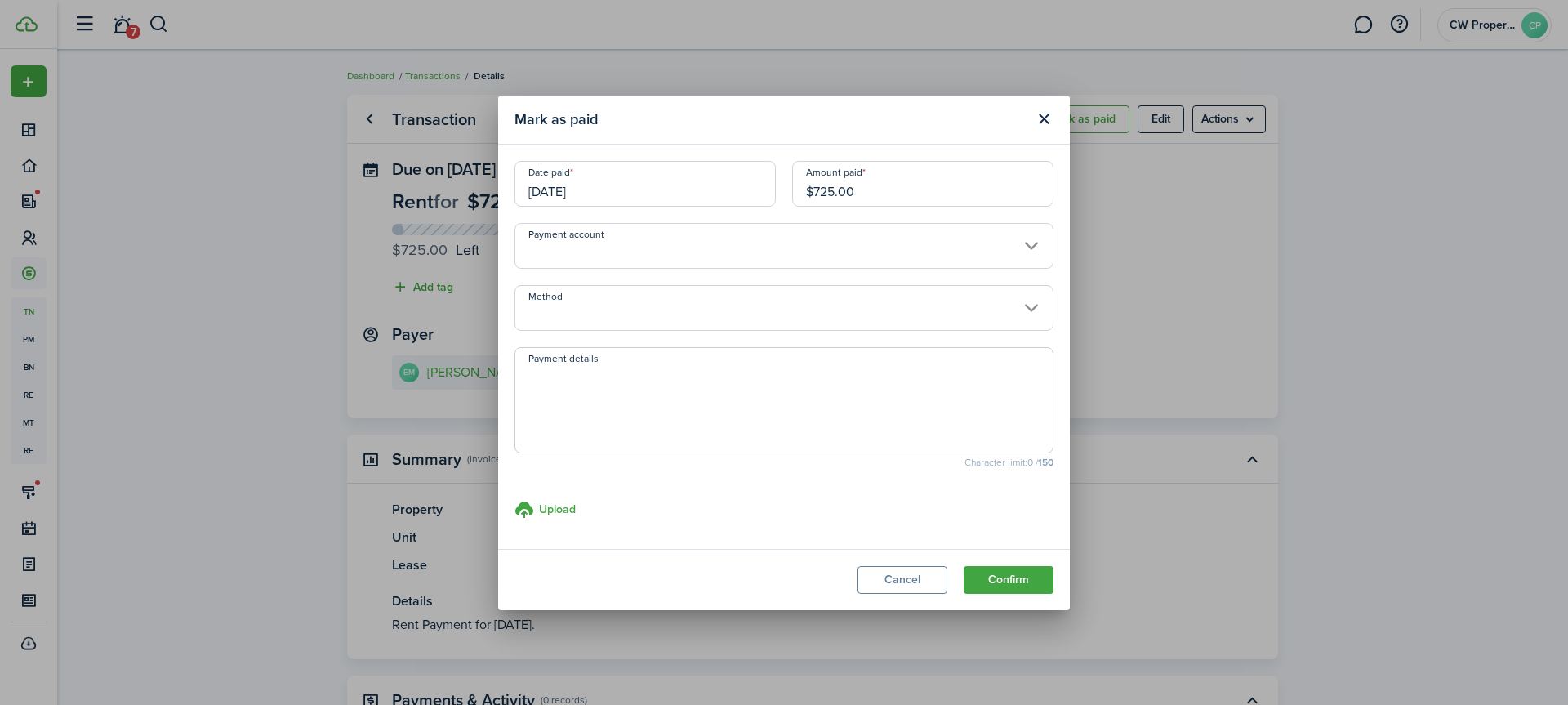
click at [618, 308] on input "Method" at bounding box center [784, 307] width 539 height 45
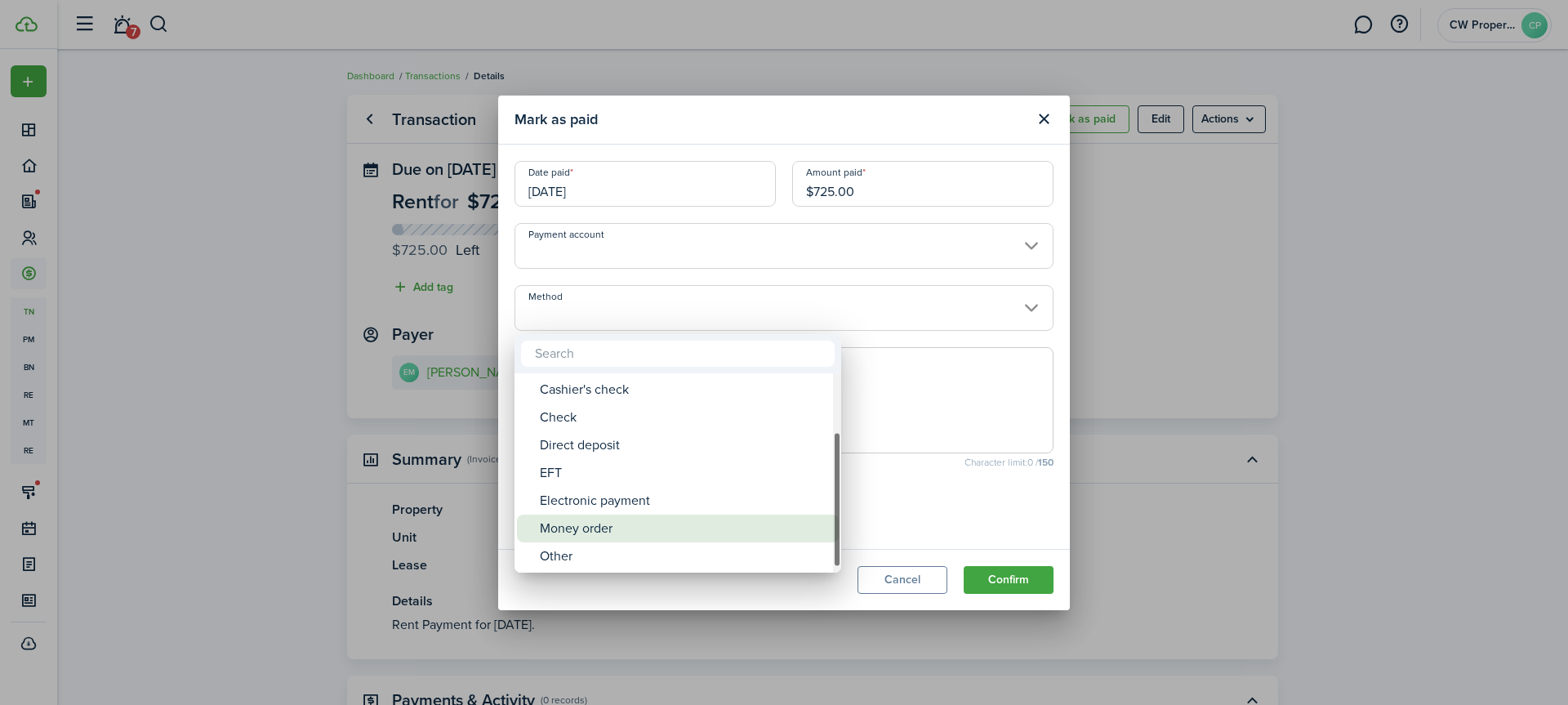
click at [586, 516] on div "Money order" at bounding box center [684, 529] width 289 height 28
type input "Money order"
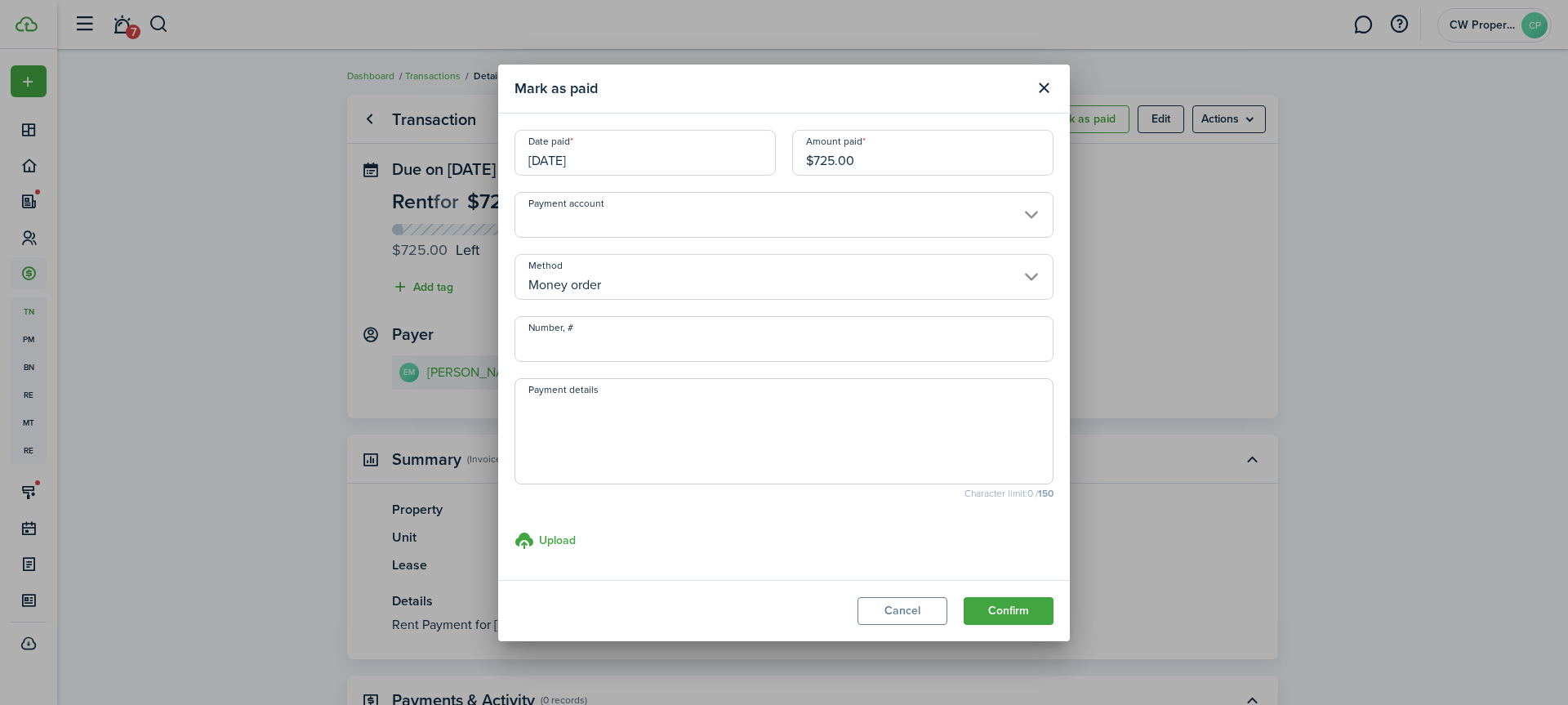
click at [546, 415] on textarea "Payment details" at bounding box center [784, 436] width 538 height 79
click at [734, 407] on textarea "Walmart MO 22-106529339 for rent 725.00" at bounding box center [784, 436] width 538 height 79
type textarea "Walmart MO 22-106529339 for rent $725.00"
click at [1003, 613] on button "Confirm" at bounding box center [1008, 611] width 90 height 28
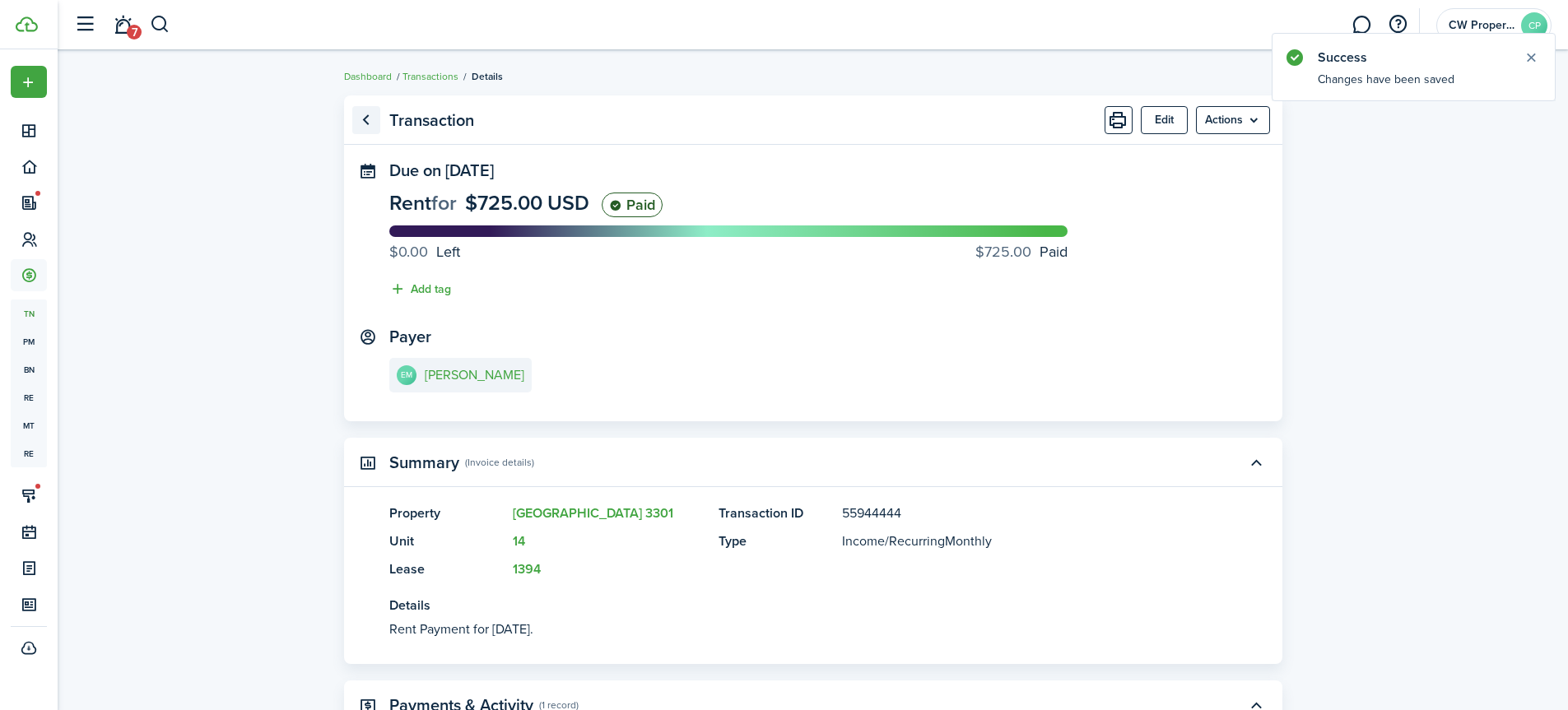
click at [362, 116] on link "Go back" at bounding box center [366, 121] width 28 height 28
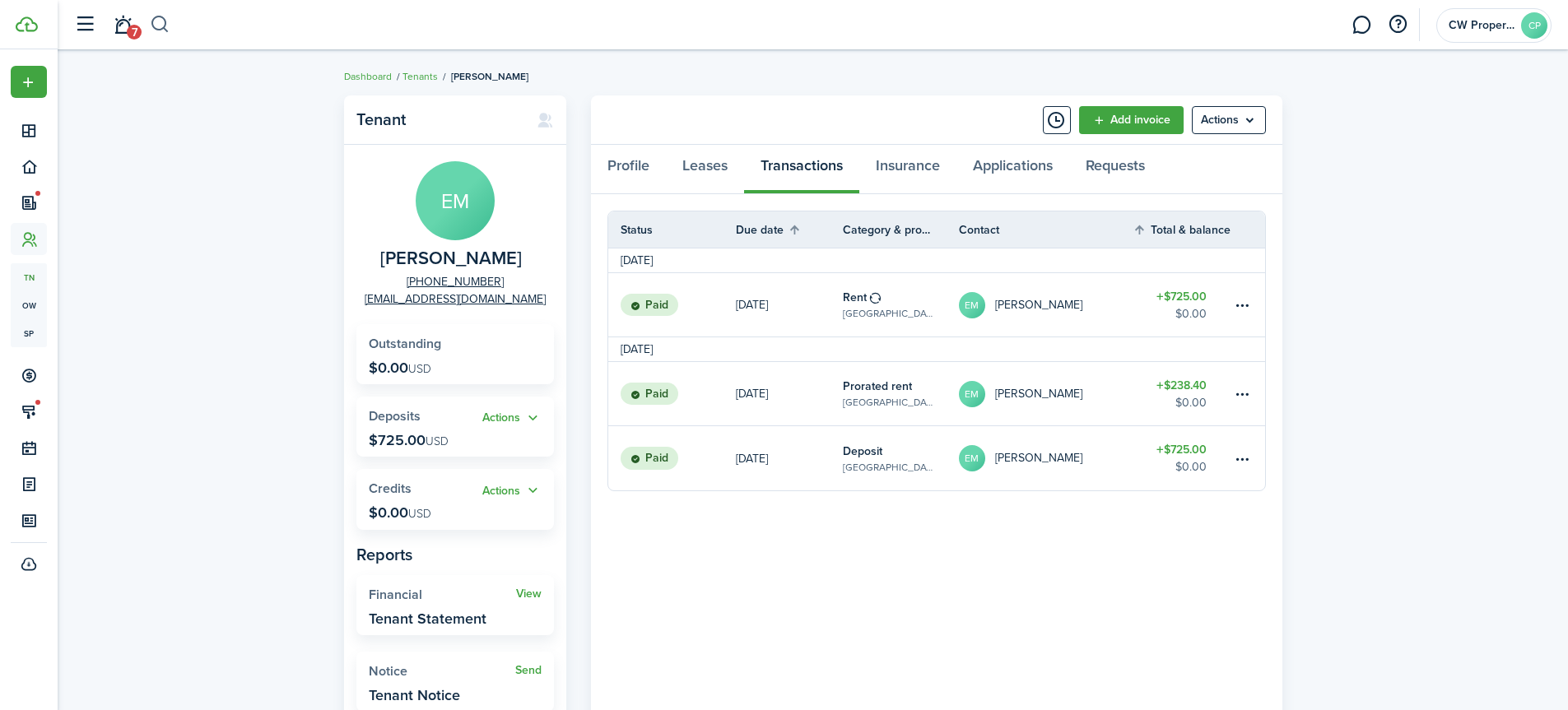
click at [164, 21] on button "button" at bounding box center [160, 24] width 21 height 28
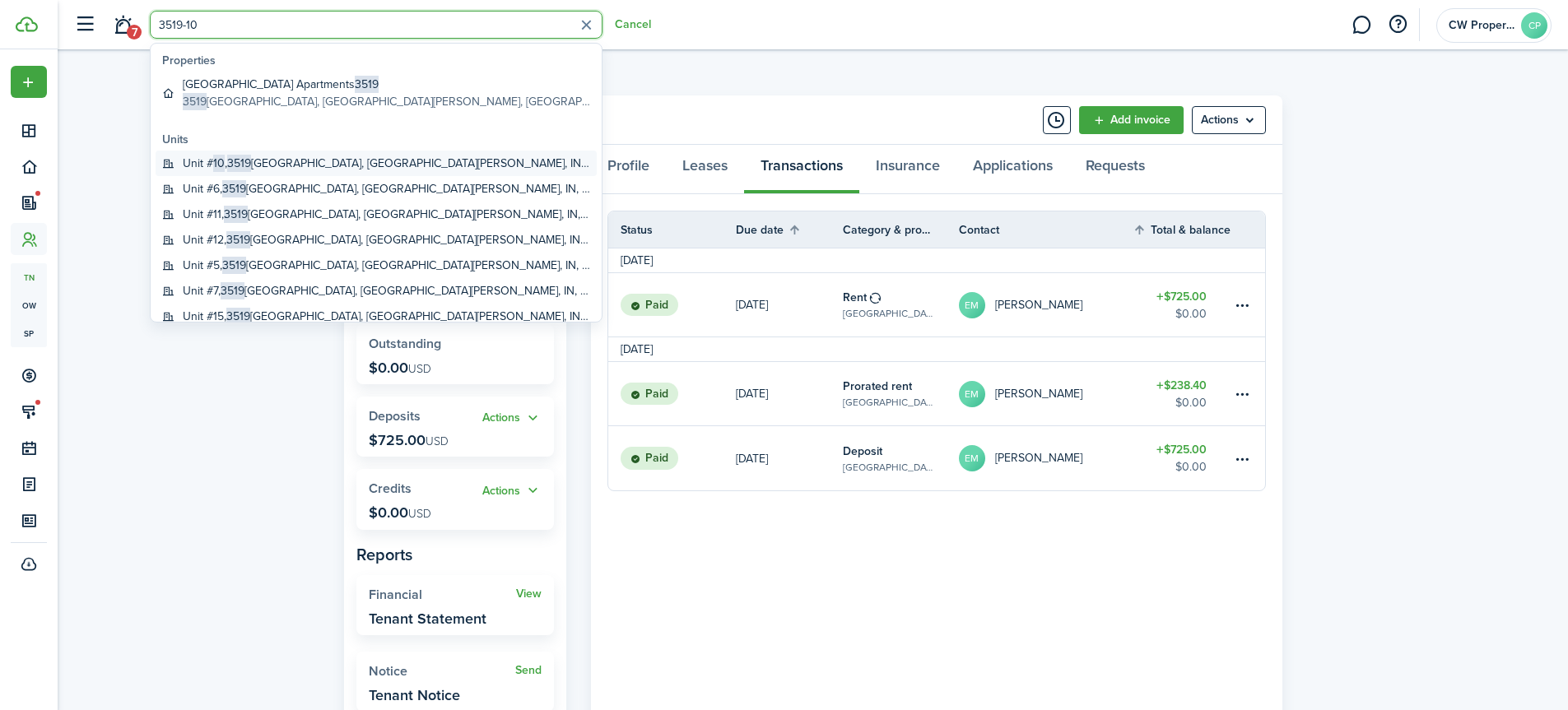
type input "3519-10"
click at [406, 161] on global-search-item-title "Unit # 10 , [STREET_ADDRESS][PERSON_NAME]" at bounding box center [387, 163] width 407 height 17
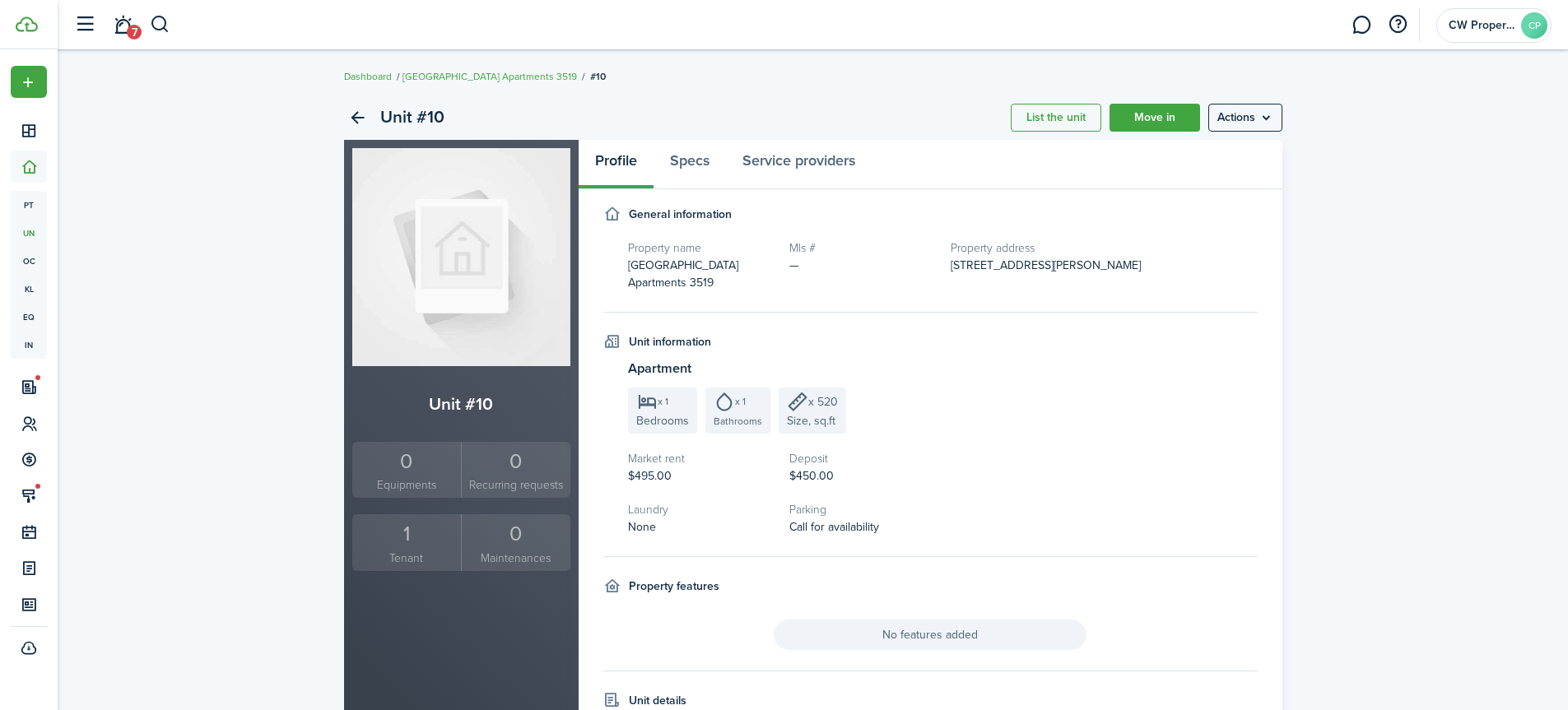
click at [389, 534] on div "1" at bounding box center [406, 533] width 101 height 31
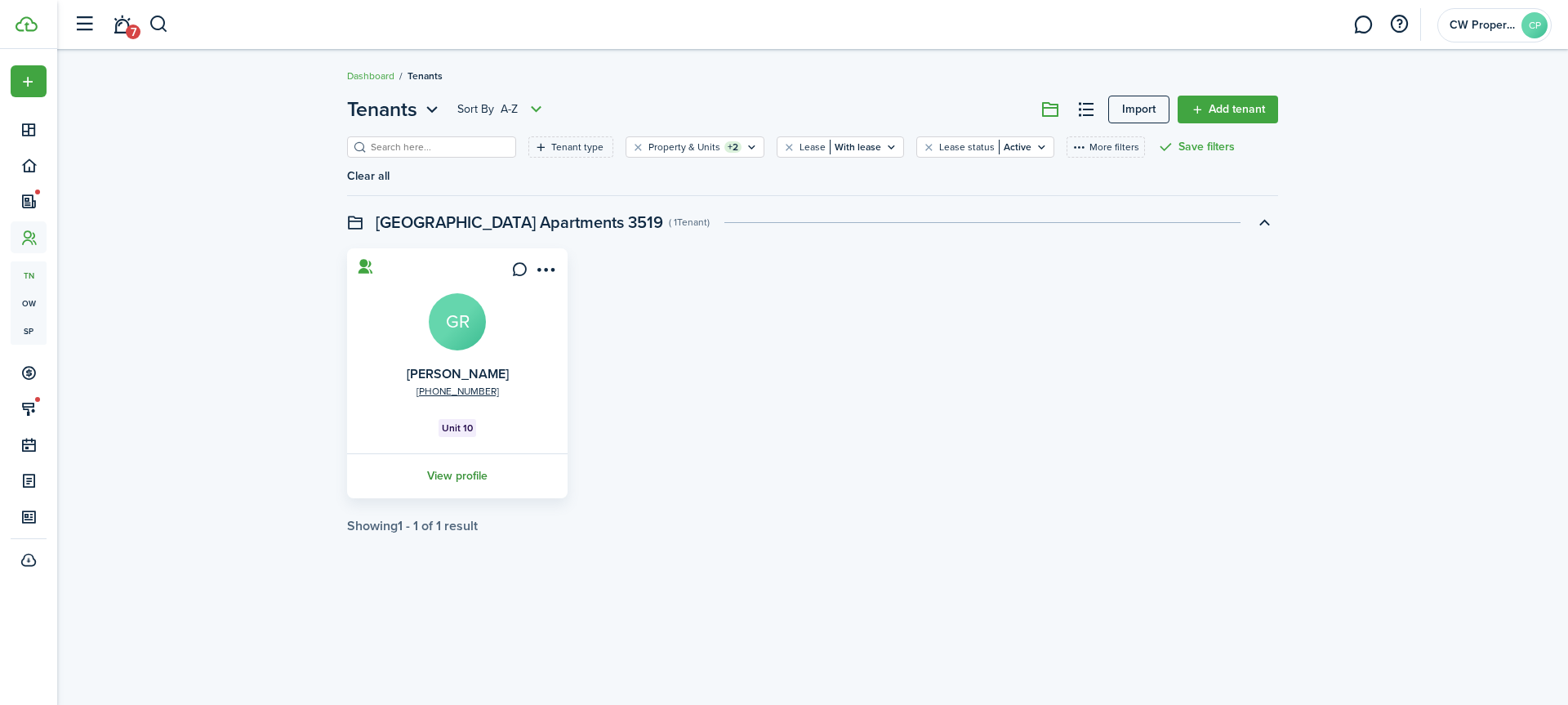
click at [445, 454] on link "View profile" at bounding box center [457, 476] width 225 height 45
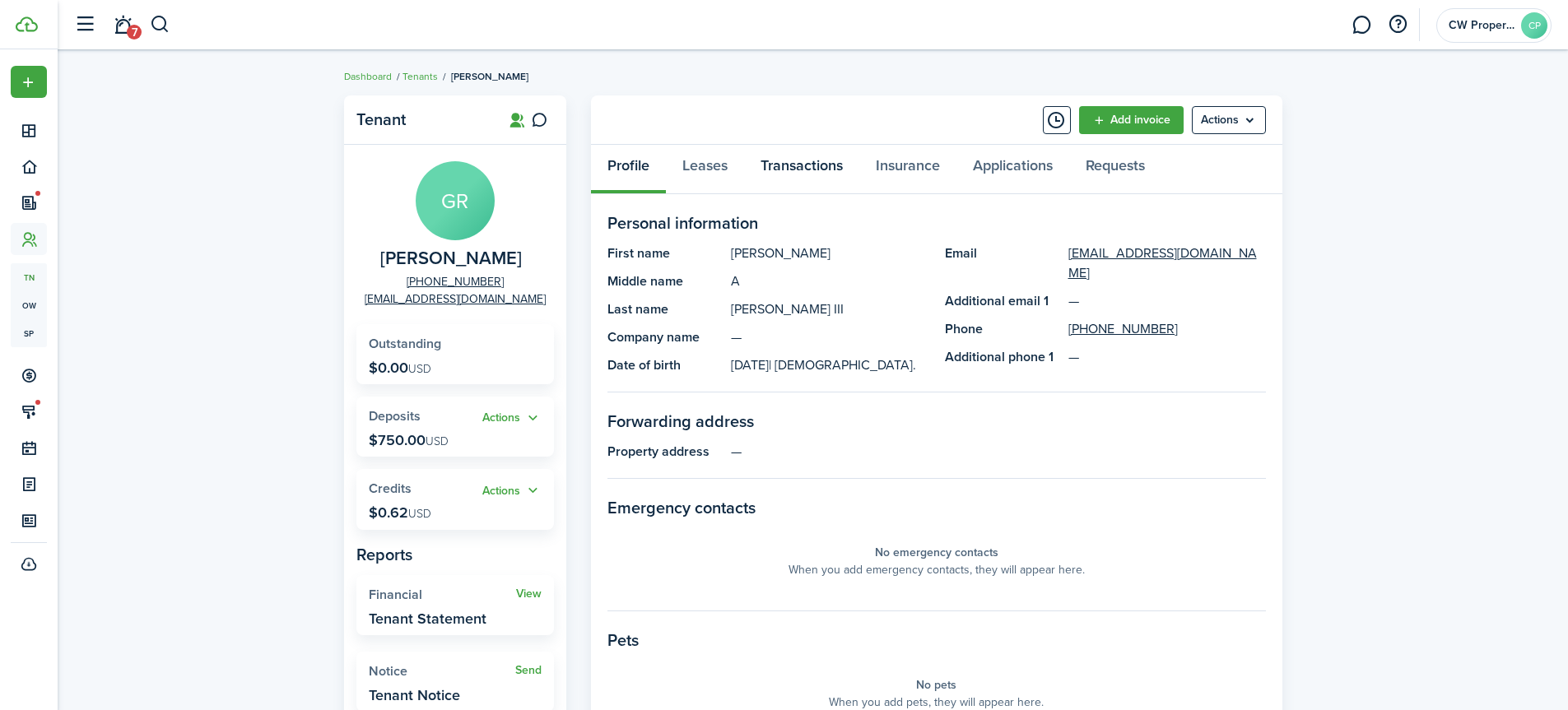
click at [766, 169] on link "Transactions" at bounding box center [801, 169] width 115 height 50
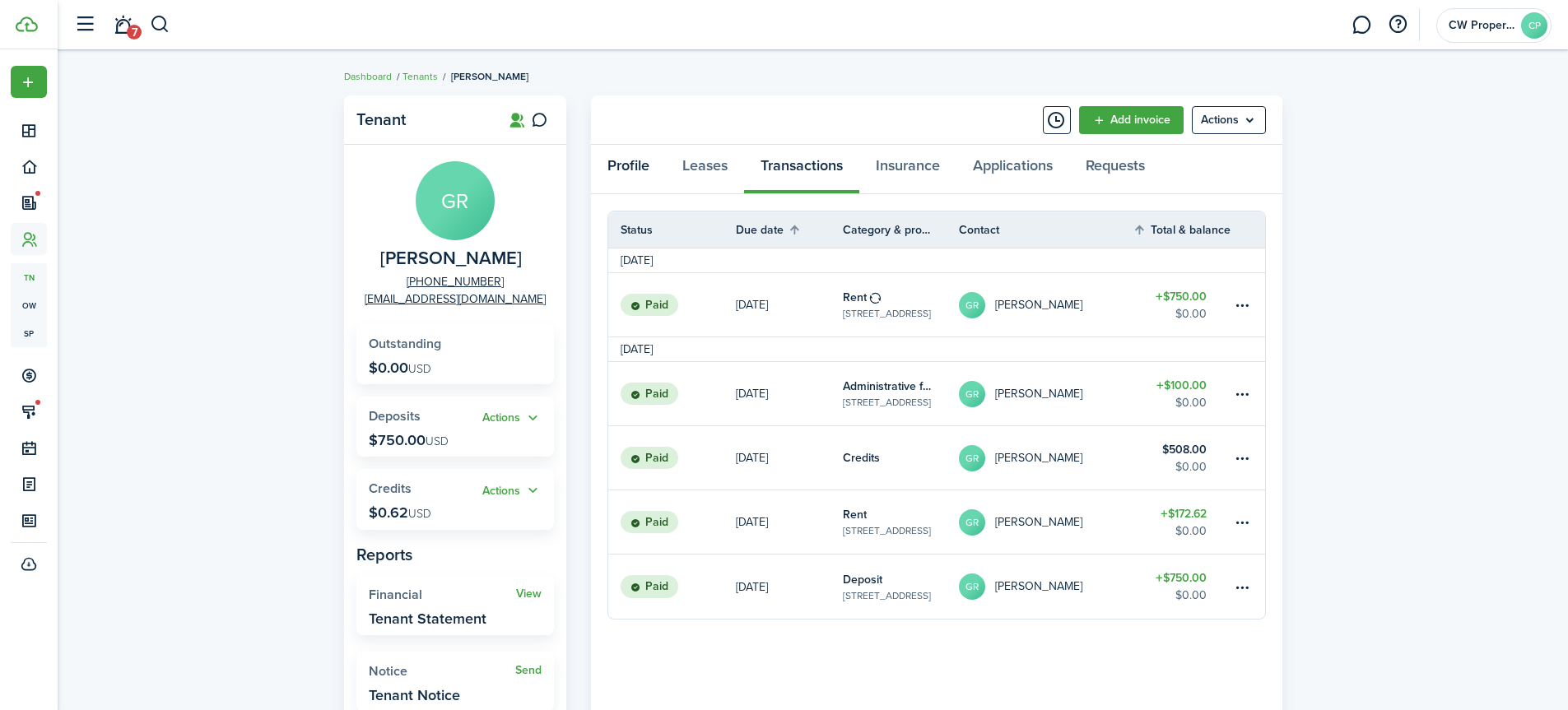
click at [626, 161] on link "Profile" at bounding box center [628, 169] width 75 height 50
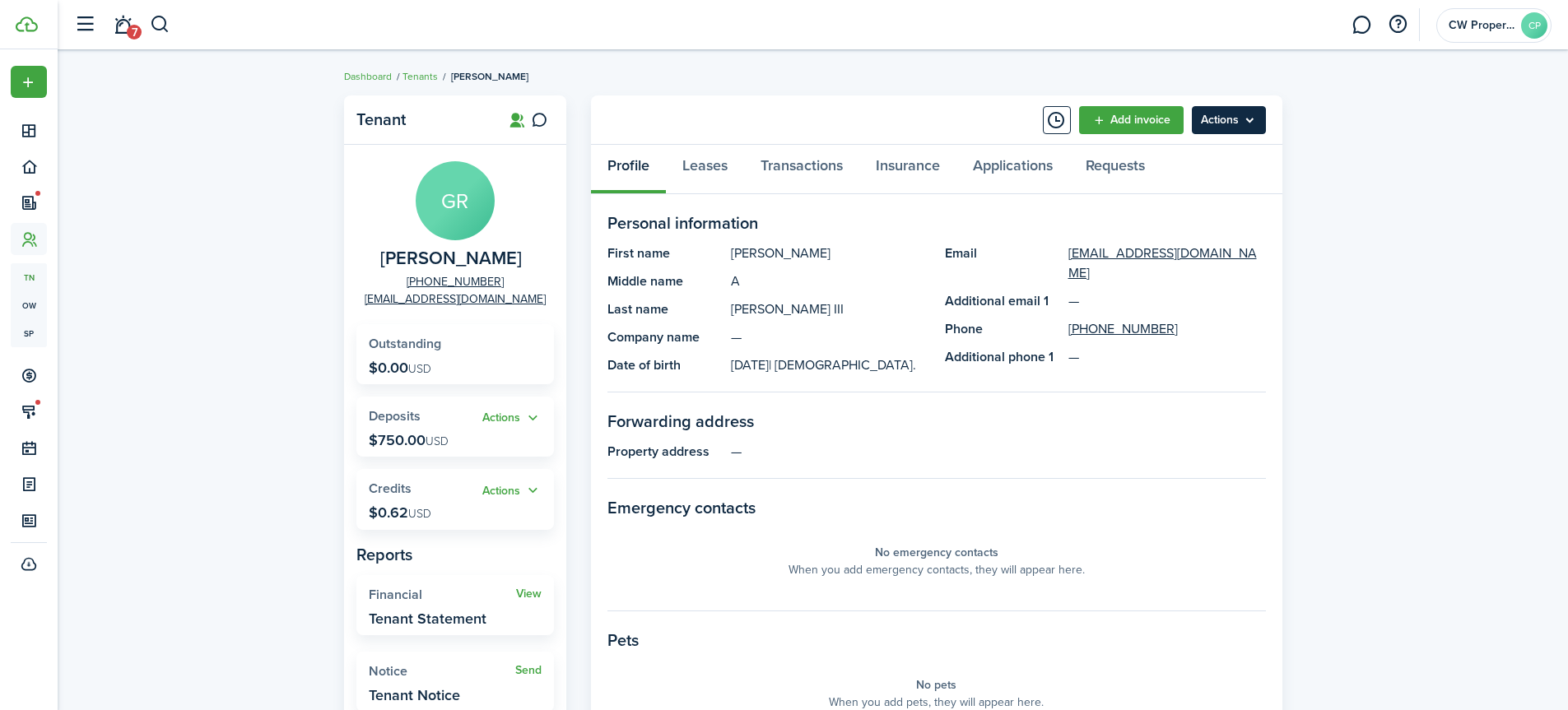
click at [1227, 128] on menu-btn "Actions" at bounding box center [1228, 121] width 74 height 28
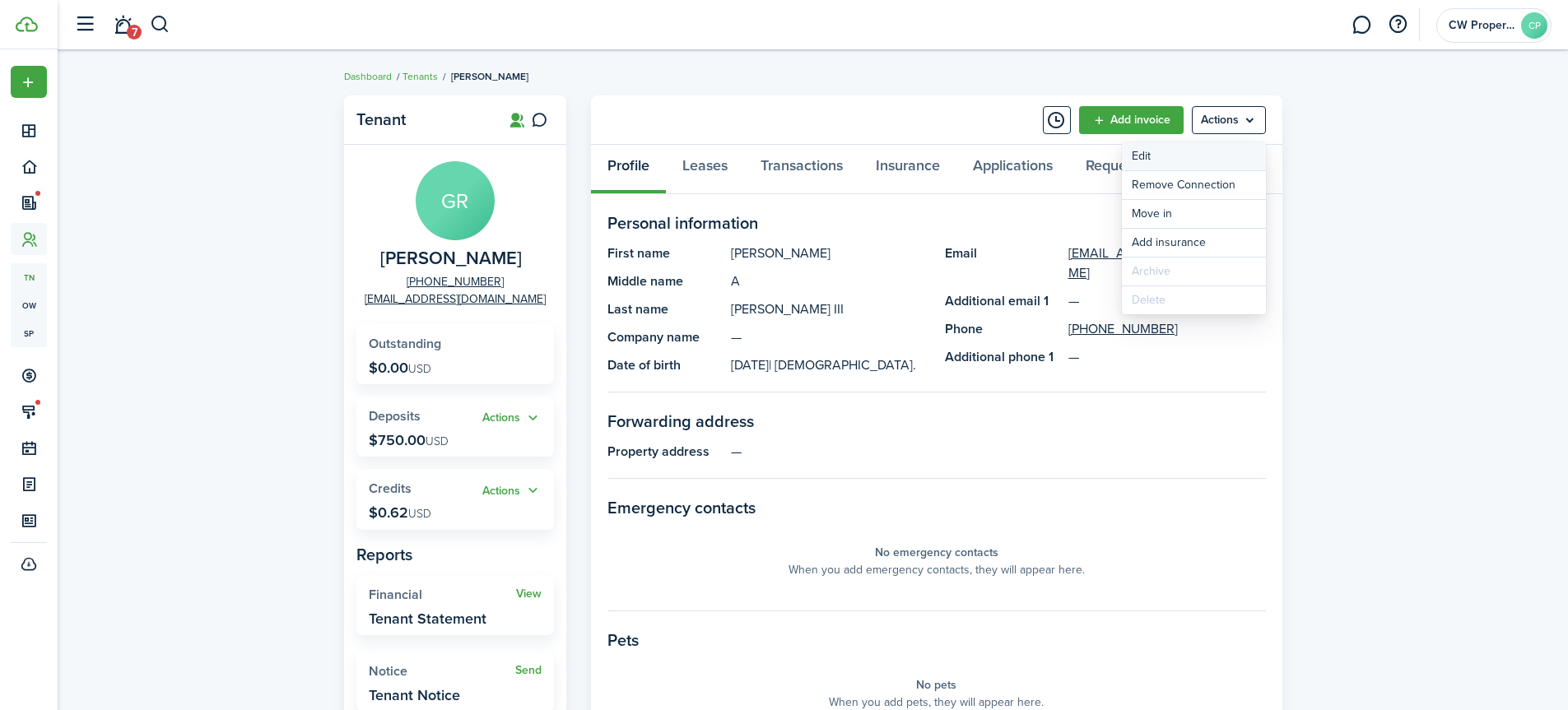
click at [1219, 155] on link "Edit" at bounding box center [1193, 156] width 144 height 28
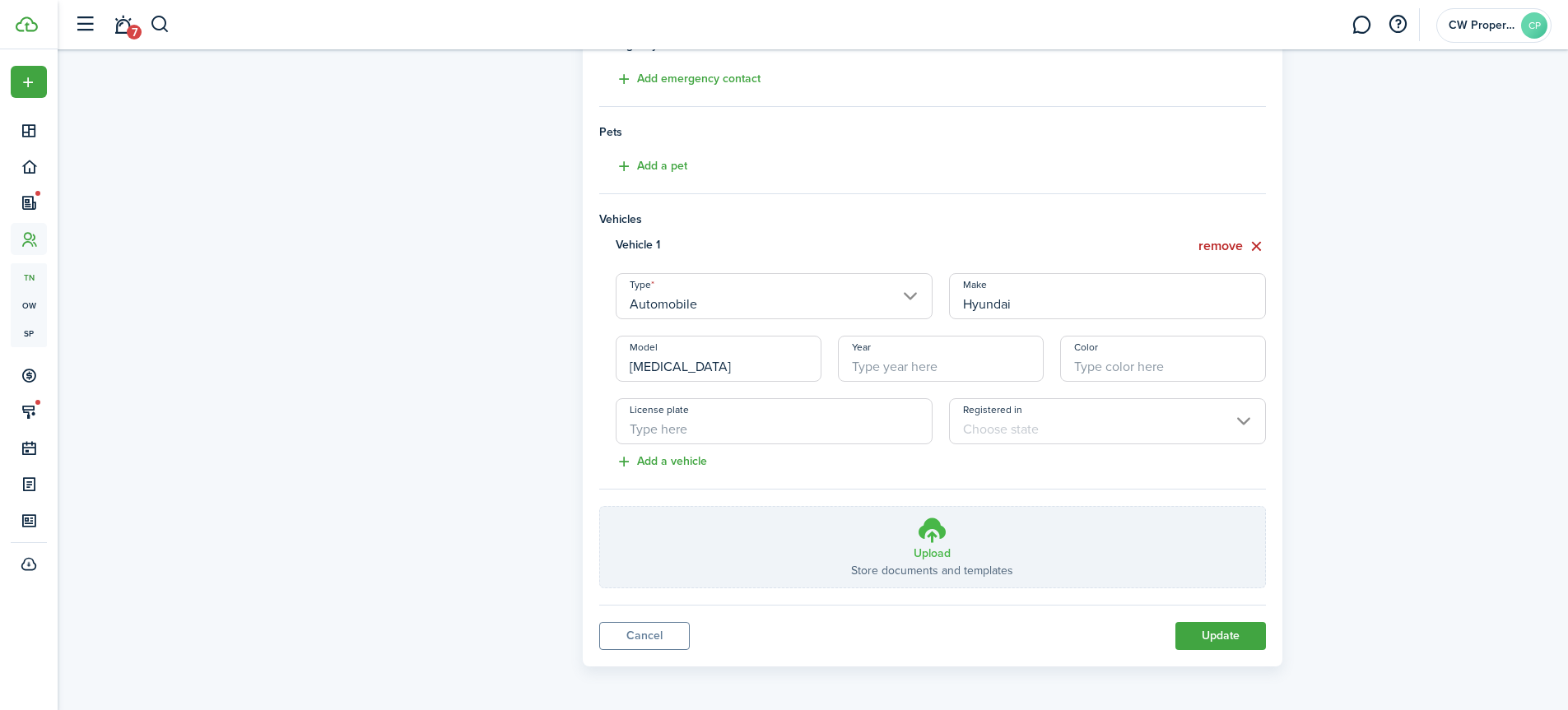
scroll to position [399, 0]
click at [934, 553] on h3 "Upload" at bounding box center [933, 551] width 37 height 17
click at [600, 505] on input "Upload Store documents and templates Choose file" at bounding box center [600, 505] width 0 height 0
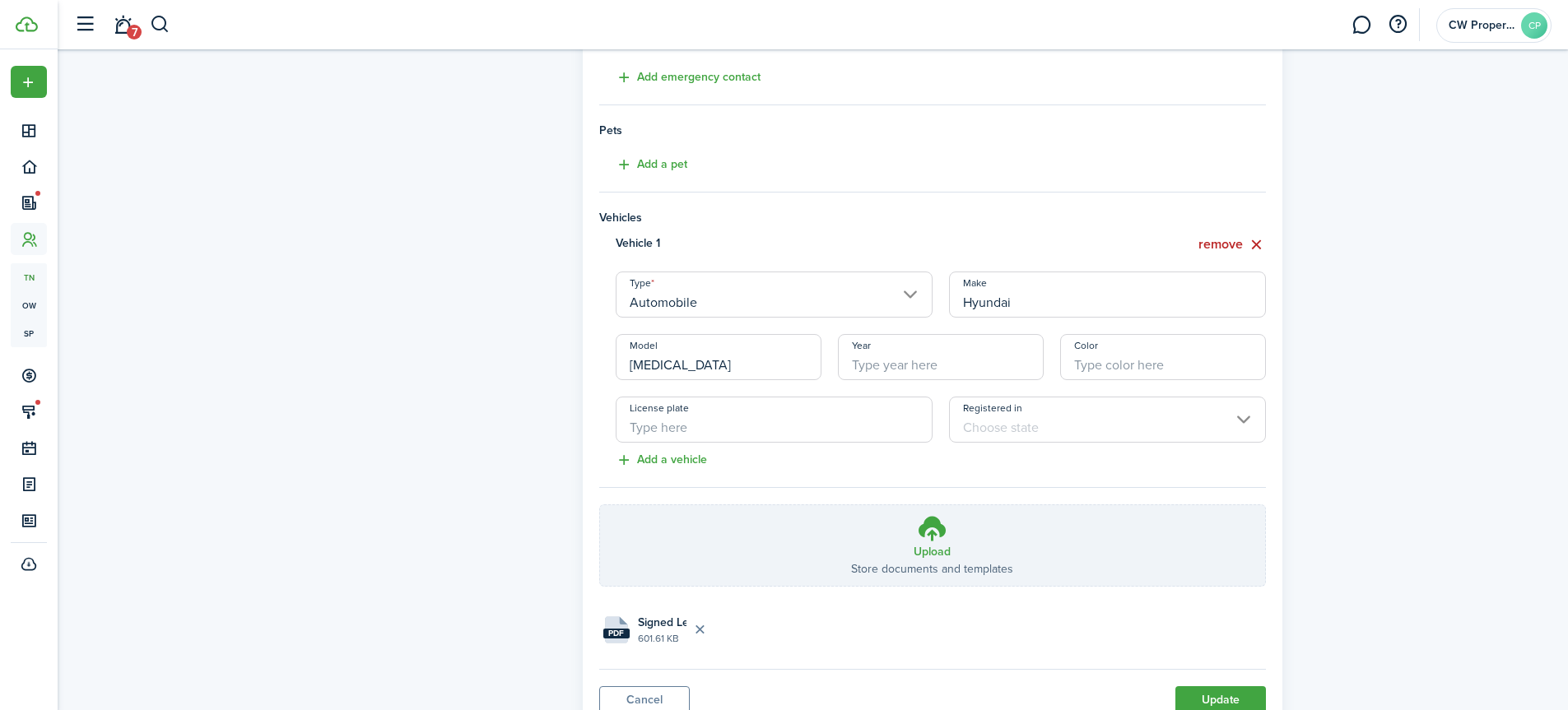
click at [1275, 163] on panel-main "Personal information First name [PERSON_NAME] Last name [PERSON_NAME] Middle na…" at bounding box center [933, 198] width 700 height 1064
click at [934, 529] on icon at bounding box center [932, 529] width 31 height 30
click at [600, 505] on input "Upload Store documents and templates Choose file" at bounding box center [600, 505] width 0 height 0
click at [1196, 694] on button "Update" at bounding box center [1220, 701] width 91 height 28
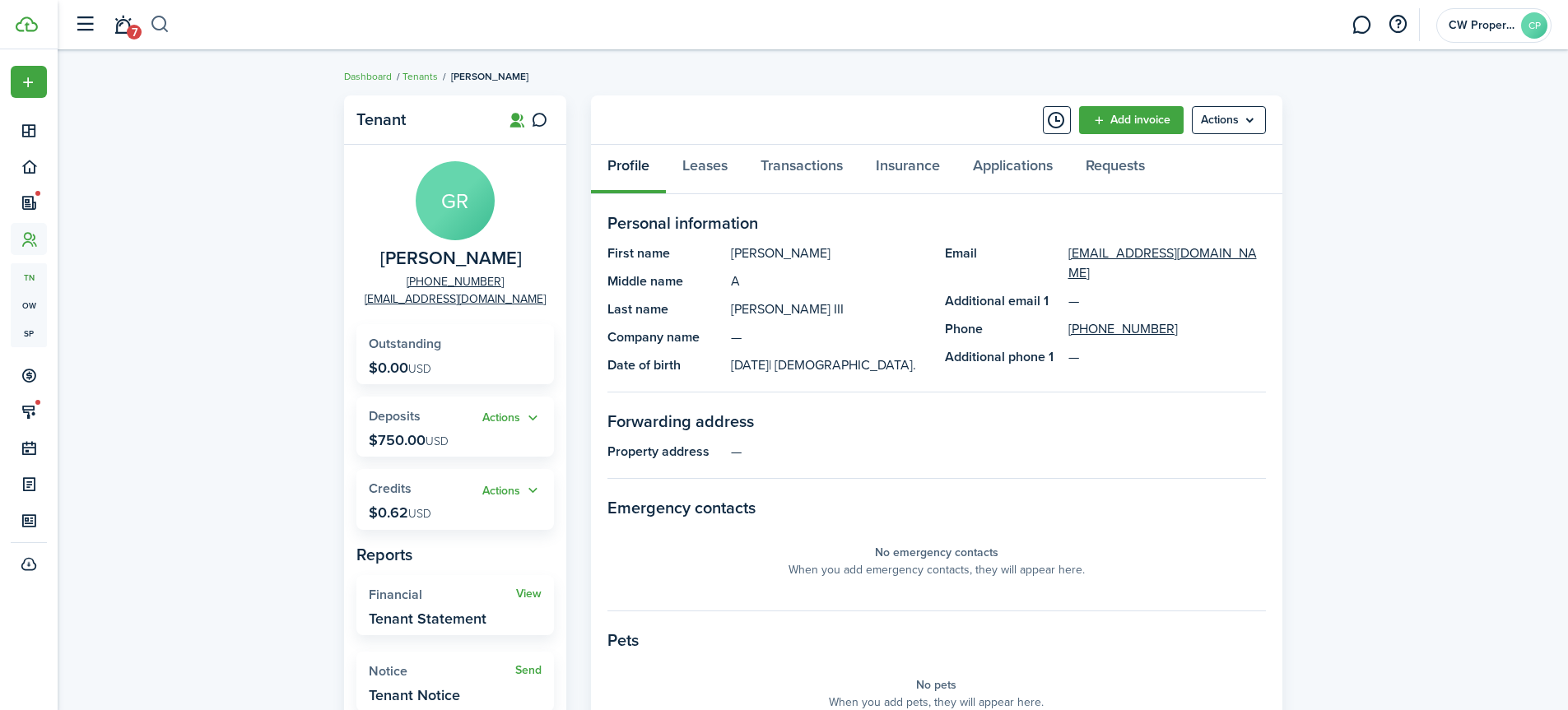
click at [164, 21] on button "button" at bounding box center [160, 24] width 21 height 28
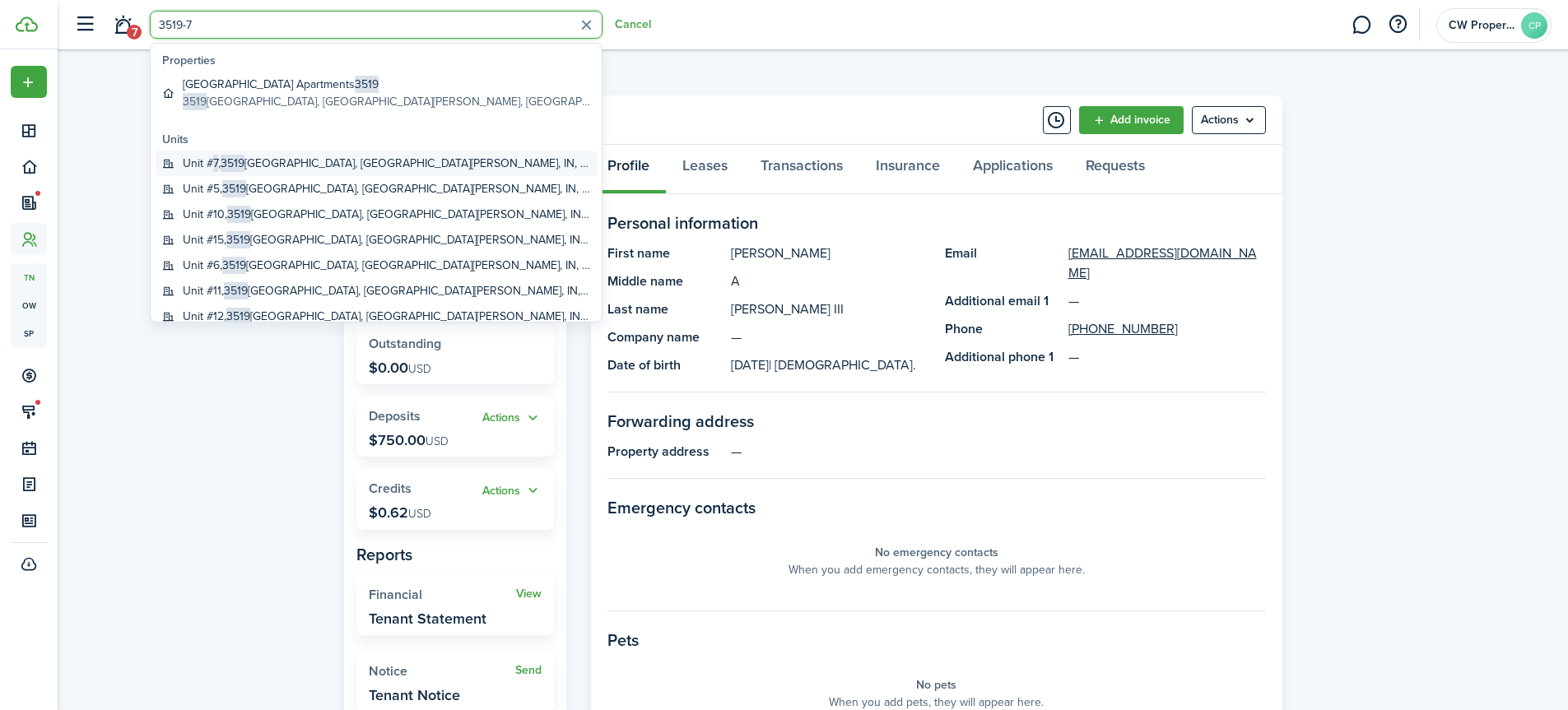
type input "3519-7"
click at [234, 158] on span "3519" at bounding box center [233, 163] width 24 height 17
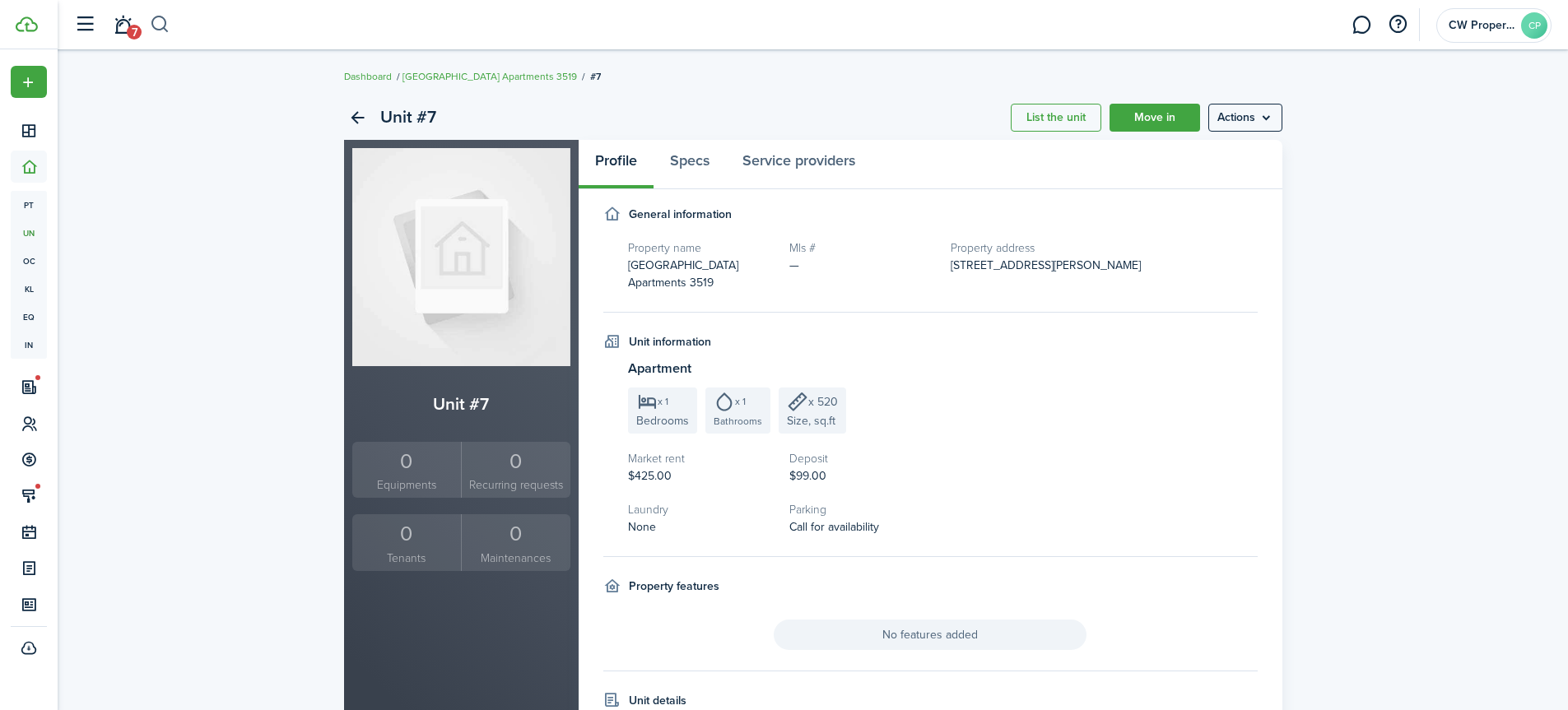
click at [161, 20] on button "button" at bounding box center [160, 24] width 21 height 28
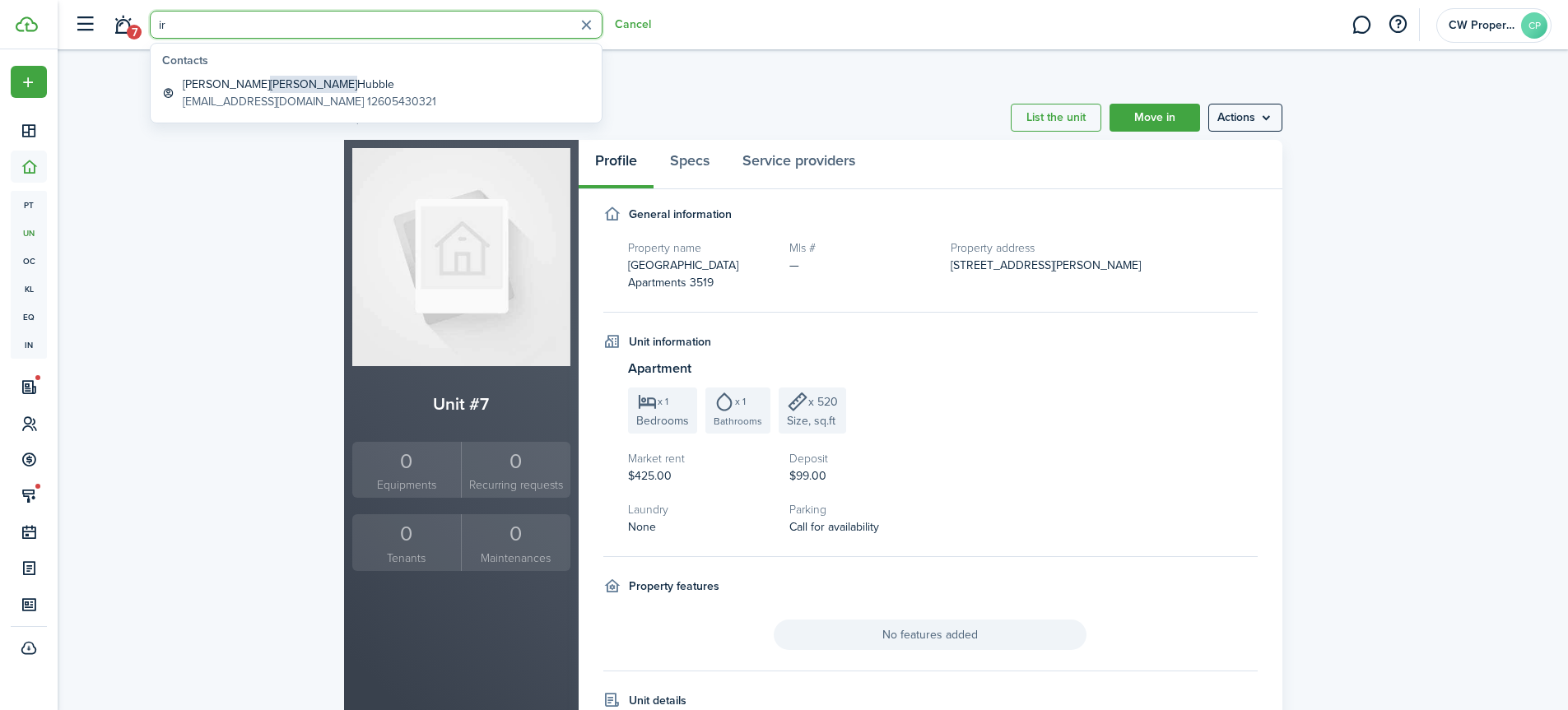
type input "i"
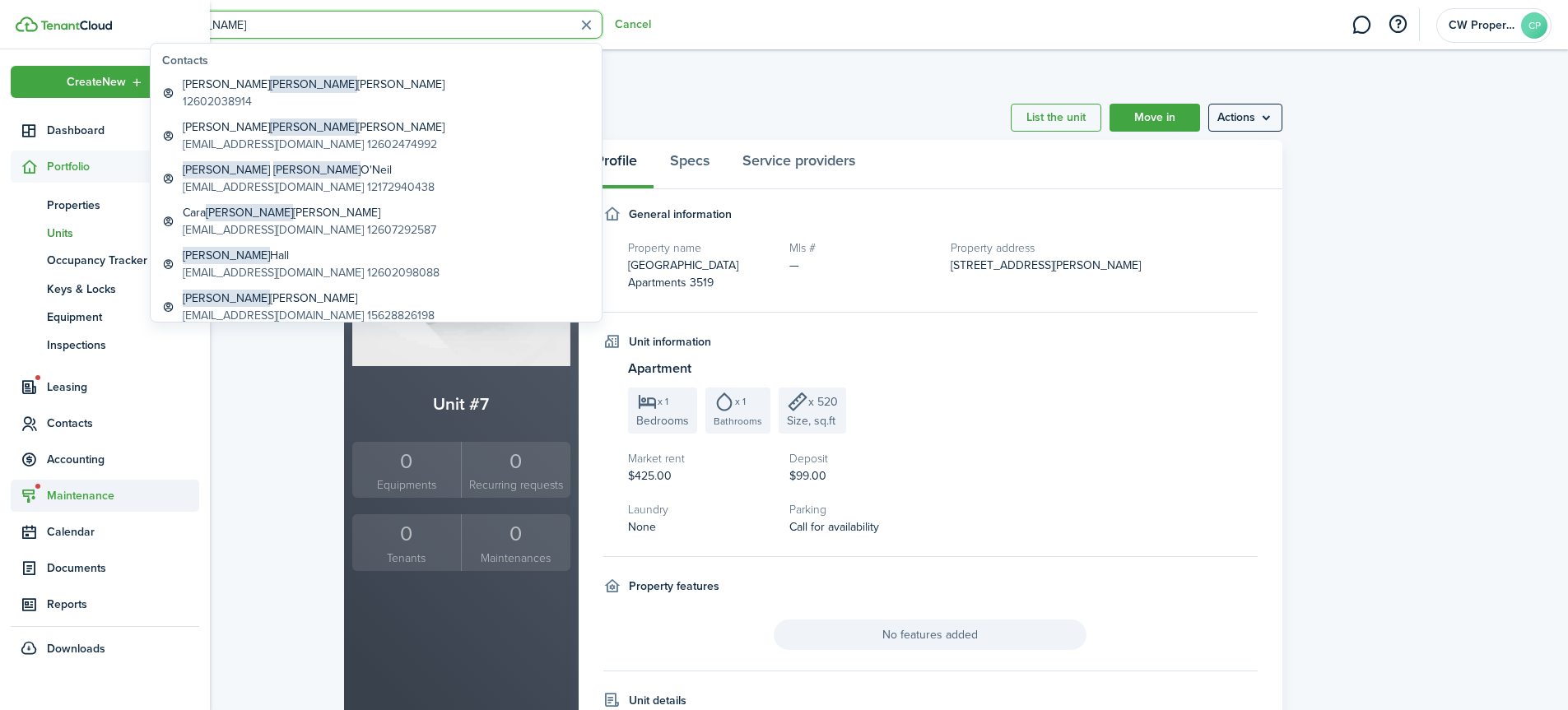
type input "[PERSON_NAME]"
click at [13, 506] on span "Maintenance" at bounding box center [105, 495] width 189 height 32
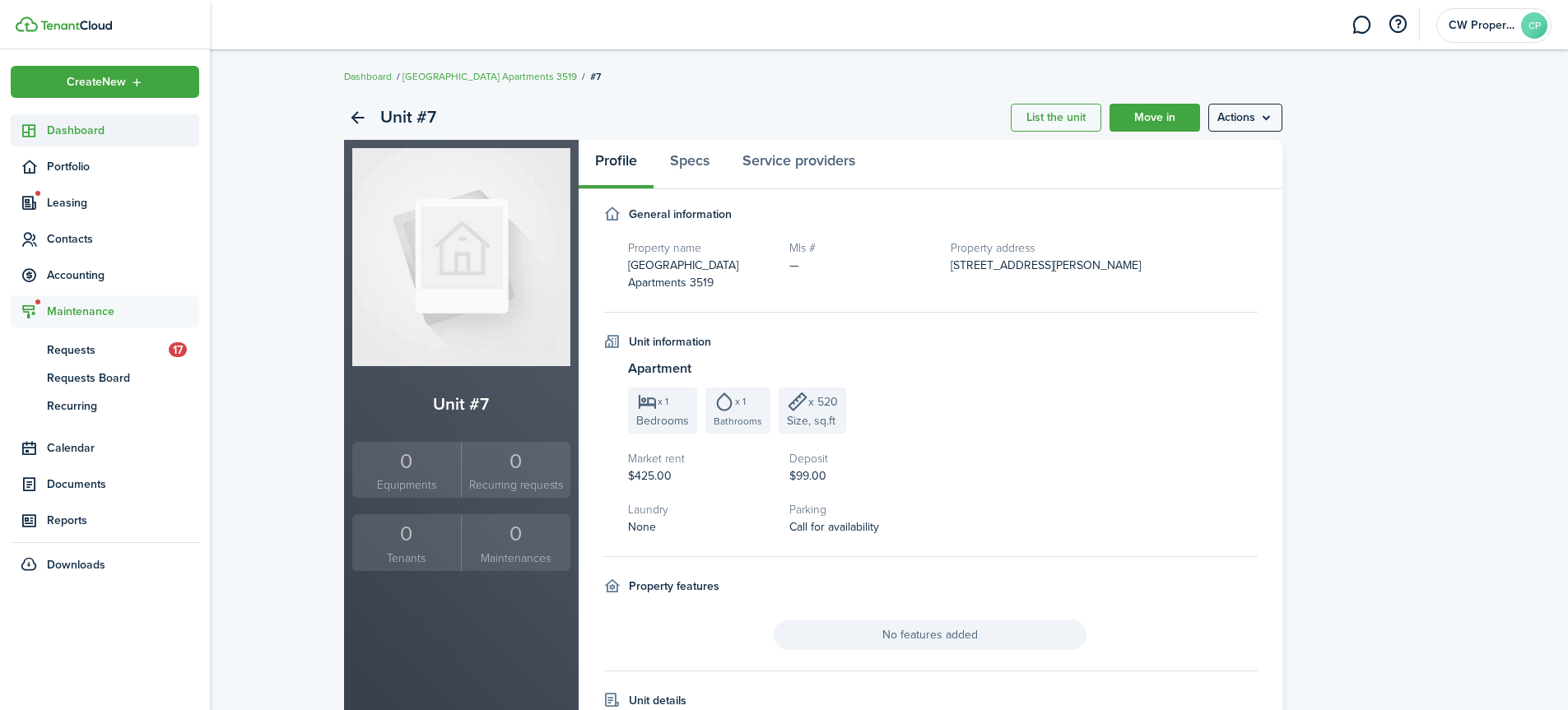
click at [76, 130] on span "Dashboard" at bounding box center [122, 130] width 152 height 17
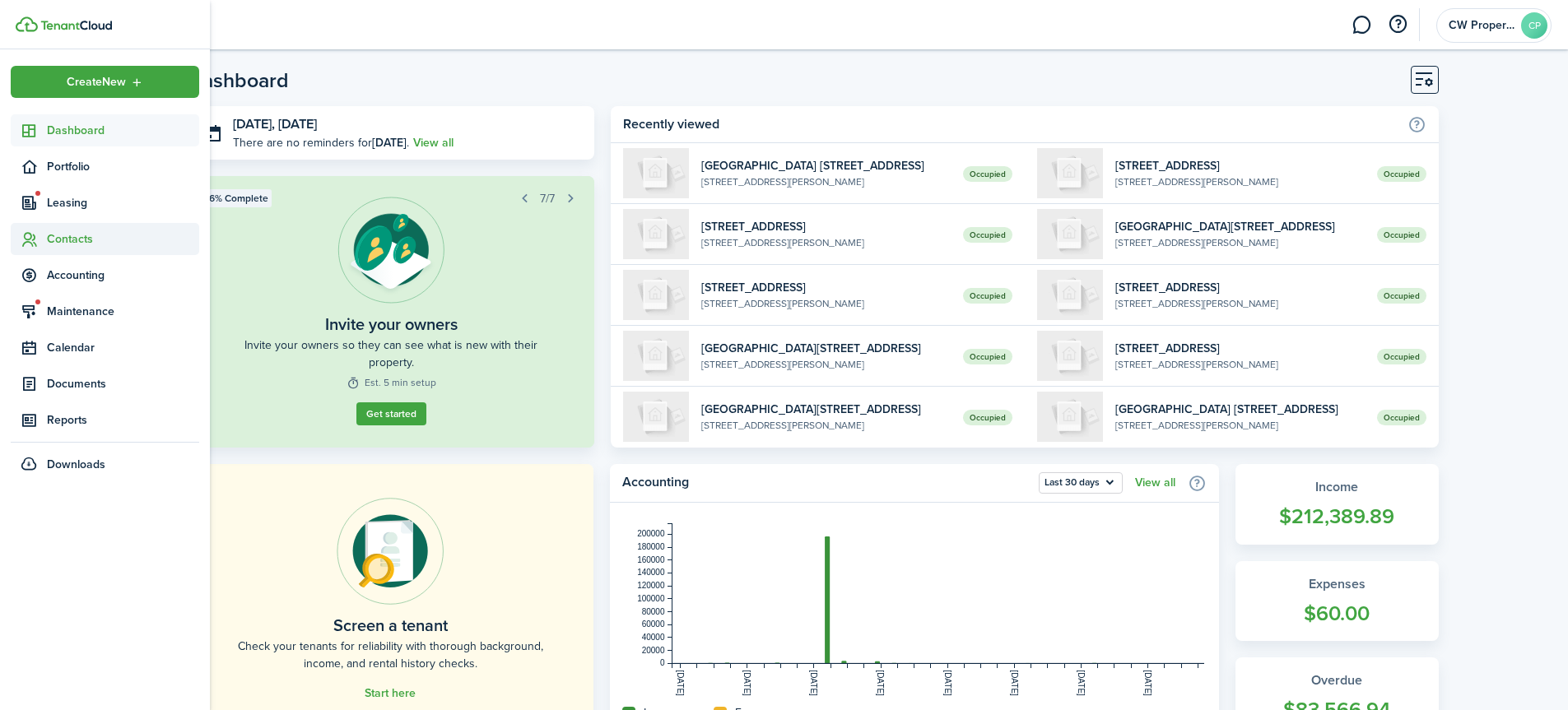
click at [82, 238] on span "Contacts" at bounding box center [122, 239] width 152 height 17
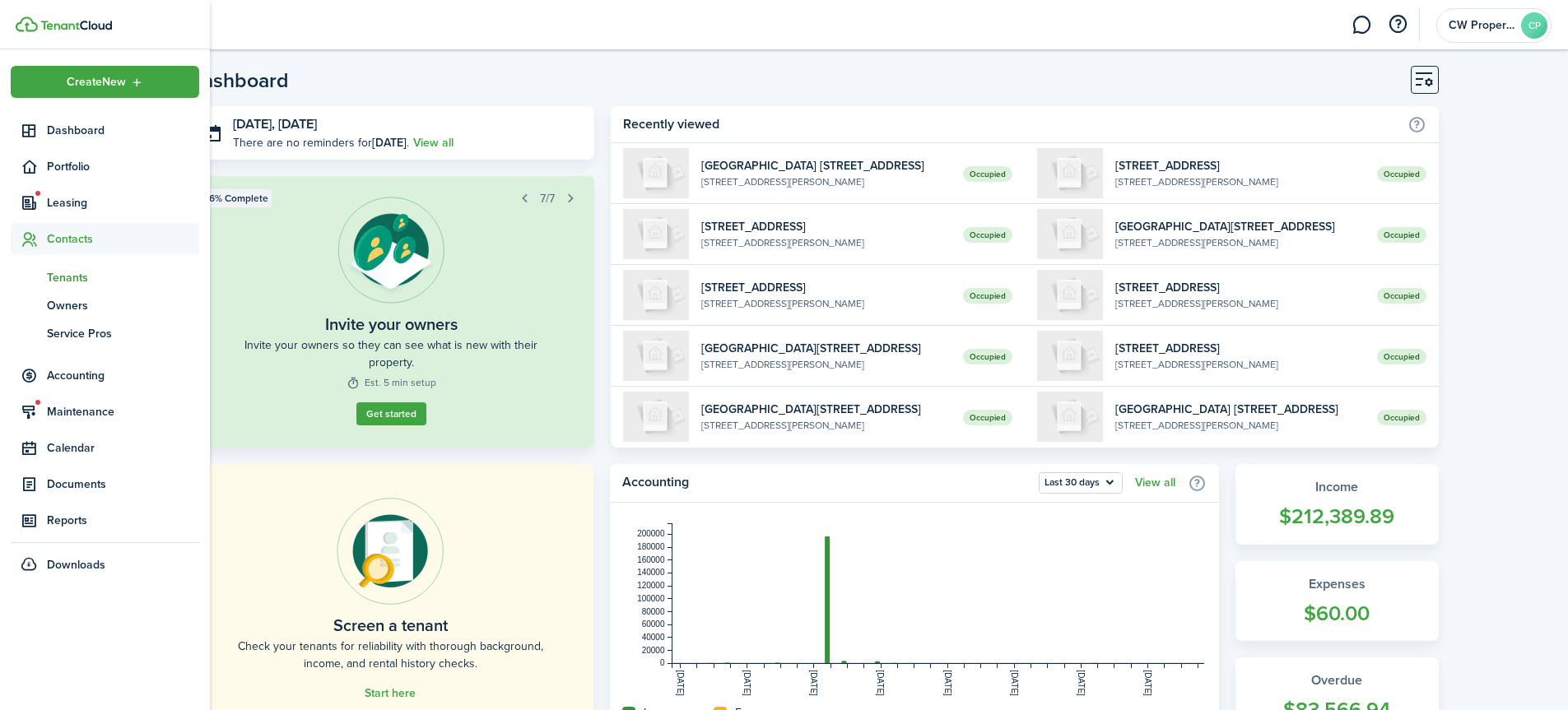
click at [81, 275] on span "Tenants" at bounding box center [122, 277] width 152 height 17
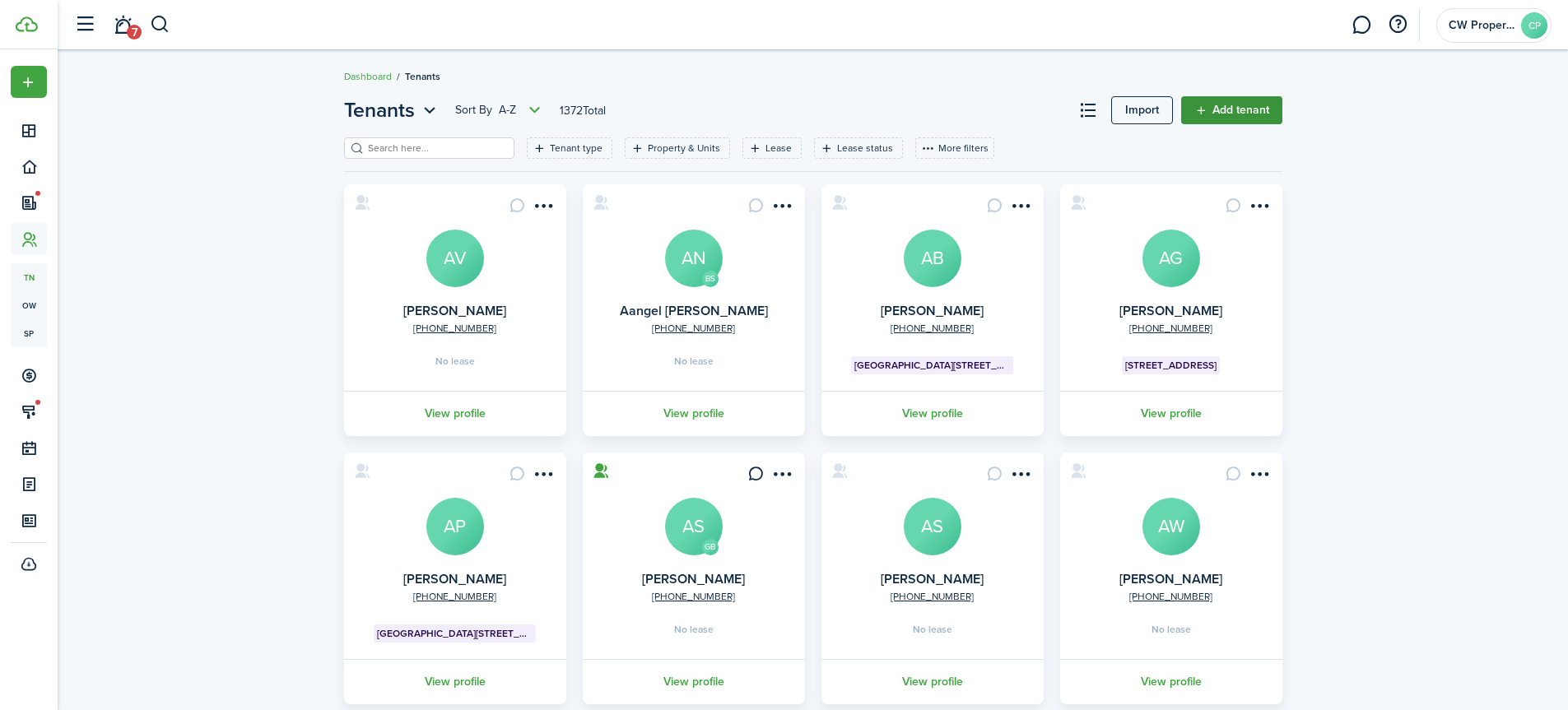
click at [1226, 107] on link "Add tenant" at bounding box center [1232, 110] width 101 height 28
